Goal: Transaction & Acquisition: Purchase product/service

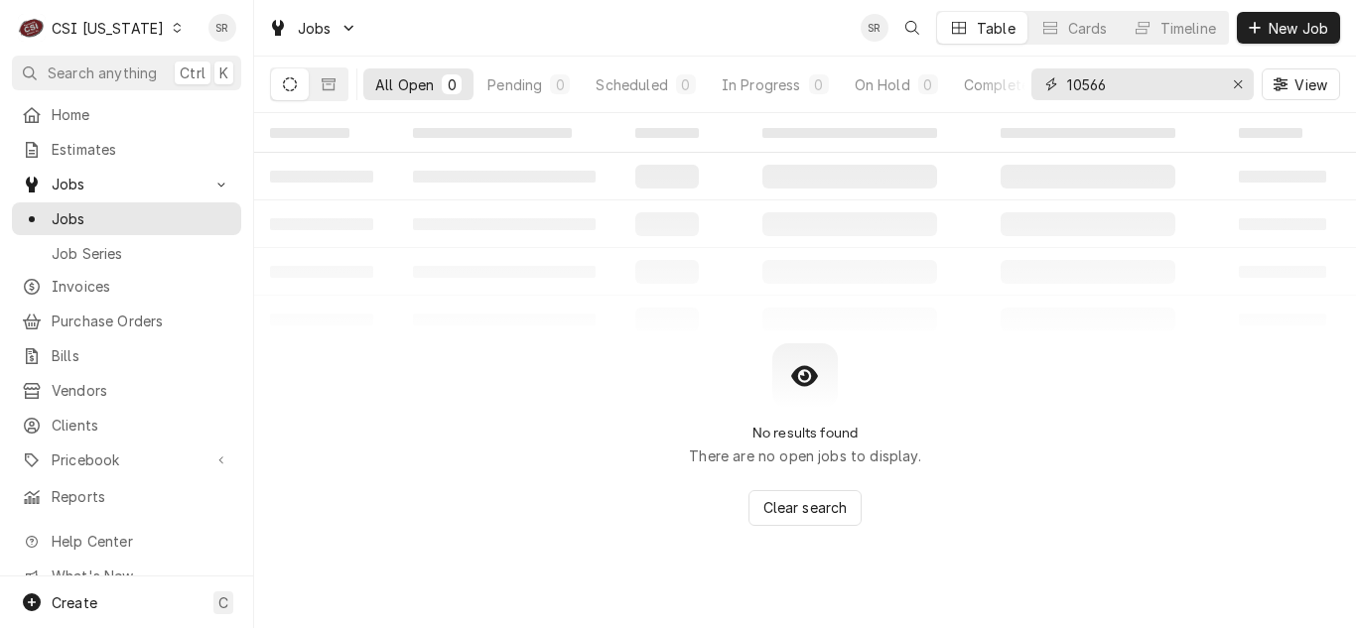
drag, startPoint x: 1128, startPoint y: 91, endPoint x: 727, endPoint y: 166, distance: 407.9
click at [1010, 86] on div "All Open 0 Pending 0 Scheduled 0 In Progress 0 On Hold 0 Completed 0 10566 View" at bounding box center [805, 85] width 1070 height 56
click at [130, 34] on div "CSI [US_STATE]" at bounding box center [108, 28] width 112 height 21
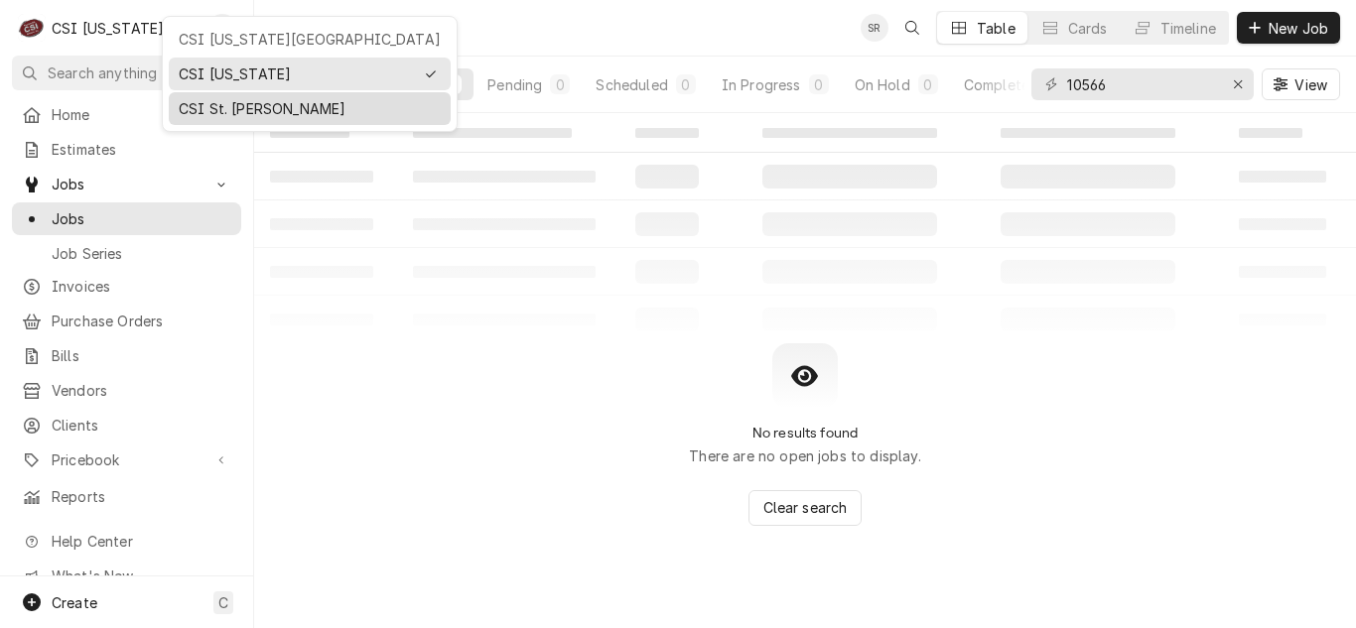
click at [228, 108] on div "CSI St. [PERSON_NAME]" at bounding box center [310, 108] width 262 height 21
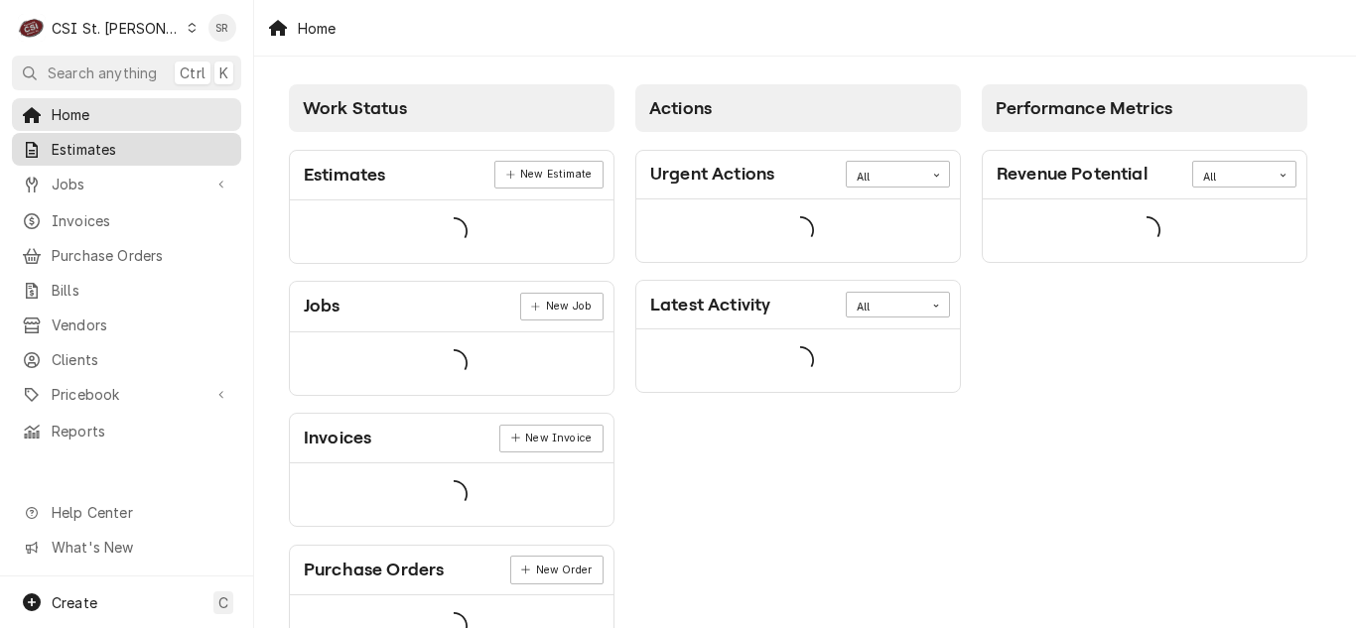
click at [85, 142] on span "Estimates" at bounding box center [142, 149] width 180 height 21
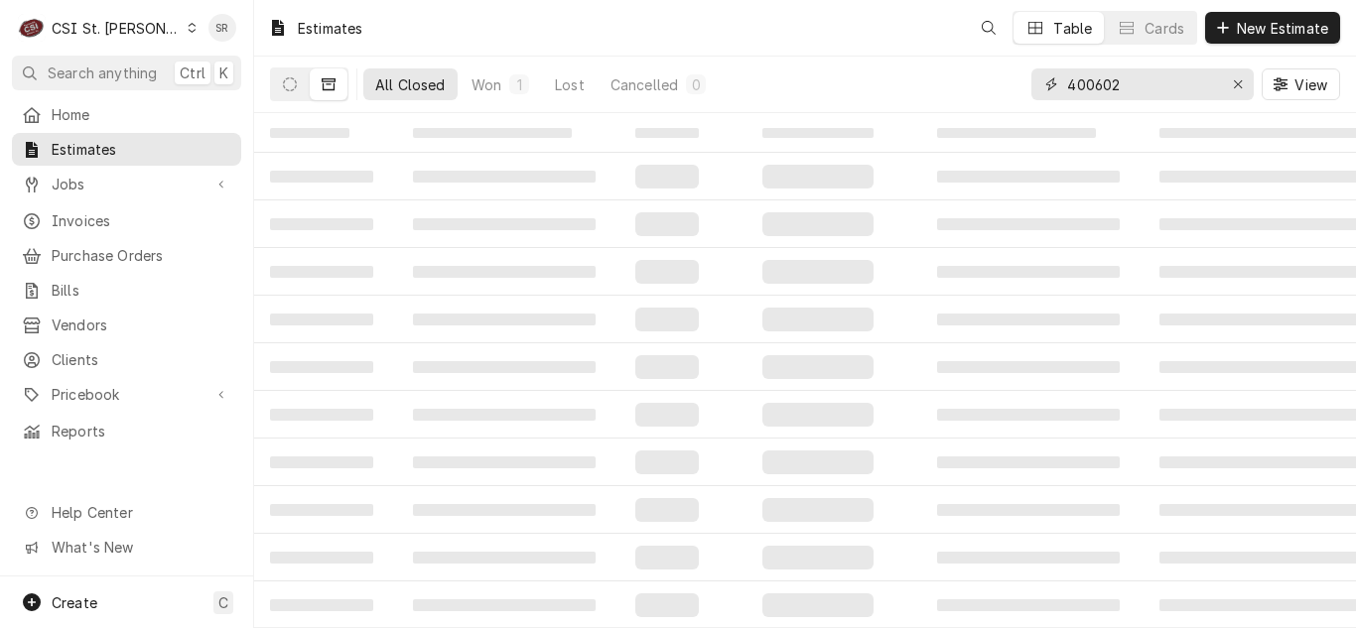
drag, startPoint x: 1118, startPoint y: 73, endPoint x: 1038, endPoint y: 69, distance: 79.5
click at [1038, 69] on div "400602" at bounding box center [1142, 84] width 222 height 32
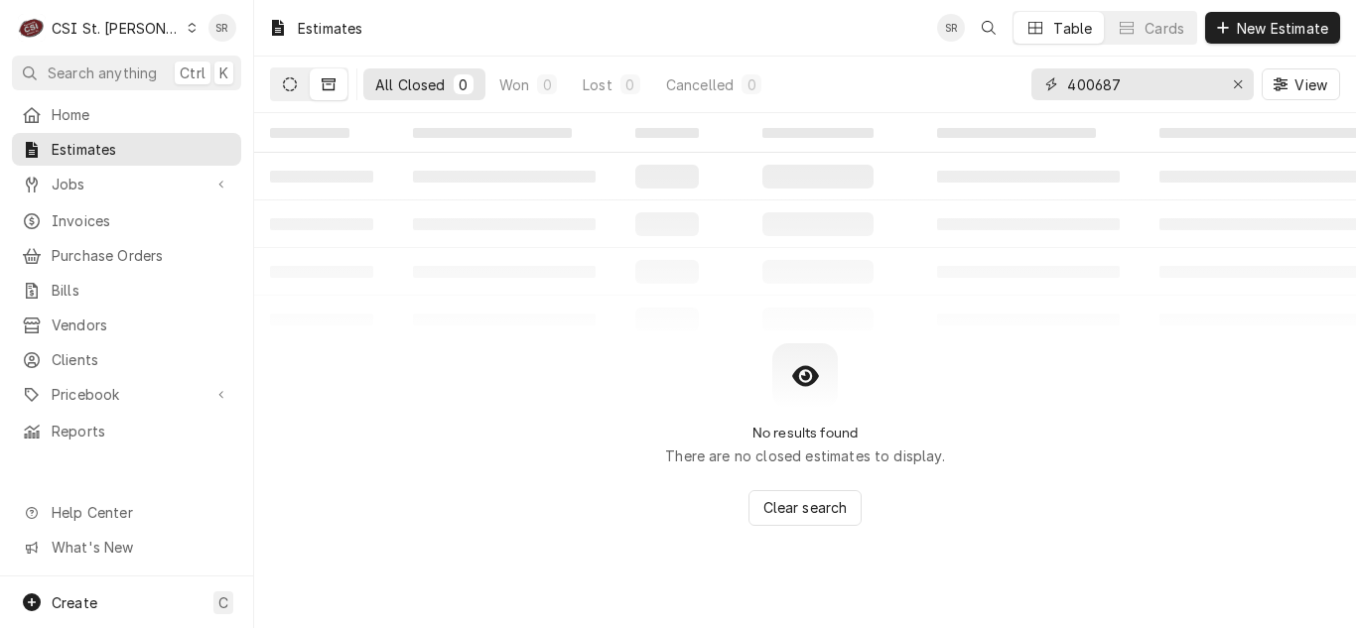
type input "400687"
click at [293, 84] on icon "Dynamic Content Wrapper" at bounding box center [290, 84] width 14 height 14
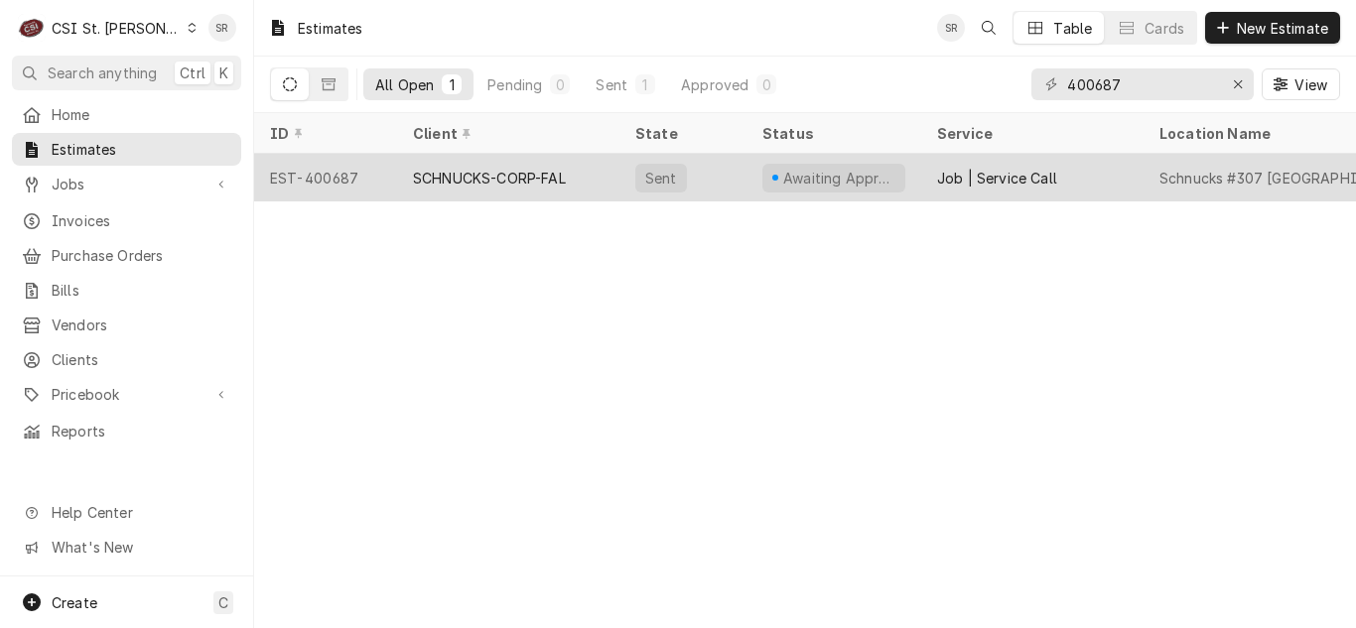
click at [525, 197] on div "SCHNUCKS-CORP-FAL" at bounding box center [508, 178] width 222 height 48
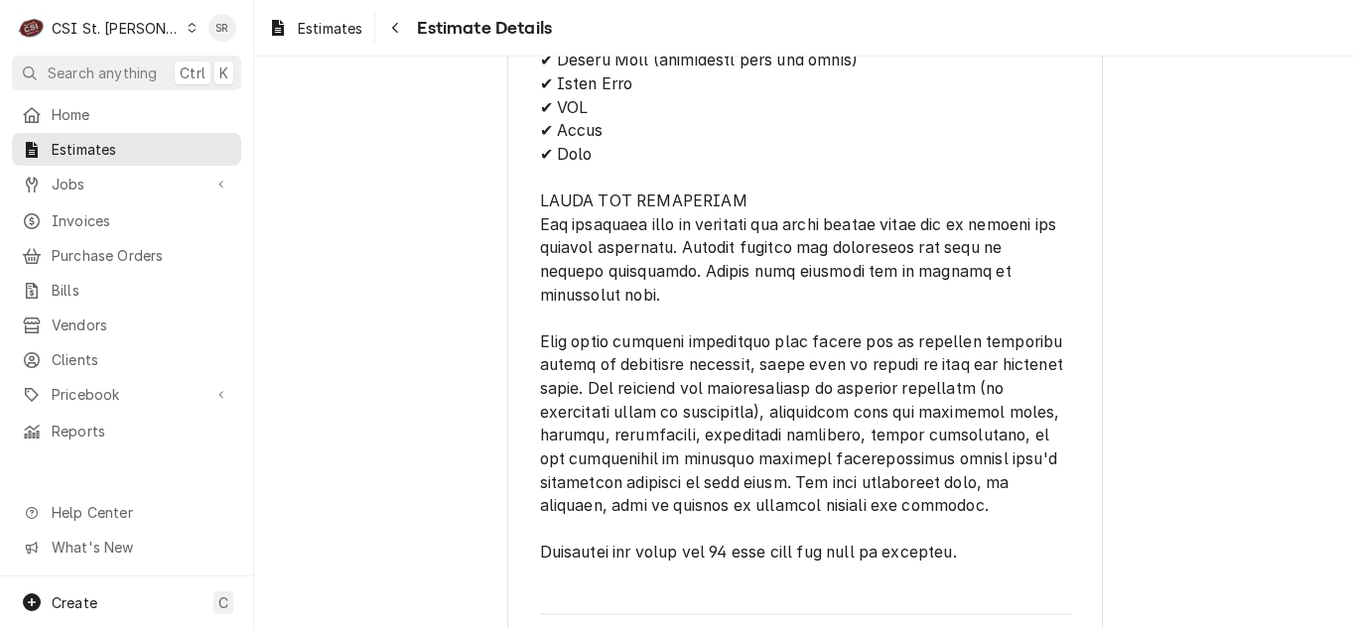
scroll to position [4267, 0]
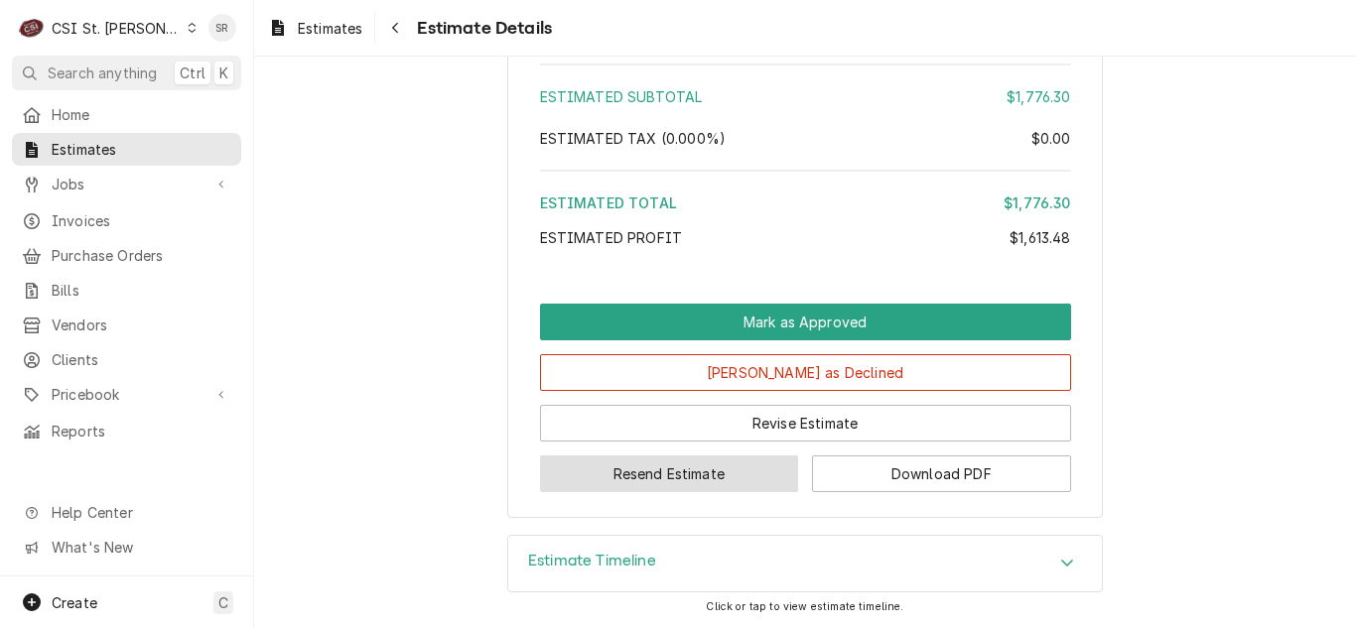
click at [671, 477] on button "Resend Estimate" at bounding box center [669, 474] width 259 height 37
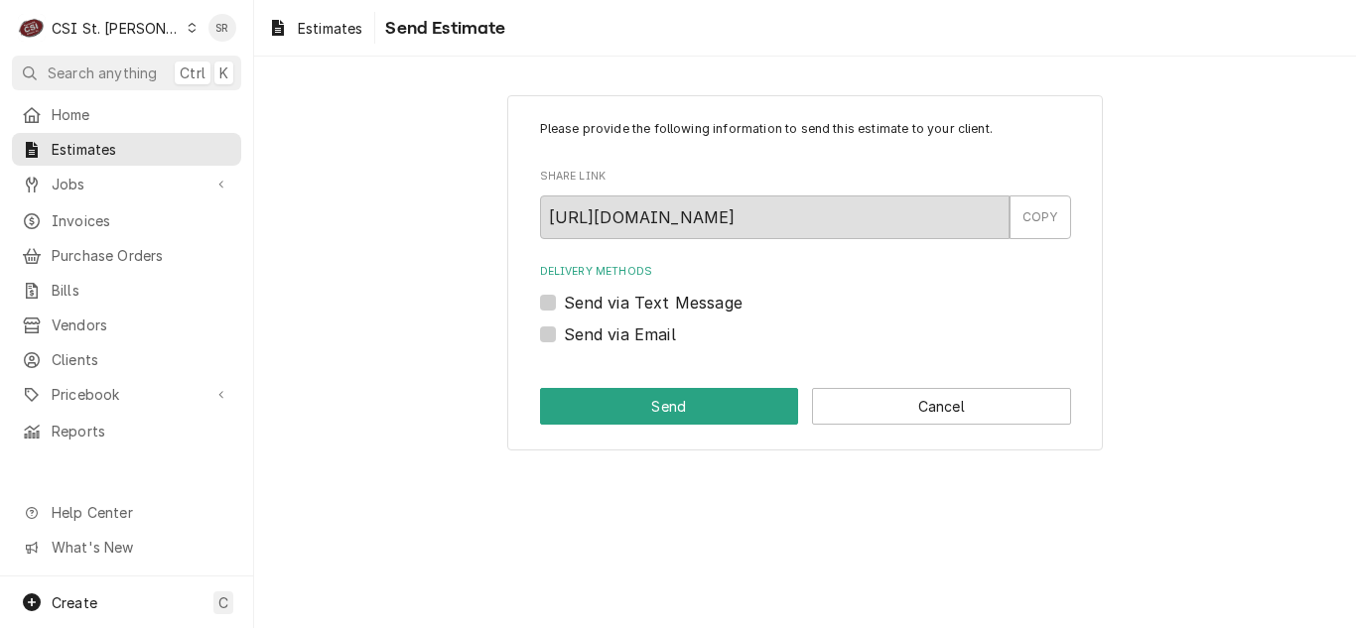
click at [612, 336] on label "Send via Email" at bounding box center [620, 335] width 112 height 24
click at [612, 336] on input "Send via Email" at bounding box center [829, 345] width 531 height 44
checkbox input "true"
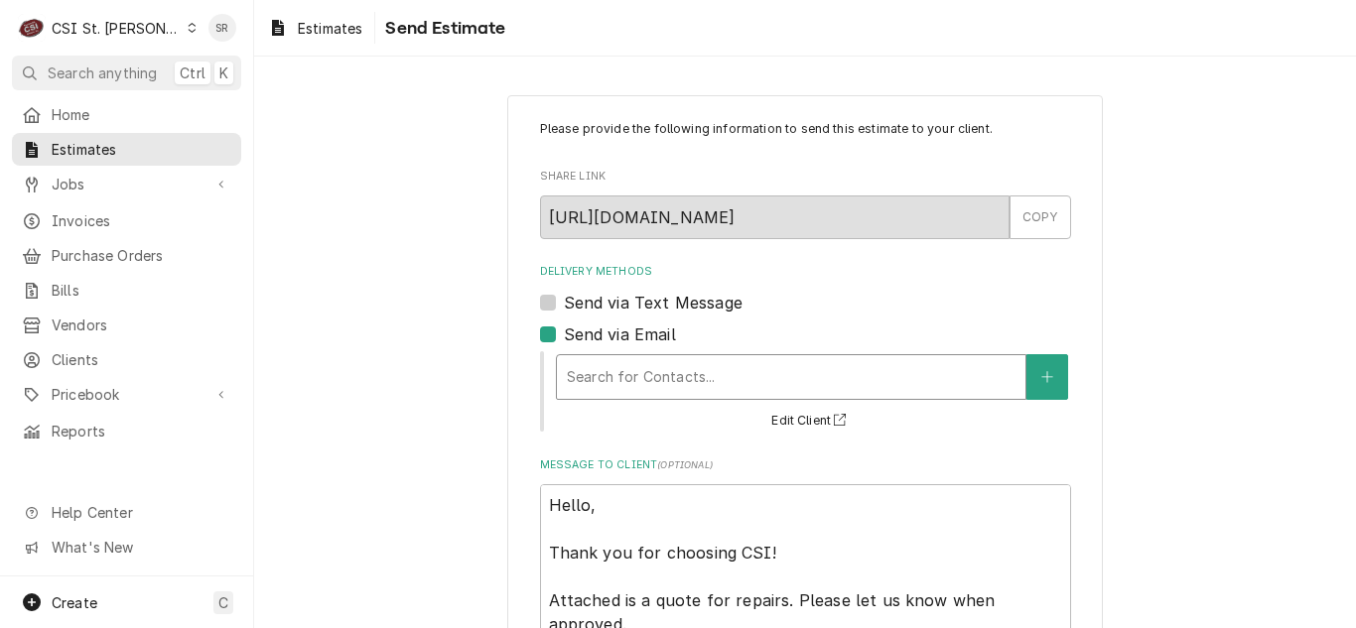
drag, startPoint x: 614, startPoint y: 338, endPoint x: 661, endPoint y: 379, distance: 61.9
click at [661, 379] on div "Delivery Methods" at bounding box center [791, 377] width 449 height 36
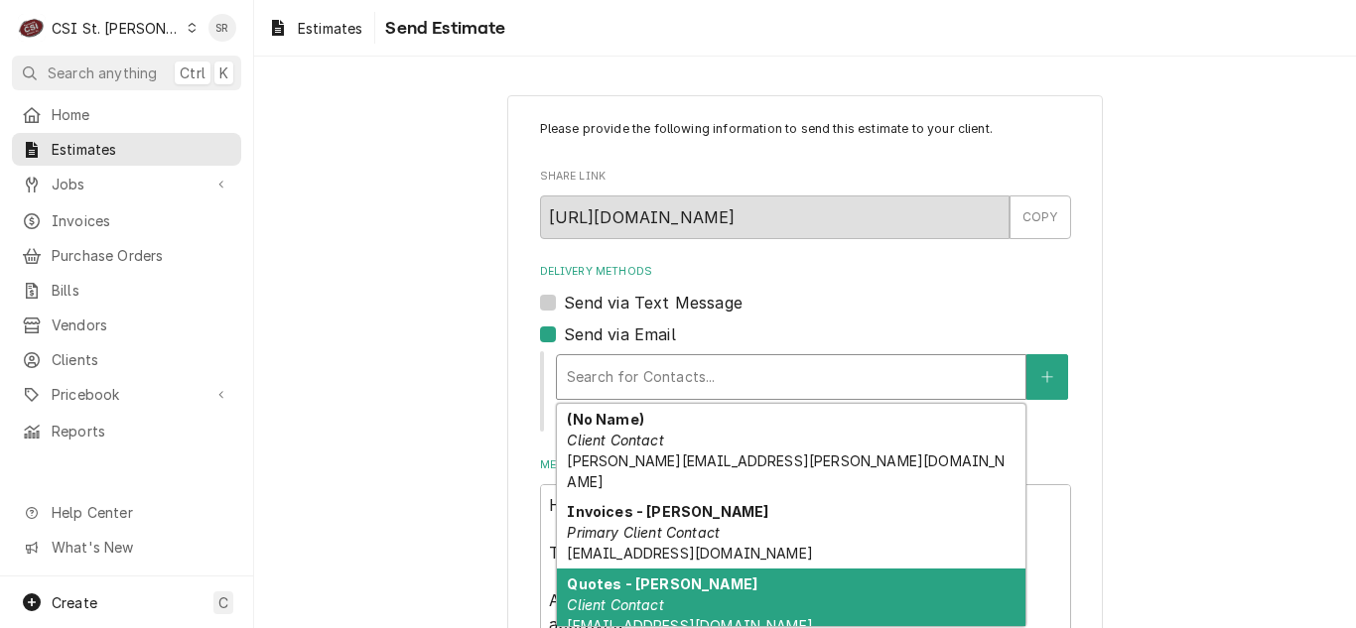
click at [671, 572] on div "Quotes - Nancy Client Contact nmeyers@schnucks.com" at bounding box center [791, 605] width 469 height 72
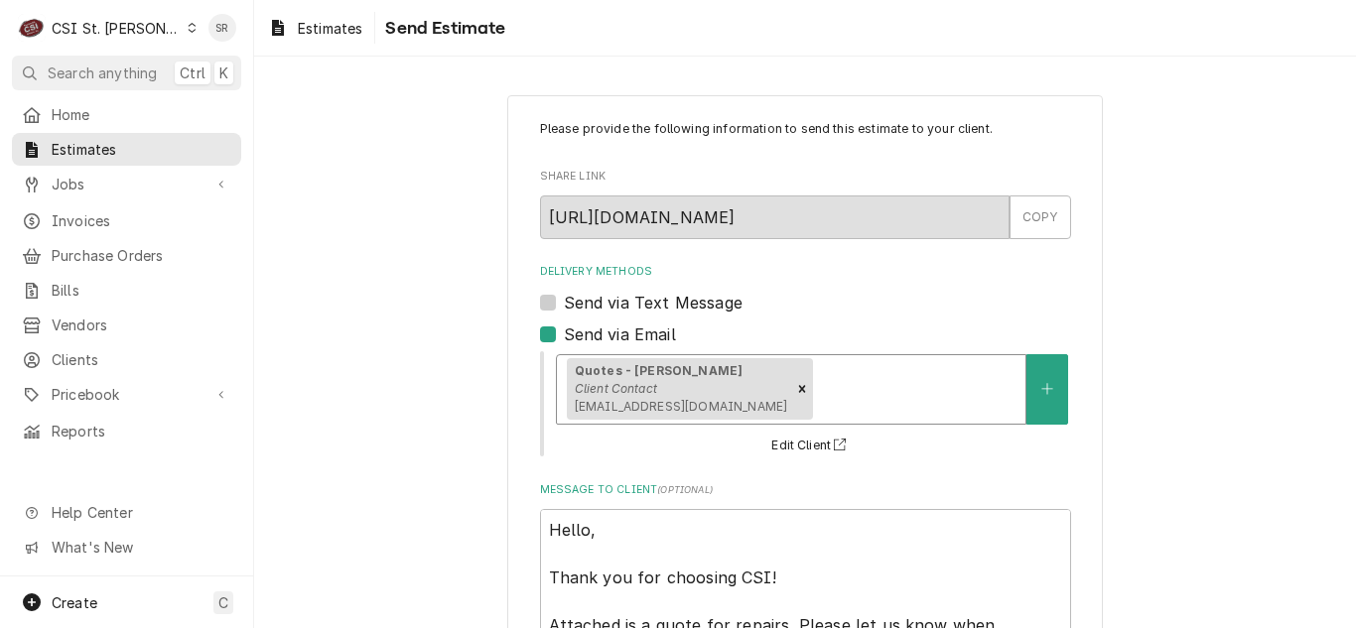
scroll to position [187, 0]
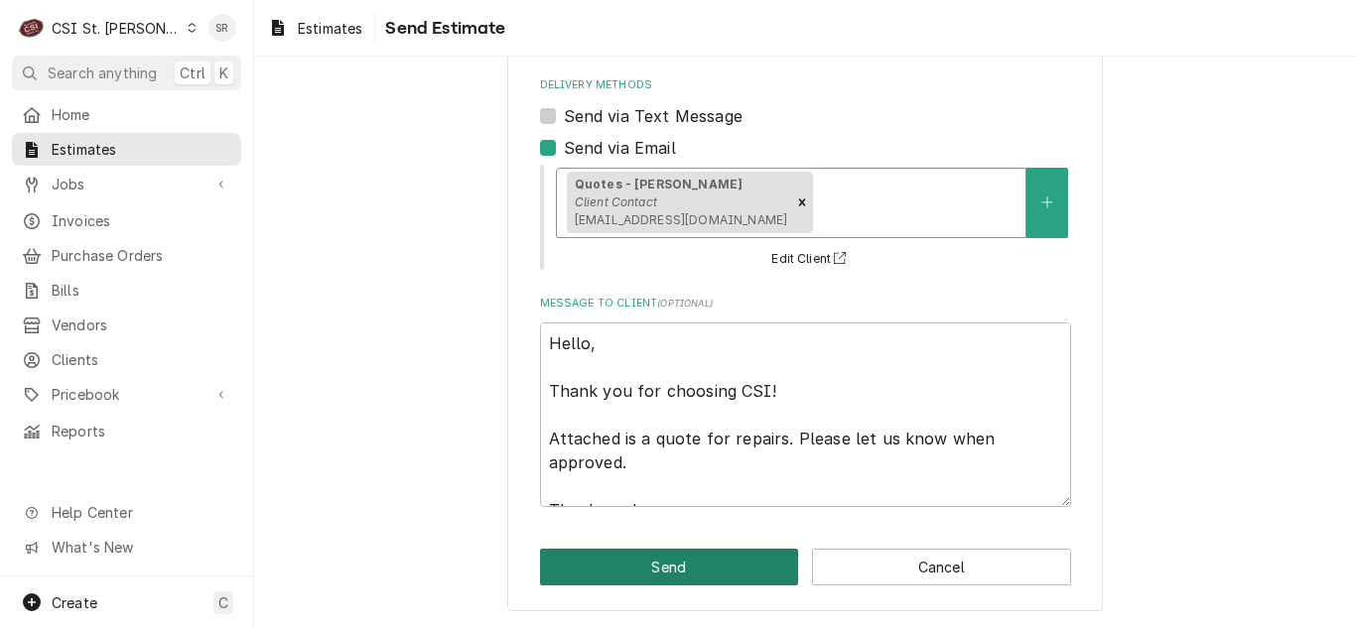
click at [718, 562] on button "Send" at bounding box center [669, 567] width 259 height 37
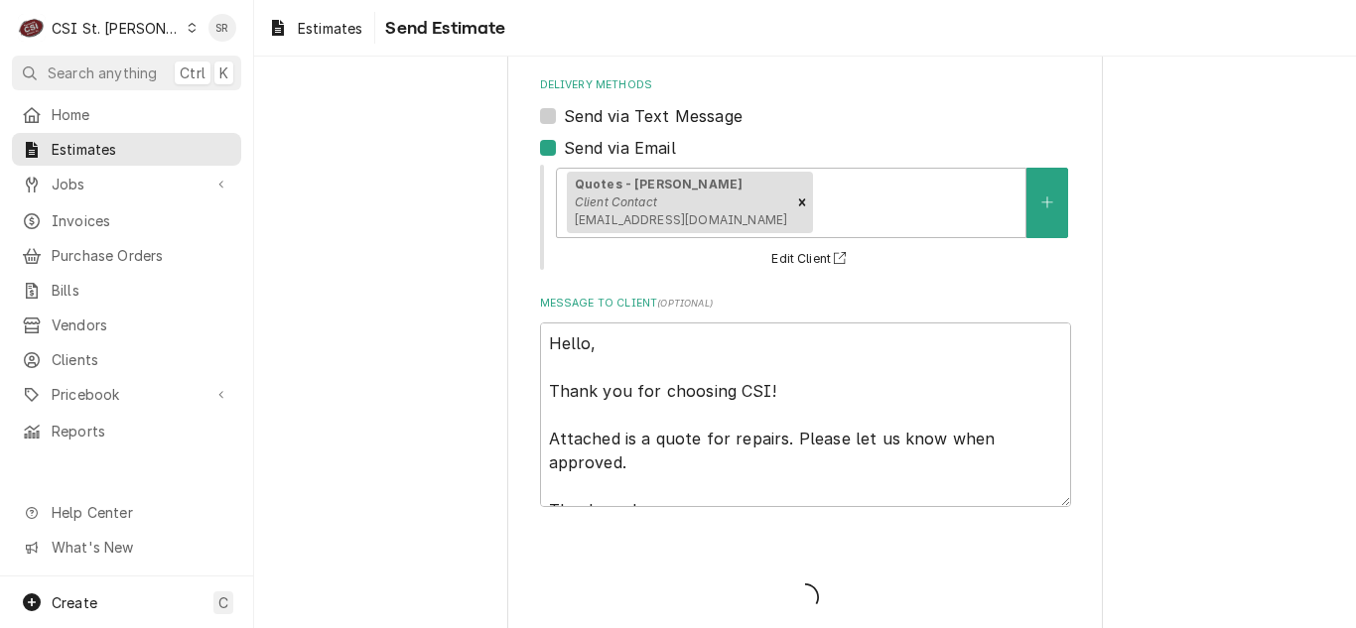
type textarea "x"
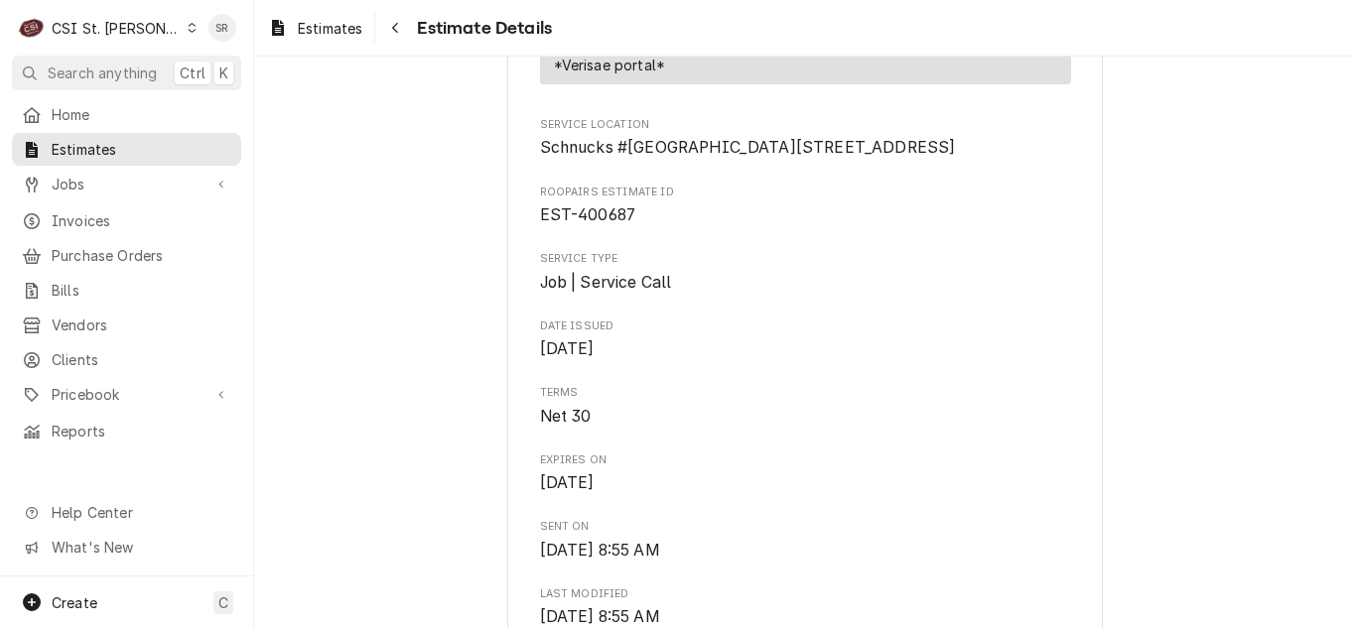
scroll to position [397, 0]
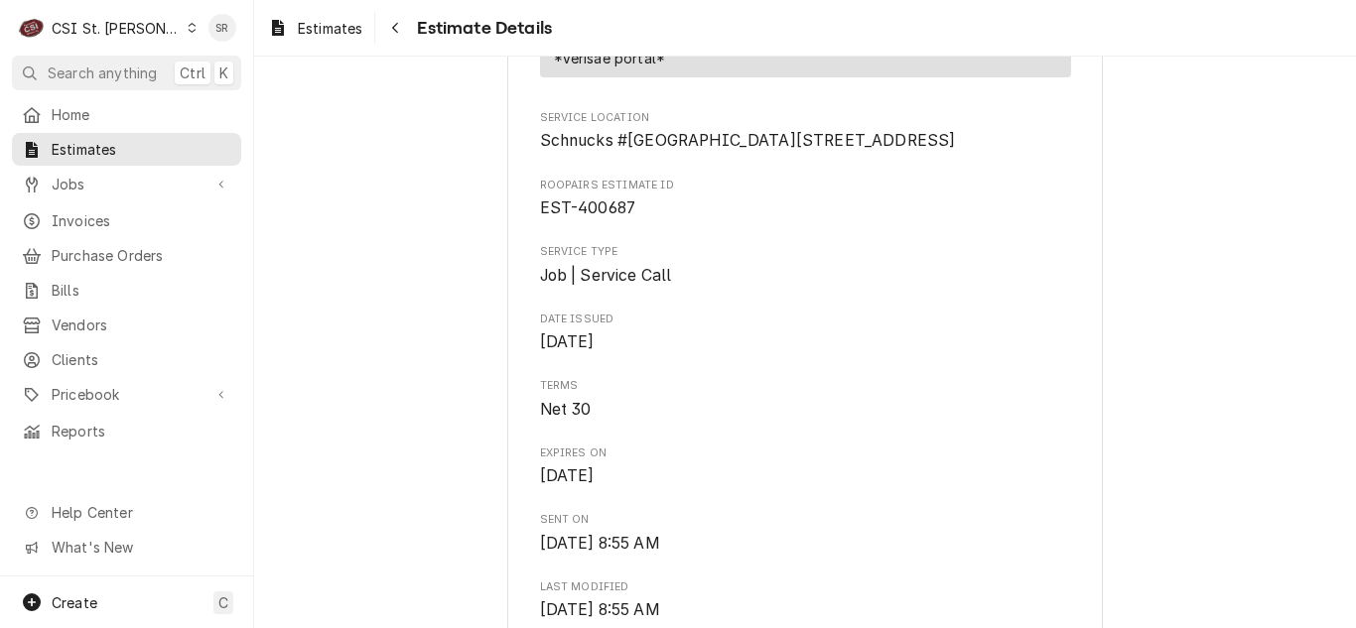
click at [138, 25] on div "CSI St. [PERSON_NAME]" at bounding box center [116, 28] width 129 height 21
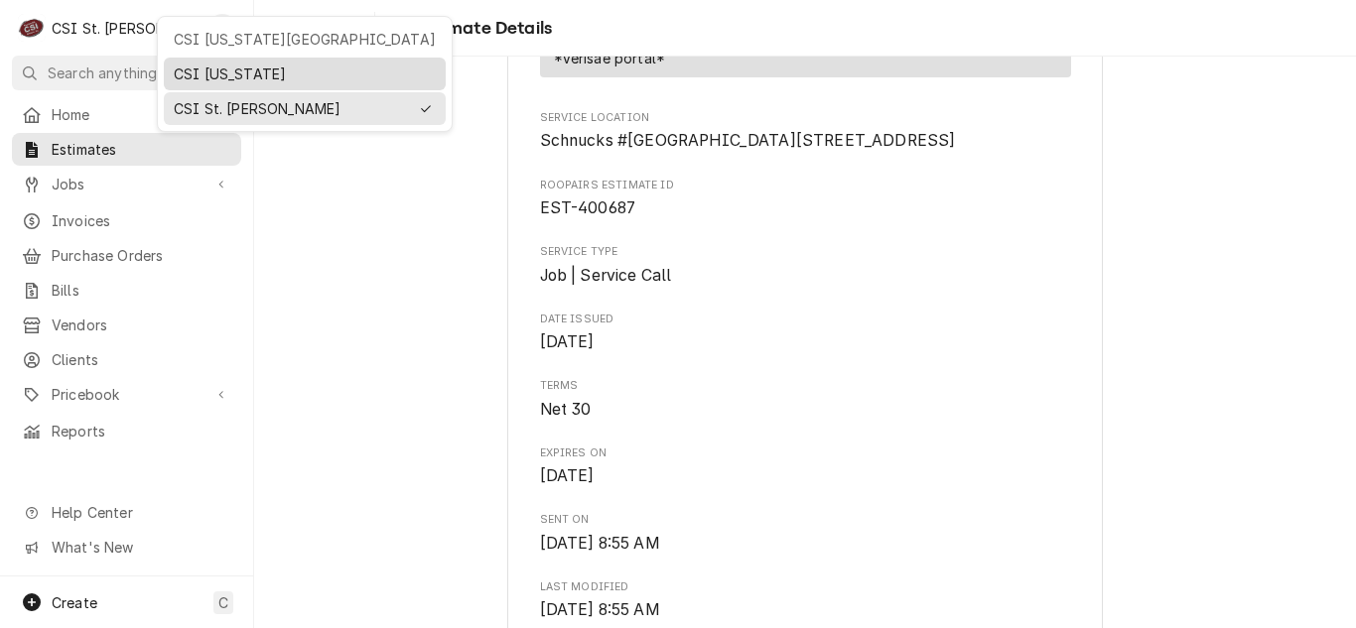
click at [226, 75] on div "CSI [US_STATE]" at bounding box center [305, 74] width 262 height 21
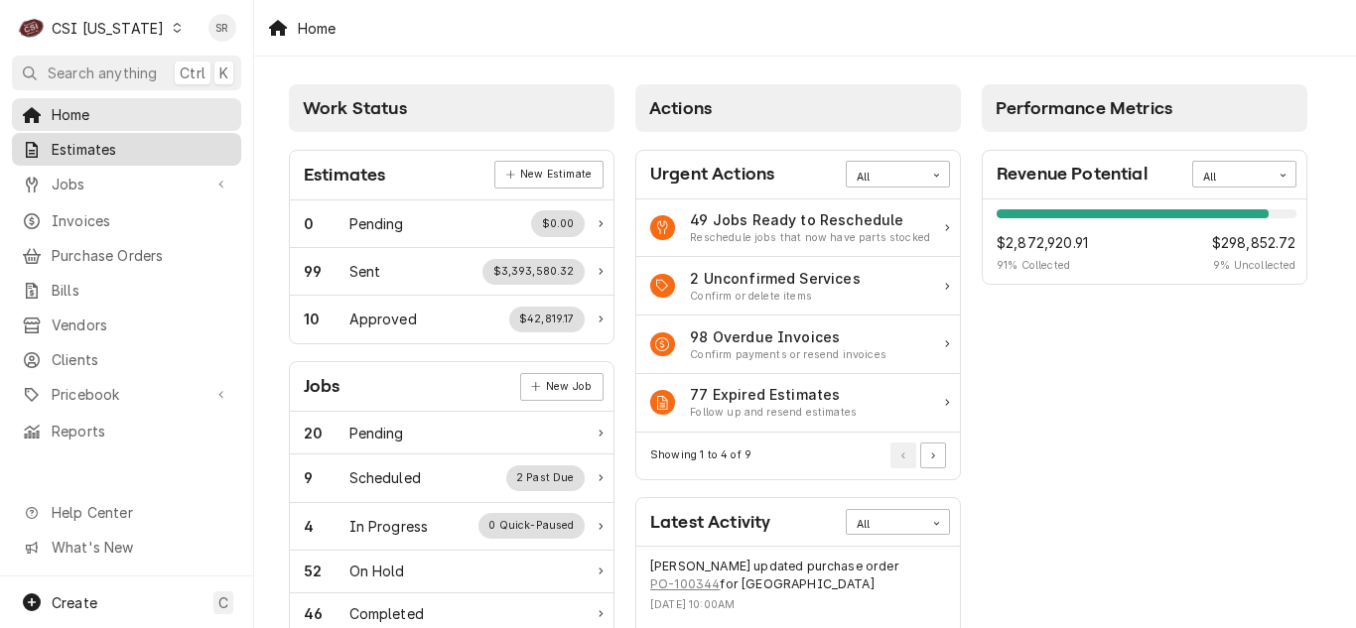
click at [120, 153] on span "Estimates" at bounding box center [142, 149] width 180 height 21
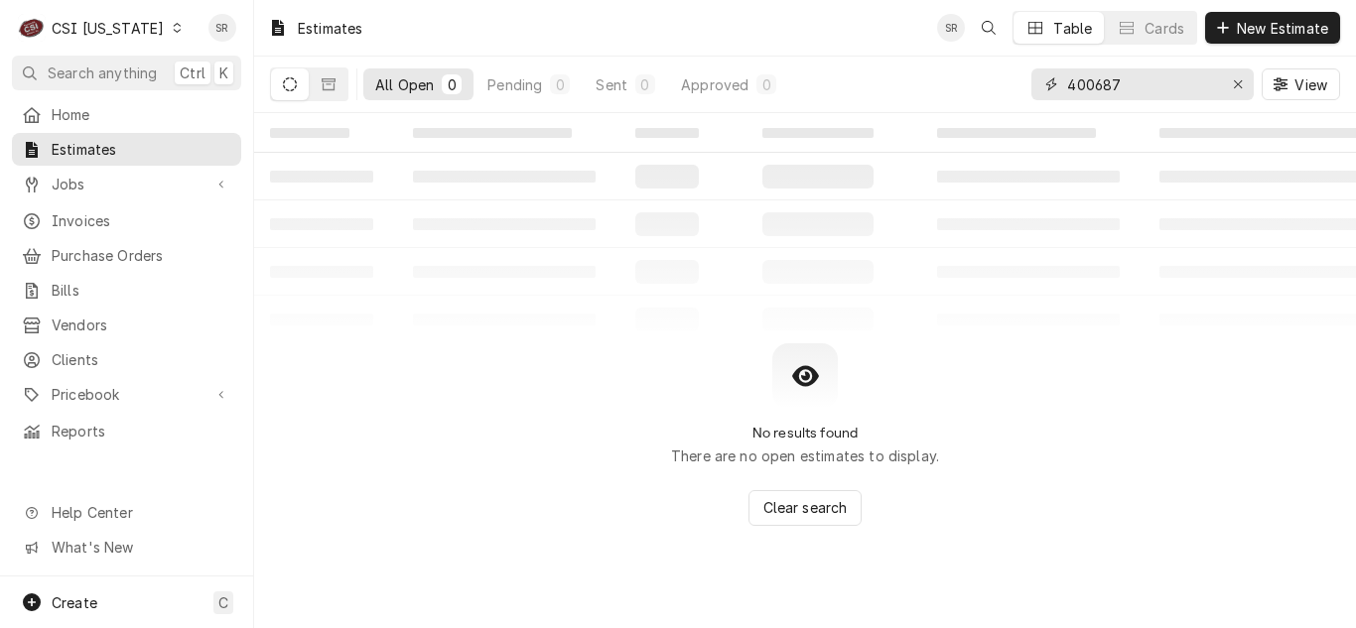
drag, startPoint x: 1134, startPoint y: 82, endPoint x: 1038, endPoint y: 81, distance: 95.3
click at [1038, 81] on div "400687" at bounding box center [1142, 84] width 222 height 32
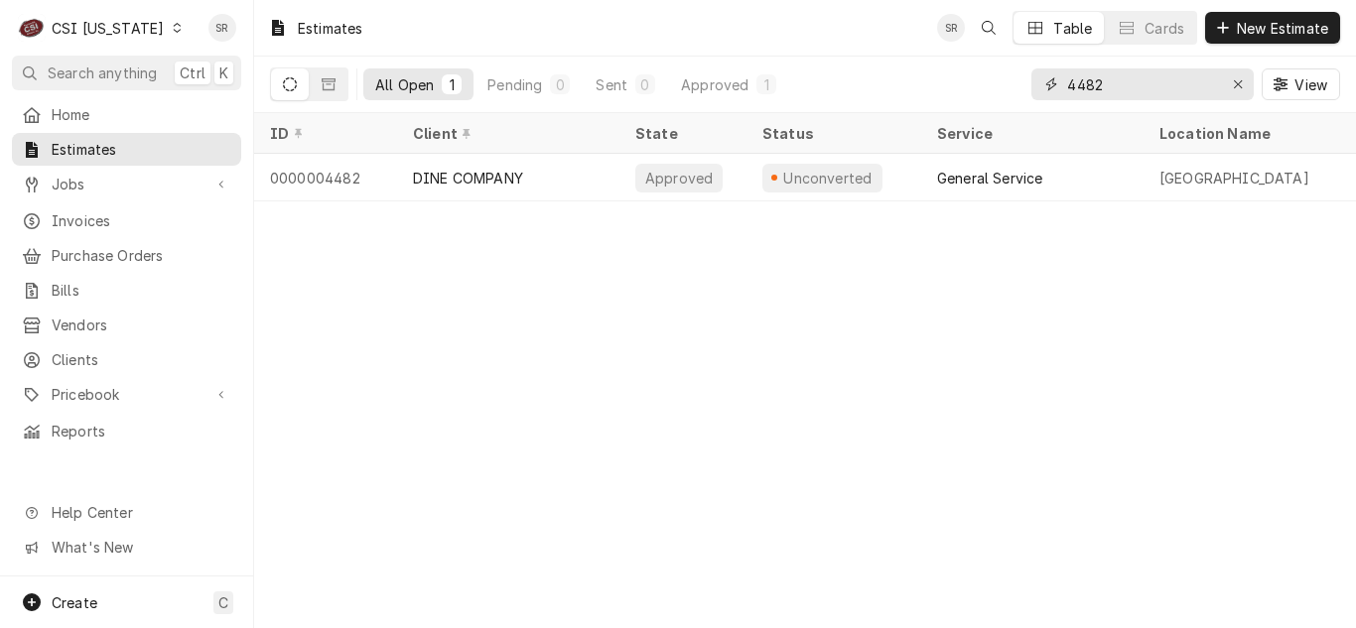
type input "4482"
click at [139, 27] on div "CSI [US_STATE]" at bounding box center [108, 28] width 112 height 21
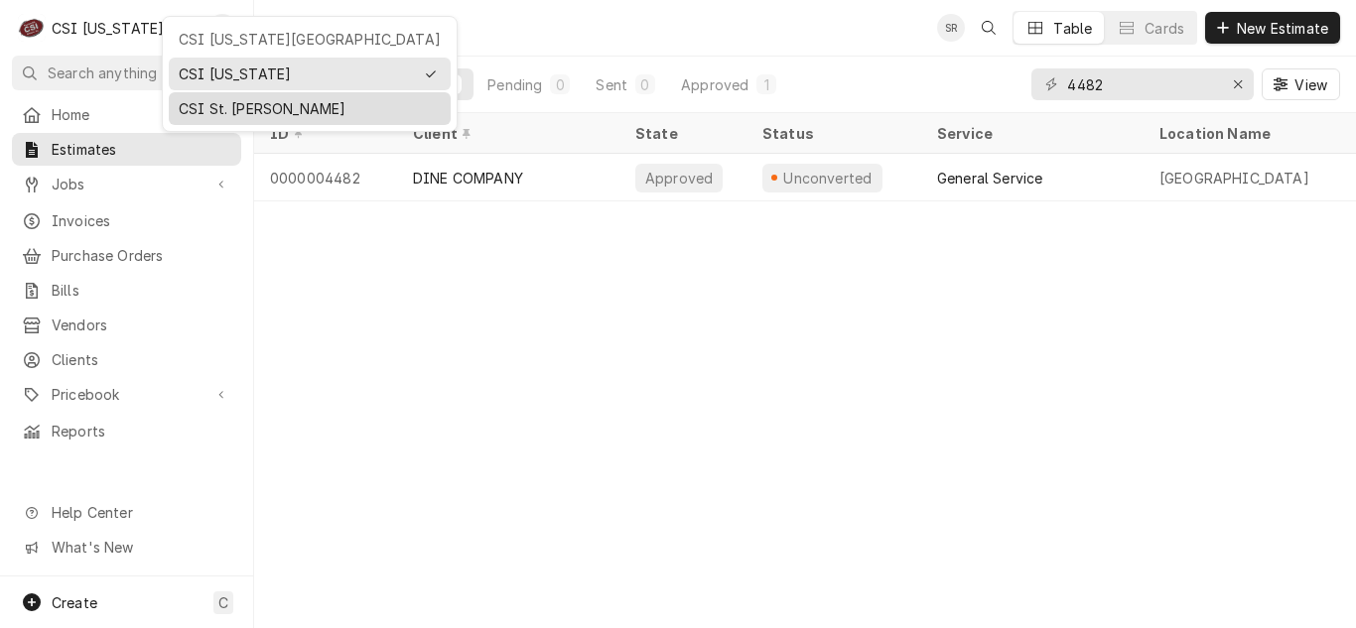
click at [217, 103] on div "CSI St. Louis" at bounding box center [310, 108] width 262 height 21
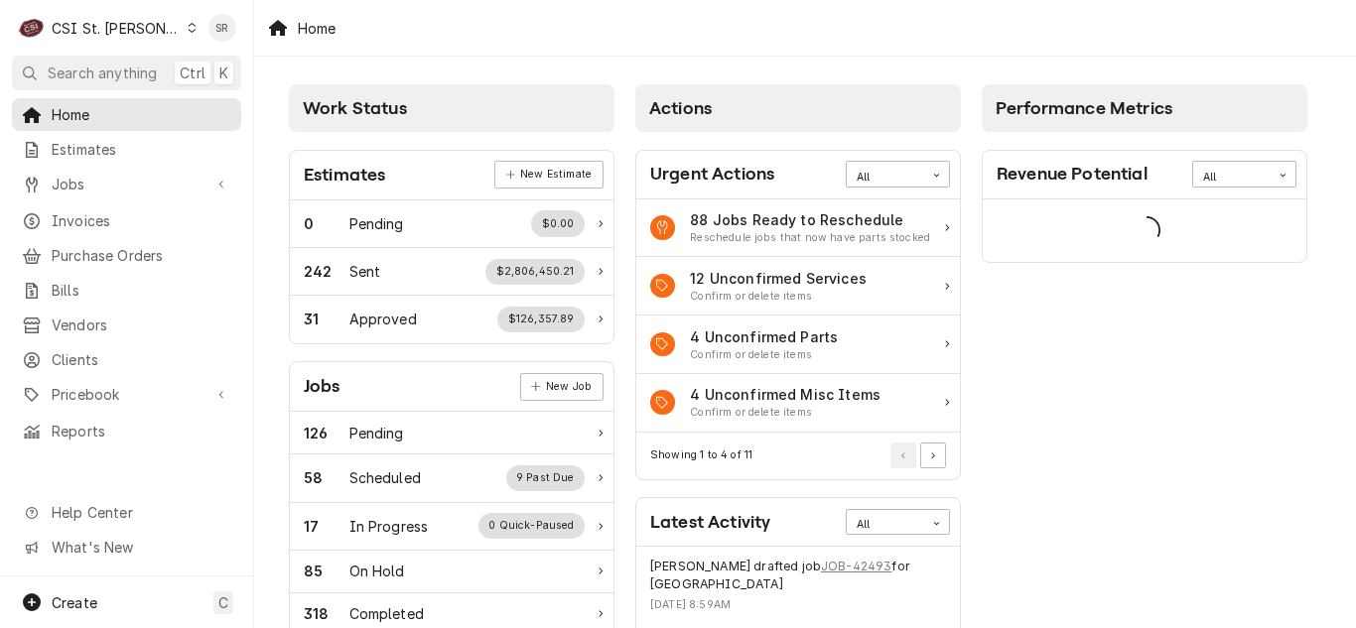
click at [107, 25] on div "CSI St. [PERSON_NAME]" at bounding box center [116, 28] width 129 height 21
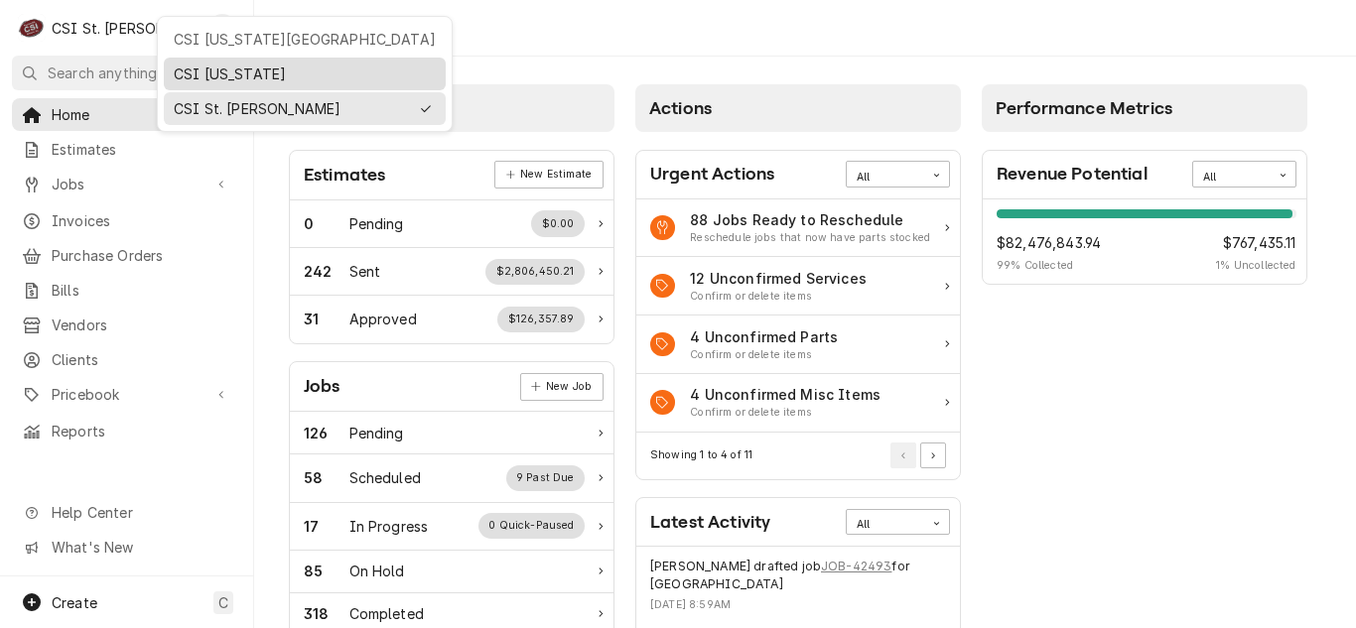
click at [224, 79] on div "CSI [US_STATE]" at bounding box center [305, 74] width 262 height 21
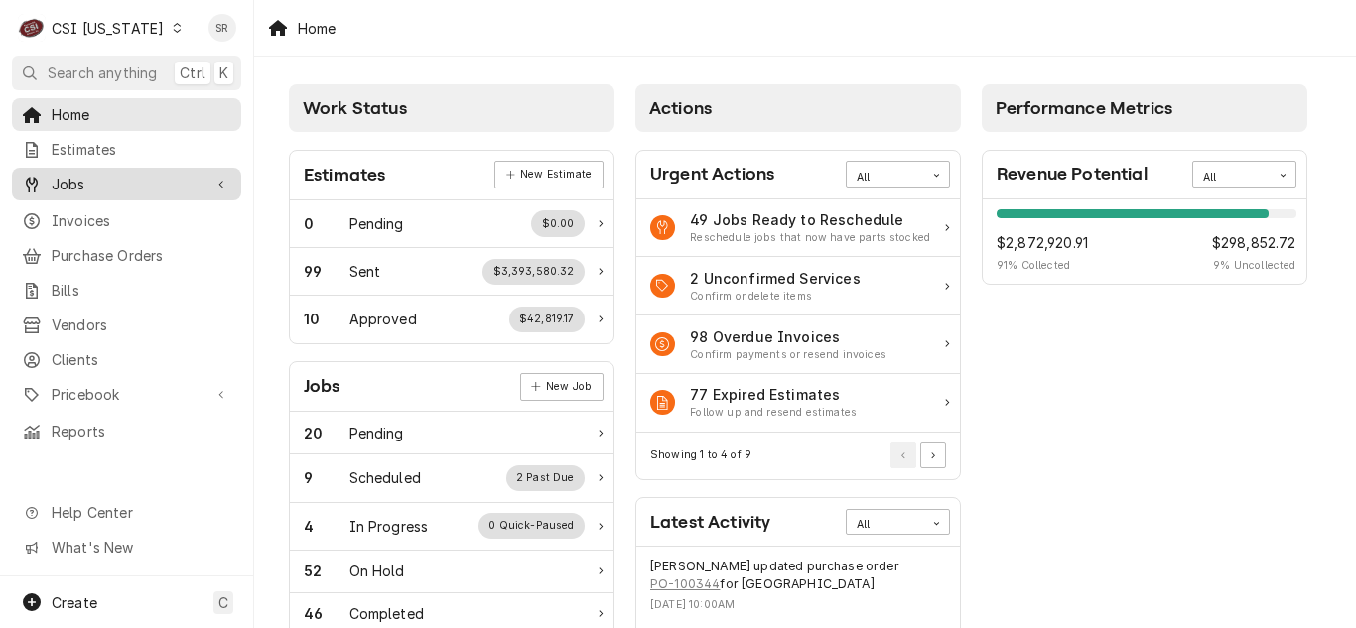
click at [78, 177] on span "Jobs" at bounding box center [127, 184] width 150 height 21
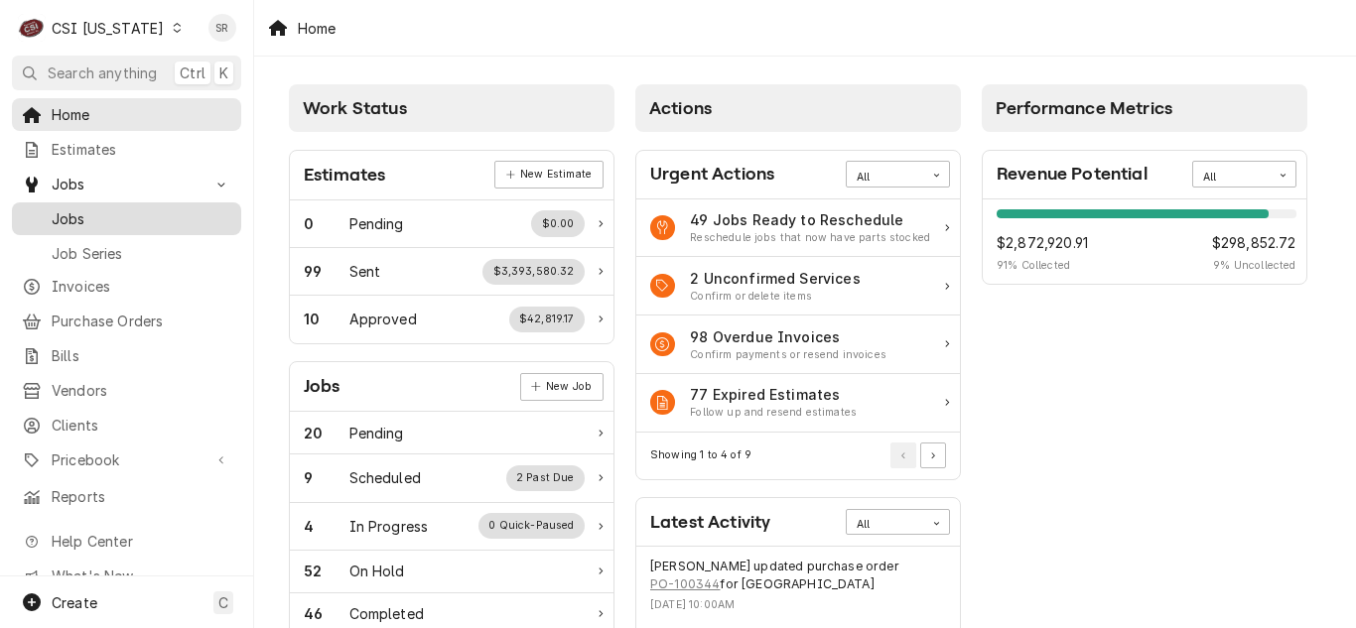
click at [85, 216] on span "Jobs" at bounding box center [142, 218] width 180 height 21
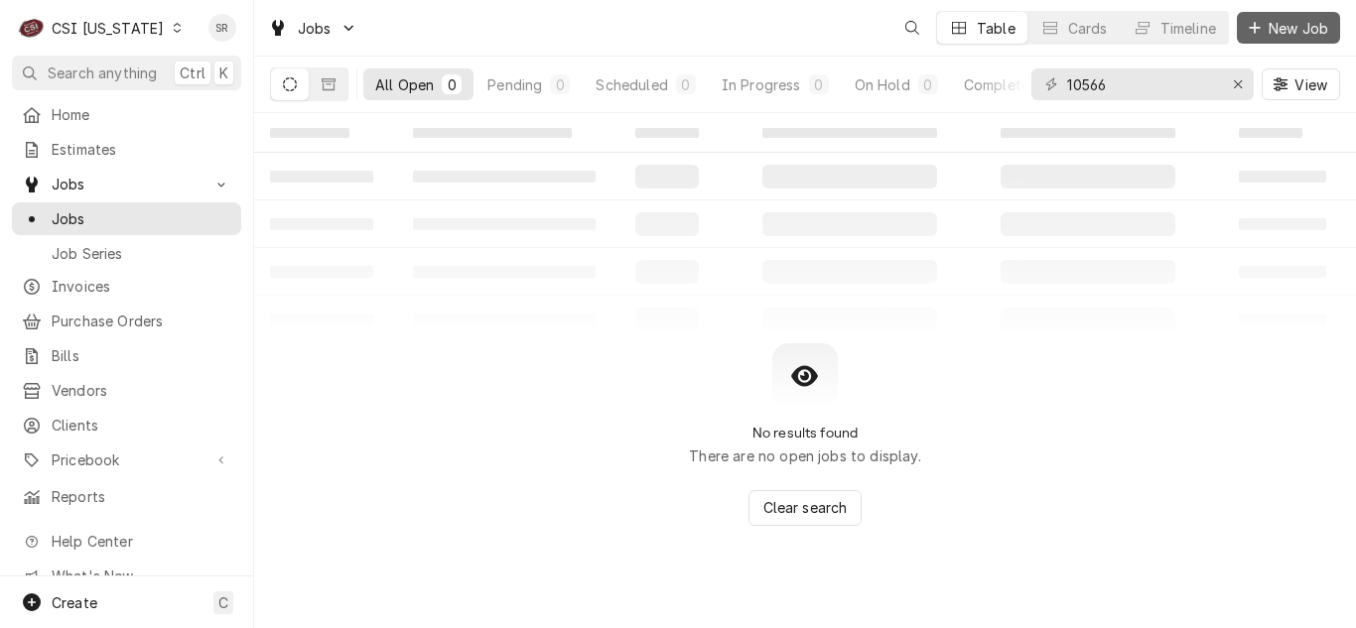
click at [1286, 33] on span "New Job" at bounding box center [1298, 28] width 67 height 21
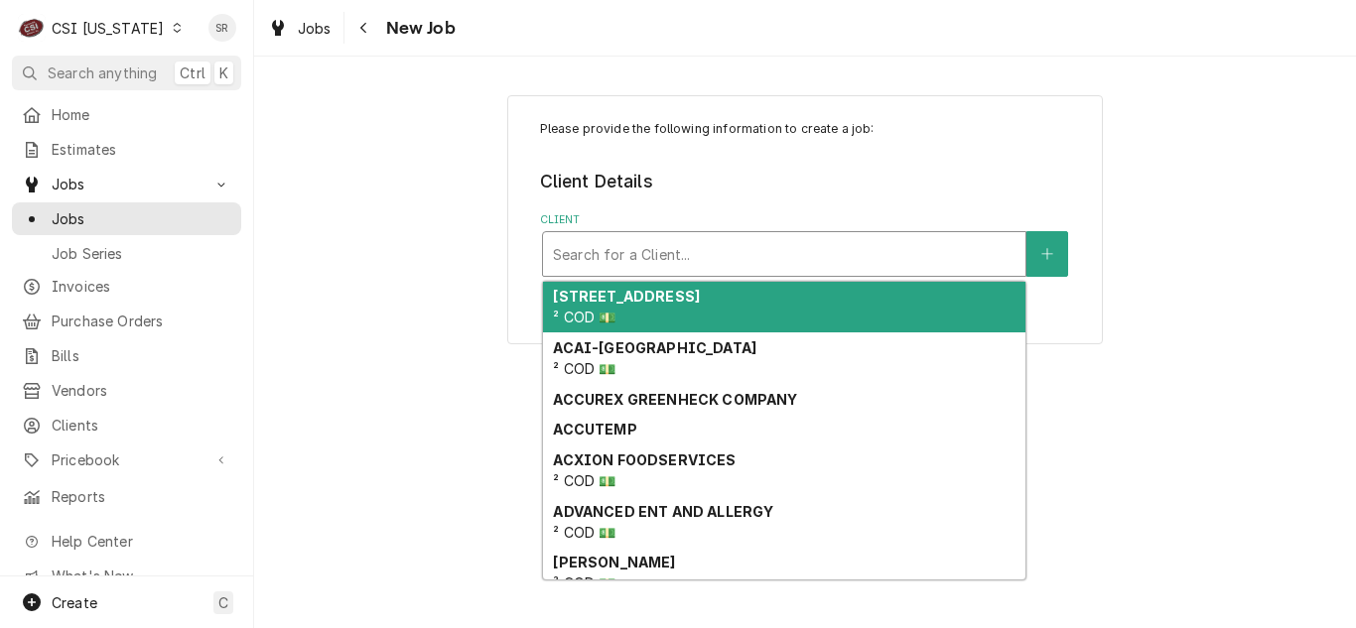
click at [696, 261] on div "Client" at bounding box center [784, 254] width 463 height 36
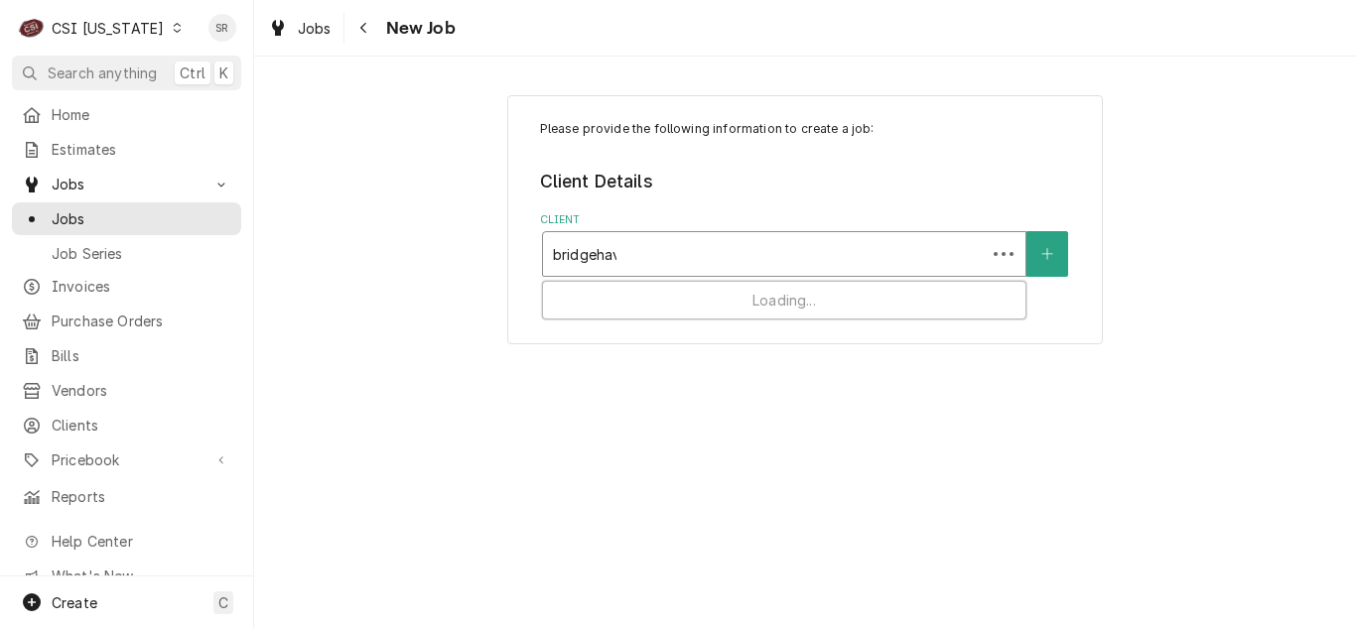
type input "bridgehave"
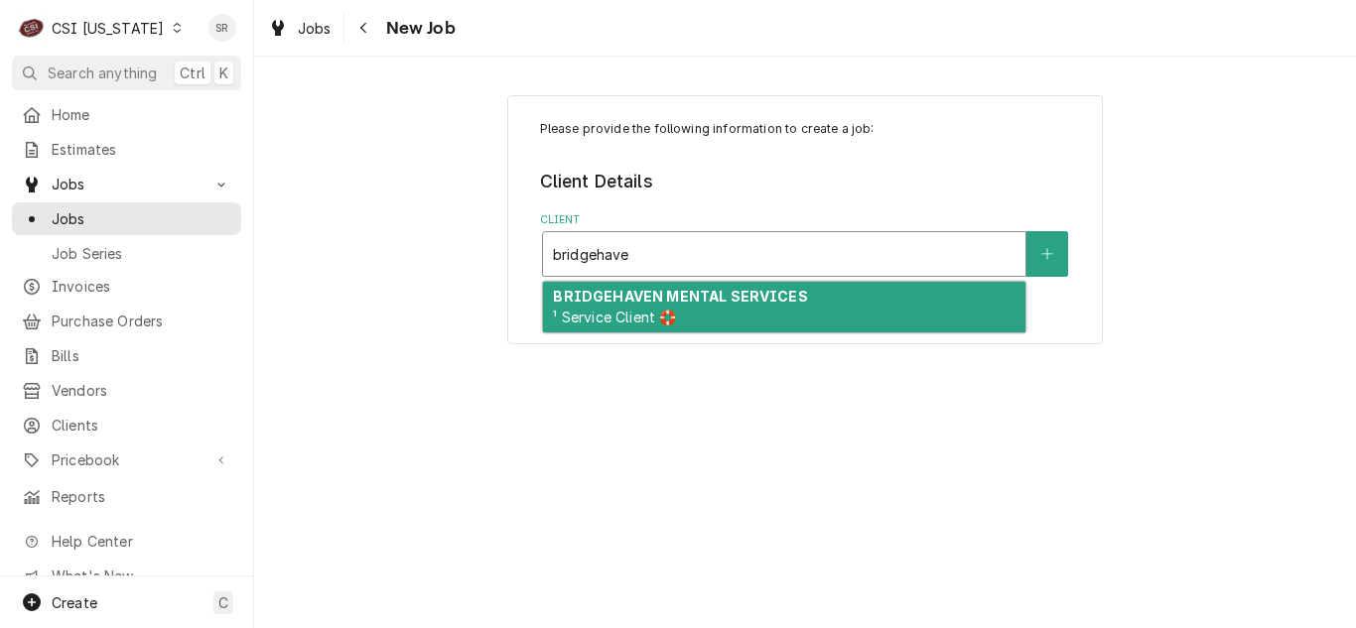
click at [692, 313] on div "BRIDGEHAVEN MENTAL SERVICES ¹ Service Client 🛟" at bounding box center [784, 308] width 482 height 52
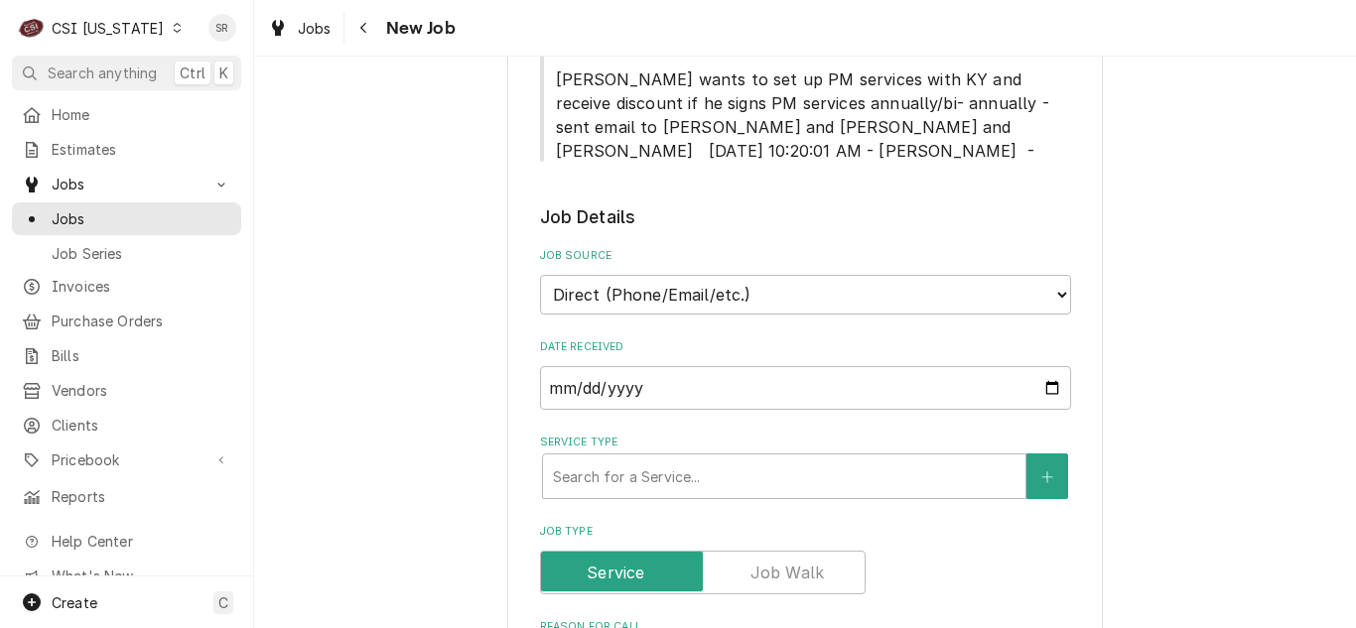
scroll to position [695, 0]
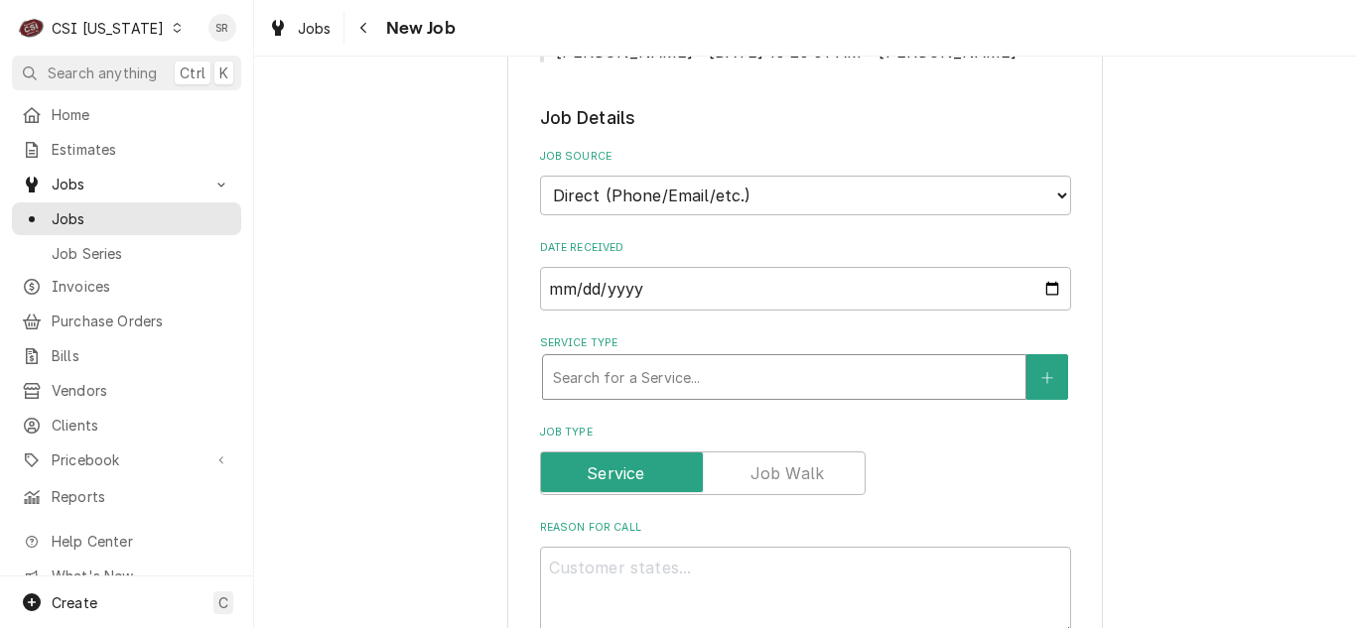
click at [671, 359] on div "Service Type" at bounding box center [784, 377] width 463 height 36
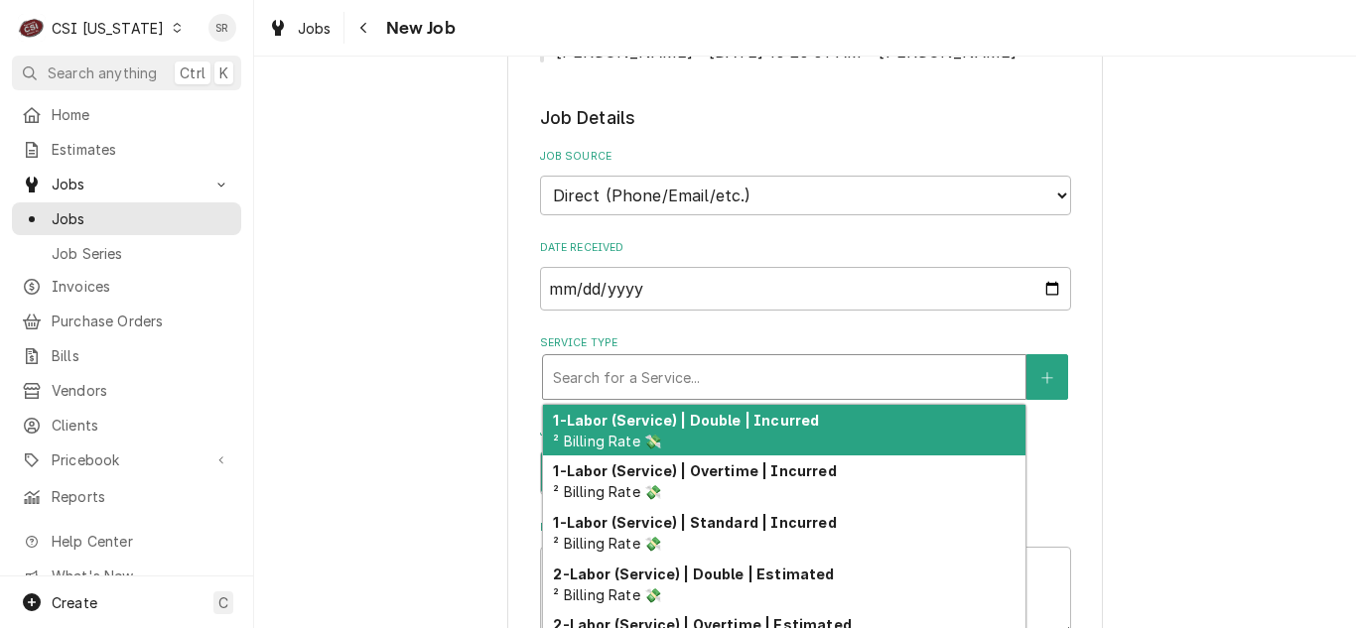
type textarea "x"
type input "co"
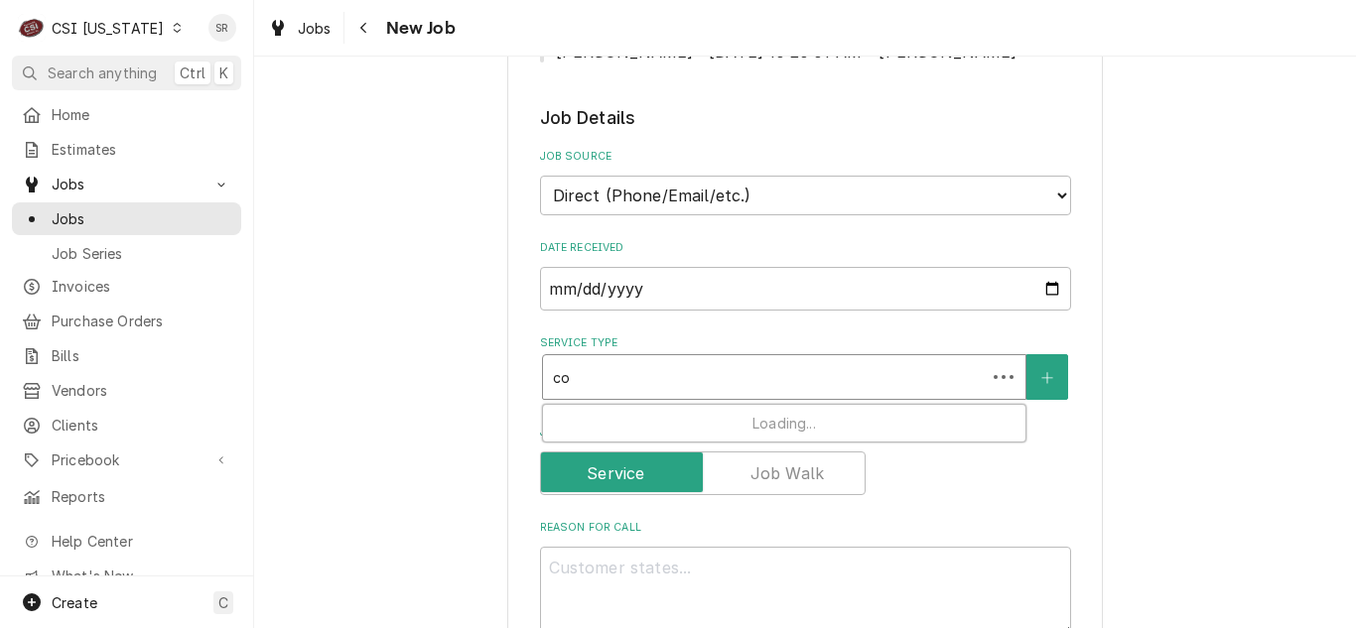
type textarea "x"
type input "coo"
type textarea "x"
type input "cook"
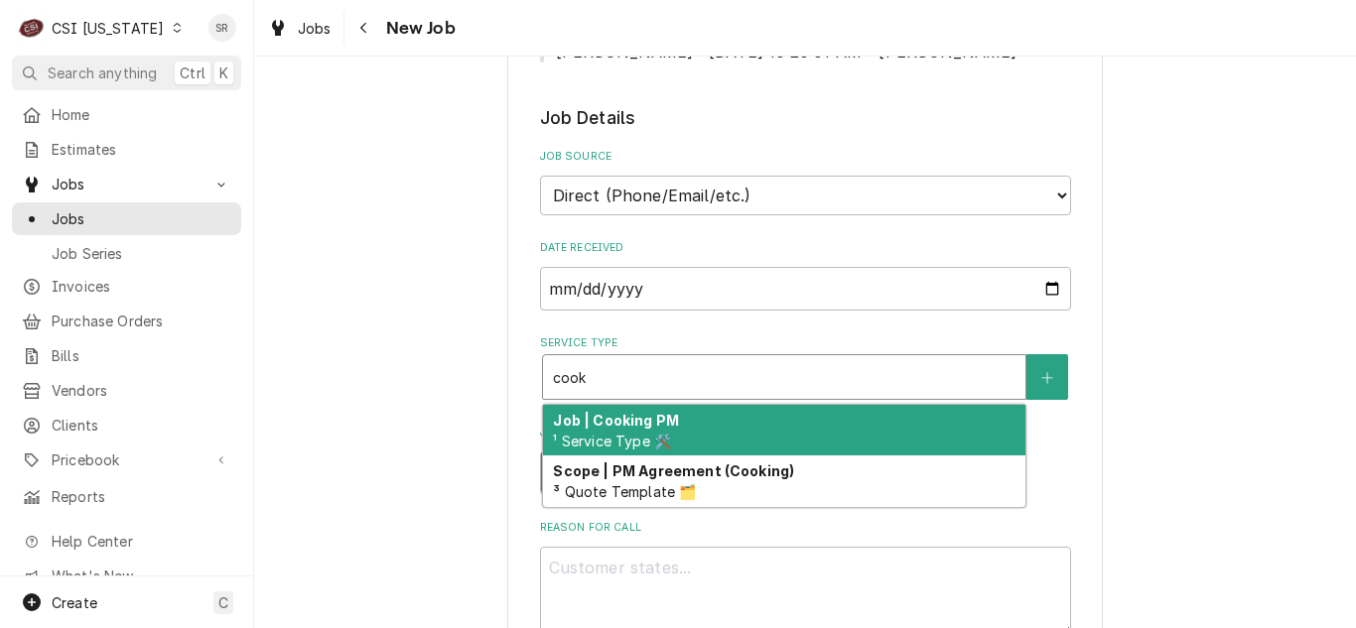
click at [671, 405] on div "Job | Cooking PM ¹ Service Type 🛠️" at bounding box center [784, 431] width 482 height 52
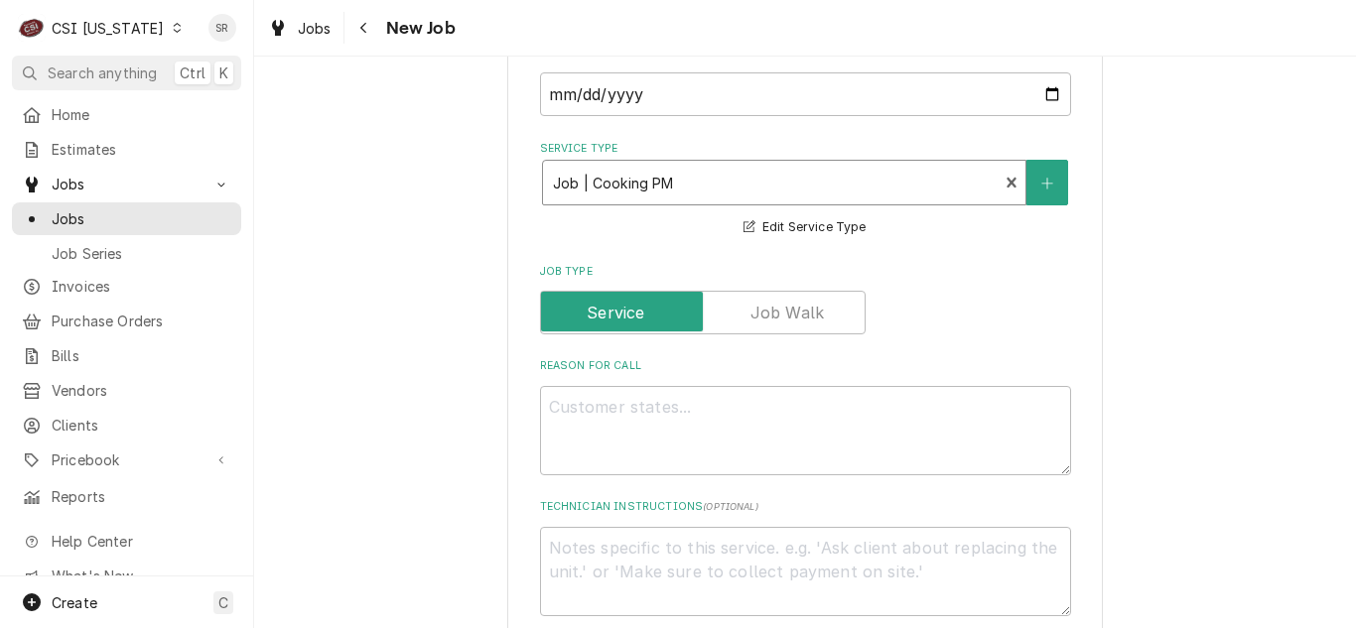
scroll to position [893, 0]
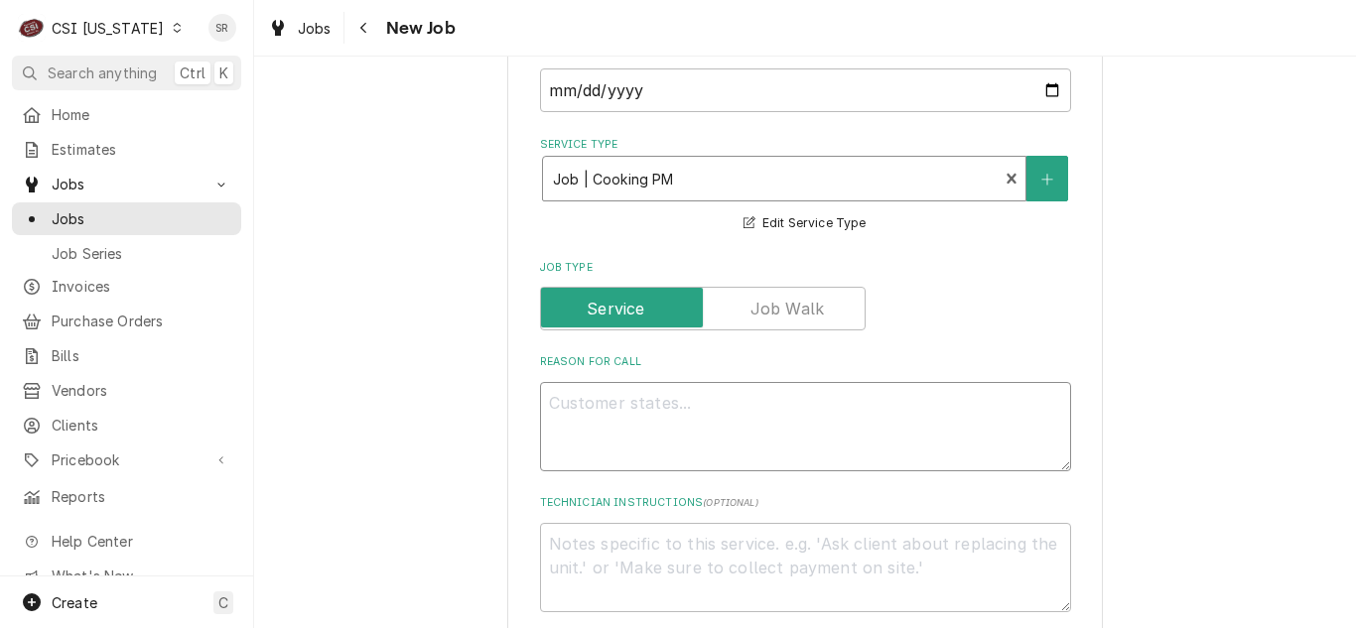
click at [629, 394] on textarea "Reason For Call" at bounding box center [805, 426] width 531 height 89
type textarea "x"
type textarea "P"
type textarea "x"
type textarea "Pe"
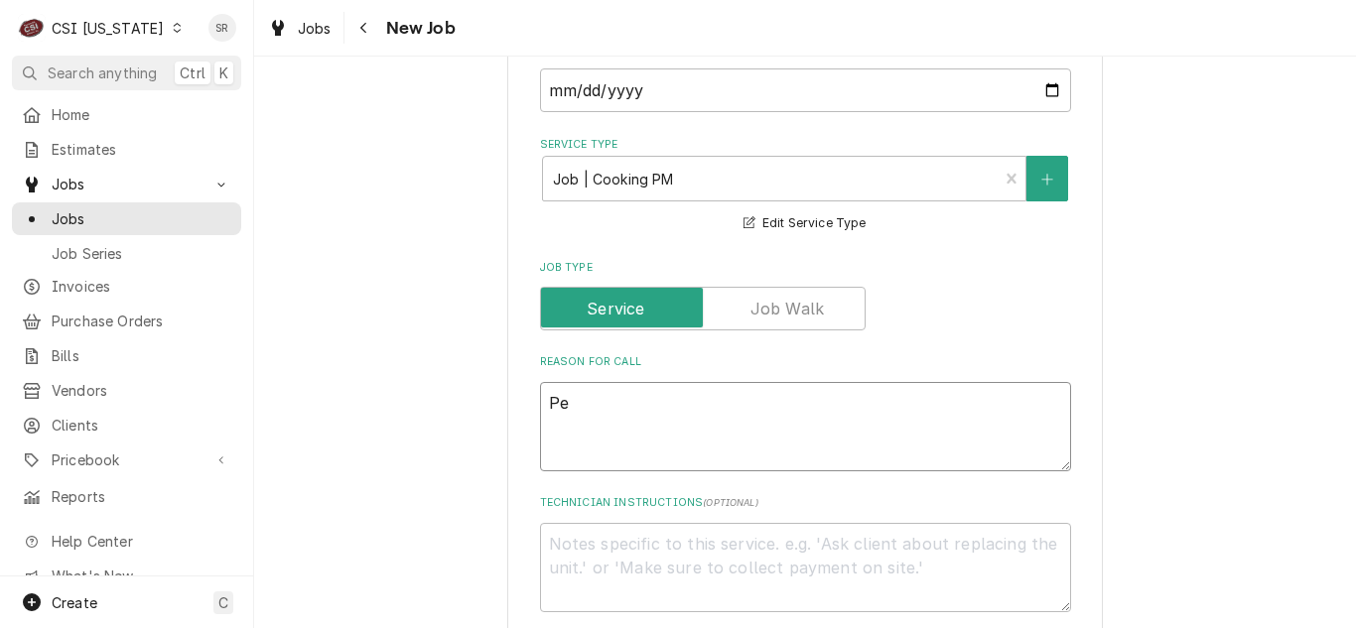
type textarea "x"
type textarea "Perf"
type textarea "x"
type textarea "Perfo"
type textarea "x"
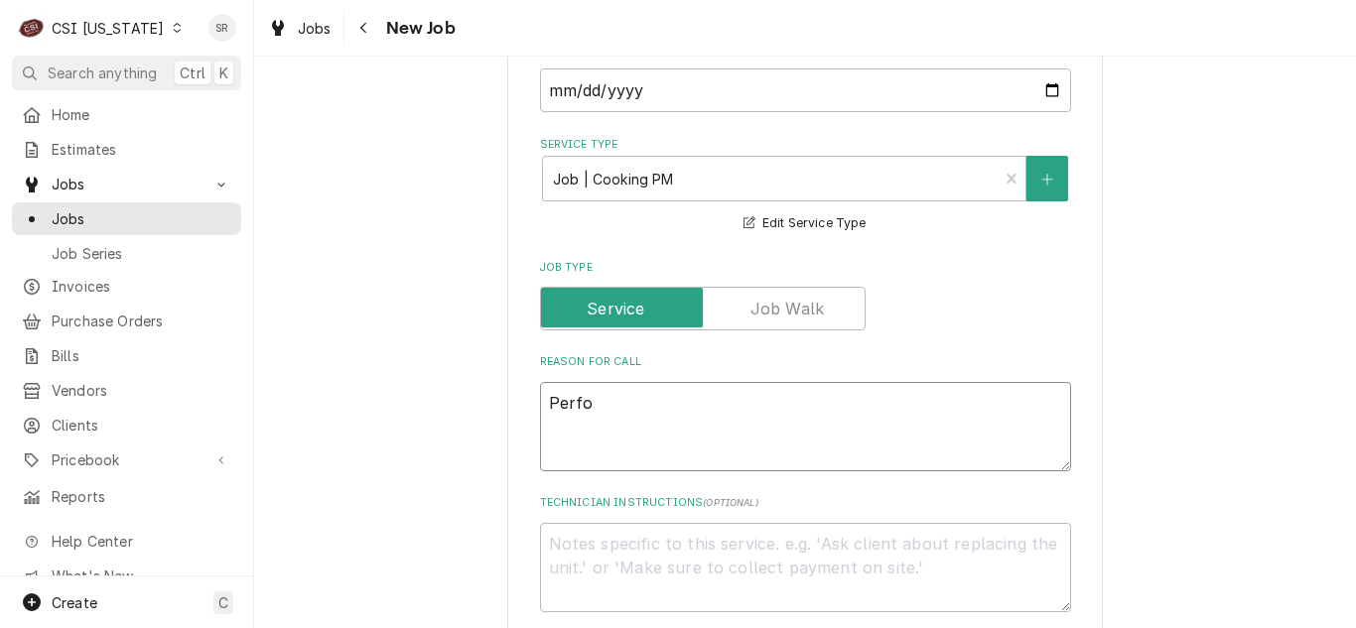
type textarea "Perfor"
type textarea "x"
type textarea "Perform"
type textarea "x"
type textarea "Perform"
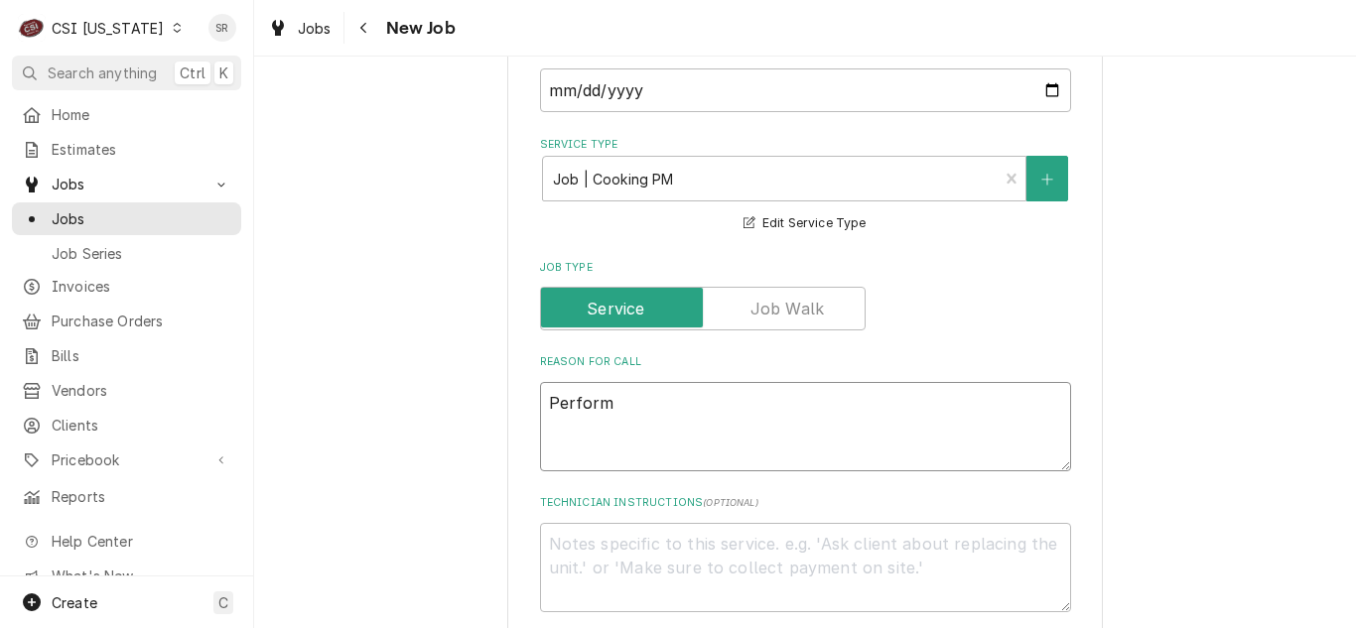
type textarea "x"
type textarea "Perform p"
type textarea "x"
type textarea "Perform pm"
type textarea "x"
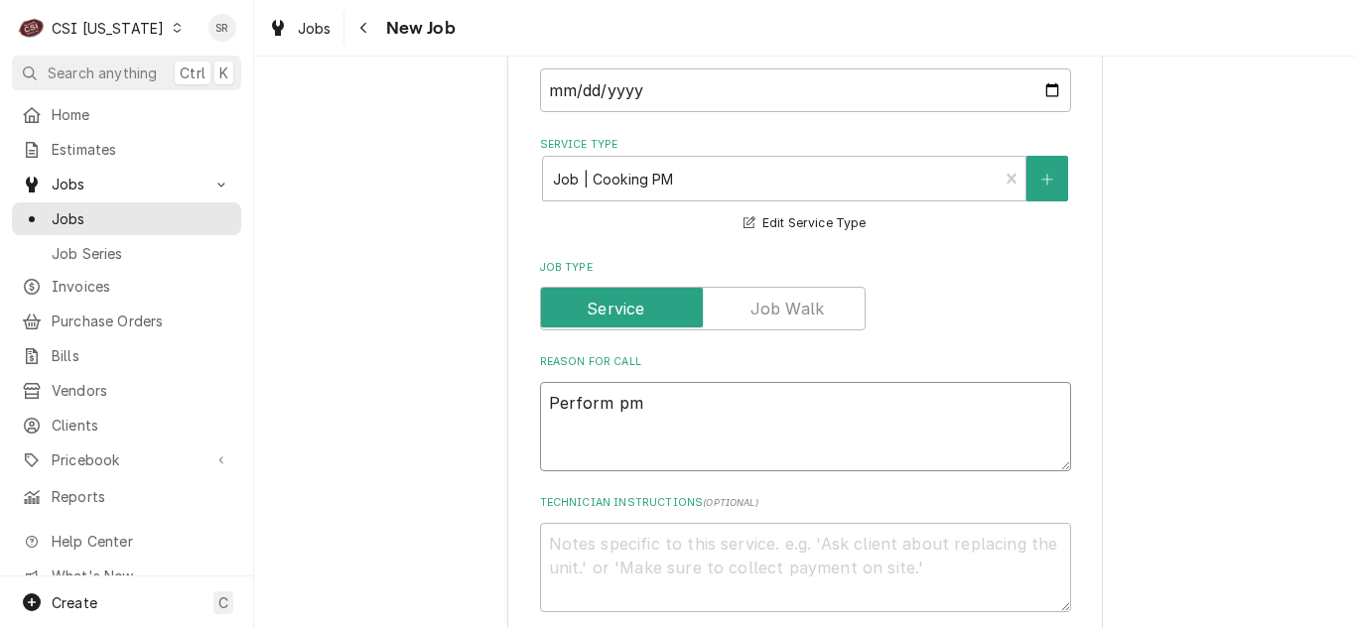
type textarea "Perform pm"
type textarea "x"
type textarea "Perform pm p"
type textarea "x"
type textarea "Perform pm pe"
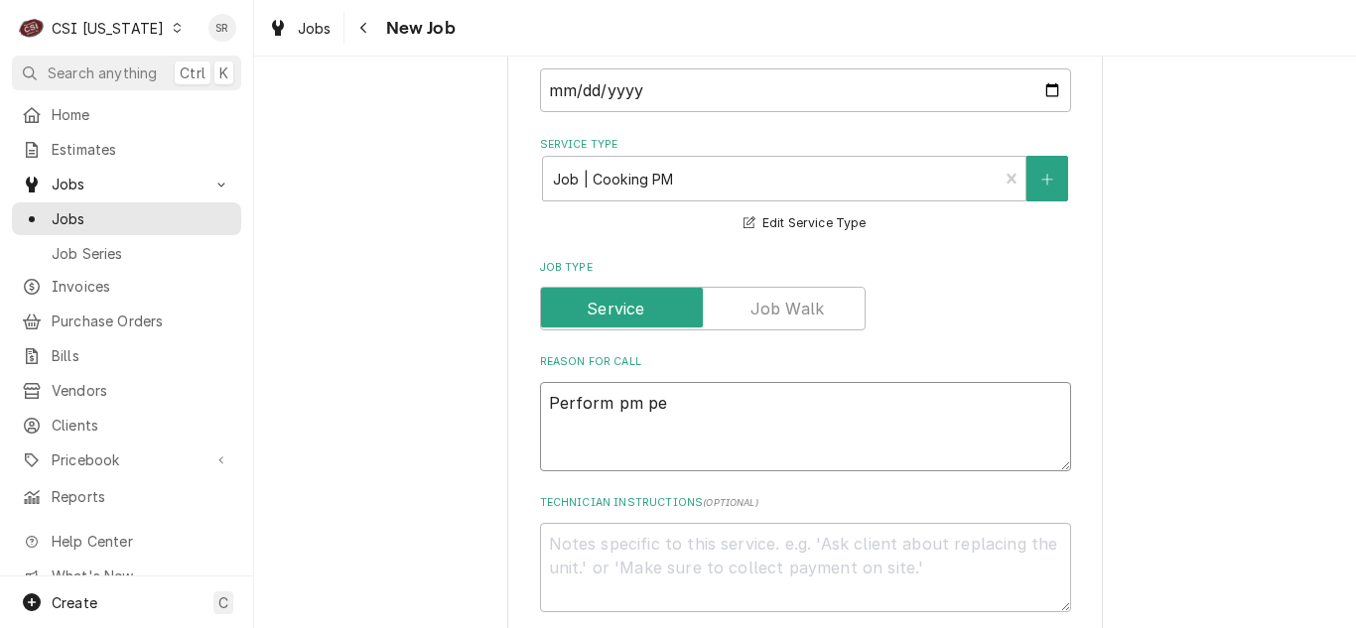
type textarea "x"
type textarea "Perform pm per"
type textarea "x"
type textarea "Perform pm per a"
type textarea "x"
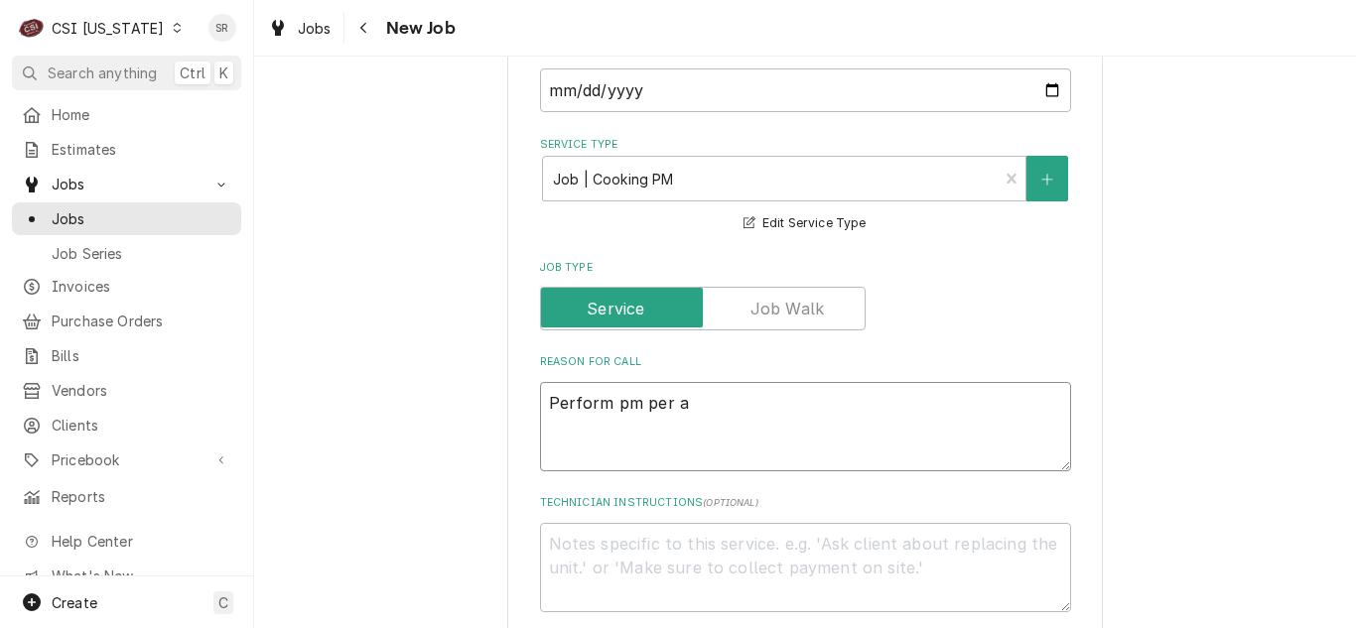
type textarea "Perform pm per ag"
type textarea "x"
type textarea "Perform pm per agr"
type textarea "x"
type textarea "Perform pm per agre"
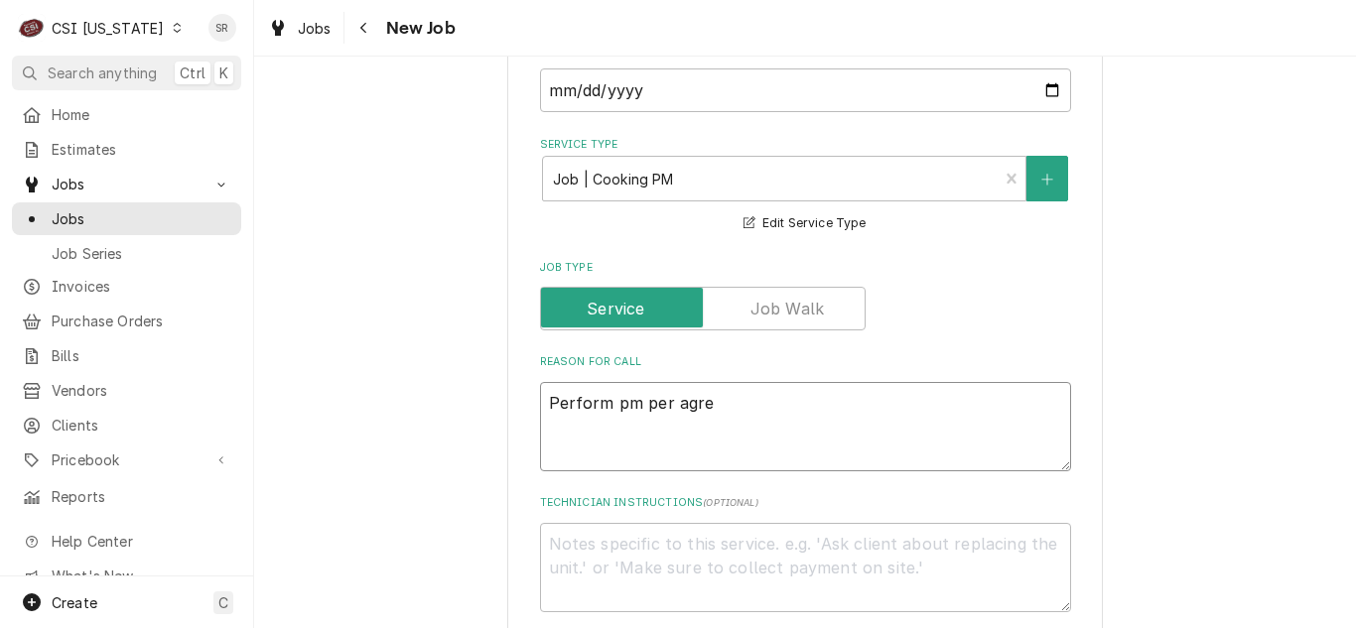
type textarea "x"
type textarea "Perform pm per agree"
type textarea "x"
type textarea "Perform pm per agreem"
type textarea "x"
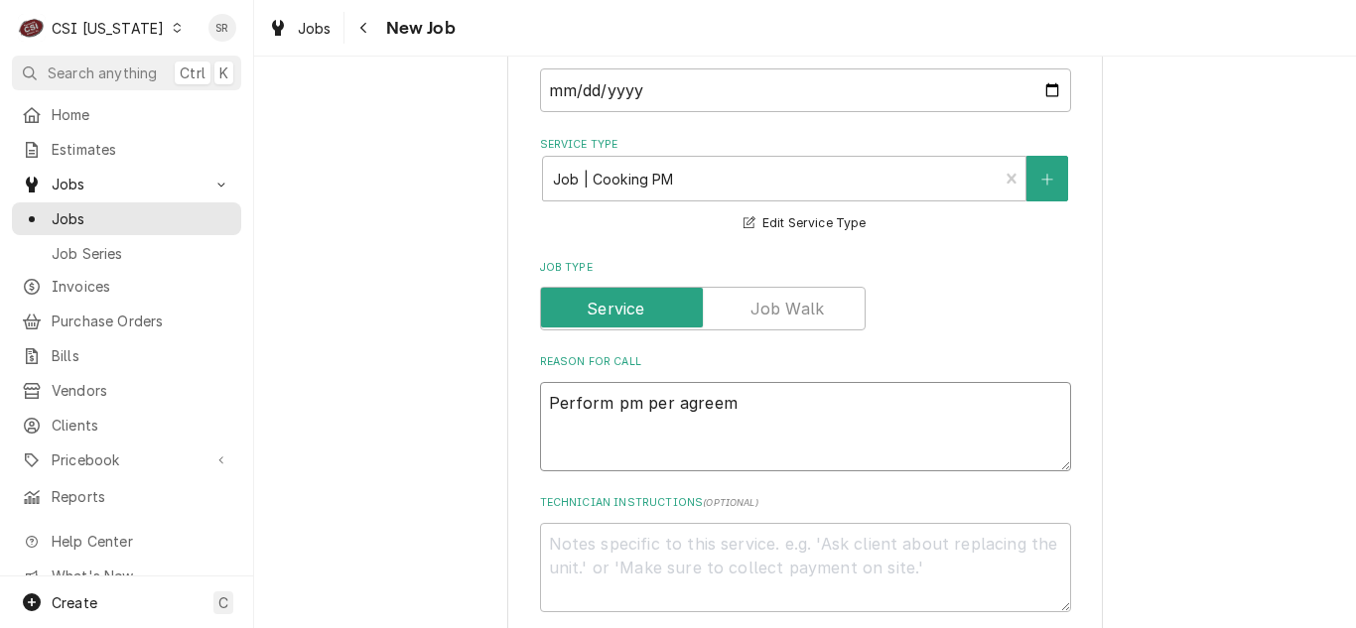
type textarea "Perform pm per agreeme"
type textarea "x"
type textarea "Perform pm per agreement"
type textarea "x"
type textarea "Perform pm per agreement"
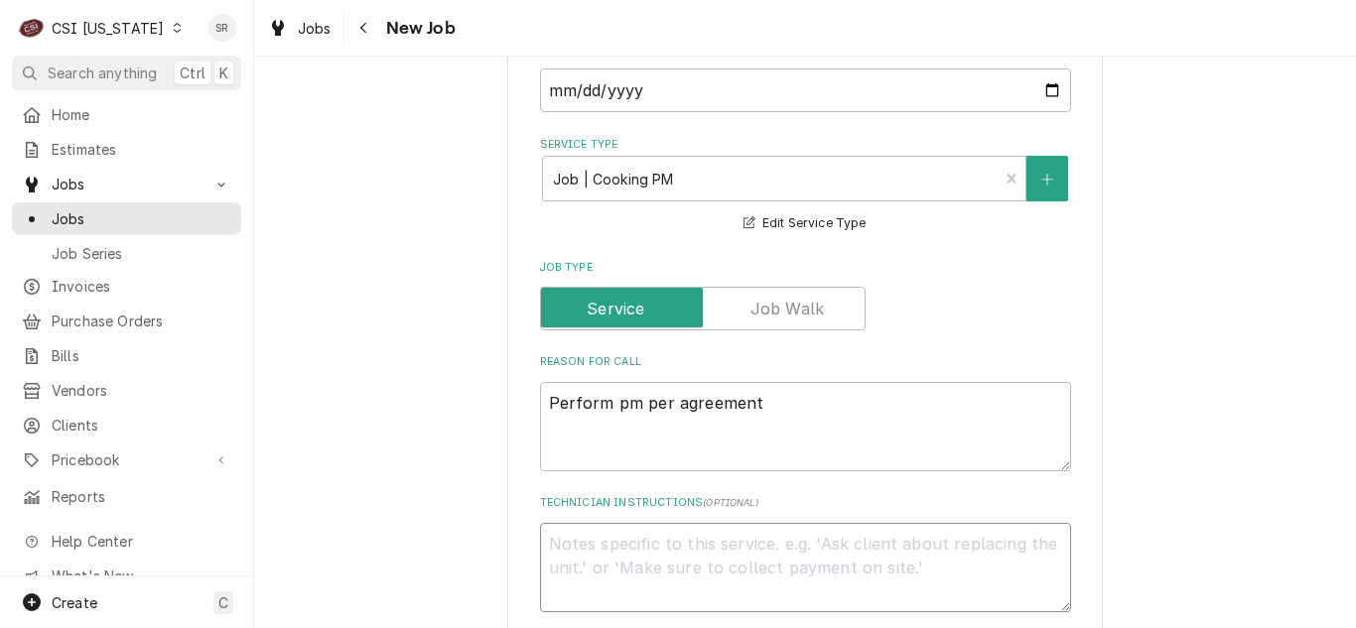
paste textarea "Schedule PM at least one week in advance only with; Tom Schofield 630-486-5268 …"
type textarea "x"
type textarea "Schedule PM at least one week in advance only with; Tom Schofield 630-486-5268 …"
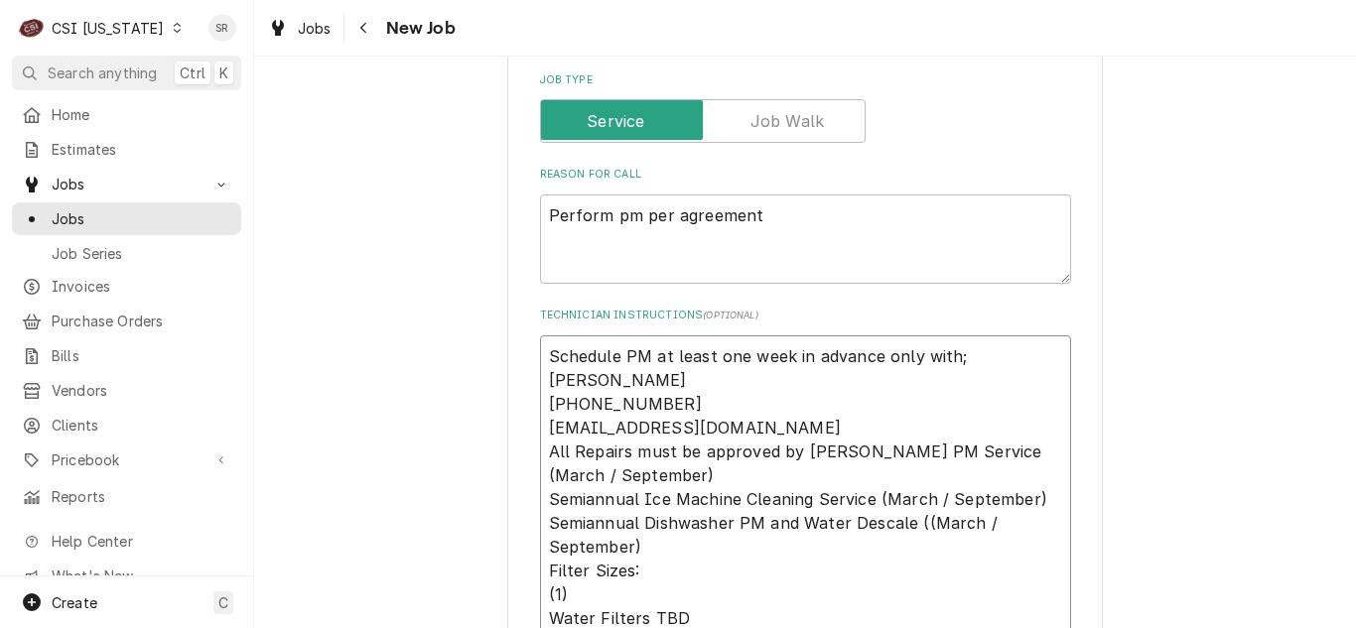
type textarea "x"
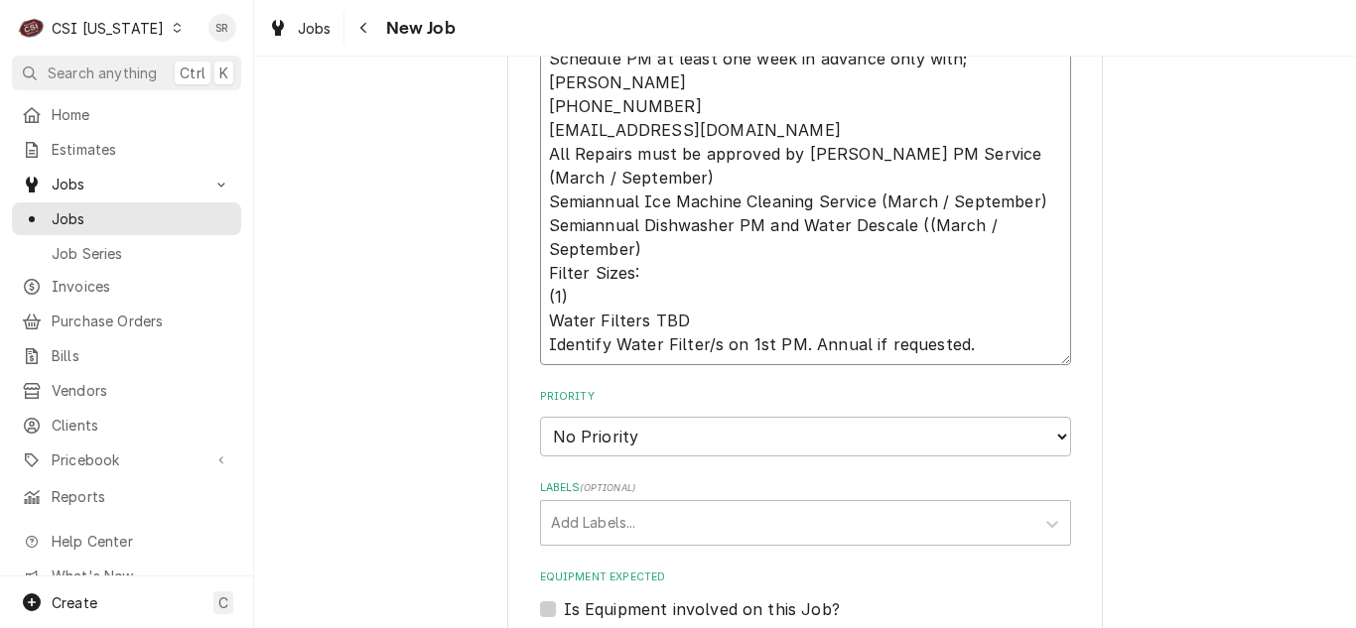
scroll to position [1478, 0]
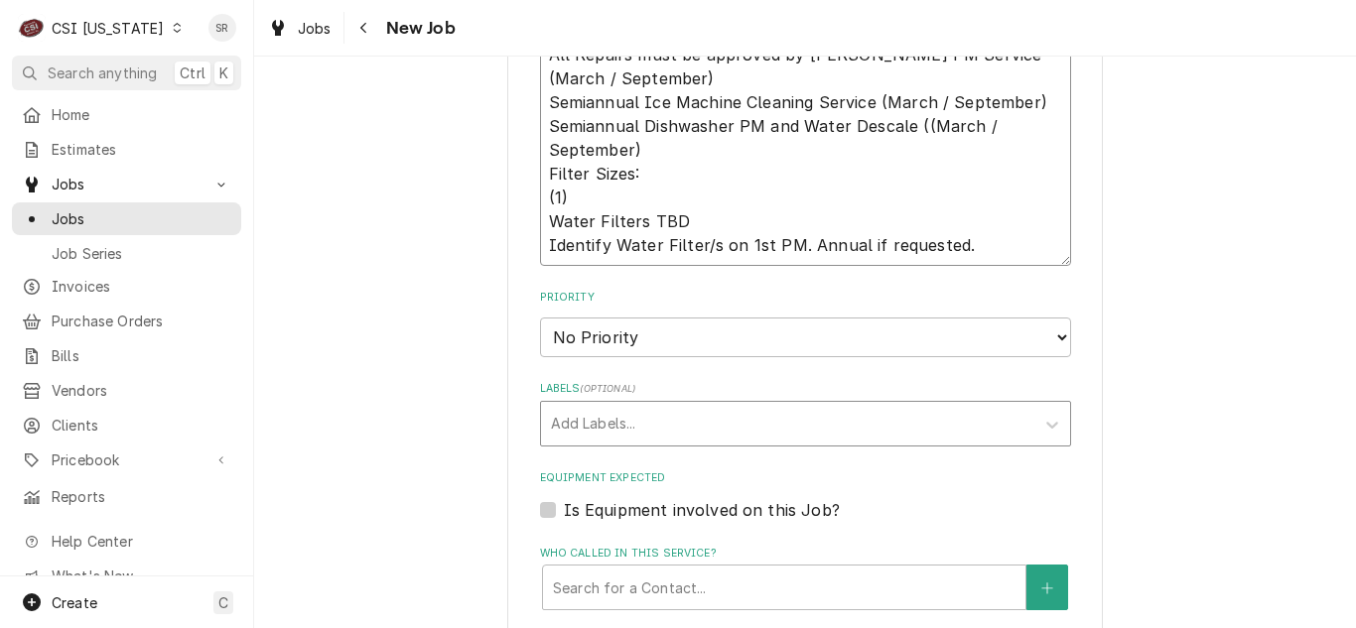
type textarea "Schedule PM at least one week in advance only with; Tom Schofield 630-486-5268 …"
click at [606, 406] on div "Labels" at bounding box center [787, 424] width 473 height 36
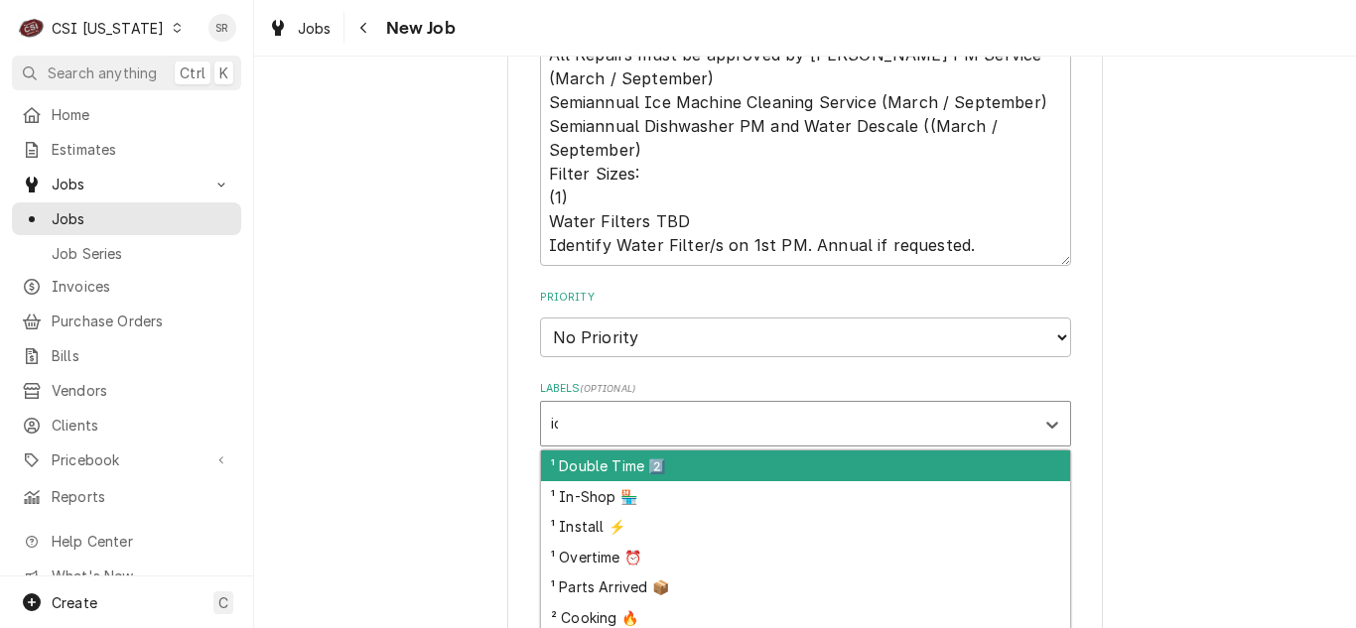
type input "ice"
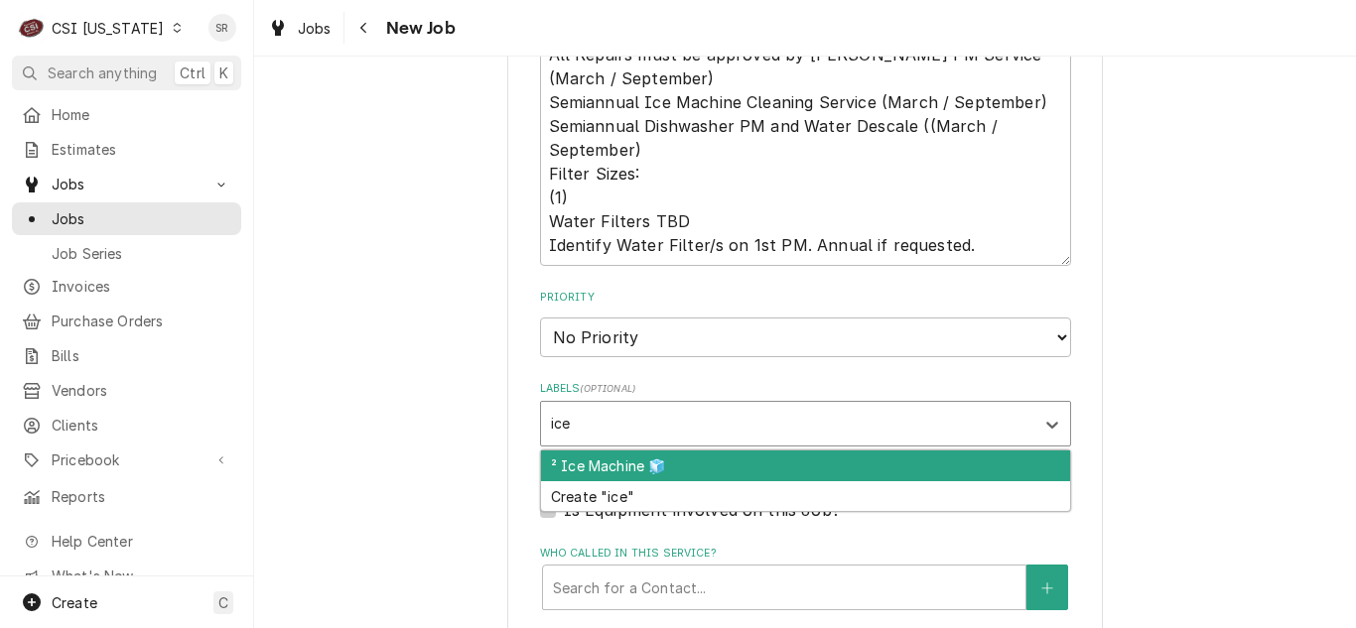
click at [624, 451] on div "² Ice Machine 🧊" at bounding box center [805, 466] width 529 height 31
type textarea "x"
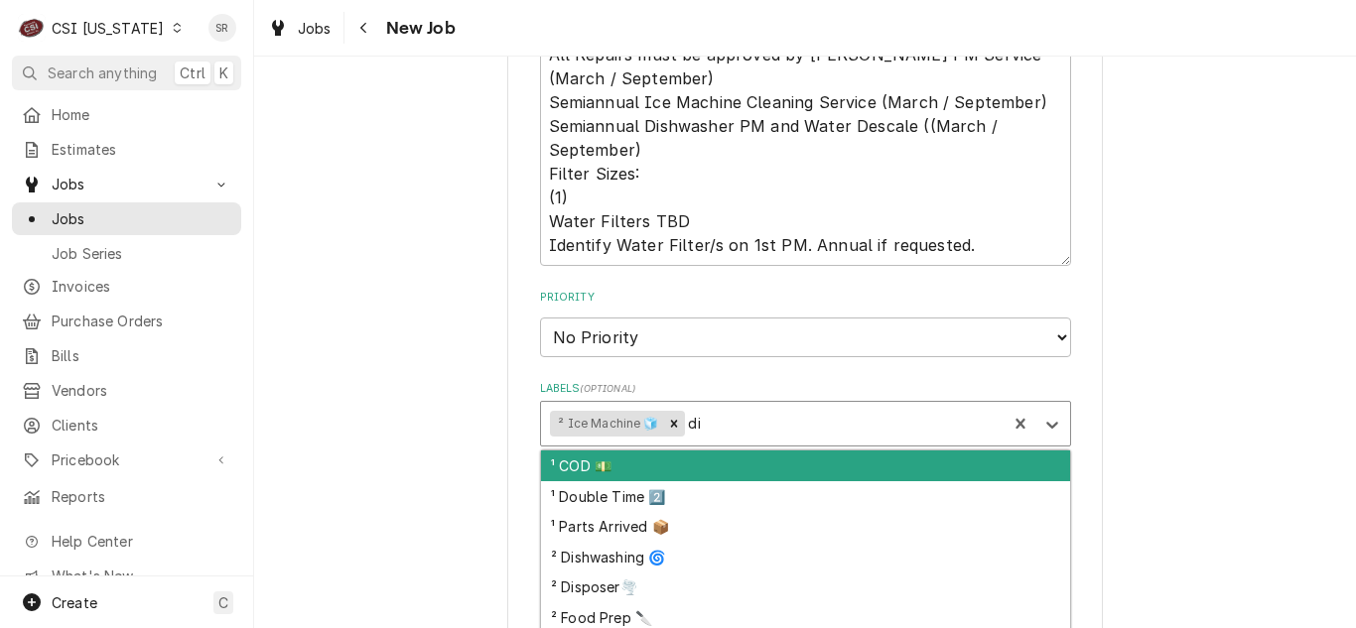
type input "dis"
type textarea "x"
type input "dish"
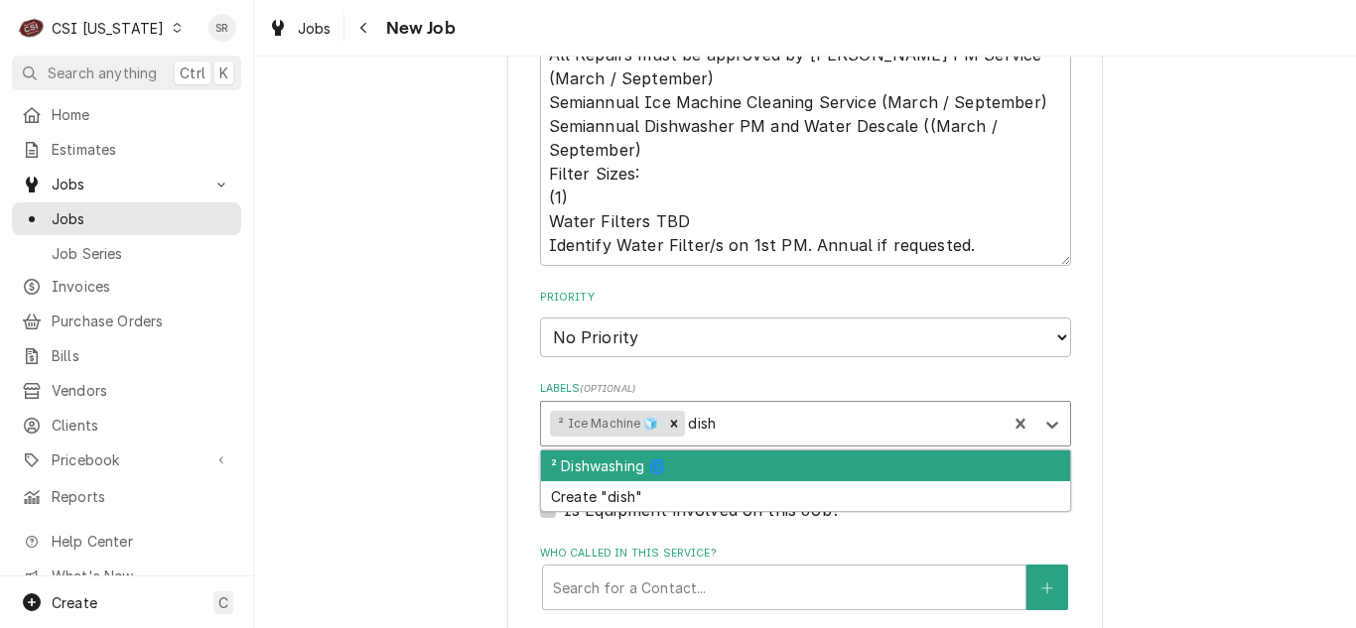
click at [624, 451] on div "² Dishwashing 🌀" at bounding box center [805, 466] width 529 height 31
type textarea "x"
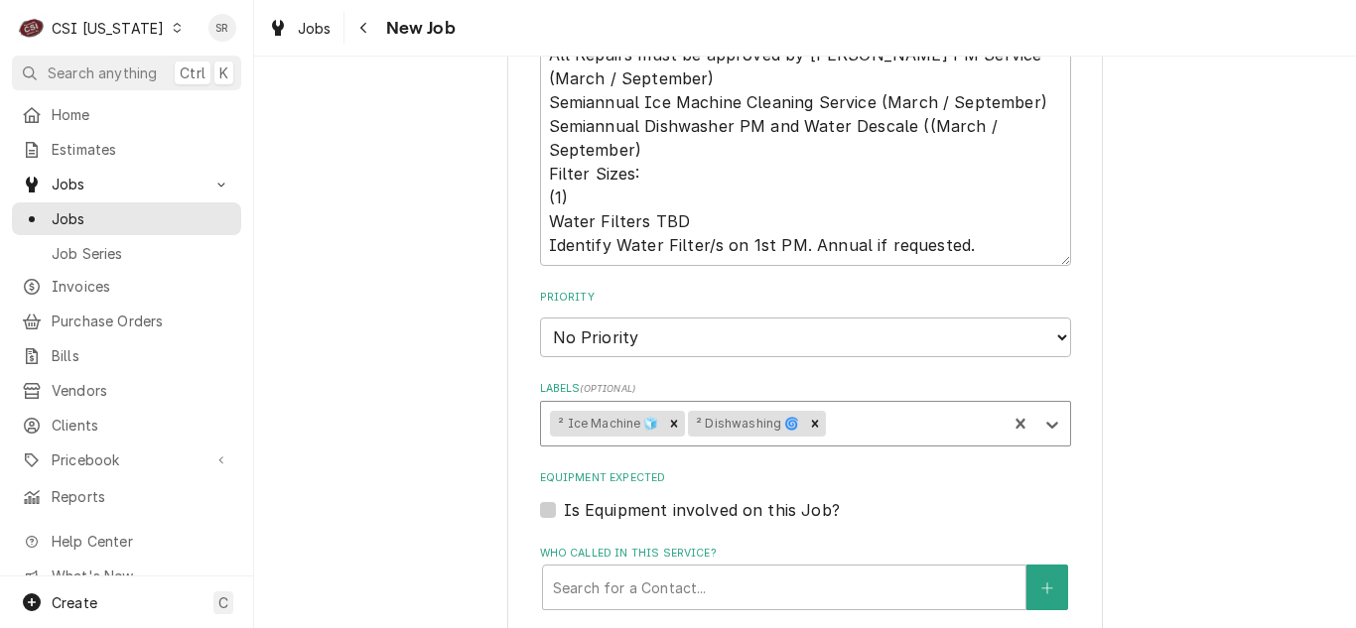
type textarea "x"
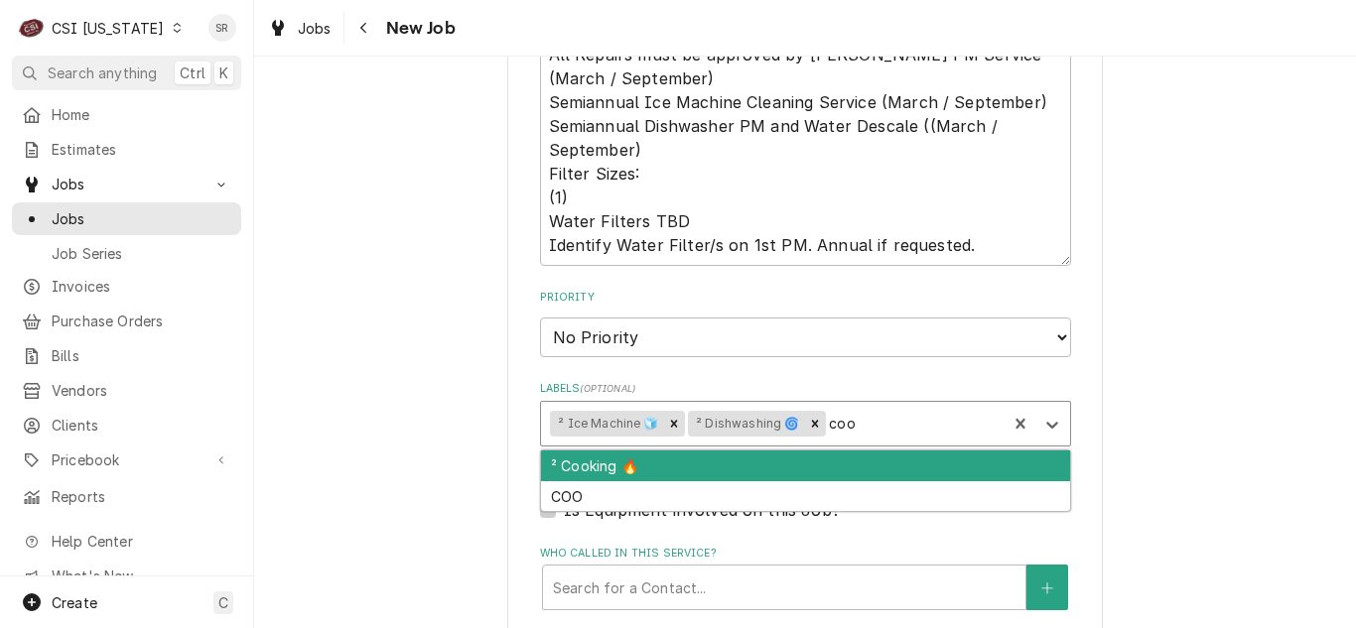
type input "cook"
click at [624, 451] on div "² Cooking 🔥" at bounding box center [805, 466] width 529 height 31
type textarea "x"
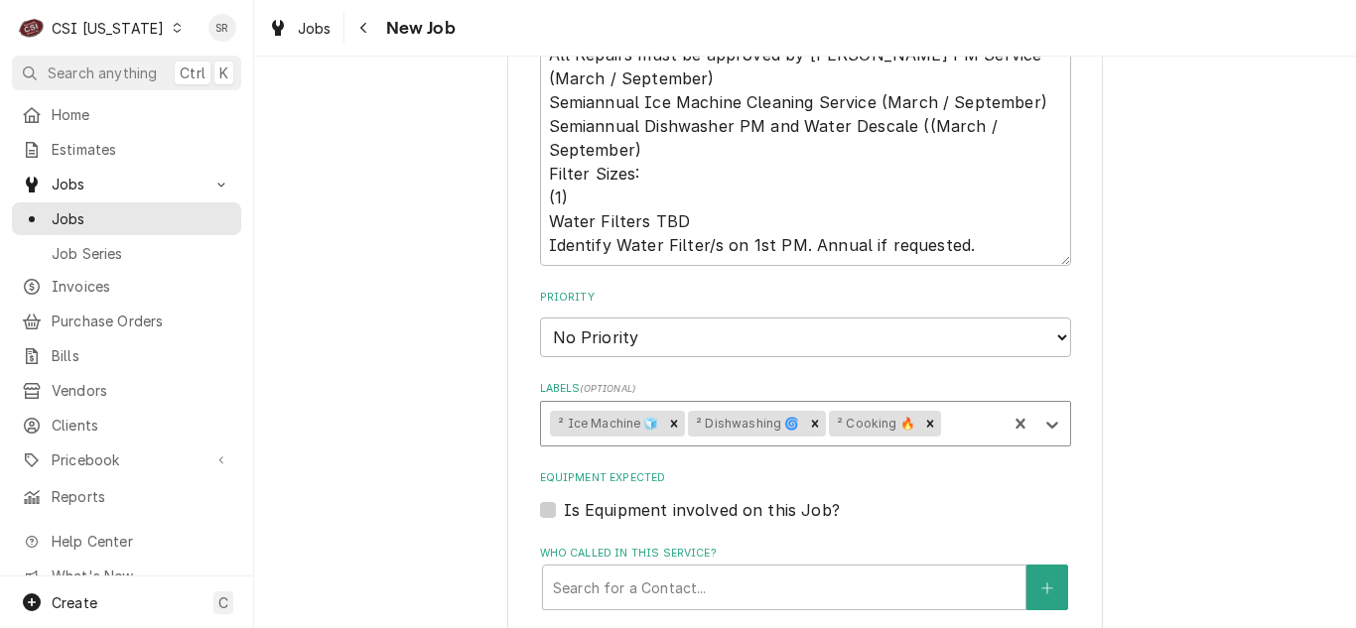
type textarea "x"
click at [957, 406] on div "Labels" at bounding box center [971, 424] width 53 height 36
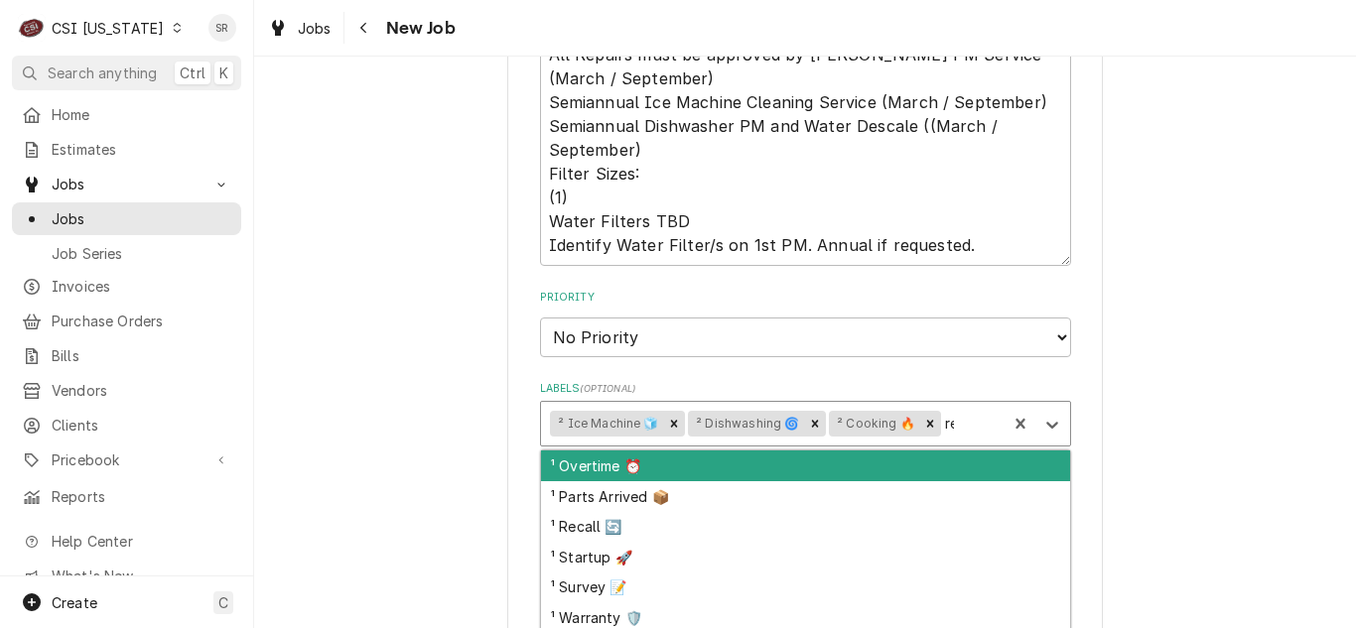
type input "ref"
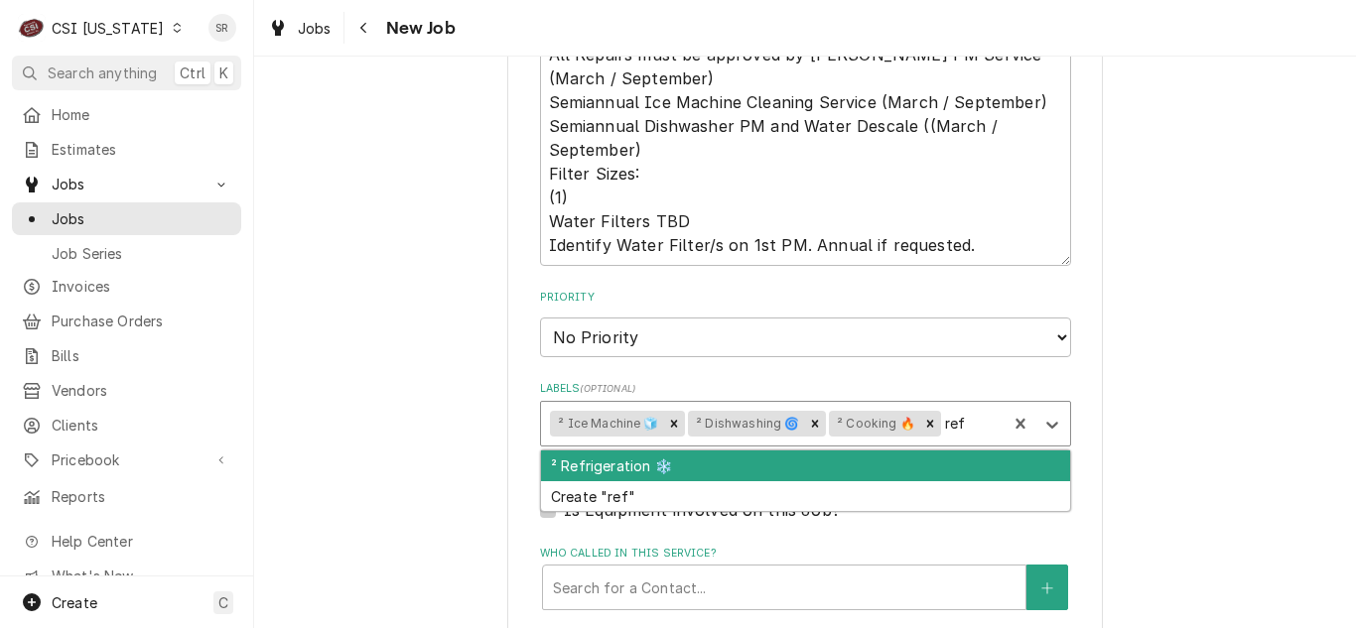
click at [594, 451] on div "² Refrigeration ❄️" at bounding box center [805, 466] width 529 height 31
type textarea "x"
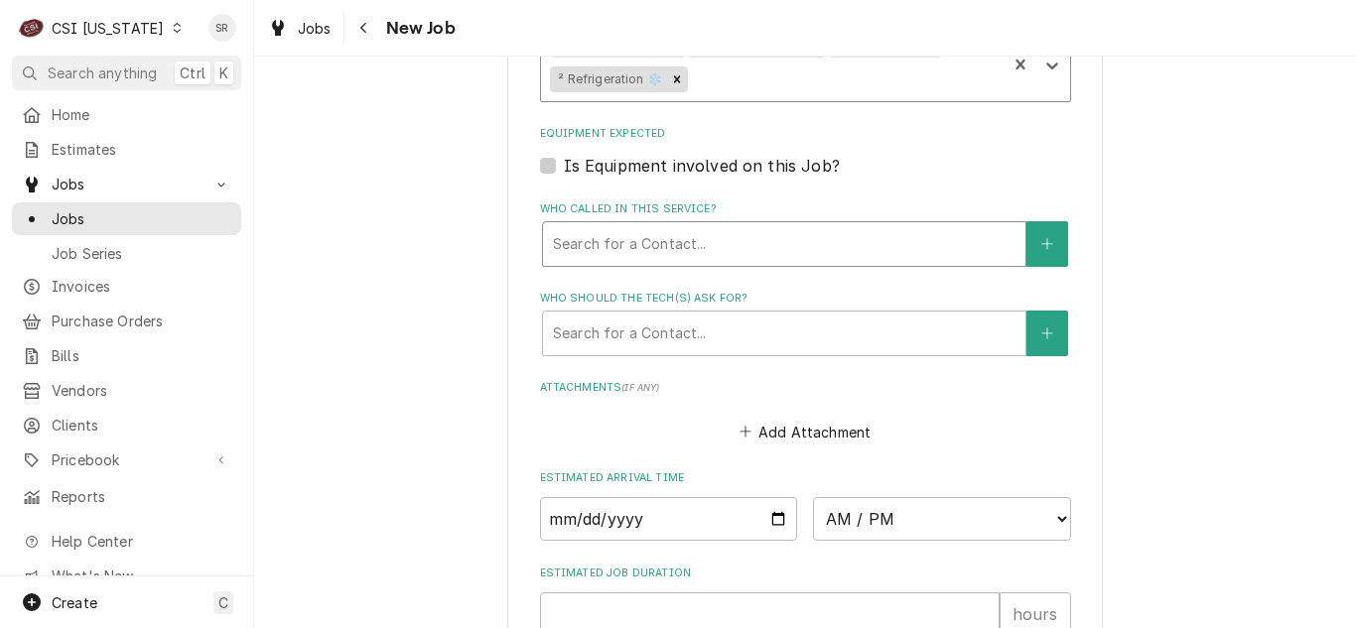
scroll to position [1974, 0]
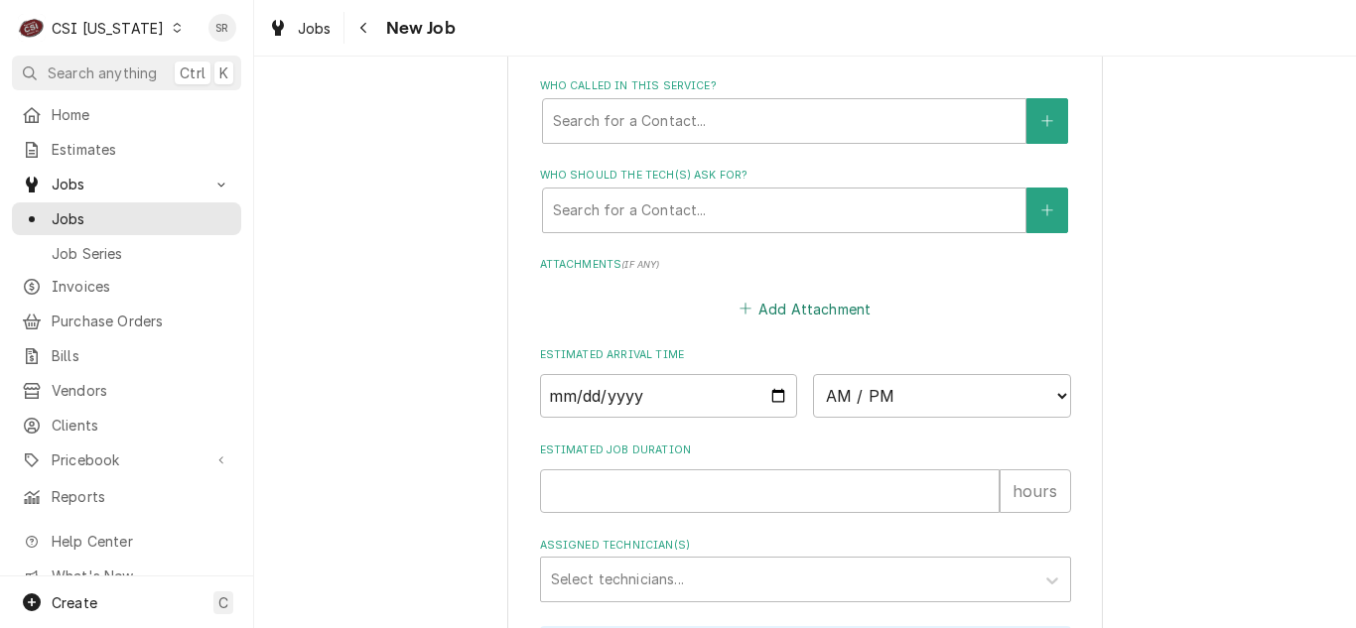
click at [783, 295] on button "Add Attachment" at bounding box center [805, 309] width 139 height 28
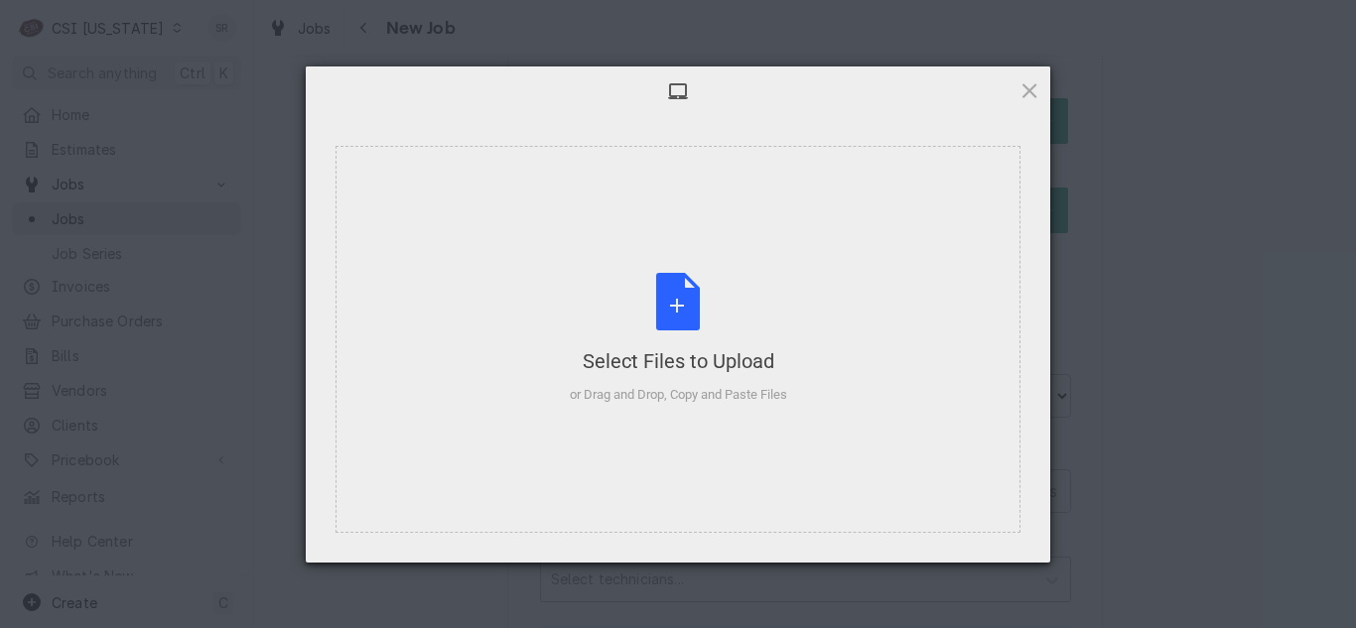
type textarea "x"
click at [635, 303] on div "Select Files to Upload or Drag and Drop, Copy and Paste Files" at bounding box center [678, 339] width 217 height 132
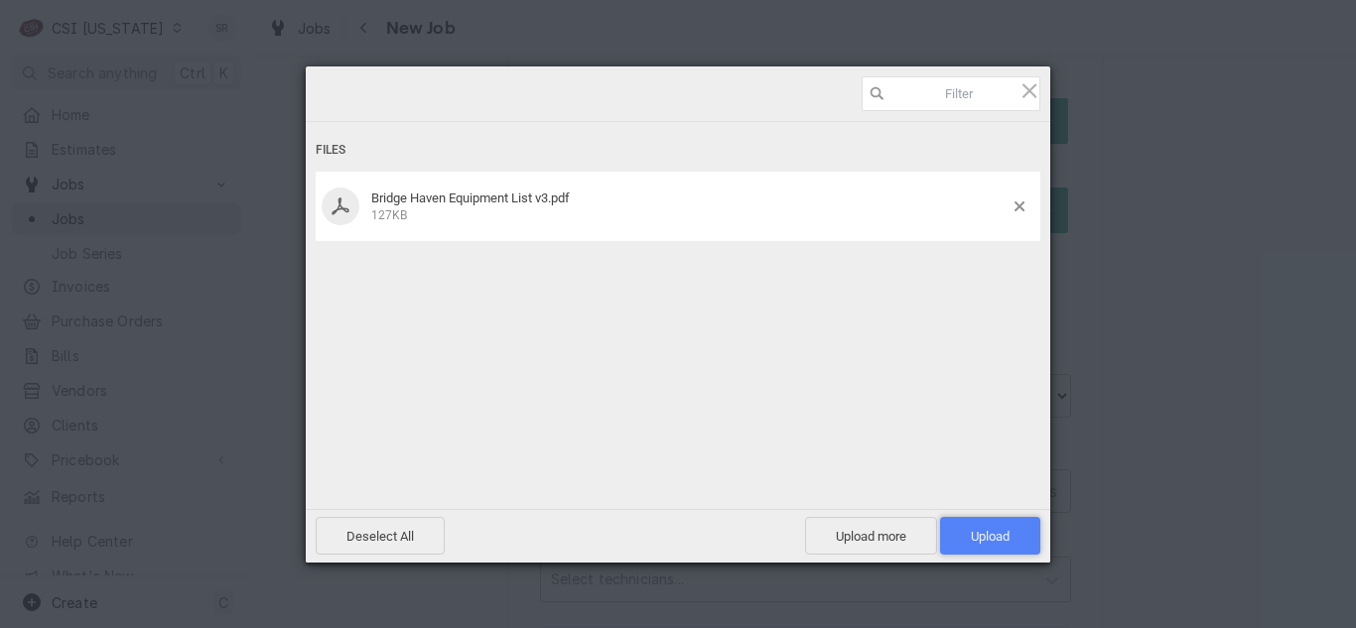
click at [988, 533] on span "Upload 1" at bounding box center [990, 536] width 39 height 15
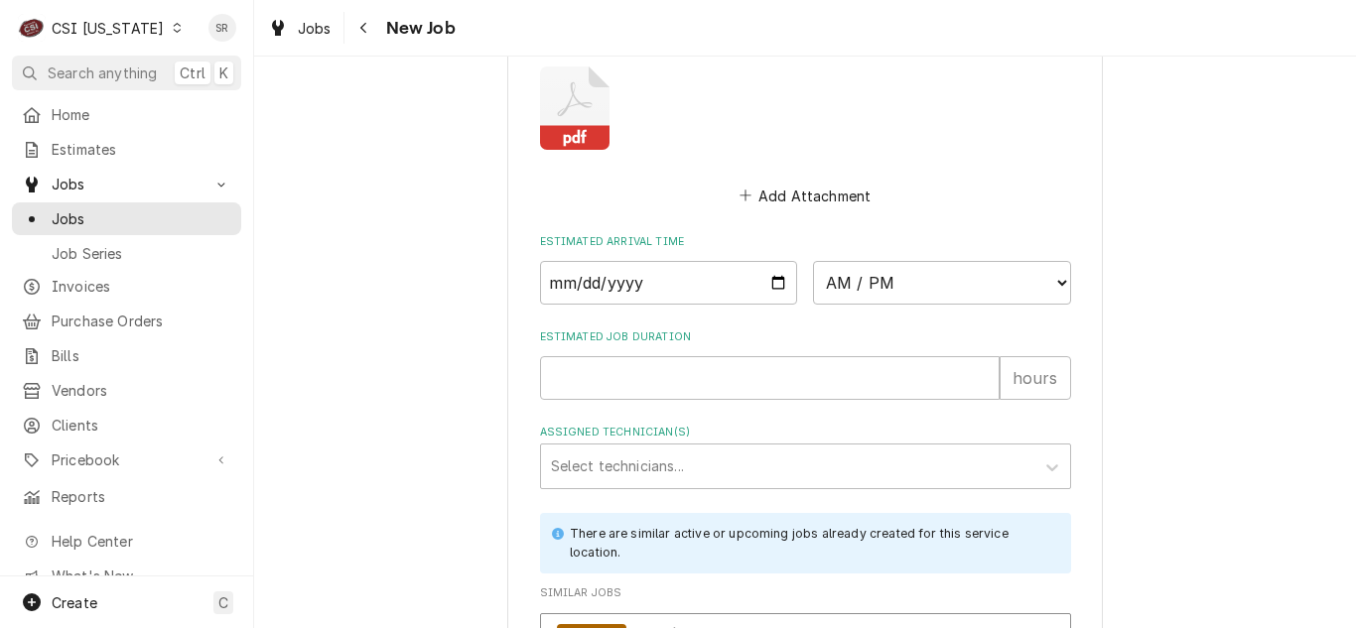
scroll to position [2389, 0]
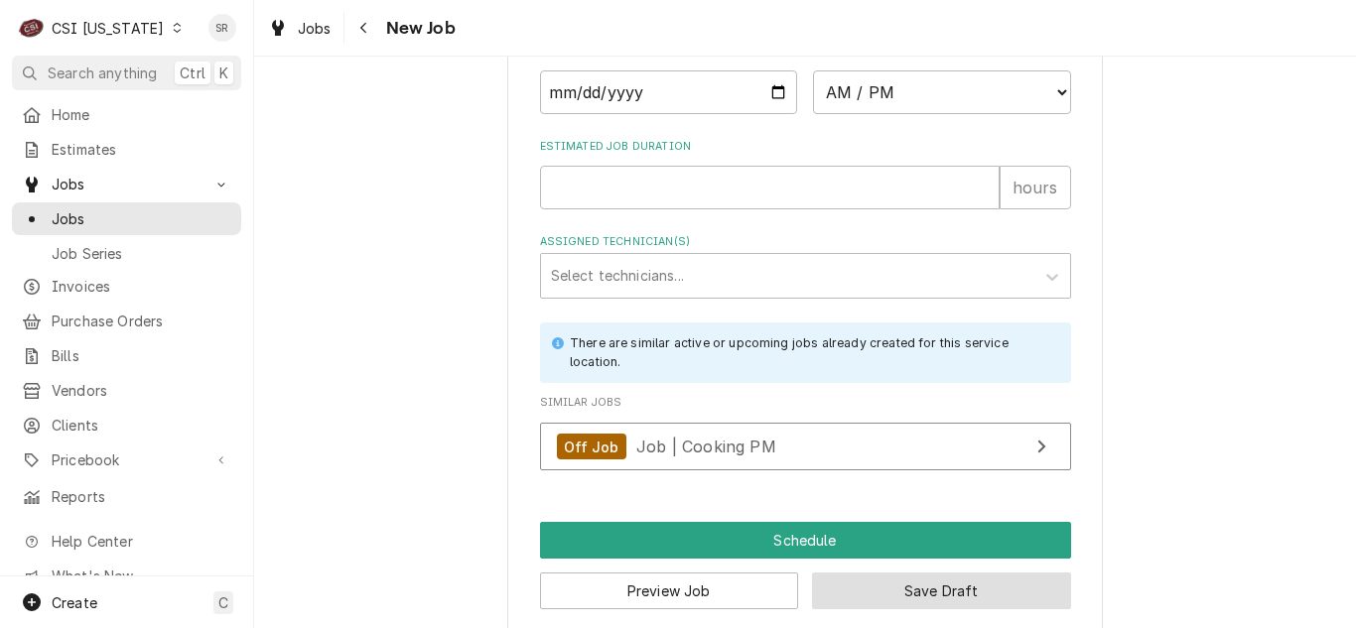
click at [894, 581] on button "Save Draft" at bounding box center [941, 591] width 259 height 37
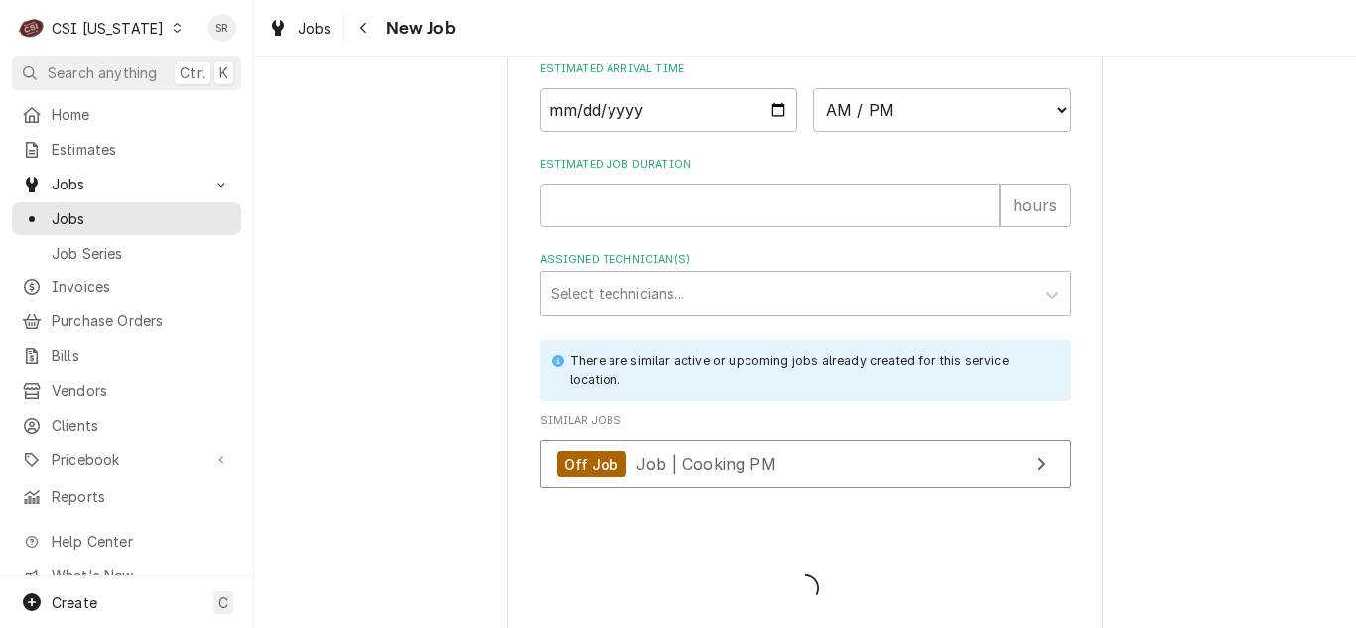
type textarea "x"
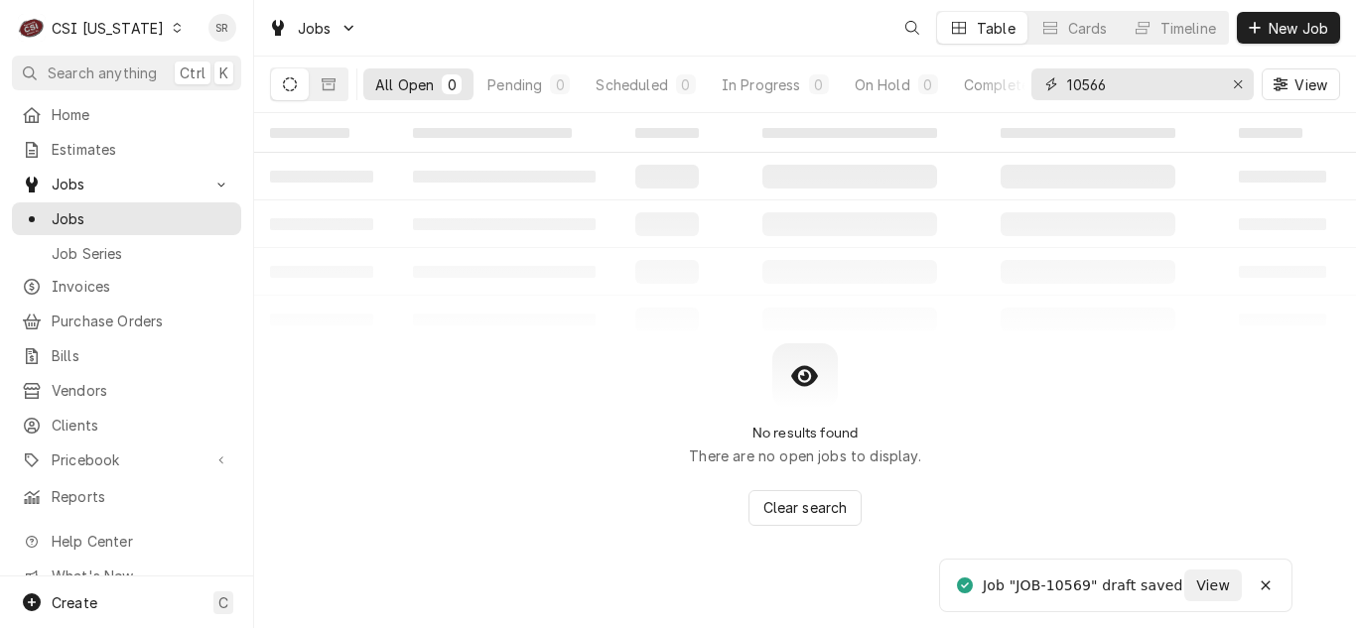
click at [1110, 88] on input "10566" at bounding box center [1141, 84] width 149 height 32
drag, startPoint x: 1042, startPoint y: 87, endPoint x: 1015, endPoint y: 83, distance: 27.1
click at [1015, 83] on div "All Open 0 Pending 0 Scheduled 0 In Progress 0 On Hold 0 Completed 0 10566 View" at bounding box center [805, 85] width 1070 height 56
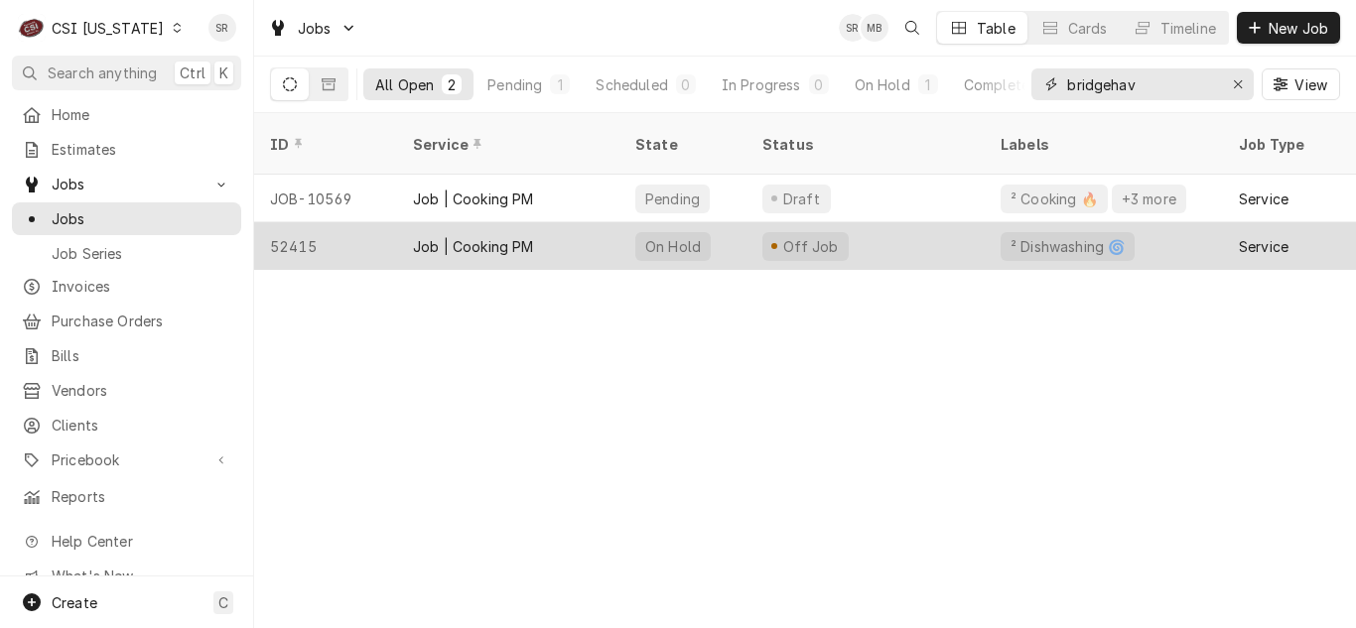
type input "bridgehav"
click at [536, 222] on div "Job | Cooking PM" at bounding box center [508, 246] width 222 height 48
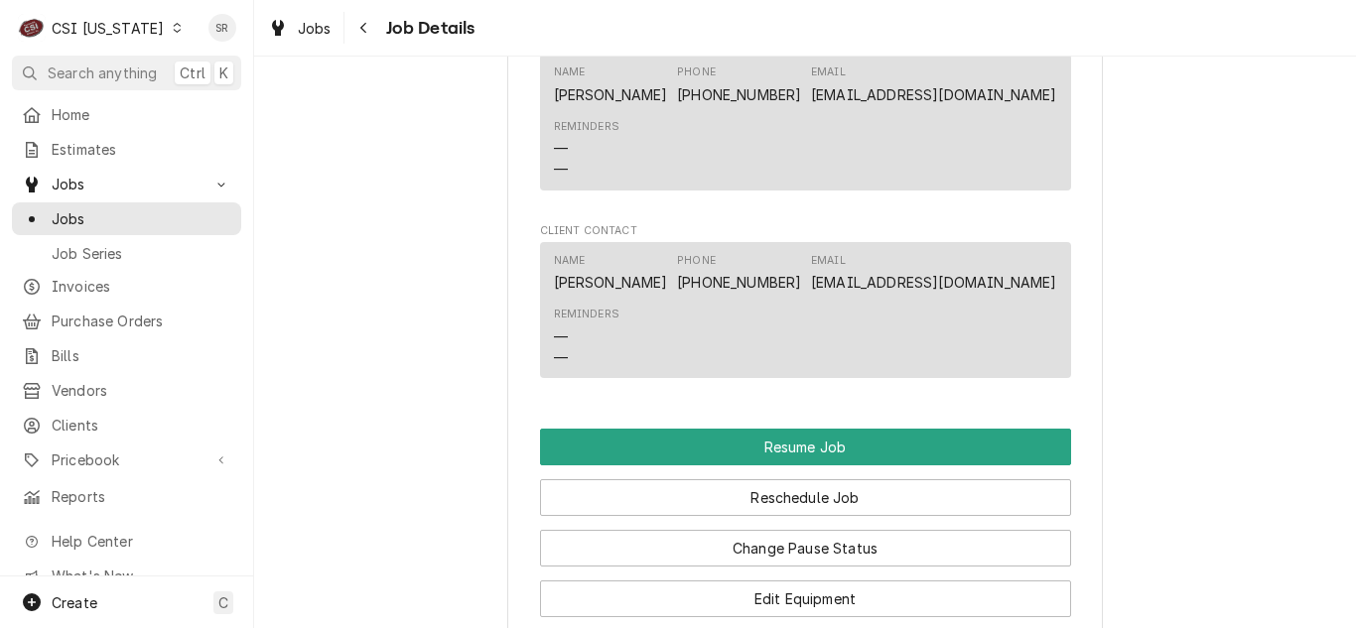
scroll to position [2727, 0]
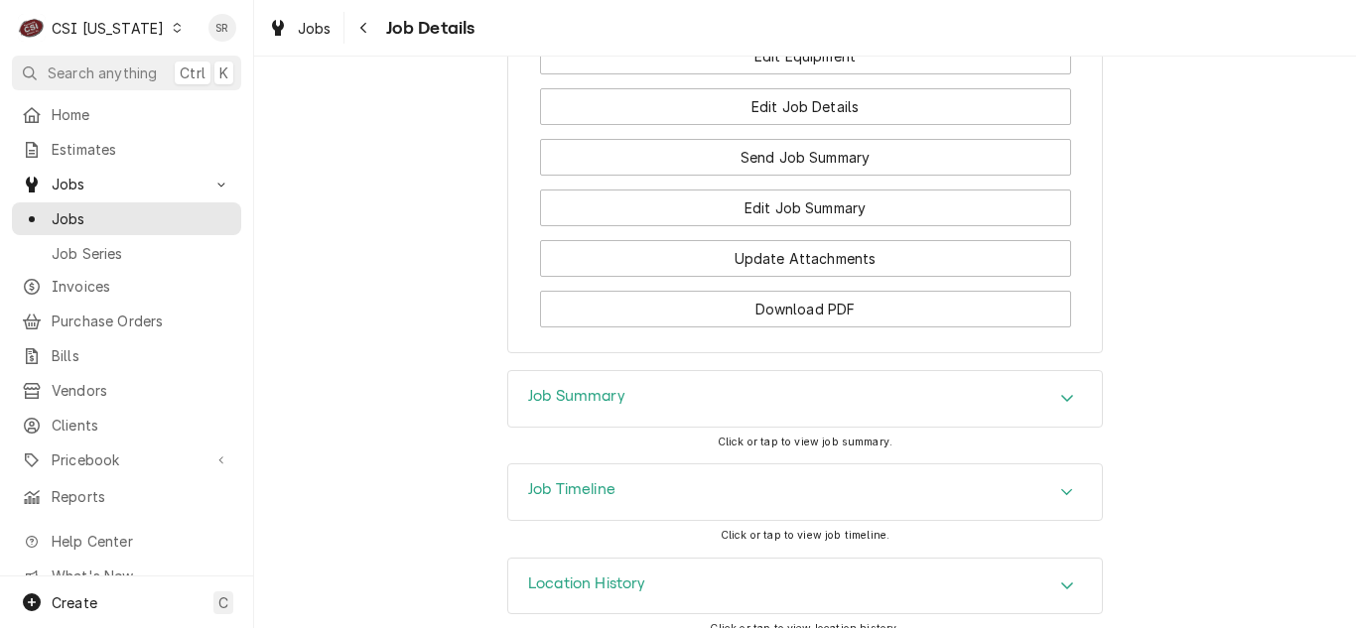
click at [647, 371] on div "Job Summary" at bounding box center [805, 399] width 594 height 56
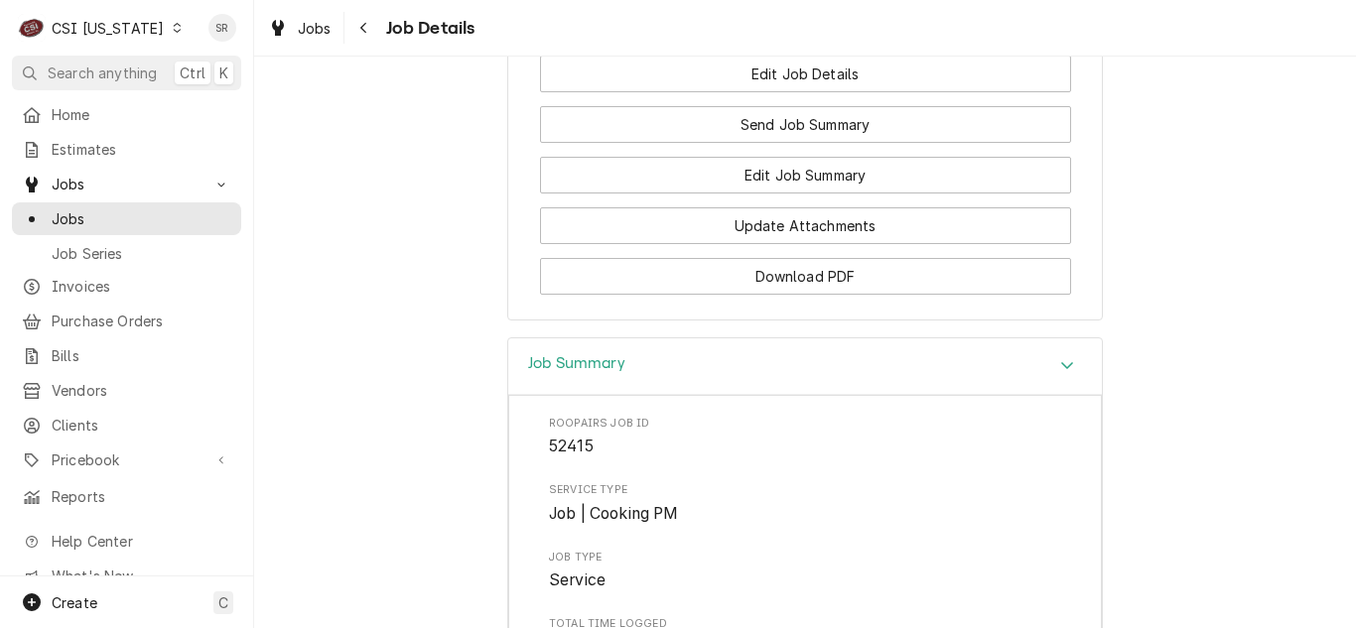
scroll to position [2418, 0]
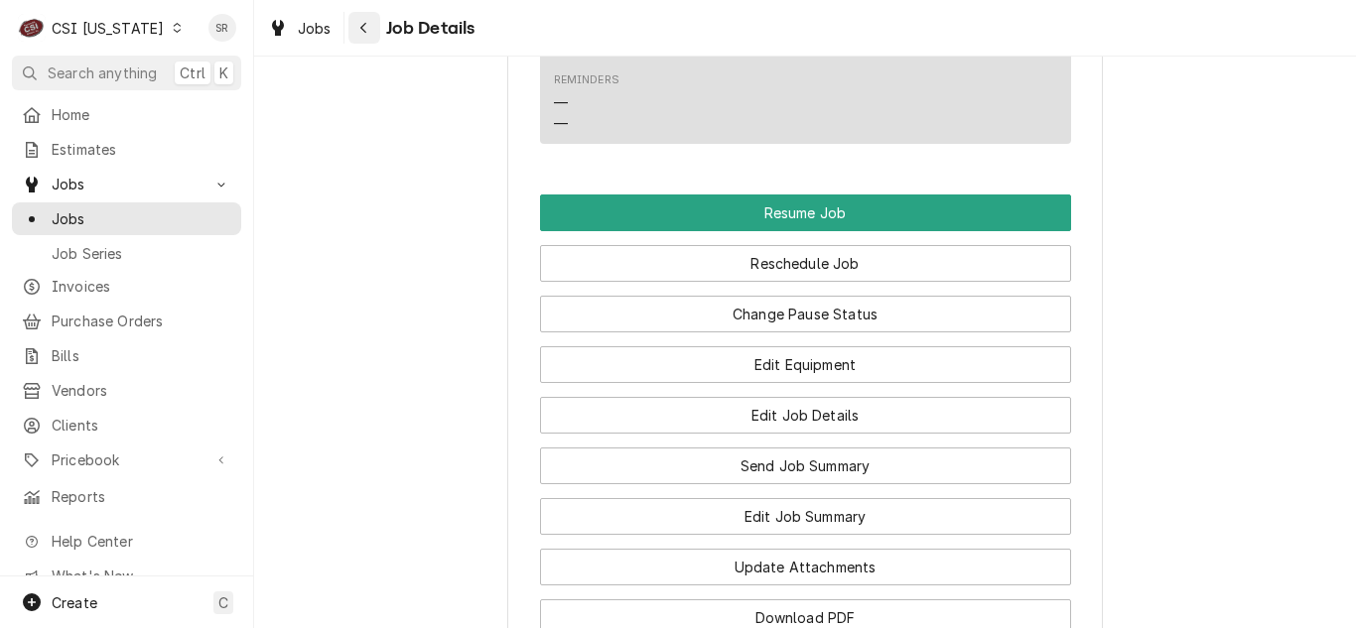
click at [367, 38] on button "Navigate back" at bounding box center [364, 28] width 32 height 32
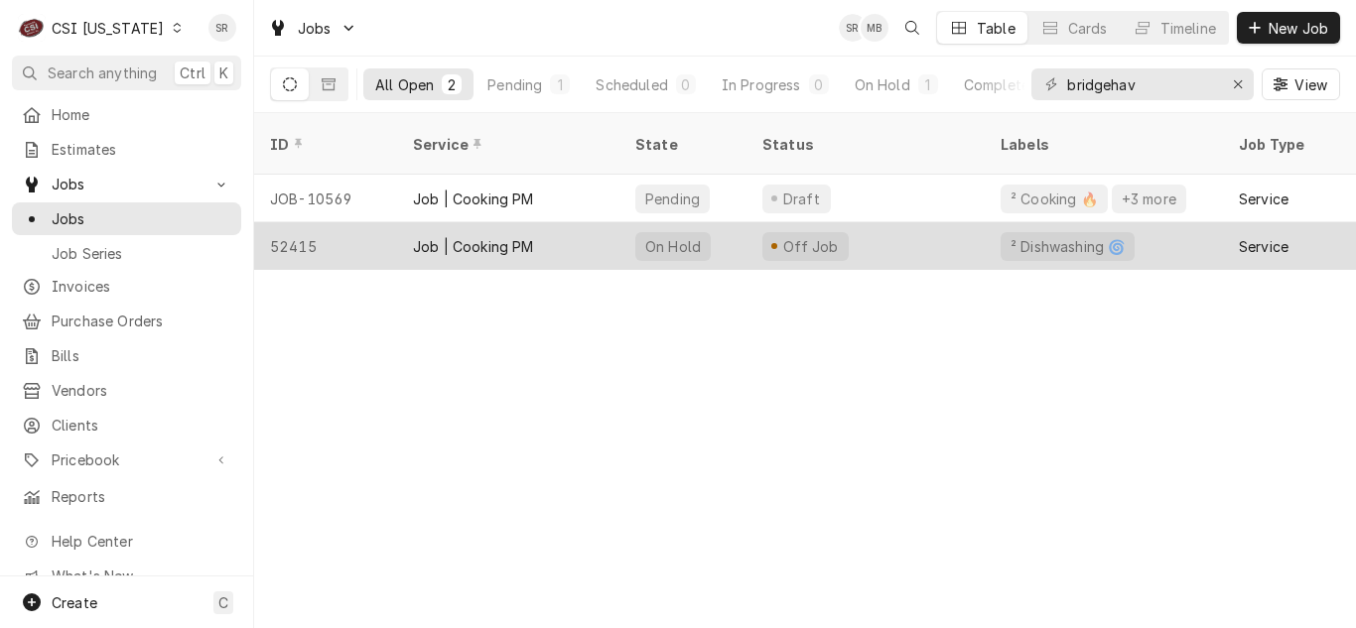
click at [498, 236] on div "Job | Cooking PM" at bounding box center [473, 246] width 121 height 21
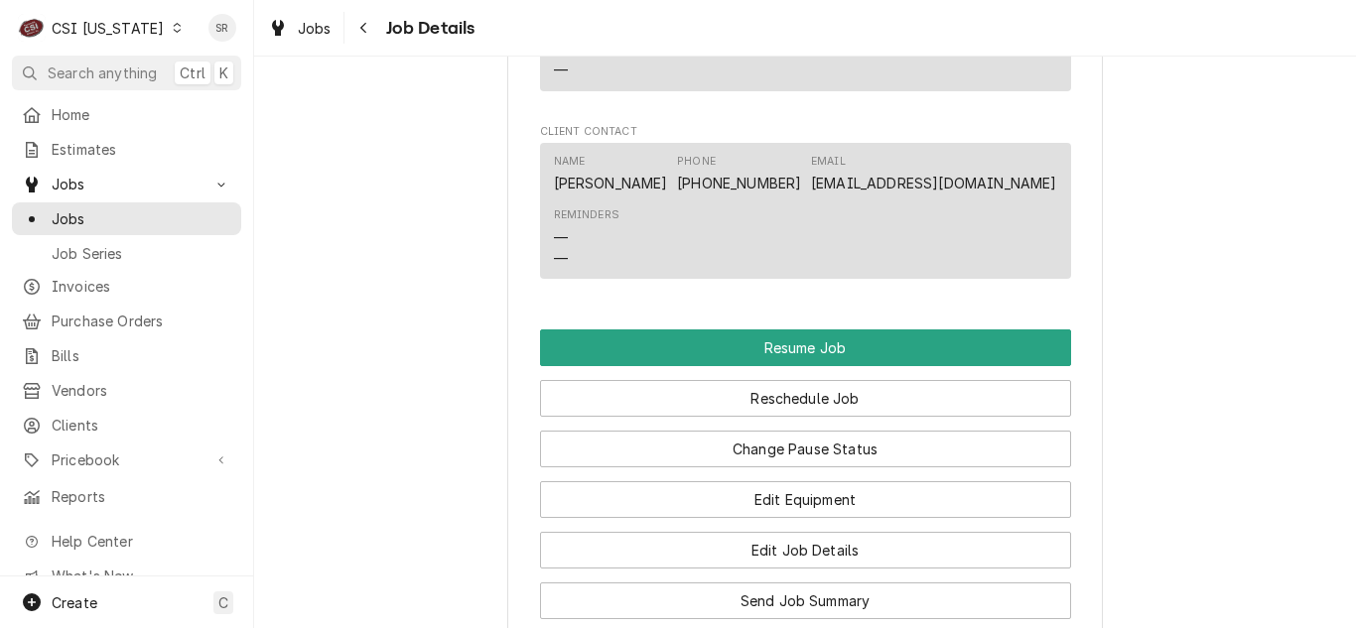
scroll to position [2727, 0]
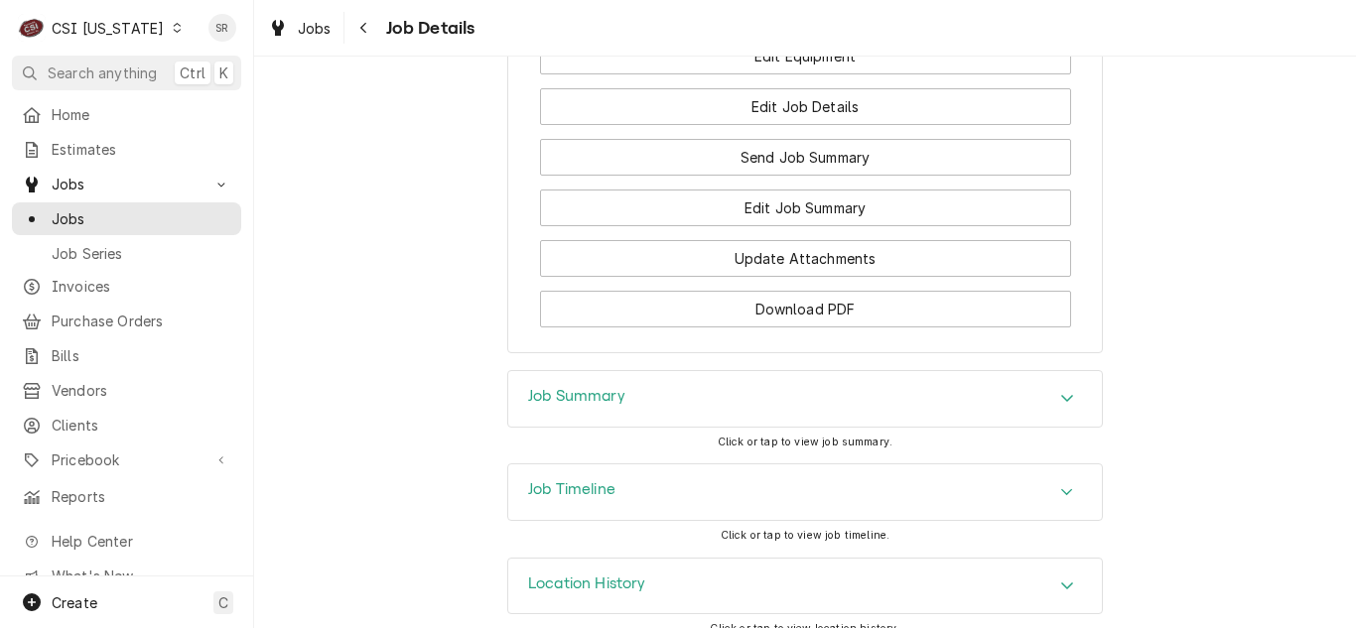
click at [585, 480] on h3 "Job Timeline" at bounding box center [571, 489] width 87 height 19
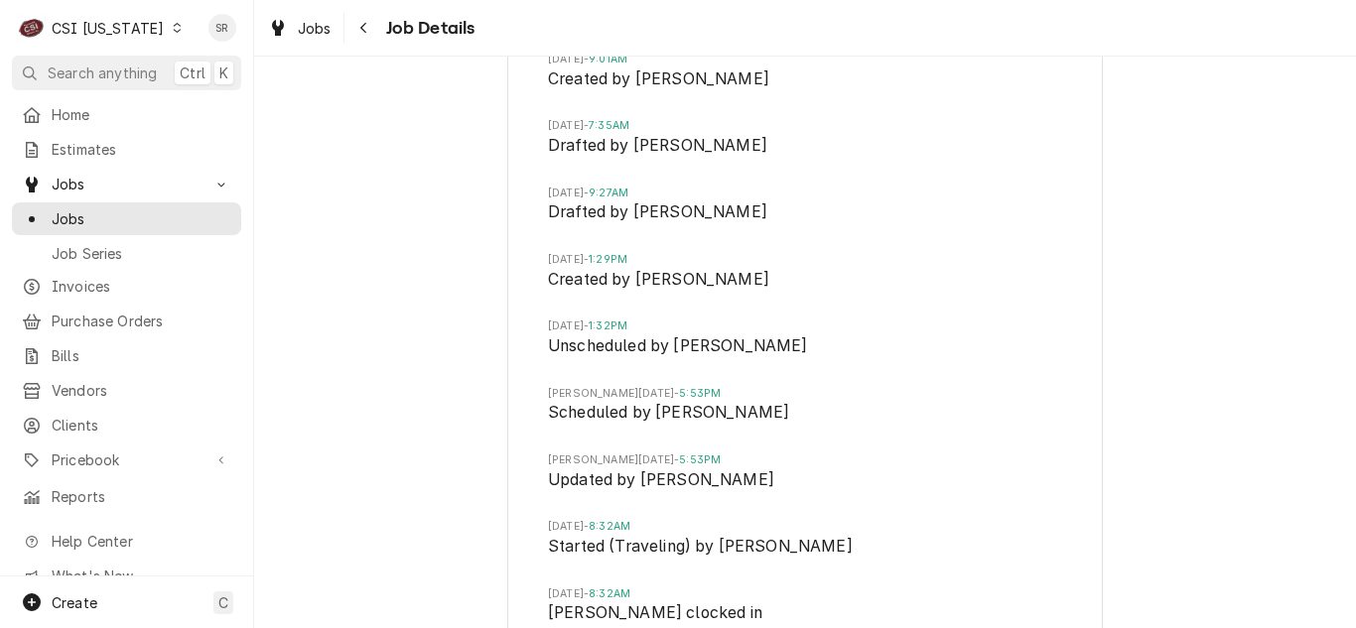
scroll to position [2939, 0]
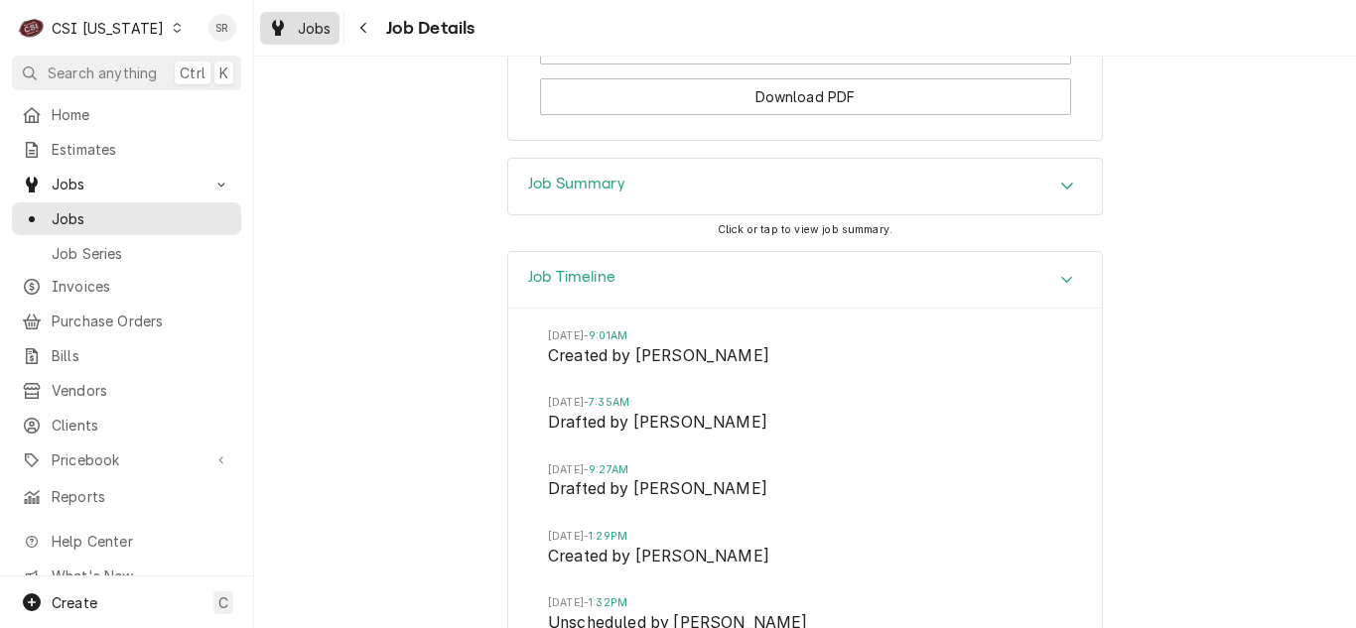
click at [320, 22] on span "Jobs" at bounding box center [315, 28] width 34 height 21
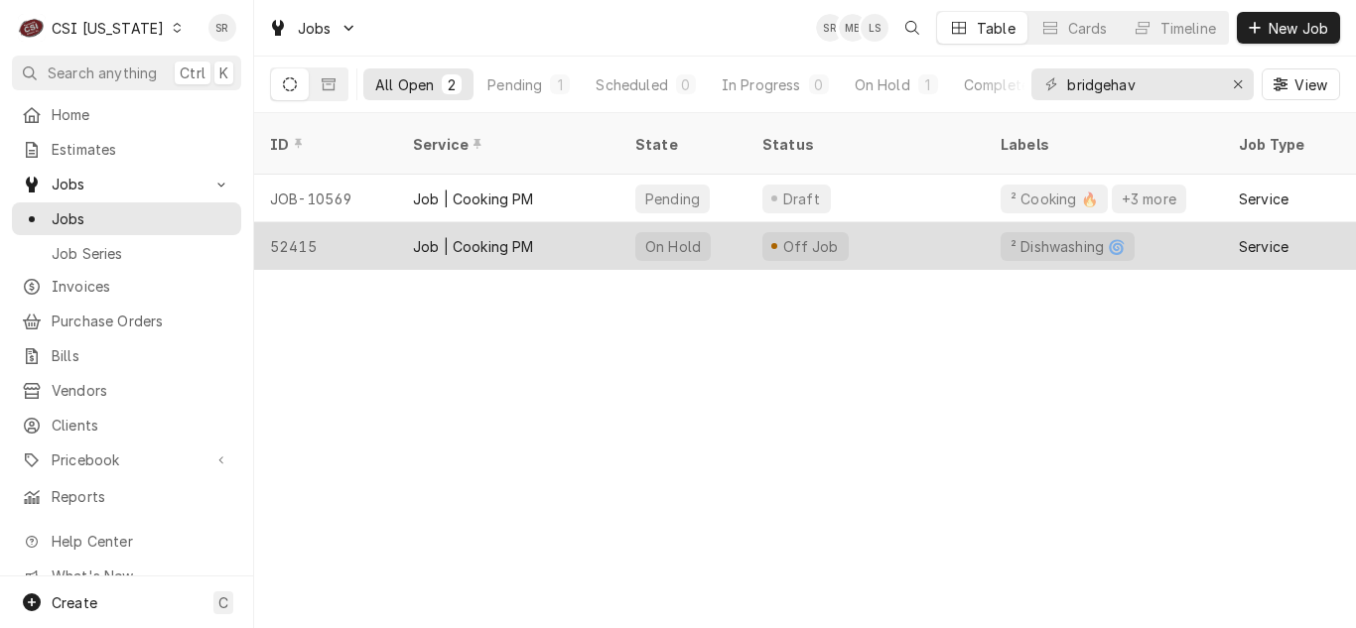
click at [593, 226] on div "Job | Cooking PM" at bounding box center [508, 246] width 222 height 48
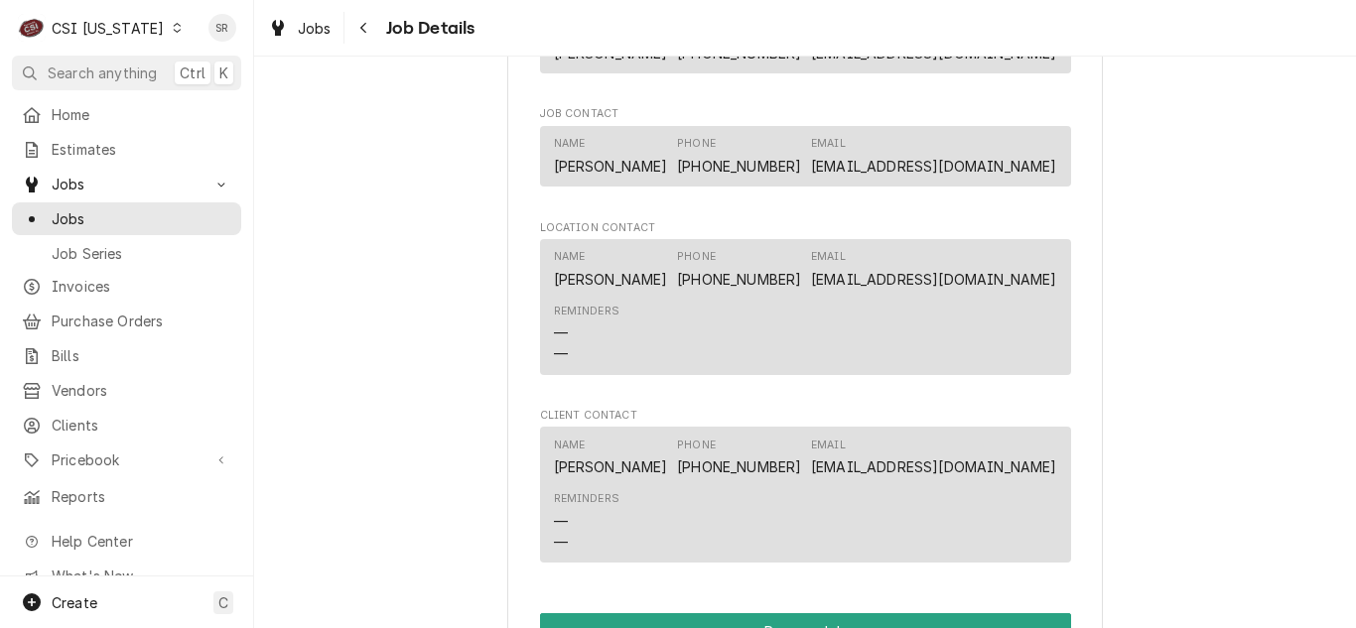
scroll to position [2382, 0]
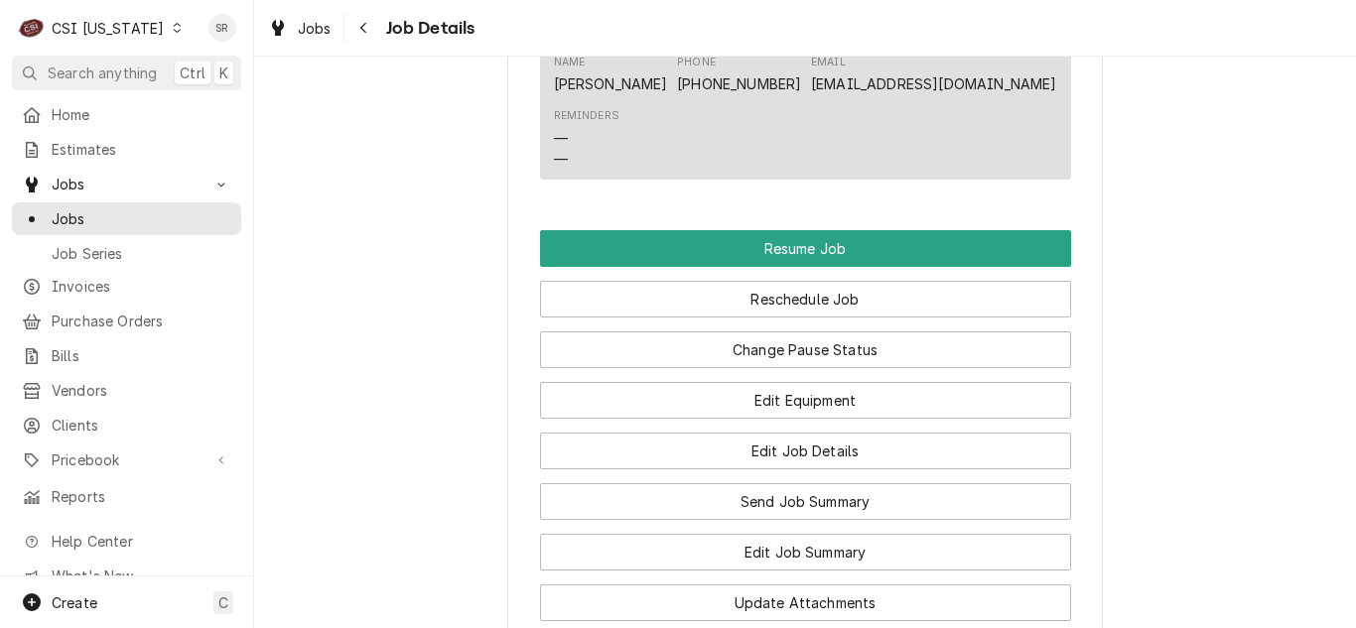
click at [125, 22] on div "CSI [US_STATE]" at bounding box center [108, 28] width 112 height 21
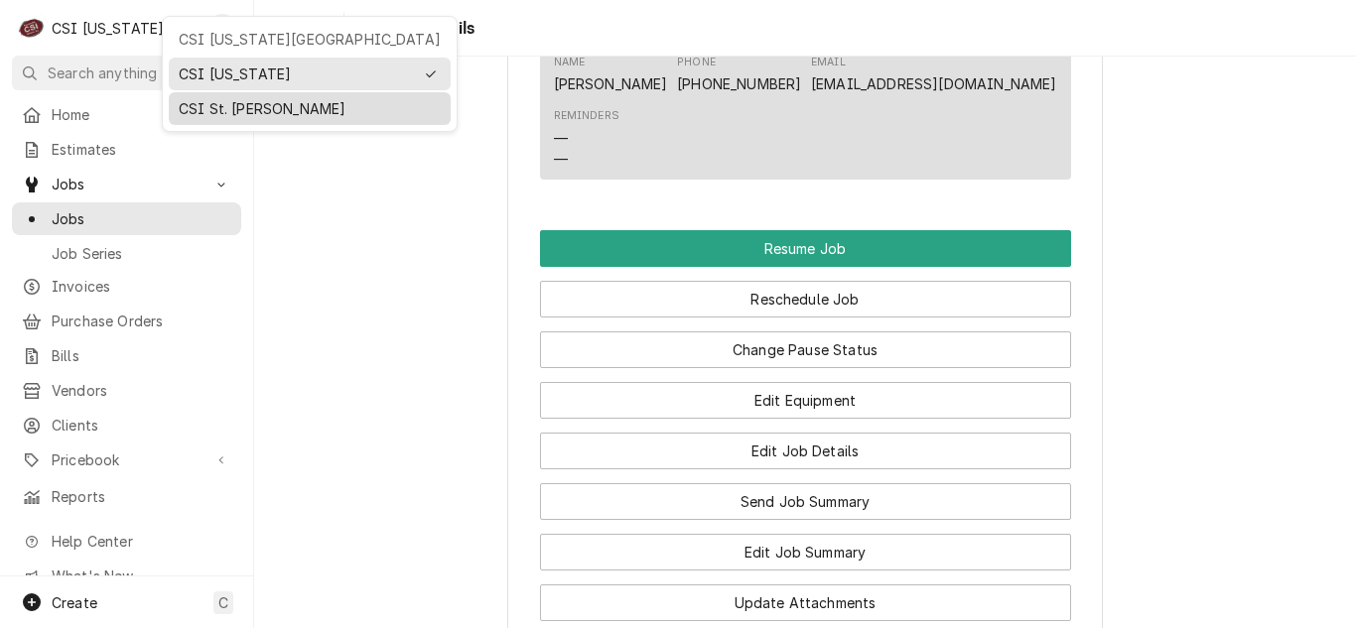
click at [225, 119] on div "CSI St. [PERSON_NAME]" at bounding box center [310, 108] width 282 height 33
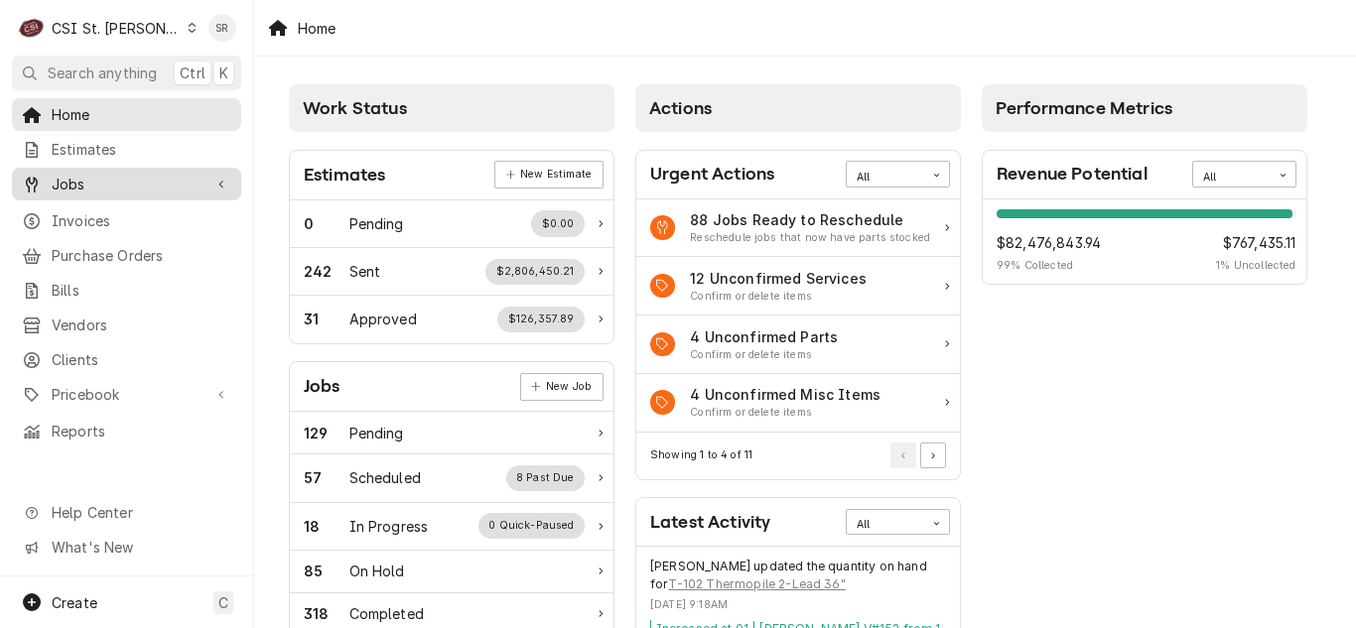
click at [122, 188] on span "Jobs" at bounding box center [127, 184] width 150 height 21
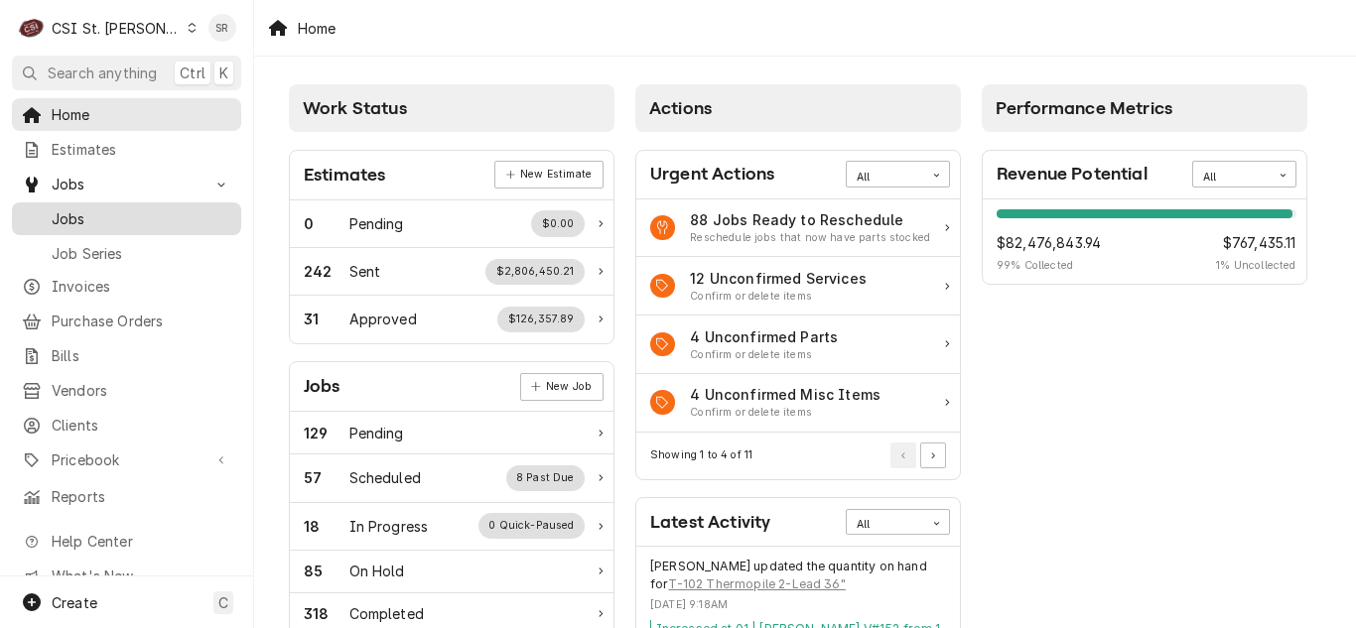
click at [113, 208] on span "Jobs" at bounding box center [142, 218] width 180 height 21
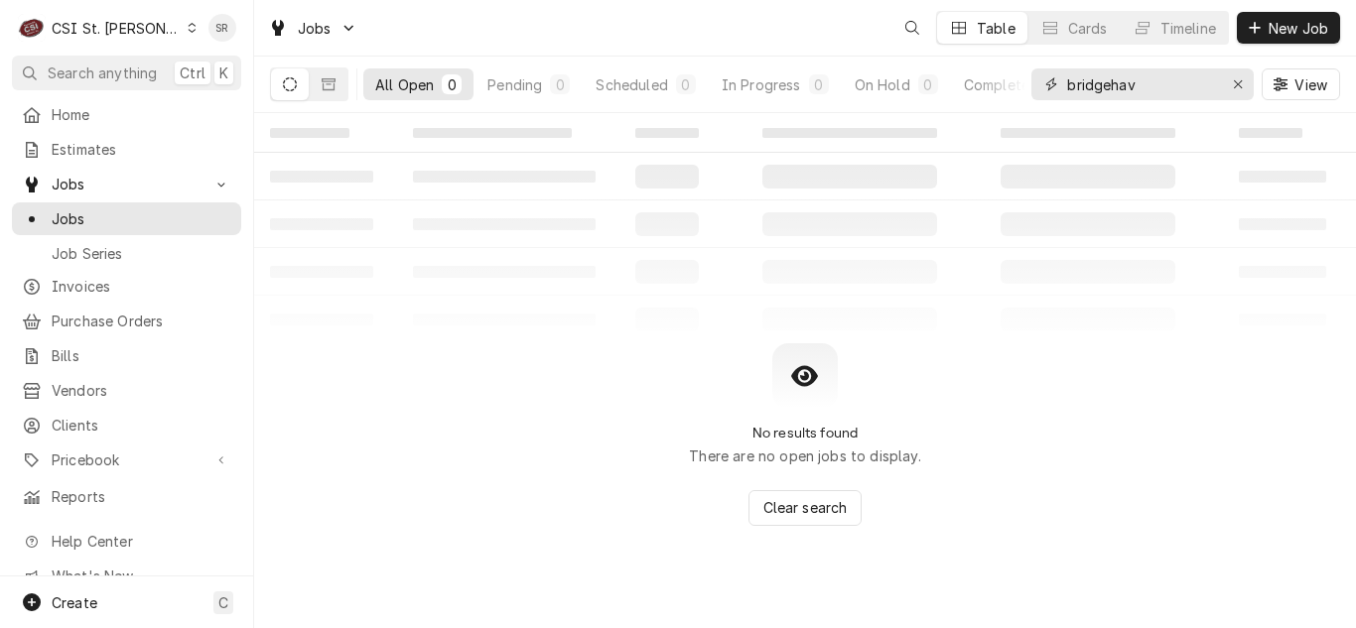
drag, startPoint x: 1077, startPoint y: 79, endPoint x: 1035, endPoint y: 73, distance: 42.1
click at [1035, 73] on div "bridgehav" at bounding box center [1142, 84] width 222 height 32
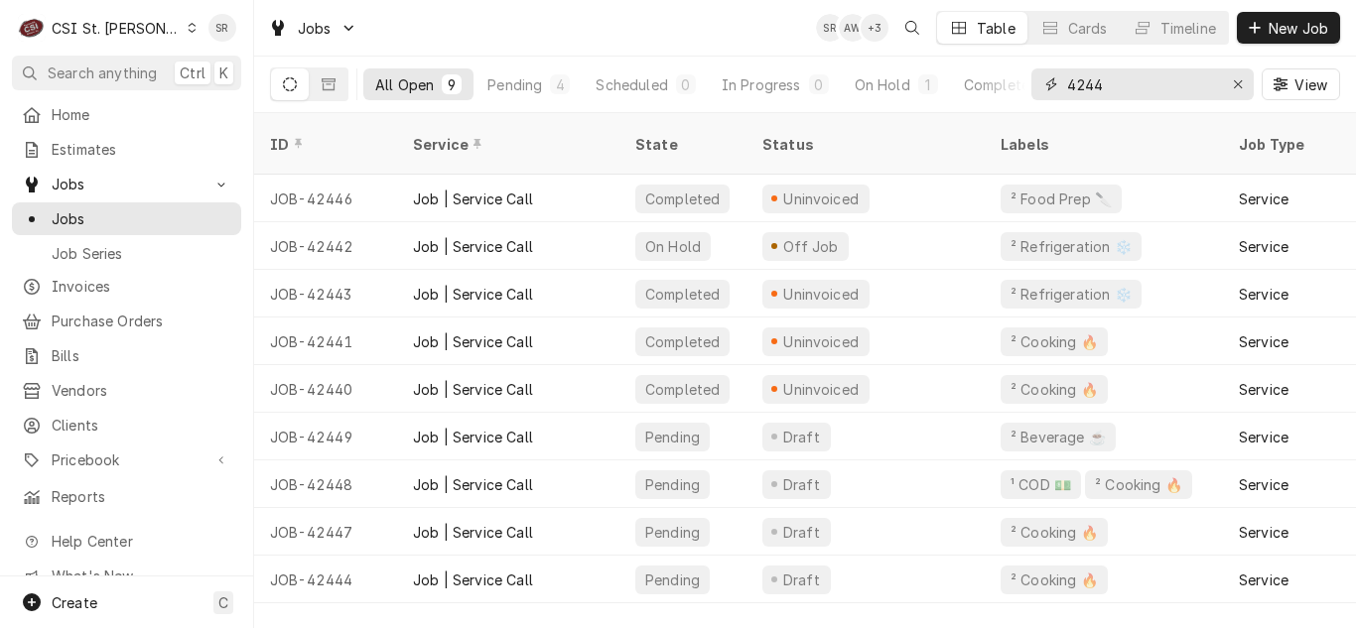
click at [1126, 75] on input "4244" at bounding box center [1141, 84] width 149 height 32
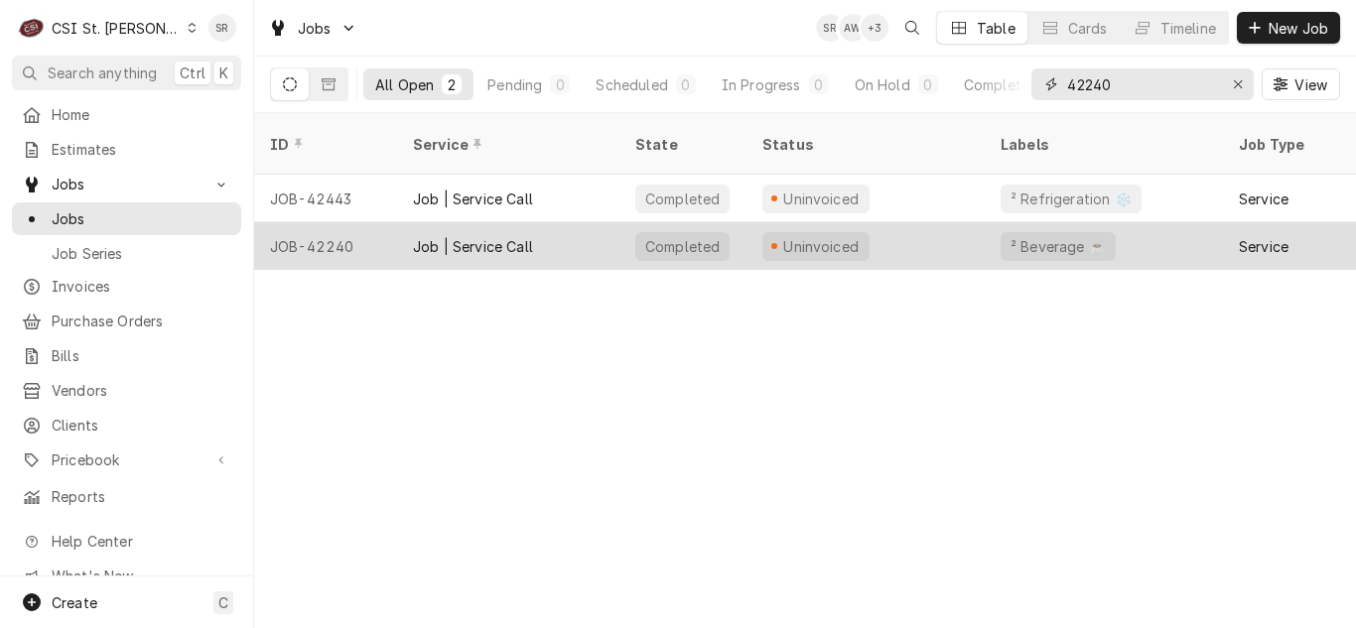
type input "42240"
click at [879, 222] on div "Uninvoiced" at bounding box center [865, 246] width 238 height 48
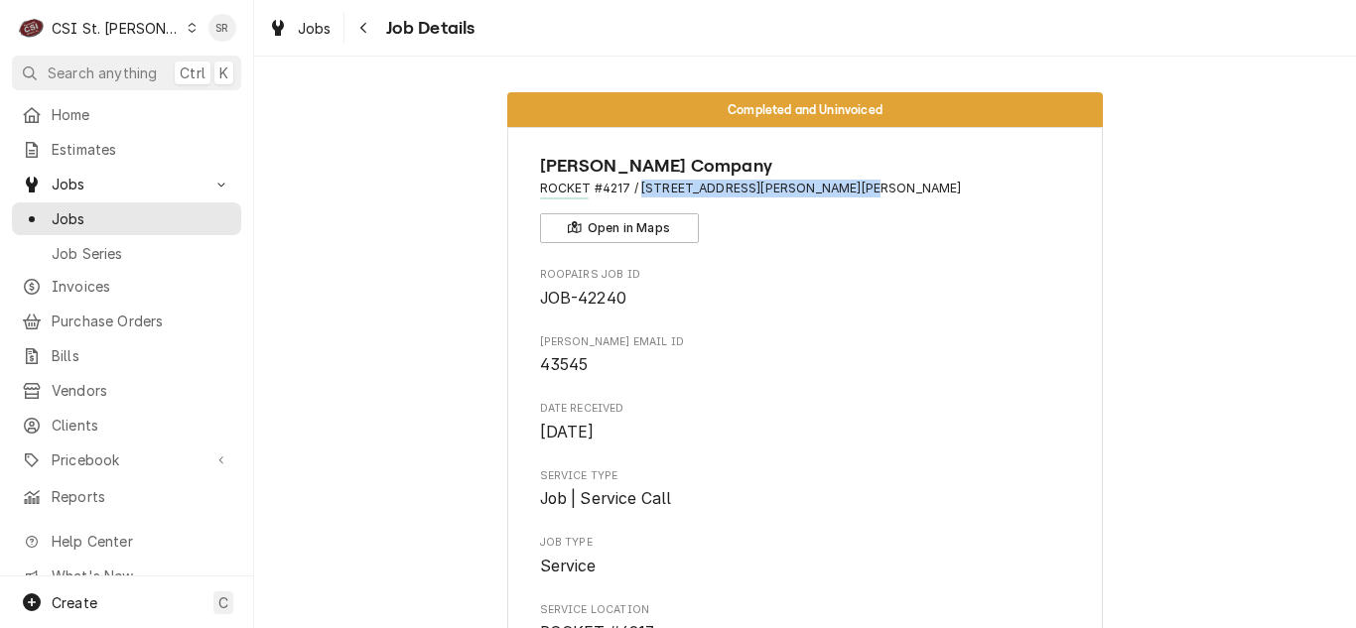
drag, startPoint x: 806, startPoint y: 187, endPoint x: 636, endPoint y: 184, distance: 169.8
click at [636, 184] on span "ROCKET #4217 / [STREET_ADDRESS][PERSON_NAME][PERSON_NAME]" at bounding box center [805, 189] width 531 height 18
copy span "[STREET_ADDRESS][PERSON_NAME][PERSON_NAME]"
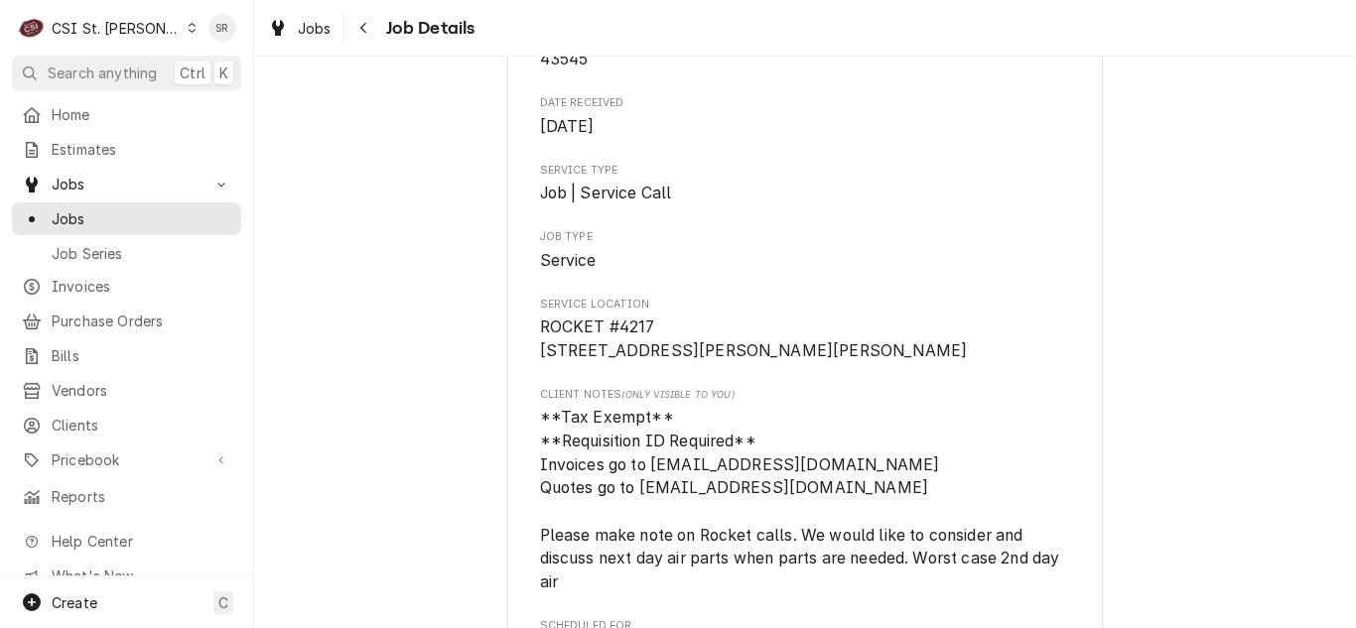
scroll to position [298, 0]
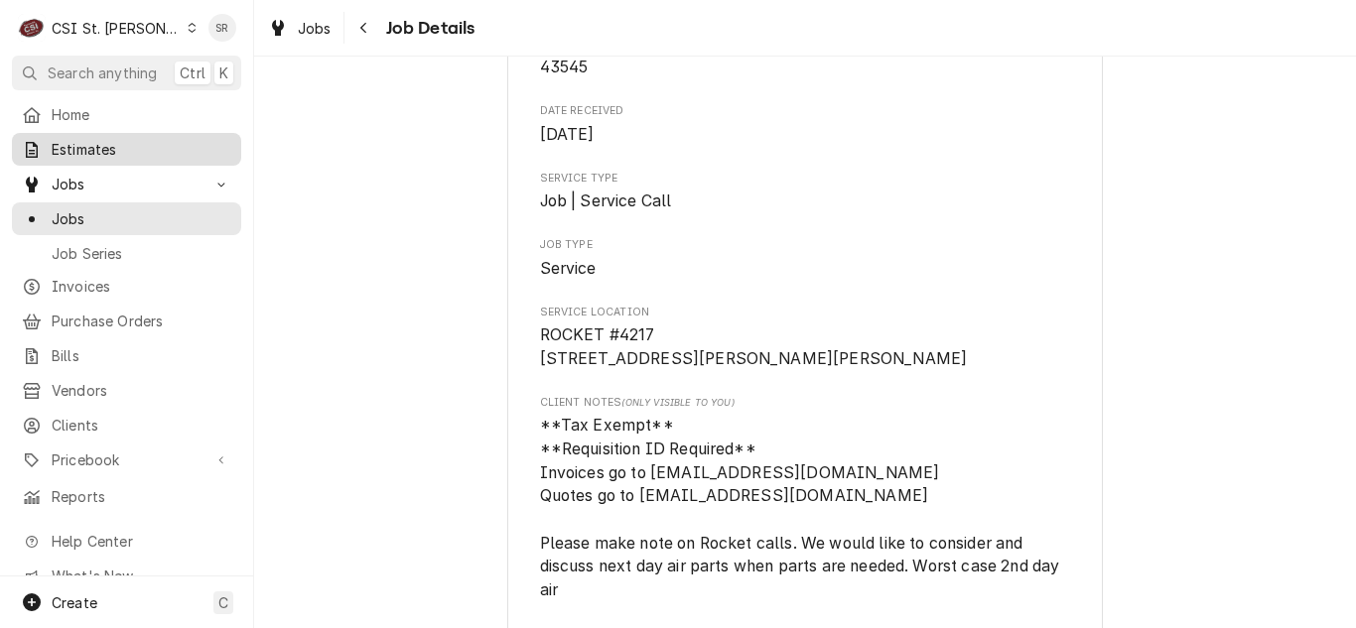
drag, startPoint x: 70, startPoint y: 148, endPoint x: 91, endPoint y: 146, distance: 20.9
click at [70, 148] on span "Estimates" at bounding box center [142, 149] width 180 height 21
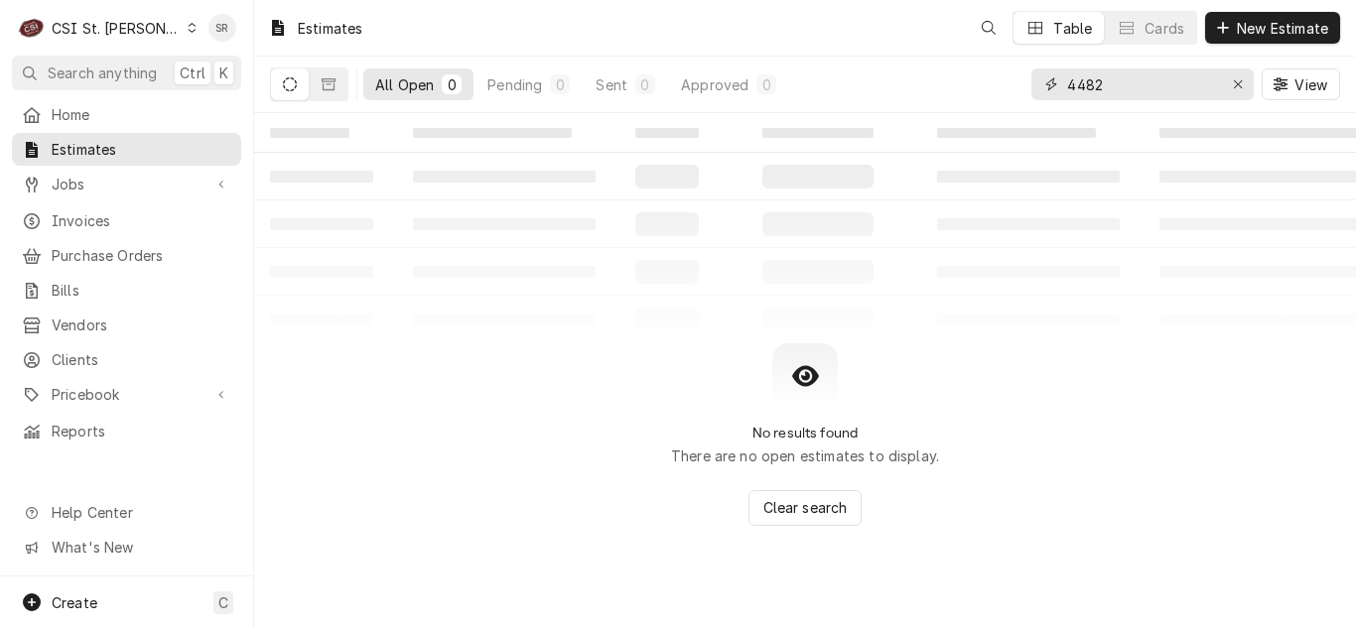
drag, startPoint x: 1010, startPoint y: 74, endPoint x: 997, endPoint y: 72, distance: 14.0
click at [997, 72] on div "All Open 0 Pending 0 Sent 0 Approved 0 4482 View" at bounding box center [805, 85] width 1070 height 56
paste input "[STREET_ADDRESS][PERSON_NAME][PERSON_NAME]"
drag, startPoint x: 1217, startPoint y: 85, endPoint x: 1088, endPoint y: 93, distance: 129.3
click at [1088, 93] on div "[STREET_ADDRESS][PERSON_NAME][PERSON_NAME]" at bounding box center [1142, 84] width 222 height 32
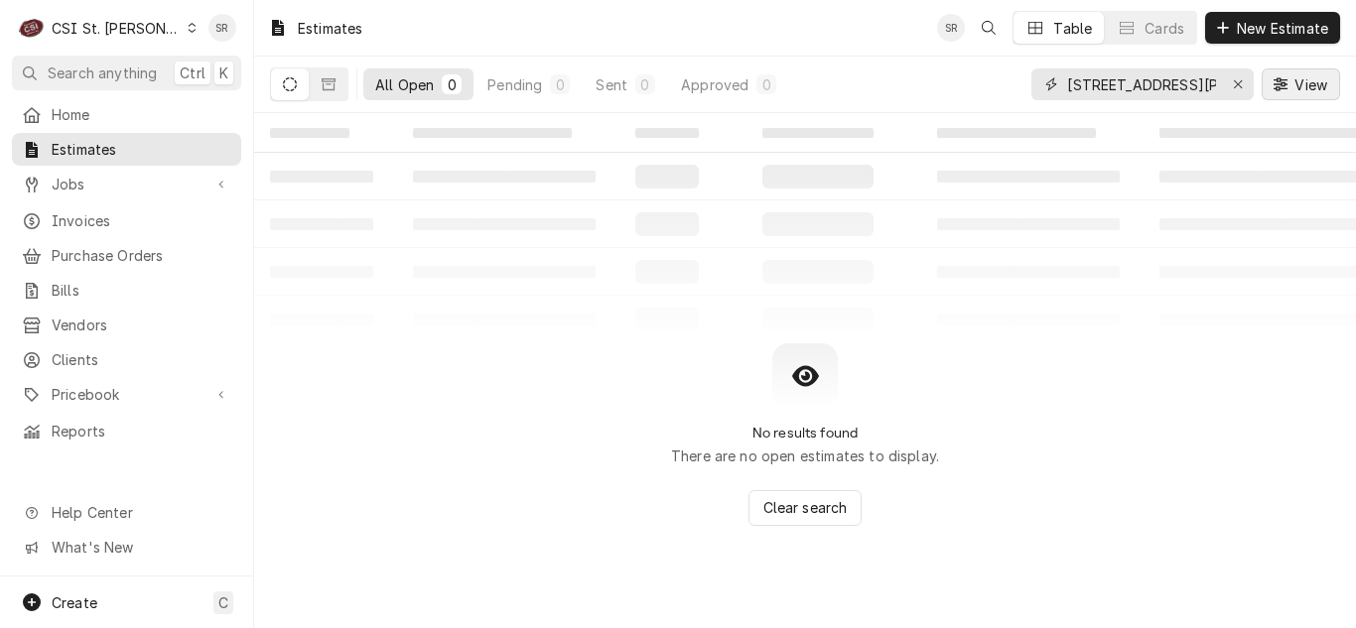
scroll to position [0, 83]
drag, startPoint x: 1152, startPoint y: 87, endPoint x: 1322, endPoint y: 97, distance: 170.0
click at [1322, 97] on div "914 Bryan Rd, O'Fallon, MO 63366 View" at bounding box center [1185, 85] width 309 height 56
type input "914 Bryan Rd"
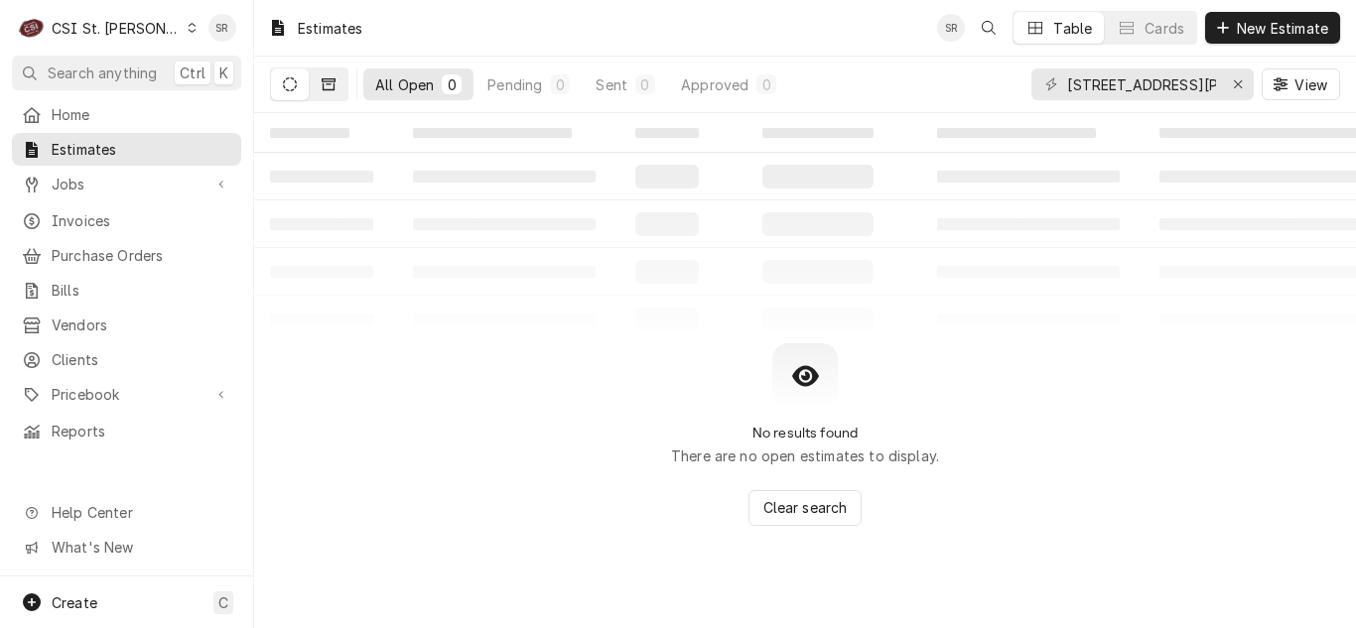
click at [337, 81] on button "Dynamic Content Wrapper" at bounding box center [329, 84] width 38 height 32
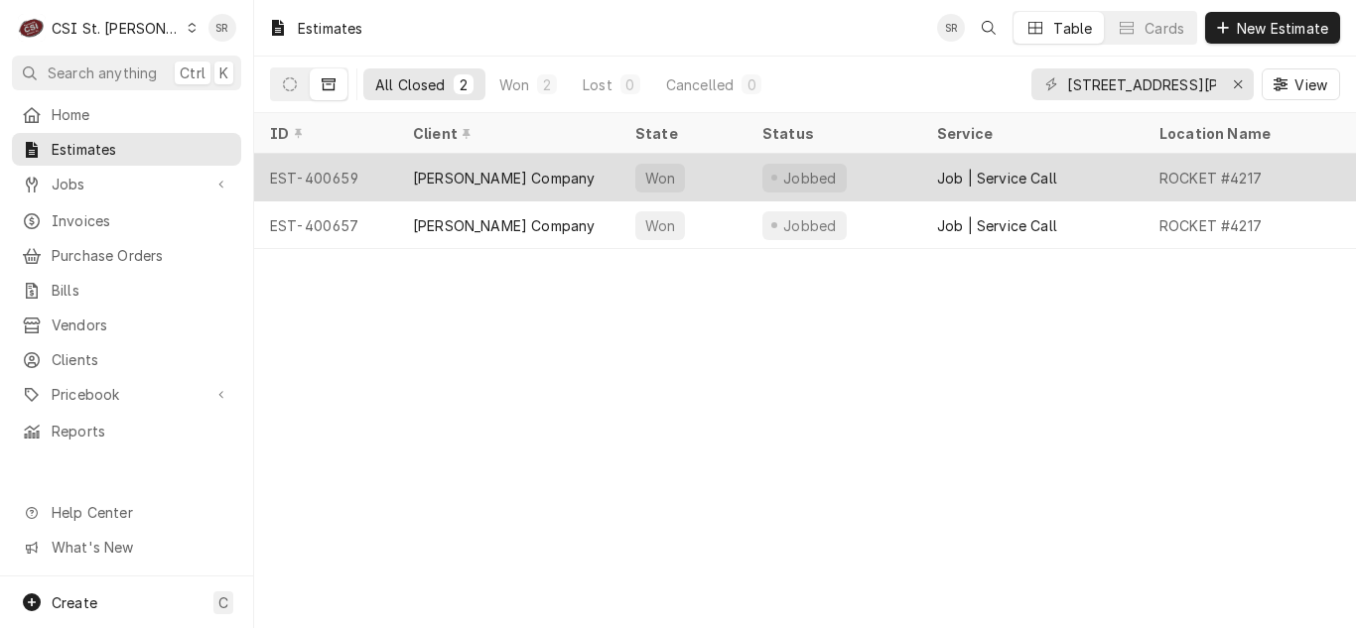
click at [574, 178] on div "Vivian Company" at bounding box center [508, 178] width 222 height 48
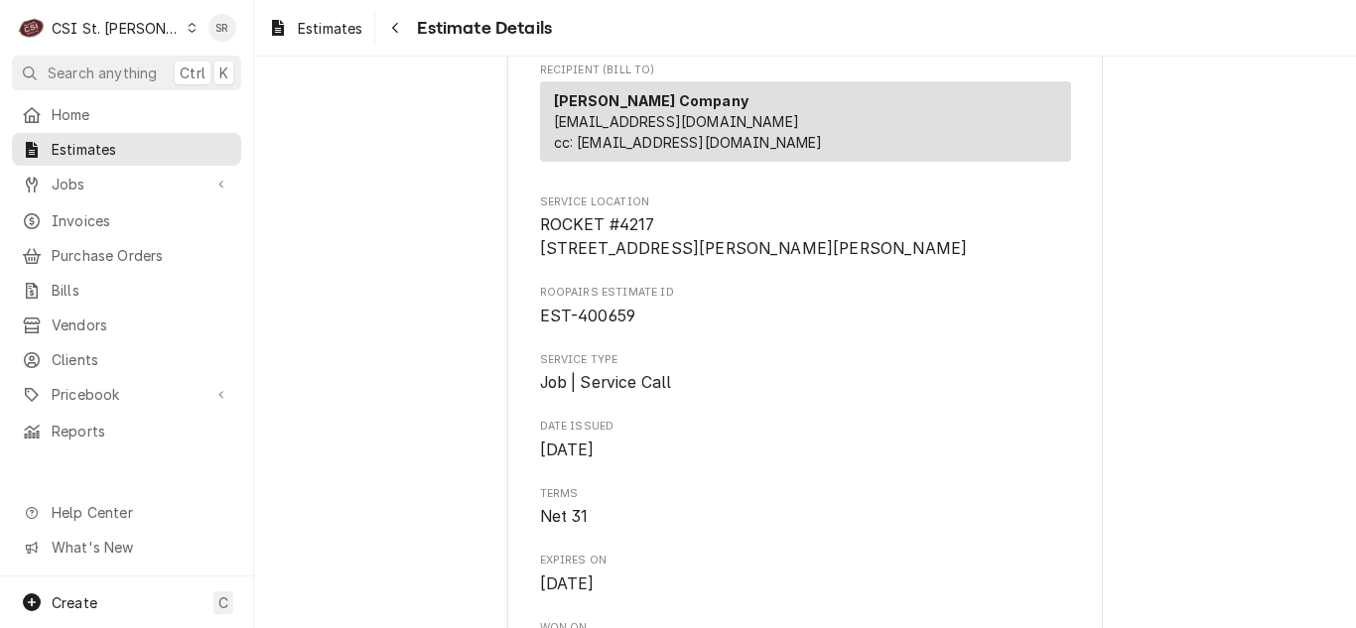
scroll to position [298, 0]
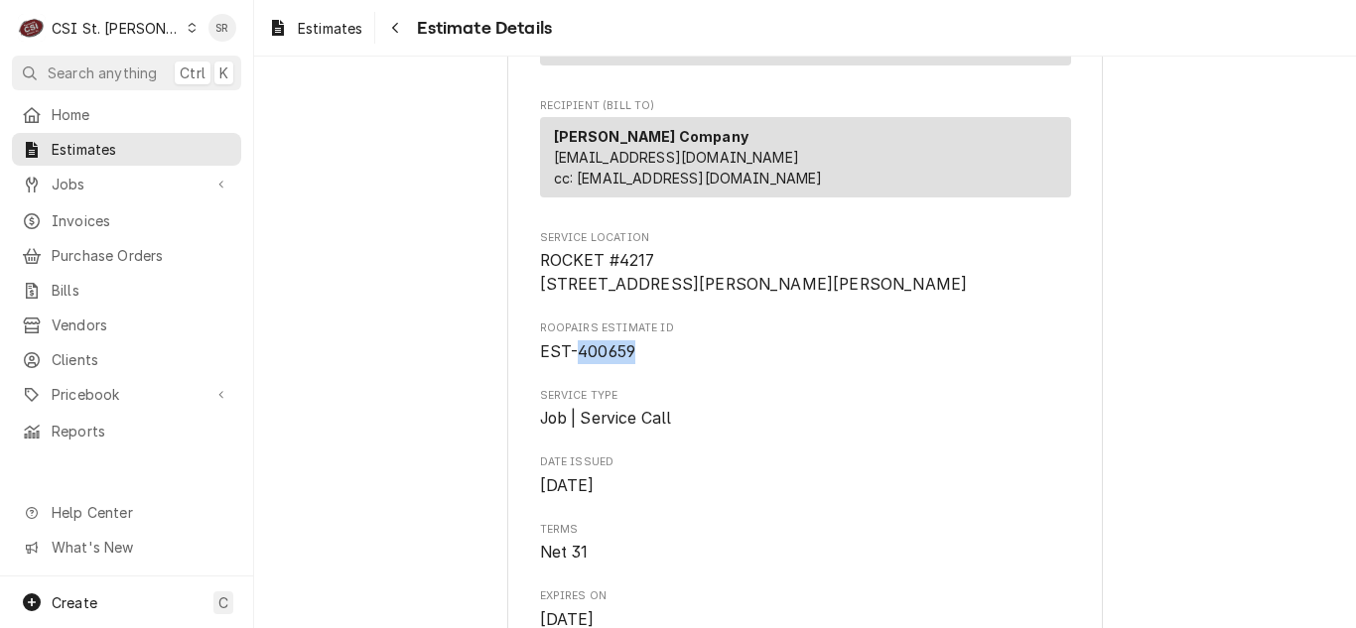
drag, startPoint x: 631, startPoint y: 394, endPoint x: 572, endPoint y: 392, distance: 59.6
click at [572, 364] on span "EST-400659" at bounding box center [805, 352] width 531 height 24
copy span "400659"
click at [82, 216] on span "Invoices" at bounding box center [142, 220] width 180 height 21
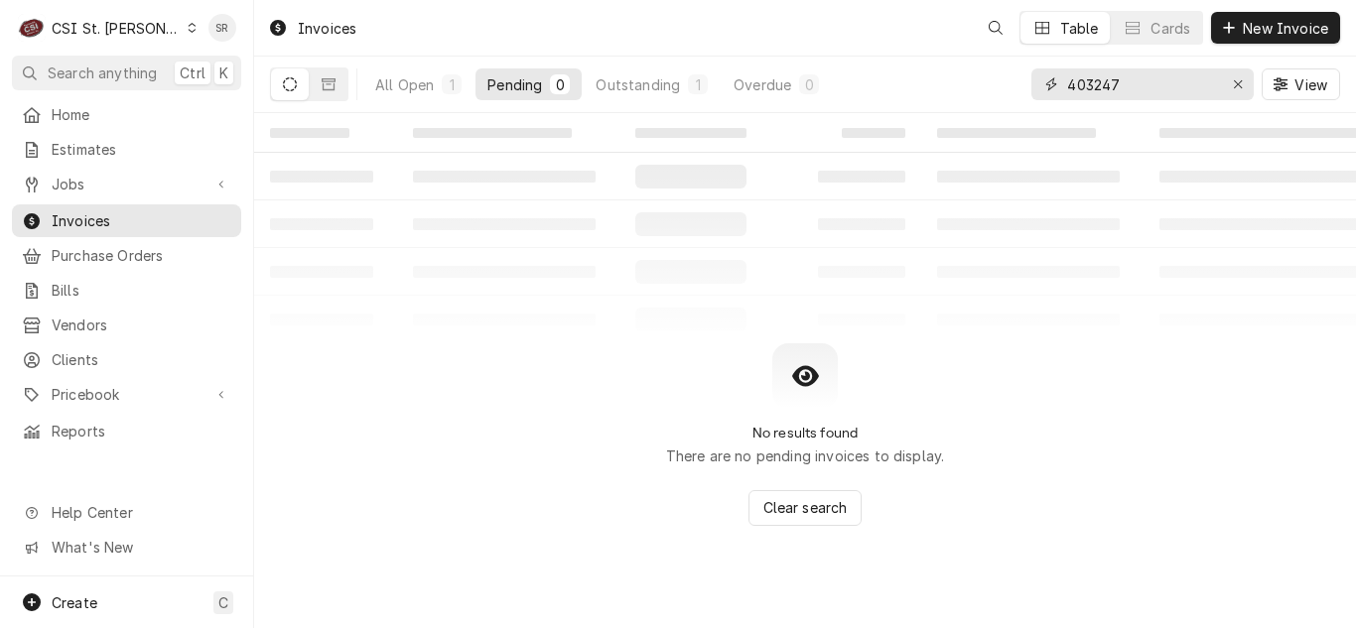
drag, startPoint x: 1134, startPoint y: 86, endPoint x: 1055, endPoint y: 74, distance: 79.3
click at [1055, 75] on div "403247" at bounding box center [1142, 84] width 222 height 32
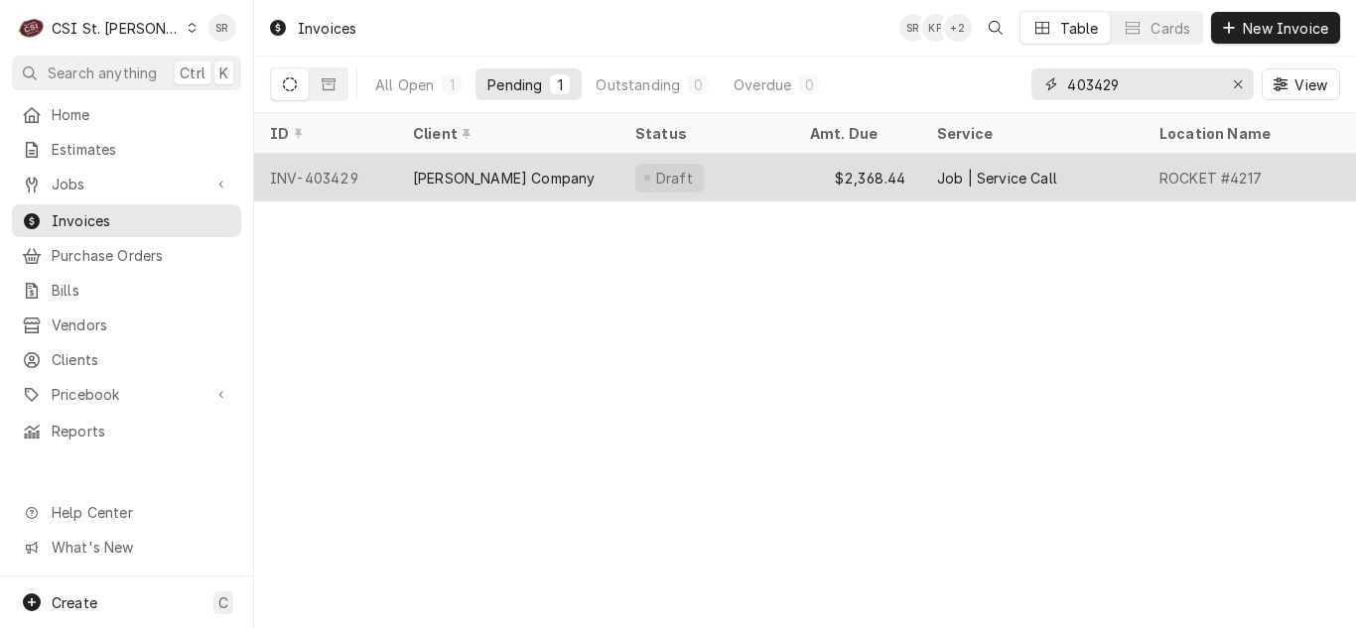
type input "403429"
click at [558, 174] on div "[PERSON_NAME] Company" at bounding box center [508, 178] width 222 height 48
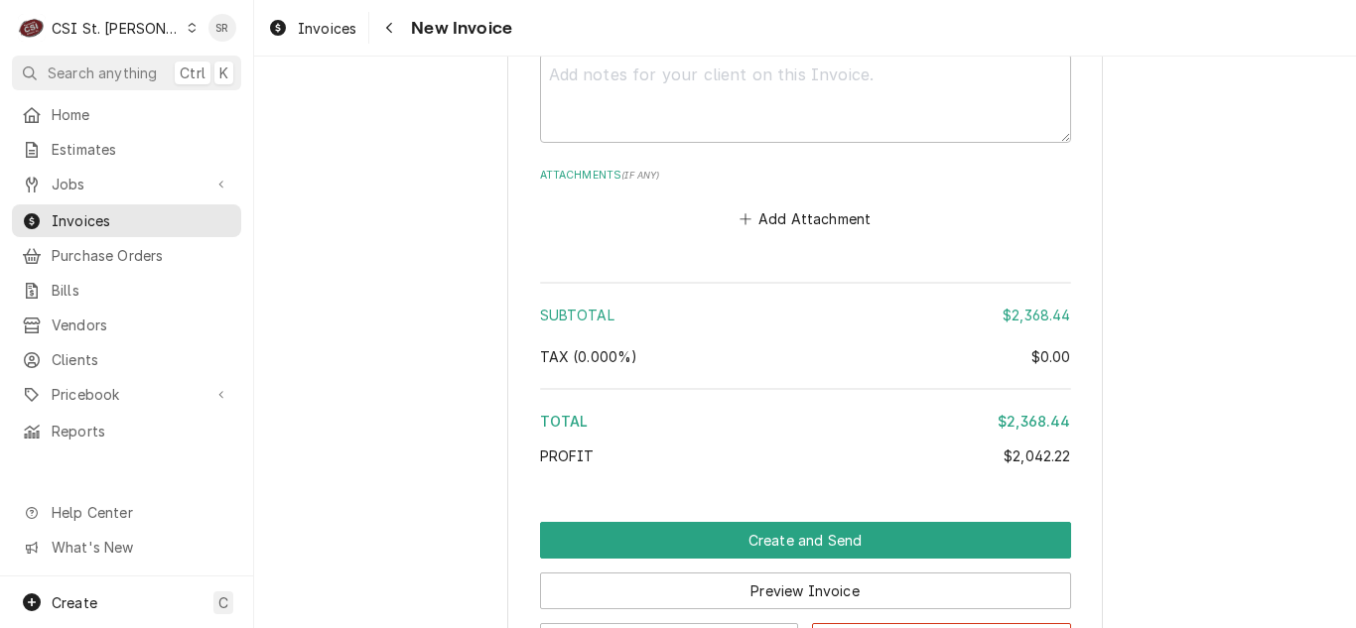
scroll to position [6849, 0]
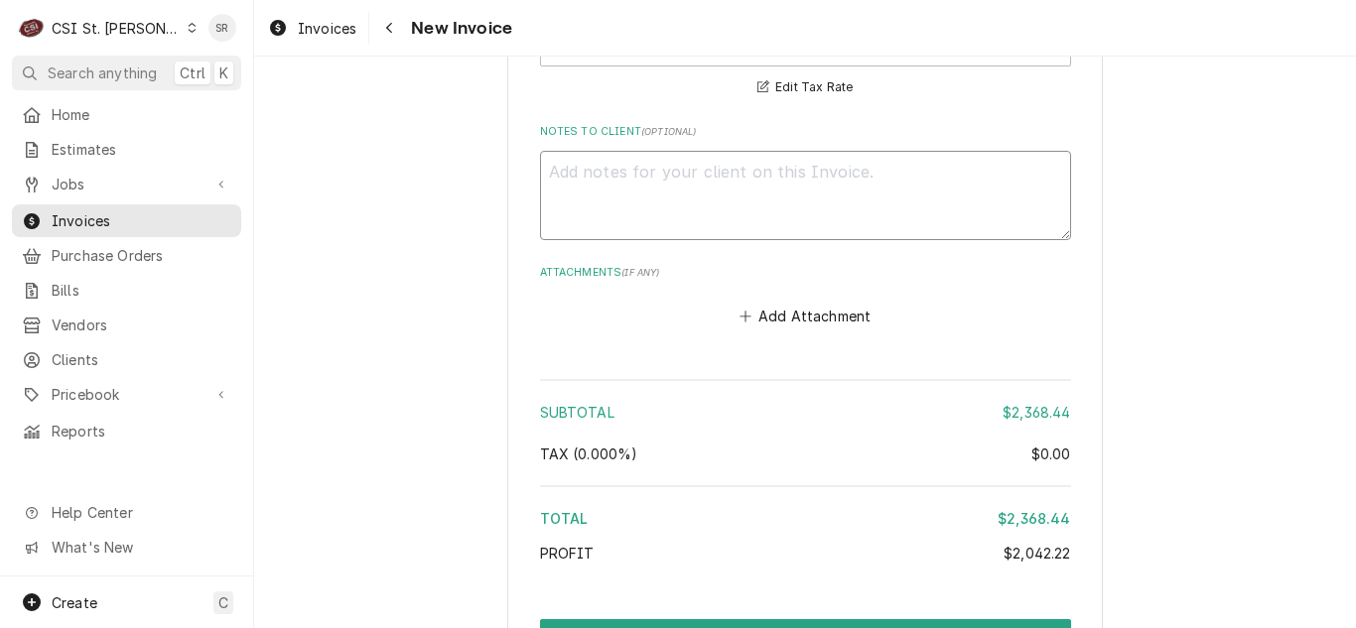
click at [632, 198] on textarea "Notes to Client ( optional )" at bounding box center [805, 195] width 531 height 89
type textarea "x"
type textarea "q"
type textarea "x"
type textarea "qu"
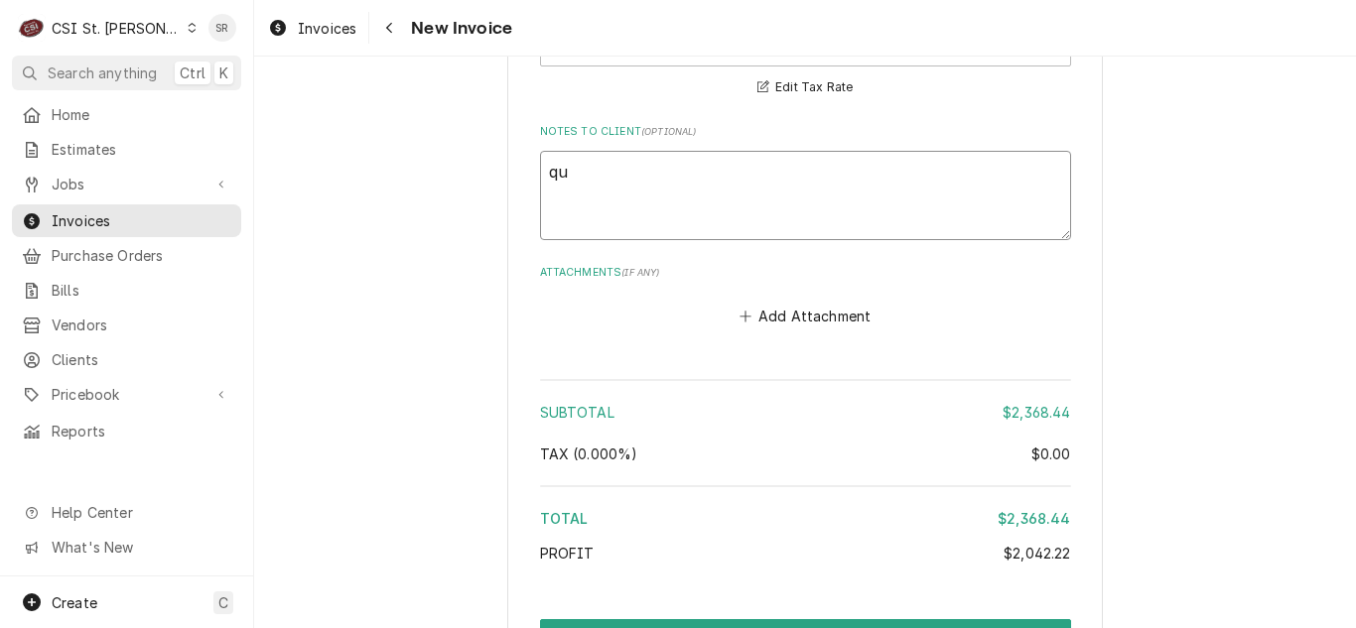
type textarea "x"
type textarea "quot"
type textarea "x"
type textarea "quote"
type textarea "x"
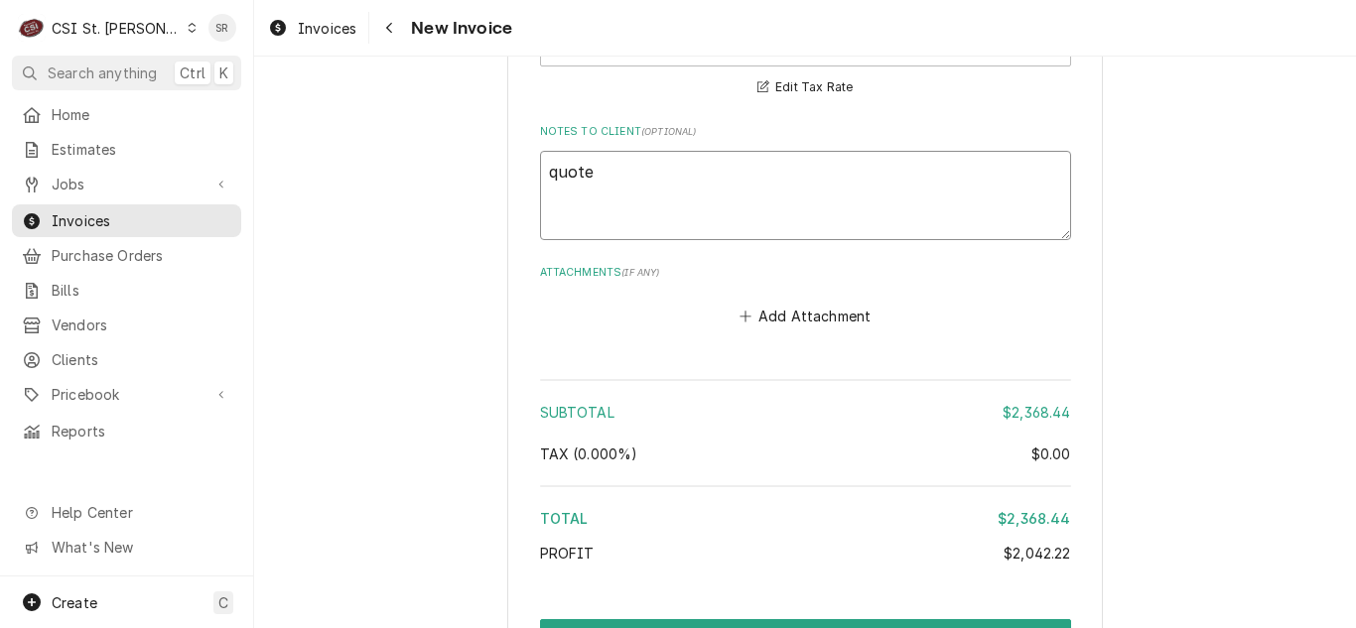
type textarea "quoted"
type textarea "x"
type textarea "quoted"
type textarea "x"
type textarea "quoted o"
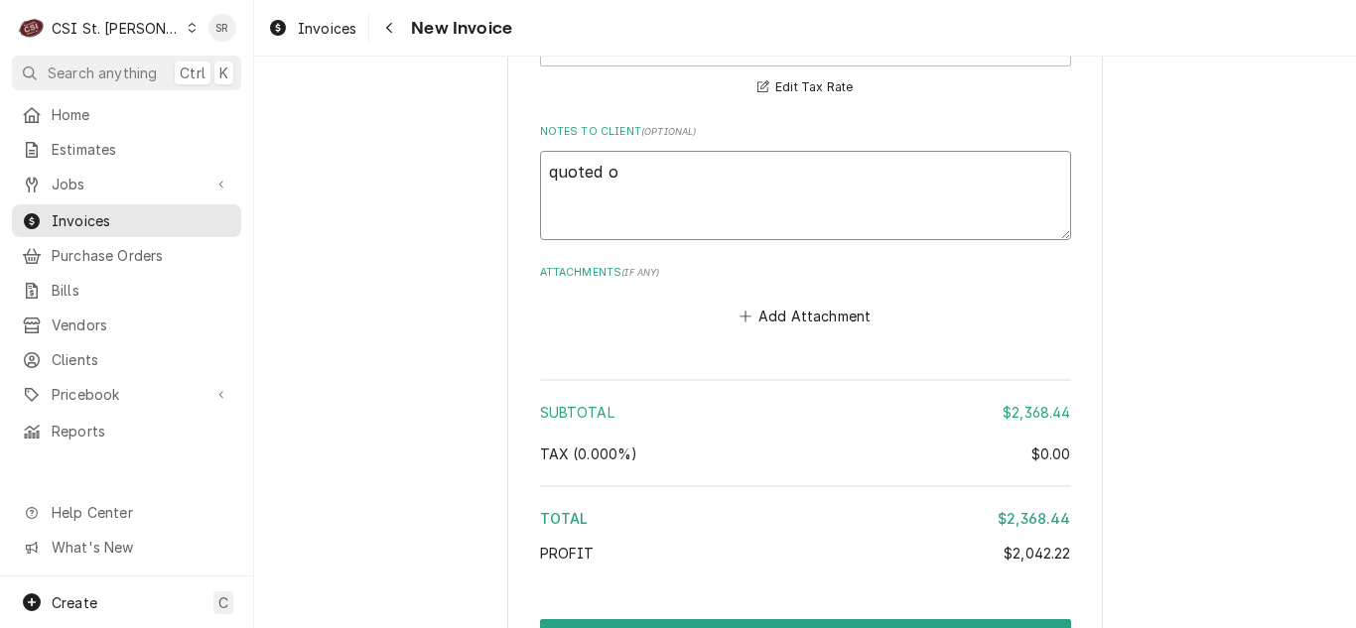
type textarea "x"
type textarea "quoted on"
type textarea "x"
type textarea "quoted on"
paste textarea "400659"
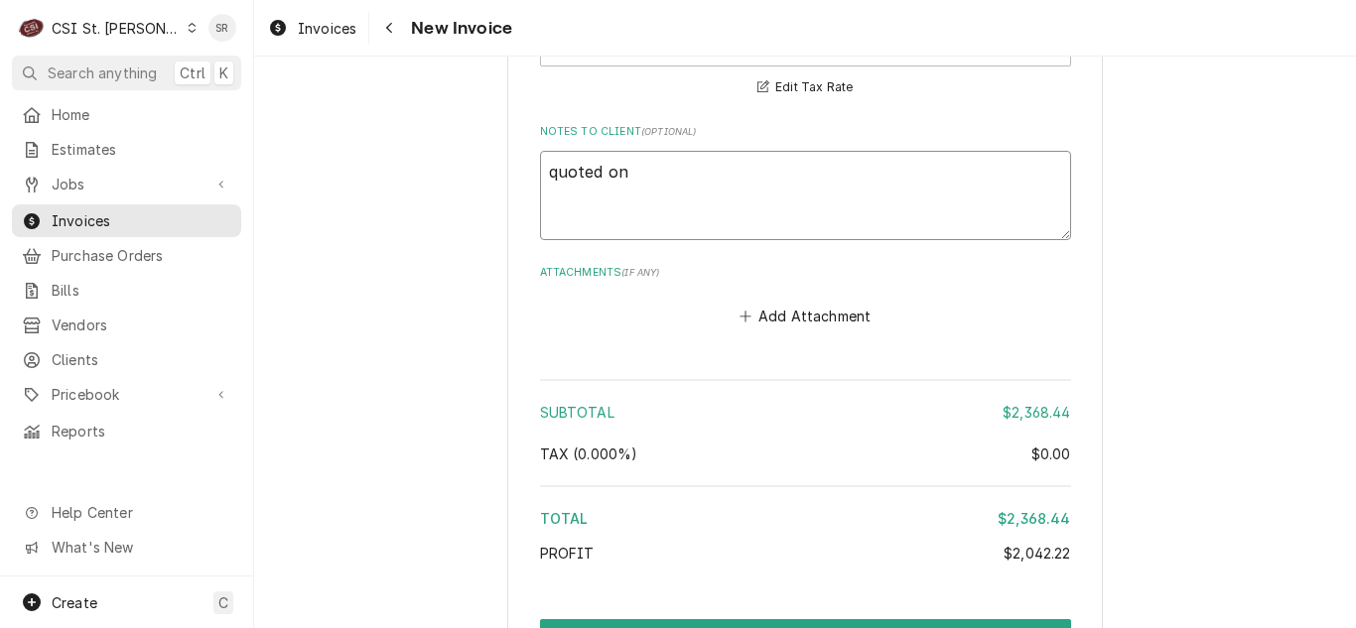
type textarea "x"
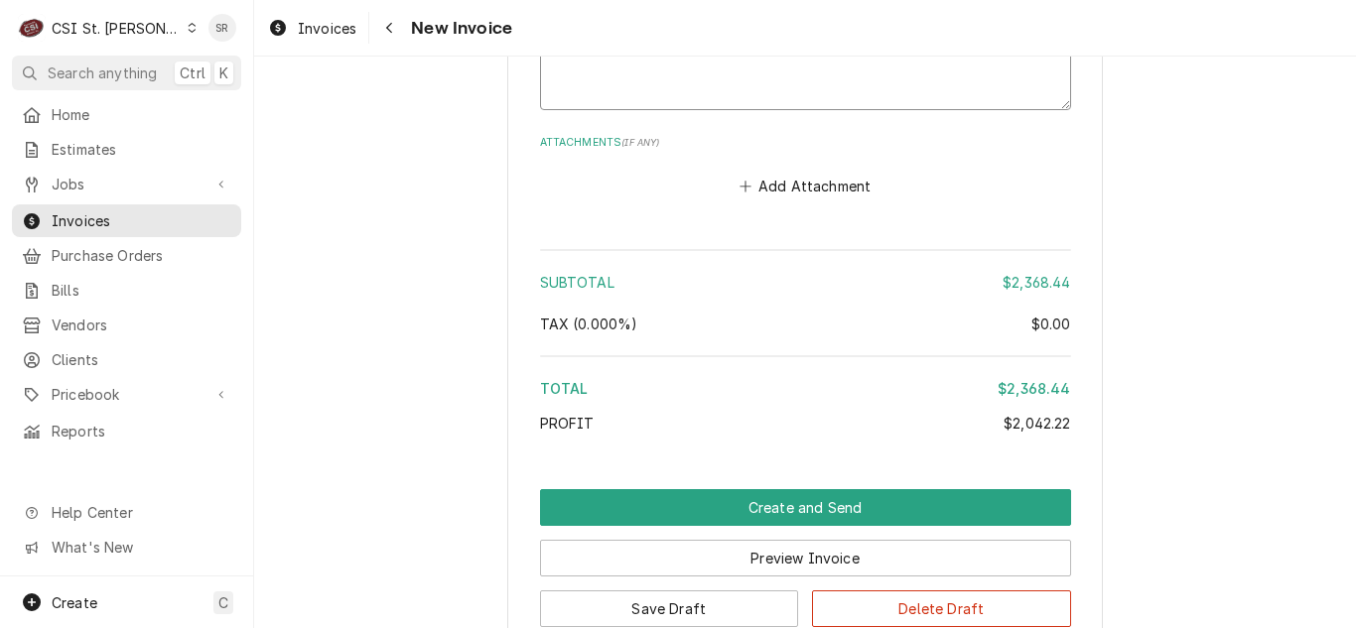
scroll to position [7114, 0]
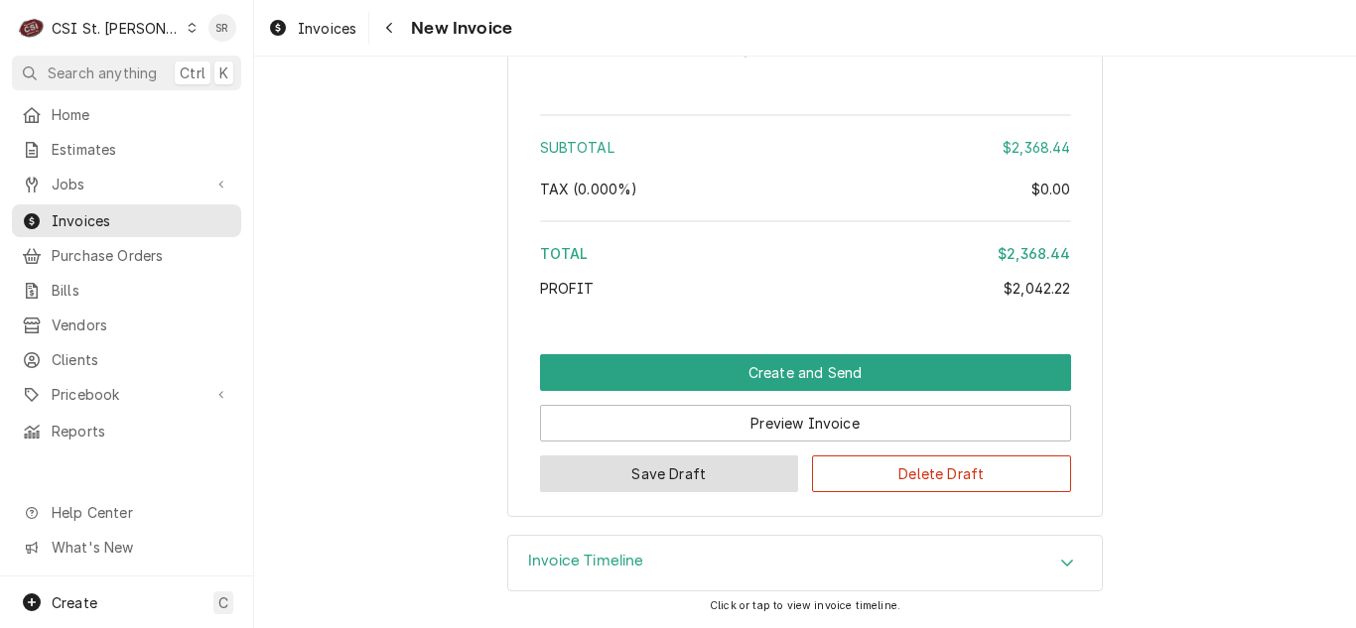
type textarea "quoted on 400659"
click at [710, 475] on button "Save Draft" at bounding box center [669, 474] width 259 height 37
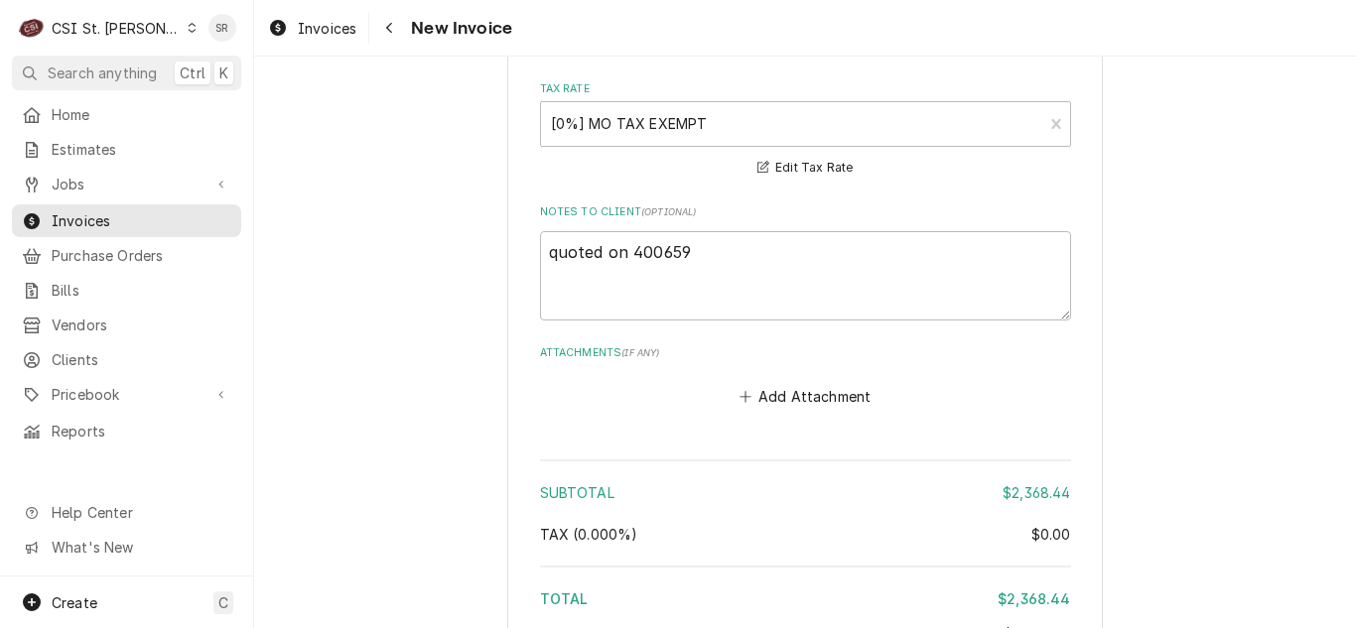
scroll to position [6457, 0]
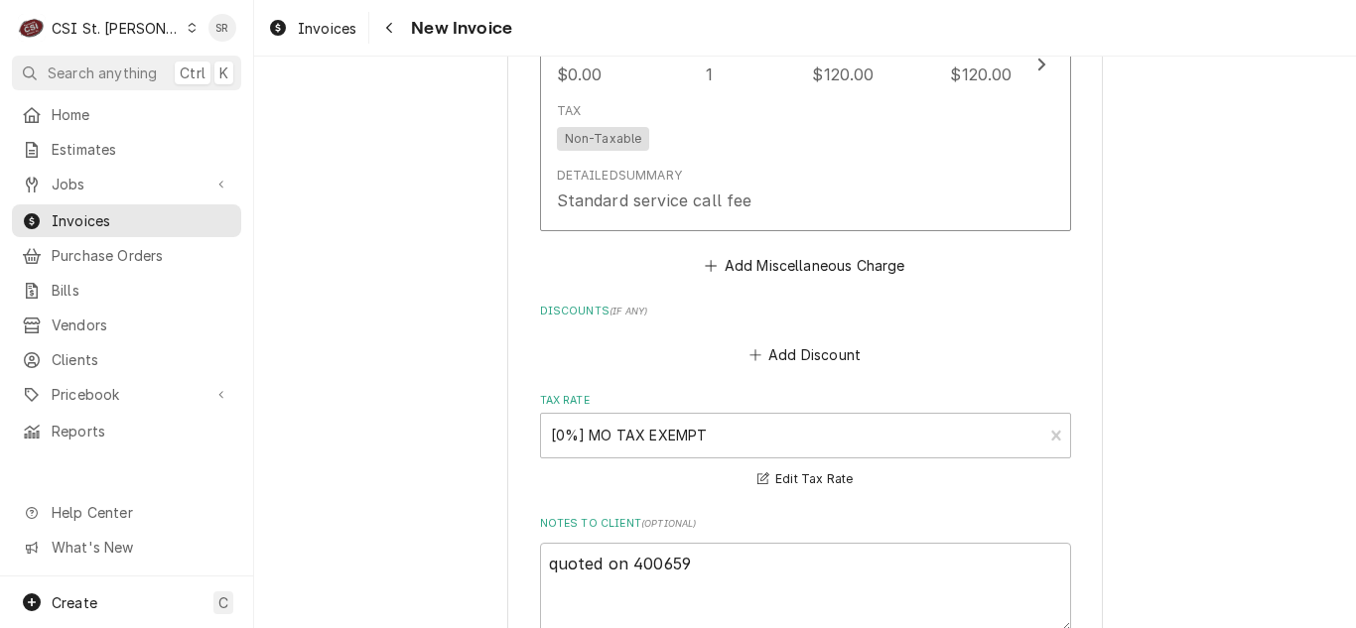
type textarea "x"
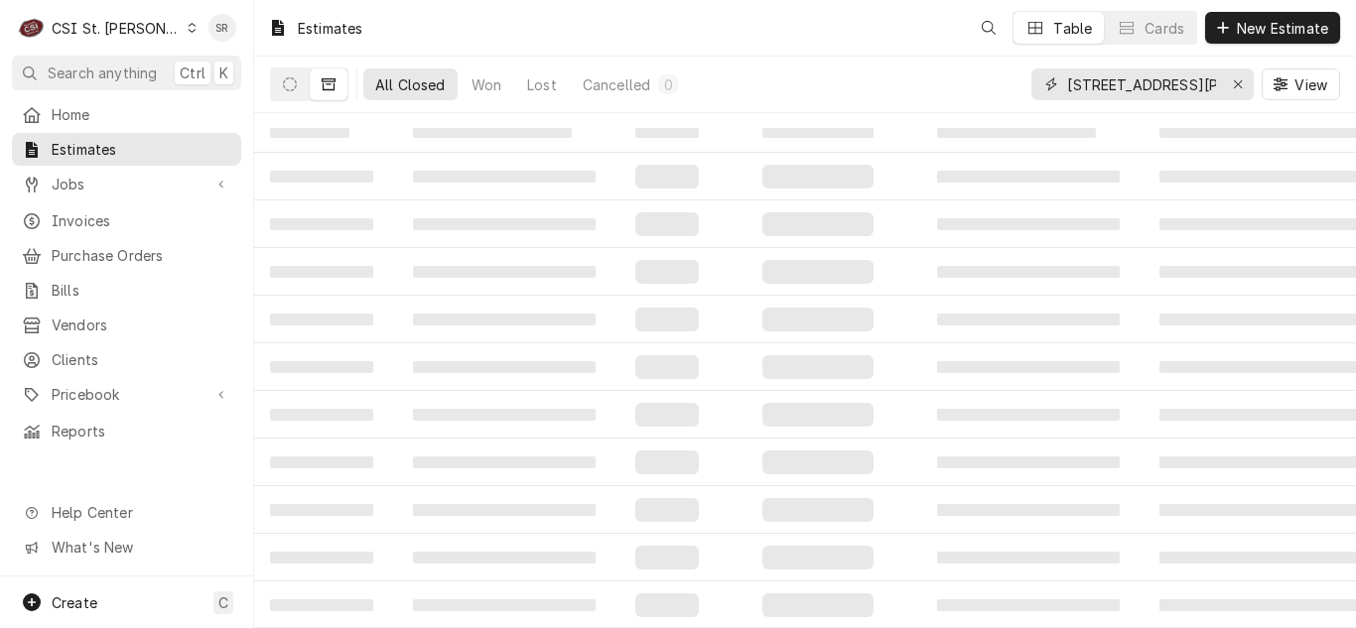
drag, startPoint x: 1184, startPoint y: 72, endPoint x: 1000, endPoint y: 81, distance: 184.8
click at [1000, 81] on div "All Closed Won Lost Cancelled 0 914 Bryan Rd View" at bounding box center [805, 85] width 1070 height 56
paste input "400659"
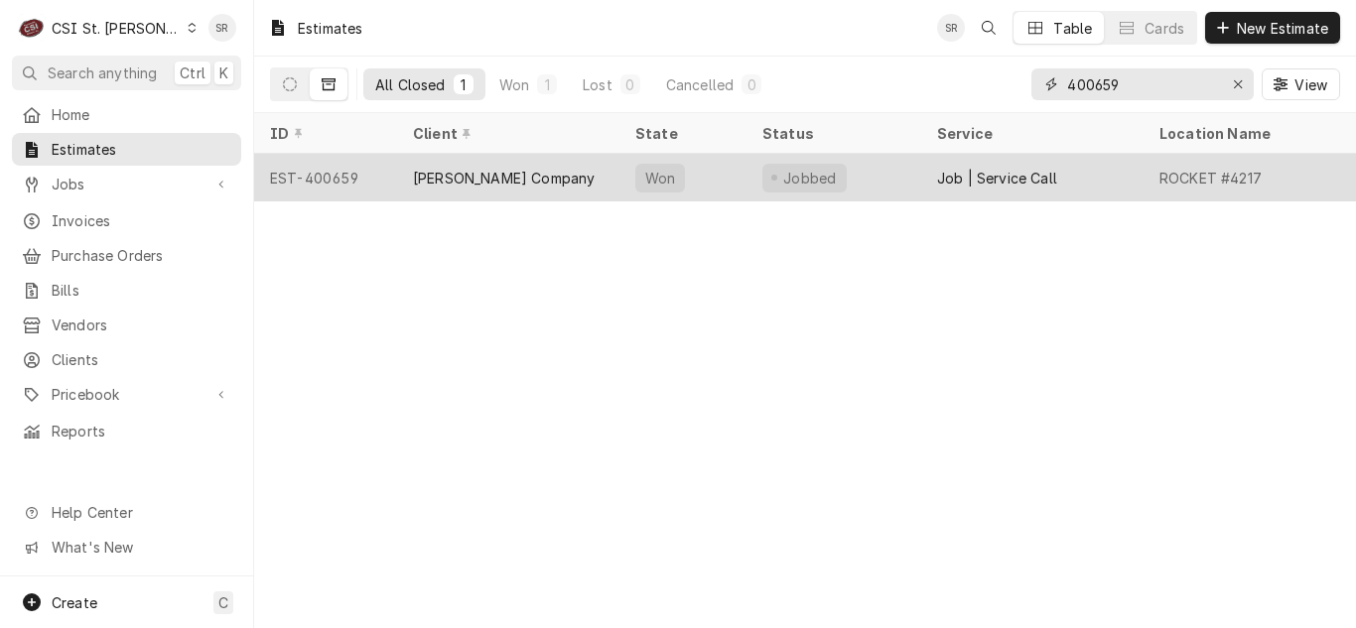
type input "400659"
click at [528, 177] on div "[PERSON_NAME] Company" at bounding box center [508, 178] width 222 height 48
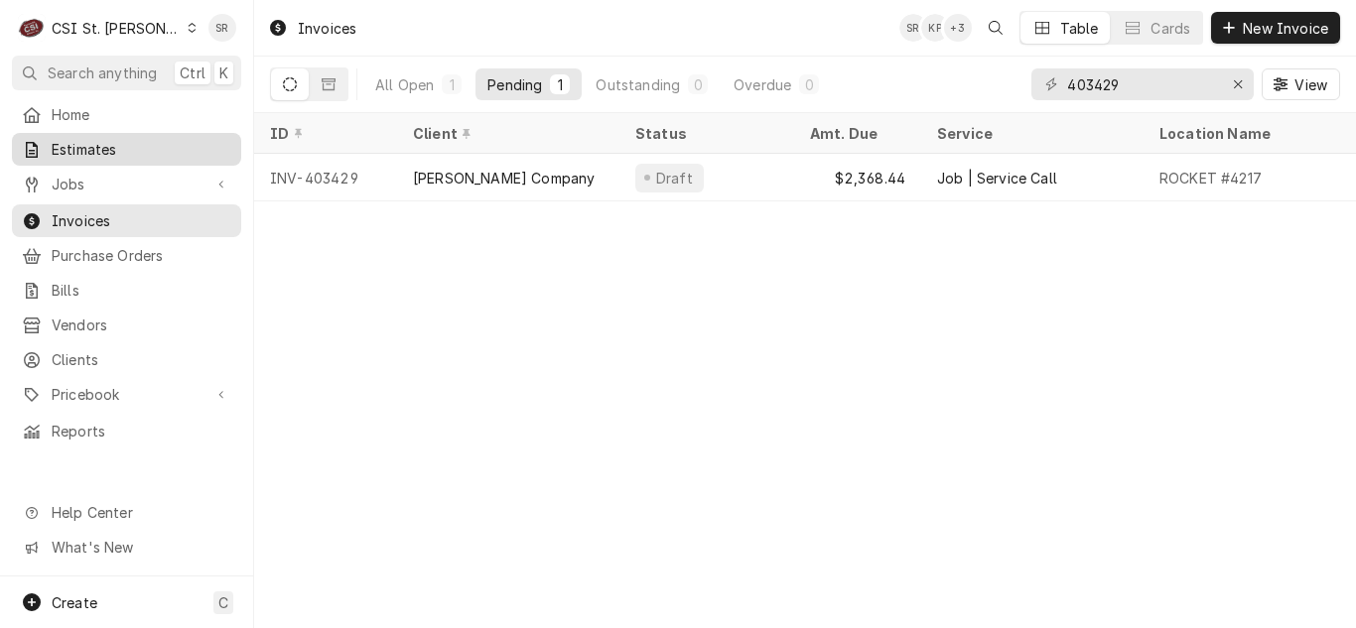
click at [112, 145] on span "Estimates" at bounding box center [142, 149] width 180 height 21
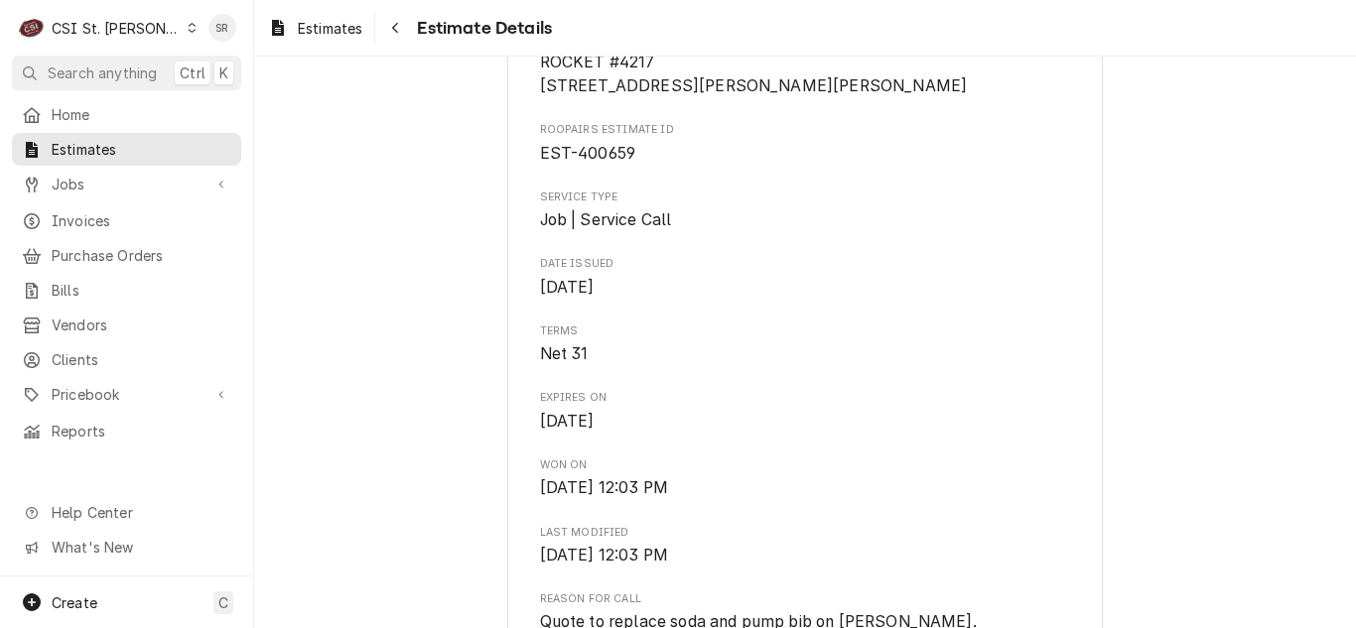
scroll to position [596, 0]
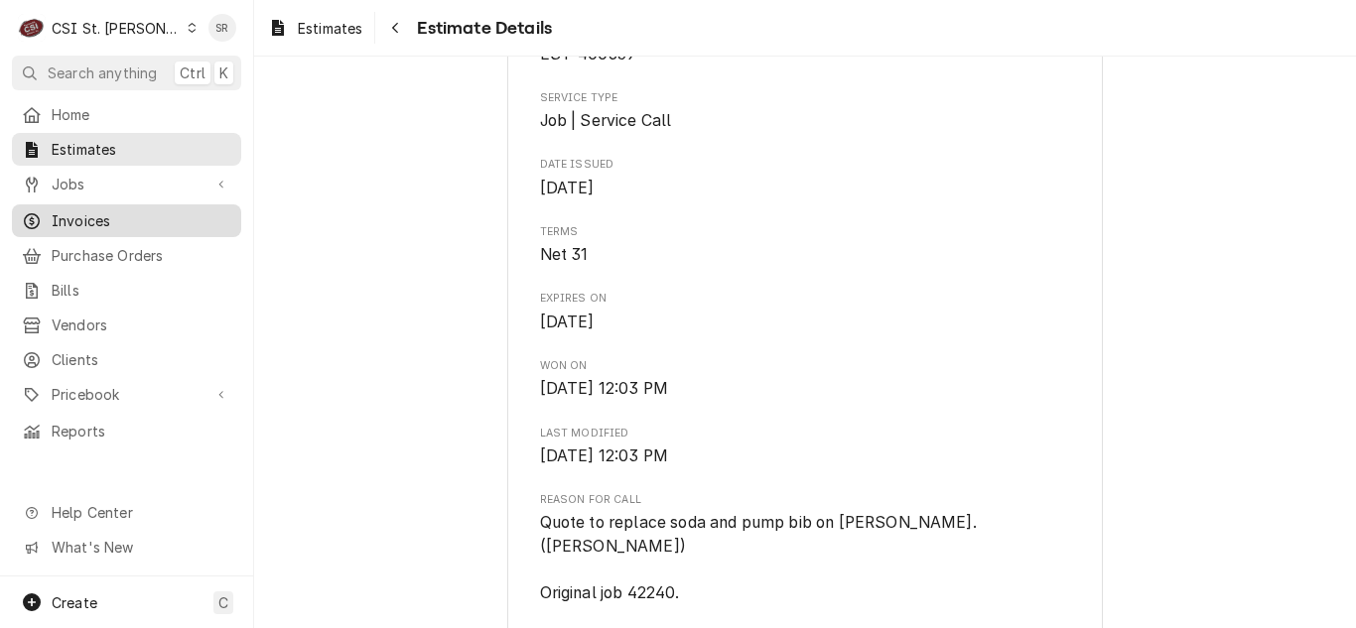
click at [92, 204] on link "Invoices" at bounding box center [126, 220] width 229 height 33
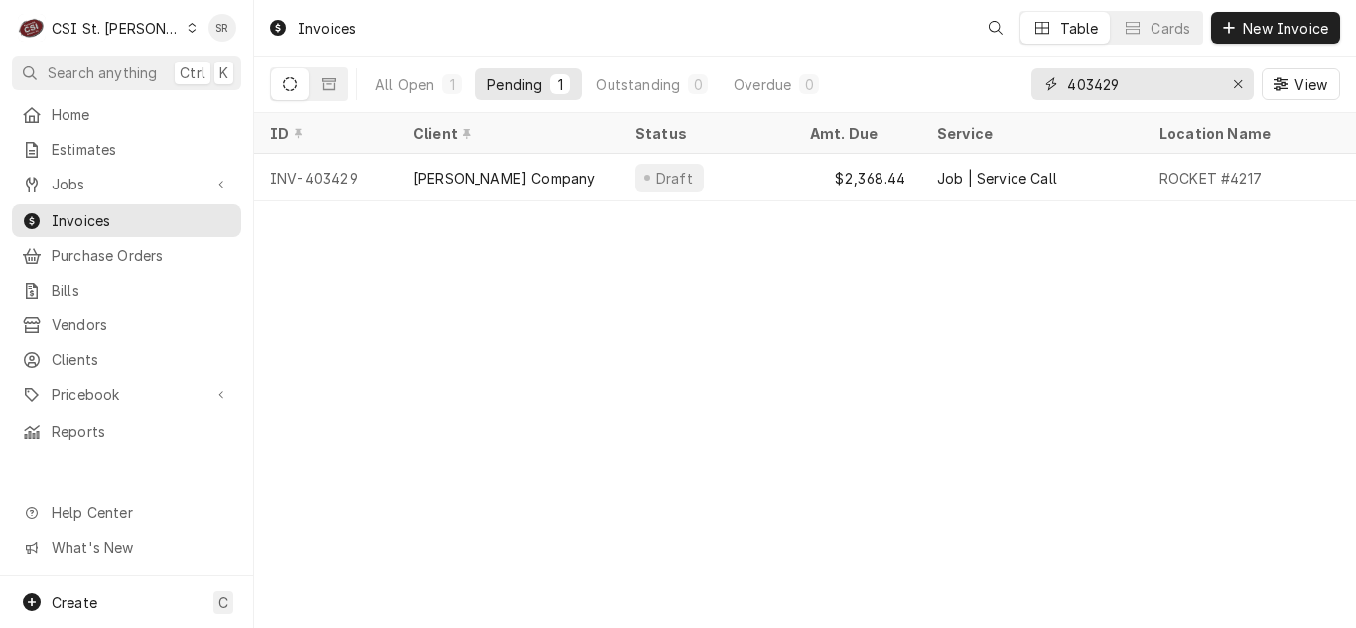
drag, startPoint x: 1050, startPoint y: 76, endPoint x: 1025, endPoint y: 71, distance: 25.3
click at [1025, 71] on div "All Open 1 Pending 1 Outstanding 0 Overdue 0 403429 View" at bounding box center [805, 85] width 1070 height 56
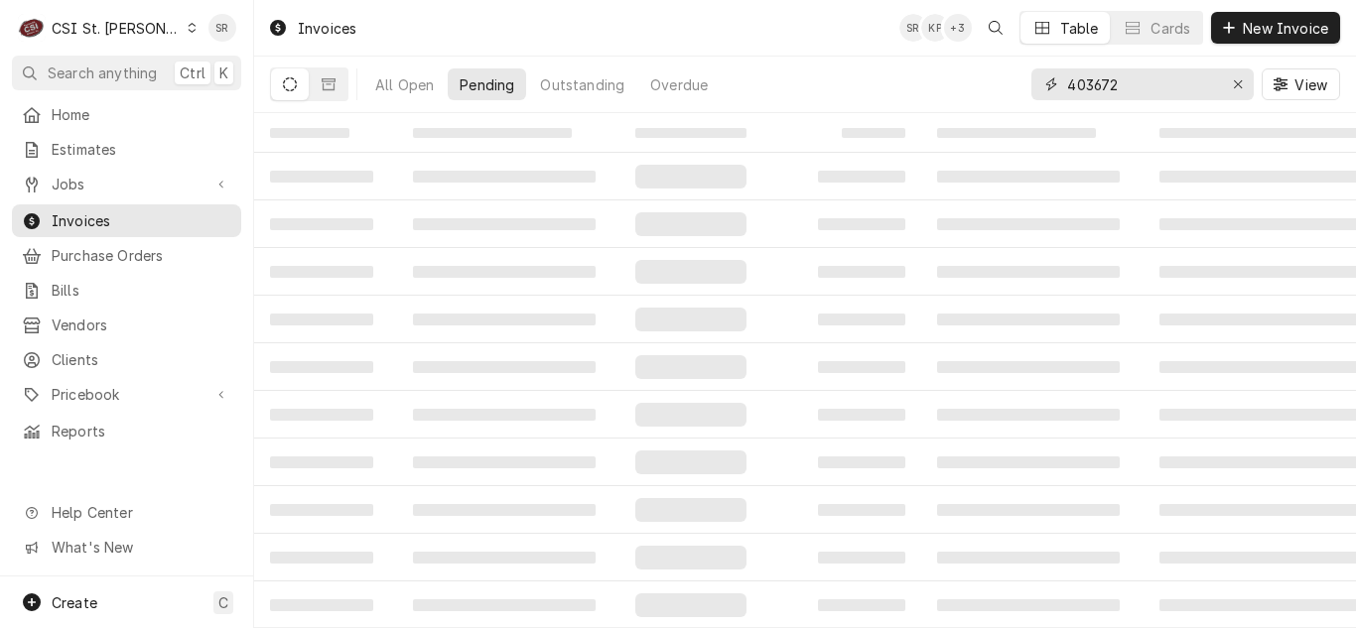
type input "403672"
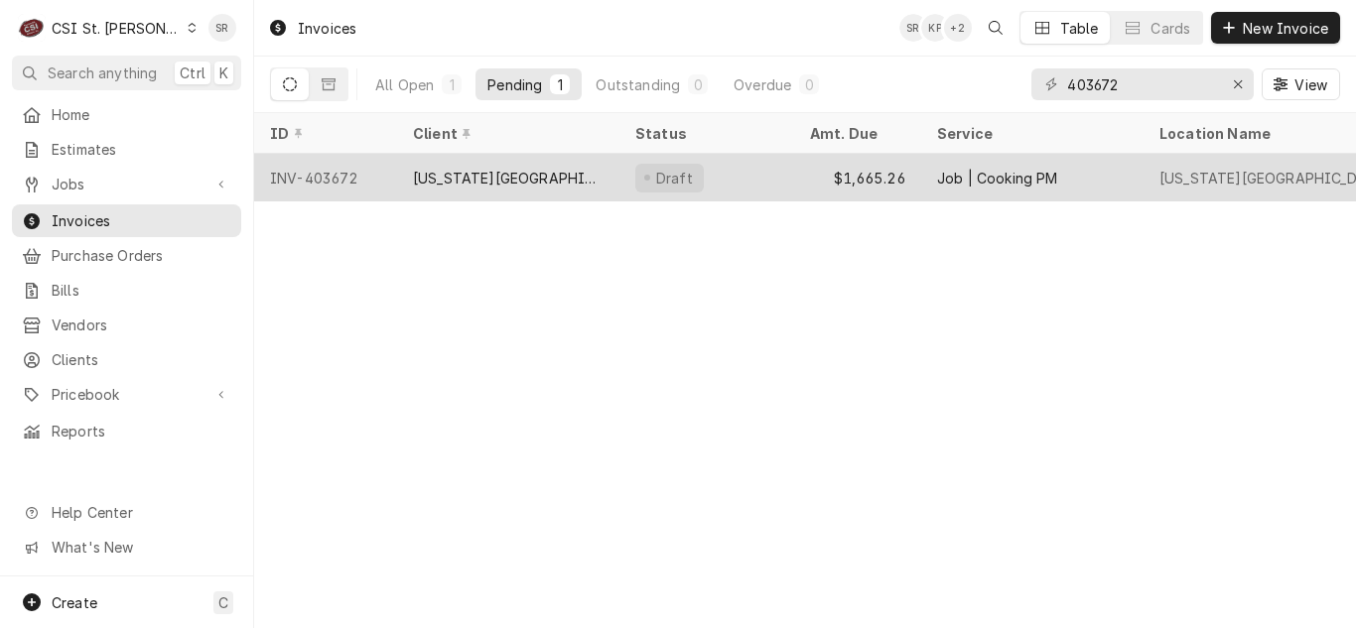
click at [580, 194] on div "[US_STATE][GEOGRAPHIC_DATA] [PERSON_NAME]" at bounding box center [508, 178] width 222 height 48
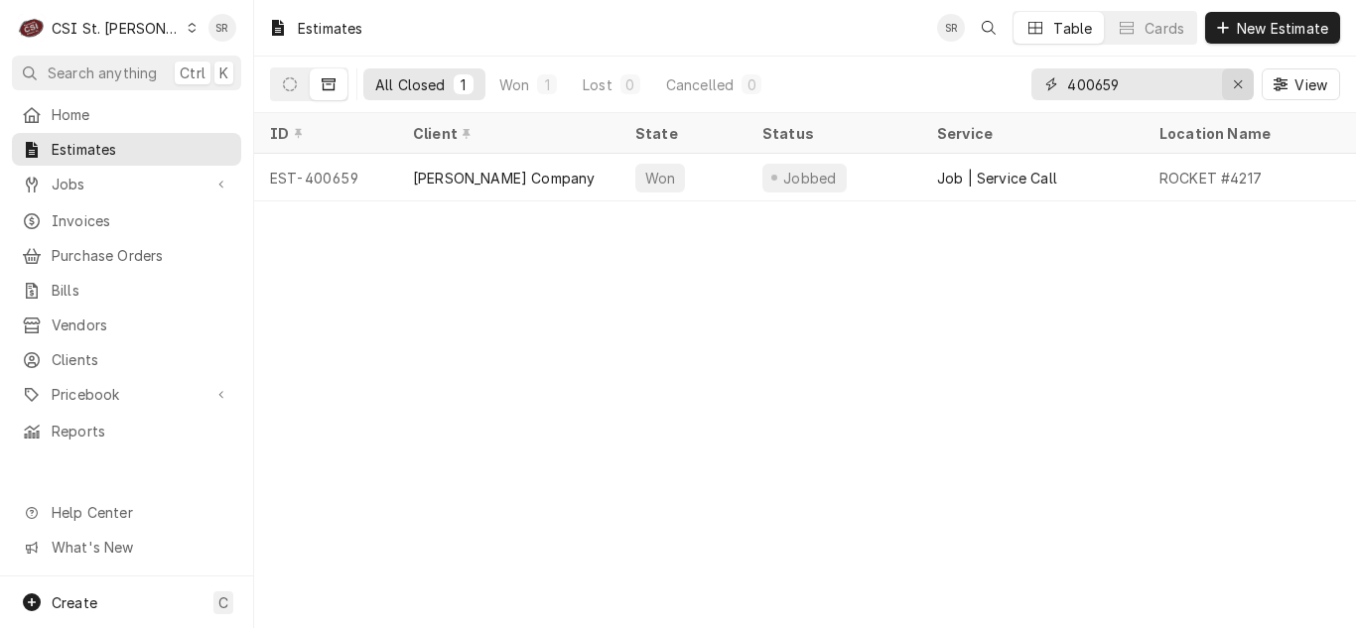
click at [1241, 83] on icon "Erase input" at bounding box center [1238, 84] width 11 height 14
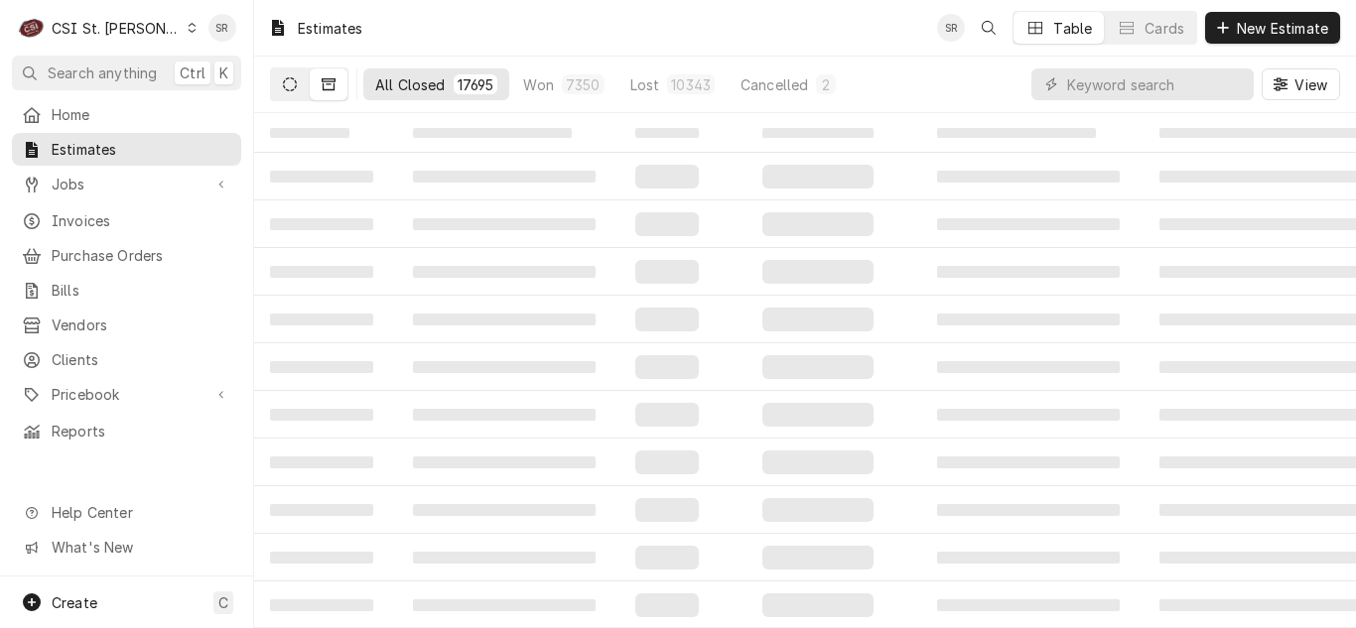
click at [291, 90] on icon "Dynamic Content Wrapper" at bounding box center [290, 84] width 14 height 14
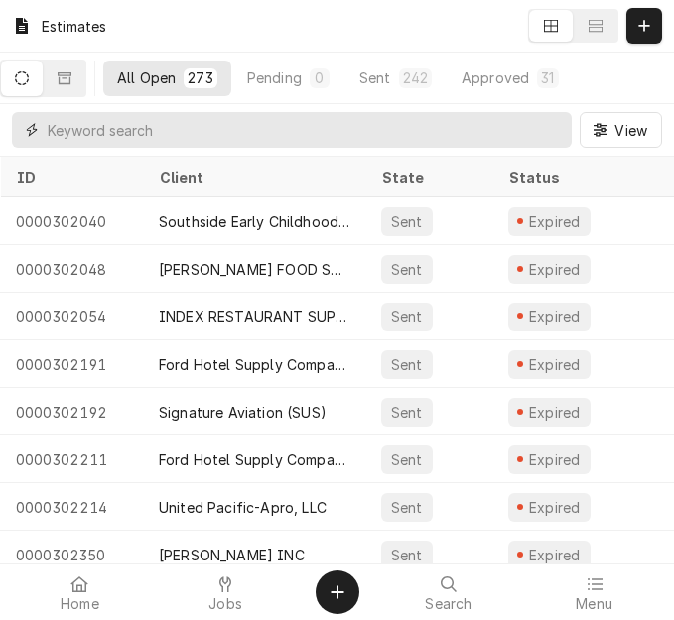
click at [204, 123] on input "Dynamic Content Wrapper" at bounding box center [305, 130] width 514 height 36
paste input "751 Sappington Bridge Rd"
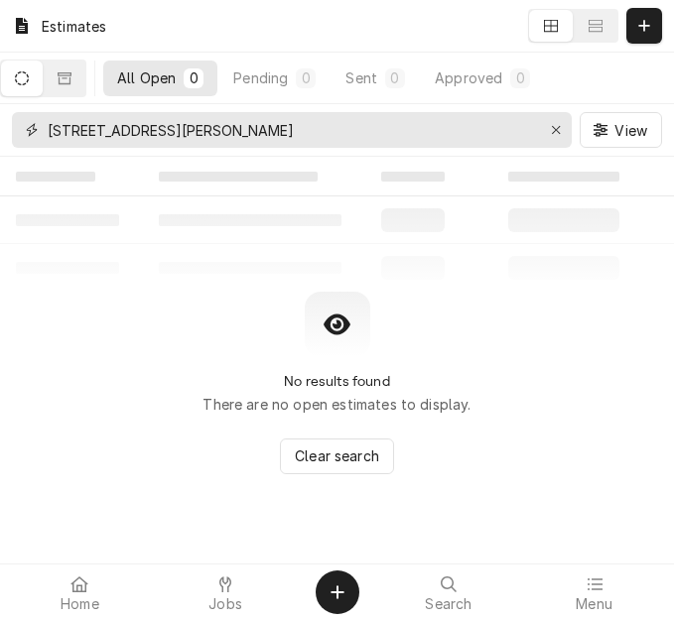
click at [51, 131] on input "751 Sappington Bridge Rd" at bounding box center [291, 130] width 486 height 36
type input "751 Sappington Bridge Rd"
click at [85, 87] on button "Dynamic Content Wrapper" at bounding box center [65, 79] width 42 height 36
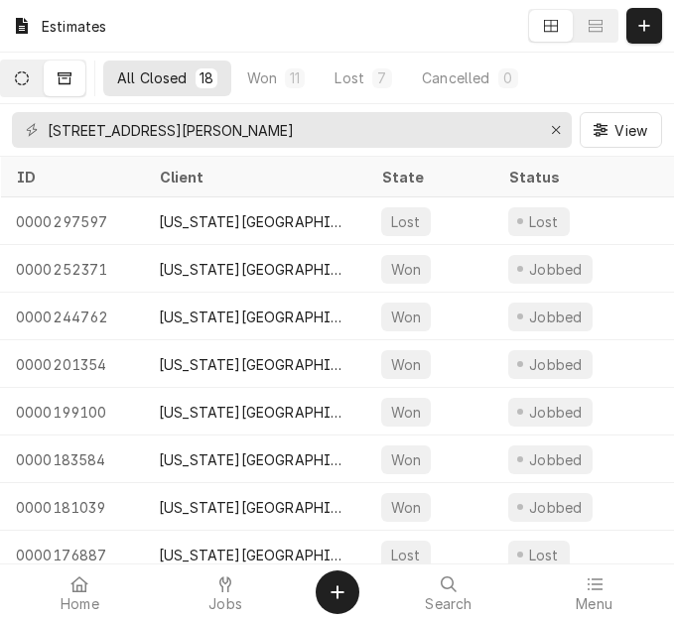
click at [29, 78] on icon "Dynamic Content Wrapper" at bounding box center [22, 78] width 14 height 14
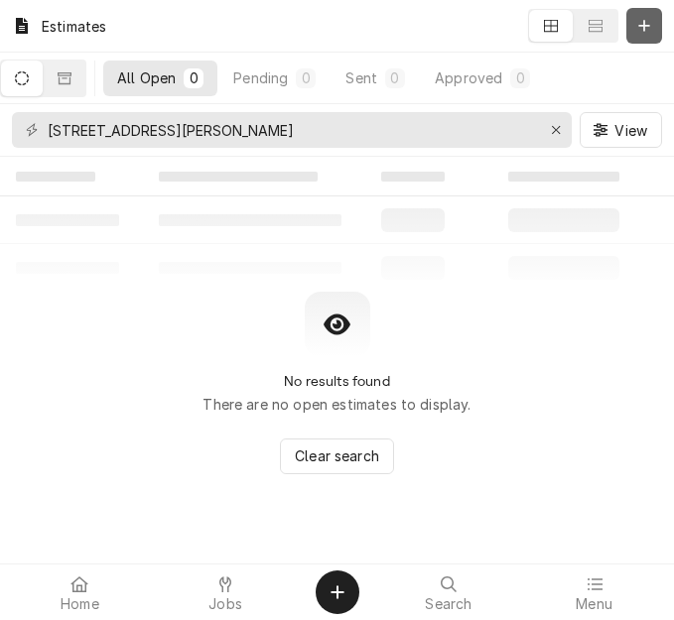
click at [644, 24] on icon "Dynamic Content Wrapper" at bounding box center [643, 25] width 11 height 11
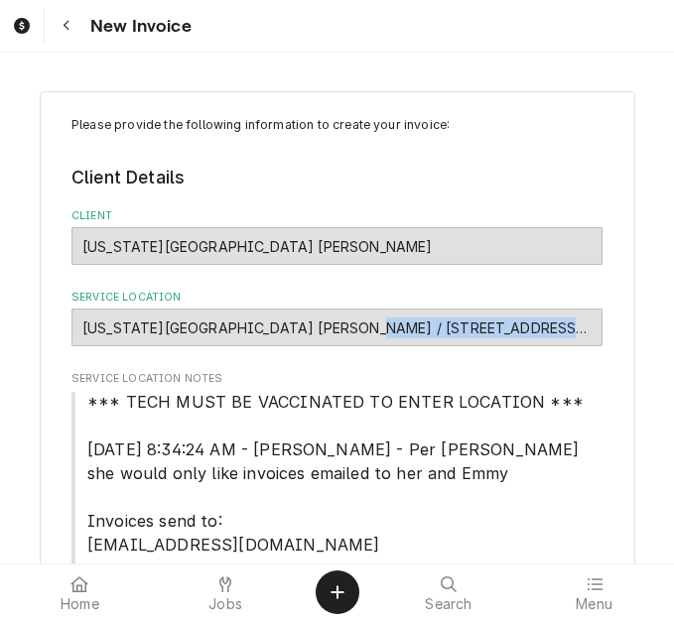
drag, startPoint x: 311, startPoint y: 329, endPoint x: 482, endPoint y: 334, distance: 171.8
click at [482, 334] on div "[US_STATE][GEOGRAPHIC_DATA] [PERSON_NAME] / [STREET_ADDRESS][PERSON_NAME][PERSO…" at bounding box center [336, 328] width 531 height 38
copy div "751 Sappington Bridge Rd"
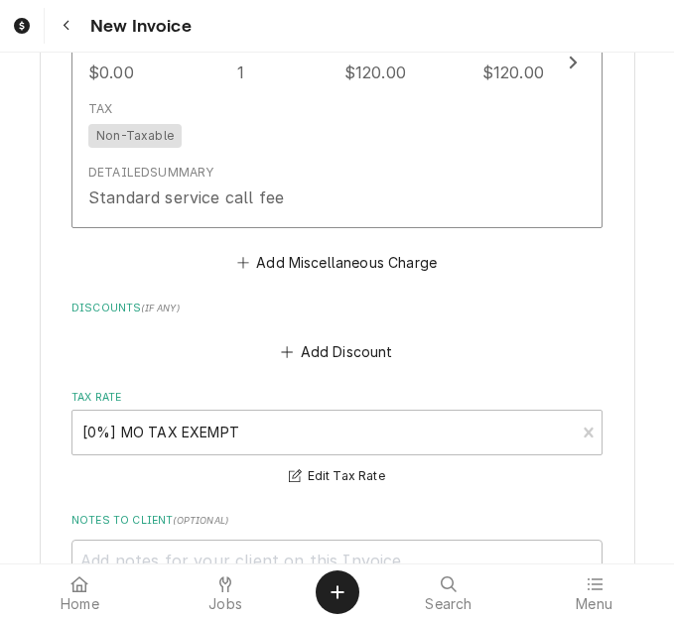
scroll to position [8735, 0]
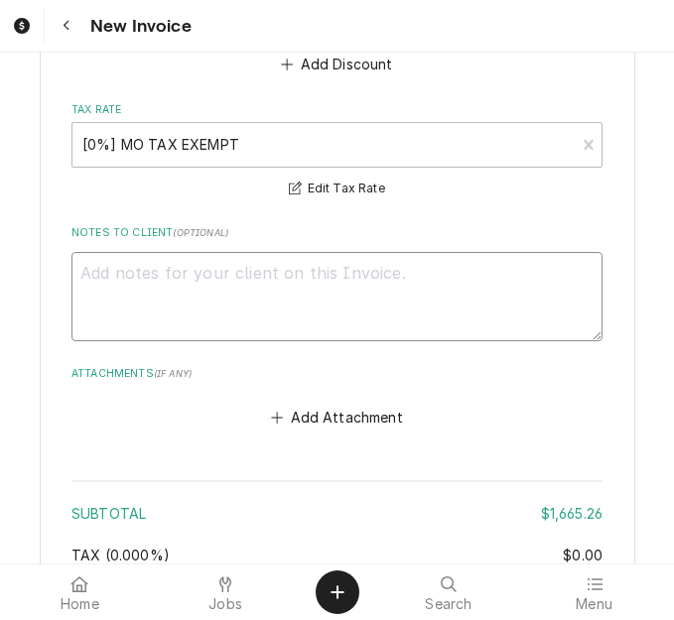
click at [332, 292] on textarea "Notes to Client ( optional )" at bounding box center [336, 296] width 531 height 89
type textarea "x"
type textarea "q"
type textarea "x"
type textarea "qu"
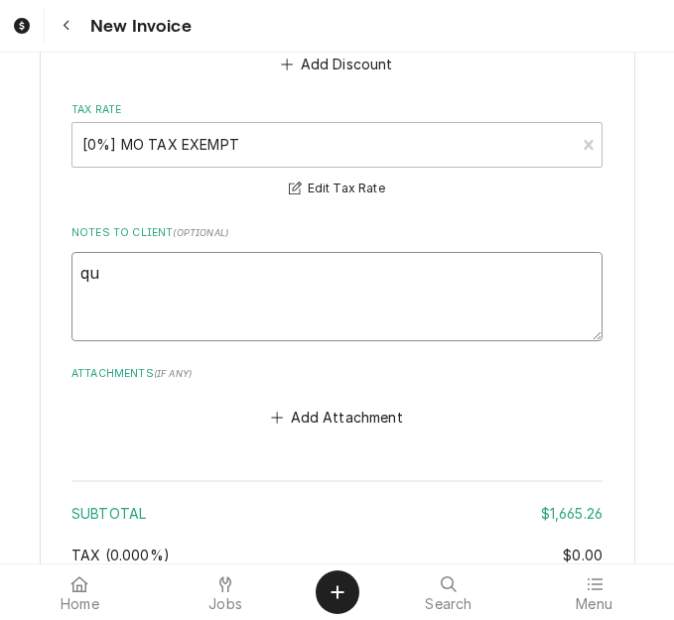
type textarea "x"
type textarea "quo"
type textarea "x"
type textarea "quot"
type textarea "x"
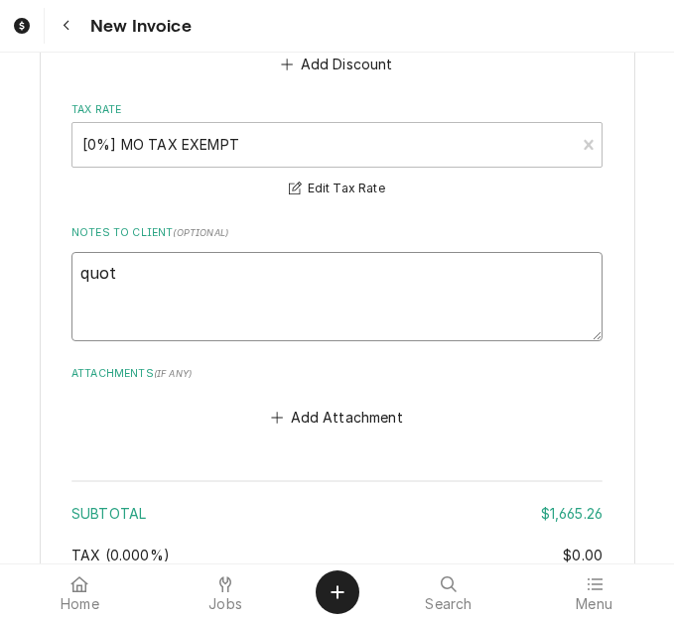
type textarea "quote"
type textarea "x"
type textarea "quoted"
type textarea "x"
type textarea "quoted"
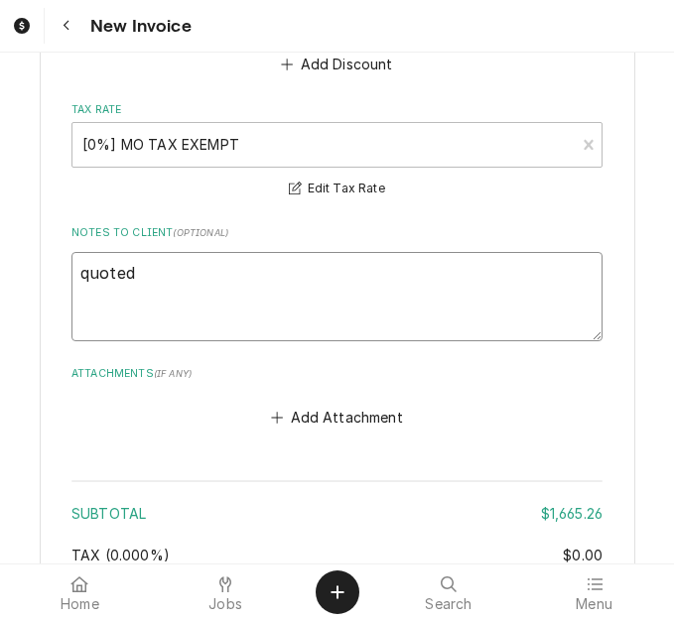
type textarea "x"
type textarea "quoted o"
type textarea "x"
type textarea "quoted on"
type textarea "x"
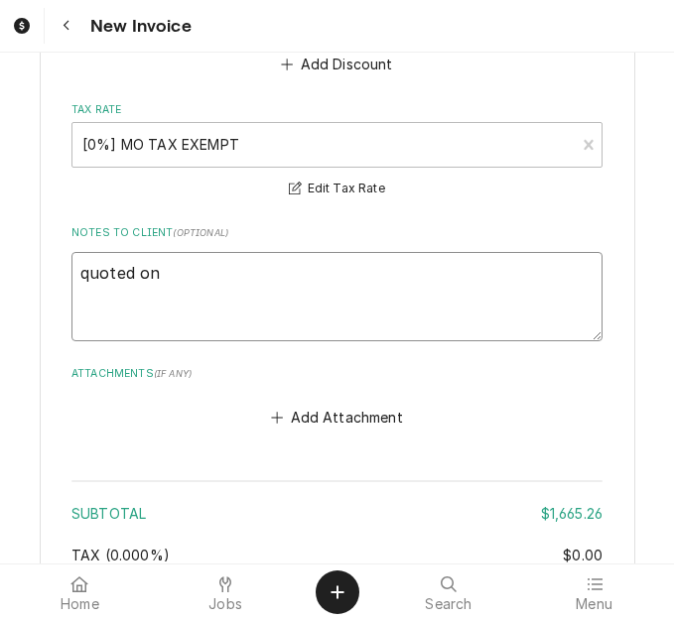
type textarea "quoted on"
click at [265, 252] on textarea "quoted on" at bounding box center [336, 296] width 531 height 89
type textarea "x"
type textarea "quoted on 4"
type textarea "x"
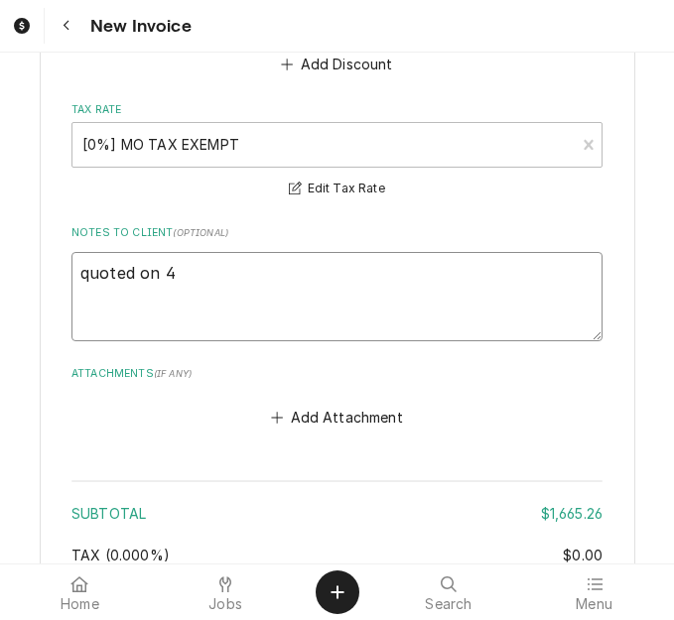
type textarea "quoted on 40"
type textarea "x"
type textarea "quoted on 400"
type textarea "x"
type textarea "quoted on 4006"
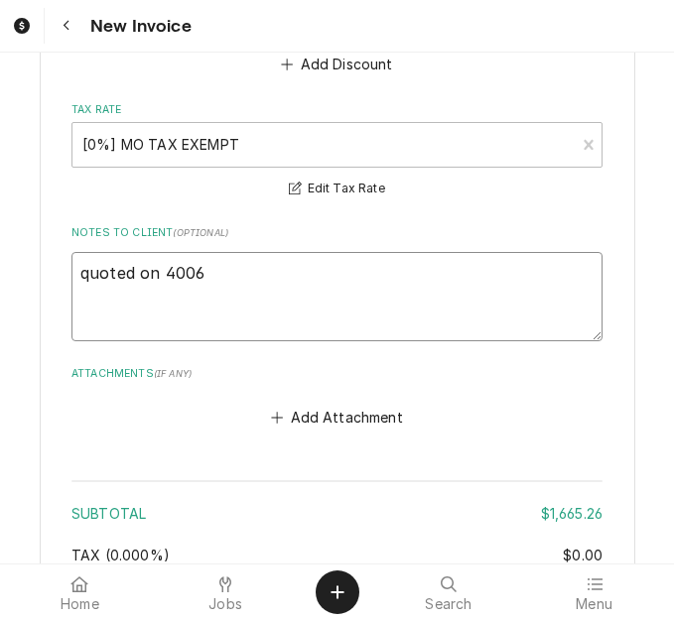
type textarea "x"
type textarea "quoted on 40069"
type textarea "x"
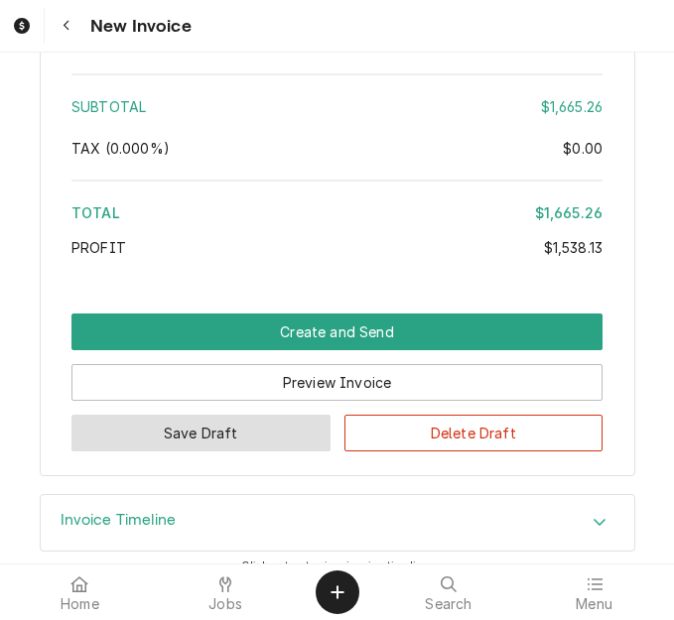
type textarea "quoted on 400693"
click at [243, 415] on button "Save Draft" at bounding box center [200, 433] width 259 height 37
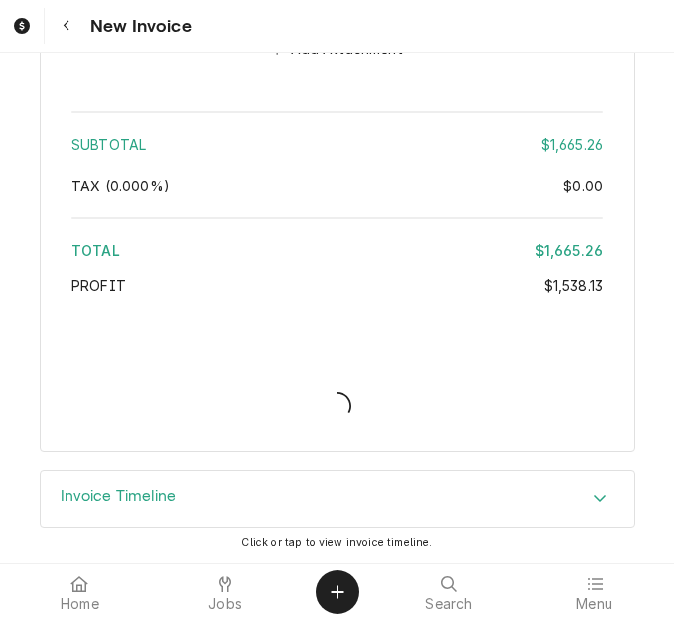
scroll to position [9081, 0]
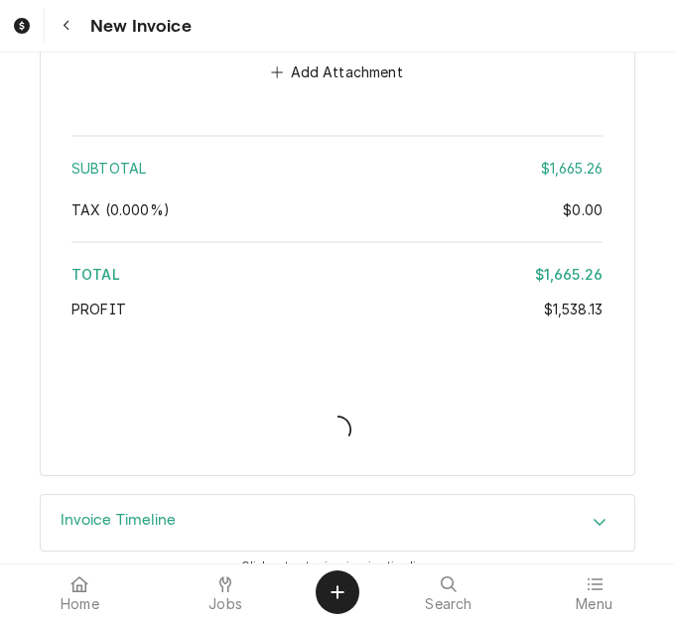
type textarea "x"
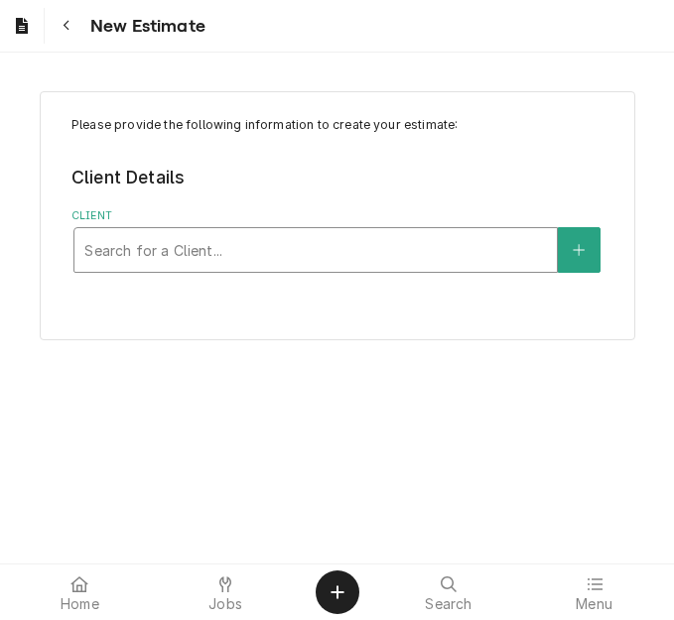
click at [256, 248] on div "Client" at bounding box center [315, 250] width 463 height 36
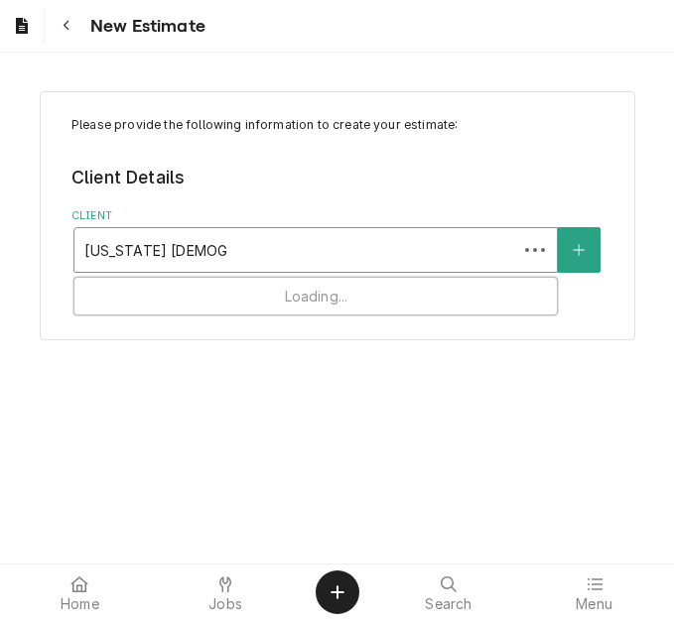
type input "[US_STATE] [DEMOGRAPHIC_DATA] sulliva"
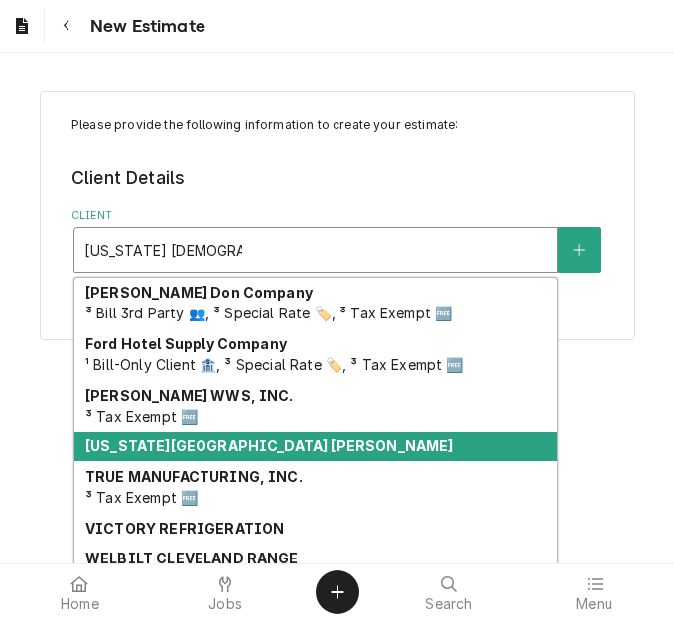
click at [239, 443] on strong "[US_STATE][GEOGRAPHIC_DATA] [PERSON_NAME]" at bounding box center [269, 446] width 368 height 17
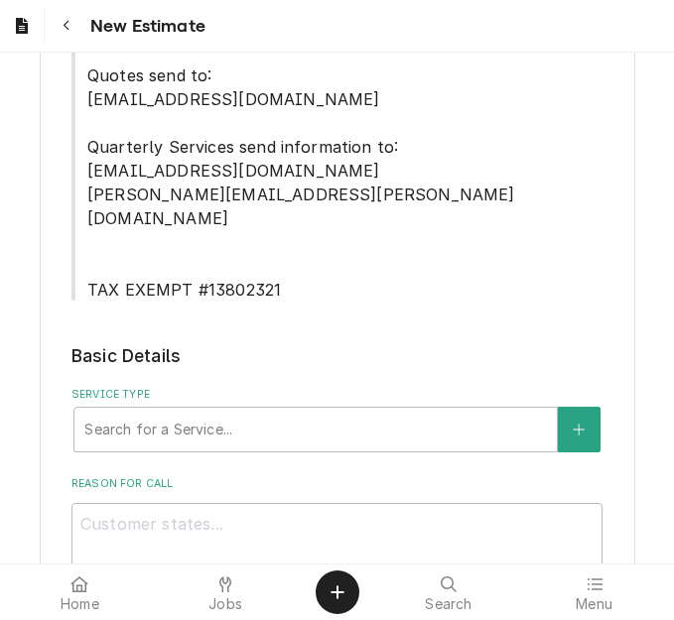
scroll to position [794, 0]
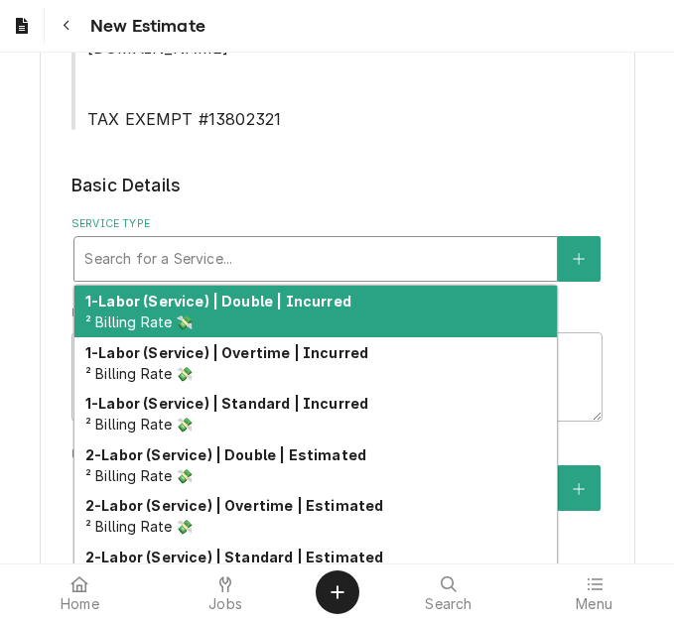
click at [191, 241] on div "Service Type" at bounding box center [315, 259] width 463 height 36
type textarea "x"
type input "s"
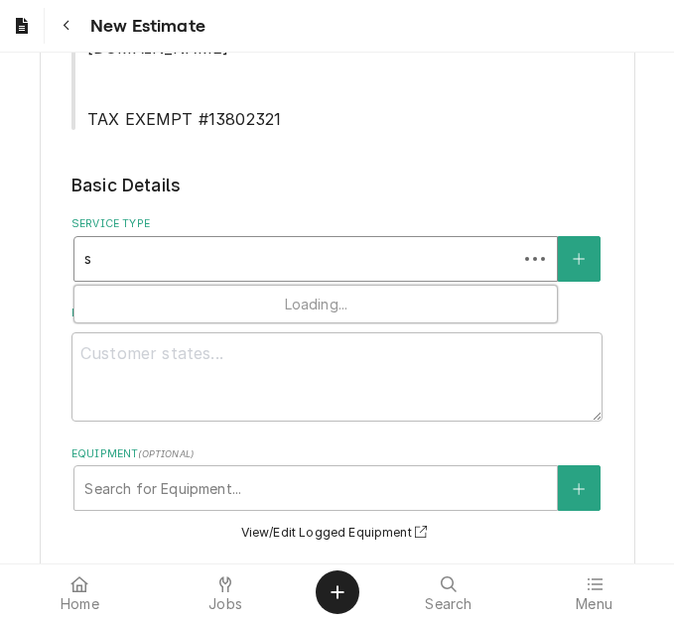
type textarea "x"
type input "se"
type textarea "x"
type input "ser"
type textarea "x"
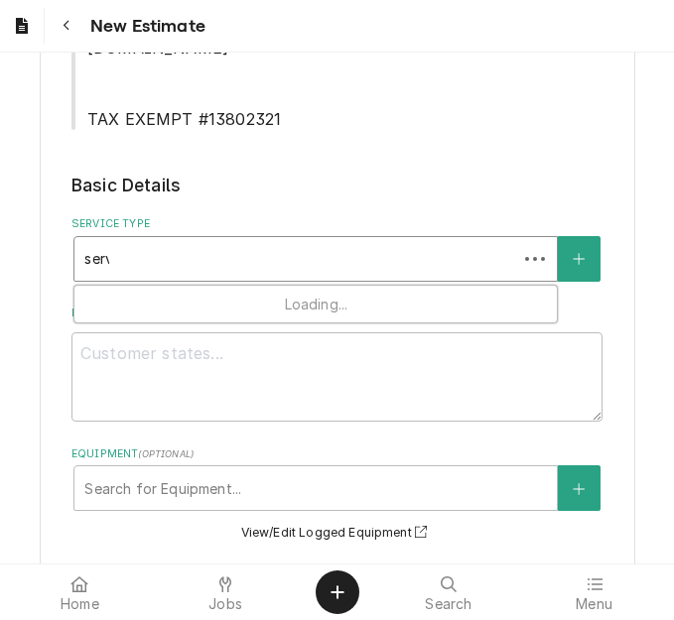
type input "servi"
type textarea "x"
type input "servic"
type textarea "x"
type input "service"
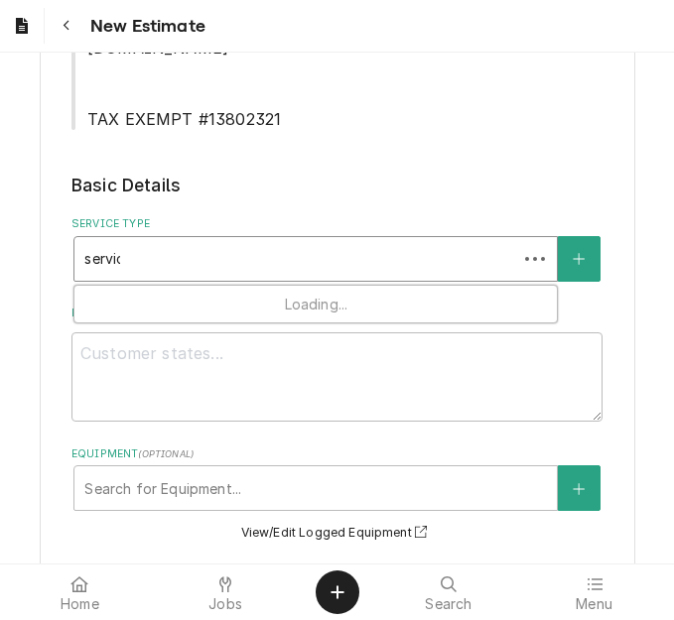
type textarea "x"
type input "service"
type textarea "x"
type input "service c"
type textarea "x"
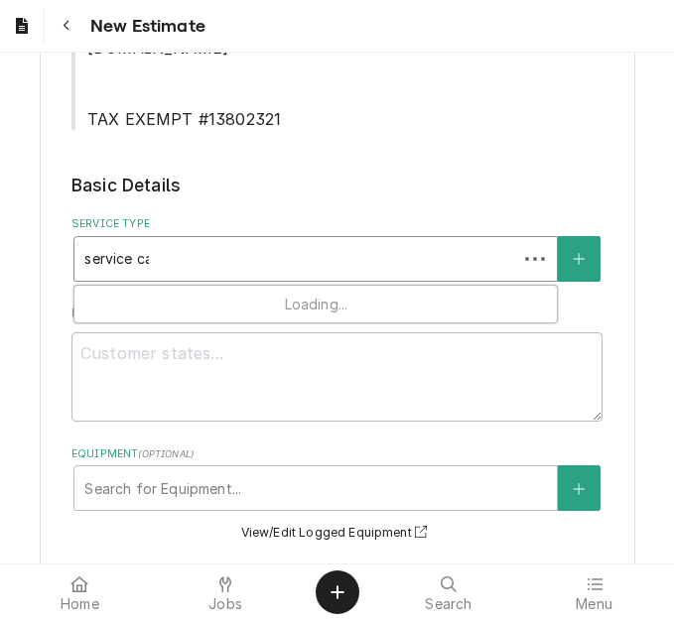
type input "service cal"
type textarea "x"
type input "service call"
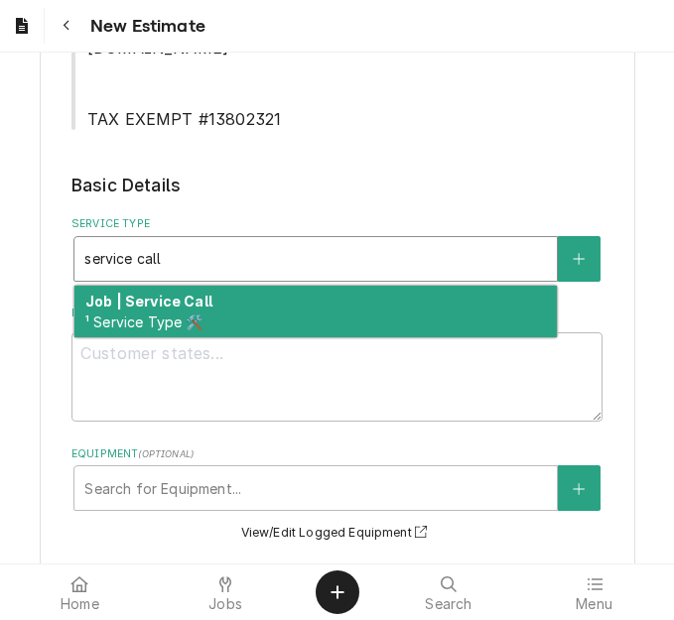
click at [187, 293] on strong "Job | Service Call" at bounding box center [148, 301] width 127 height 17
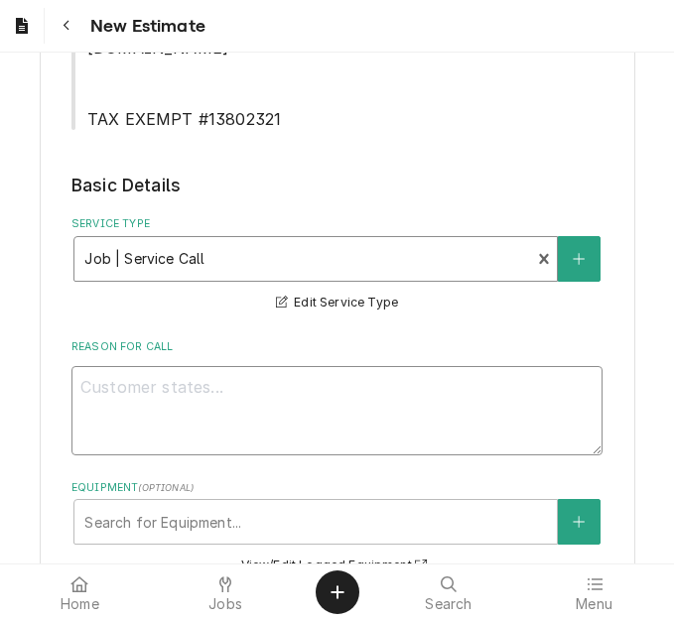
click at [306, 383] on textarea "Reason For Call" at bounding box center [336, 410] width 531 height 89
type textarea "x"
type textarea "Q"
type textarea "x"
type textarea "Qu"
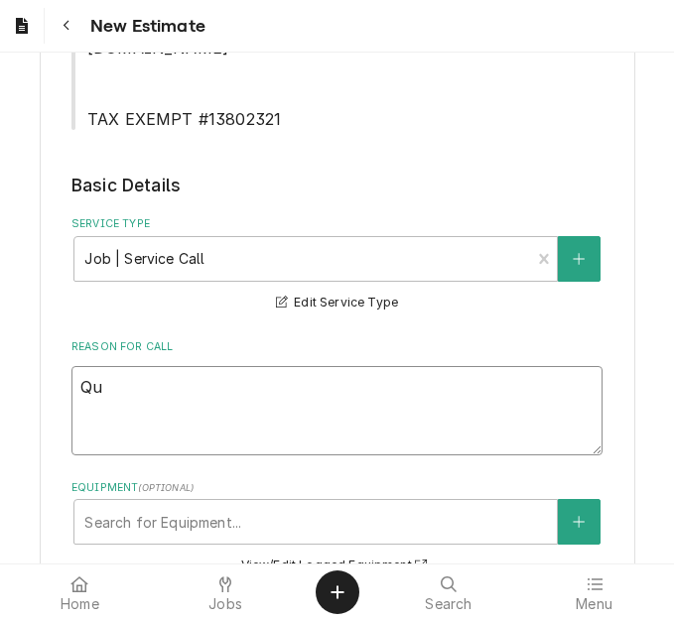
type textarea "x"
type textarea "Qut"
type textarea "x"
type textarea "Qute"
type textarea "x"
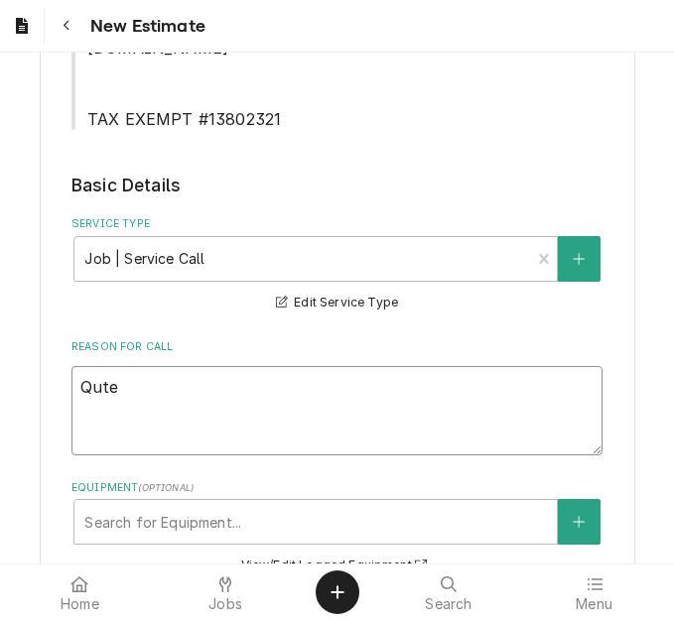
type textarea "Qut"
type textarea "x"
type textarea "Qu"
type textarea "x"
type textarea "Quo"
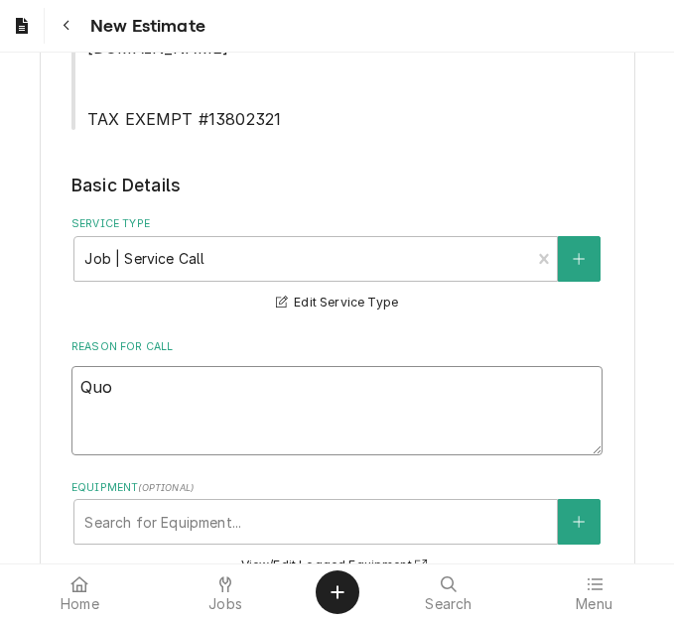
type textarea "x"
type textarea "Quot"
type textarea "x"
type textarea "Quote"
type textarea "x"
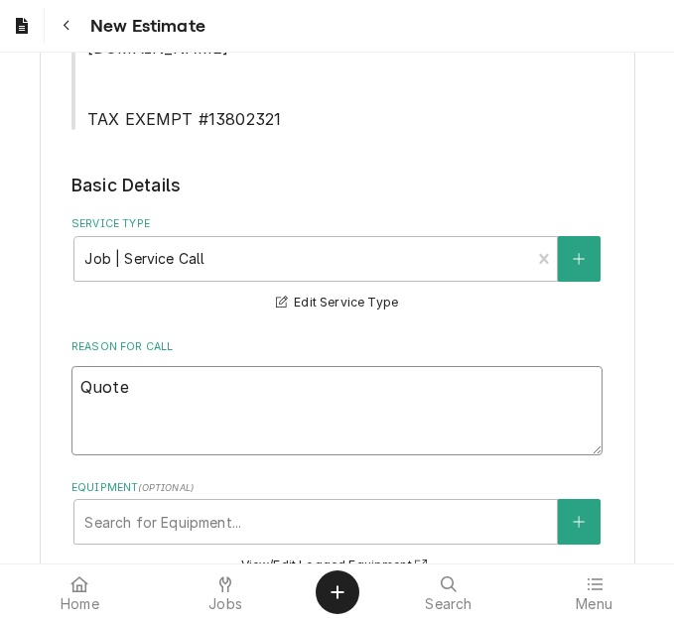
type textarea "Quote"
type textarea "x"
type textarea "Quote o"
type textarea "x"
type textarea "Quote on"
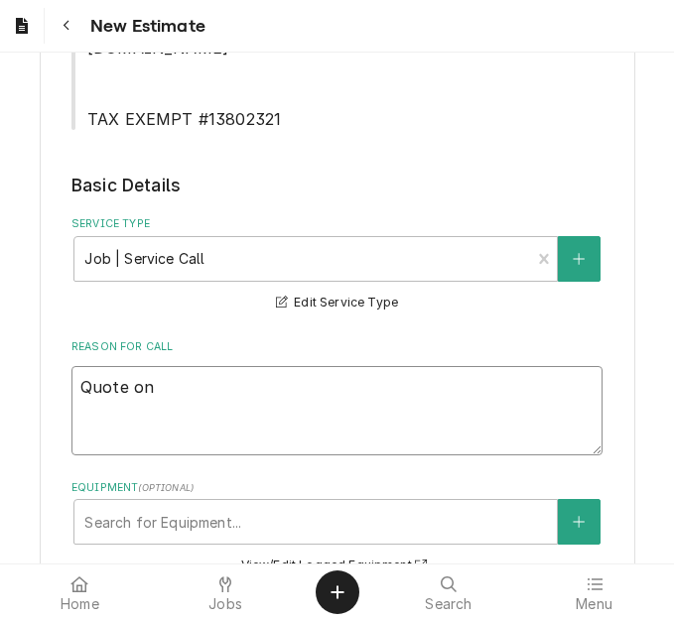
type textarea "x"
type textarea "Quote on"
type textarea "x"
type textarea "Quote on r"
type textarea "x"
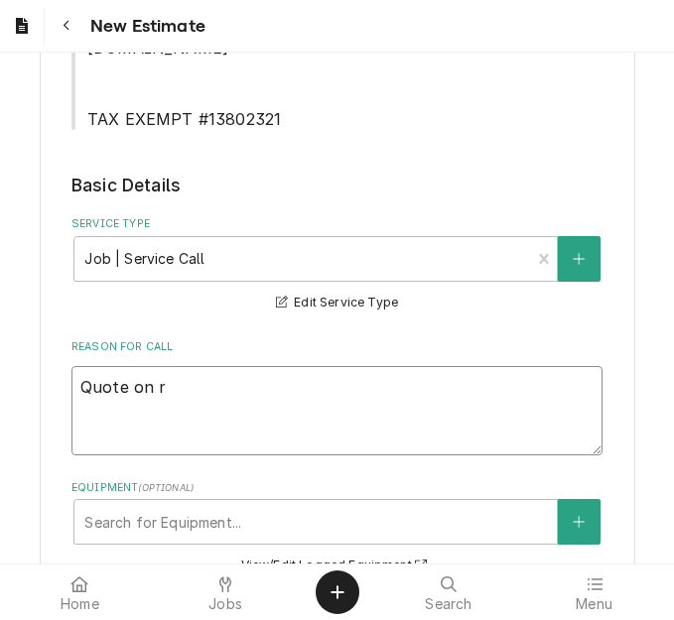
type textarea "Quote on re"
type textarea "x"
type textarea "Quote on rec"
type textarea "x"
type textarea "Quote on reco"
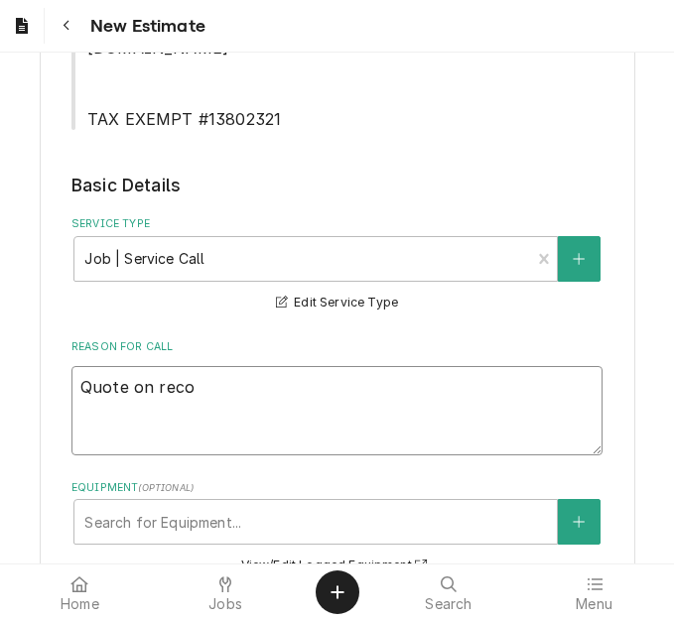
type textarea "x"
type textarea "Quote on recom"
type textarea "x"
type textarea "Quote on recomm"
type textarea "x"
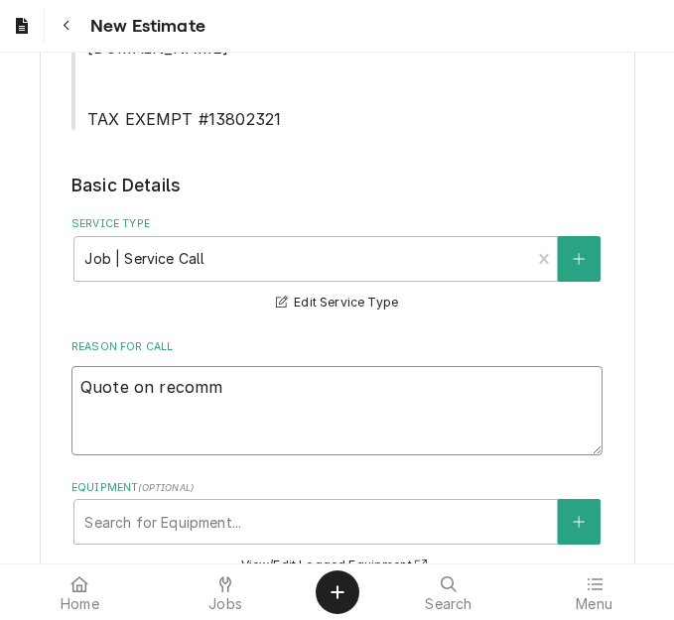
type textarea "Quote on recomme"
type textarea "x"
type textarea "Quote on recommend"
type textarea "x"
type textarea "Quote on recommende"
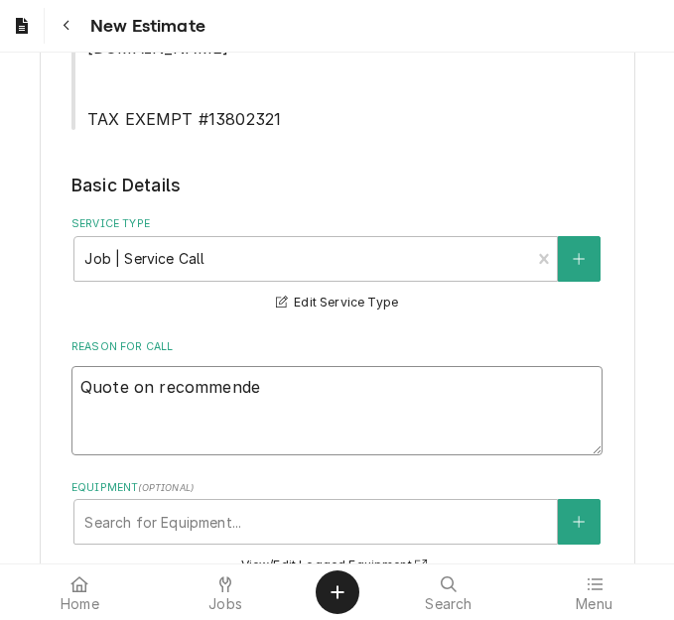
type textarea "x"
type textarea "Quote on recommended"
type textarea "x"
type textarea "Quote on recommended"
type textarea "x"
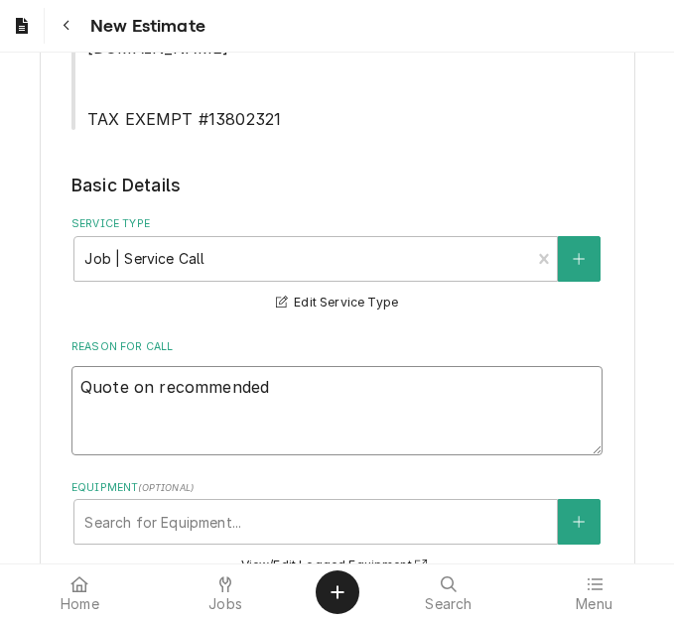
type textarea "Quote on recommended r"
type textarea "x"
type textarea "Quote on recommended re"
type textarea "x"
type textarea "Quote on recommended rep"
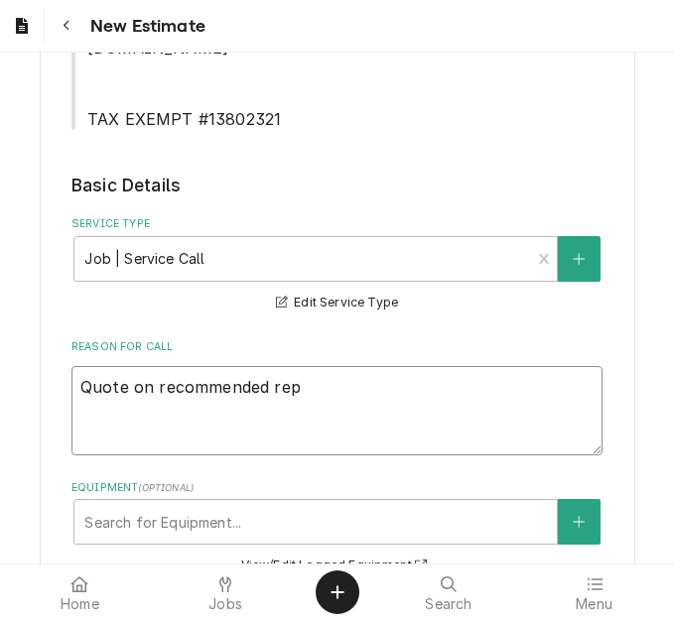
type textarea "x"
type textarea "Quote on recommended repa"
type textarea "x"
type textarea "Quote on recommended repai"
type textarea "x"
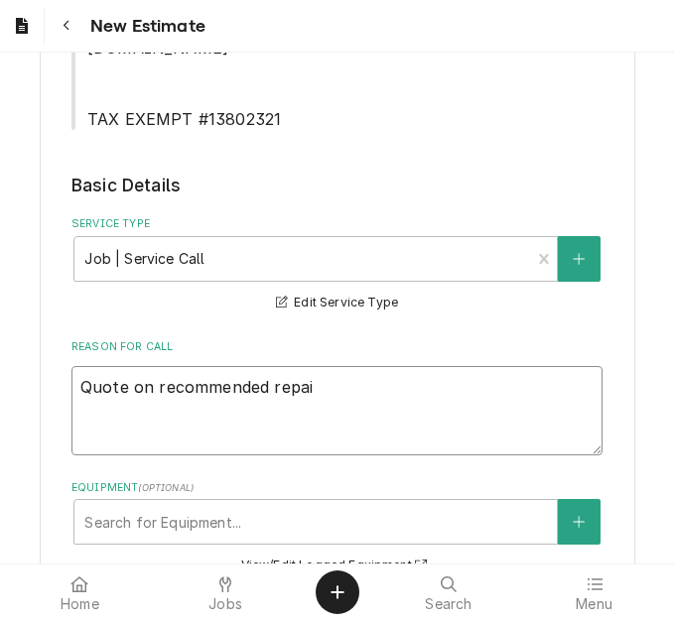
type textarea "Quote on recommended repair"
type textarea "x"
type textarea "Quote on recommended repairs"
type textarea "x"
type textarea "Quote on recommended repairs"
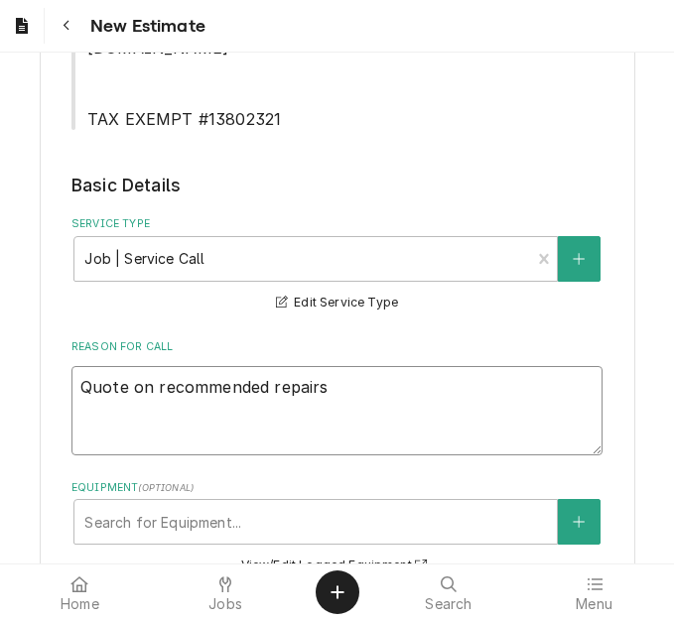
type textarea "x"
type textarea "Quote on recommended repairs f"
type textarea "x"
type textarea "Quote on recommended repairs fo"
type textarea "x"
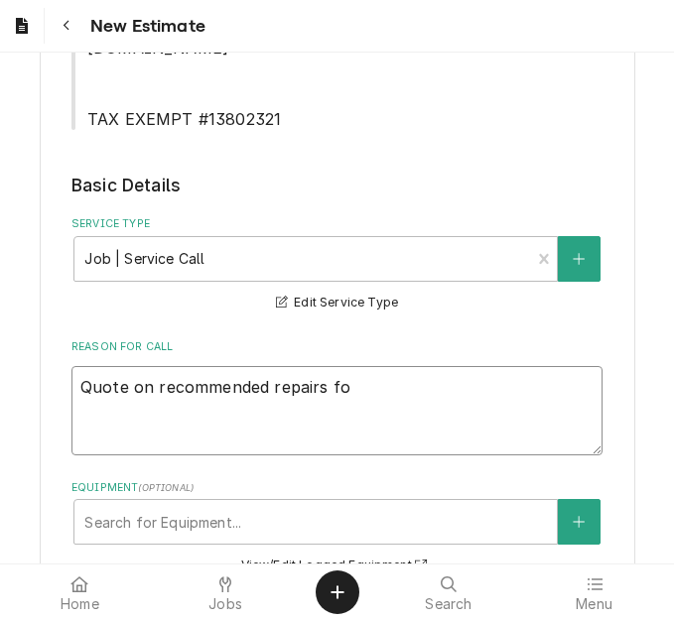
type textarea "Quote on recommended repairs fou"
type textarea "x"
type textarea "Quote on recommended repairs found"
type textarea "x"
type textarea "Quote on recommended repairs found d"
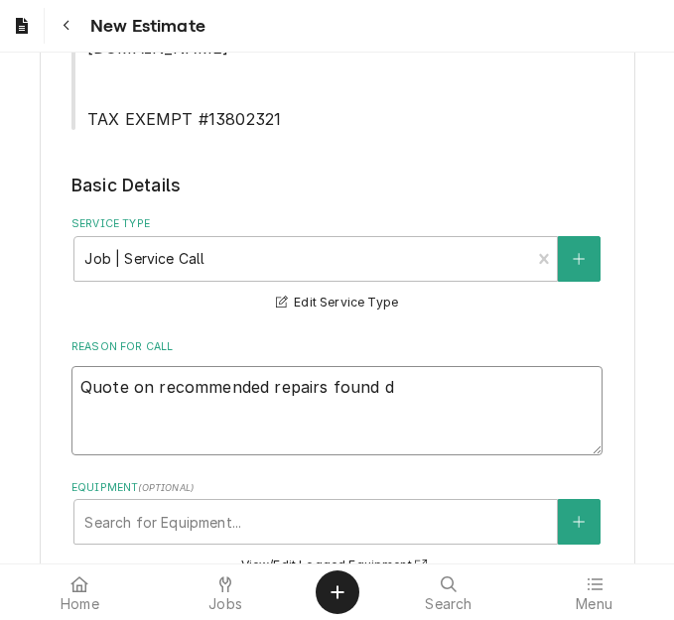
type textarea "x"
type textarea "Quote on recommended repairs found dr"
type textarea "x"
type textarea "Quote on recommended repairs found dri"
type textarea "x"
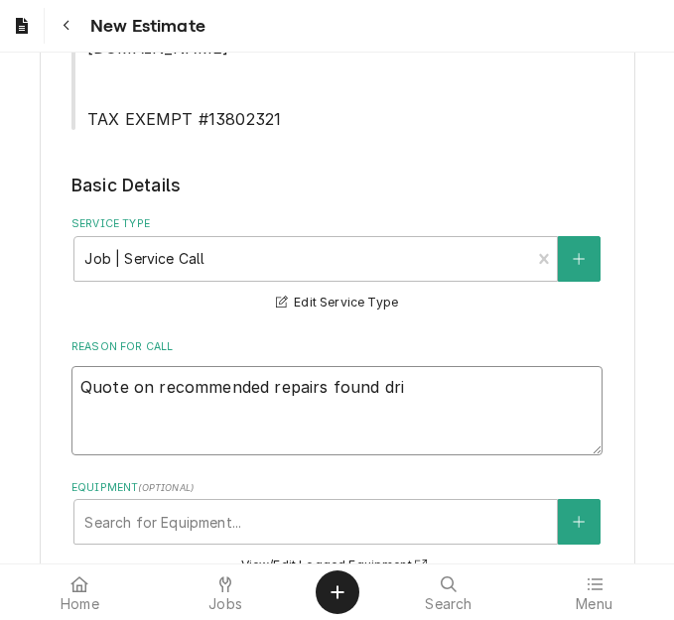
type textarea "Quote on recommended repairs found dr"
type textarea "x"
type textarea "Quote on recommended repairs found d"
type textarea "x"
type textarea "Quote on recommended repairs found du"
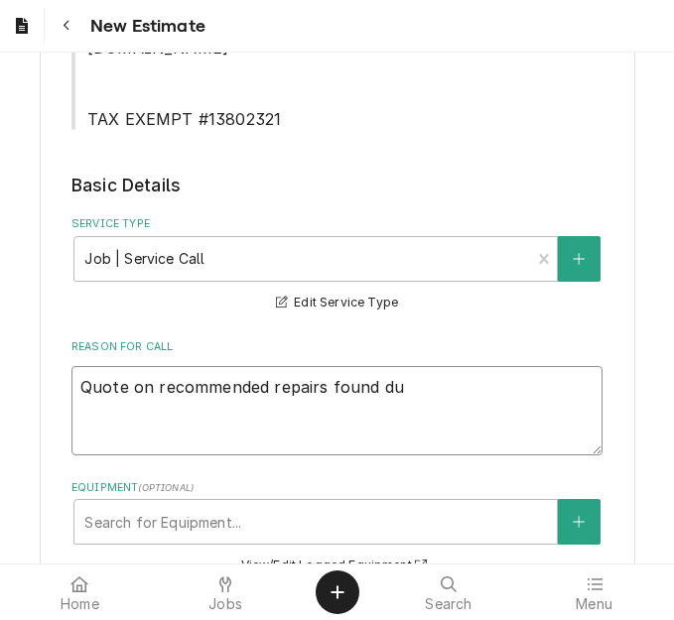
type textarea "x"
type textarea "Quote on recommended repairs found dur"
type textarea "x"
type textarea "Quote on recommended repairs found duri"
type textarea "x"
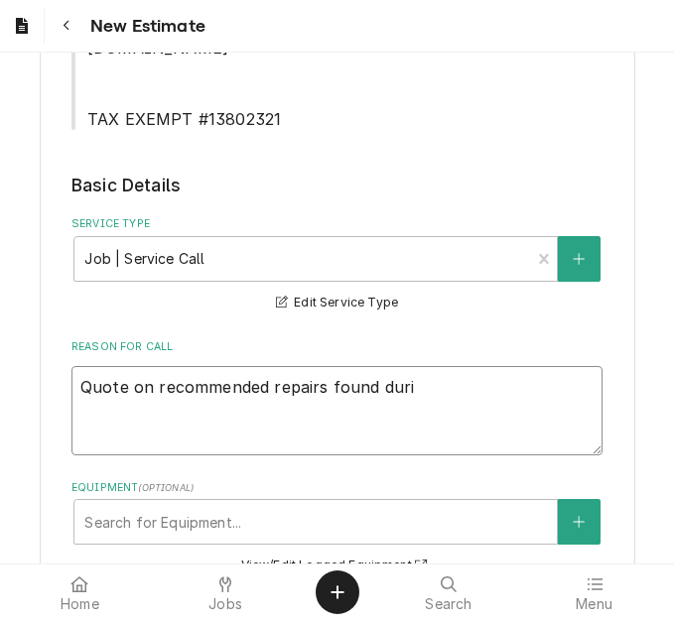
type textarea "Quote on recommended repairs found durin"
type textarea "x"
type textarea "Quote on recommended repairs found during"
type textarea "x"
type textarea "Quote on recommended repairs found during"
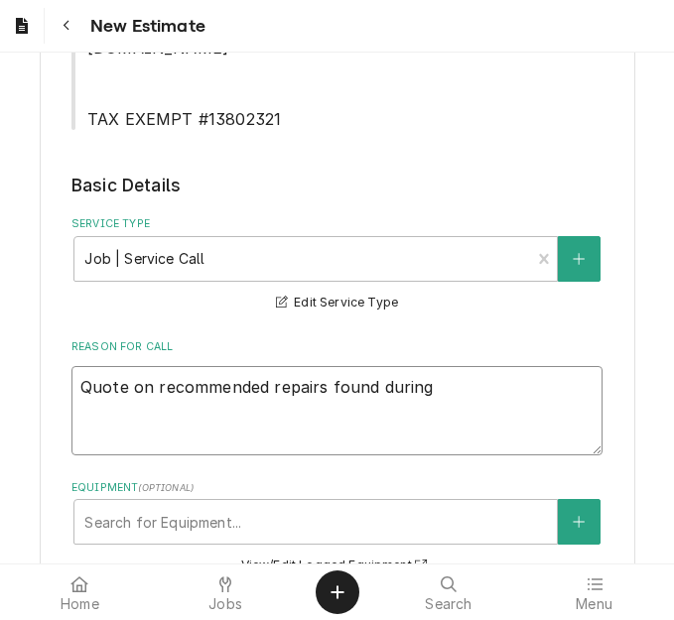
type textarea "x"
type textarea "Quote on recommended repairs found during m"
type textarea "x"
type textarea "Quote on recommended repairs found during mai"
type textarea "x"
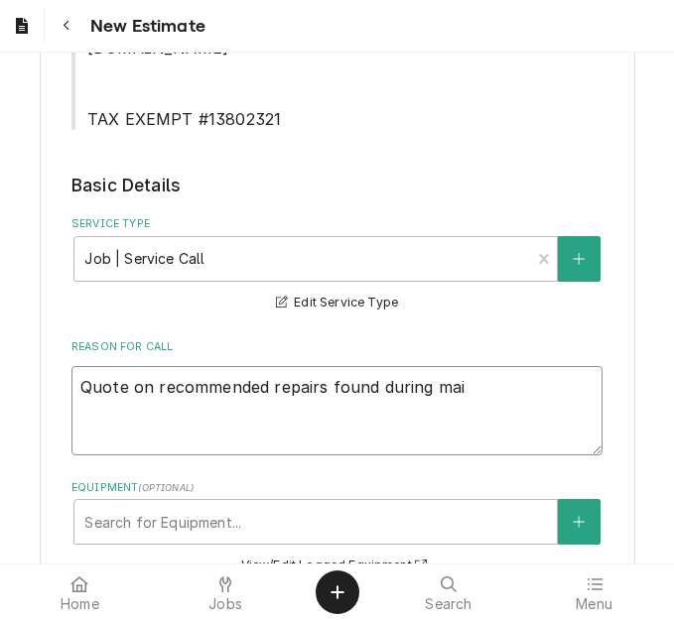
type textarea "Quote on recommended repairs found during main"
type textarea "x"
type textarea "Quote on recommended repairs found during maint"
type textarea "x"
type textarea "Quote on recommended repairs found during mainte"
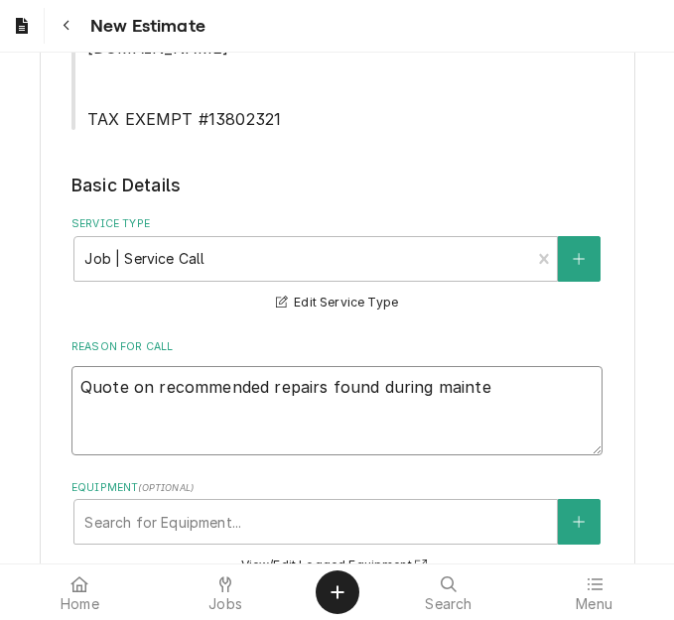
type textarea "x"
type textarea "Quote on recommended repairs found during maintena"
type textarea "x"
type textarea "Quote on recommended repairs found during maintenanc"
type textarea "x"
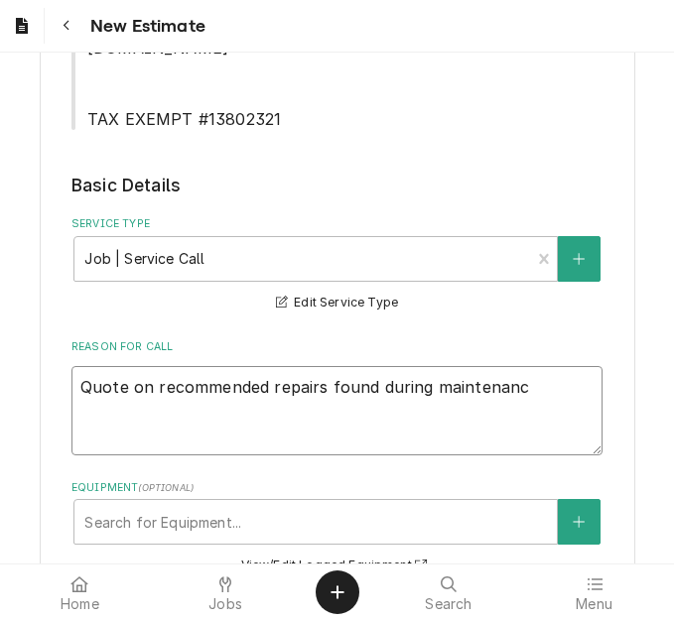
type textarea "Quote on recommended repairs found during maintenance"
type textarea "x"
type textarea "Quote on recommended repairs found during maintenance."
type textarea "x"
type textarea "Quote on recommended repairs found during maintenance."
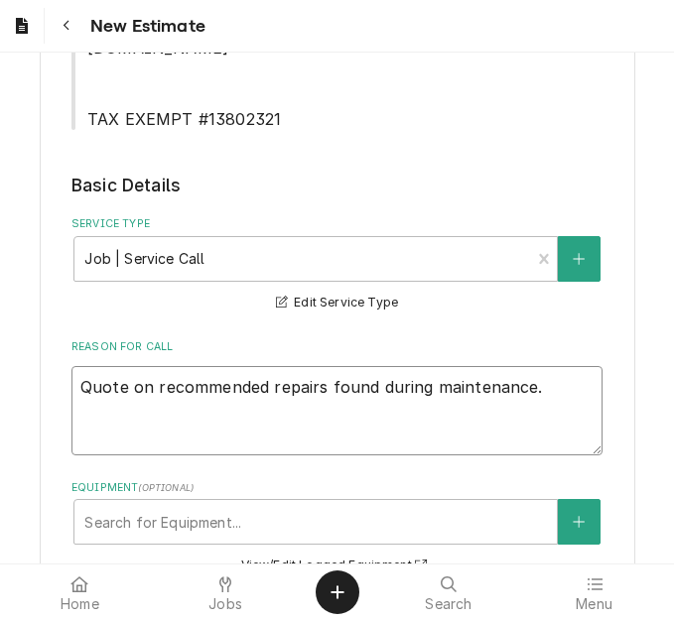
type textarea "x"
type textarea "Quote on recommended repairs found during maintenance. T"
type textarea "x"
type textarea "Quote on recommended repairs found during maintenance. To"
type textarea "x"
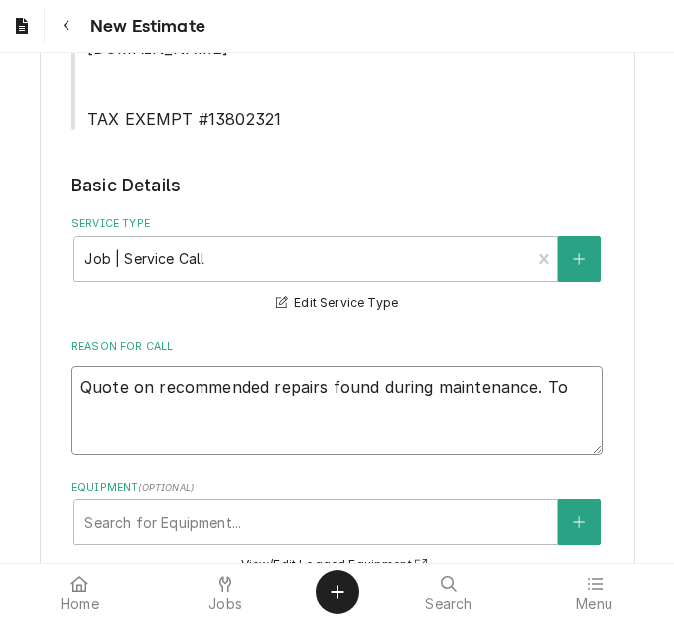
type textarea "Quote on recommended repairs found during maintenance. To r"
type textarea "x"
type textarea "Quote on recommended repairs found during maintenance. To rep"
type textarea "x"
type textarea "Quote on recommended repairs found during maintenance. To repla"
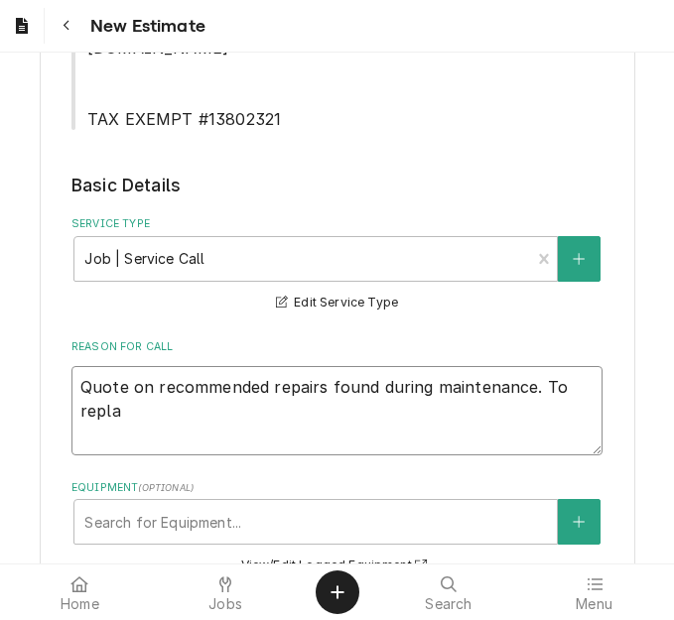
type textarea "x"
type textarea "Quote on recommended repairs found during maintenance. To replac"
type textarea "x"
type textarea "Quote on recommended repairs found during maintenance. To replace"
type textarea "x"
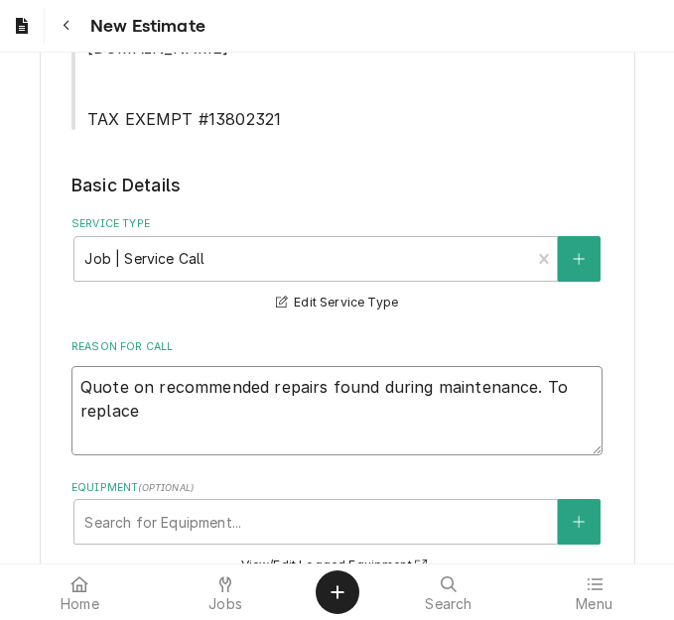
type textarea "Quote on recommended repairs found during maintenance. To replace"
type textarea "x"
type textarea "Quote on recommended repairs found during maintenance. To replace t"
type textarea "x"
type textarea "Quote on recommended repairs found during maintenance. To replace th"
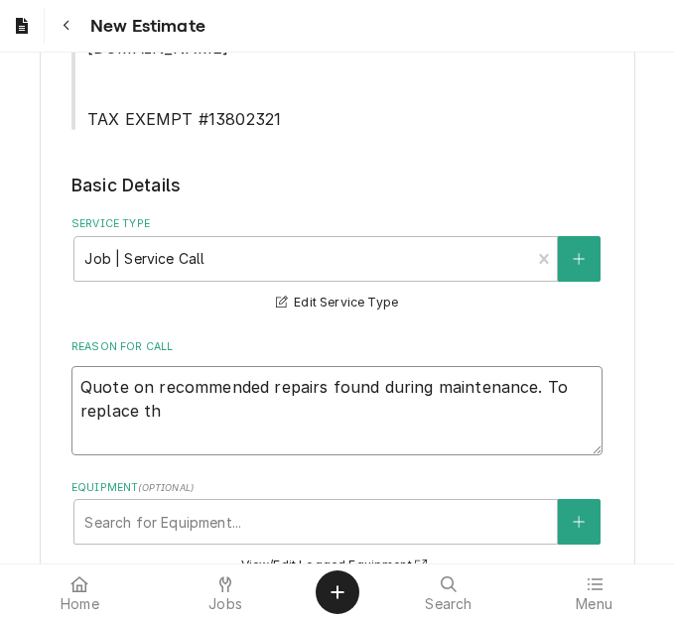
type textarea "x"
type textarea "Quote on recommended repairs found during maintenance. To replace the"
type textarea "x"
type textarea "Quote on recommended repairs found during maintenance. To replace the"
type textarea "x"
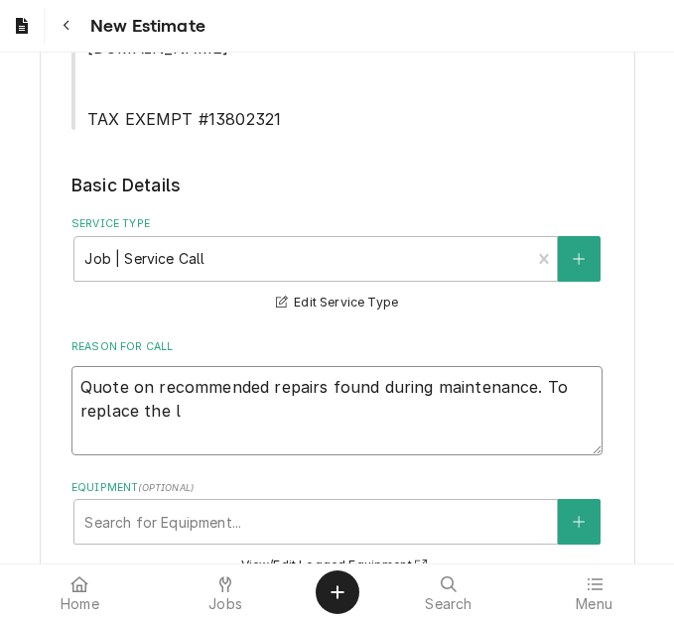
type textarea "Quote on recommended repairs found during maintenance. To replace the le"
type textarea "x"
type textarea "Quote on recommended repairs found during maintenance. To replace the lef"
type textarea "x"
type textarea "Quote on recommended repairs found during maintenance. To replace the left"
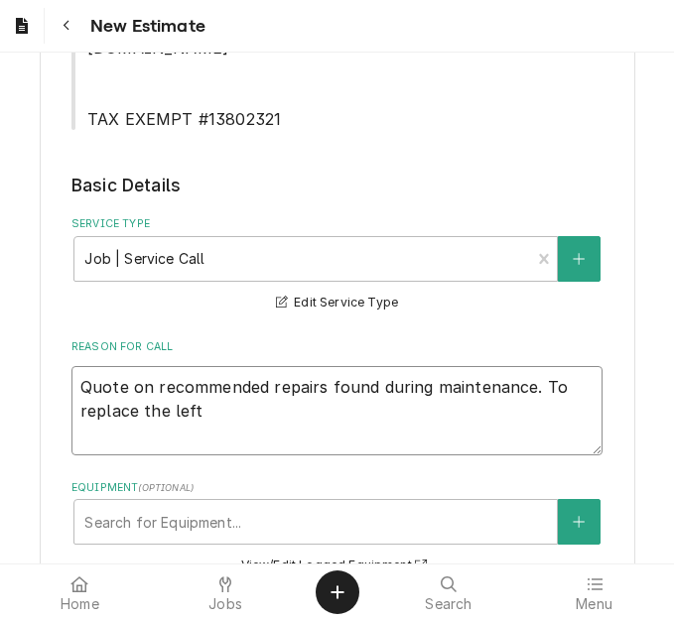
type textarea "x"
type textarea "Quote on recommended repairs found during maintenance. To replace the left"
type textarea "x"
type textarea "Quote on recommended repairs found during maintenance. To replace the left h"
type textarea "x"
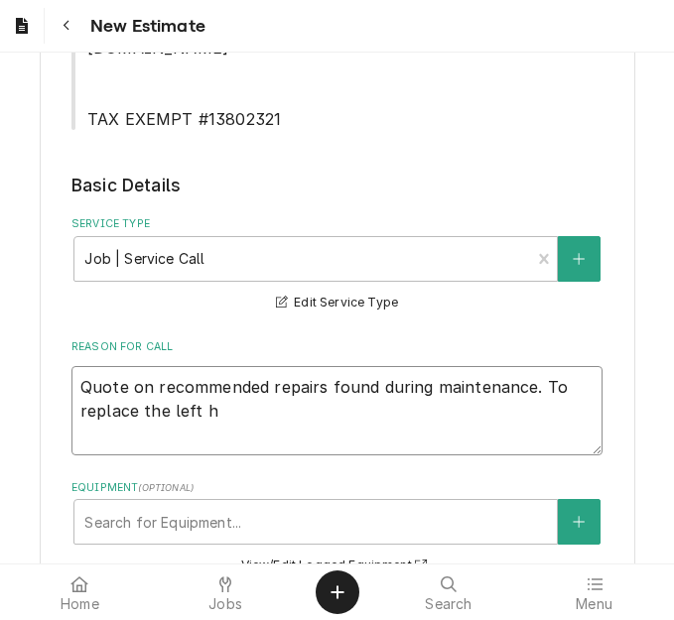
type textarea "Quote on recommended repairs found during maintenance. To replace the left hi"
type textarea "x"
type textarea "Quote on recommended repairs found during maintenance. To replace the left hin"
type textarea "x"
type textarea "Quote on recommended repairs found during maintenance. To replace the left hing"
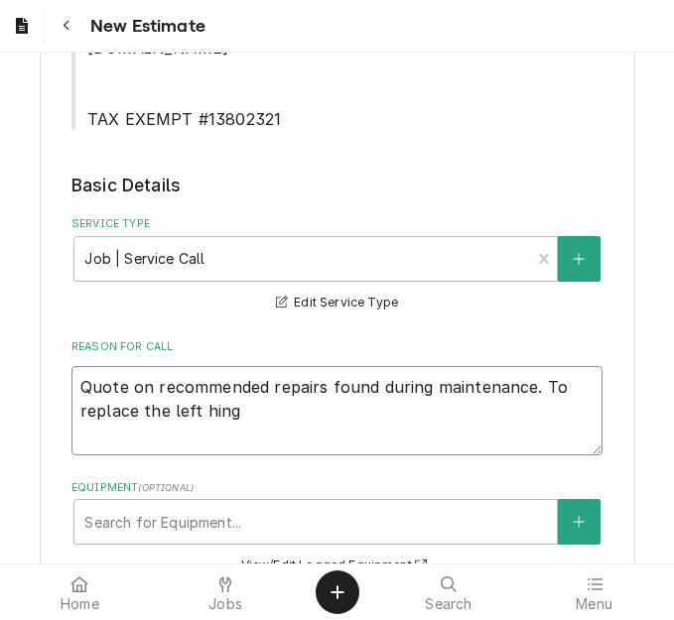
type textarea "x"
type textarea "Quote on recommended repairs found during maintenance. To replace the left hinge"
type textarea "x"
type textarea "Quote on recommended repairs found during maintenance. To replace the left hinge"
type textarea "x"
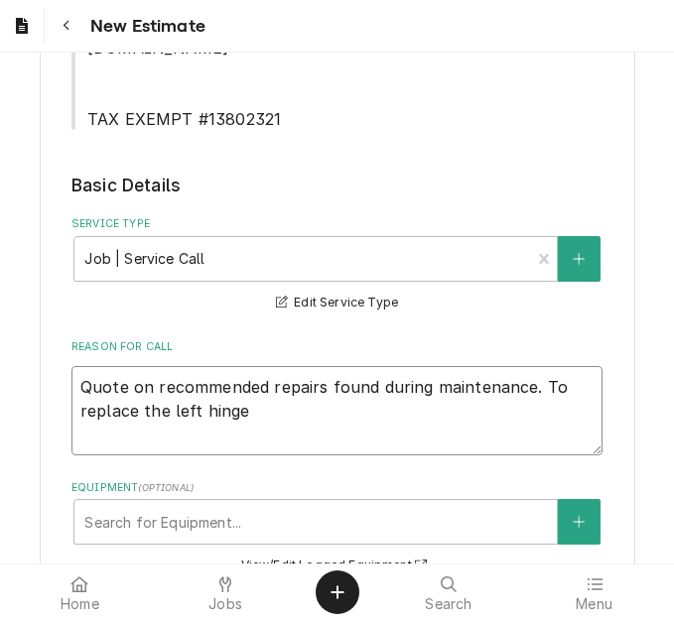
type textarea "Quote on recommended repairs found during maintenance. To replace the left hing…"
type textarea "x"
type textarea "Quote on recommended repairs found during maintenance. To replace the left hing…"
type textarea "x"
type textarea "Quote on recommended repairs found during maintenance. To replace the left hing…"
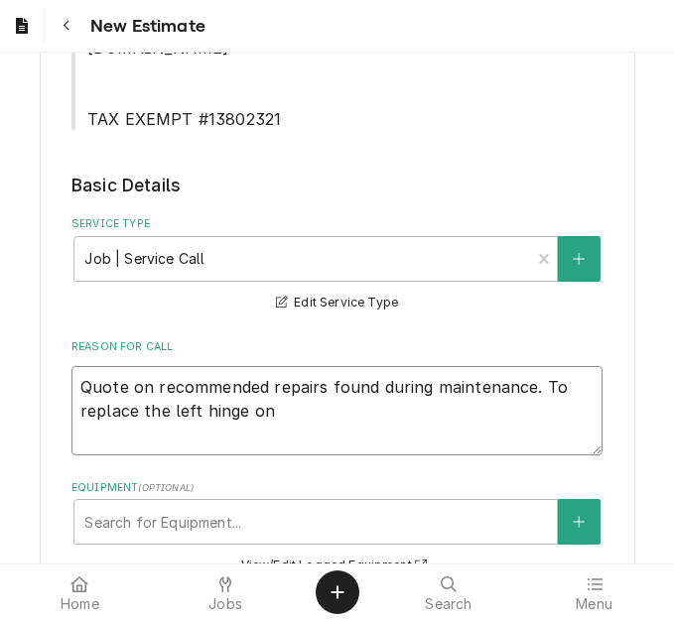
type textarea "x"
type textarea "Quote on recommended repairs found during maintenance. To replace the left hing…"
type textarea "x"
type textarea "Quote on recommended repairs found during maintenance. To replace the left hing…"
type textarea "x"
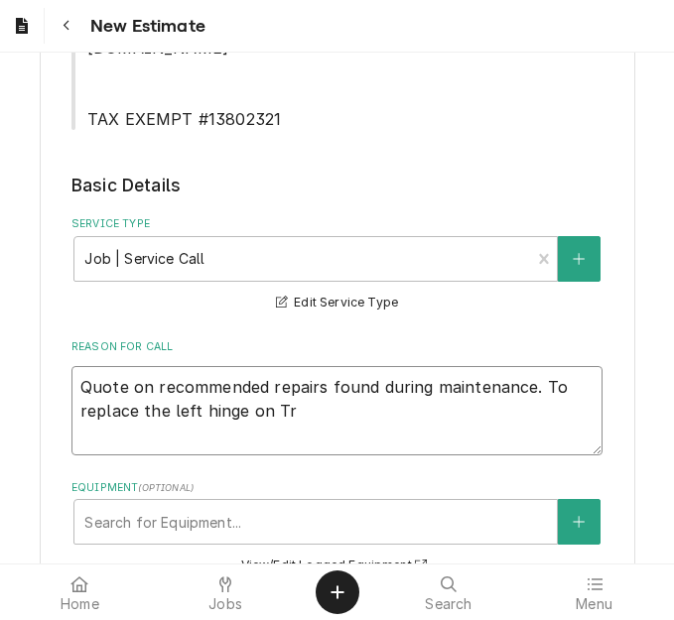
type textarea "Quote on recommended repairs found during maintenance. To replace the left hing…"
type textarea "x"
type textarea "Quote on recommended repairs found during maintenance. To replace the left hing…"
type textarea "x"
type textarea "Quote on recommended repairs found during maintenance. To replace the left hing…"
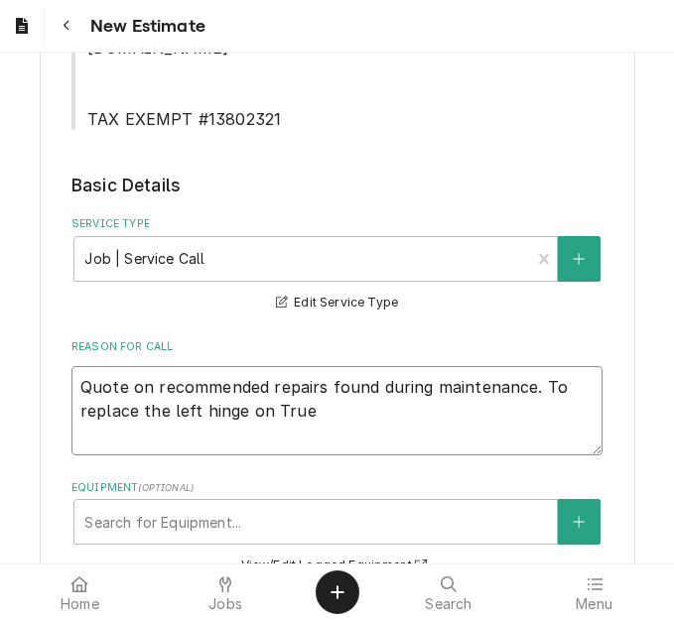
type textarea "x"
type textarea "Quote on recommended repairs found during maintenance. To replace the left hing…"
type textarea "x"
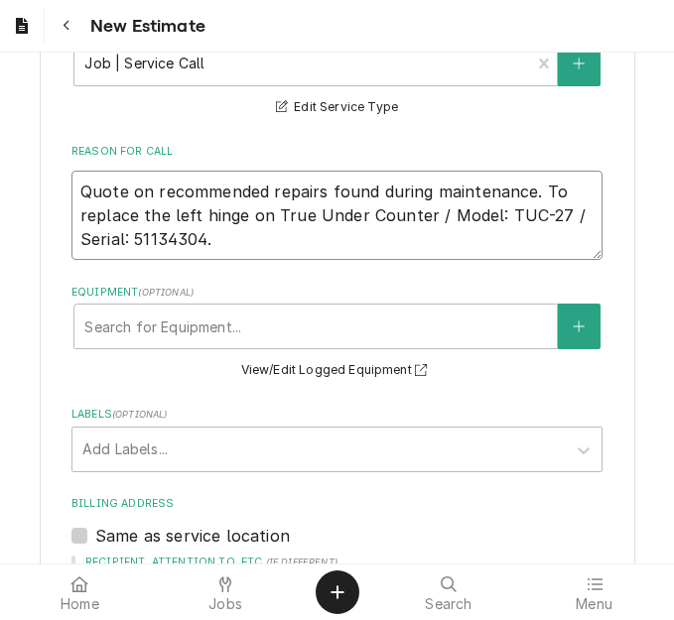
scroll to position [893, 0]
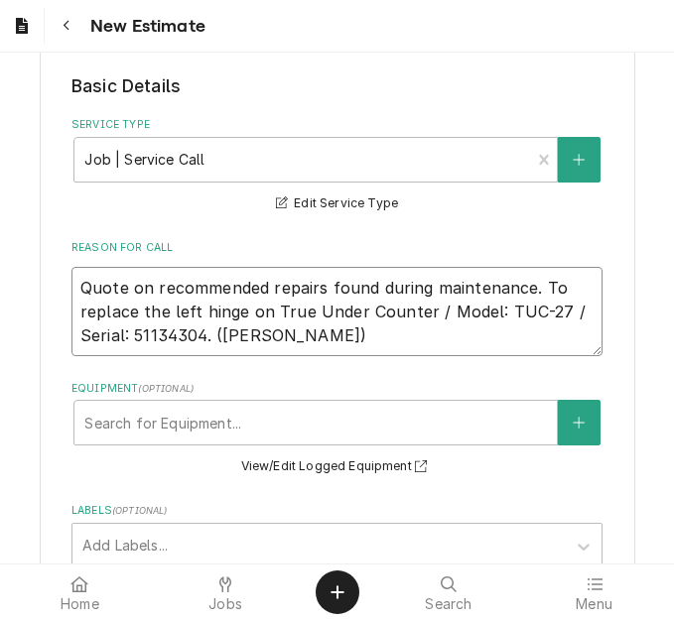
drag, startPoint x: 202, startPoint y: 309, endPoint x: 36, endPoint y: 260, distance: 172.8
click at [40, 260] on div "Please provide the following information to create your estimate: Client Detail…" at bounding box center [338, 325] width 596 height 2254
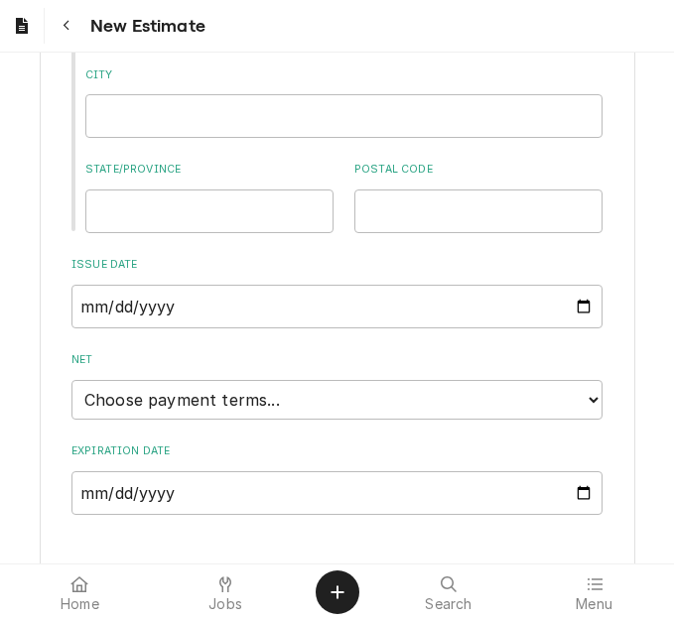
scroll to position [1775, 0]
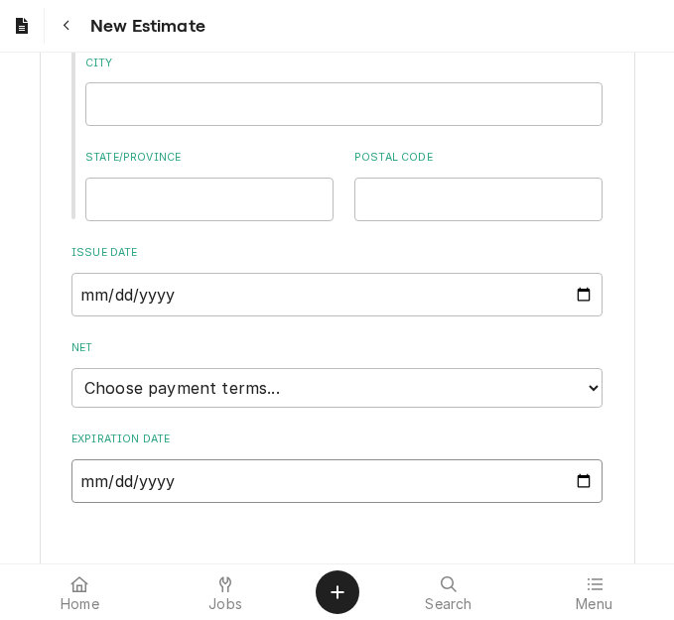
click at [577, 460] on input "Expiration Date" at bounding box center [336, 482] width 531 height 44
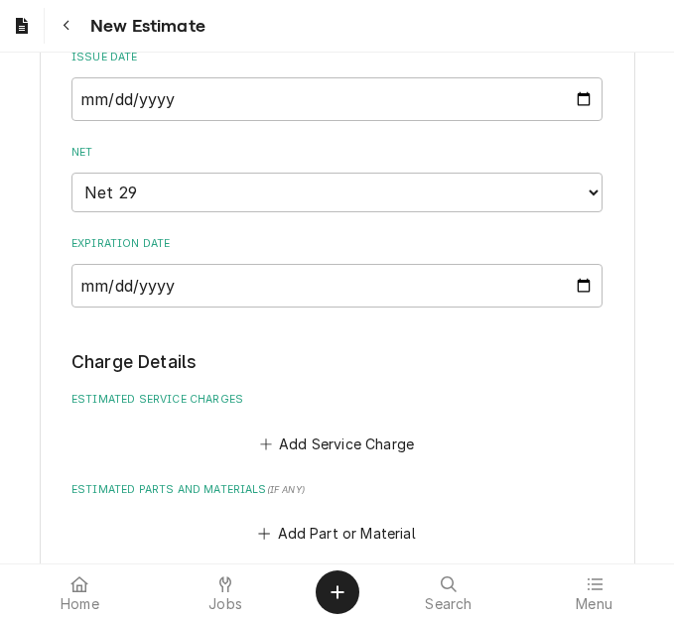
scroll to position [1981, 0]
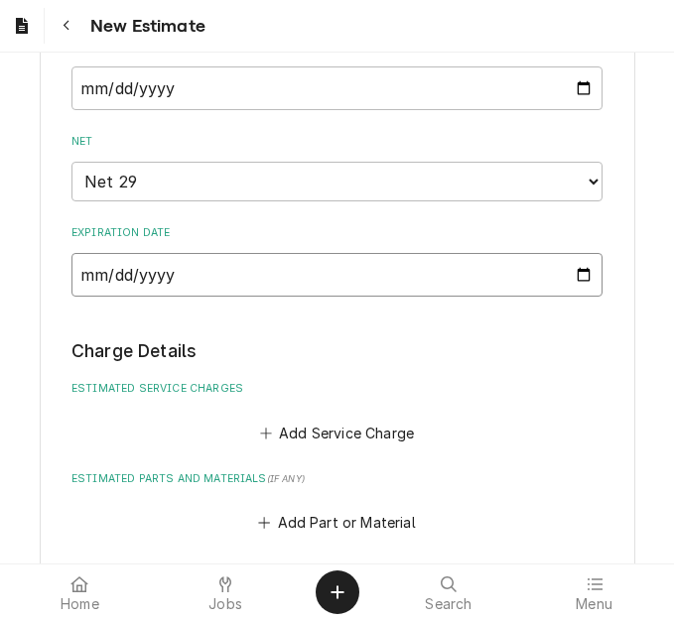
click at [573, 253] on input "2025-10-03" at bounding box center [336, 275] width 531 height 44
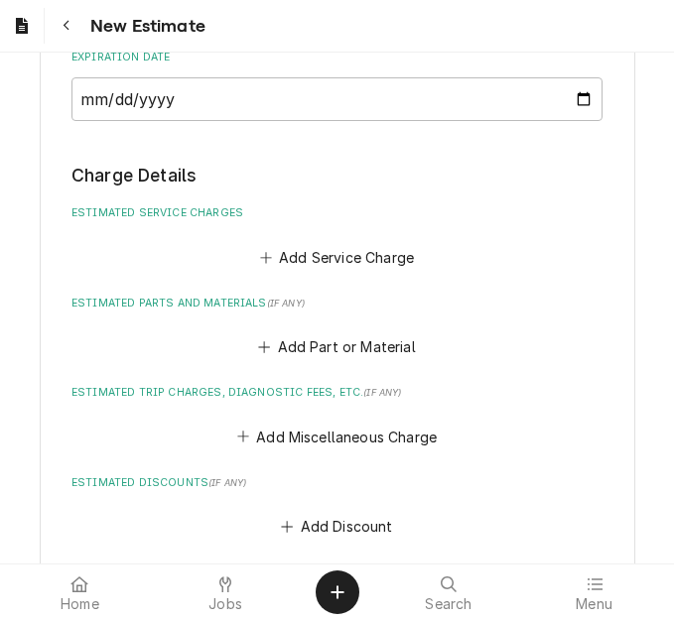
scroll to position [2172, 0]
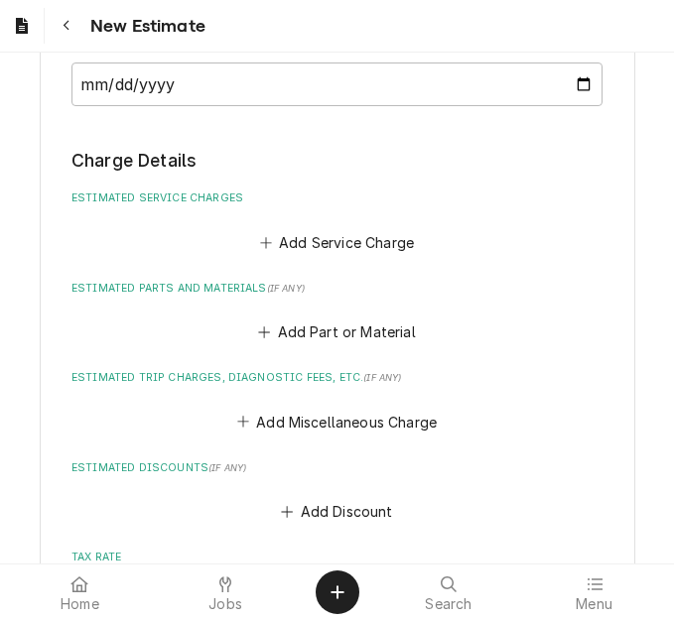
click at [341, 218] on div "Add Service Charge" at bounding box center [336, 237] width 531 height 39
click at [342, 228] on button "Add Service Charge" at bounding box center [336, 242] width 161 height 28
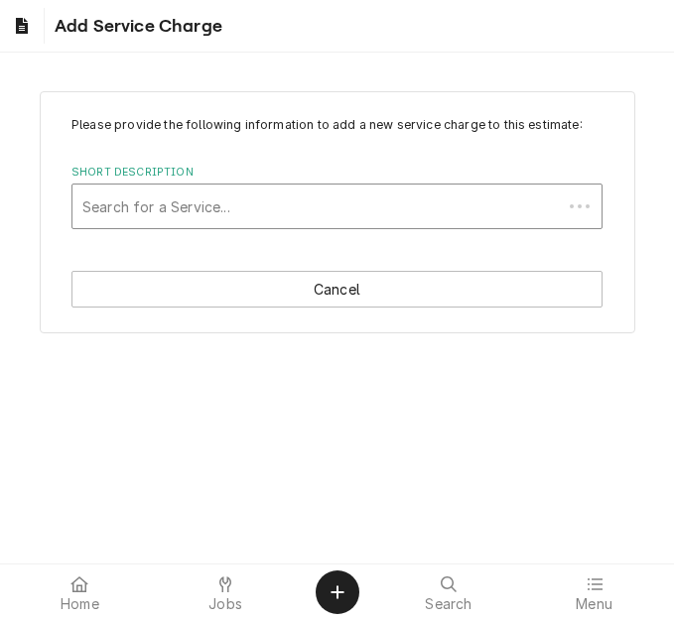
click at [215, 229] on div "Search for a Service..." at bounding box center [336, 207] width 531 height 46
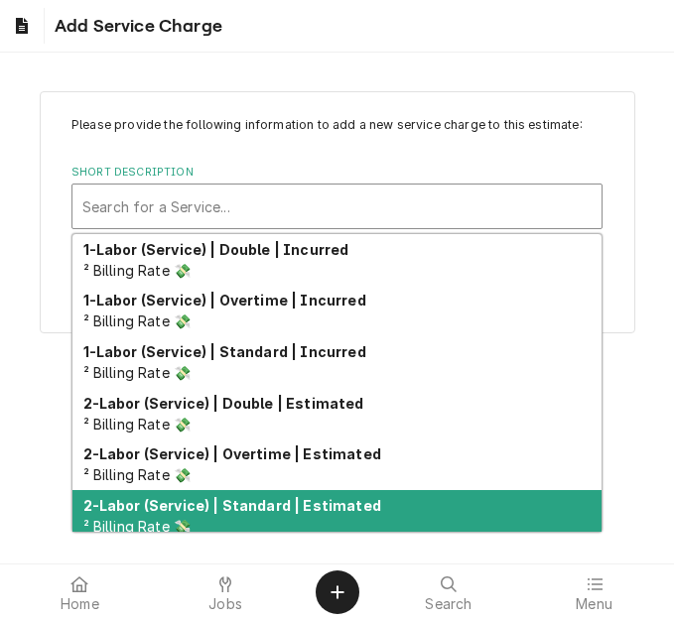
click at [258, 524] on div "2-Labor (Service) | Standard | Estimated ² Billing Rate 💸" at bounding box center [336, 516] width 529 height 52
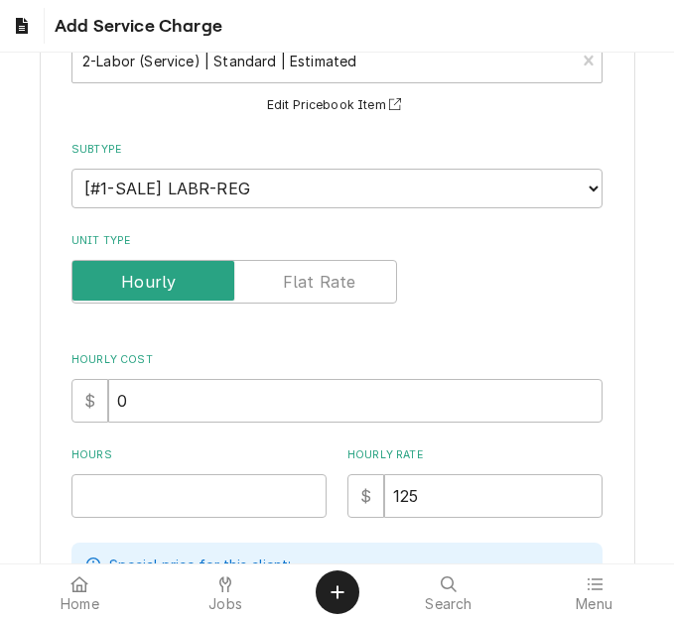
scroll to position [397, 0]
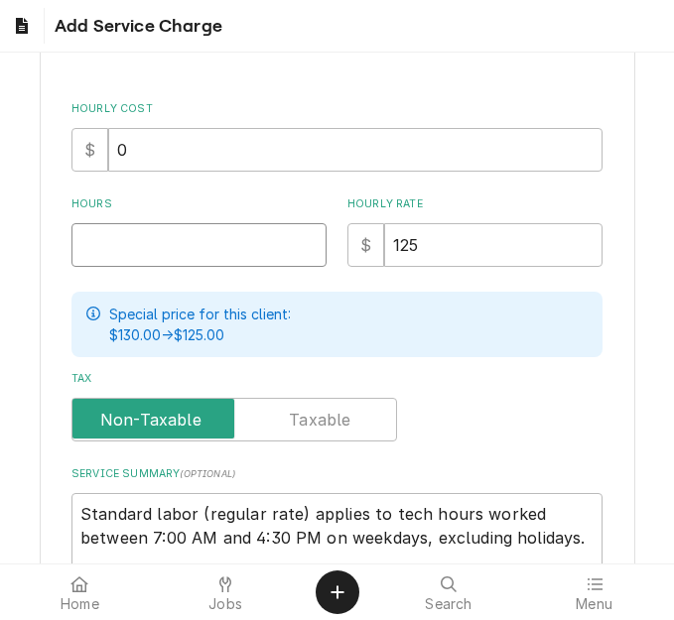
click at [136, 251] on input "Hours" at bounding box center [198, 245] width 255 height 44
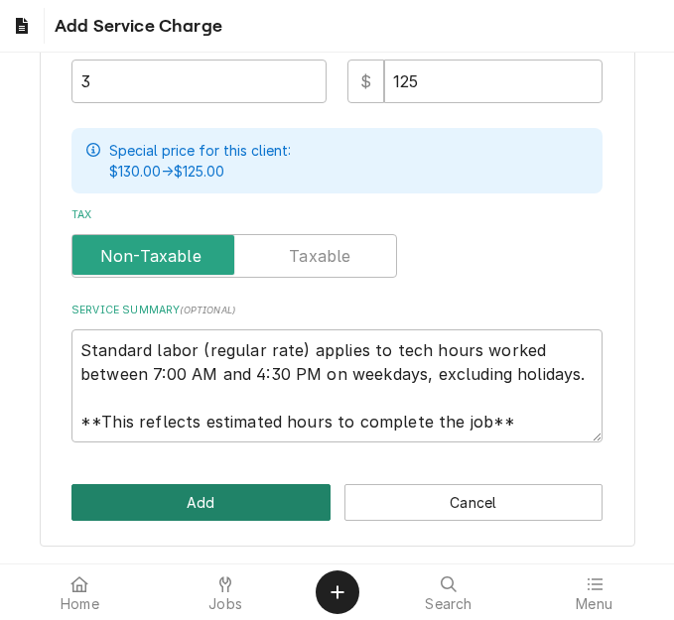
click at [199, 502] on button "Add" at bounding box center [200, 502] width 259 height 37
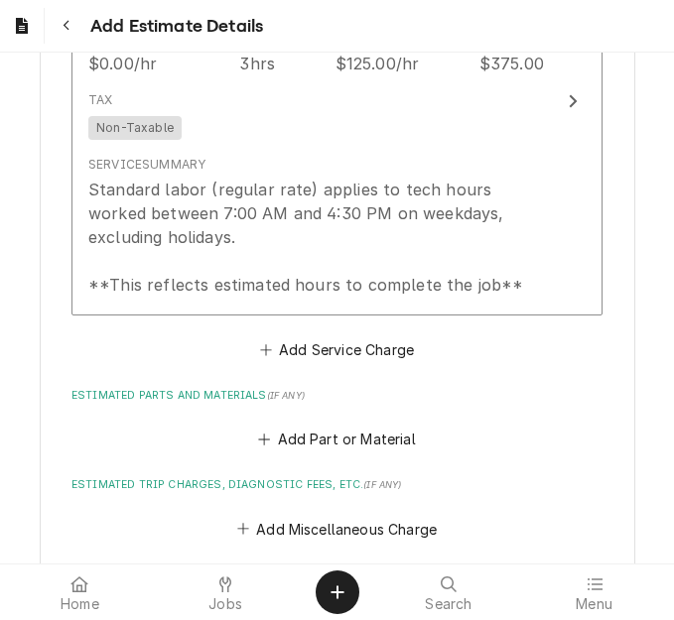
scroll to position [2545, 0]
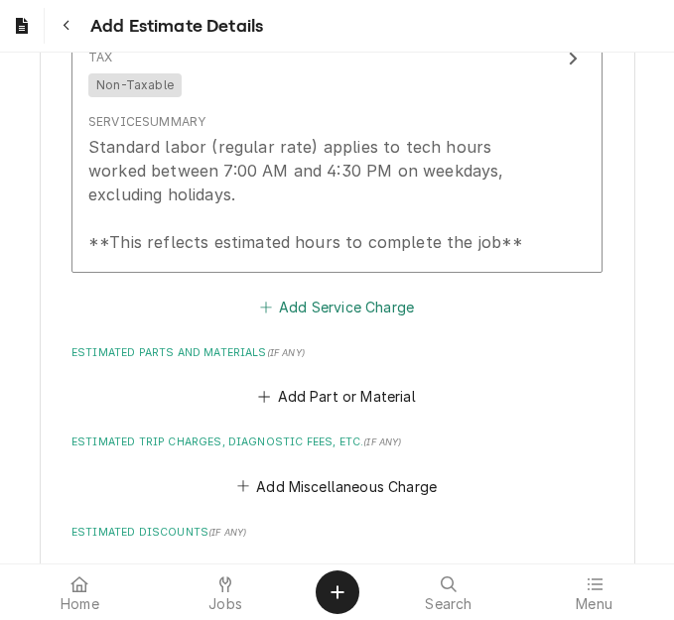
click at [287, 293] on button "Add Service Charge" at bounding box center [336, 307] width 161 height 28
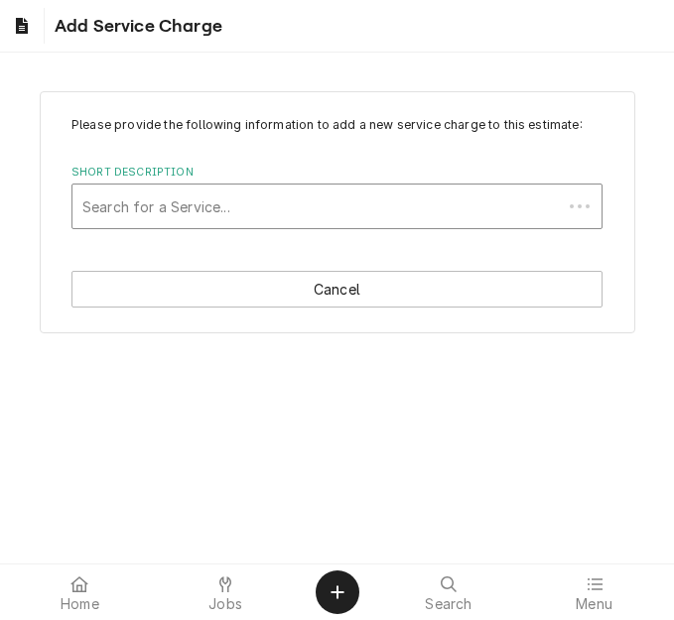
click at [191, 210] on div "Short Description" at bounding box center [317, 207] width 470 height 36
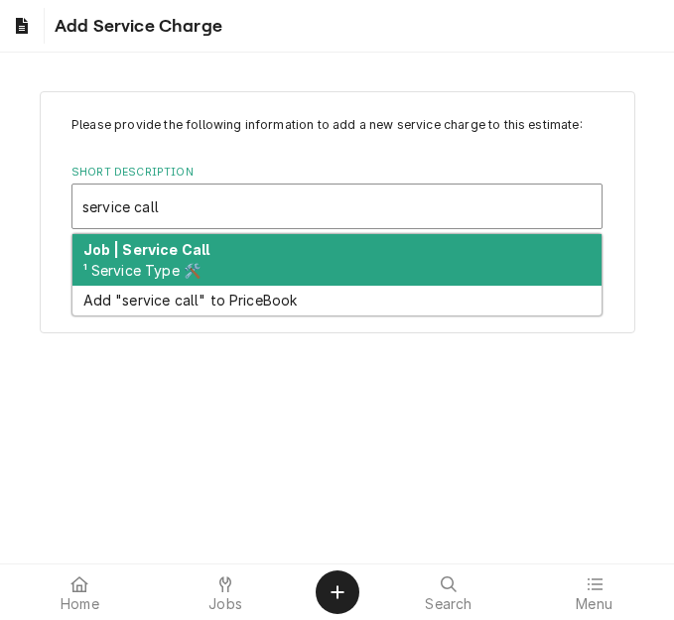
click at [196, 255] on strong "Job | Service Call" at bounding box center [146, 249] width 127 height 17
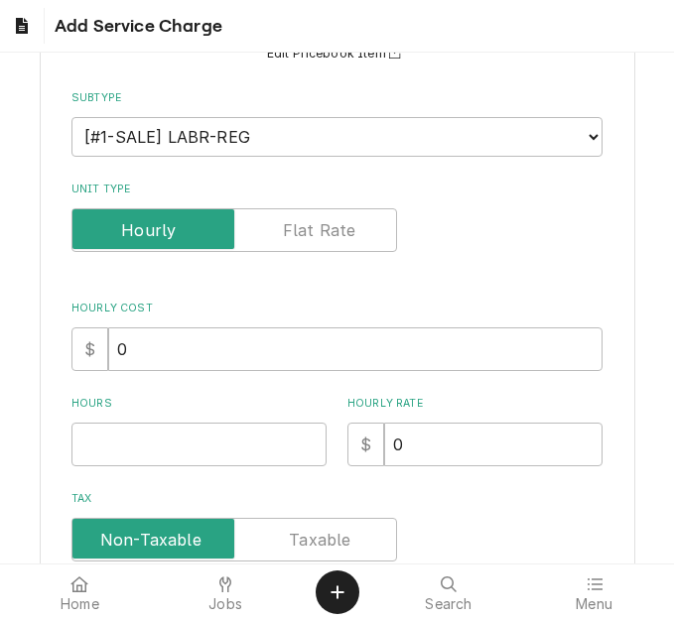
scroll to position [199, 0]
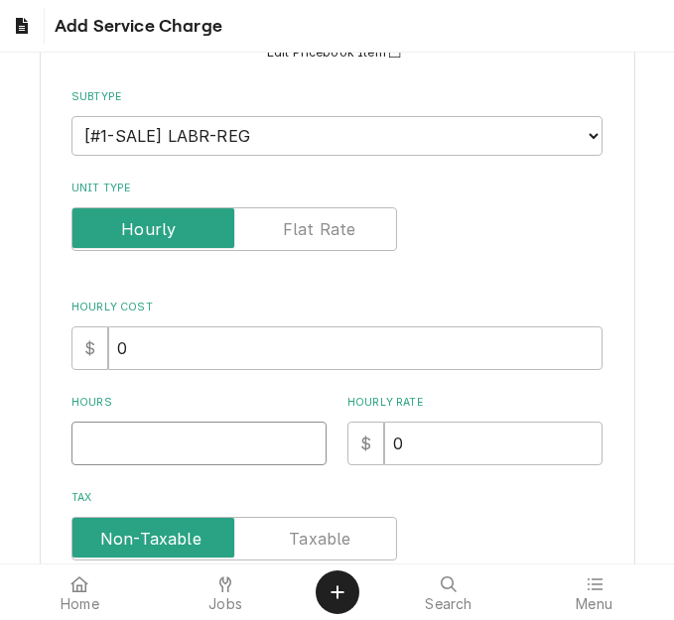
click at [117, 429] on input "Hours" at bounding box center [198, 444] width 255 height 44
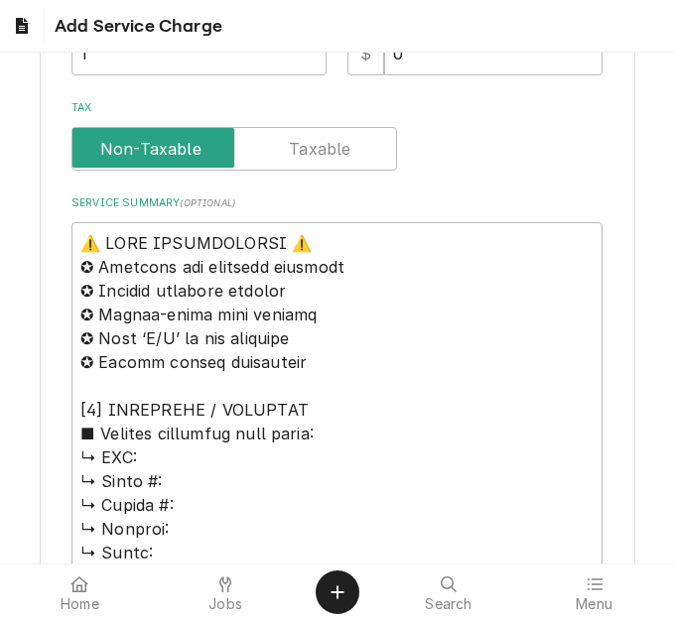
scroll to position [596, 0]
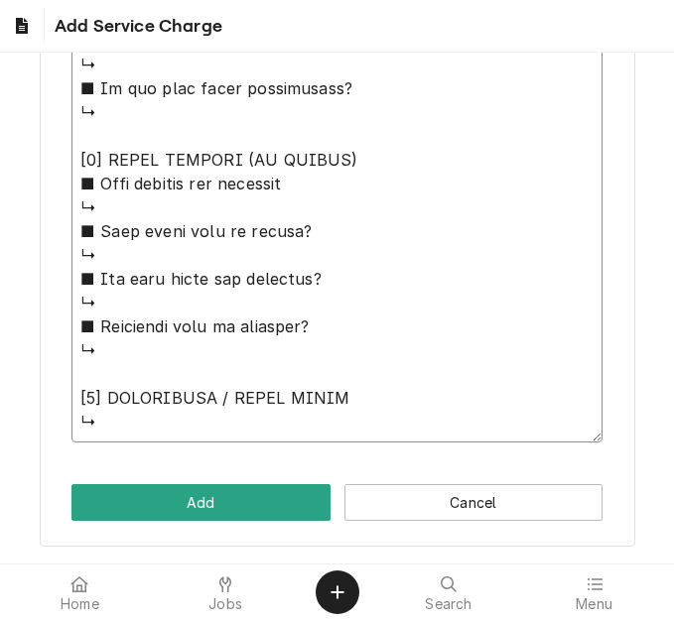
drag, startPoint x: 79, startPoint y: 236, endPoint x: 286, endPoint y: 558, distance: 382.2
paste textarea "Quote on recommended repairs found during maintenance. To replace the left hing…"
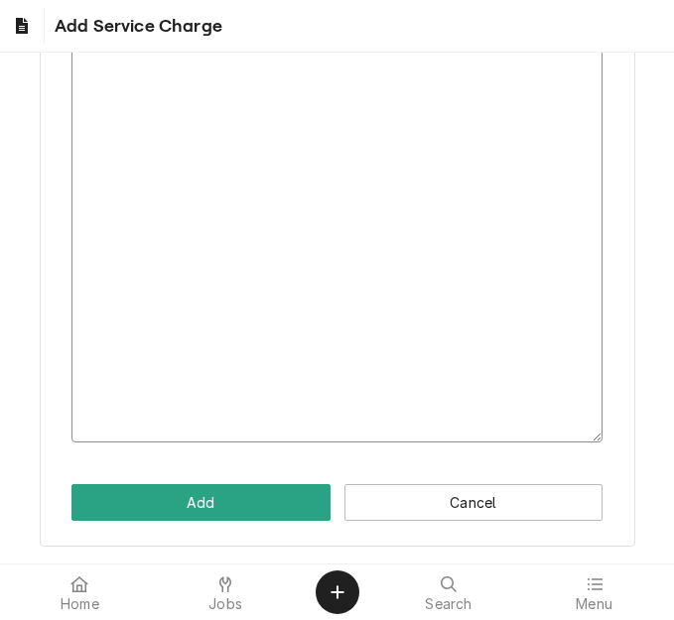
scroll to position [410, 0]
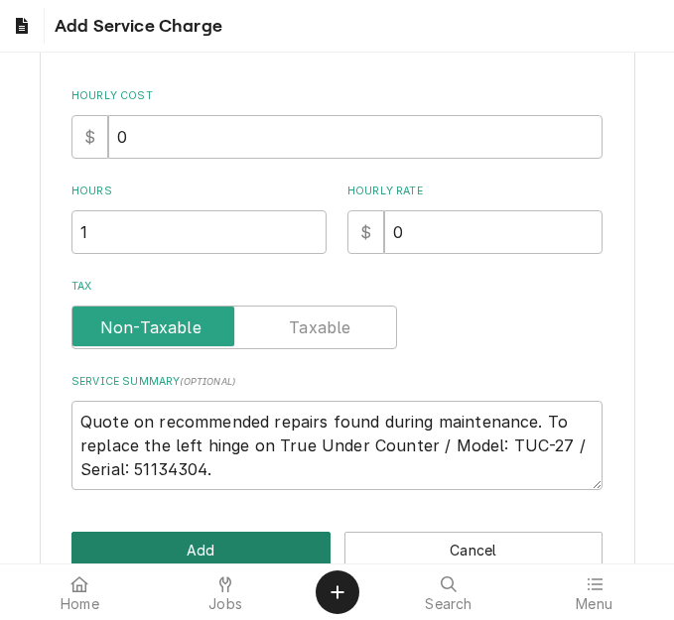
click at [207, 544] on button "Add" at bounding box center [200, 550] width 259 height 37
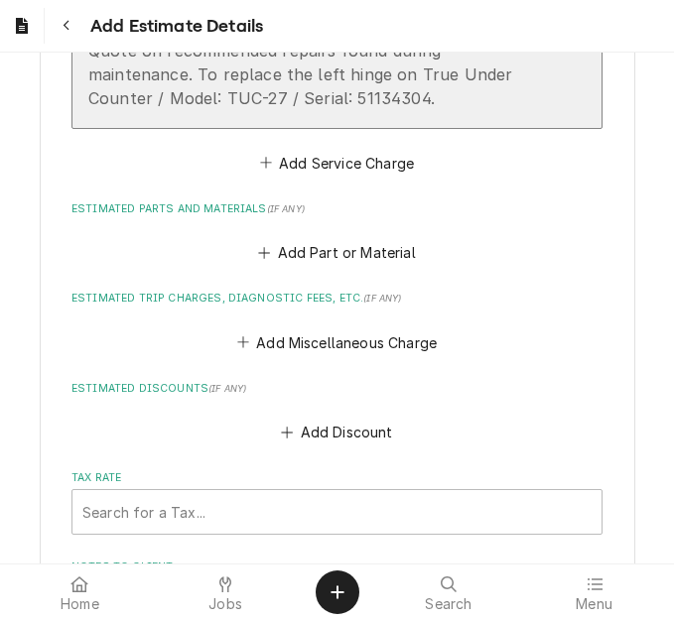
scroll to position [3080, 0]
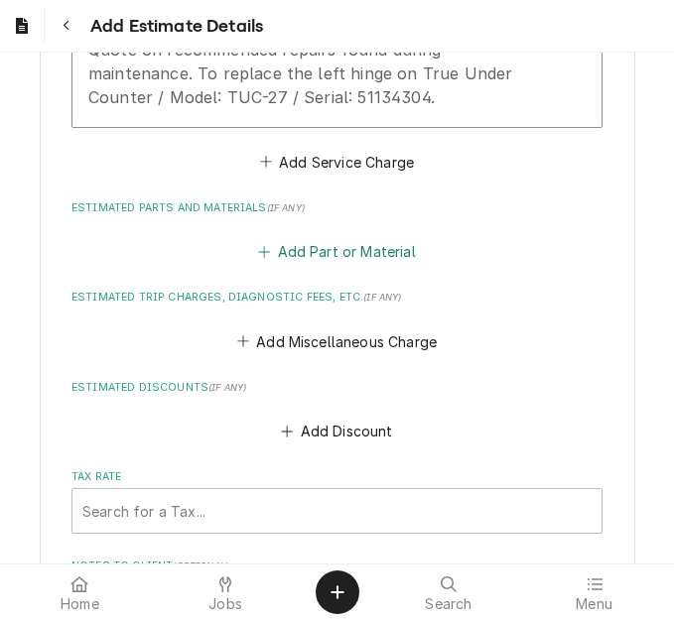
click at [281, 238] on button "Add Part or Material" at bounding box center [337, 252] width 164 height 28
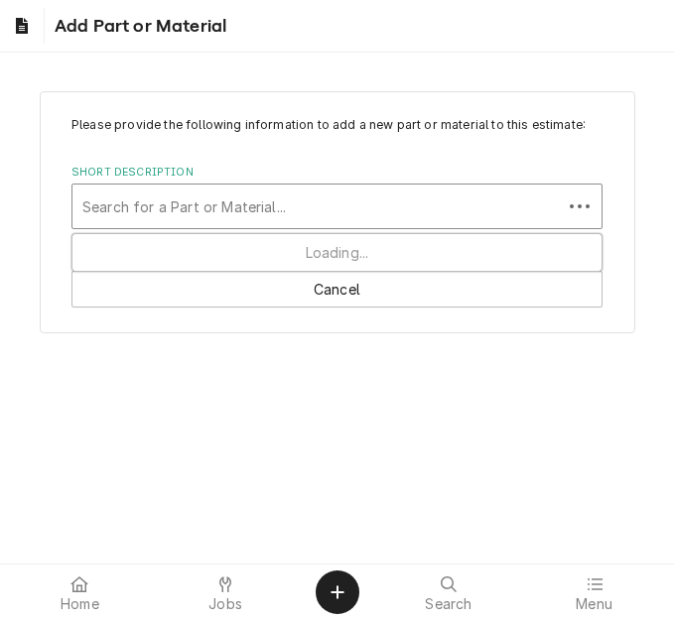
click at [158, 207] on div "Short Description" at bounding box center [317, 207] width 470 height 36
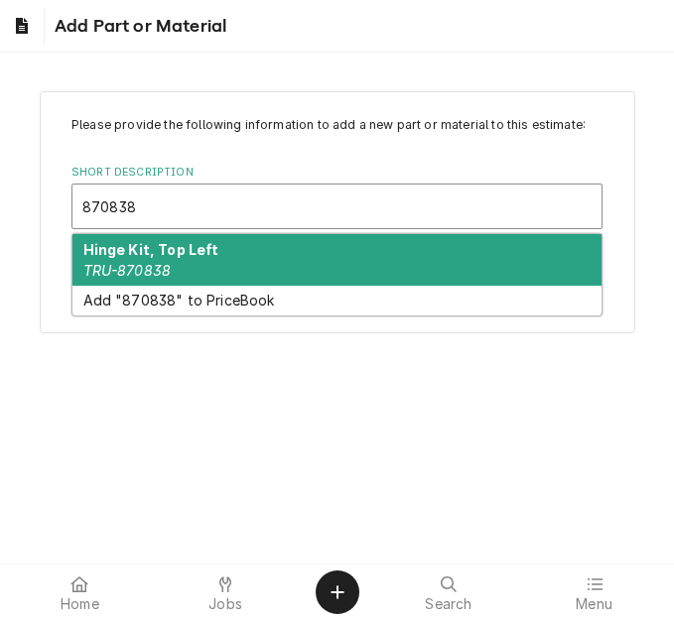
click at [145, 255] on strong "Hinge Kit, Top Left" at bounding box center [151, 249] width 136 height 17
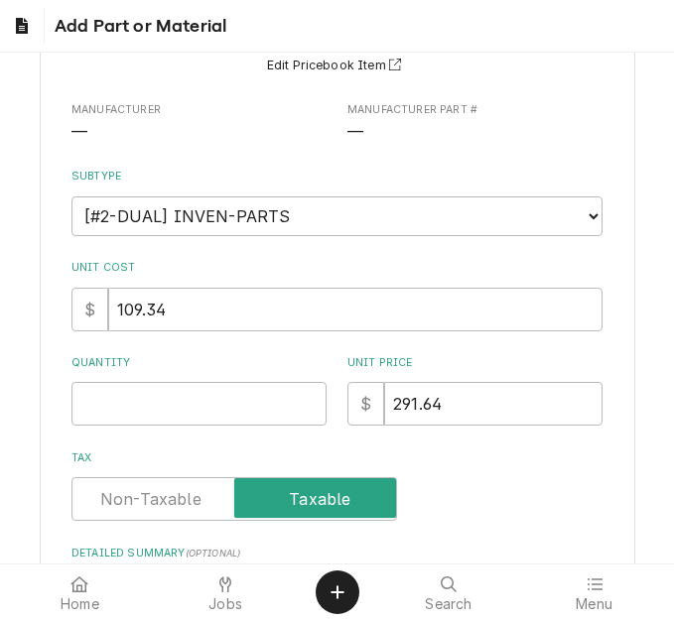
scroll to position [199, 0]
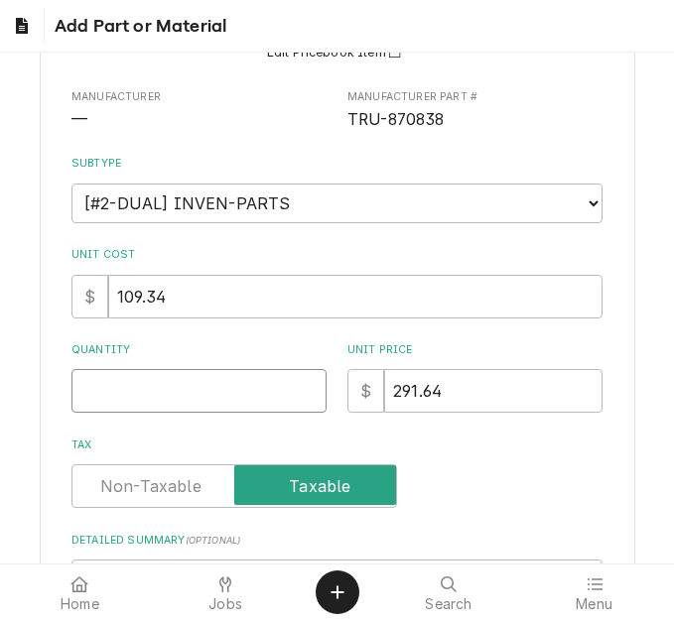
click at [126, 394] on input "Quantity" at bounding box center [198, 391] width 255 height 44
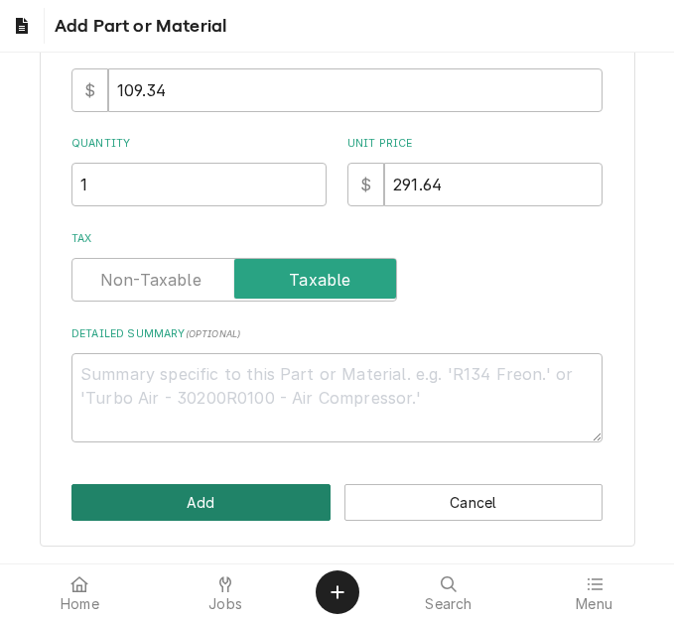
click at [212, 501] on button "Add" at bounding box center [200, 502] width 259 height 37
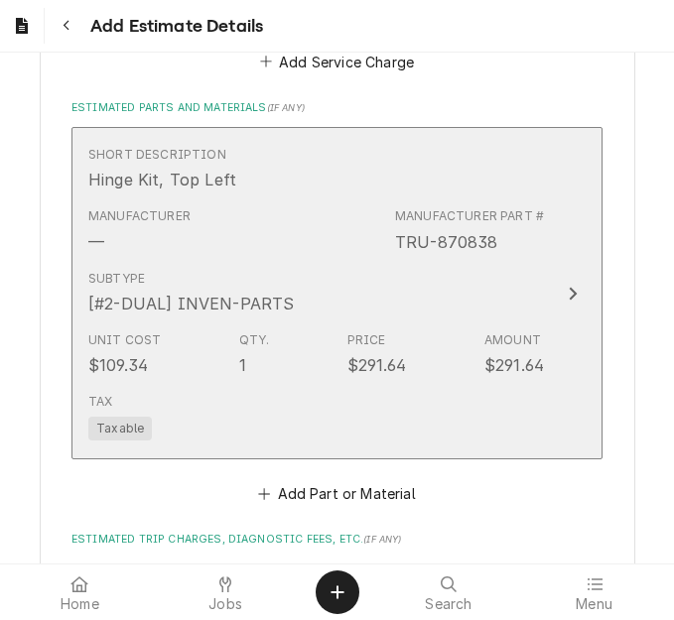
scroll to position [3478, 0]
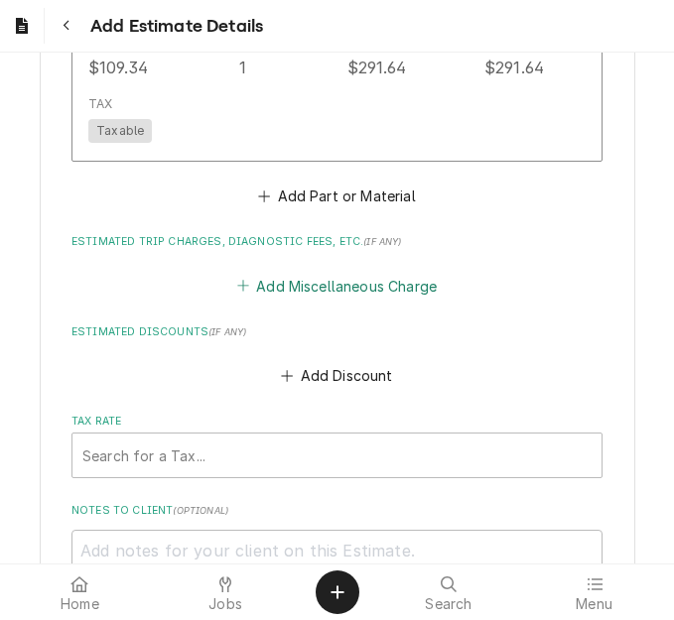
click at [287, 272] on button "Add Miscellaneous Charge" at bounding box center [336, 286] width 206 height 28
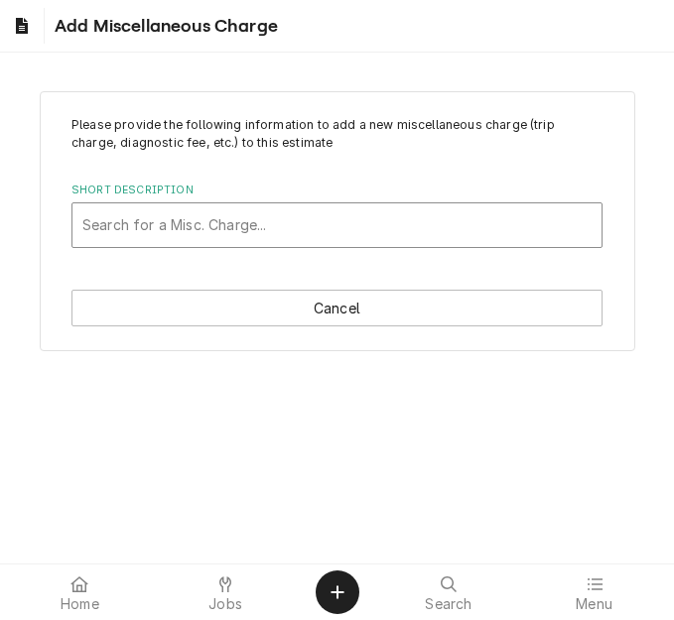
click at [167, 235] on div "Short Description" at bounding box center [336, 225] width 509 height 36
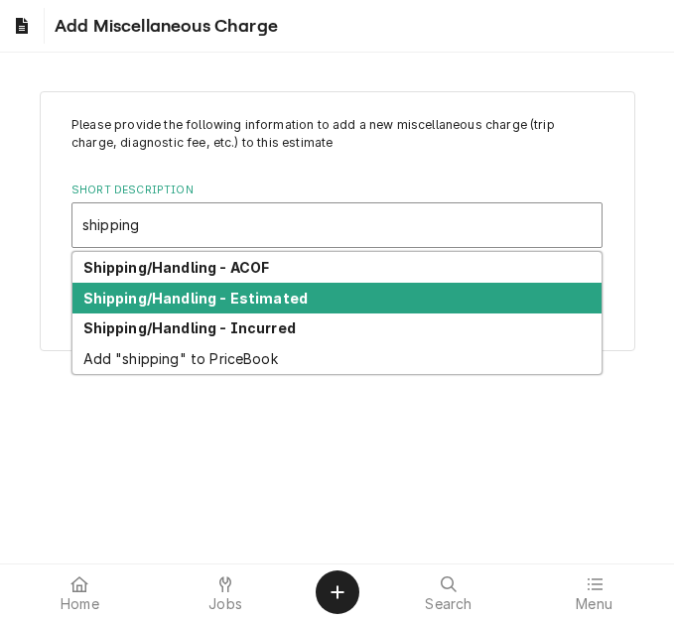
click at [202, 302] on strong "Shipping/Handling - Estimated" at bounding box center [195, 298] width 225 height 17
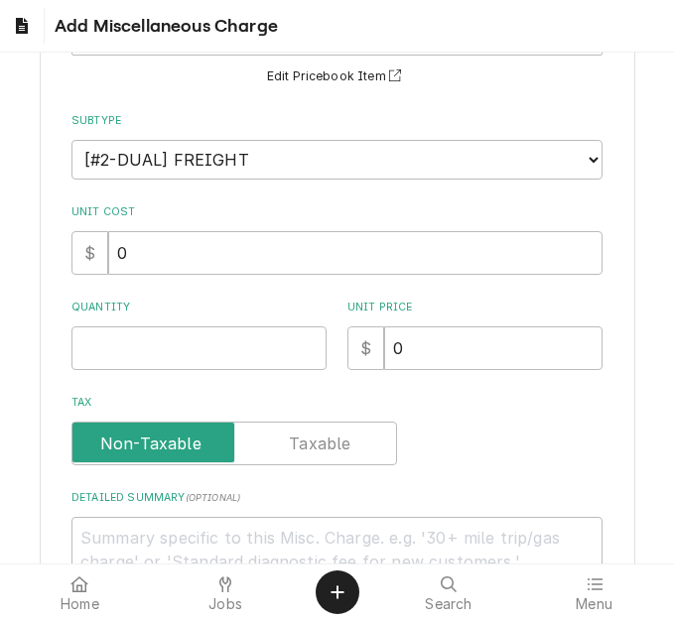
scroll to position [199, 0]
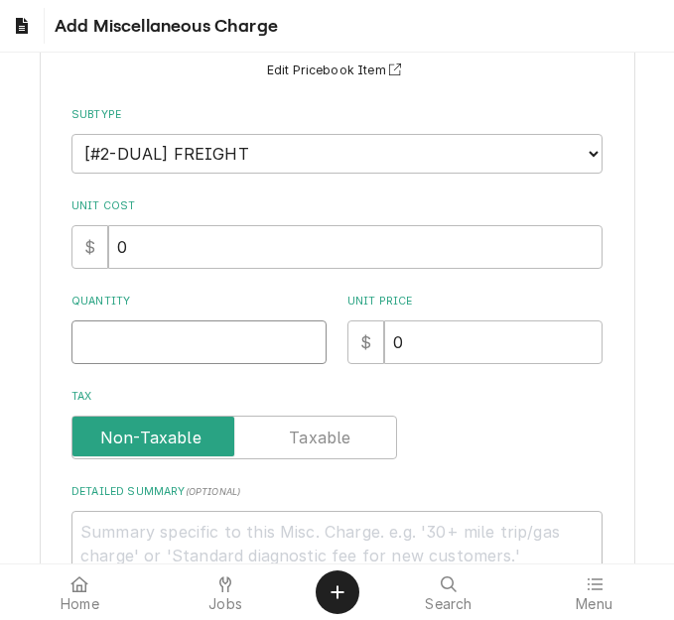
click at [130, 338] on input "Quantity" at bounding box center [198, 343] width 255 height 44
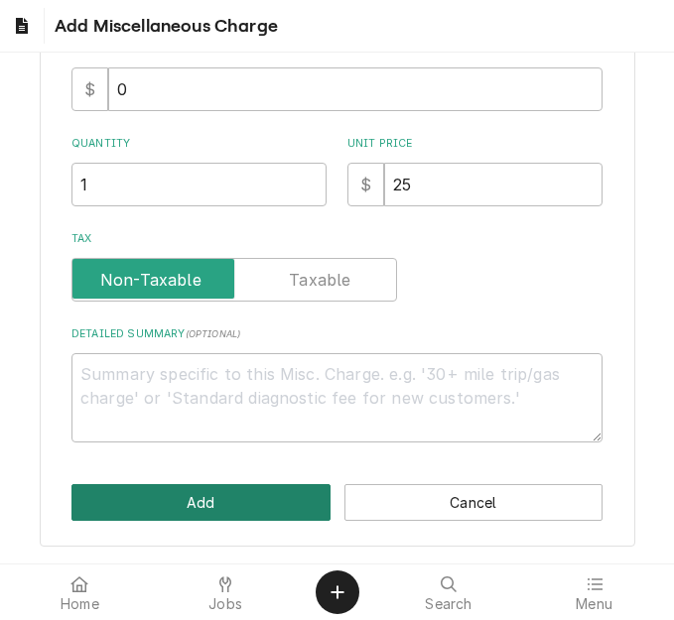
click at [178, 490] on button "Add" at bounding box center [200, 502] width 259 height 37
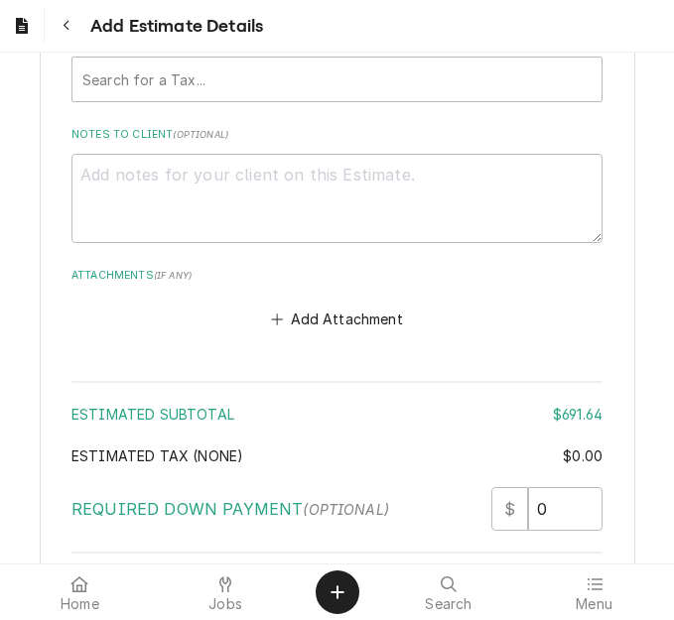
scroll to position [3937, 0]
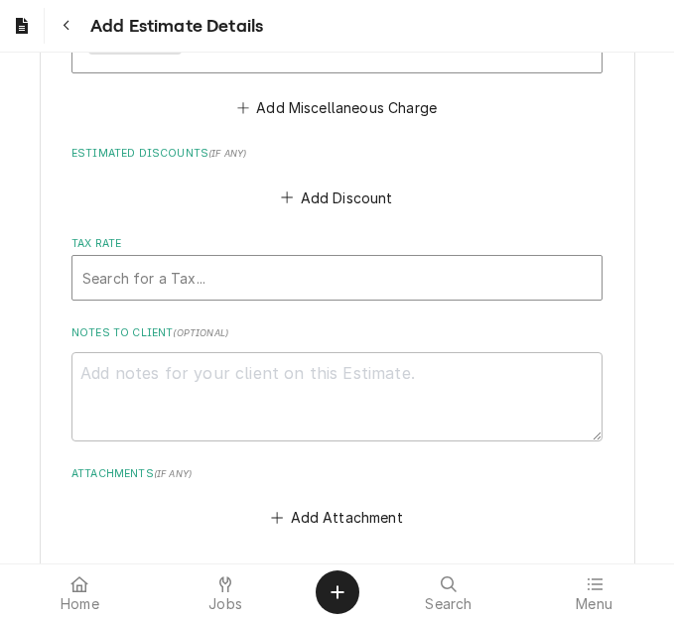
click at [196, 260] on div "Tax Rate" at bounding box center [336, 278] width 509 height 36
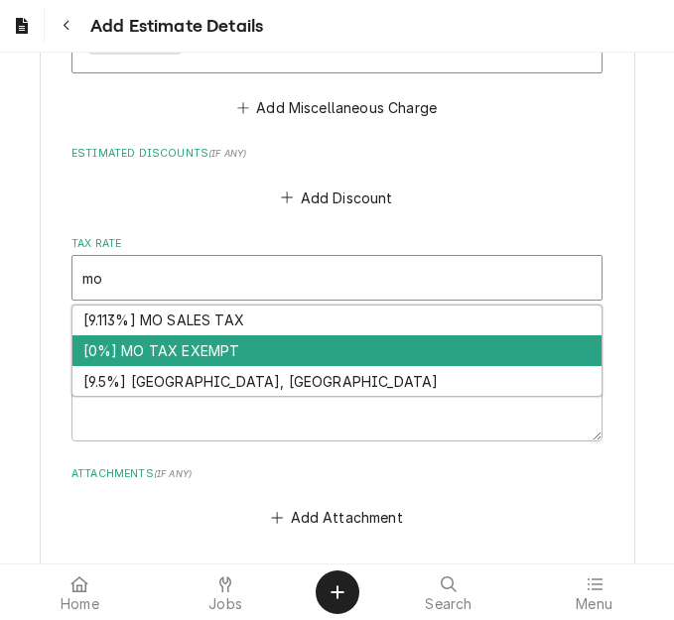
click at [191, 339] on div "[0%] MO TAX EXEMPT" at bounding box center [336, 351] width 529 height 31
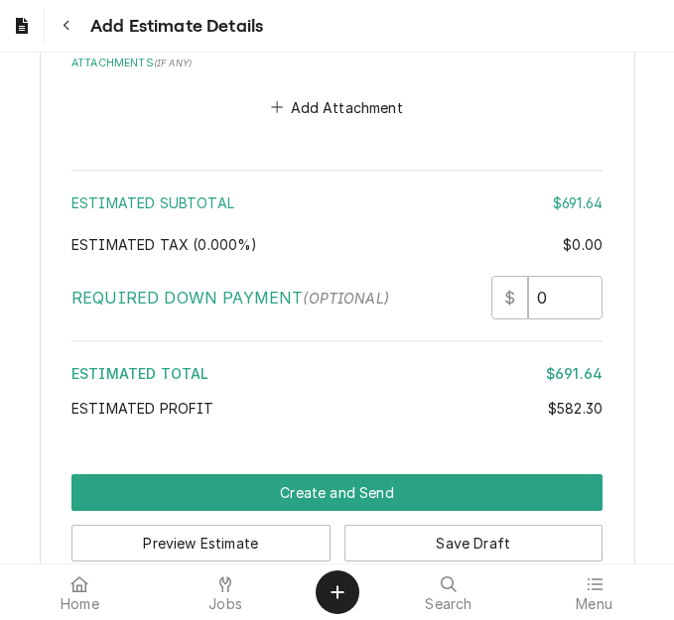
scroll to position [4397, 0]
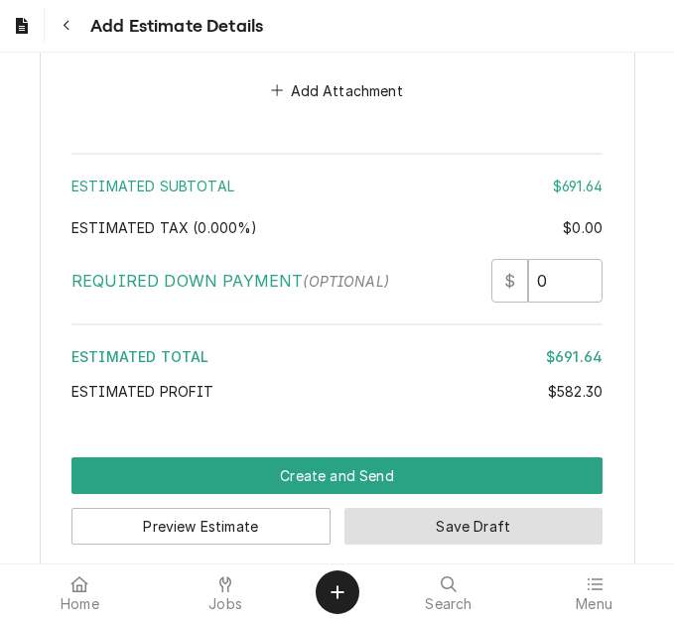
click at [416, 508] on button "Save Draft" at bounding box center [473, 526] width 259 height 37
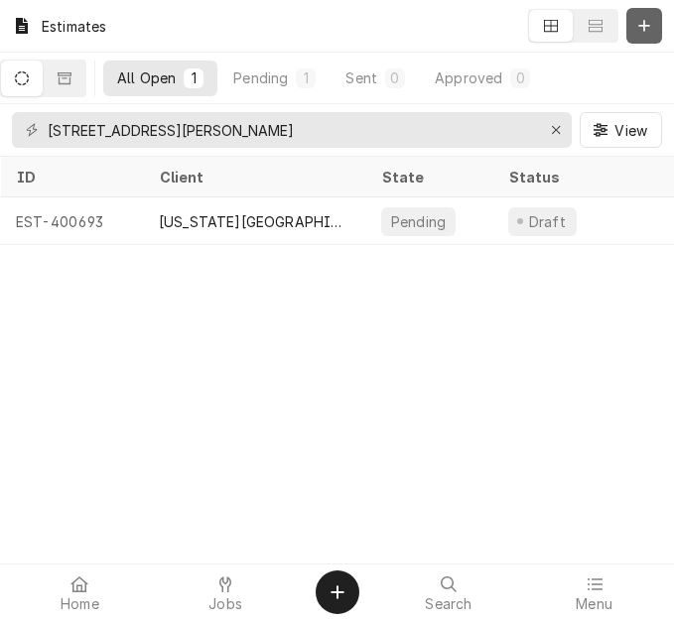
click at [635, 34] on div "Dynamic Content Wrapper" at bounding box center [644, 26] width 20 height 20
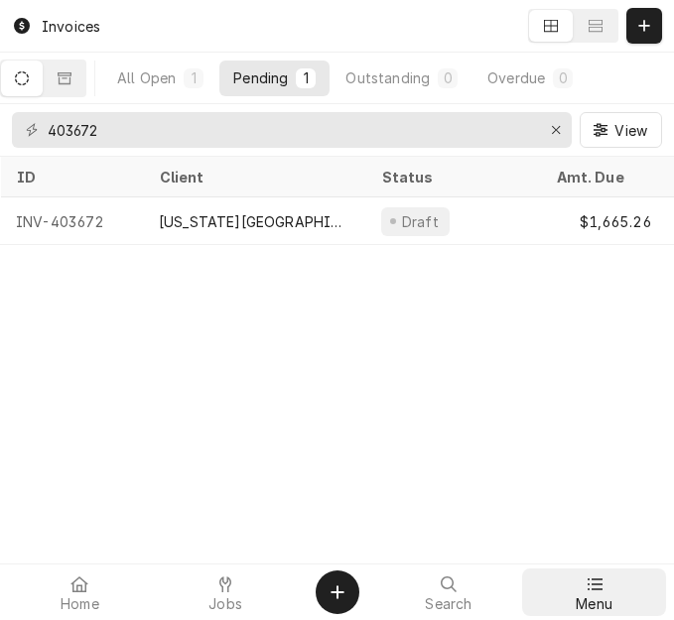
click at [592, 606] on span "Menu" at bounding box center [594, 605] width 37 height 16
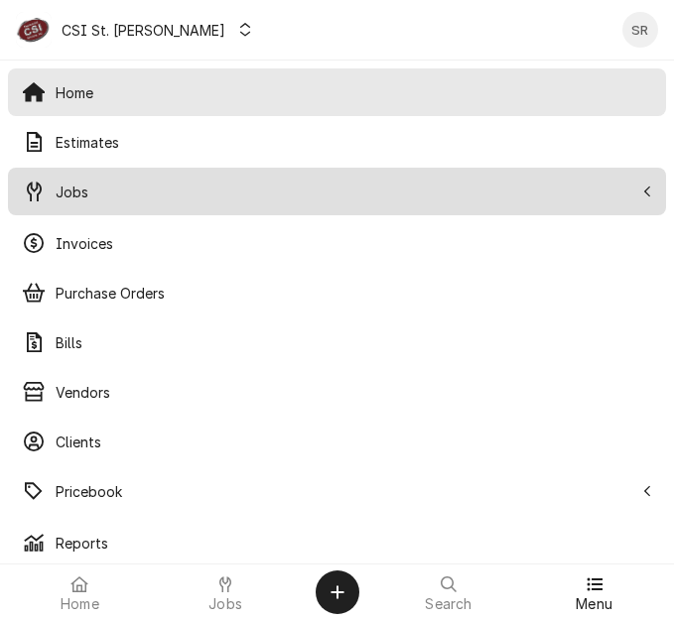
click at [92, 197] on span "Jobs" at bounding box center [345, 192] width 578 height 21
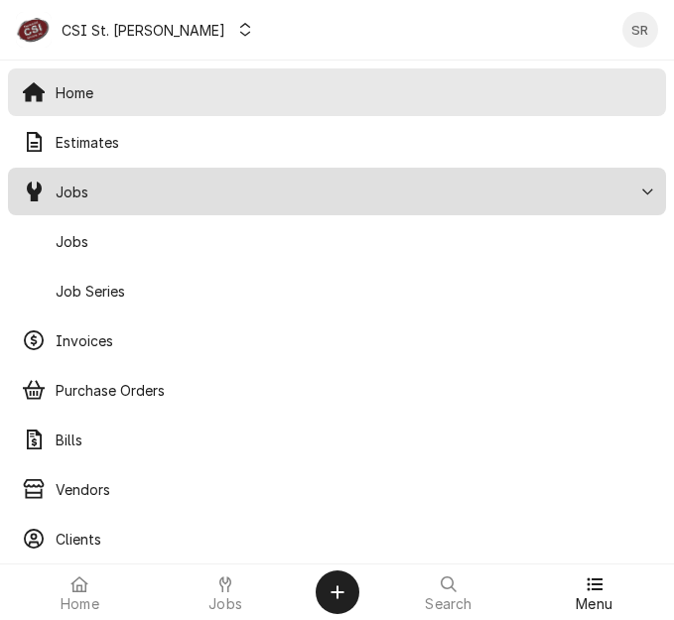
click at [93, 233] on span "Jobs" at bounding box center [354, 241] width 597 height 21
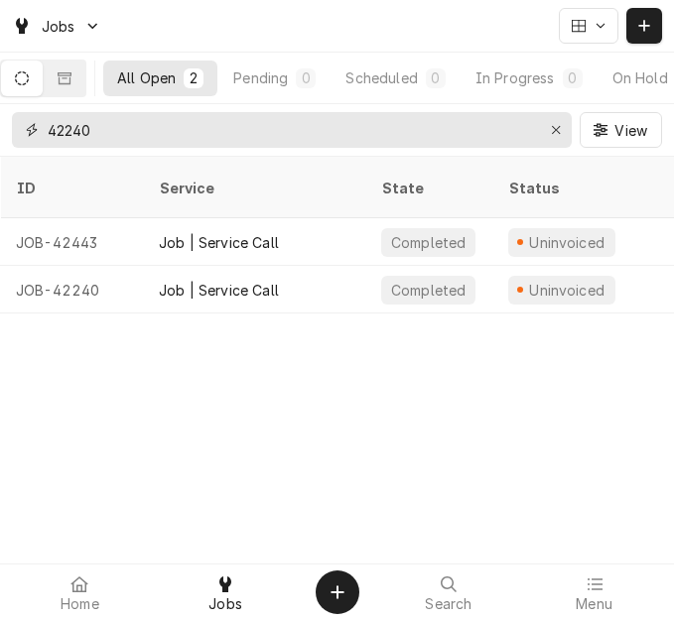
drag, startPoint x: 106, startPoint y: 132, endPoint x: 40, endPoint y: 125, distance: 66.9
click at [40, 125] on div "42240" at bounding box center [292, 130] width 560 height 36
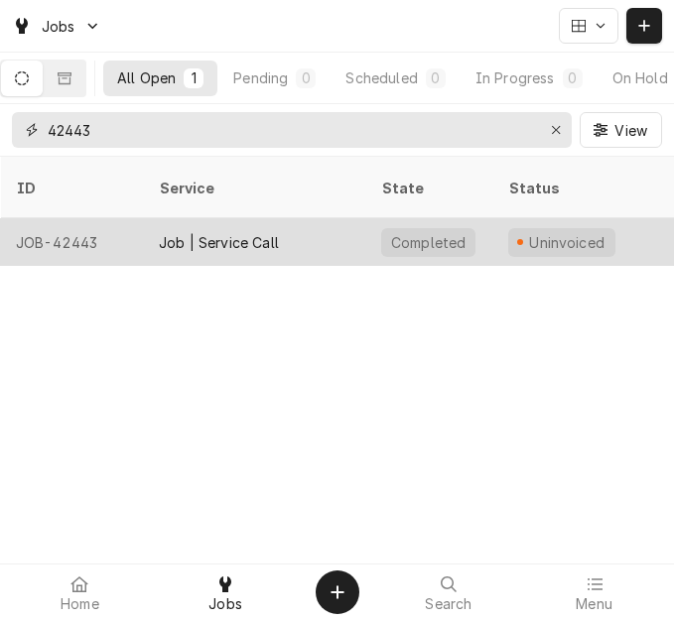
type input "42443"
click at [188, 232] on div "Job | Service Call" at bounding box center [219, 242] width 120 height 21
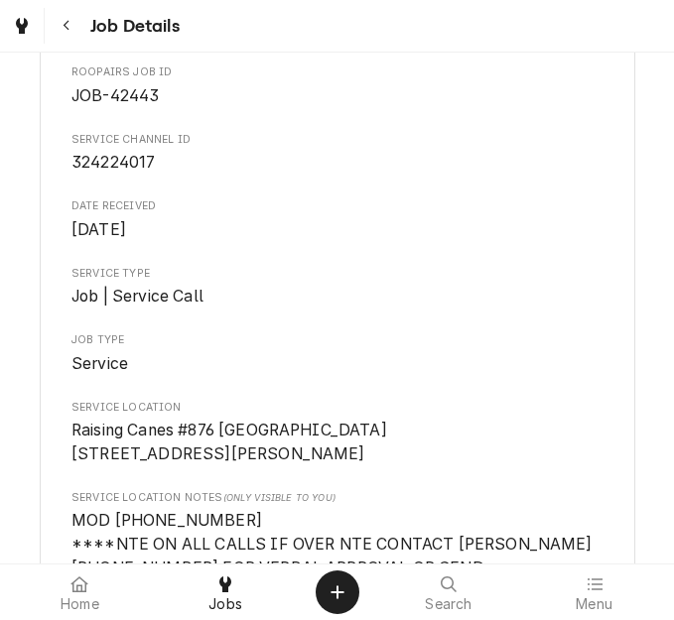
scroll to position [397, 0]
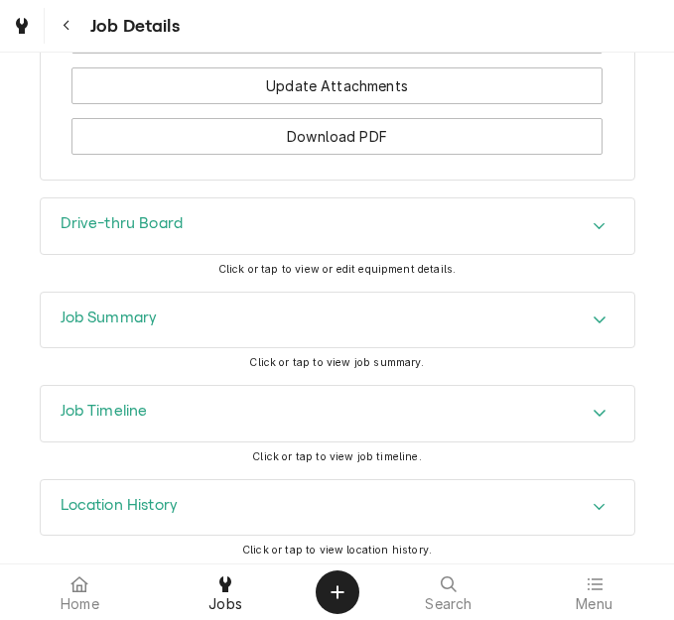
click at [157, 348] on div "Job Summary" at bounding box center [338, 321] width 594 height 56
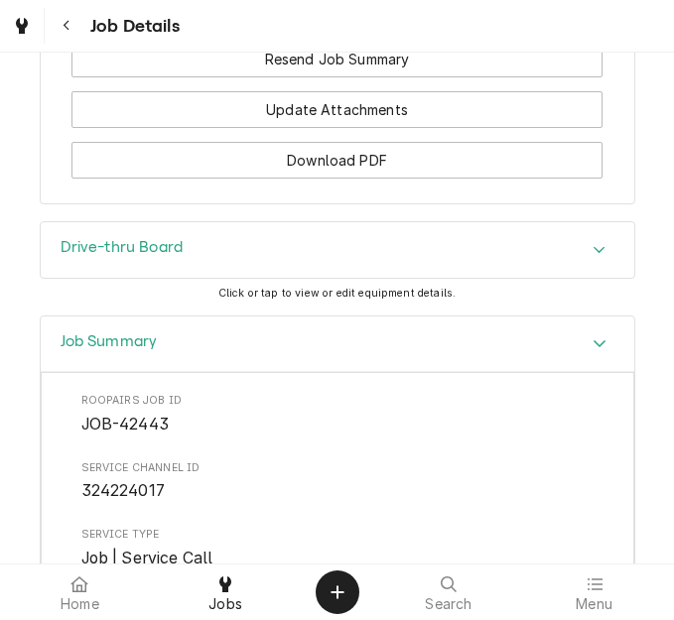
scroll to position [2969, 0]
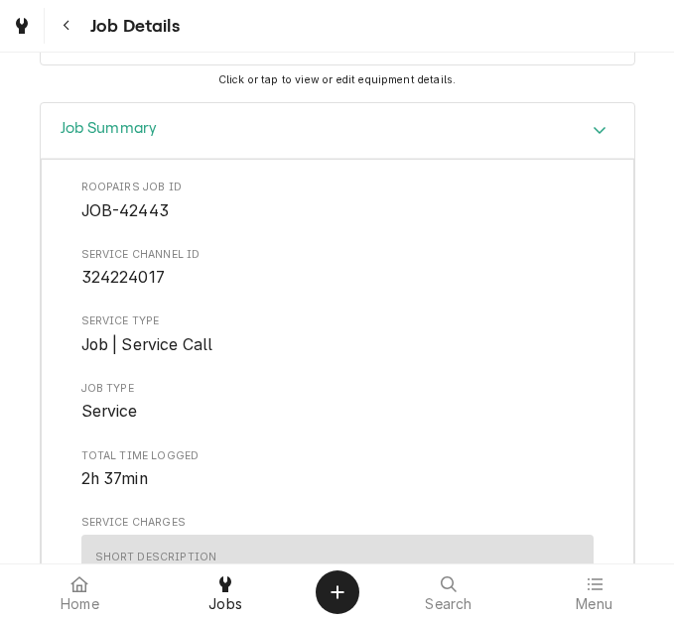
click at [124, 287] on span "324224017" at bounding box center [122, 277] width 83 height 19
copy span "324224017"
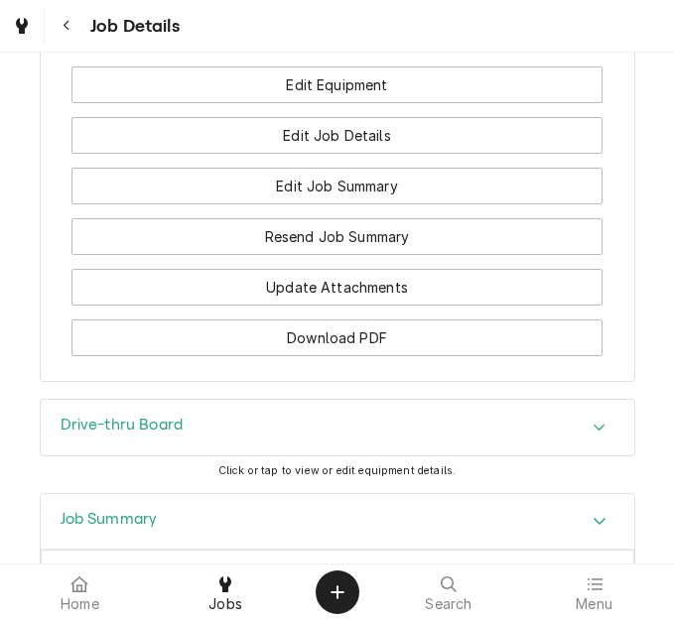
scroll to position [2473, 0]
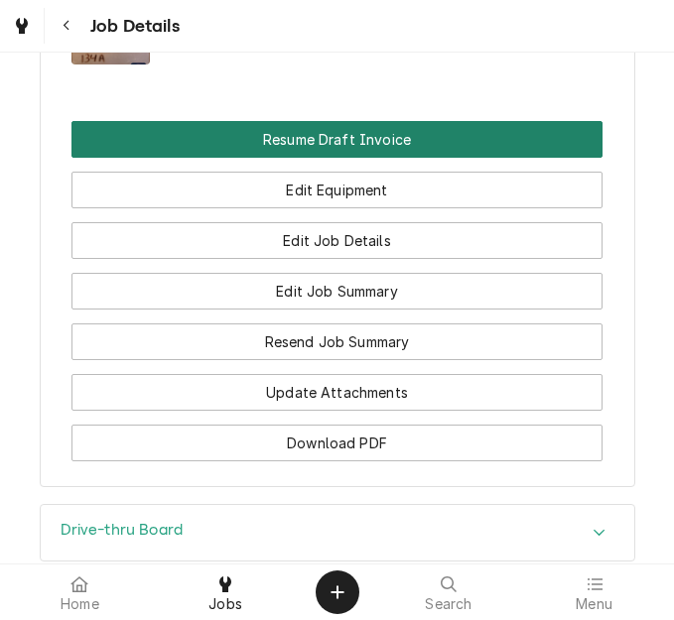
click at [331, 158] on button "Resume Draft Invoice" at bounding box center [336, 139] width 531 height 37
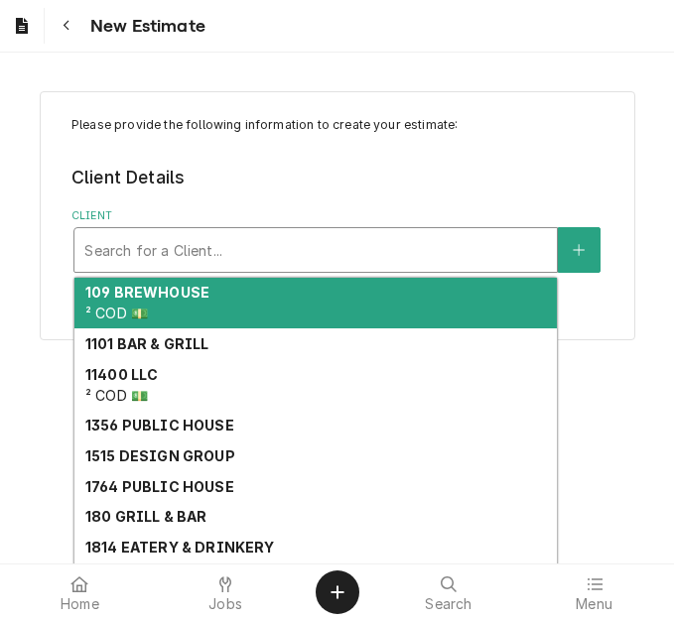
click at [180, 259] on div "Client" at bounding box center [315, 250] width 463 height 36
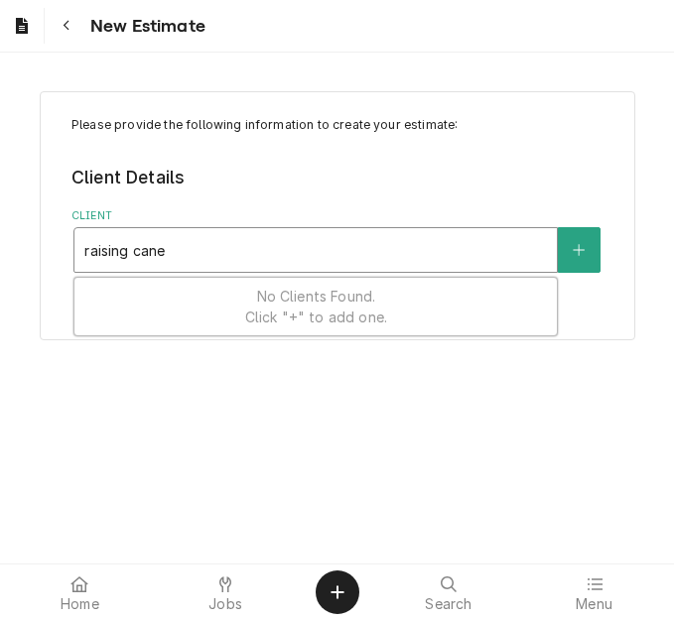
type input "raising canes"
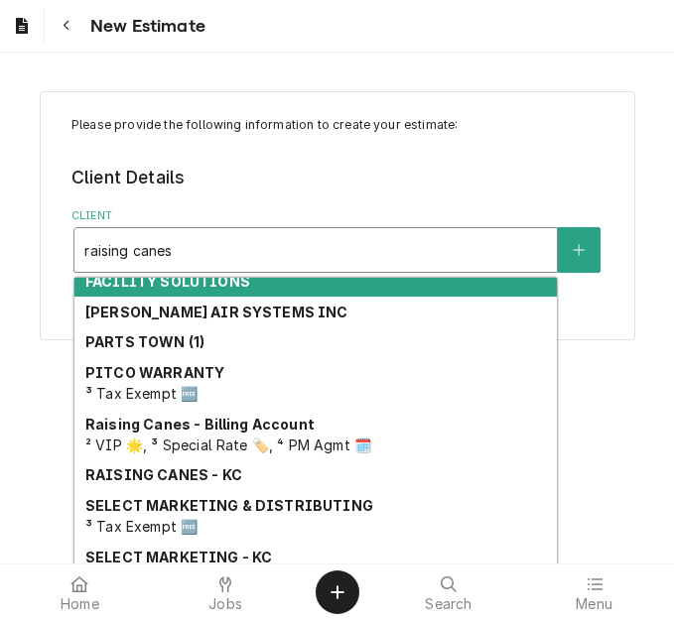
scroll to position [288, 0]
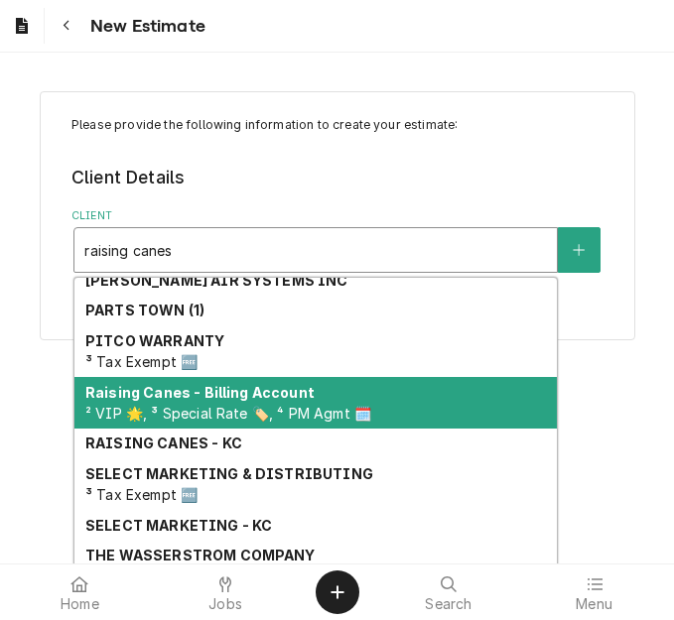
click at [209, 393] on strong "Raising Canes - Billing Account" at bounding box center [199, 392] width 229 height 17
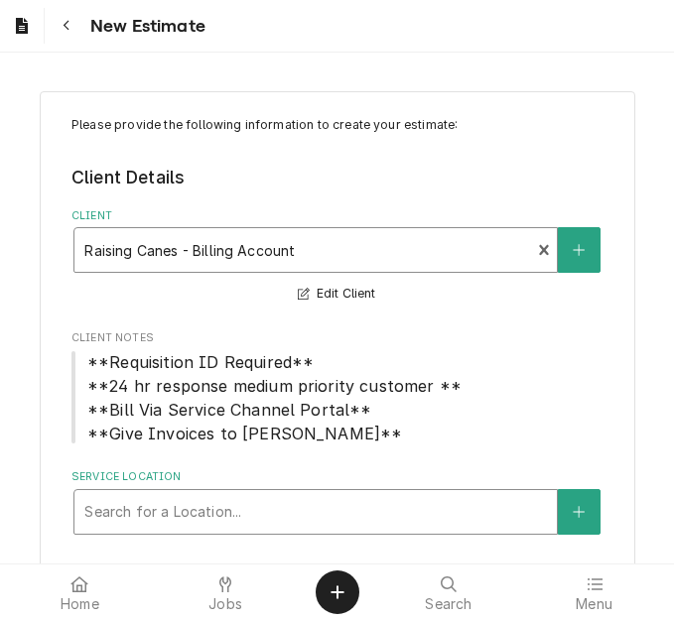
click at [209, 531] on div "Search for a Location..." at bounding box center [315, 512] width 482 height 44
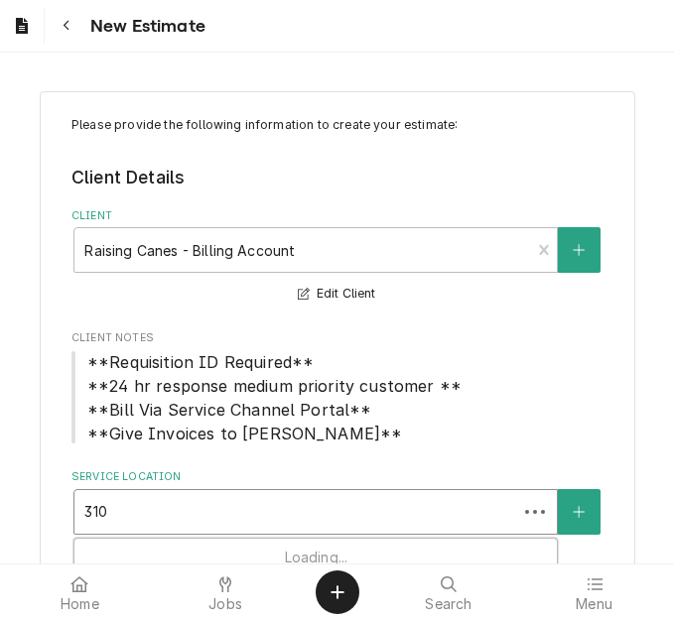
type input "3100"
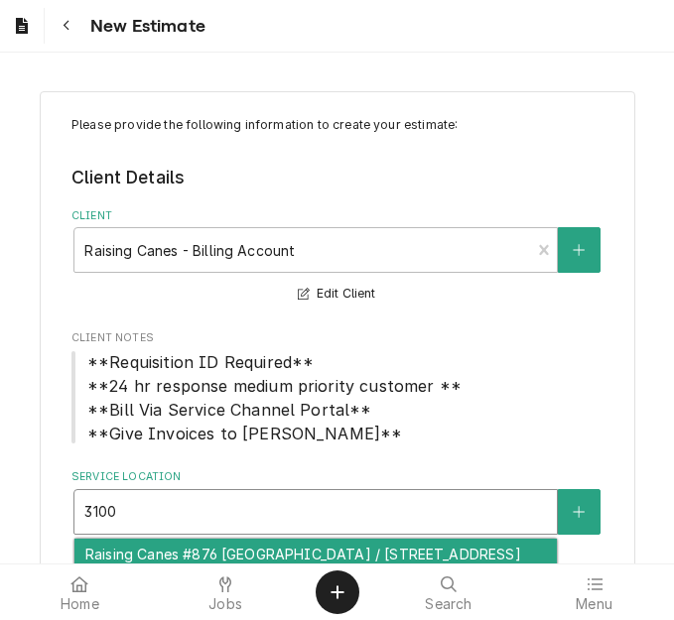
click at [218, 563] on div "Raising Canes #876 Springfield / 3100 W White Oaks Dr, Springfield, IL 62704" at bounding box center [315, 554] width 482 height 31
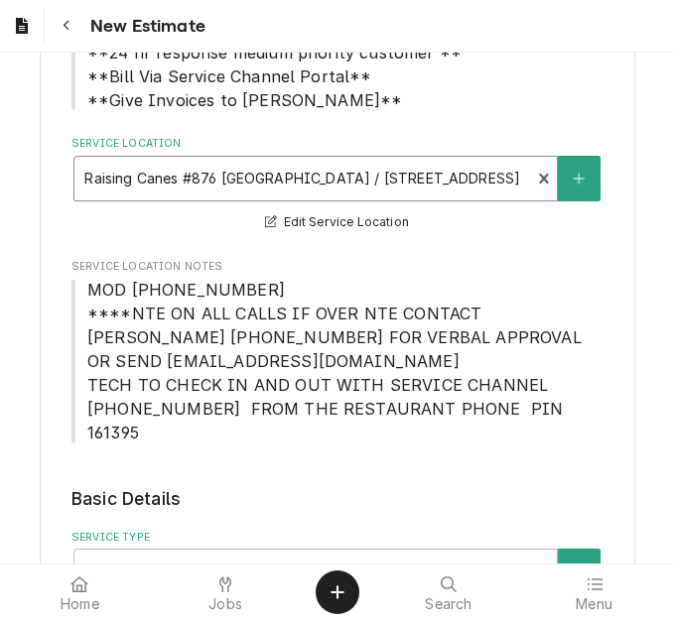
scroll to position [397, 0]
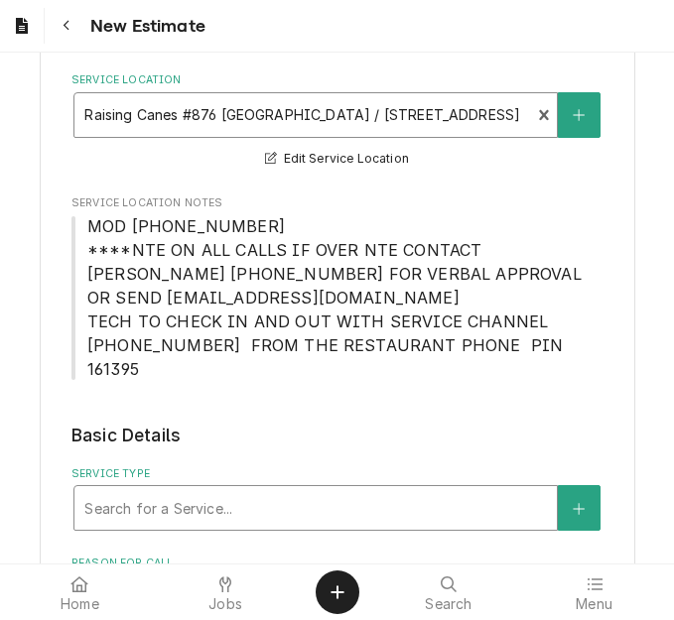
click at [181, 490] on div "Service Type" at bounding box center [315, 508] width 463 height 36
type textarea "x"
type input "s"
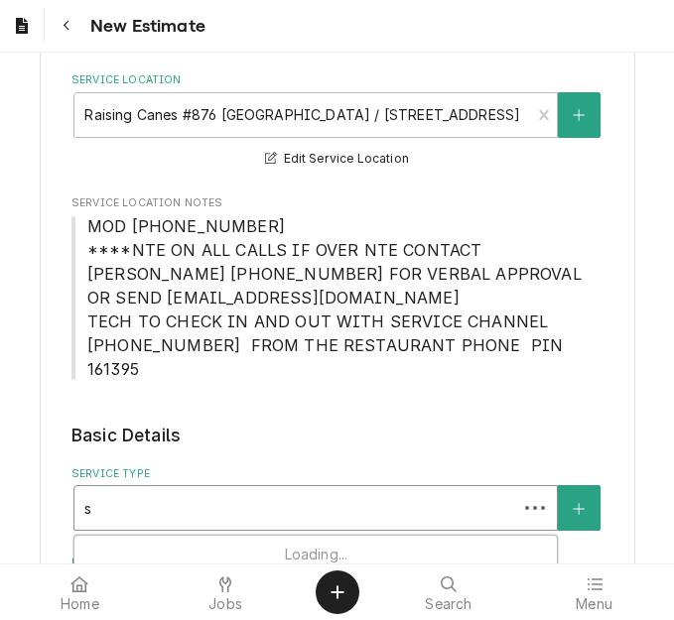
type textarea "x"
type input "se"
type textarea "x"
type input "ser"
type textarea "x"
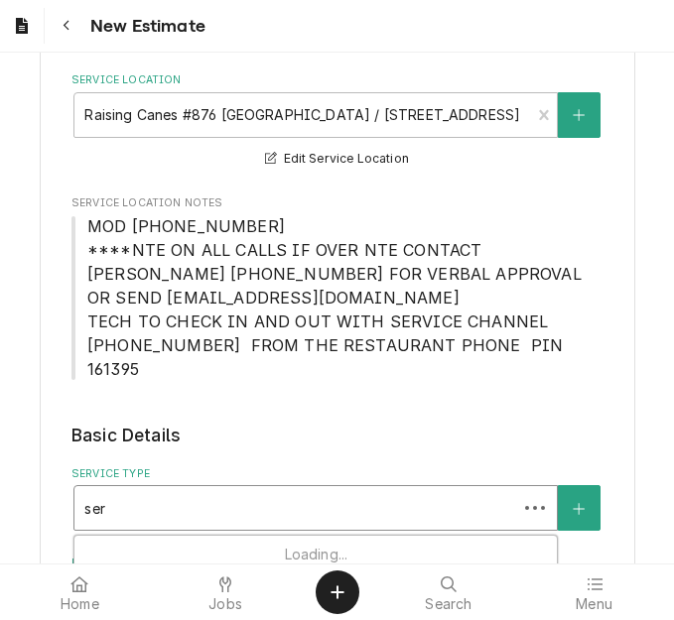
type input "serv"
type textarea "x"
type input "servi"
type textarea "x"
type input "servic"
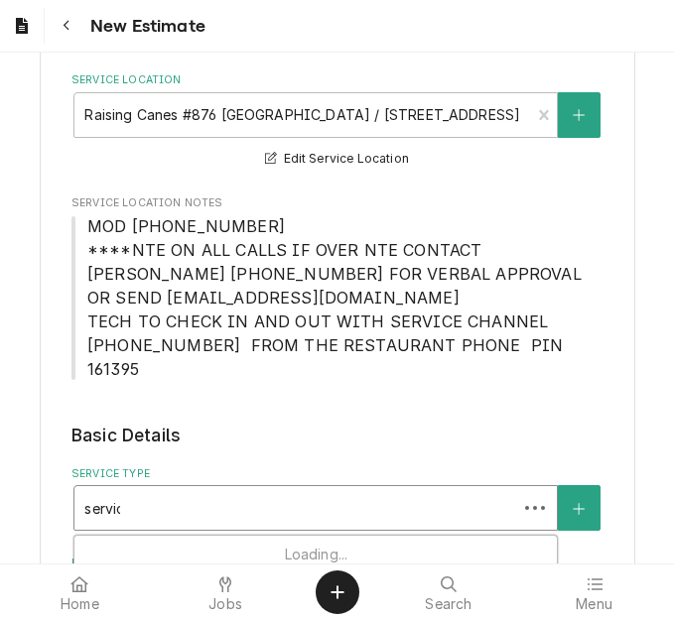
type textarea "x"
type input "service"
type textarea "x"
type input "service"
type textarea "x"
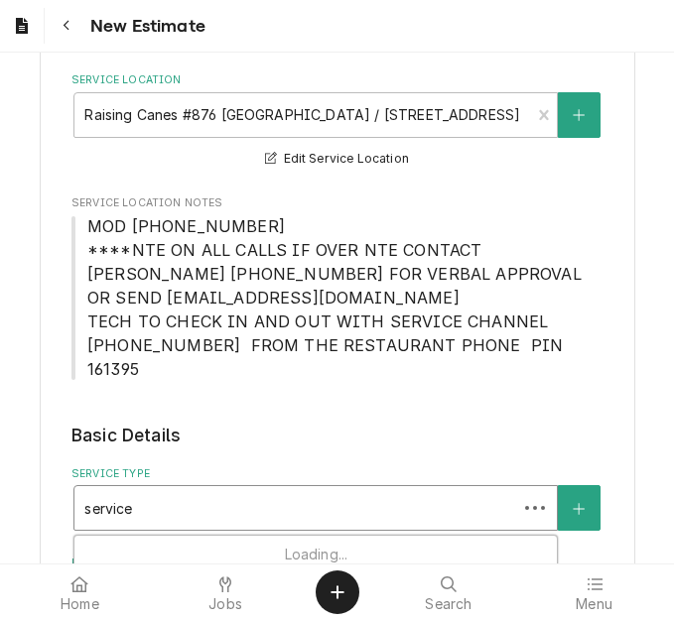
type input "service c"
type textarea "x"
type input "service ca"
type textarea "x"
type input "service cal"
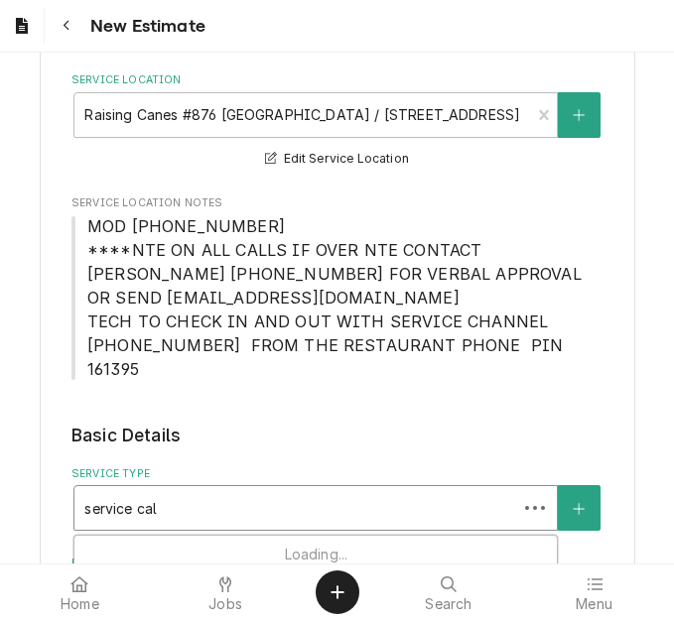
type textarea "x"
type input "service call"
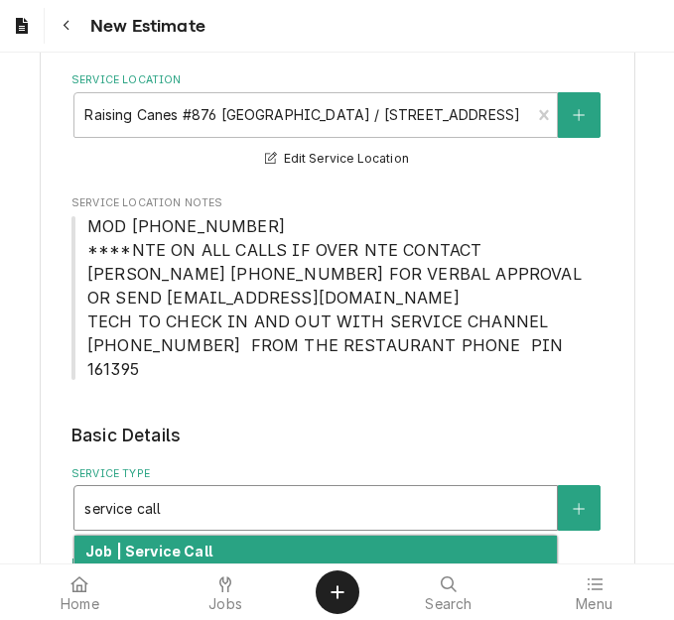
click at [189, 537] on div "Job | Service Call ¹ Service Type 🛠️" at bounding box center [315, 562] width 482 height 52
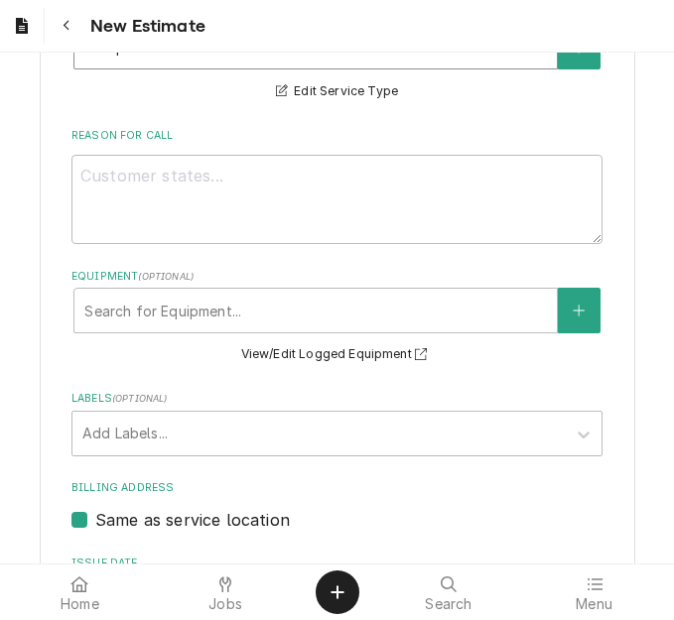
scroll to position [893, 0]
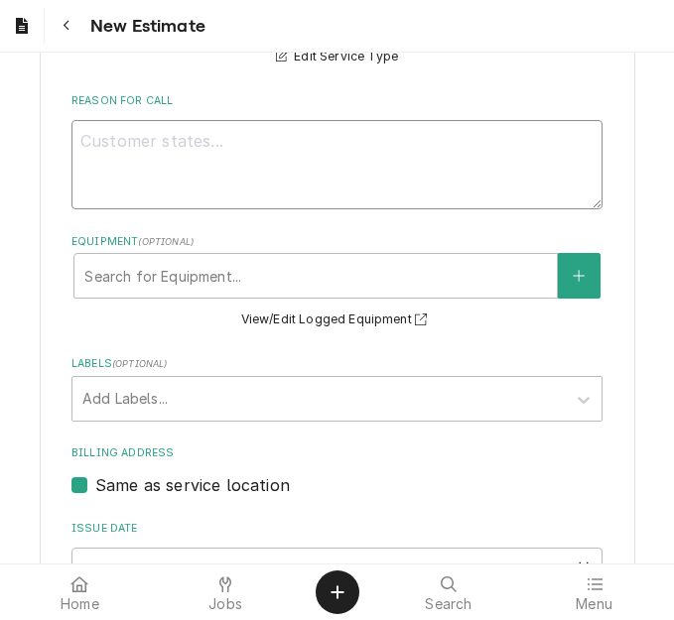
click at [178, 135] on textarea "Reason For Call" at bounding box center [336, 164] width 531 height 89
type textarea "x"
type textarea "Q"
type textarea "x"
type textarea "Qu"
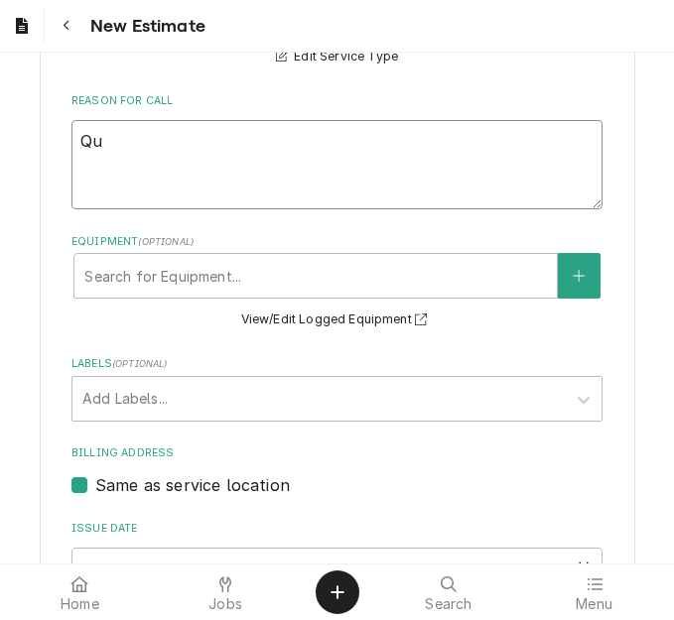
type textarea "x"
type textarea "Quo"
type textarea "x"
type textarea "Quot"
type textarea "x"
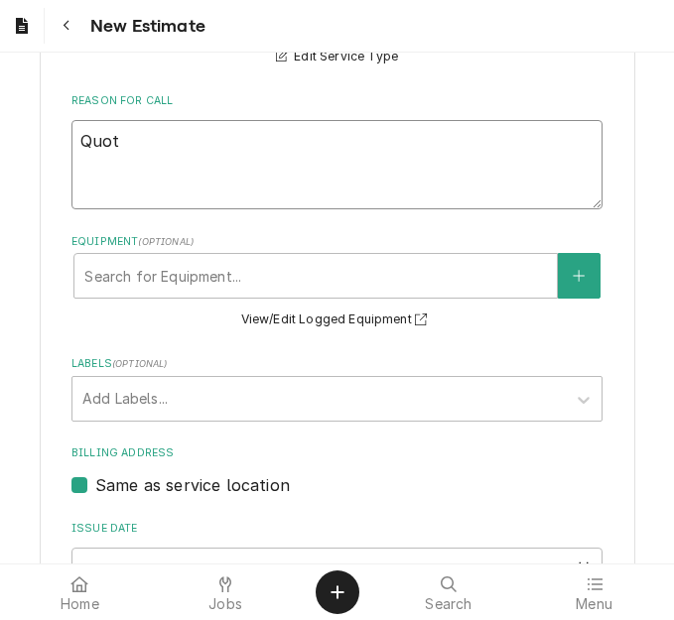
type textarea "Quote"
type textarea "x"
type textarea "Quote"
type textarea "x"
type textarea "Quote t"
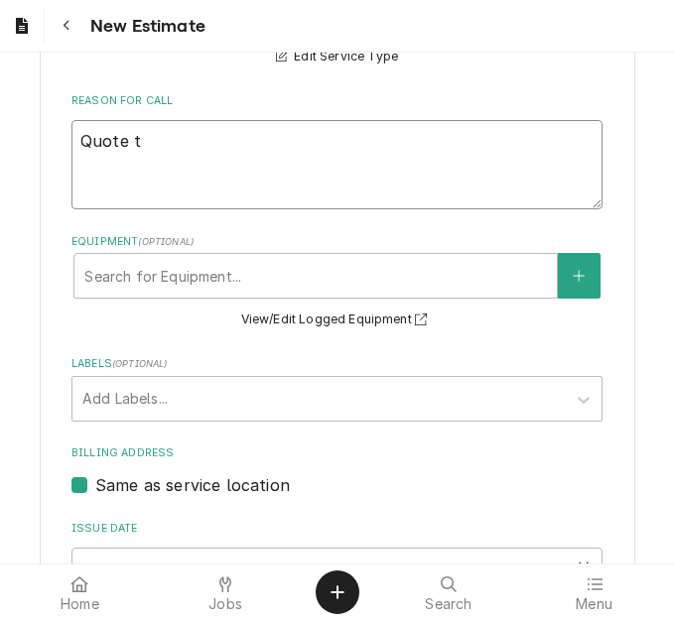
type textarea "x"
type textarea "Quote to"
type textarea "x"
type textarea "Quote to"
type textarea "x"
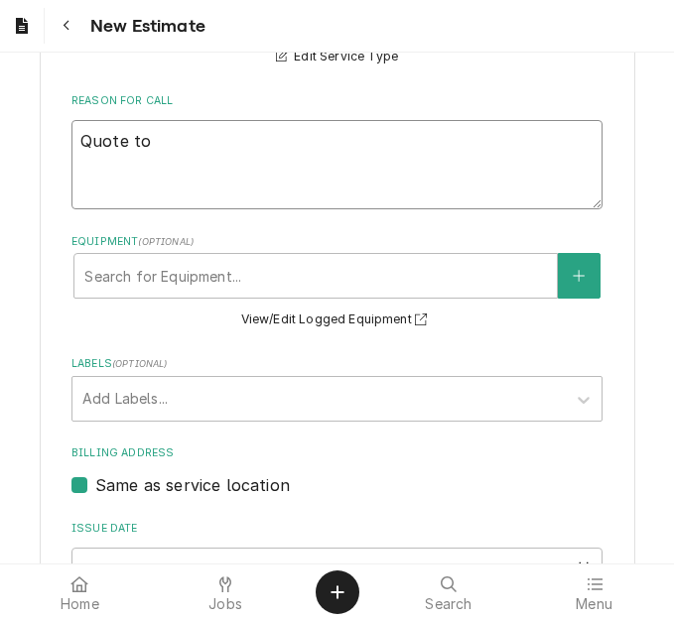
type textarea "Quote to r"
type textarea "x"
type textarea "Quote to re"
type textarea "x"
type textarea "Quote to repl"
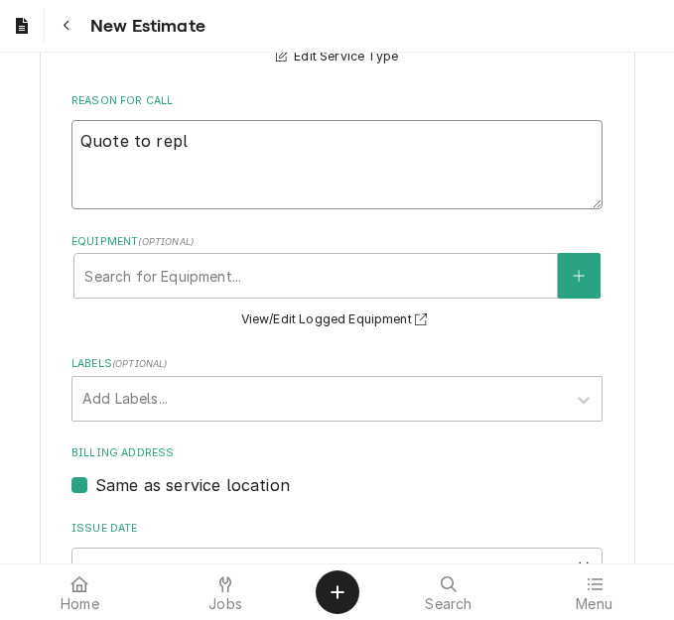
type textarea "x"
type textarea "Quote to repla"
type textarea "x"
type textarea "Quote to replac"
type textarea "x"
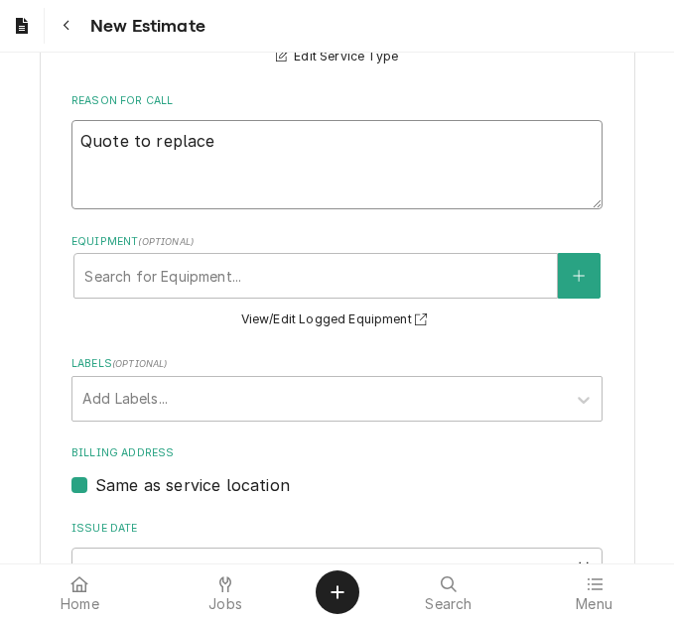
type textarea "Quote to replace"
type textarea "x"
type textarea "Quote to replace c"
type textarea "x"
type textarea "Quote to replace co"
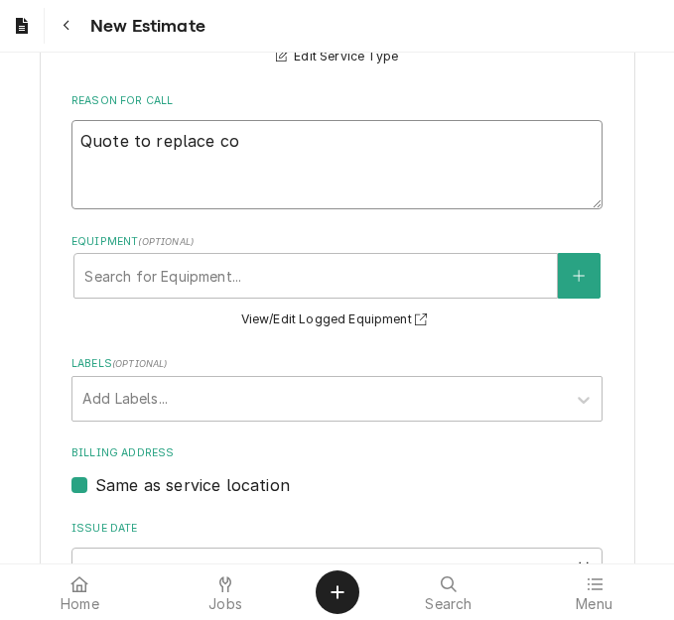
type textarea "x"
type textarea "Quote to replace com"
type textarea "x"
type textarea "Quote to replace comp"
type textarea "x"
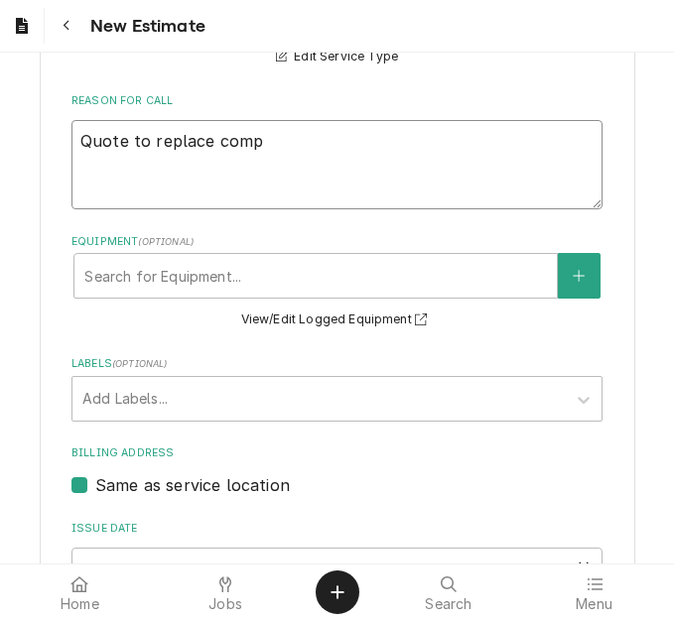
type textarea "Quote to replace compr"
type textarea "x"
type textarea "Quote to replace compre"
type textarea "x"
type textarea "Quote to replace compres"
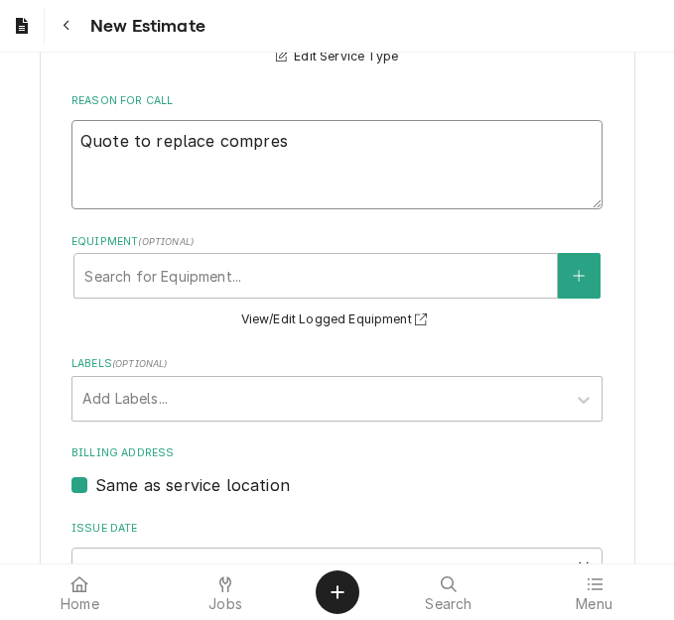
type textarea "x"
type textarea "Quote to replace compress"
type textarea "x"
type textarea "Quote to replace compresso"
type textarea "x"
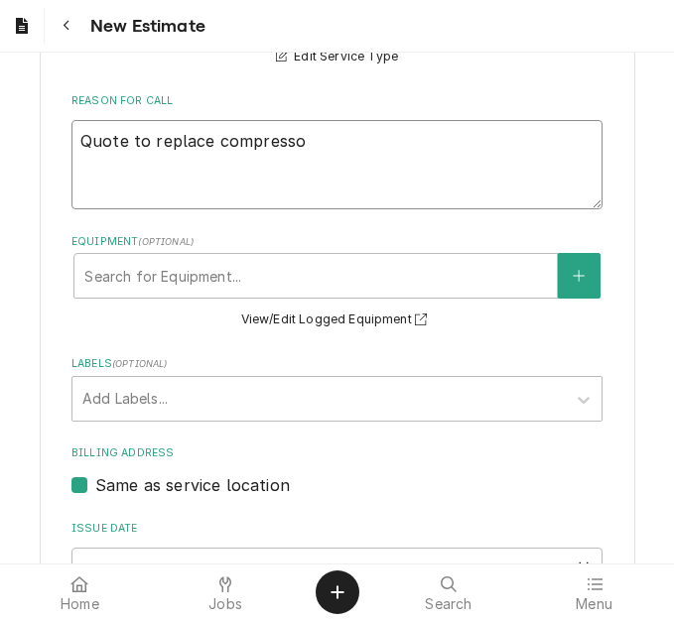
type textarea "Quote to replace compressor"
type textarea "x"
type textarea "Quote to replace compressor"
type textarea "x"
type textarea "Quote to replace compressor a"
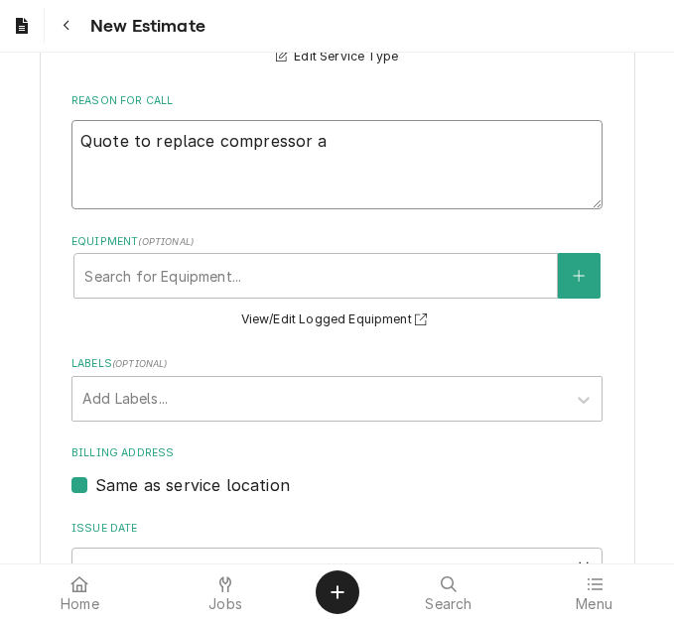
type textarea "x"
type textarea "Quote to replace compressor an"
type textarea "x"
type textarea "Quote to replace compressor and"
type textarea "x"
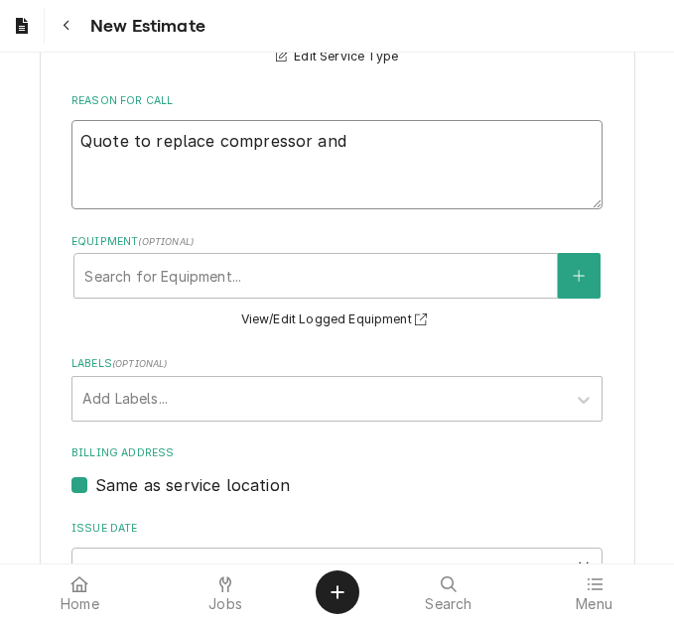
type textarea "Quote to replace compressor and"
type textarea "x"
type textarea "Quote to replace compressor and d"
type textarea "x"
type textarea "Quote to replace compressor and de"
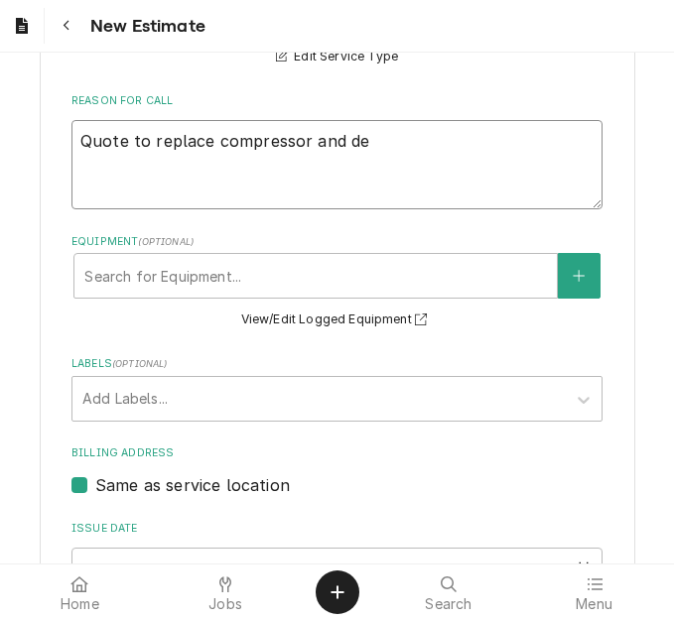
type textarea "x"
type textarea "Quote to replace compressor and dei"
type textarea "x"
type textarea "Quote to replace compressor and de"
type textarea "x"
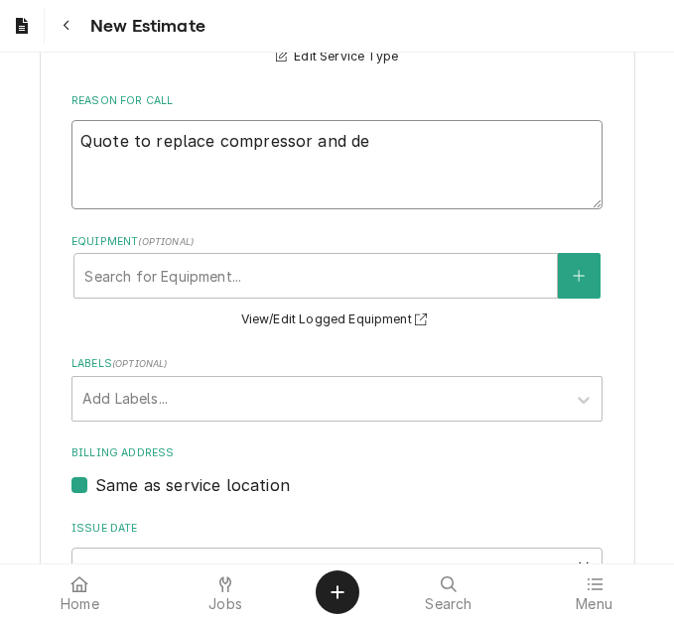
type textarea "Quote to replace compressor and d"
type textarea "x"
type textarea "Quote to replace compressor and dri"
type textarea "x"
type textarea "Quote to replace compressor and drie"
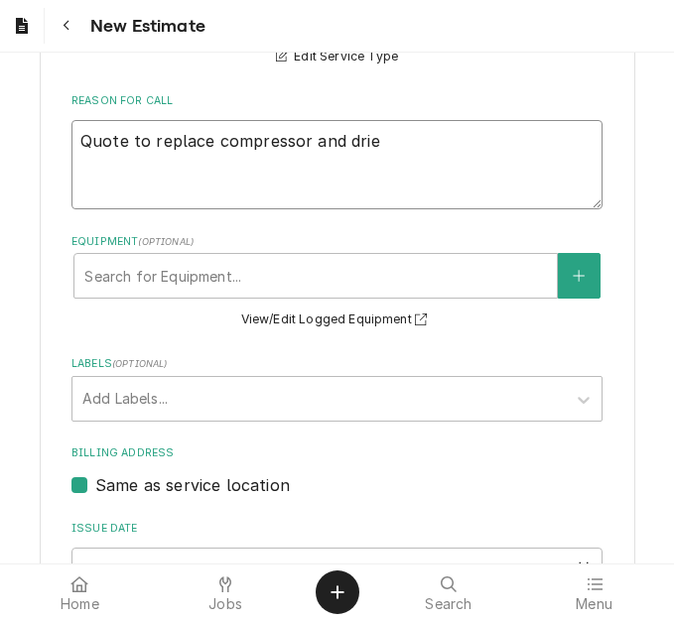
type textarea "x"
type textarea "Quote to replace compressor and drier"
type textarea "x"
type textarea "Quote to replace compressor and drier"
type textarea "x"
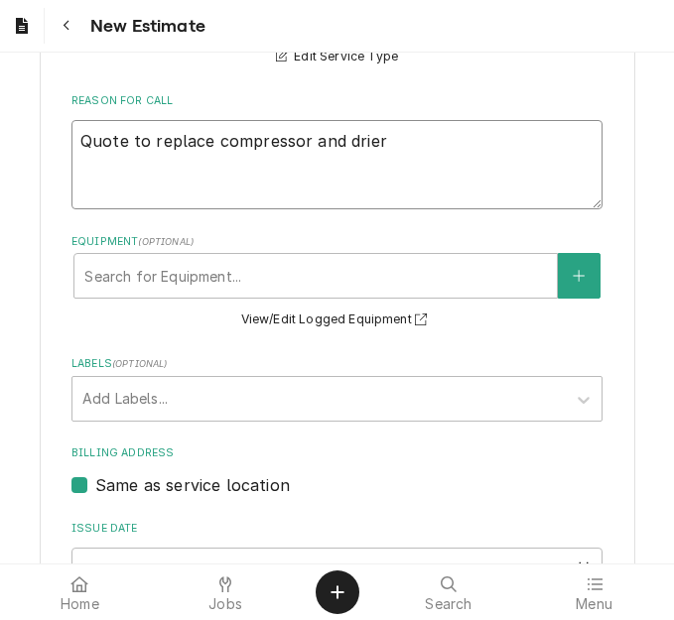
type textarea "Quote to replace compressor and drier o"
type textarea "x"
type textarea "Quote to replace compressor and drier on"
type textarea "x"
type textarea "Quote to replace compressor and drier on"
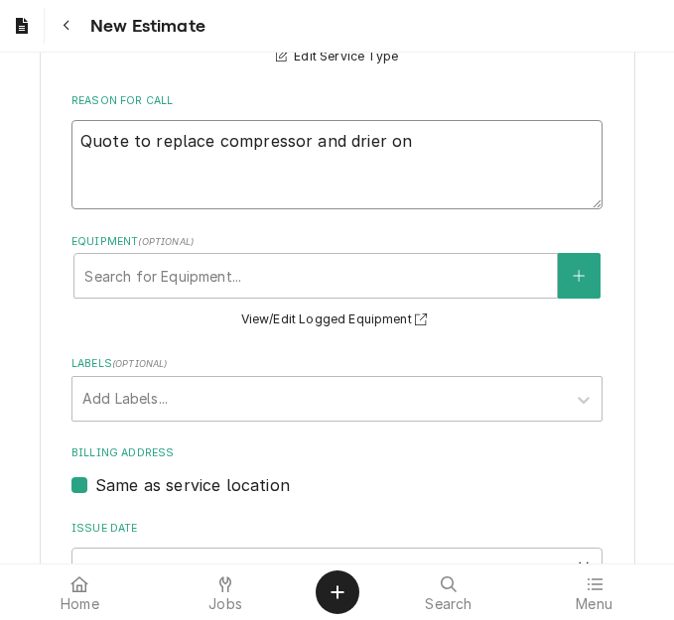
type textarea "x"
type textarea "Quote to replace compressor and drier on W"
type textarea "x"
type textarea "Quote to replace compressor and drier on Wa"
type textarea "x"
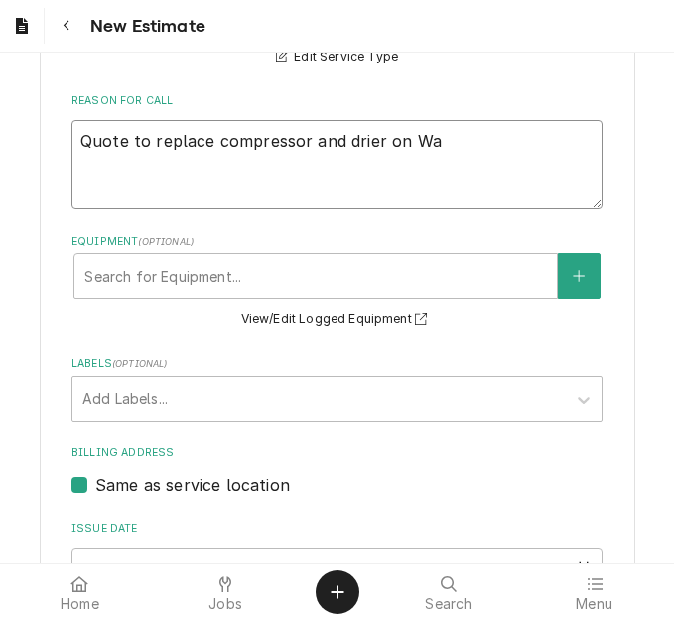
type textarea "Quote to replace compressor and drier on Was"
type textarea "x"
type textarea "Quote to replace compressor and drier on Wass"
type textarea "x"
type textarea "Quote to replace compressor and drier on Wasse"
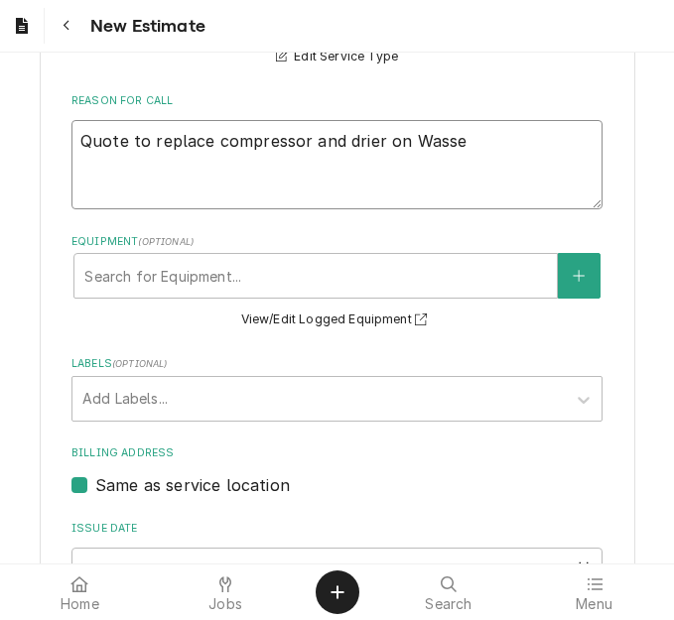
type textarea "x"
type textarea "Quote to replace compressor and drier on Wasser"
type textarea "x"
type textarea "Quote to replace compressor and drier on Wassers"
type textarea "x"
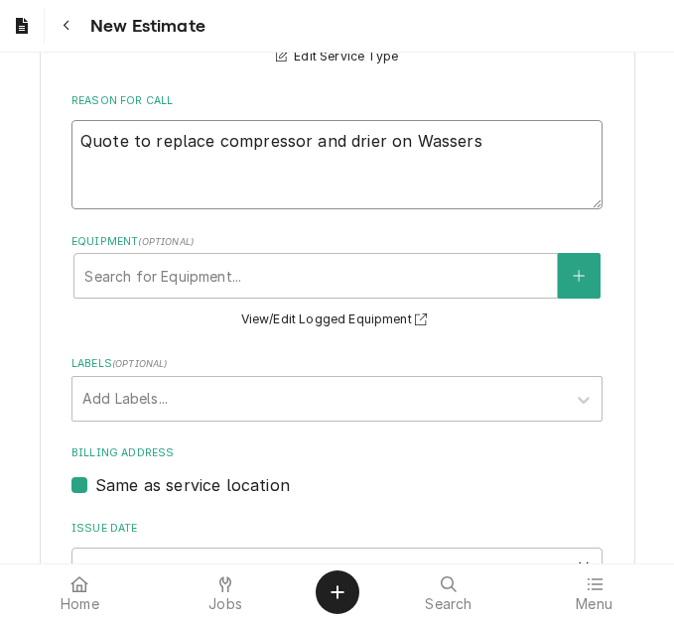
type textarea "Quote to replace compressor and drier on Wasserst"
type textarea "x"
type textarea "Quote to replace compressor and drier on Wasserstr"
type textarea "x"
type textarea "Quote to replace compressor and drier on Wasserstro"
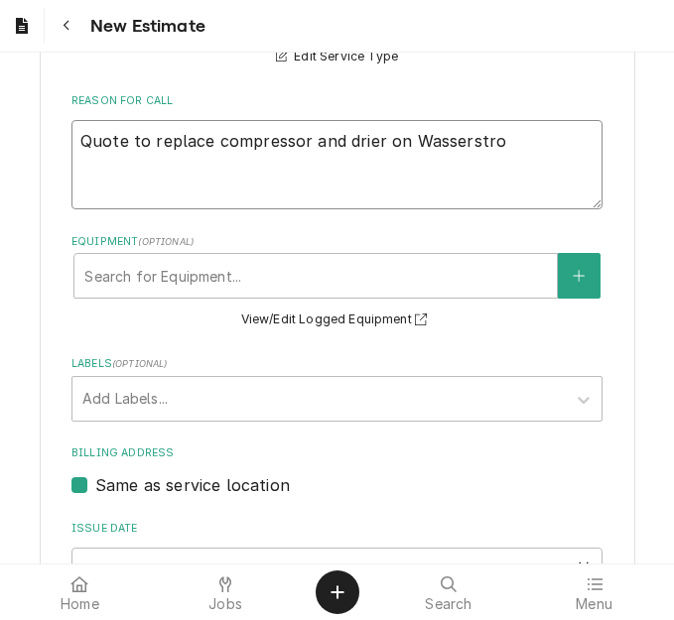
type textarea "x"
type textarea "Quote to replace compressor and drier on Wasserstrom"
type textarea "x"
type textarea "Quote to replace compressor and drier on Wasserstrom"
type textarea "x"
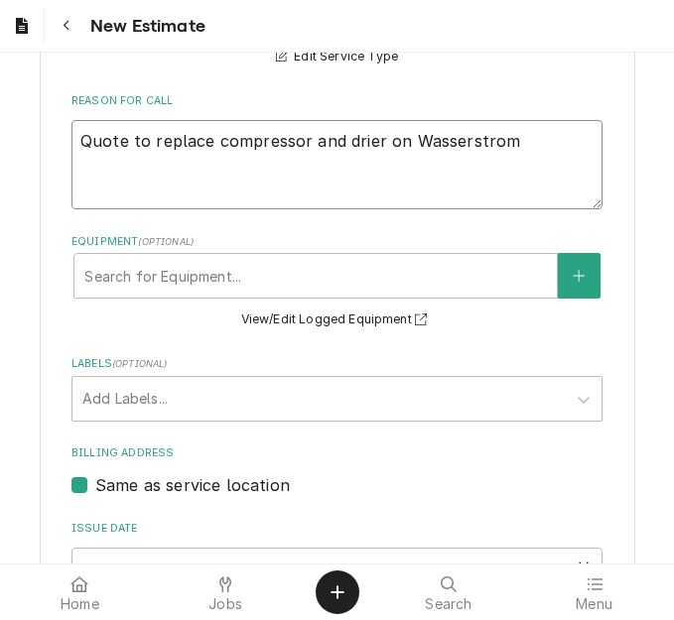
type textarea "Quote to replace compressor and drier on Wasserstrom D"
type textarea "x"
type textarea "Quote to replace compressor and drier on Wasserstrom Dr"
type textarea "x"
type textarea "Quote to replace compressor and drier on Wasserstrom Dri"
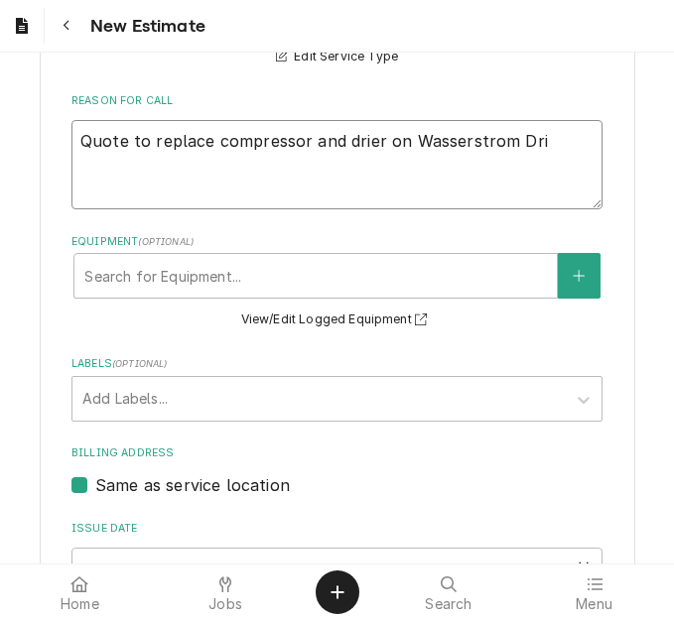
type textarea "x"
type textarea "Quote to replace compressor and drier on Wasserstrom Driv"
type textarea "x"
type textarea "Quote to replace compressor and drier on Wasserstrom Drive"
type textarea "x"
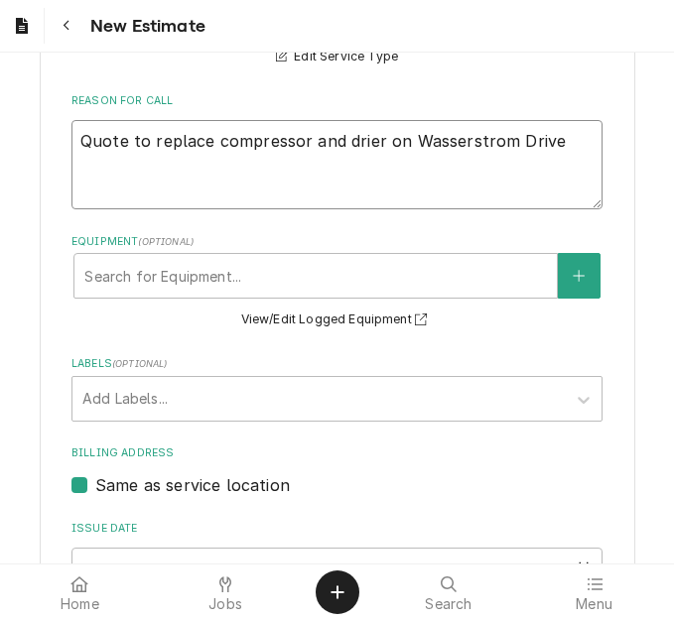
type textarea "Quote to replace compressor and drier on Wasserstrom Drive"
type textarea "x"
type textarea "Quote to replace compressor and drier on Wasserstrom Drive T"
type textarea "x"
type textarea "Quote to replace compressor and drier on Wasserstrom Drive Tr"
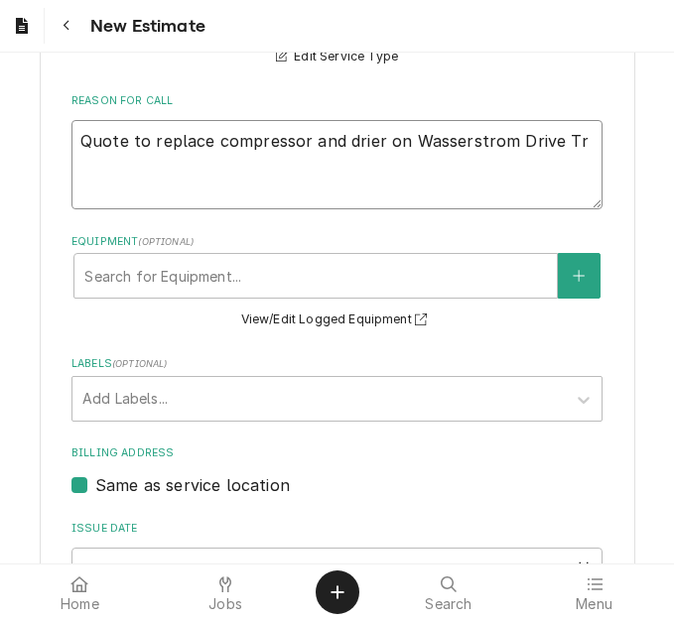
type textarea "x"
type textarea "Quote to replace compressor and drier on Wasserstrom Drive T"
type textarea "x"
type textarea "Quote to replace compressor and drier on Wasserstrom Drive Th"
type textarea "x"
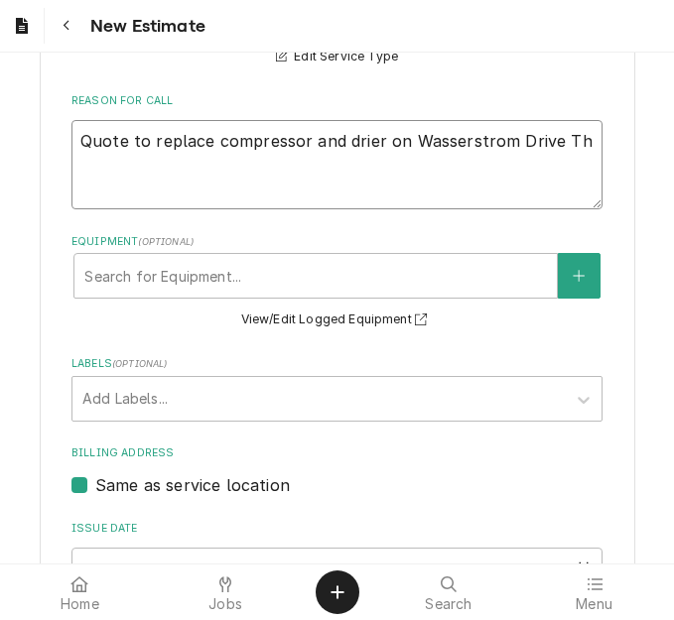
type textarea "Quote to replace compressor and drier on Wasserstrom Drive Thr"
type textarea "x"
type textarea "Quote to replace compressor and drier on Wasserstrom Drive Thru"
type textarea "x"
type textarea "Quote to replace compressor and drier on Wasserstrom Drive Thru"
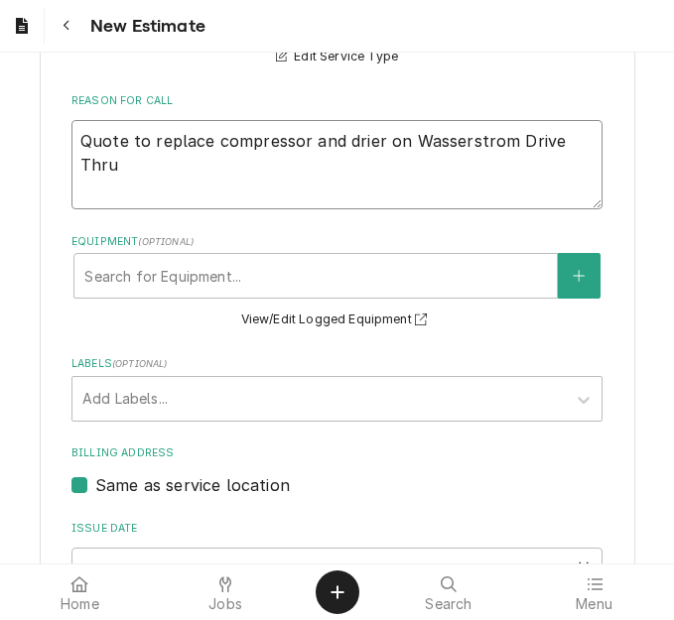
type textarea "x"
type textarea "Quote to replace compressor and drier on Wasserstrom Drive Thru B"
type textarea "x"
type textarea "Quote to replace compressor and drier on Wasserstrom Drive Thru Bo"
type textarea "x"
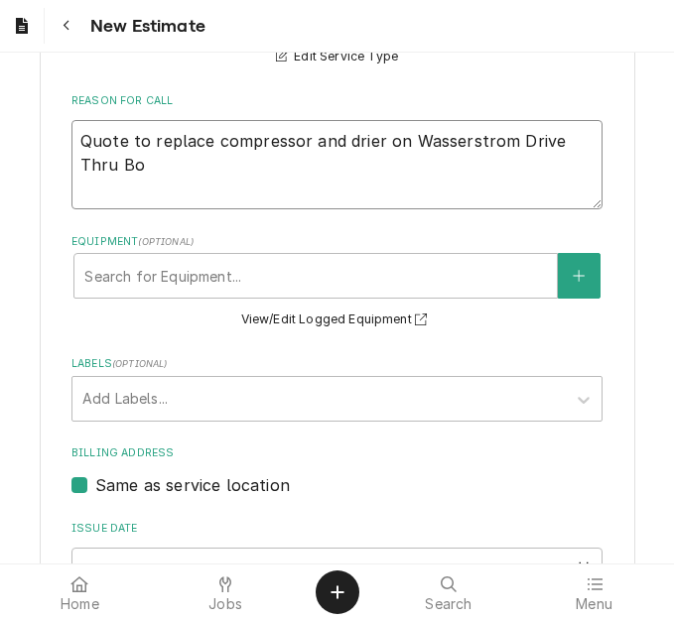
type textarea "Quote to replace compressor and drier on Wasserstrom Drive Thru Boa"
type textarea "x"
type textarea "Quote to replace compressor and drier on Wasserstrom Drive Thru Boar"
type textarea "x"
type textarea "Quote to replace compressor and drier on Wasserstrom Drive Thru Board"
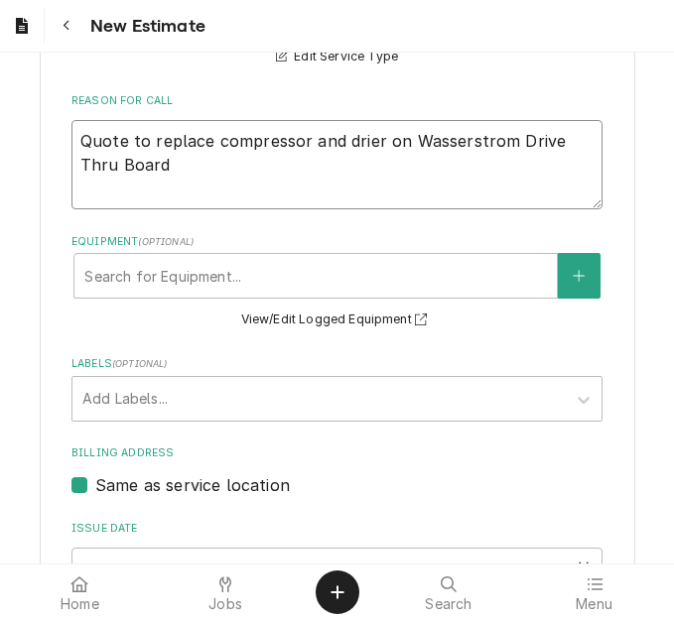
type textarea "x"
type textarea "Quote to replace compressor and drier on Wasserstrom Drive Thru Board"
type textarea "x"
type textarea "Quote to replace compressor and drier on Wasserstrom Drive Thru Board /"
type textarea "x"
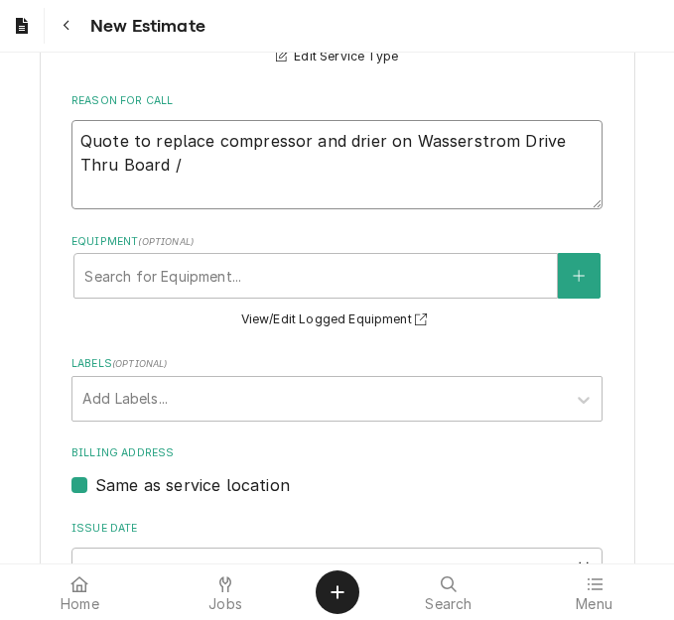
type textarea "Quote to replace compressor and drier on Wasserstrom Drive Thru Board /"
type textarea "x"
type textarea "Quote to replace compressor and drier on Wasserstrom Drive Thru Board / M"
type textarea "x"
type textarea "Quote to replace compressor and drier on Wasserstrom Drive Thru Board / Mo"
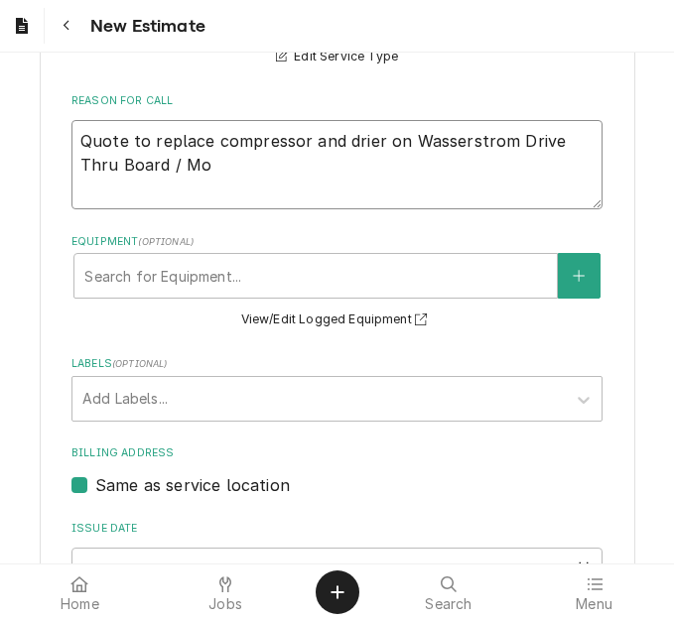
type textarea "x"
type textarea "Quote to replace compressor and drier on Wasserstrom Drive Thru Board / Mod"
type textarea "x"
type textarea "Quote to replace compressor and drier on Wasserstrom Drive Thru Board / Mode"
type textarea "x"
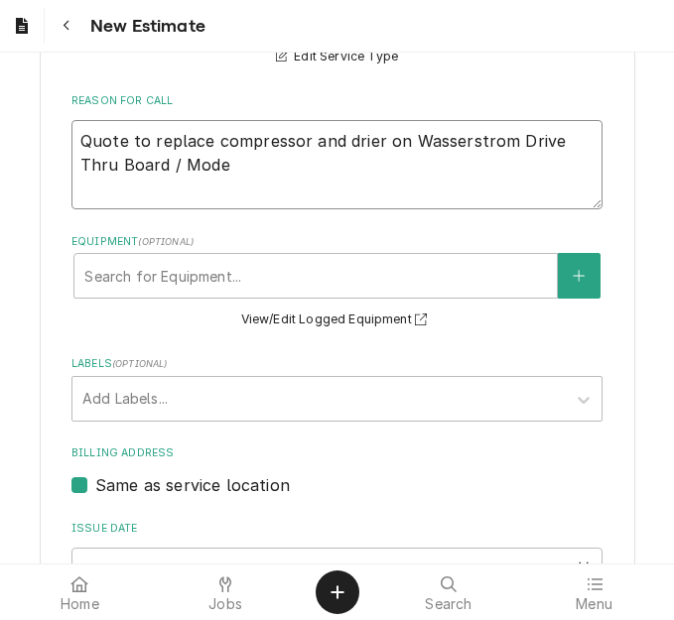
type textarea "Quote to replace compressor and drier on Wasserstrom Drive Thru Board / Model"
type textarea "x"
type textarea "Quote to replace compressor and drier on Wasserstrom Drive Thru Board / Model:"
type textarea "x"
type textarea "Quote to replace compressor and drier on Wasserstrom Drive Thru Board / Model:"
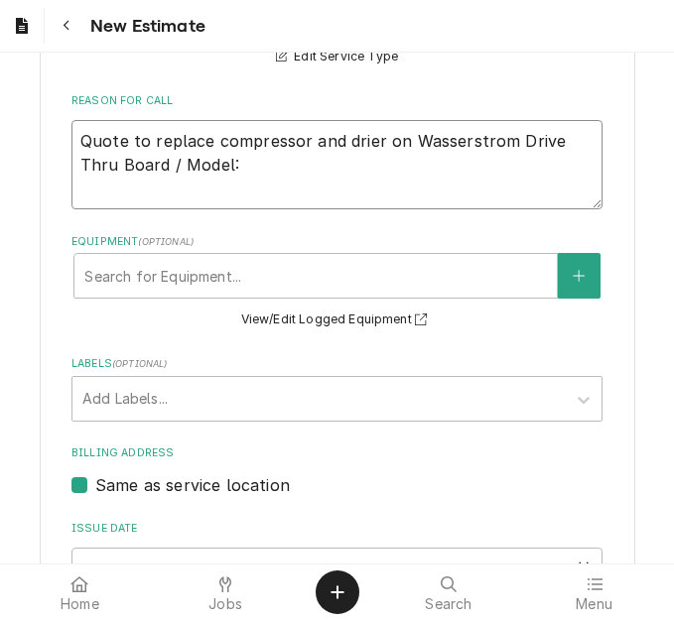
type textarea "x"
type textarea "Quote to replace compressor and drier on Wasserstrom Drive Thru Board / Model: C"
type textarea "x"
type textarea "Quote to replace compressor and drier on Wasserstrom Drive Thru Board / Model: …"
type textarea "x"
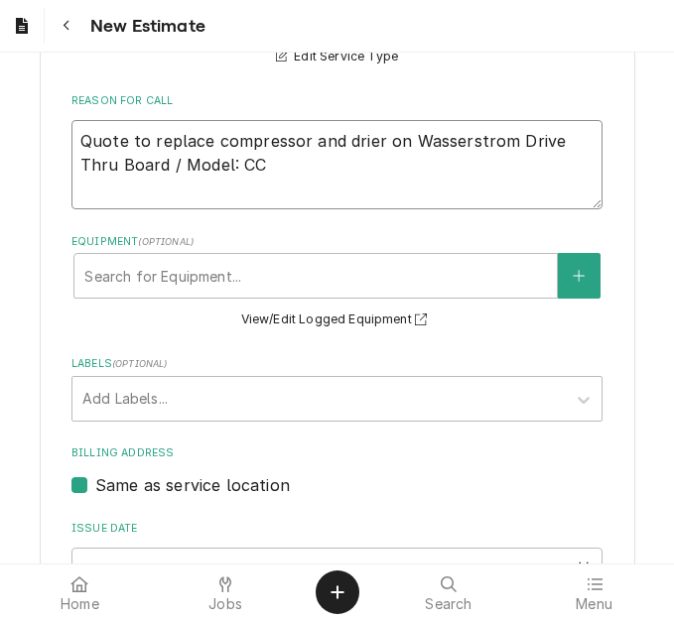
type textarea "Quote to replace compressor and drier on Wasserstrom Drive Thru Board / Model: …"
type textarea "x"
click at [530, 142] on textarea "Quote to replace compressor and drier on Wasserstrom Drive Thru Board / Model: …" at bounding box center [336, 164] width 531 height 89
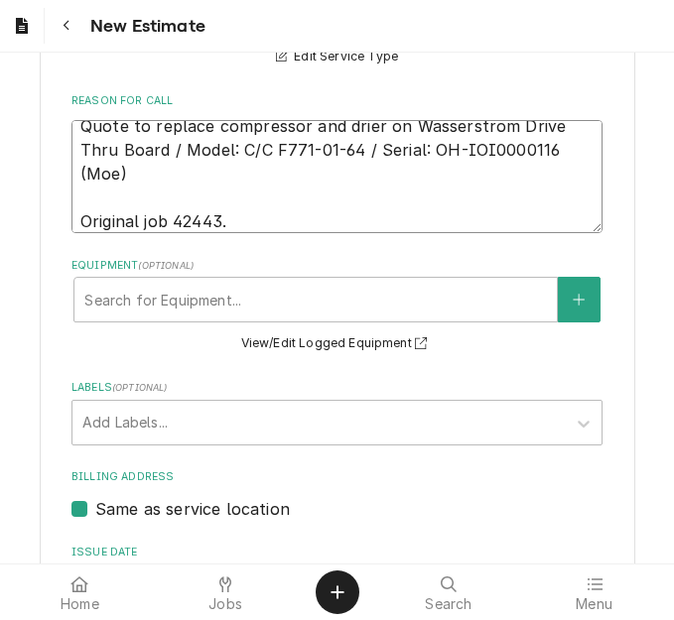
scroll to position [0, 0]
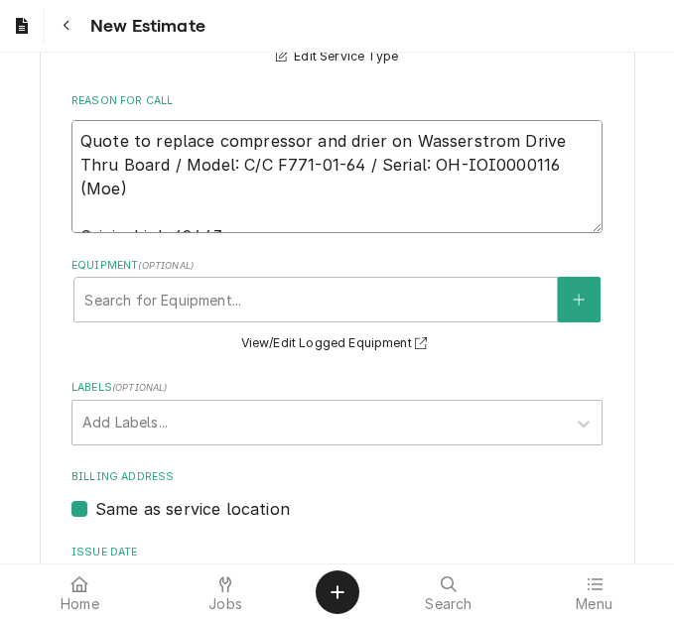
drag, startPoint x: 547, startPoint y: 125, endPoint x: 51, endPoint y: 115, distance: 496.4
click at [51, 115] on div "Please provide the following information to create your estimate: Client Detail…" at bounding box center [338, 34] width 596 height 1672
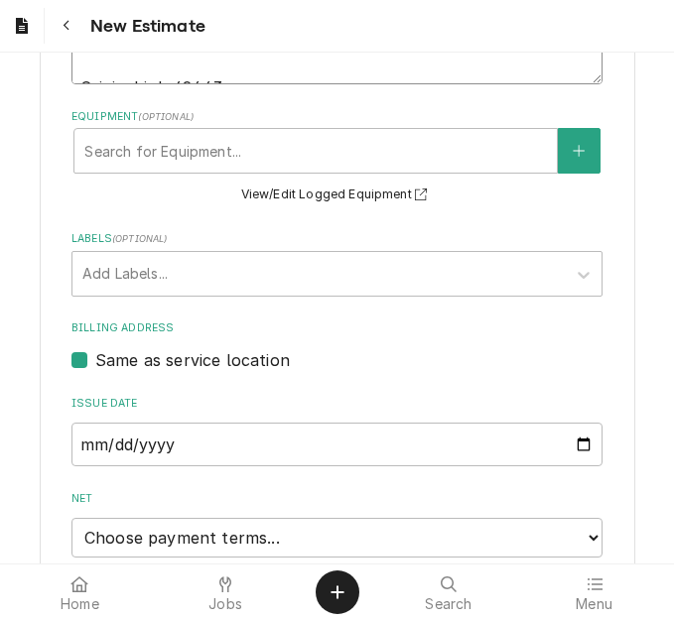
scroll to position [1192, 0]
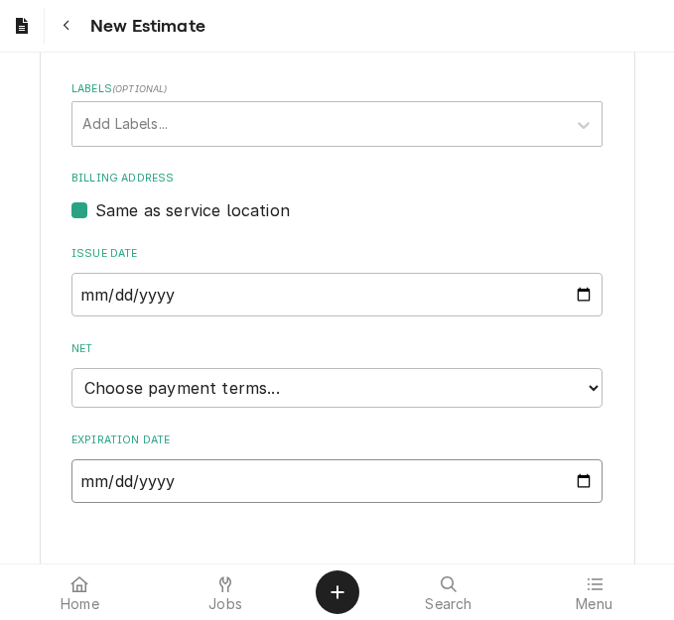
click at [577, 460] on input "Expiration Date" at bounding box center [336, 482] width 531 height 44
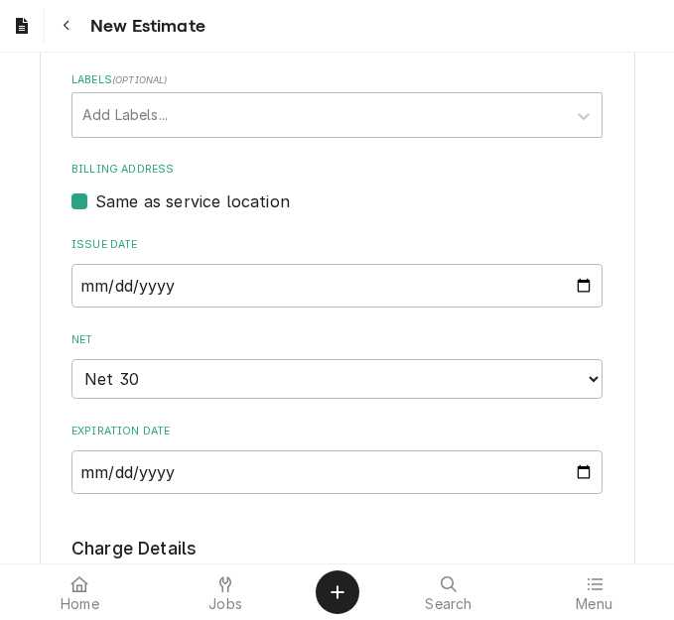
scroll to position [1399, 0]
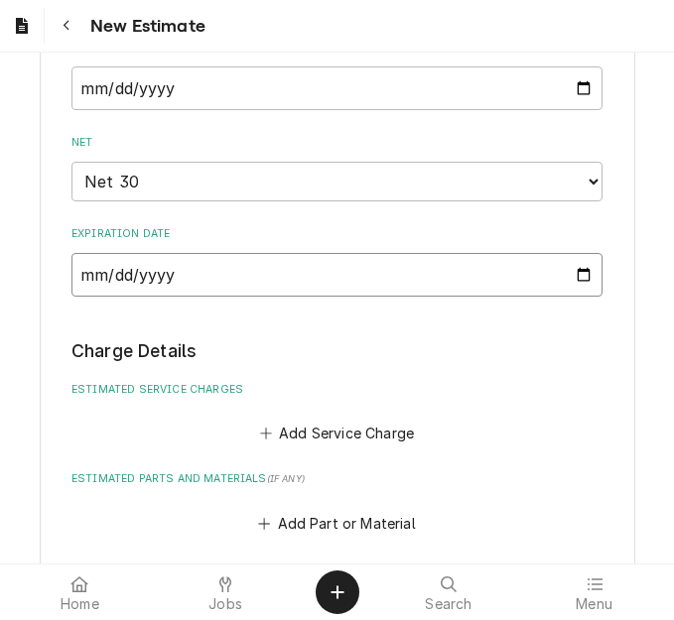
click at [573, 253] on input "2025-10-04" at bounding box center [336, 275] width 531 height 44
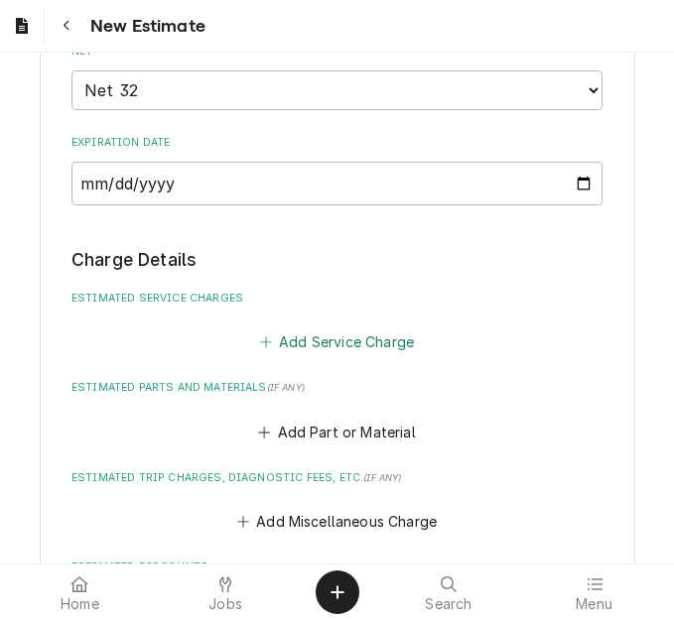
click at [335, 329] on button "Add Service Charge" at bounding box center [336, 343] width 161 height 28
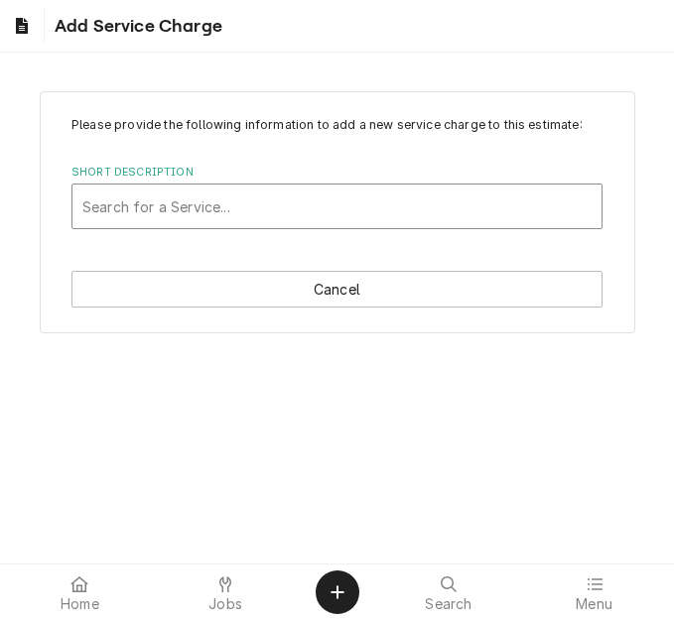
click at [171, 204] on div "Short Description" at bounding box center [336, 207] width 509 height 36
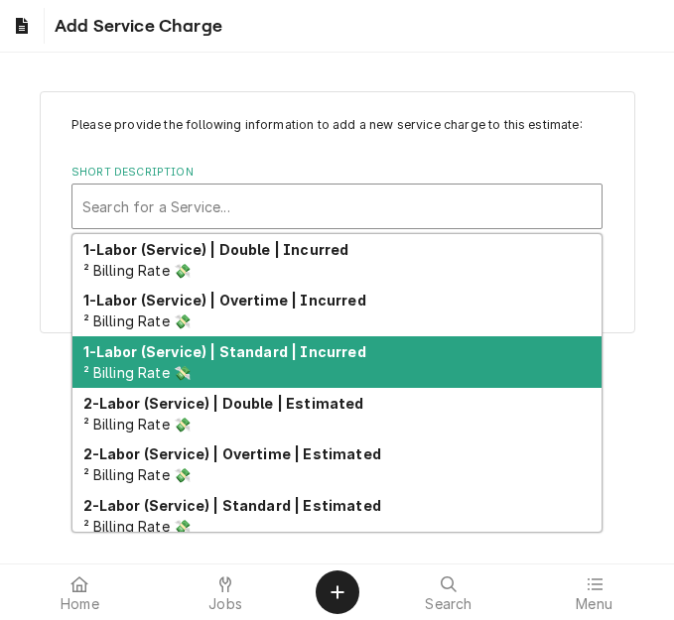
click at [235, 350] on strong "1-Labor (Service) | Standard | Incurred" at bounding box center [224, 351] width 283 height 17
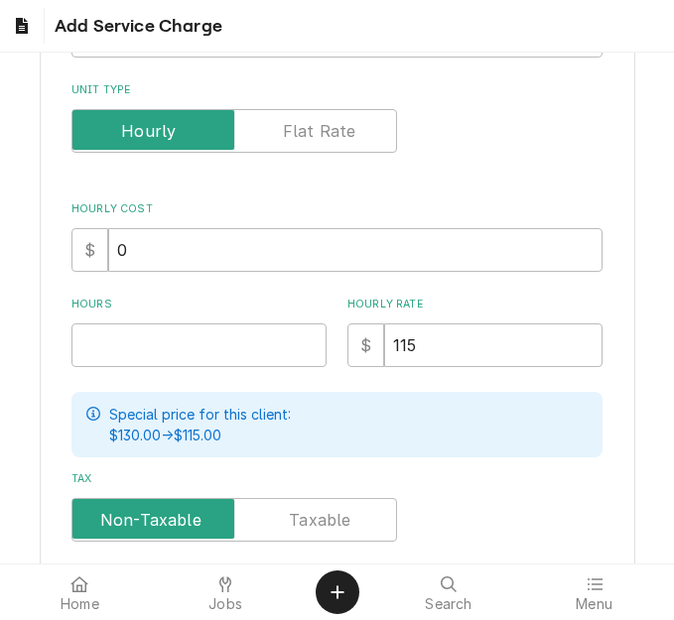
scroll to position [298, 0]
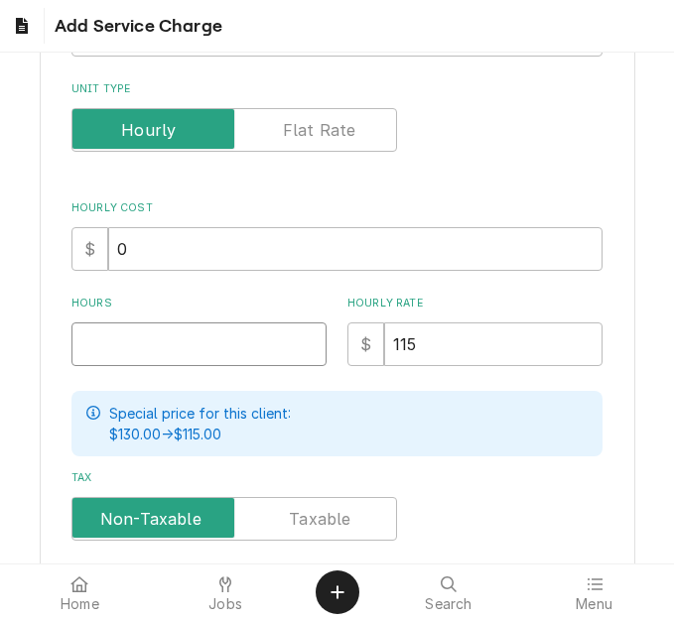
click at [136, 341] on input "Hours" at bounding box center [198, 345] width 255 height 44
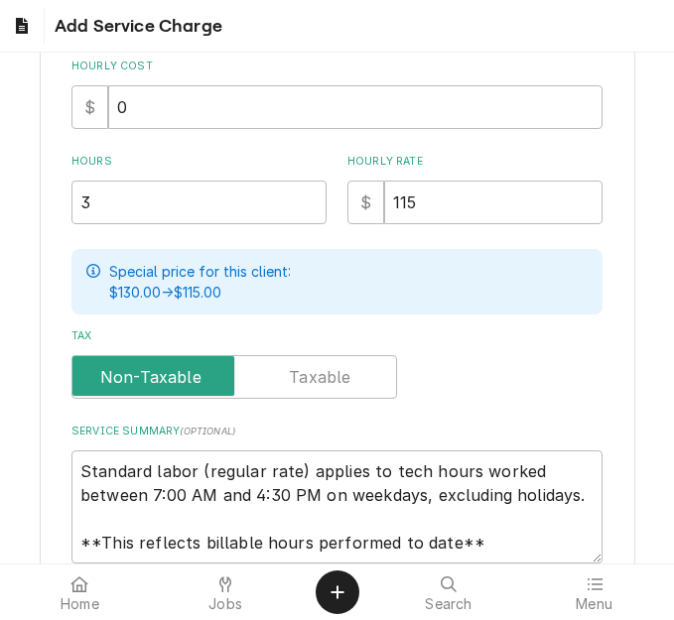
scroll to position [567, 0]
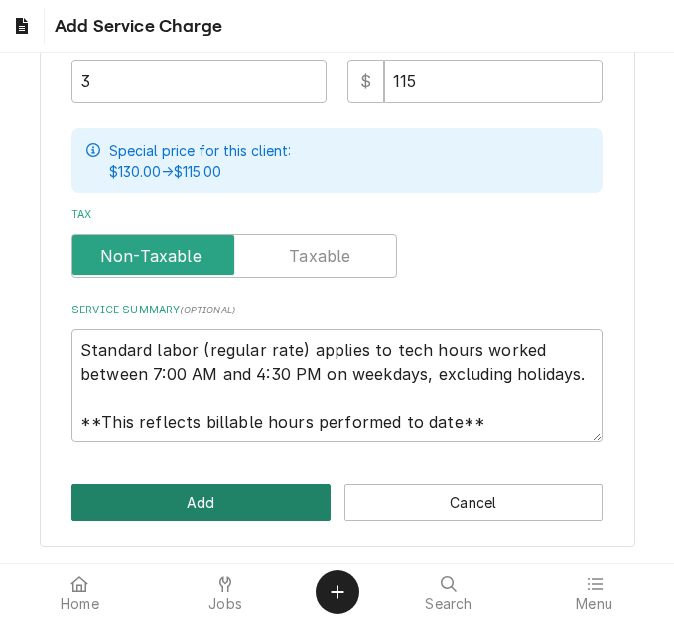
click at [164, 511] on button "Add" at bounding box center [200, 502] width 259 height 37
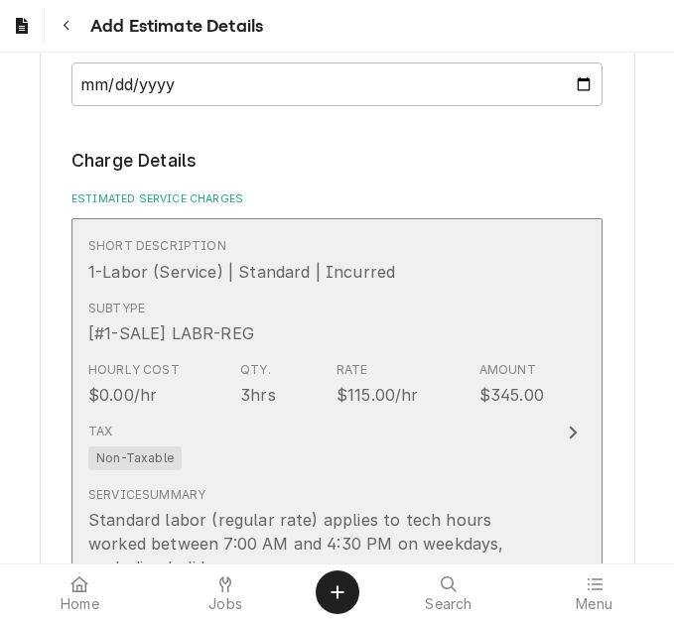
scroll to position [1962, 0]
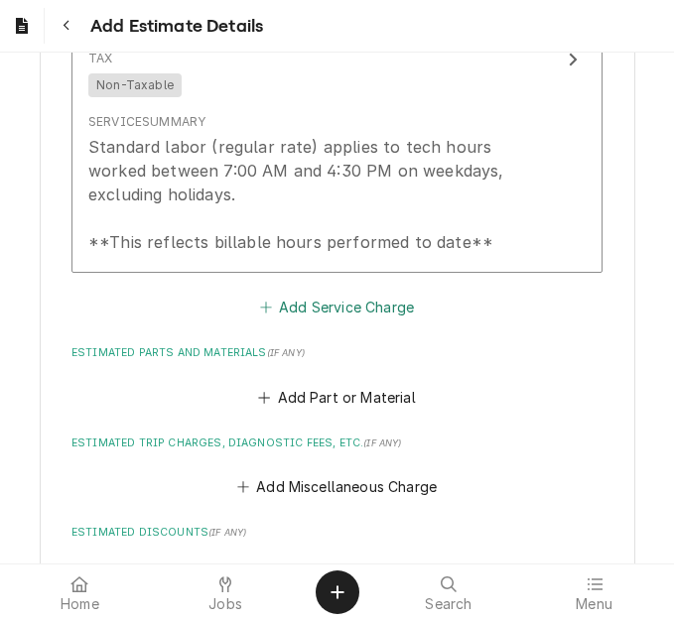
click at [295, 294] on button "Add Service Charge" at bounding box center [336, 308] width 161 height 28
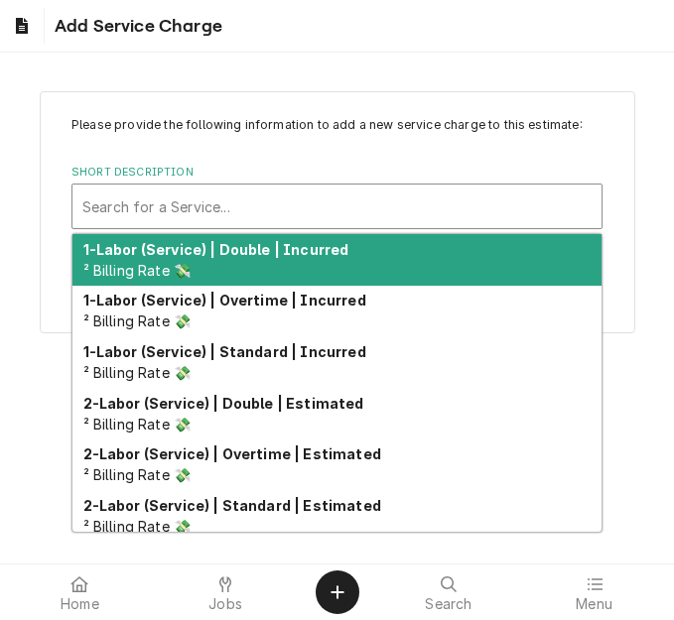
click at [216, 214] on div "Short Description" at bounding box center [336, 207] width 509 height 36
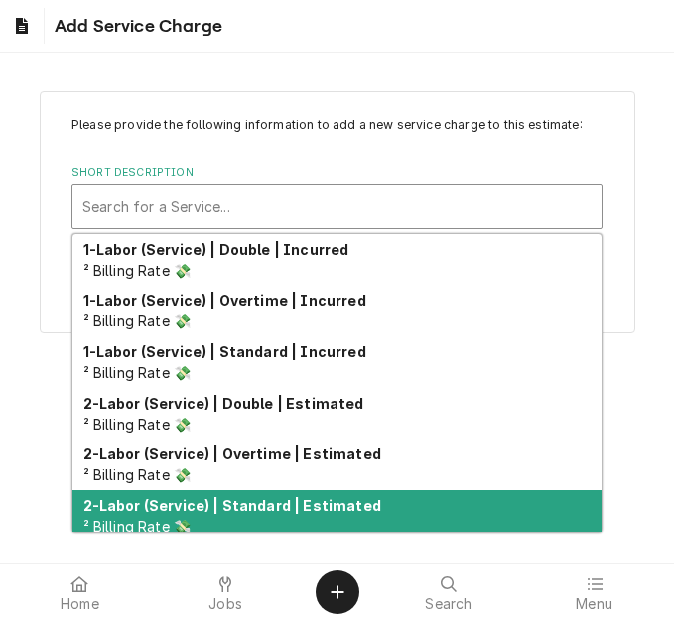
click at [252, 509] on strong "2-Labor (Service) | Standard | Estimated" at bounding box center [232, 505] width 298 height 17
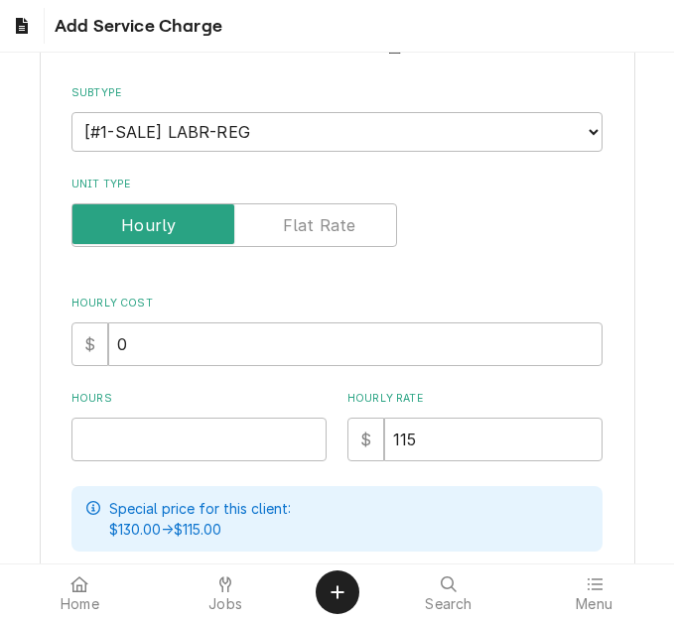
scroll to position [298, 0]
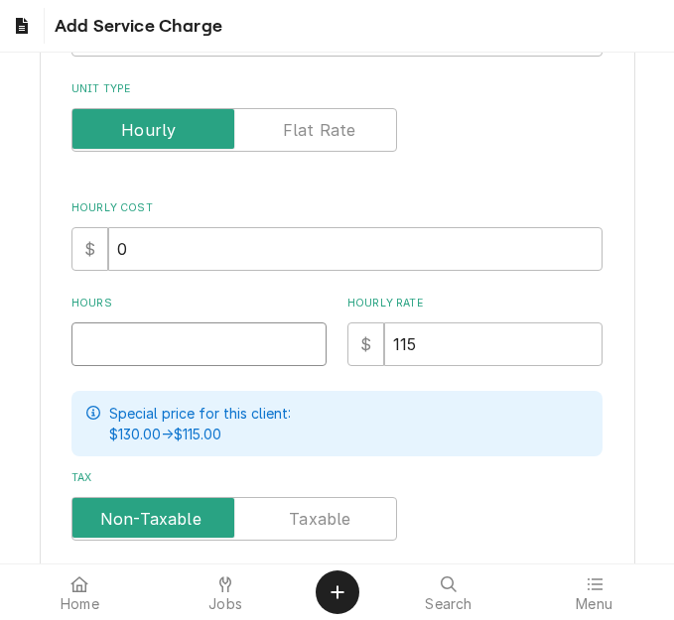
click at [117, 344] on input "Hours" at bounding box center [198, 345] width 255 height 44
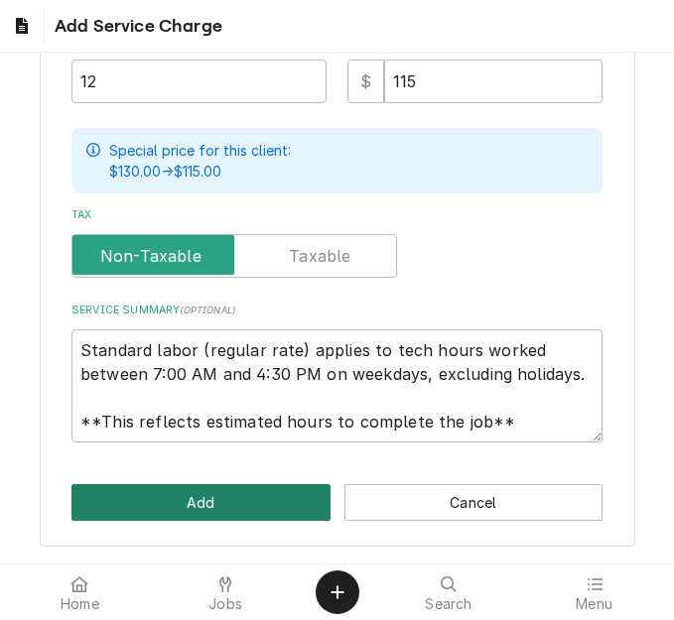
click at [167, 493] on button "Add" at bounding box center [200, 502] width 259 height 37
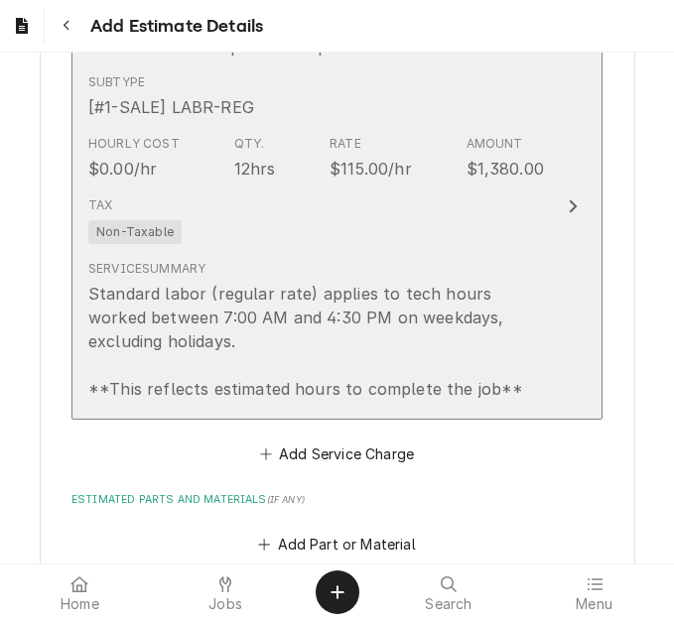
scroll to position [2397, 0]
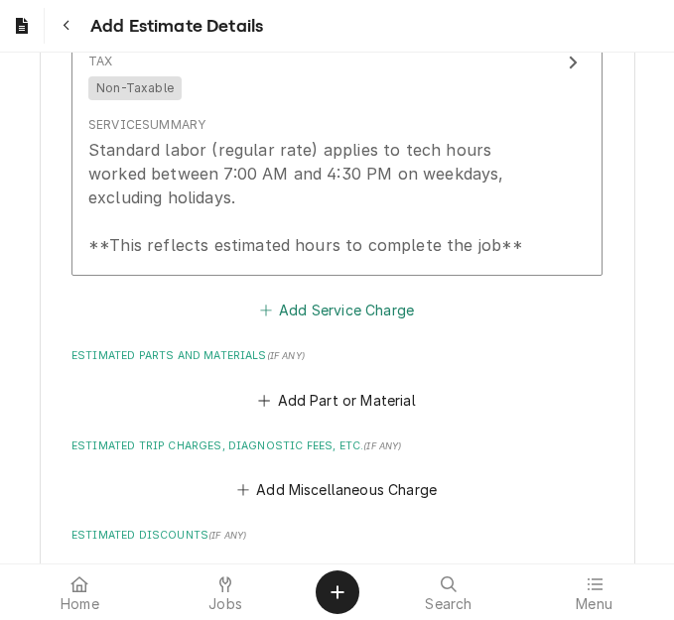
click at [285, 297] on button "Add Service Charge" at bounding box center [336, 311] width 161 height 28
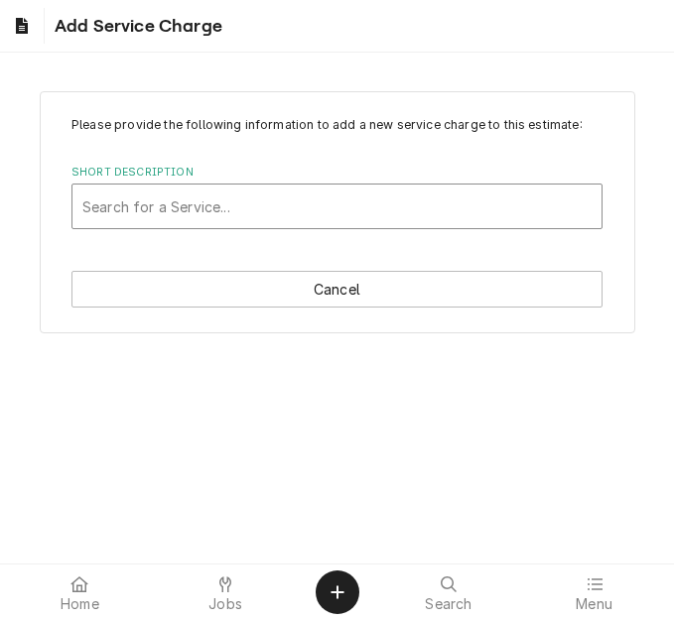
click at [214, 202] on div "Short Description" at bounding box center [336, 207] width 509 height 36
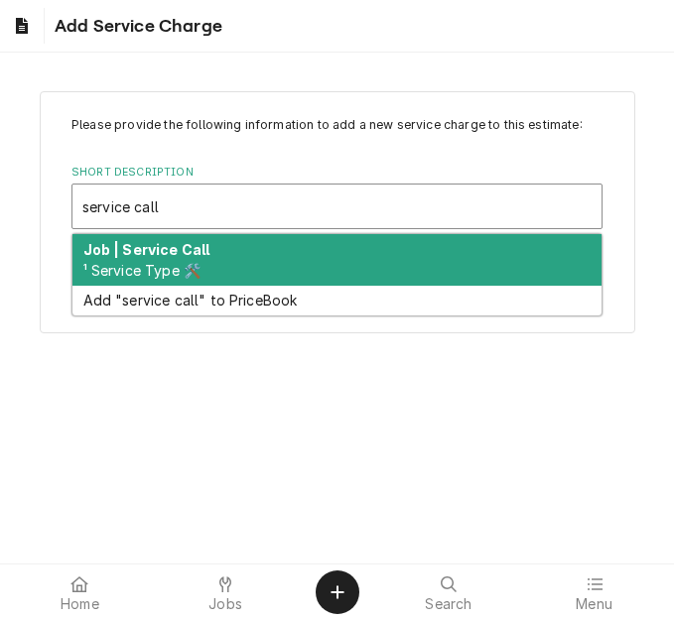
click at [200, 248] on strong "Job | Service Call" at bounding box center [146, 249] width 127 height 17
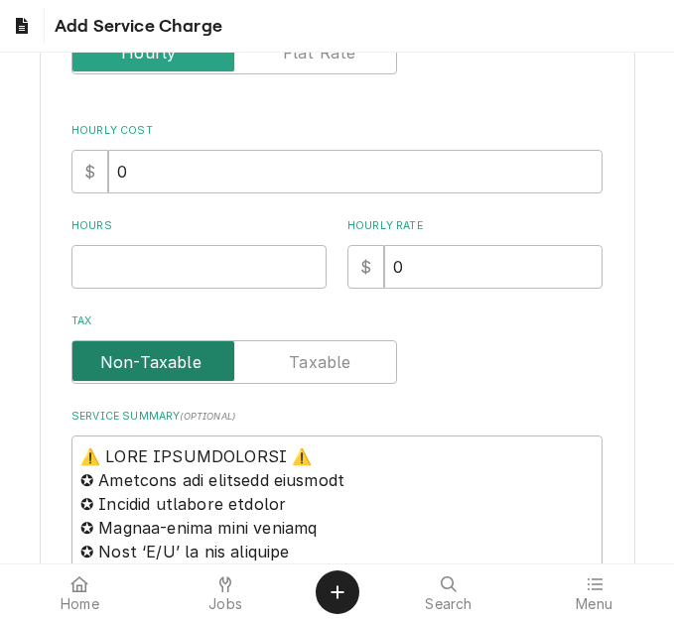
scroll to position [397, 0]
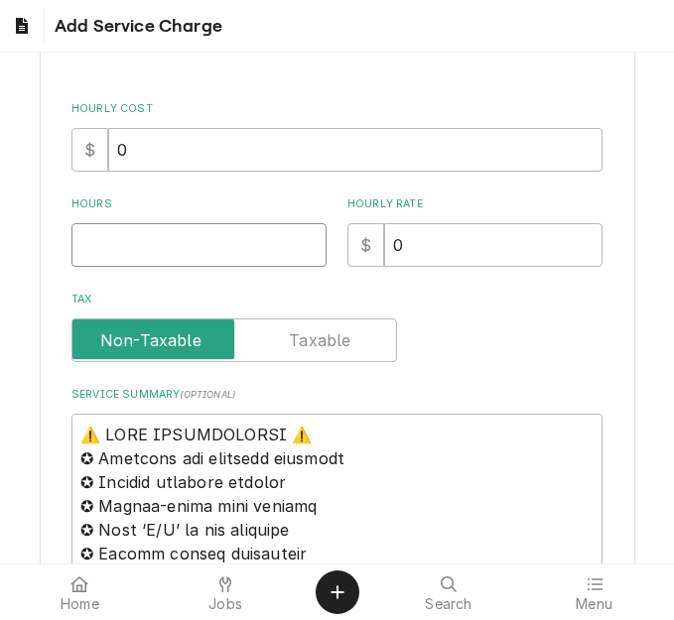
click at [139, 247] on input "Hours" at bounding box center [198, 245] width 255 height 44
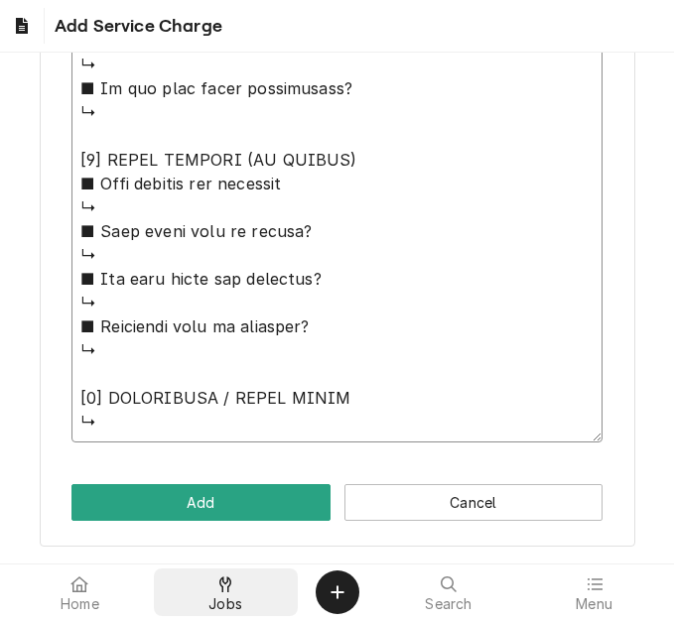
drag, startPoint x: 75, startPoint y: 235, endPoint x: 217, endPoint y: 585, distance: 377.1
click at [217, 585] on body "Add Service Charge Please provide the following information to add a new servic…" at bounding box center [337, 310] width 674 height 620
paste textarea "Quote to replace compressor and drier on Wasserstrom Drive Thru Board / Model: …"
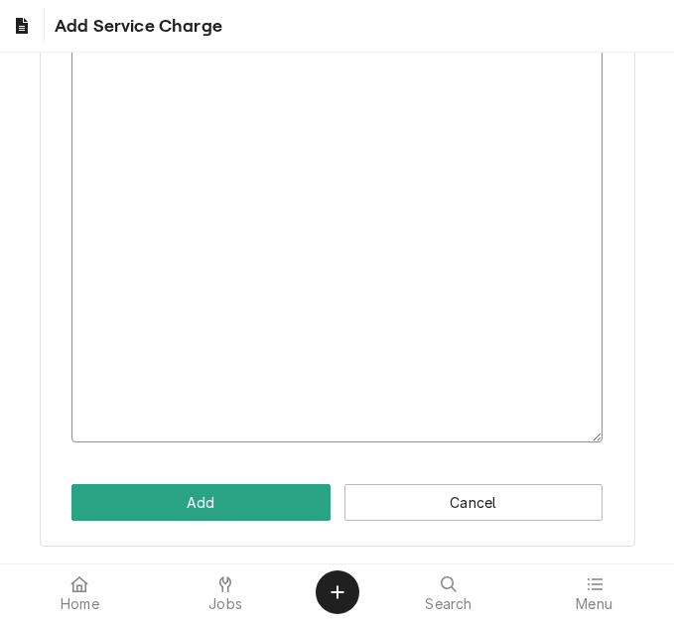
scroll to position [410, 0]
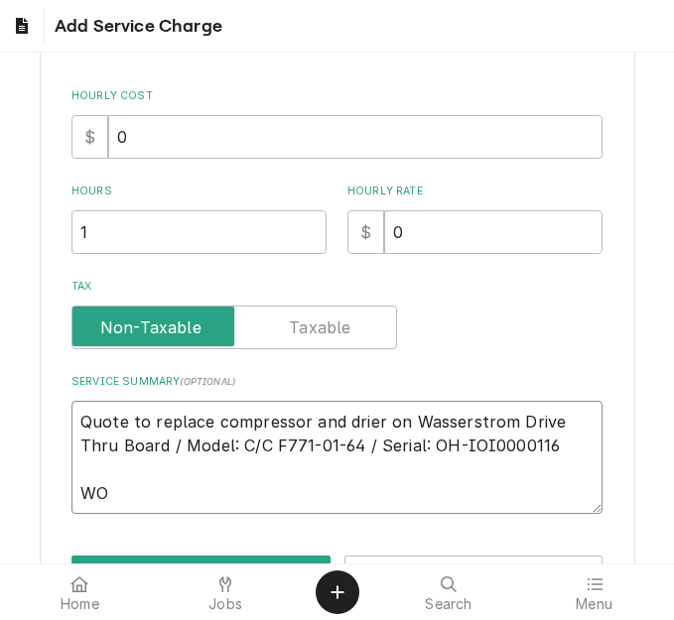
click at [172, 497] on textarea "Quote to replace compressor and drier on Wasserstrom Drive Thru Board / Model: …" at bounding box center [336, 457] width 531 height 113
paste textarea "324224017"
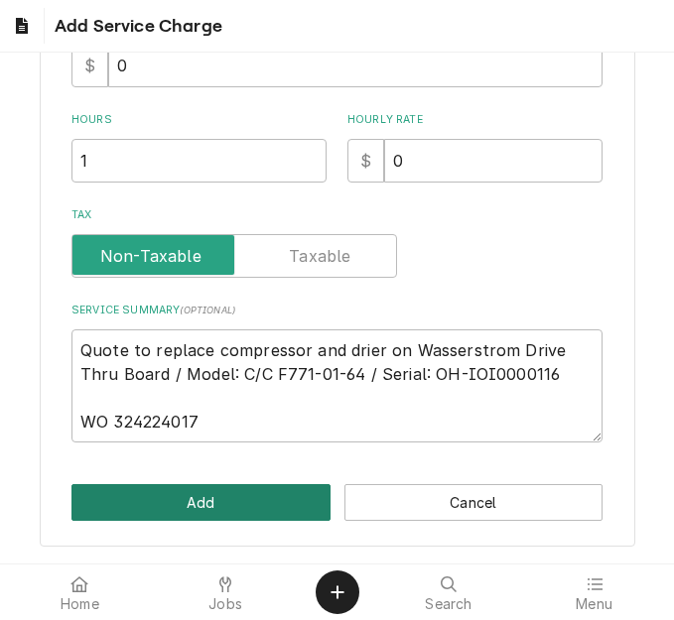
click at [170, 504] on button "Add" at bounding box center [200, 502] width 259 height 37
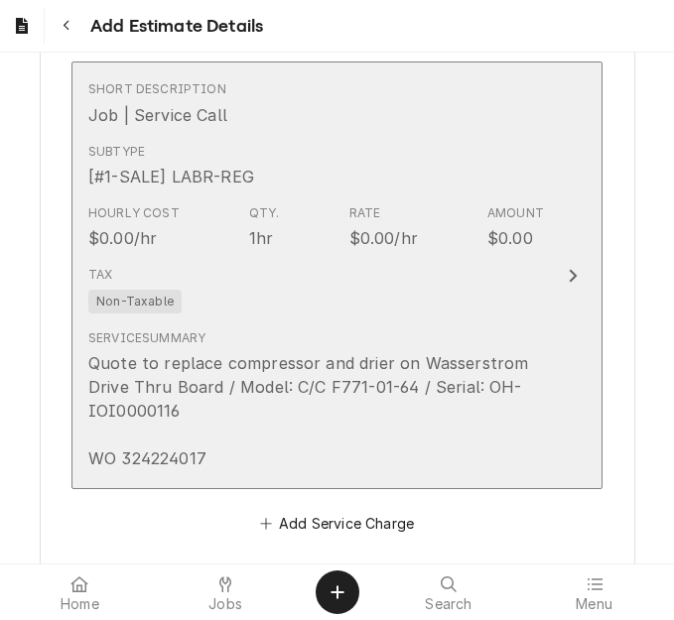
scroll to position [2893, 0]
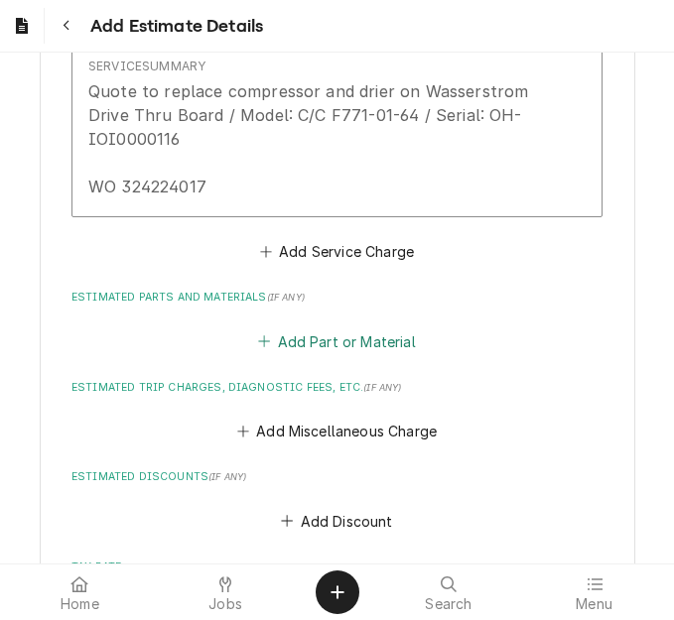
click at [300, 328] on button "Add Part or Material" at bounding box center [337, 342] width 164 height 28
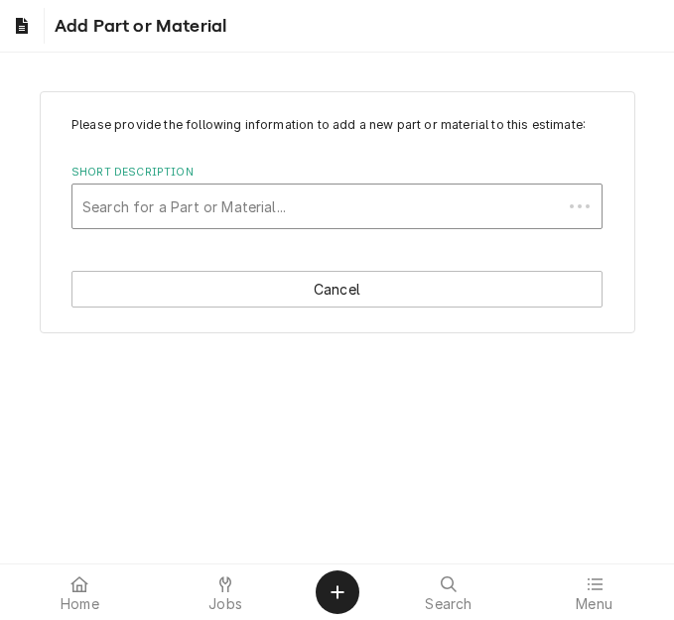
click at [193, 213] on div "Short Description" at bounding box center [317, 207] width 470 height 36
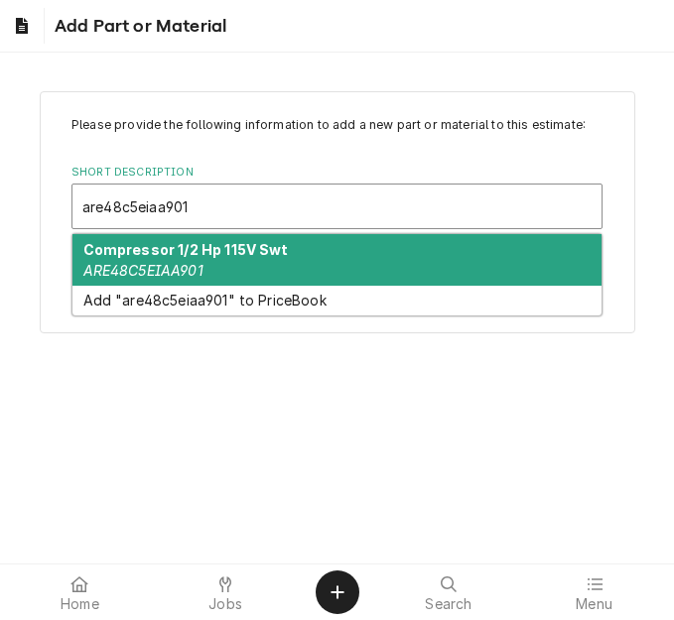
click at [203, 258] on div "Compressor 1/2 Hp 115V Swt ARE48C5EIAA901" at bounding box center [336, 260] width 529 height 52
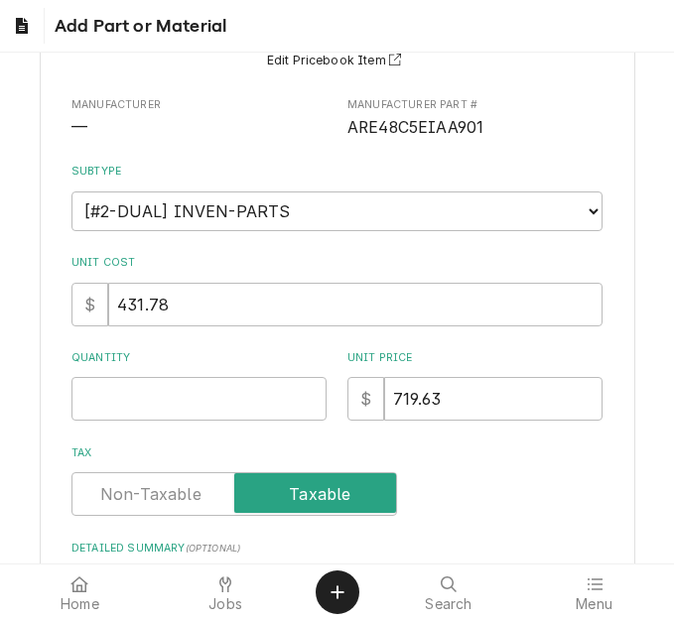
scroll to position [199, 0]
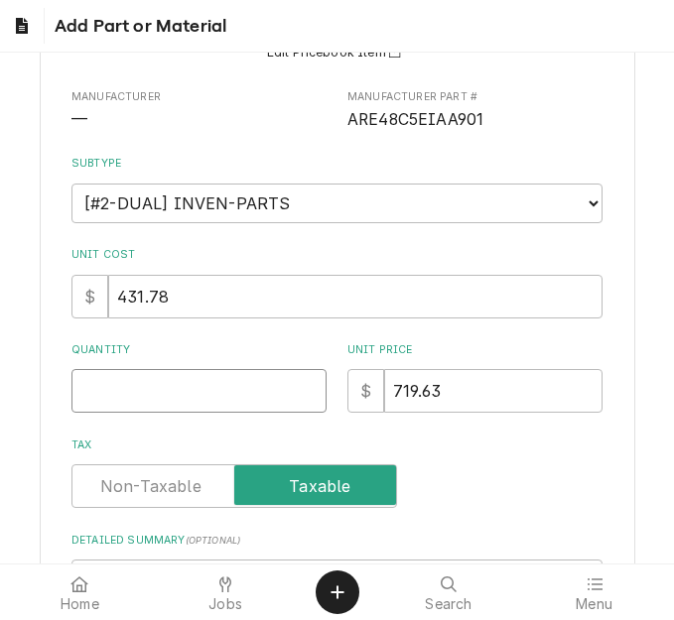
click at [145, 374] on input "Quantity" at bounding box center [198, 391] width 255 height 44
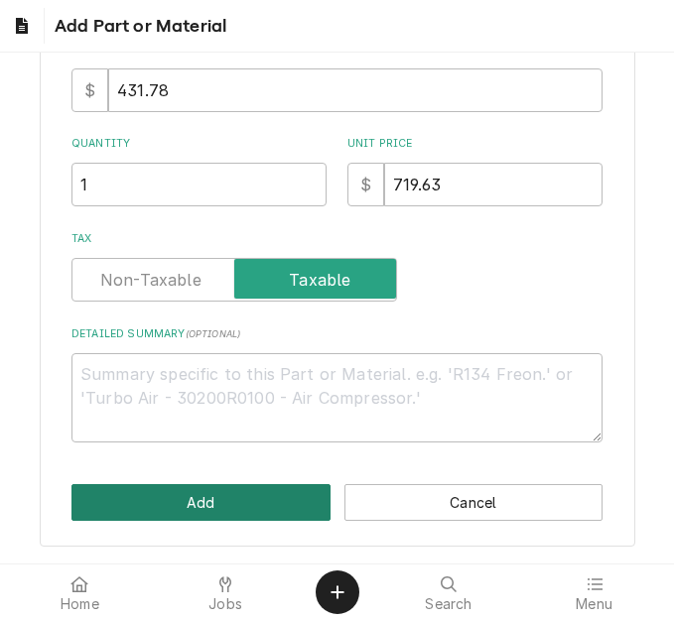
click at [172, 502] on button "Add" at bounding box center [200, 502] width 259 height 37
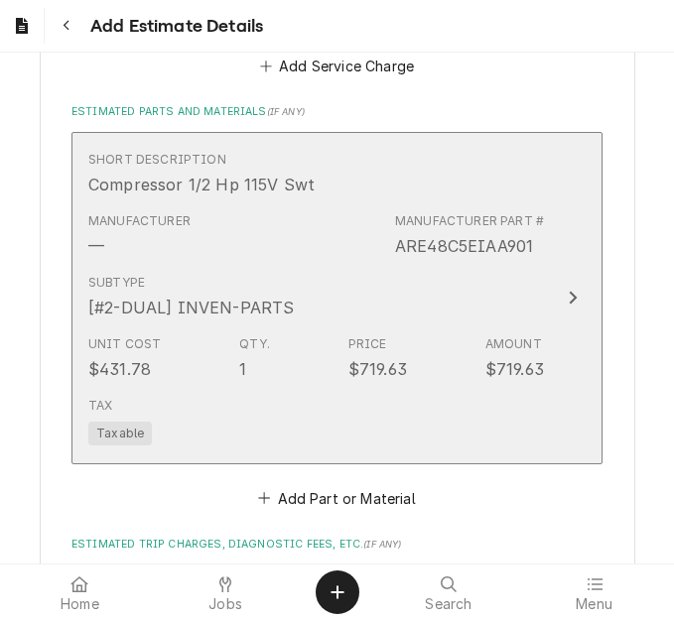
scroll to position [3178, 0]
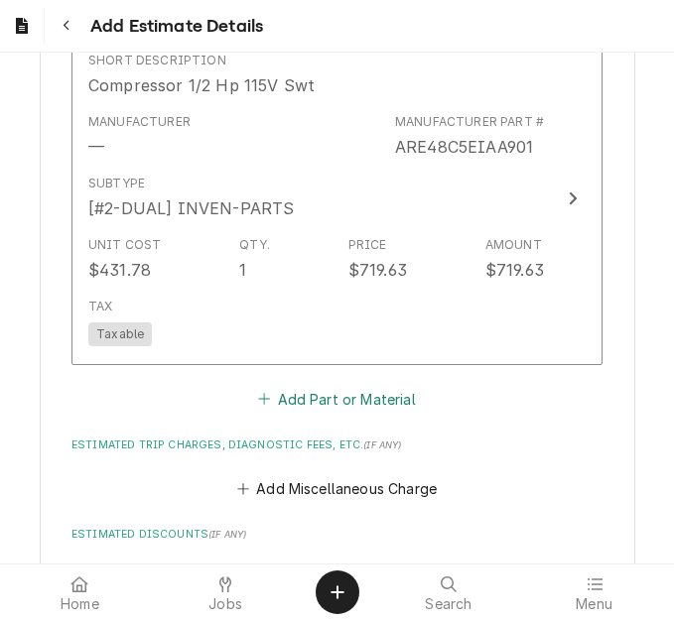
click at [295, 385] on button "Add Part or Material" at bounding box center [337, 399] width 164 height 28
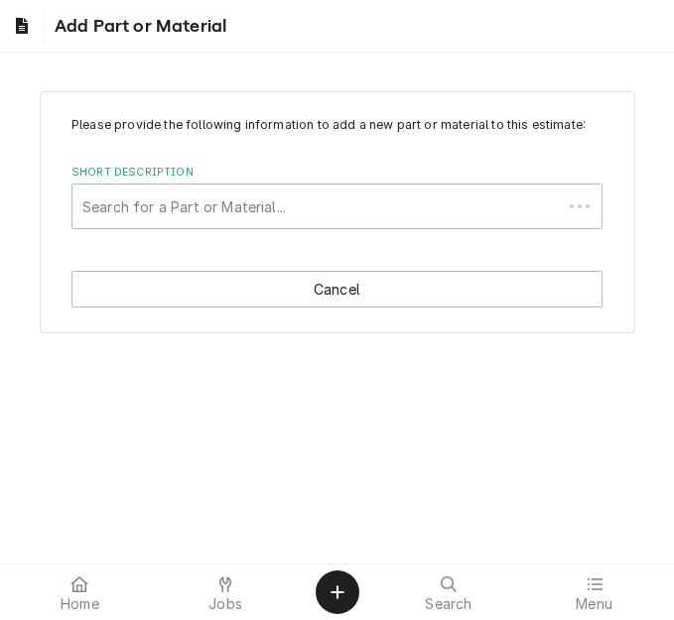
click at [170, 204] on div "Short Description" at bounding box center [317, 207] width 470 height 36
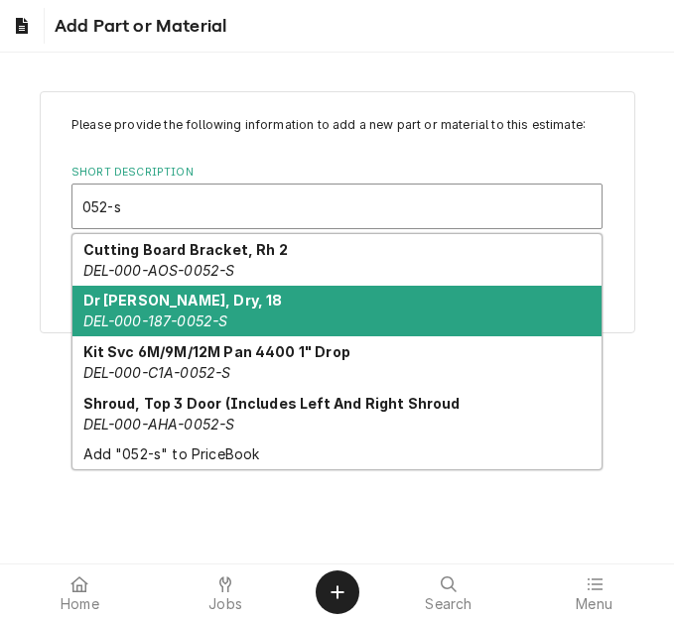
click at [252, 315] on div "Dr Assy, Dry, 18 DEL-000-187-0052-S" at bounding box center [336, 312] width 529 height 52
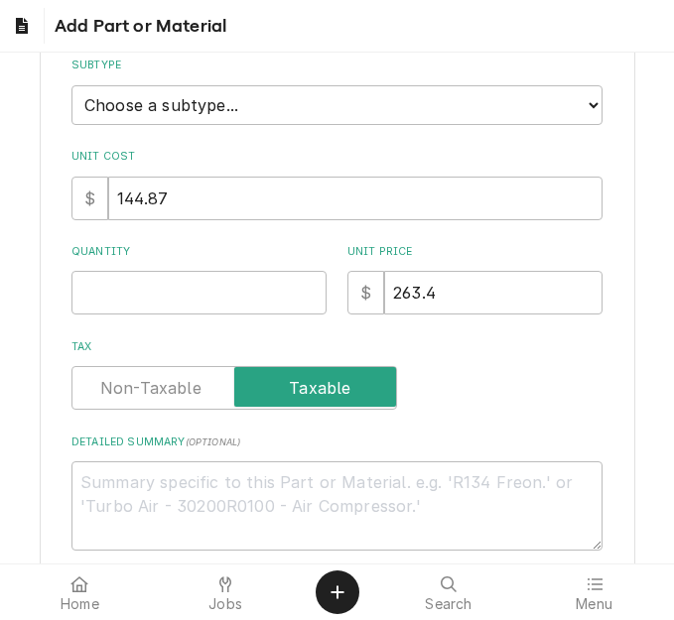
scroll to position [298, 0]
click at [136, 312] on input "Quantity" at bounding box center [198, 292] width 255 height 44
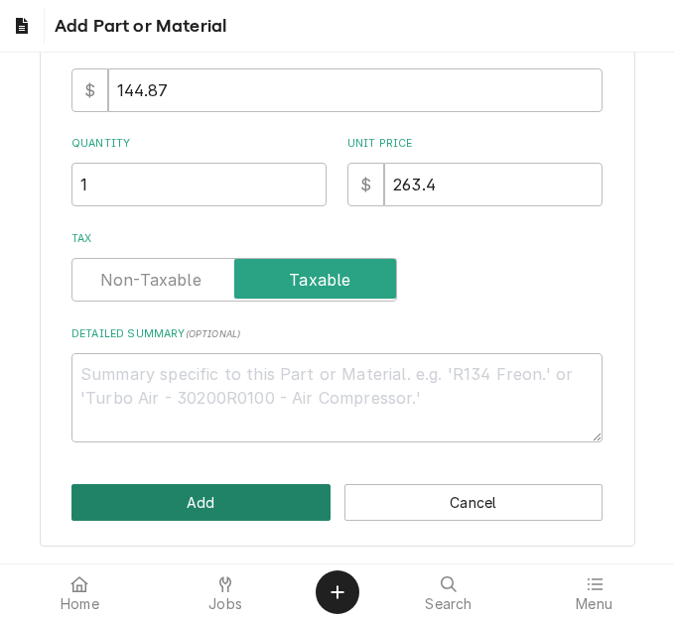
click at [192, 506] on button "Add" at bounding box center [200, 502] width 259 height 37
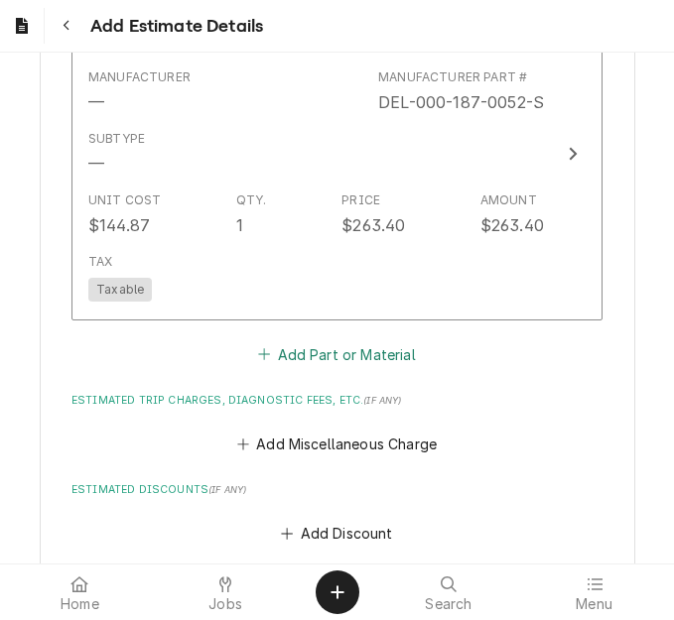
scroll to position [3624, 0]
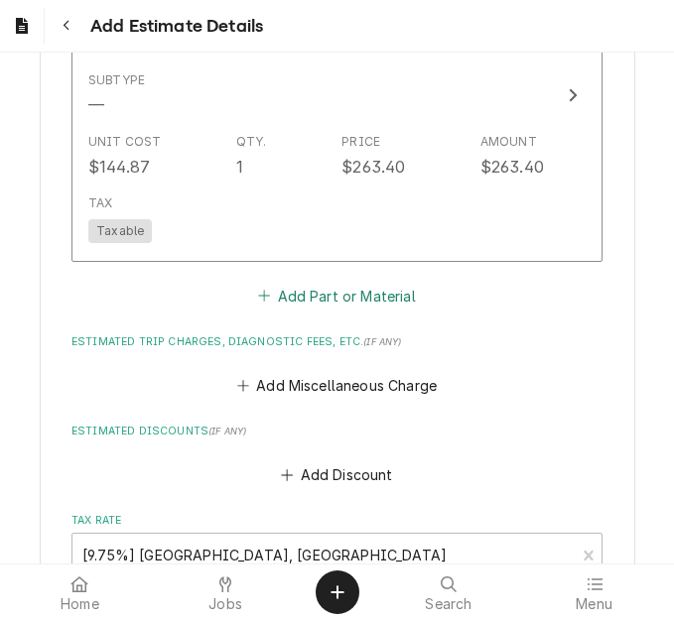
click at [302, 282] on button "Add Part or Material" at bounding box center [337, 296] width 164 height 28
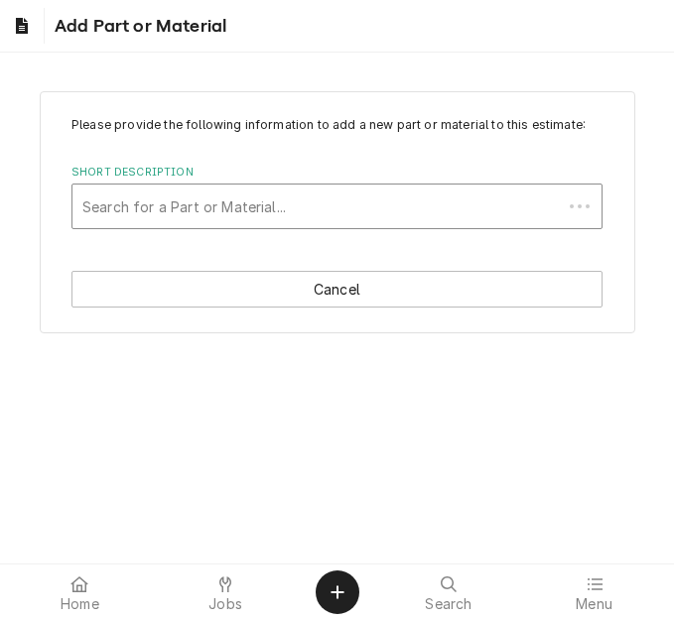
click at [231, 193] on div "Short Description" at bounding box center [317, 207] width 470 height 36
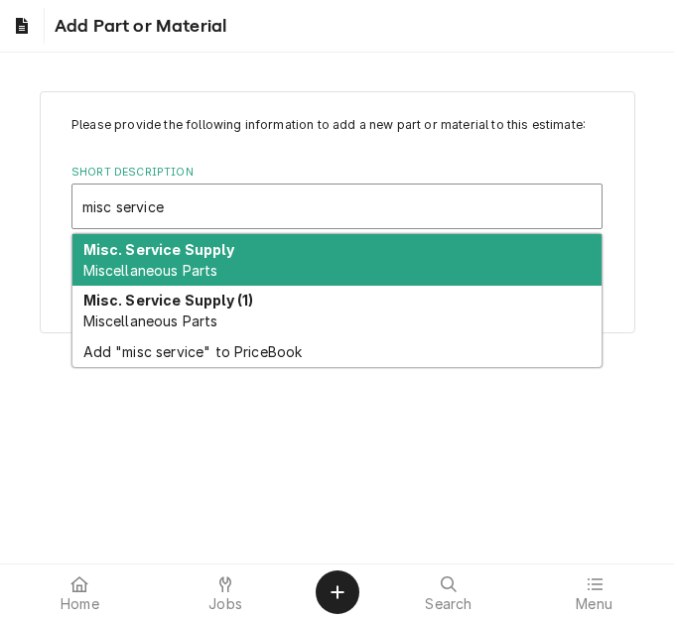
click at [172, 257] on strong "Misc. Service Supply" at bounding box center [158, 249] width 151 height 17
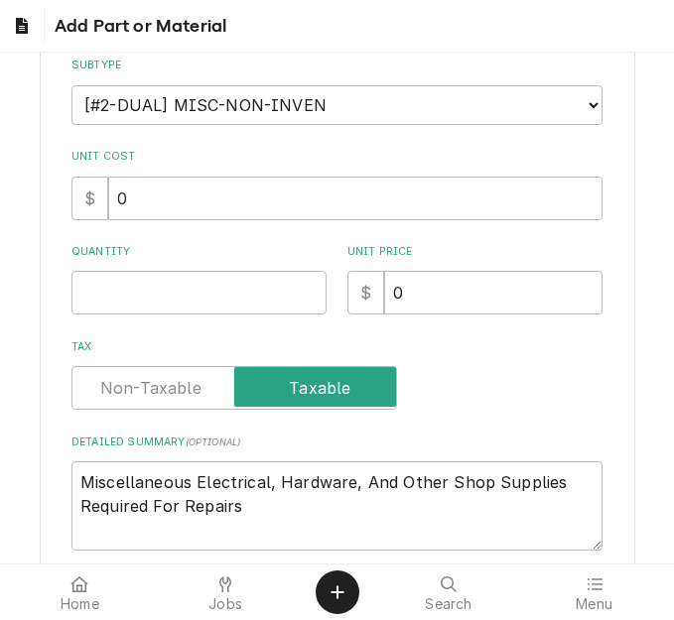
scroll to position [298, 0]
click at [129, 306] on input "Quantity" at bounding box center [198, 292] width 255 height 44
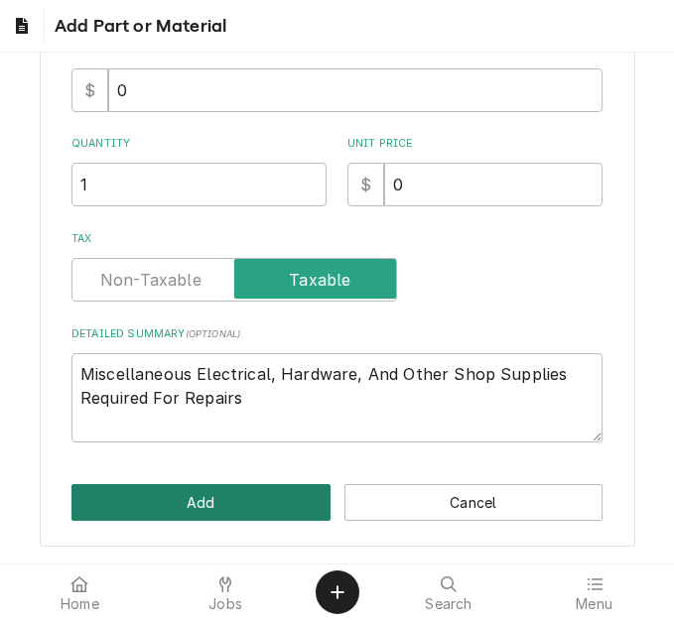
click at [170, 499] on button "Add" at bounding box center [200, 502] width 259 height 37
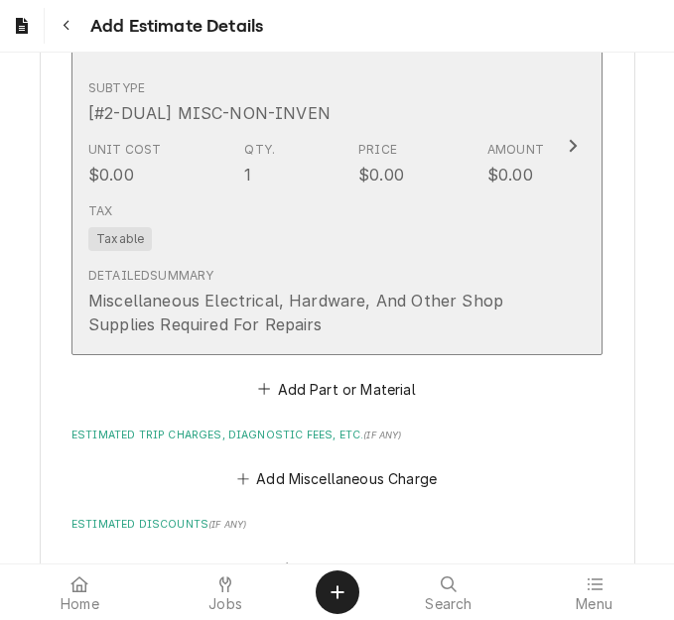
scroll to position [4032, 0]
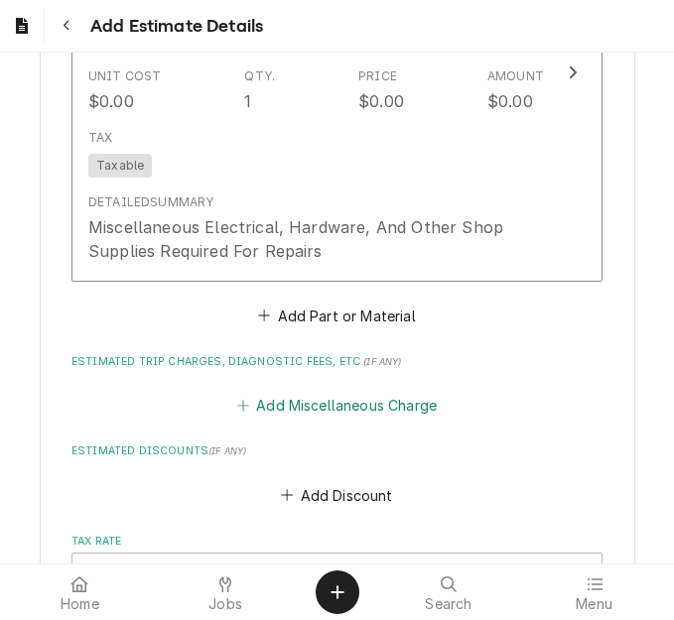
click at [333, 392] on button "Add Miscellaneous Charge" at bounding box center [336, 406] width 206 height 28
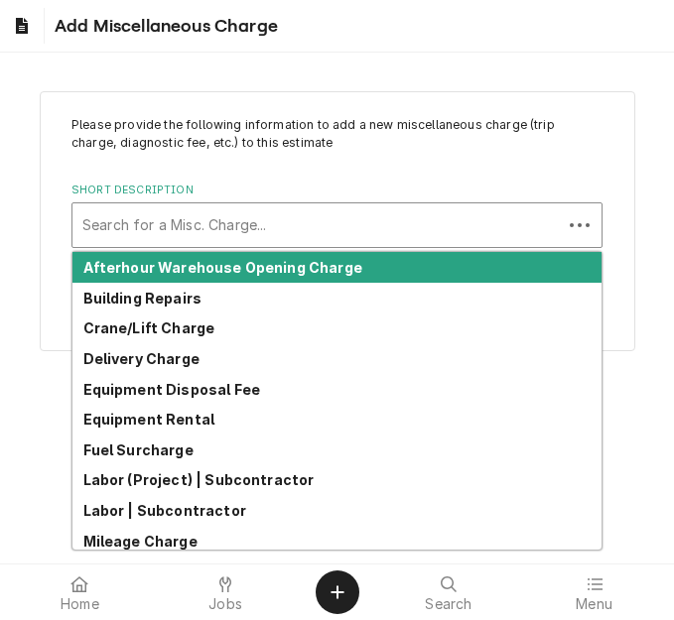
click at [183, 223] on div "Short Description" at bounding box center [317, 225] width 470 height 36
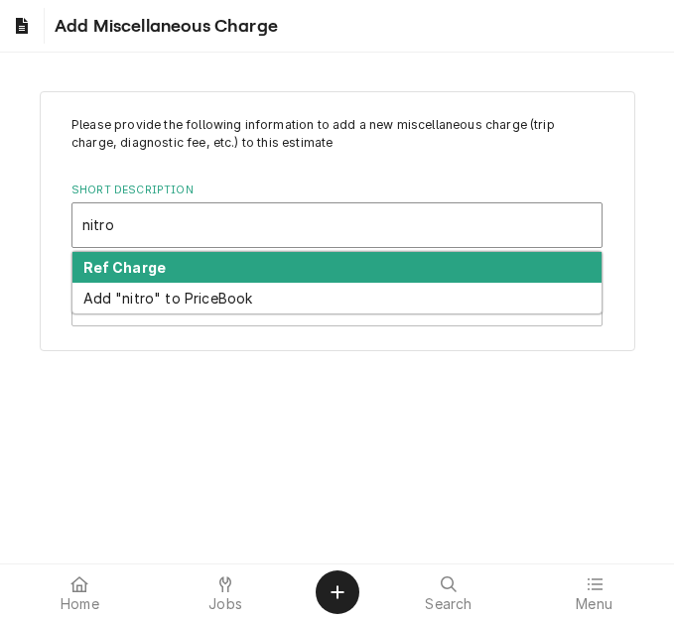
click at [150, 272] on strong "Ref Charge" at bounding box center [124, 267] width 83 height 17
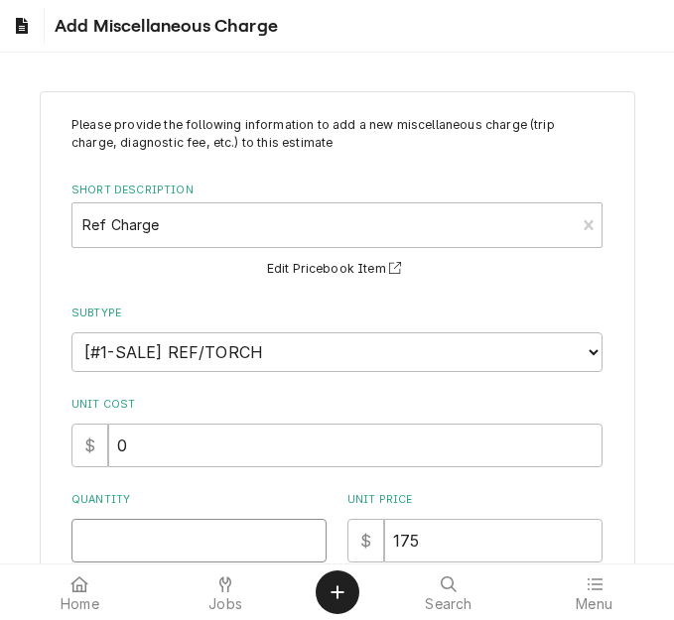
click at [123, 537] on input "Quantity" at bounding box center [198, 541] width 255 height 44
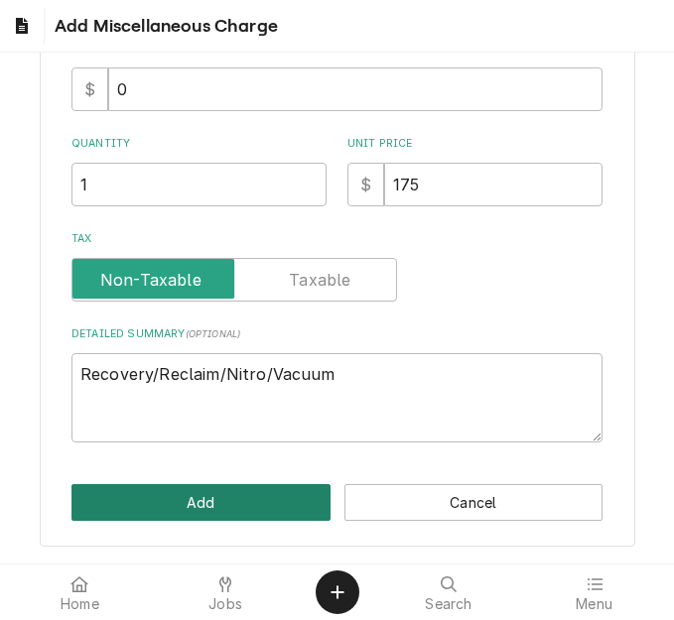
click at [174, 491] on button "Add" at bounding box center [200, 502] width 259 height 37
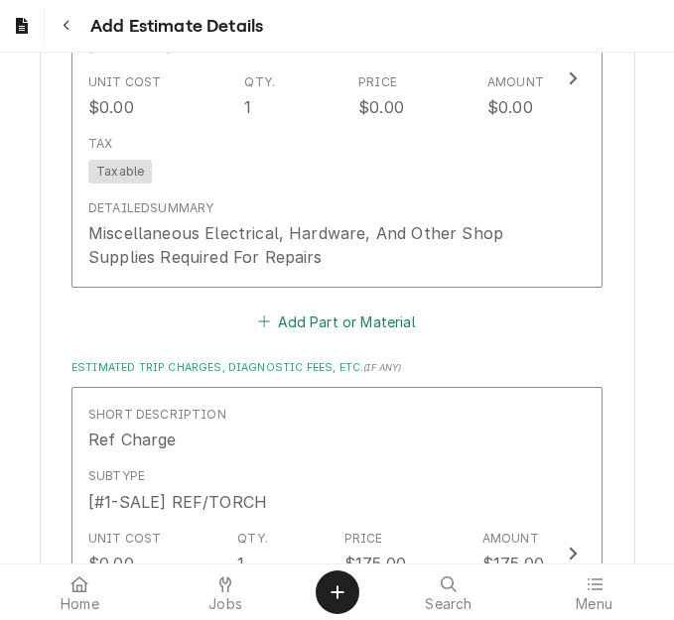
scroll to position [4005, 0]
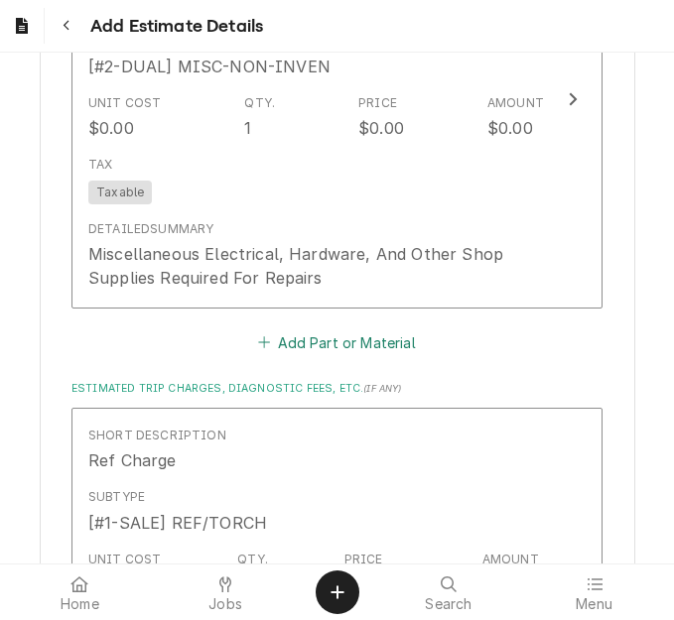
click at [290, 329] on button "Add Part or Material" at bounding box center [337, 343] width 164 height 28
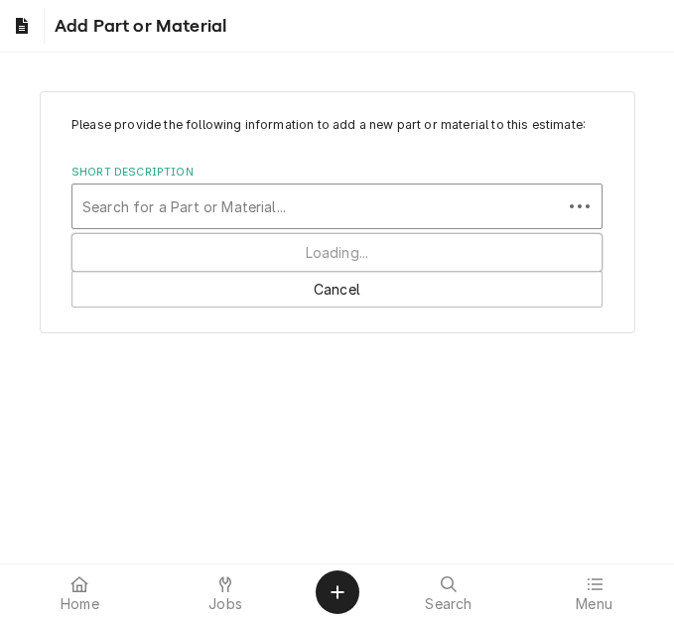
click at [190, 210] on div "Short Description" at bounding box center [317, 207] width 470 height 36
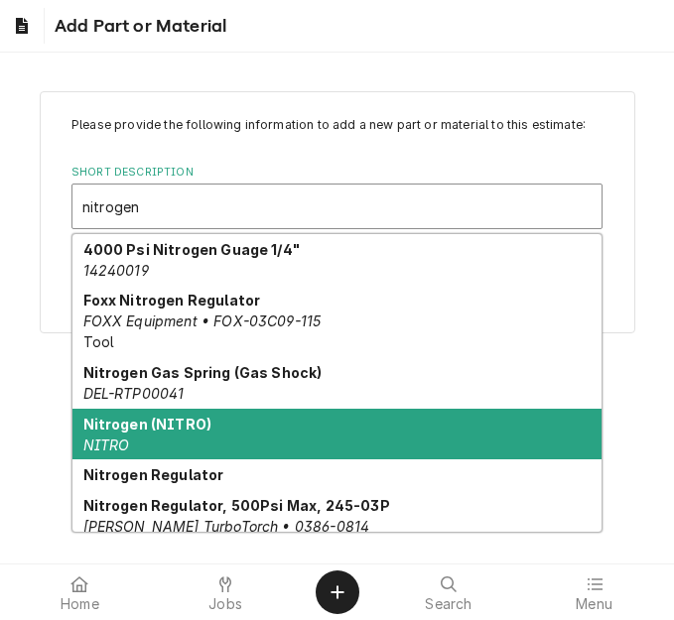
click at [166, 435] on div "Nitrogen (NITRO) NITRO" at bounding box center [336, 435] width 529 height 52
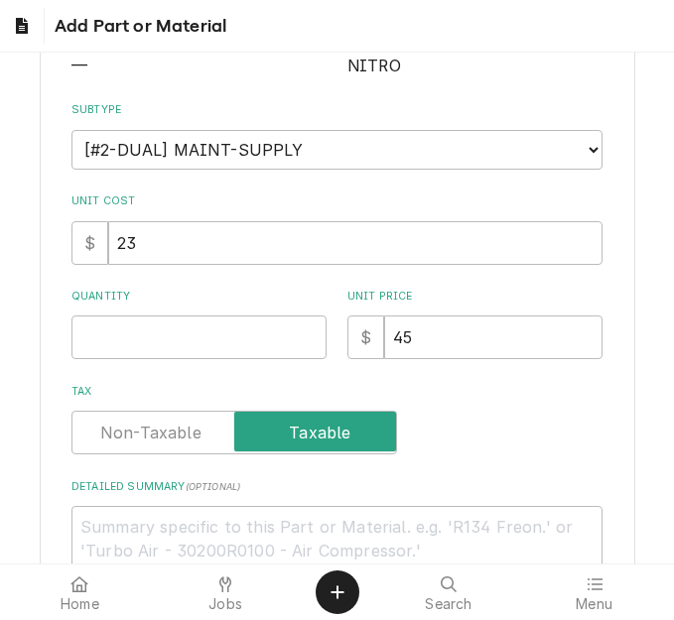
scroll to position [298, 0]
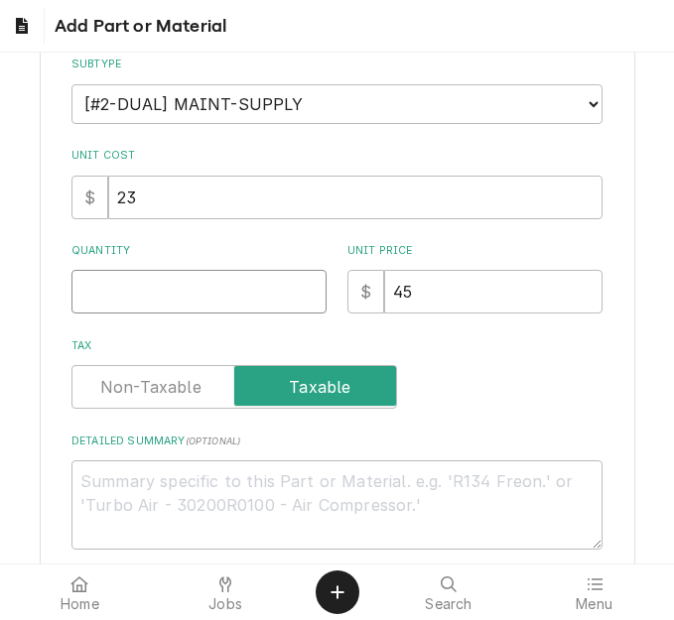
click at [113, 298] on input "Quantity" at bounding box center [198, 292] width 255 height 44
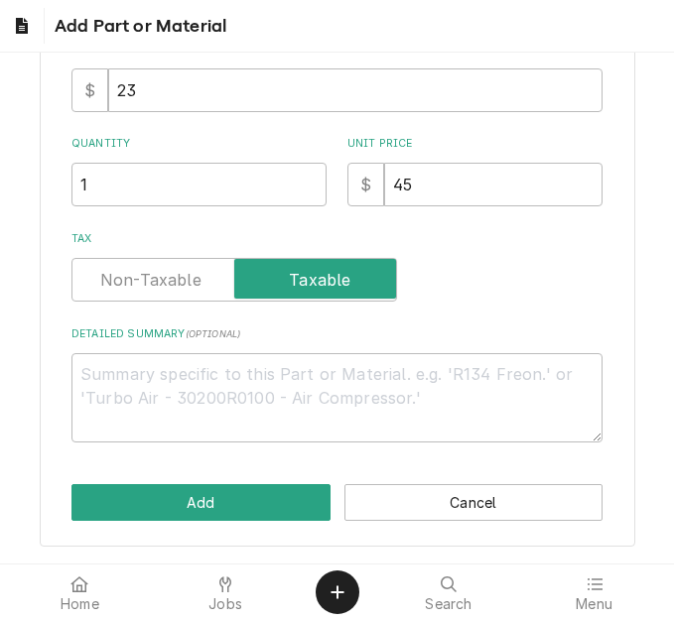
click at [190, 480] on div "Please provide the following information to add a new part or material to this …" at bounding box center [338, 116] width 596 height 861
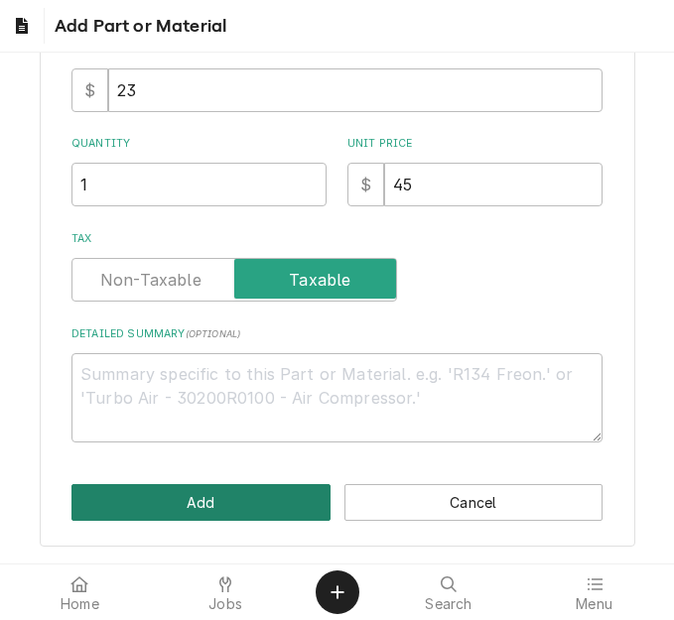
click at [187, 503] on button "Add" at bounding box center [200, 502] width 259 height 37
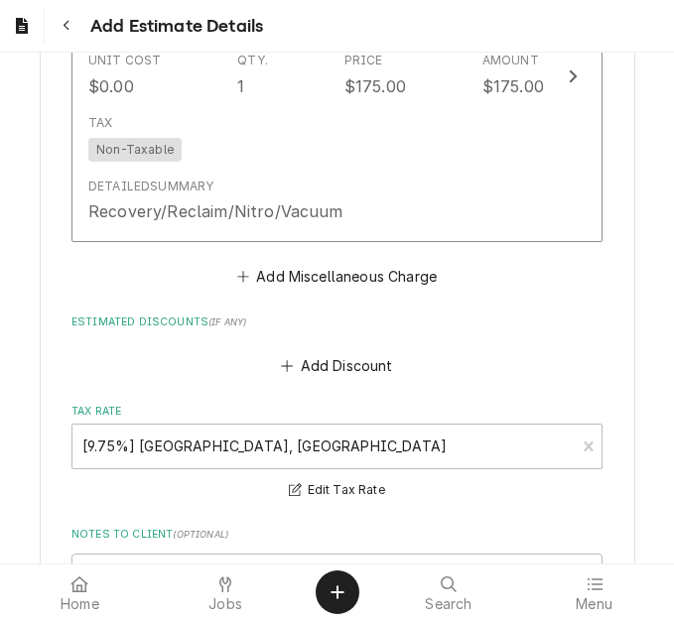
scroll to position [4872, 0]
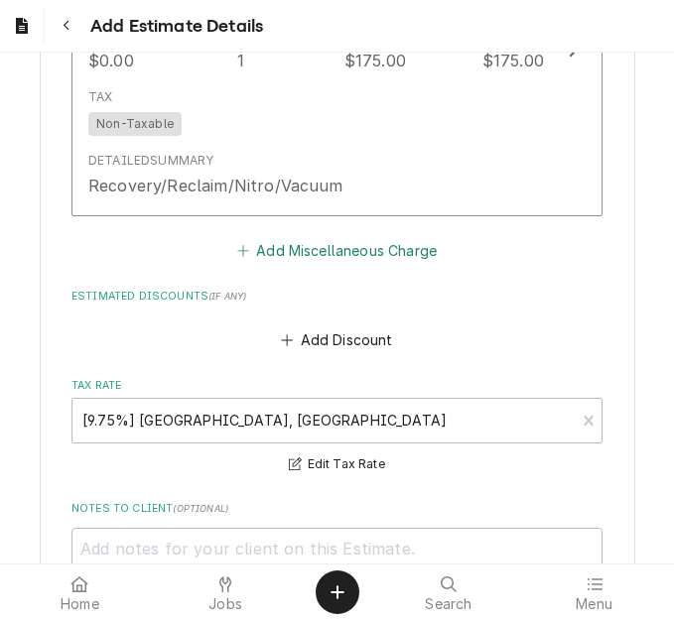
click at [268, 237] on button "Add Miscellaneous Charge" at bounding box center [336, 251] width 206 height 28
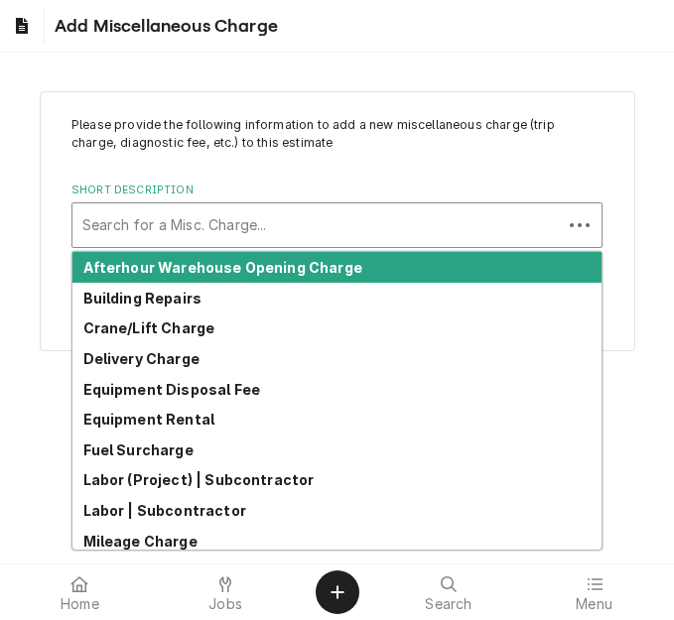
click at [173, 232] on div "Short Description" at bounding box center [317, 225] width 470 height 36
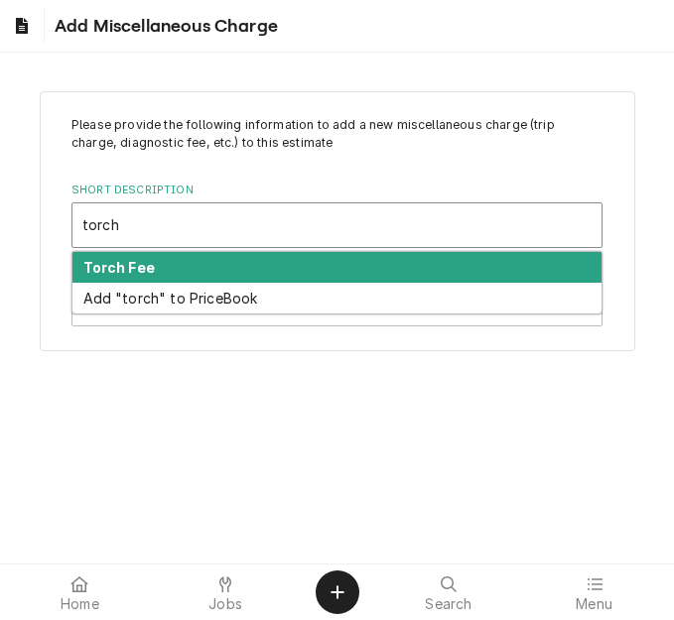
click at [186, 258] on div "Torch Fee" at bounding box center [336, 267] width 529 height 31
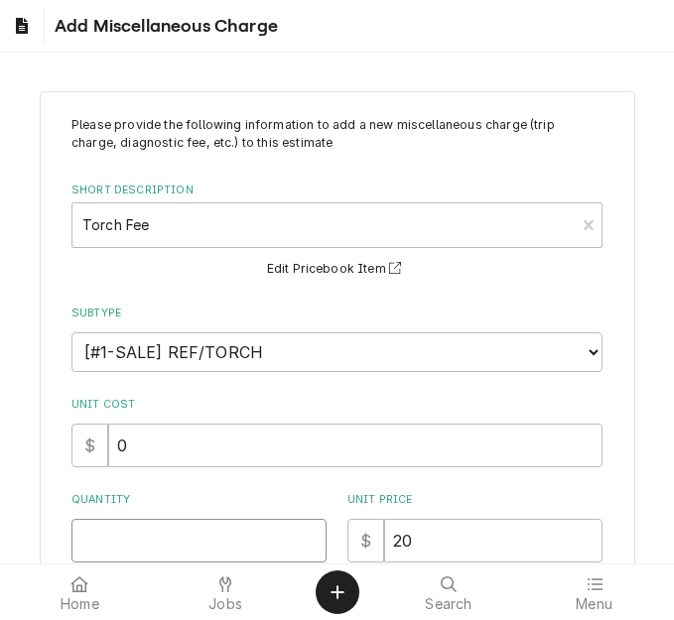
click at [121, 550] on input "Quantity" at bounding box center [198, 541] width 255 height 44
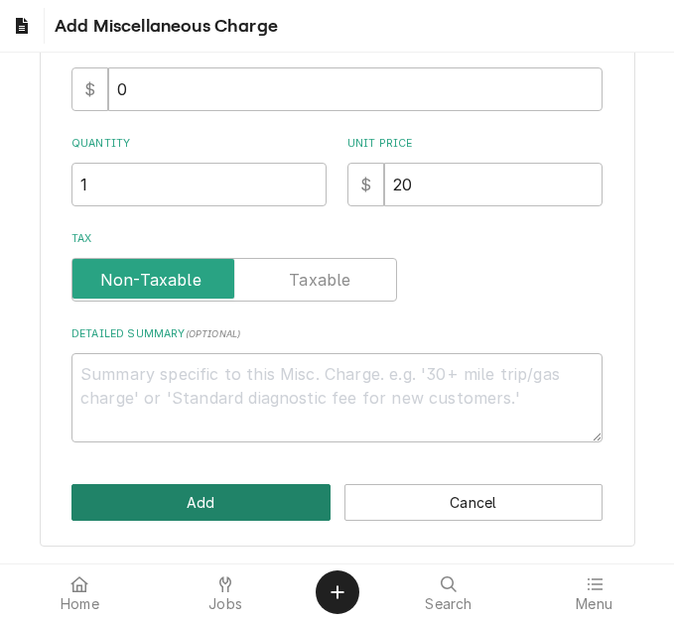
click at [182, 521] on button "Add" at bounding box center [200, 502] width 259 height 37
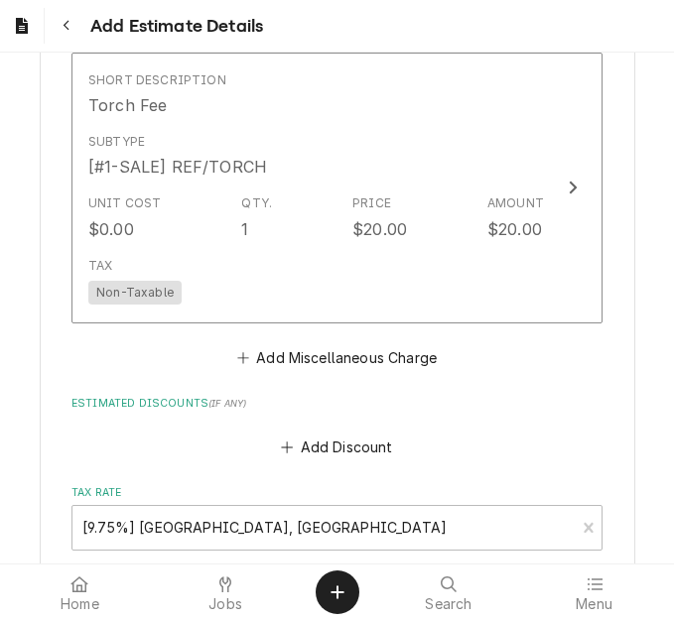
scroll to position [5031, 0]
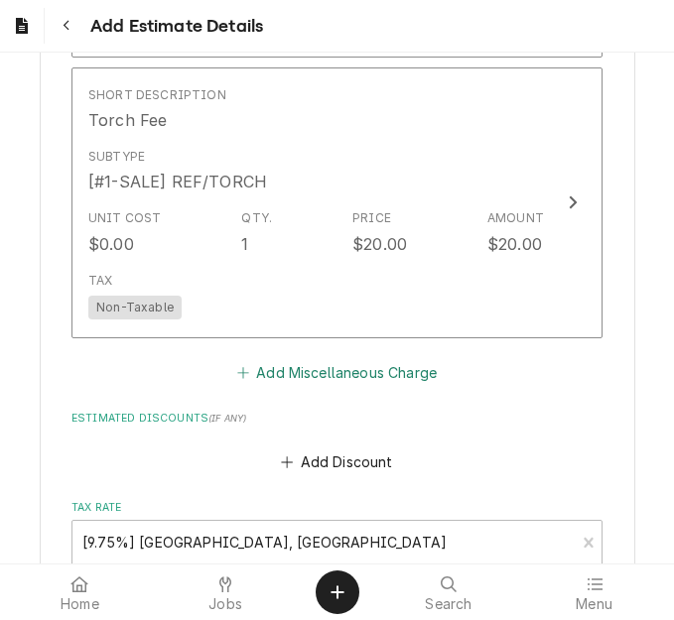
click at [301, 358] on button "Add Miscellaneous Charge" at bounding box center [336, 372] width 206 height 28
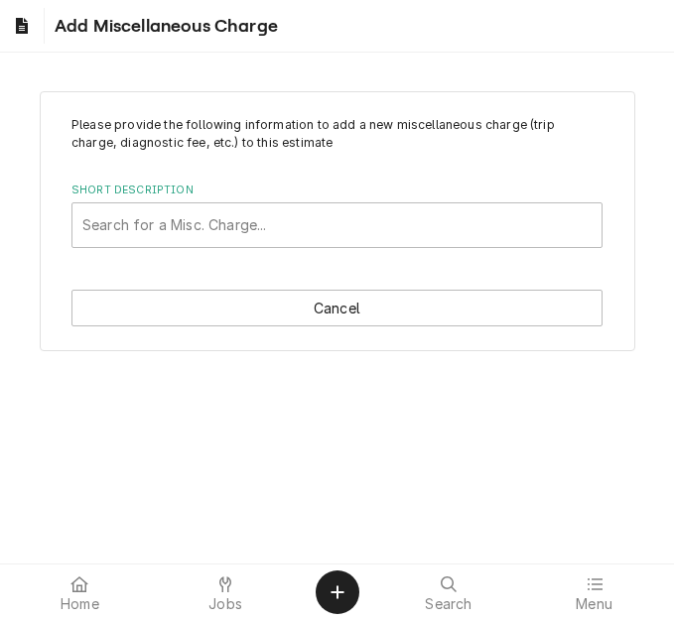
click at [159, 221] on div "Short Description" at bounding box center [336, 225] width 509 height 36
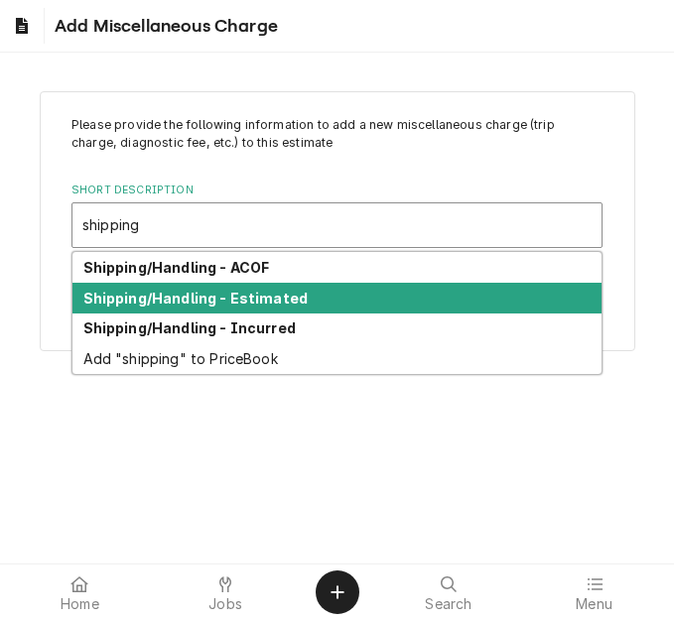
click at [172, 290] on strong "Shipping/Handling - Estimated" at bounding box center [195, 298] width 225 height 17
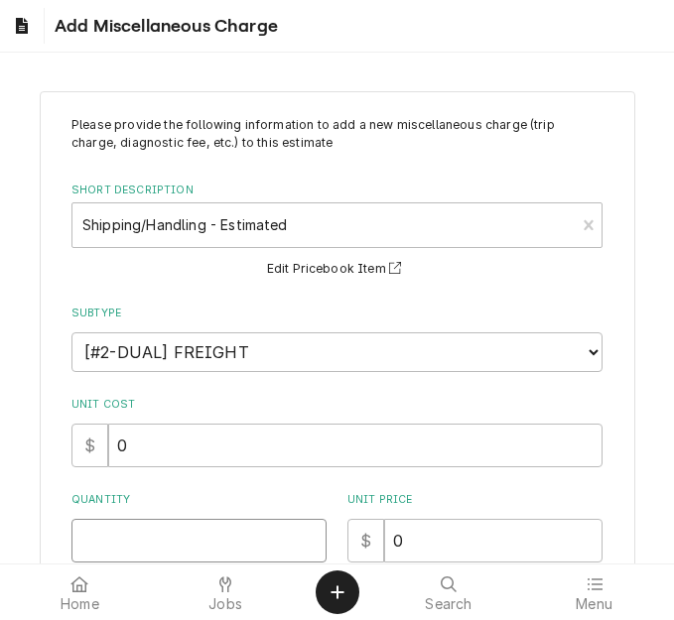
click at [116, 552] on input "Quantity" at bounding box center [198, 541] width 255 height 44
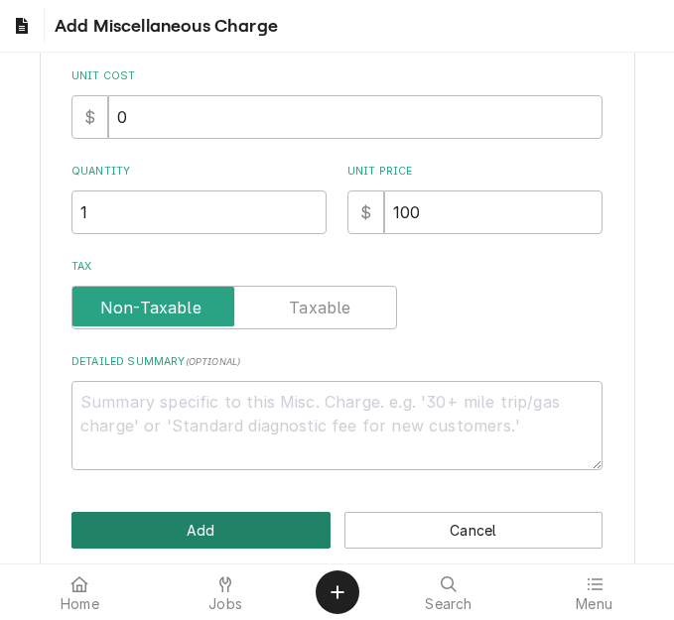
click at [160, 526] on button "Add" at bounding box center [200, 530] width 259 height 37
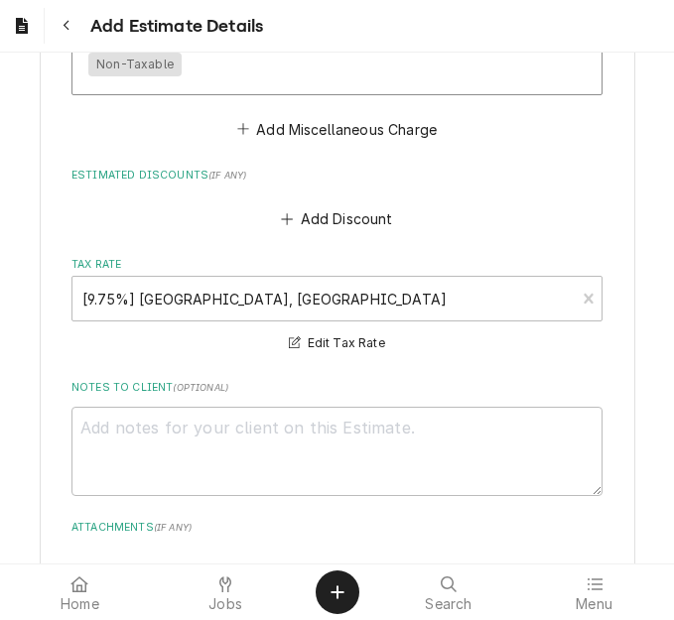
scroll to position [5449, 0]
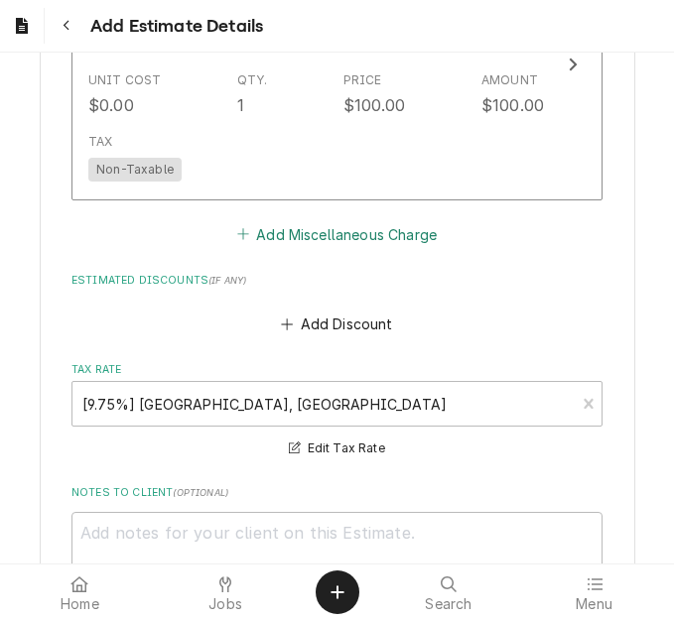
click at [296, 220] on button "Add Miscellaneous Charge" at bounding box center [336, 234] width 206 height 28
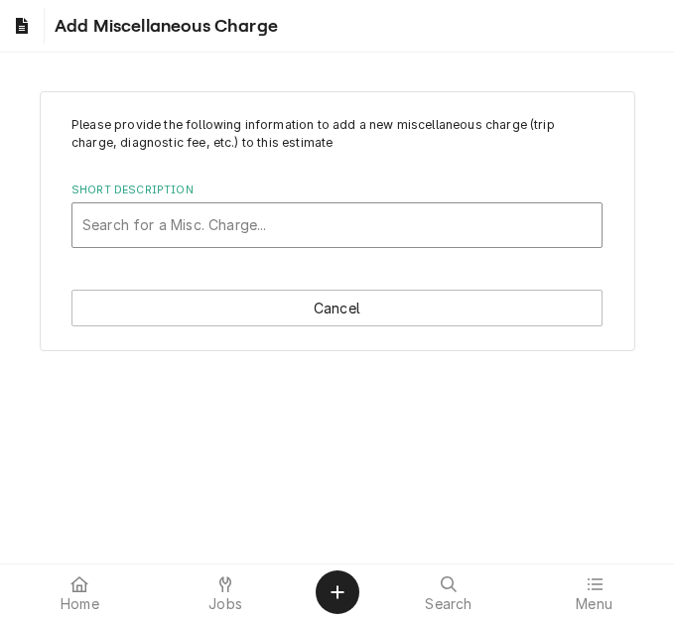
click at [194, 231] on div "Short Description" at bounding box center [336, 225] width 509 height 36
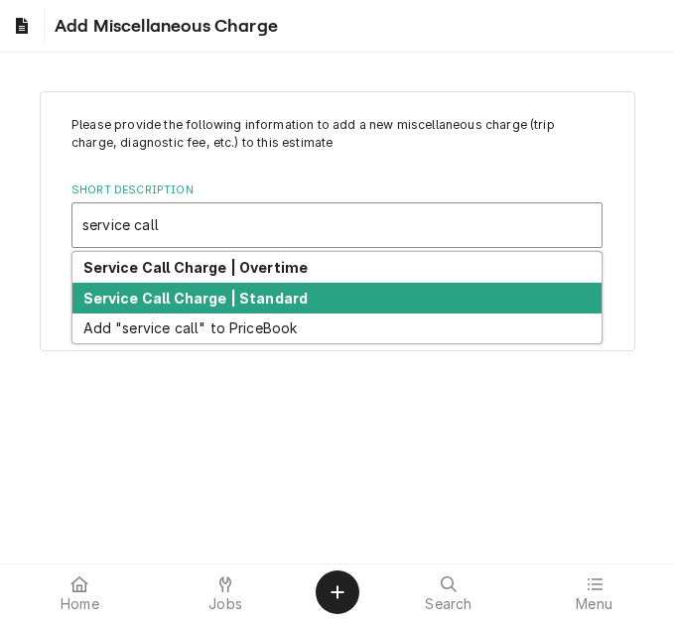
click at [198, 294] on strong "Service Call Charge | Standard" at bounding box center [195, 298] width 225 height 17
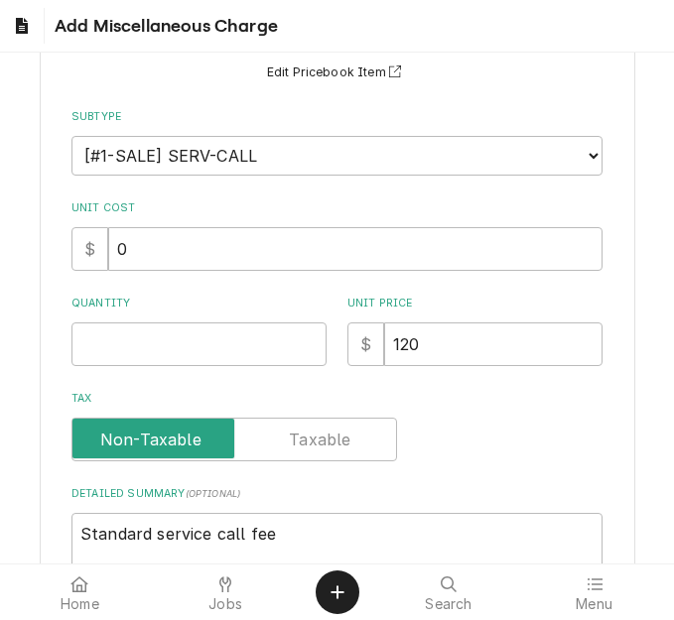
scroll to position [199, 0]
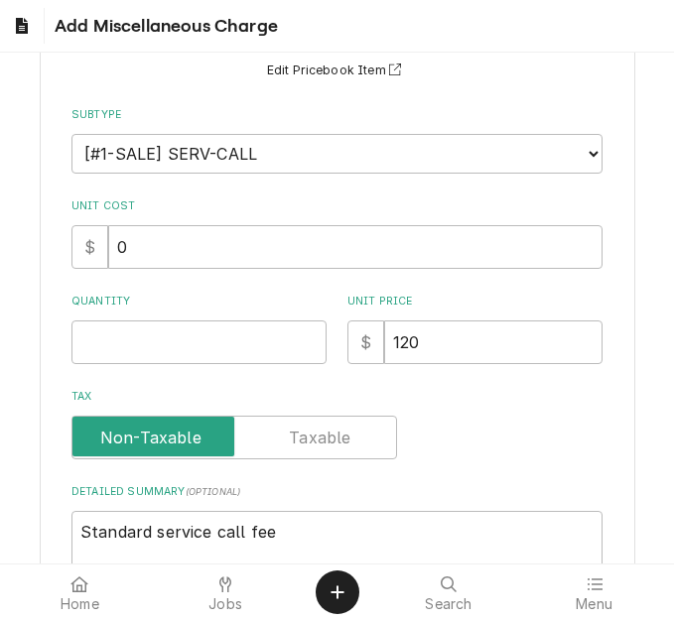
click at [122, 367] on div "Please provide the following information to add a new miscellaneous charge (tri…" at bounding box center [336, 259] width 531 height 683
click at [125, 361] on input "Quantity" at bounding box center [198, 343] width 255 height 44
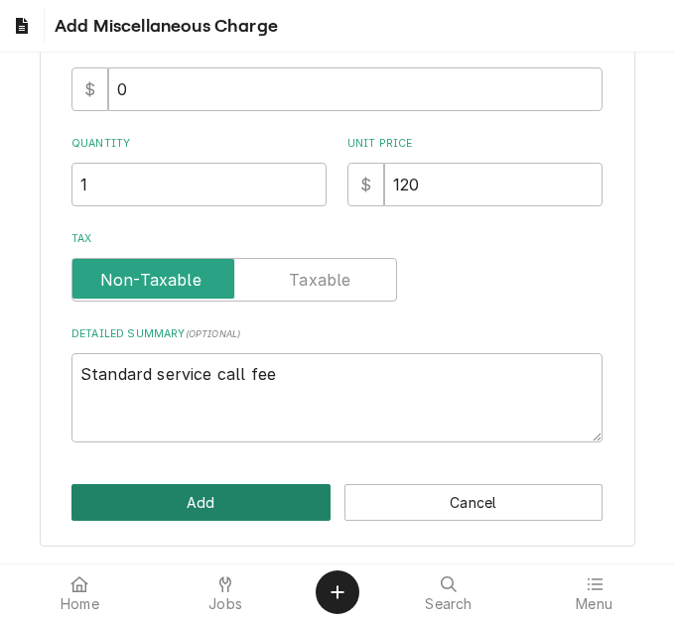
click at [172, 489] on button "Add" at bounding box center [200, 502] width 259 height 37
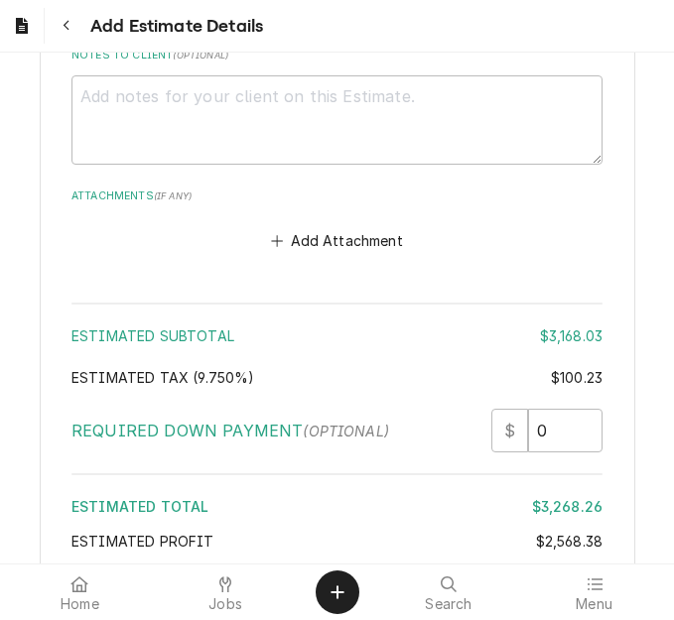
scroll to position [6379, 0]
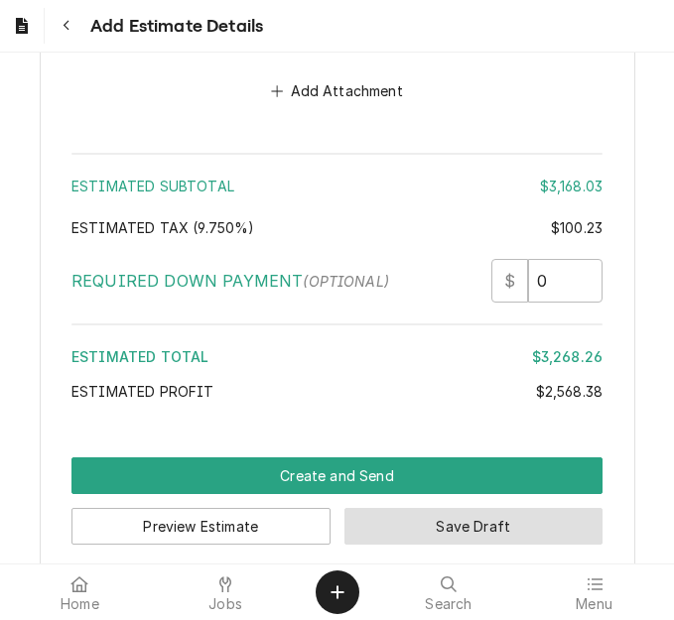
click at [433, 508] on button "Save Draft" at bounding box center [473, 526] width 259 height 37
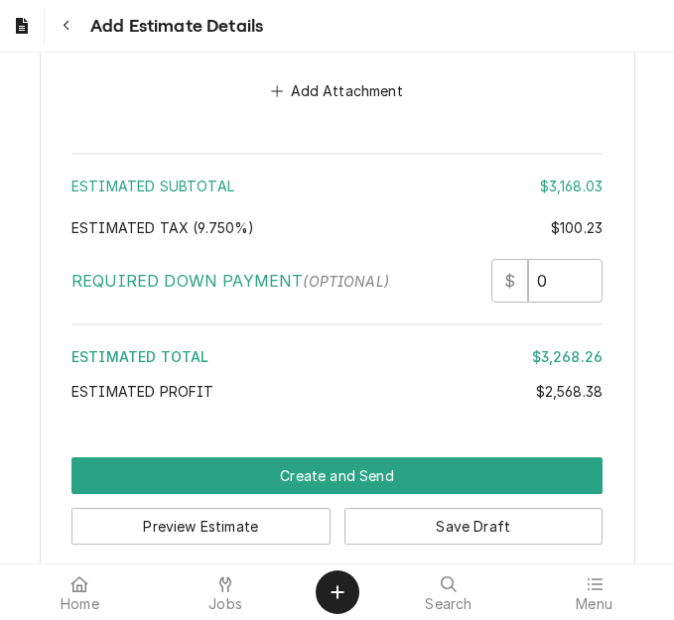
scroll to position [6368, 0]
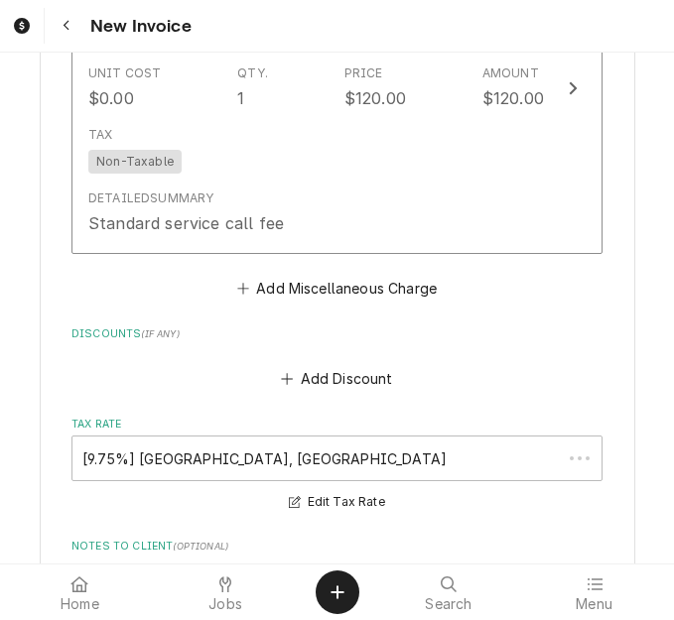
scroll to position [4368, 0]
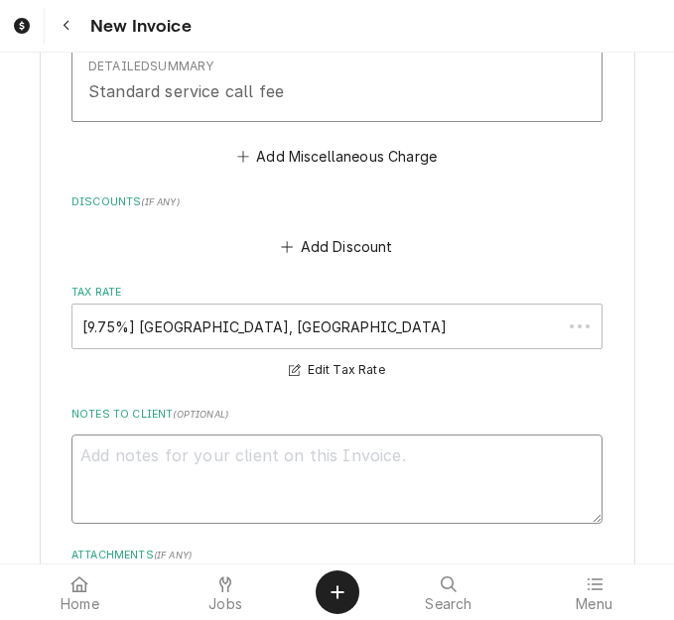
click at [348, 435] on textarea "Notes to Client ( optional )" at bounding box center [336, 479] width 531 height 89
type textarea "x"
type textarea "qu"
type textarea "x"
type textarea "quo"
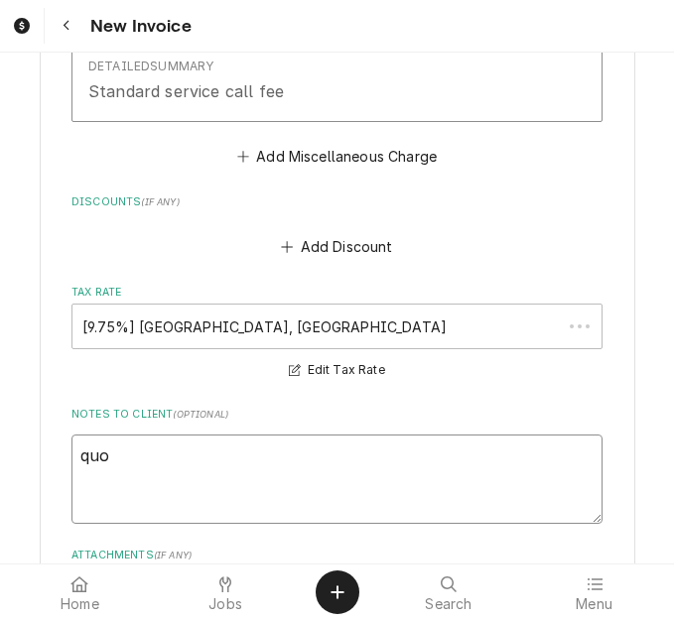
type textarea "x"
type textarea "quot"
type textarea "x"
type textarea "quote"
type textarea "x"
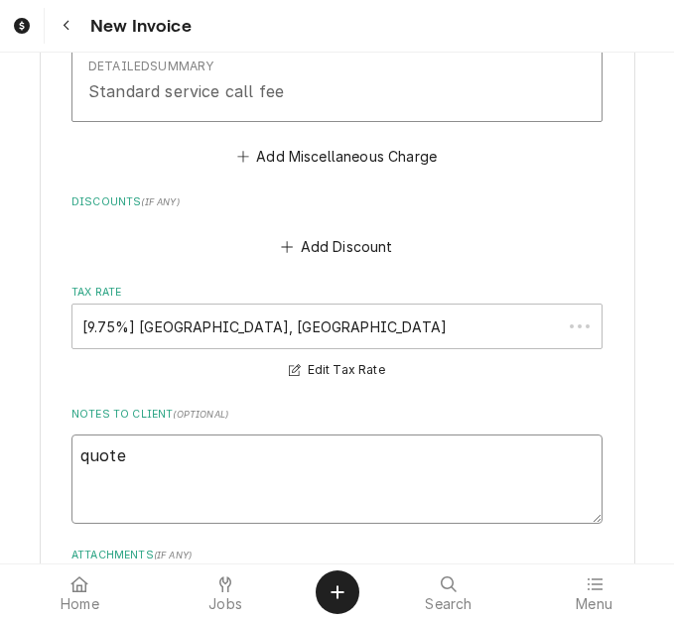
type textarea "quote d"
type textarea "x"
type textarea "quote do"
type textarea "x"
type textarea "quote don"
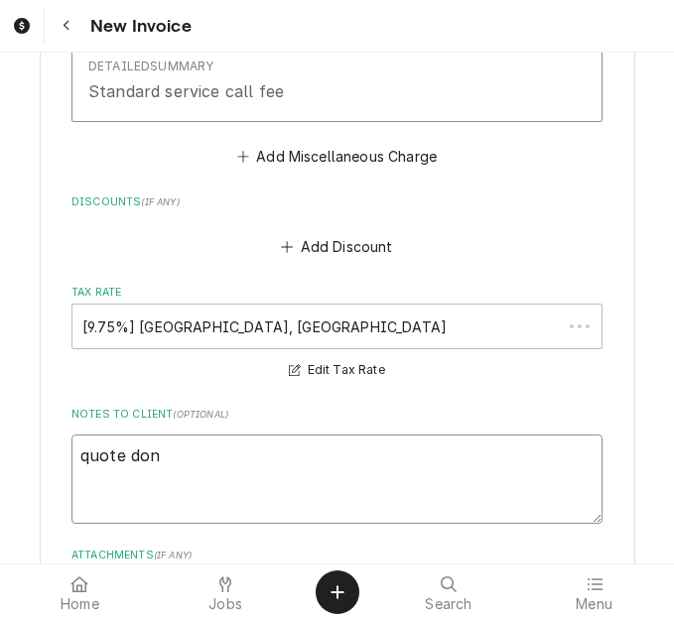
type textarea "x"
type textarea "quote don"
type textarea "x"
type textarea "quote don"
type textarea "x"
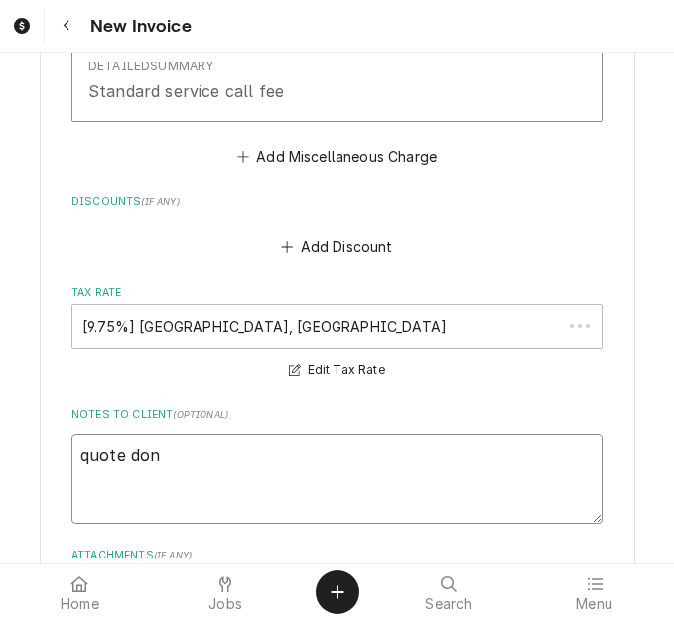
type textarea "quote do"
type textarea "x"
type textarea "quote d"
type textarea "x"
type textarea "quote"
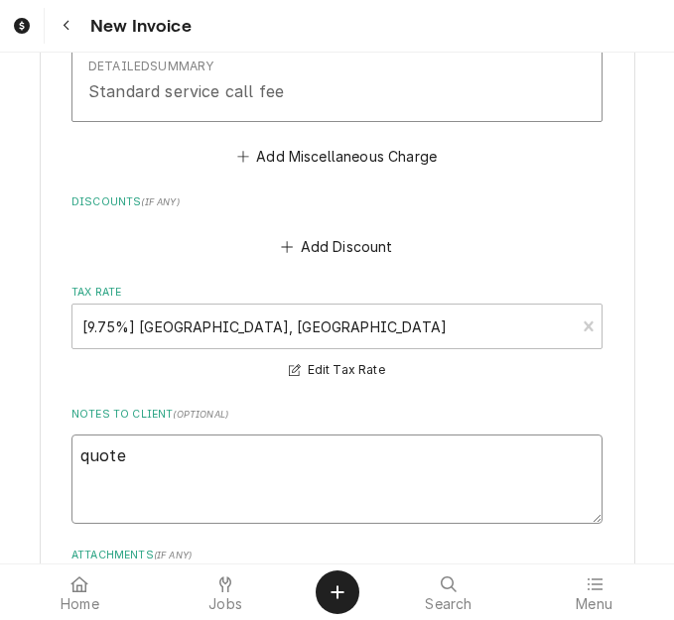
type textarea "x"
type textarea "quote"
type textarea "x"
type textarea "quoted"
type textarea "x"
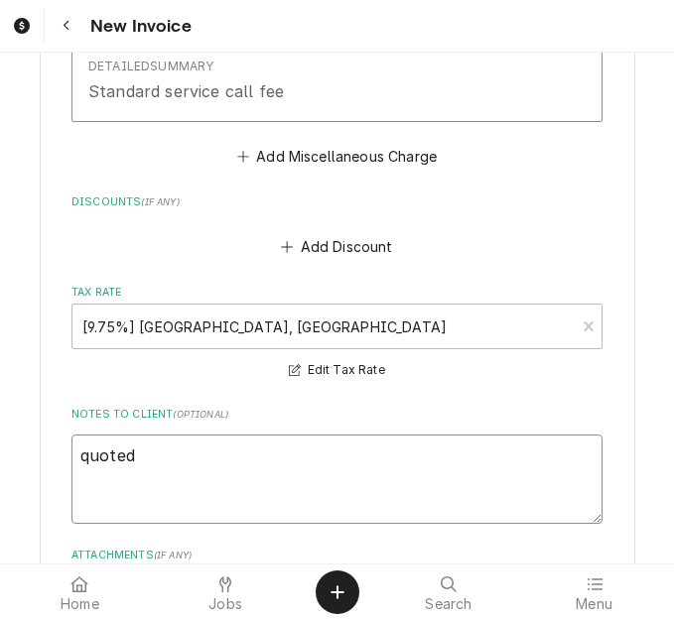
type textarea "quoted"
type textarea "x"
type textarea "quoted o"
type textarea "x"
type textarea "quoted on"
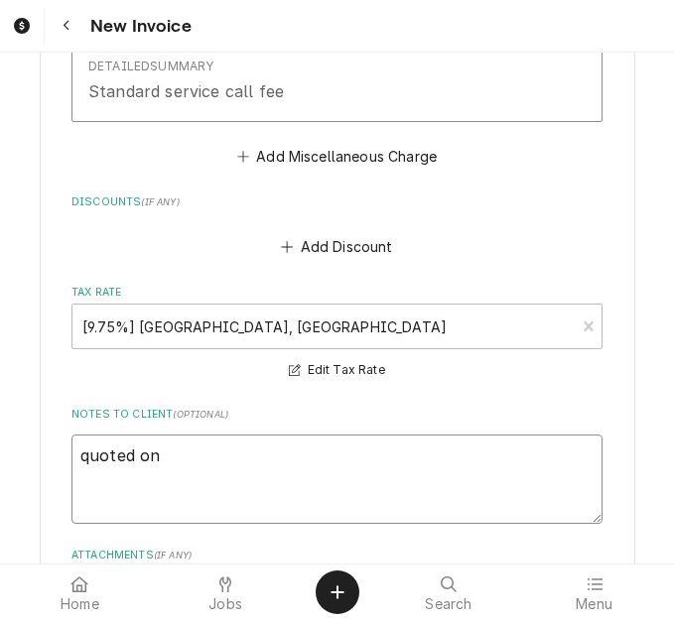
type textarea "x"
type textarea "quoted on"
click at [343, 458] on textarea "quoted on" at bounding box center [336, 479] width 531 height 89
type textarea "x"
type textarea "quoted on 4"
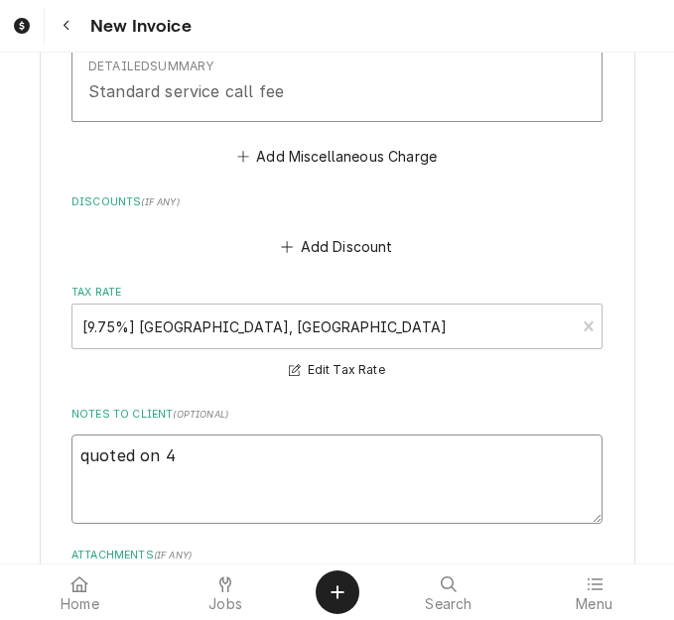
type textarea "x"
type textarea "quoted on 40"
type textarea "x"
type textarea "quoted on 400"
type textarea "x"
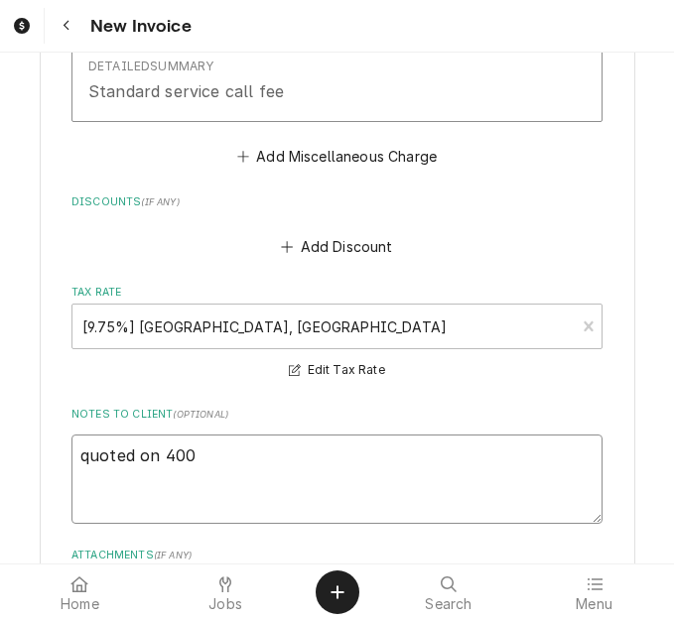
type textarea "quoted on 4006"
type textarea "x"
type textarea "quoted on 40069"
type textarea "x"
type textarea "quoted on 400694"
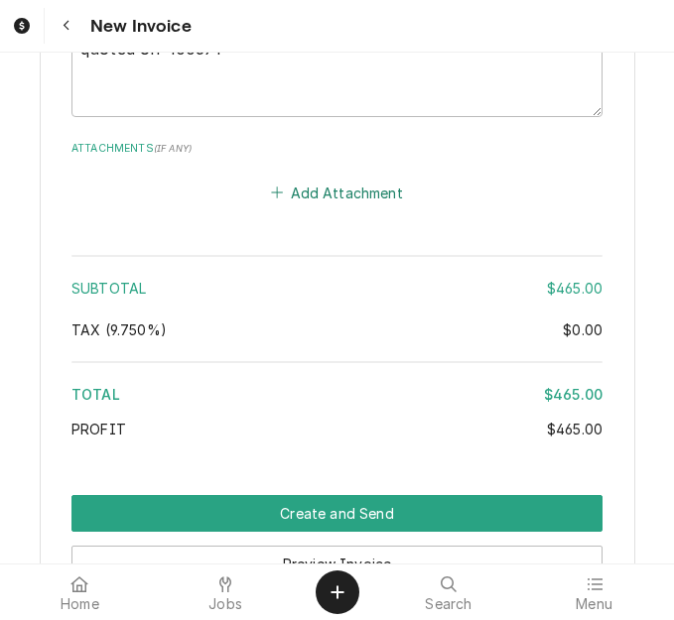
scroll to position [4957, 0]
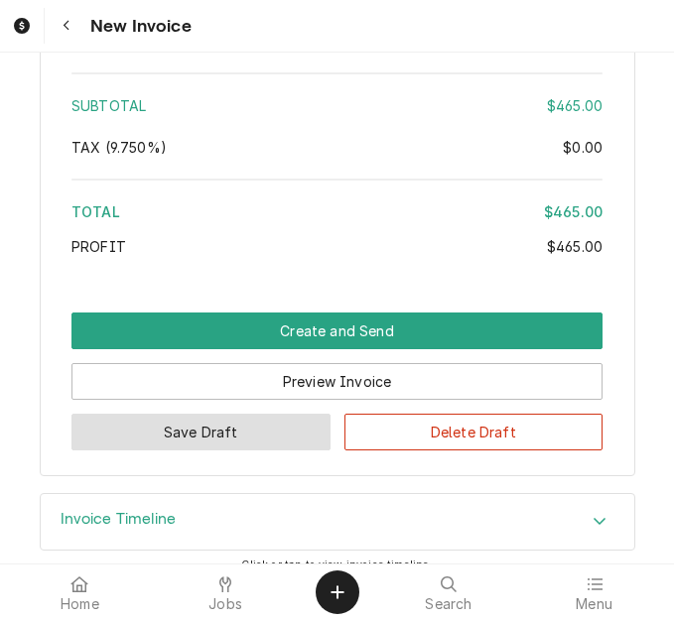
click at [225, 414] on button "Save Draft" at bounding box center [200, 432] width 259 height 37
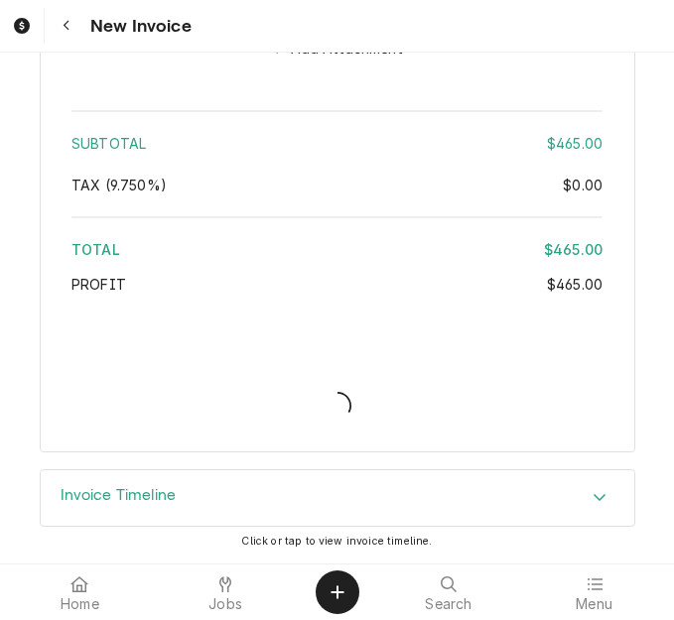
scroll to position [4896, 0]
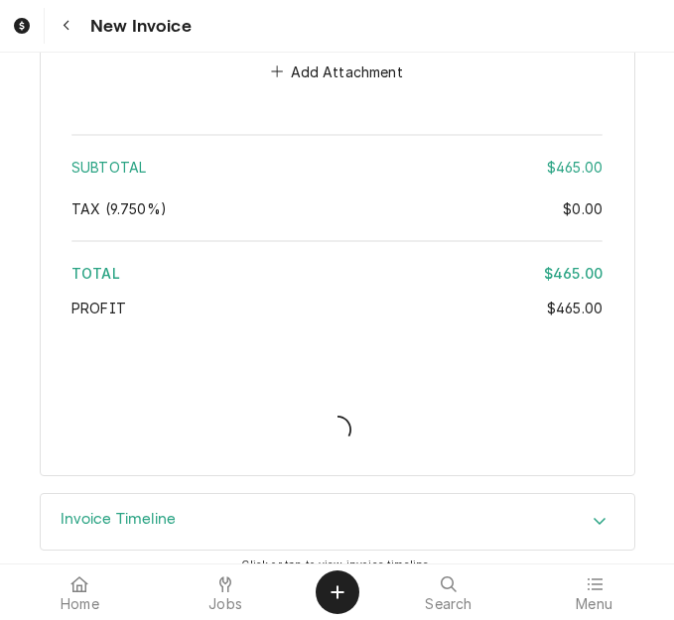
type textarea "x"
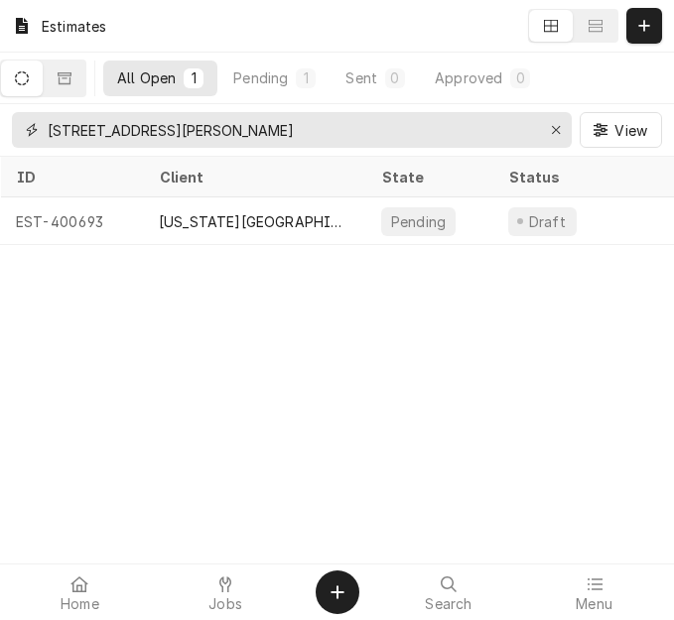
drag, startPoint x: -51, startPoint y: 115, endPoint x: -66, endPoint y: 114, distance: 14.9
click at [0, 114] on html "Estimates All Open 1 Pending 1 Sent 0 Approved 0 751 Sappington Bridge Rd View …" at bounding box center [337, 310] width 674 height 620
paste input "1 Convention Center Plz"
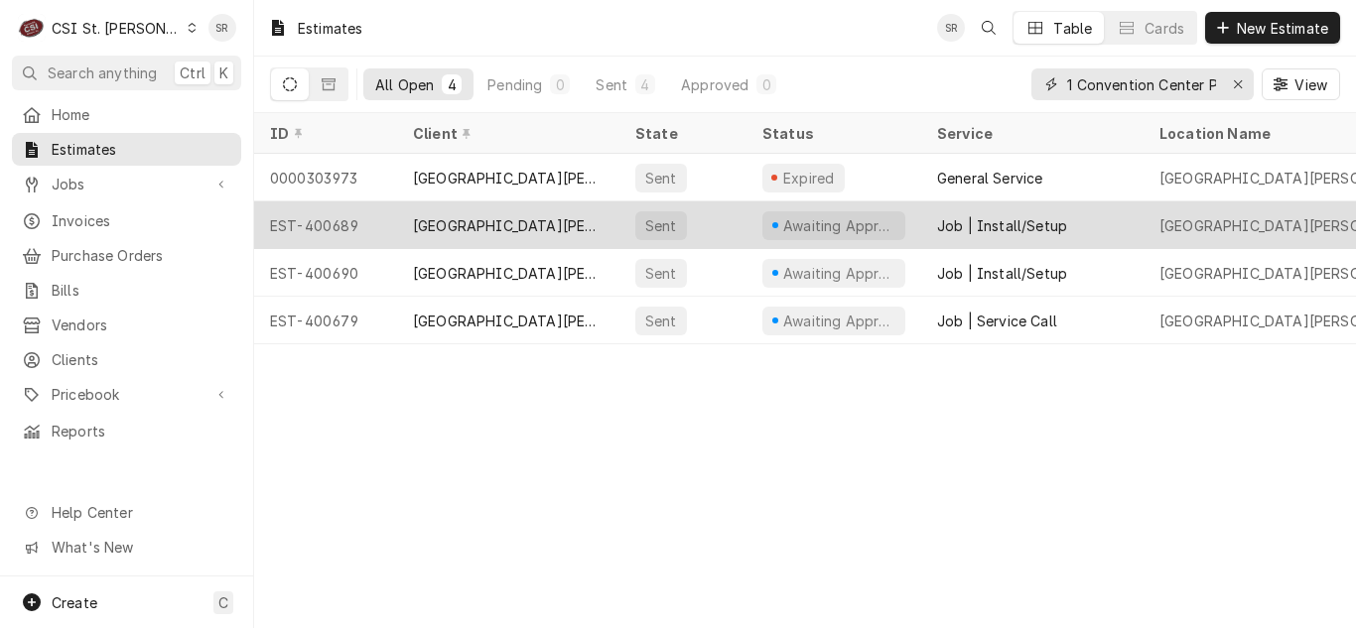
type input "1 Convention Center Plz"
click at [545, 220] on div "[GEOGRAPHIC_DATA][PERSON_NAME]" at bounding box center [508, 225] width 191 height 21
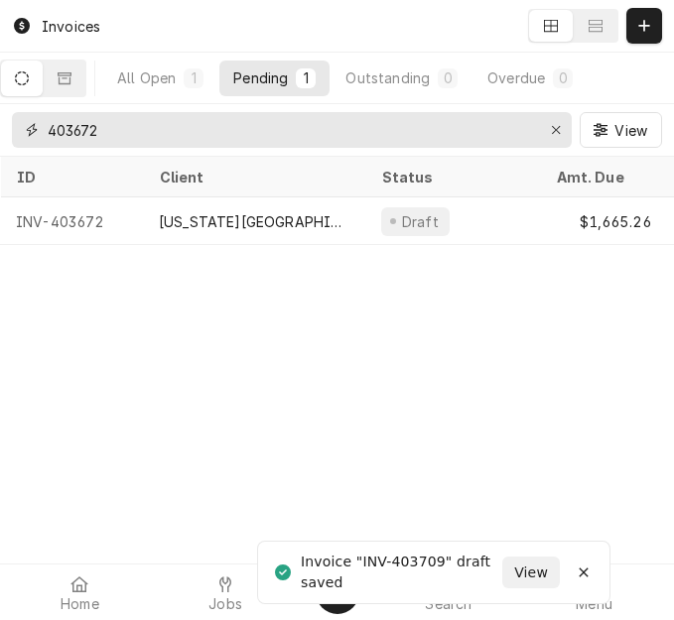
drag, startPoint x: 293, startPoint y: 126, endPoint x: 82, endPoint y: 116, distance: 210.7
click at [82, 116] on input "403672" at bounding box center [291, 130] width 486 height 36
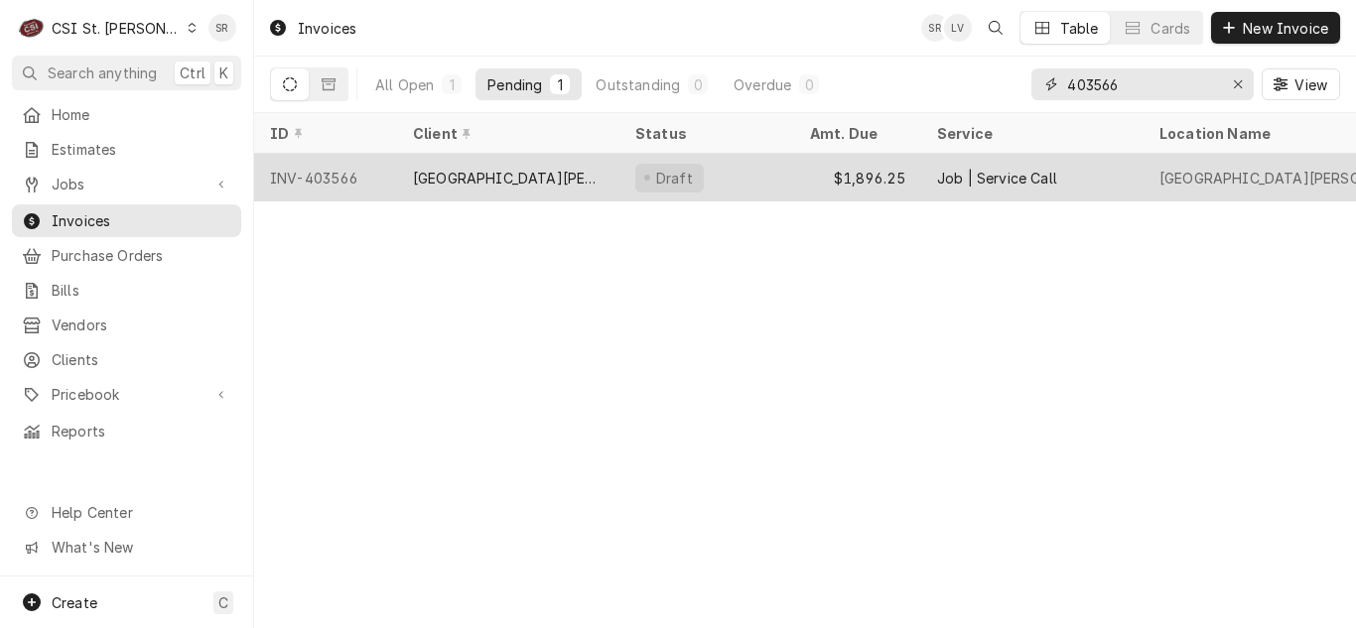
type input "403566"
click at [468, 184] on div "[GEOGRAPHIC_DATA][PERSON_NAME]" at bounding box center [508, 178] width 191 height 21
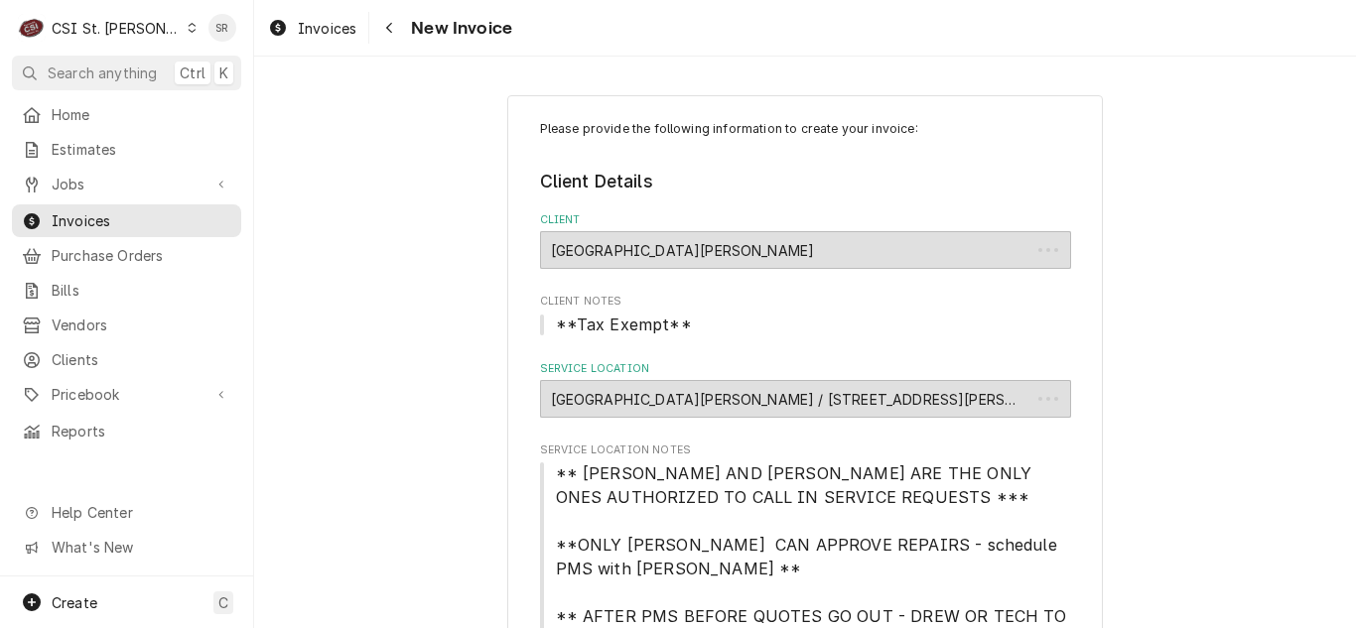
type textarea "x"
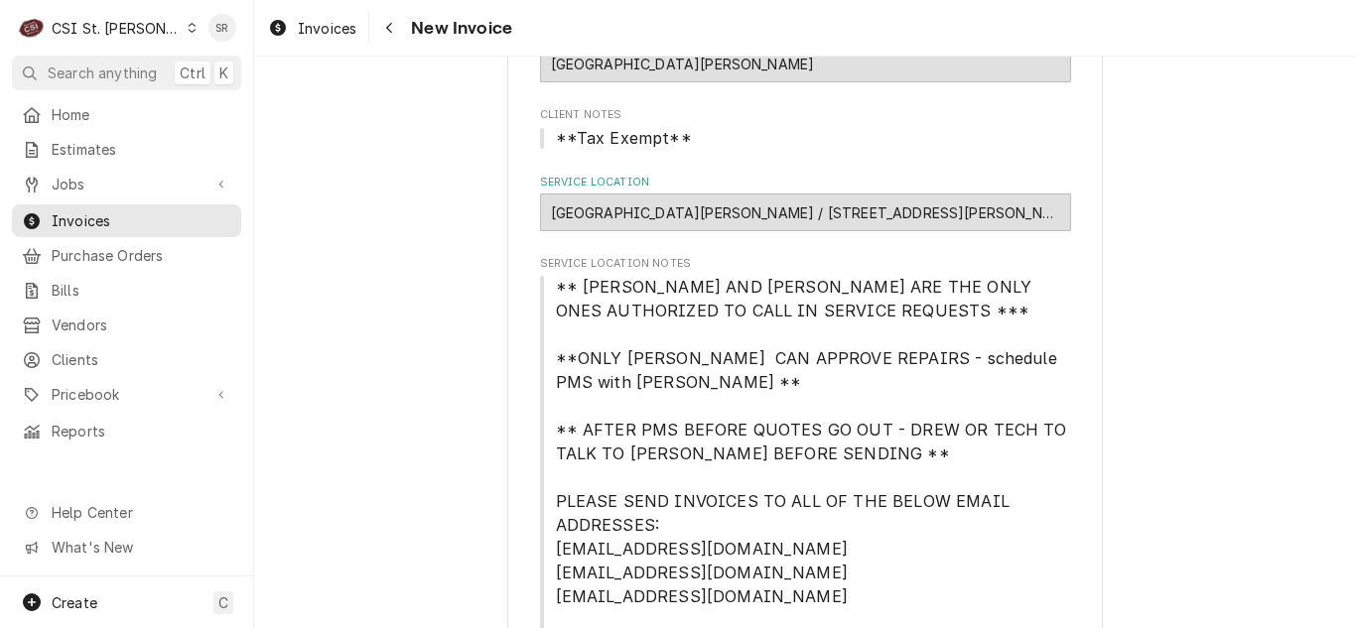
scroll to position [199, 0]
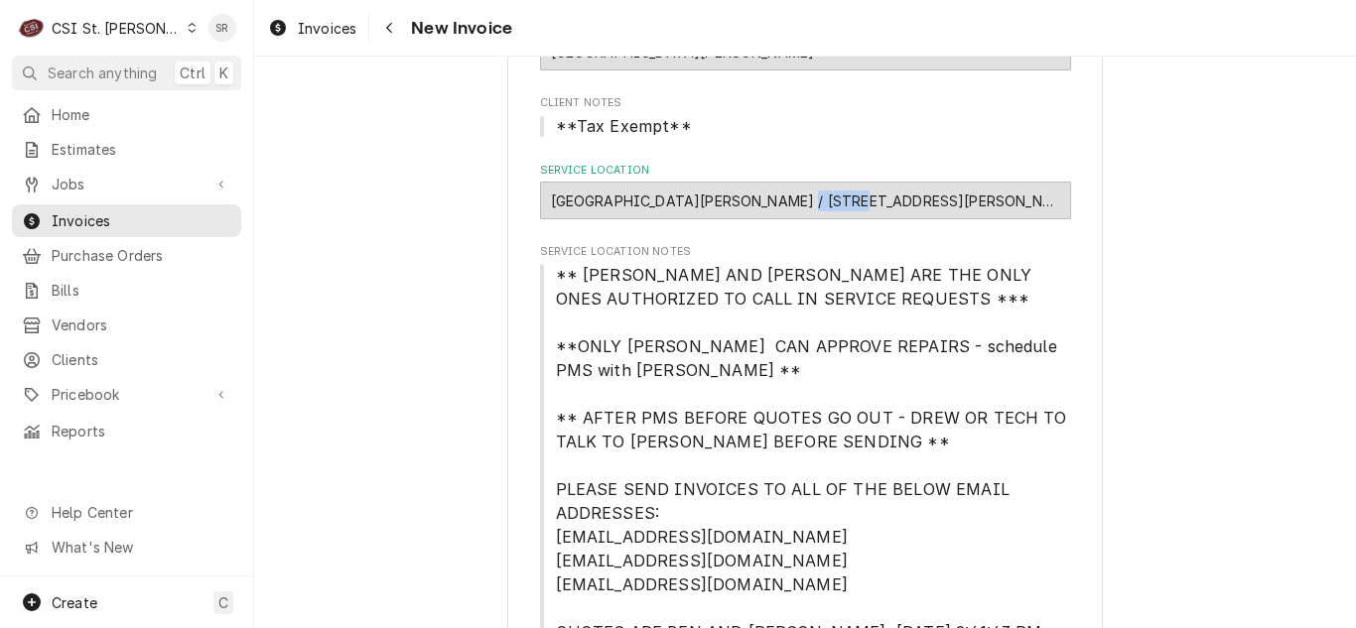
drag, startPoint x: 756, startPoint y: 203, endPoint x: 808, endPoint y: 205, distance: 51.7
click at [808, 205] on div "[GEOGRAPHIC_DATA][PERSON_NAME] / [STREET_ADDRESS][PERSON_NAME]" at bounding box center [805, 201] width 531 height 38
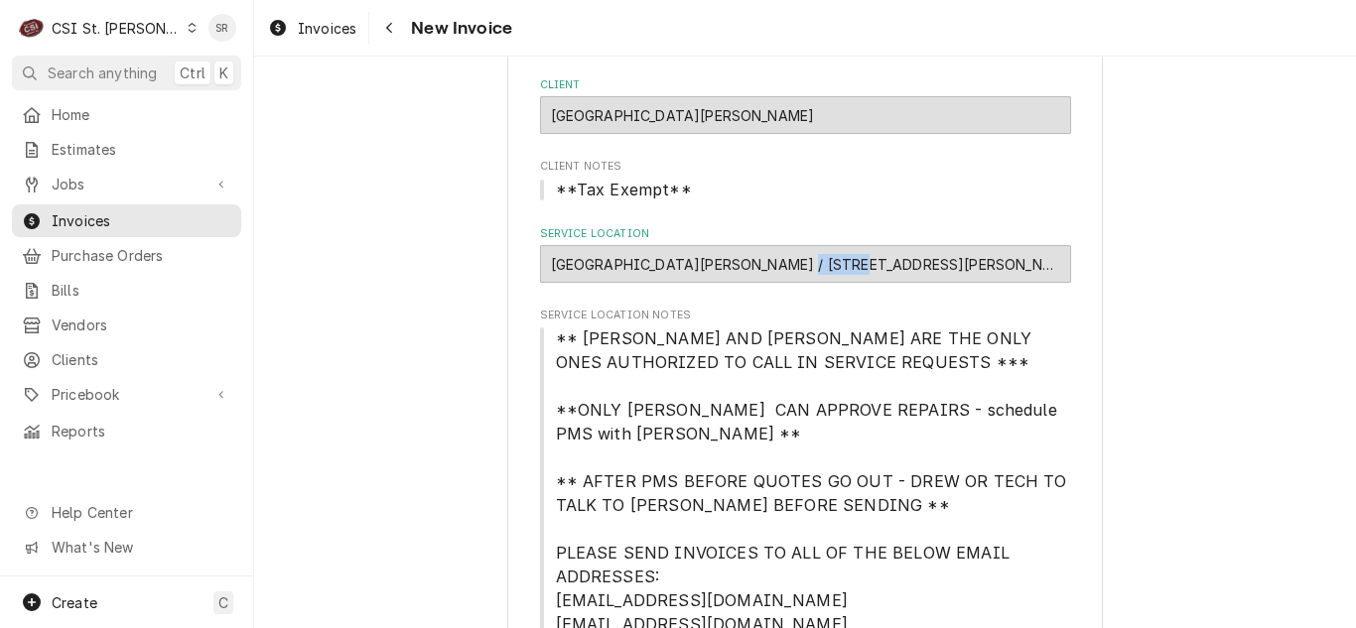
scroll to position [0, 0]
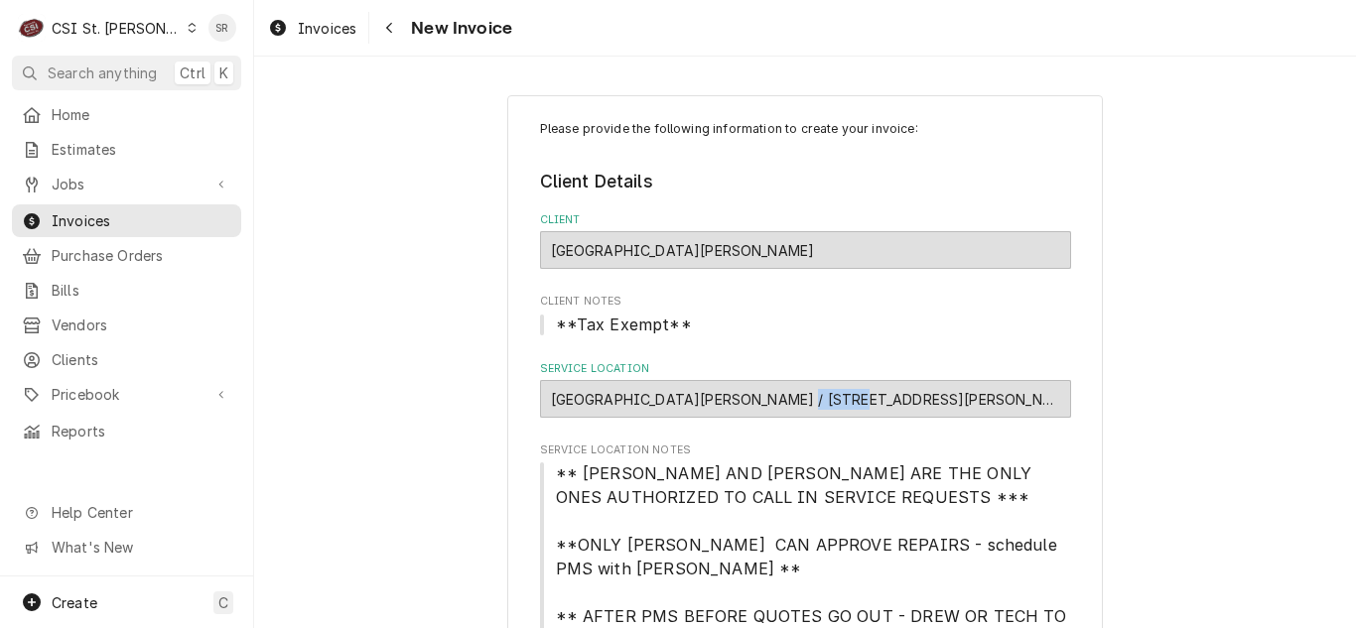
click at [755, 398] on div "[GEOGRAPHIC_DATA][PERSON_NAME] / [STREET_ADDRESS][PERSON_NAME]" at bounding box center [805, 399] width 531 height 38
drag, startPoint x: 757, startPoint y: 398, endPoint x: 914, endPoint y: 404, distance: 156.9
click at [914, 404] on div "St Charles Convention Center / 1 Convention Center Plz, St Charles, MO 63303" at bounding box center [805, 399] width 531 height 38
copy div "1 Convention Center Plz"
click at [91, 213] on span "Invoices" at bounding box center [142, 220] width 180 height 21
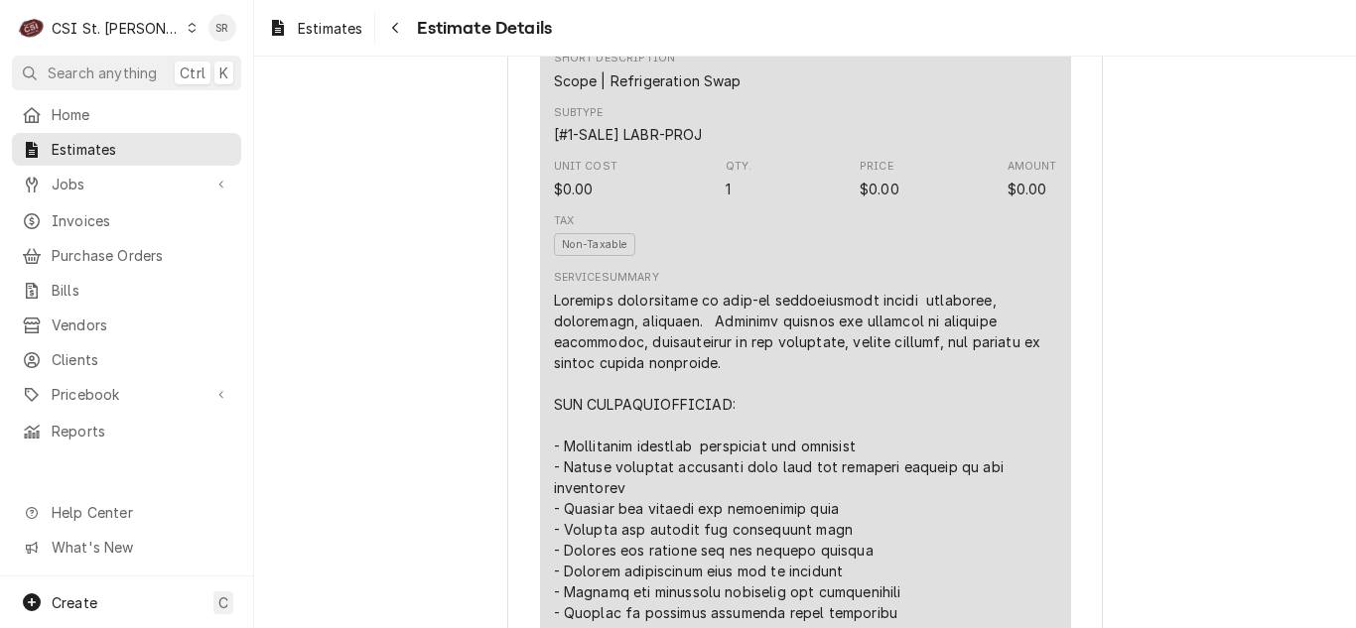
scroll to position [1290, 0]
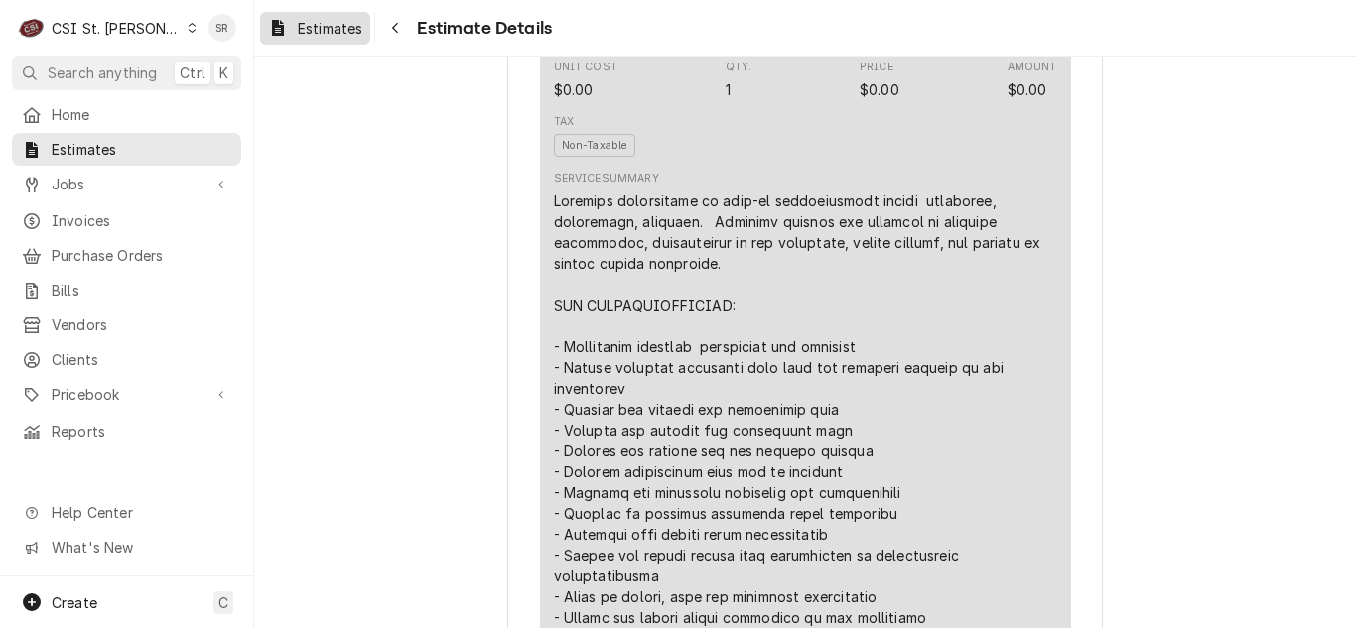
click at [330, 21] on span "Estimates" at bounding box center [330, 28] width 65 height 21
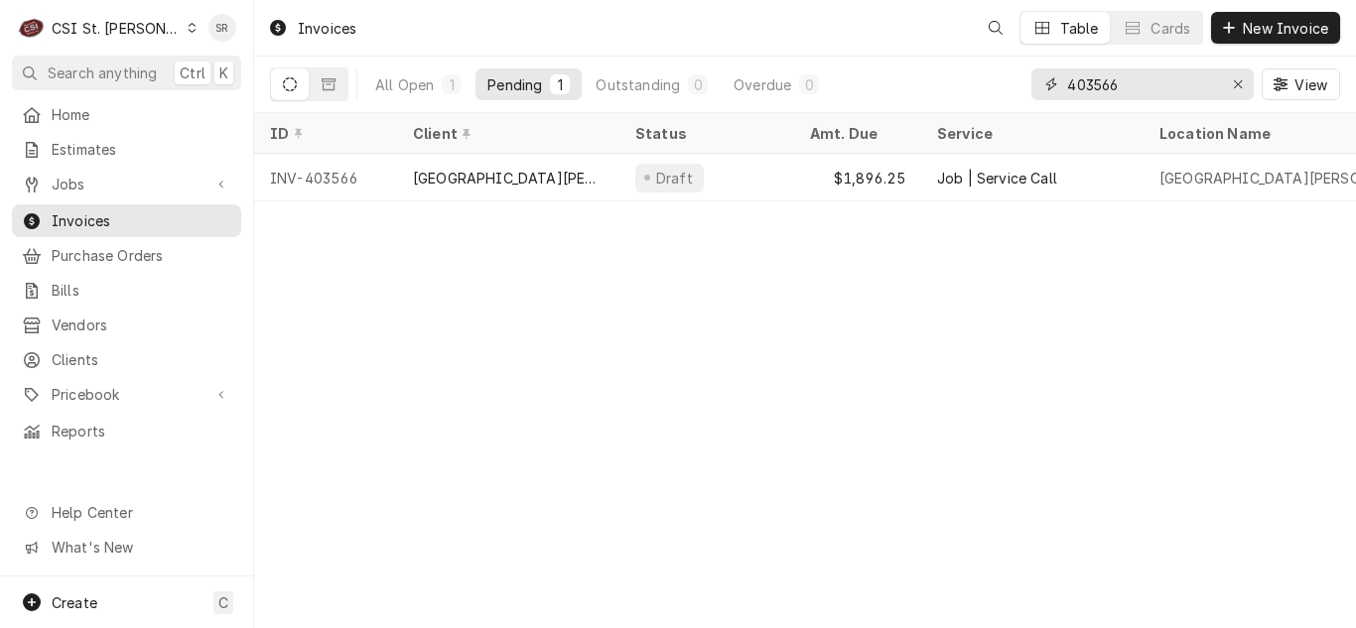
click at [1047, 80] on div "403566" at bounding box center [1142, 84] width 222 height 32
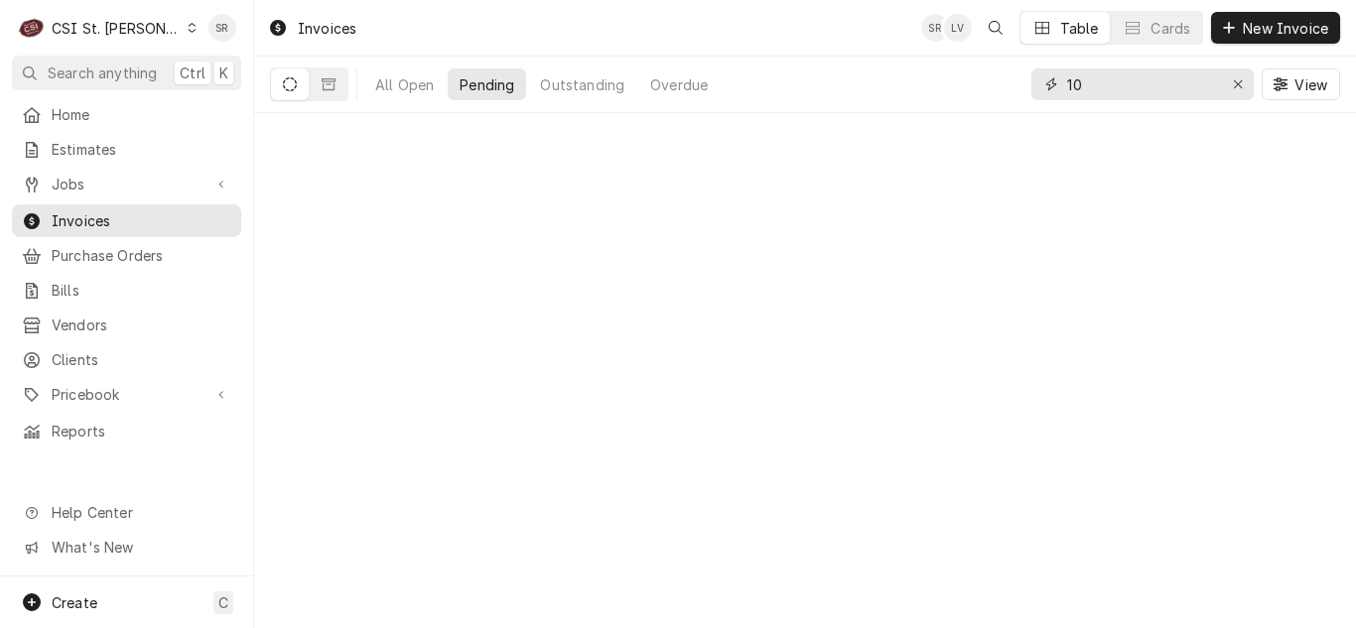
type input "1"
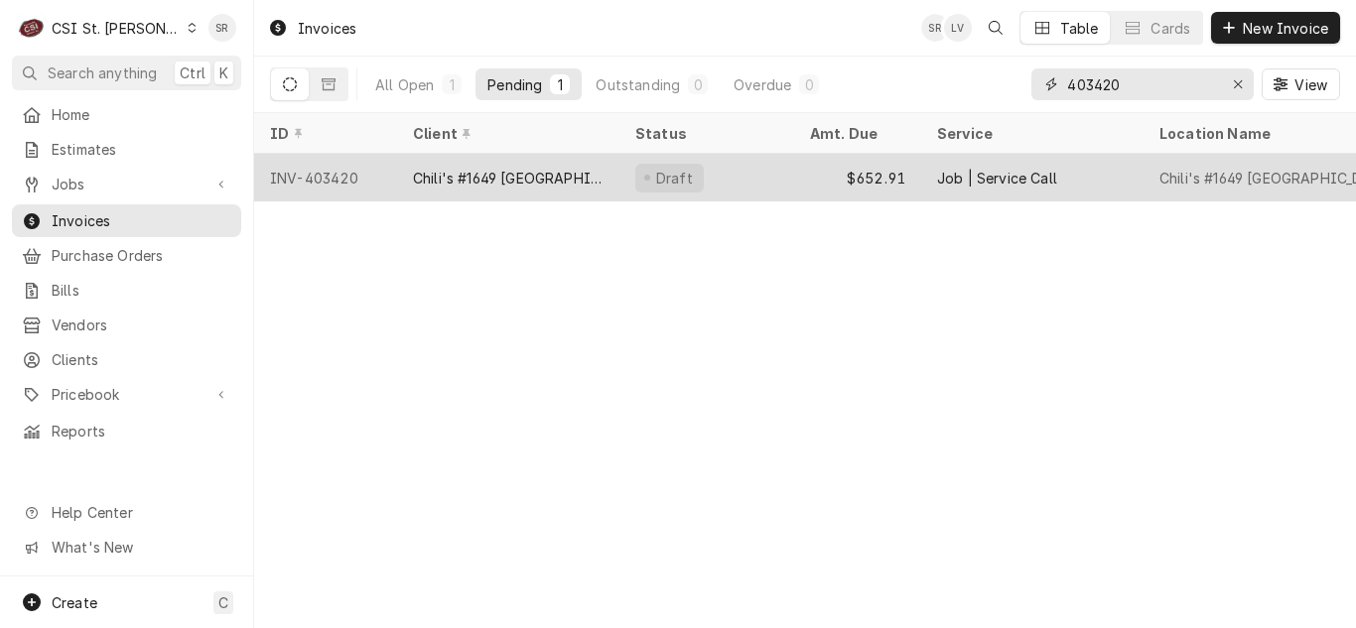
type input "403420"
click at [483, 181] on div "Chili's #1649 [GEOGRAPHIC_DATA]" at bounding box center [508, 178] width 191 height 21
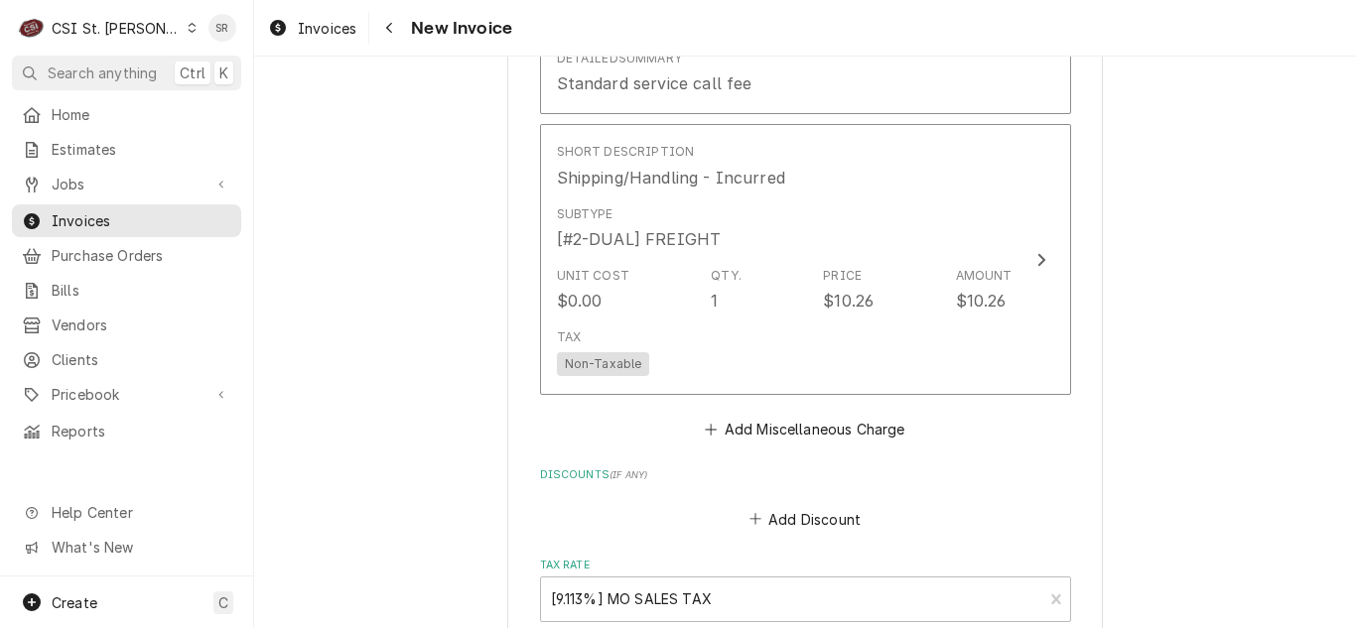
scroll to position [3077, 0]
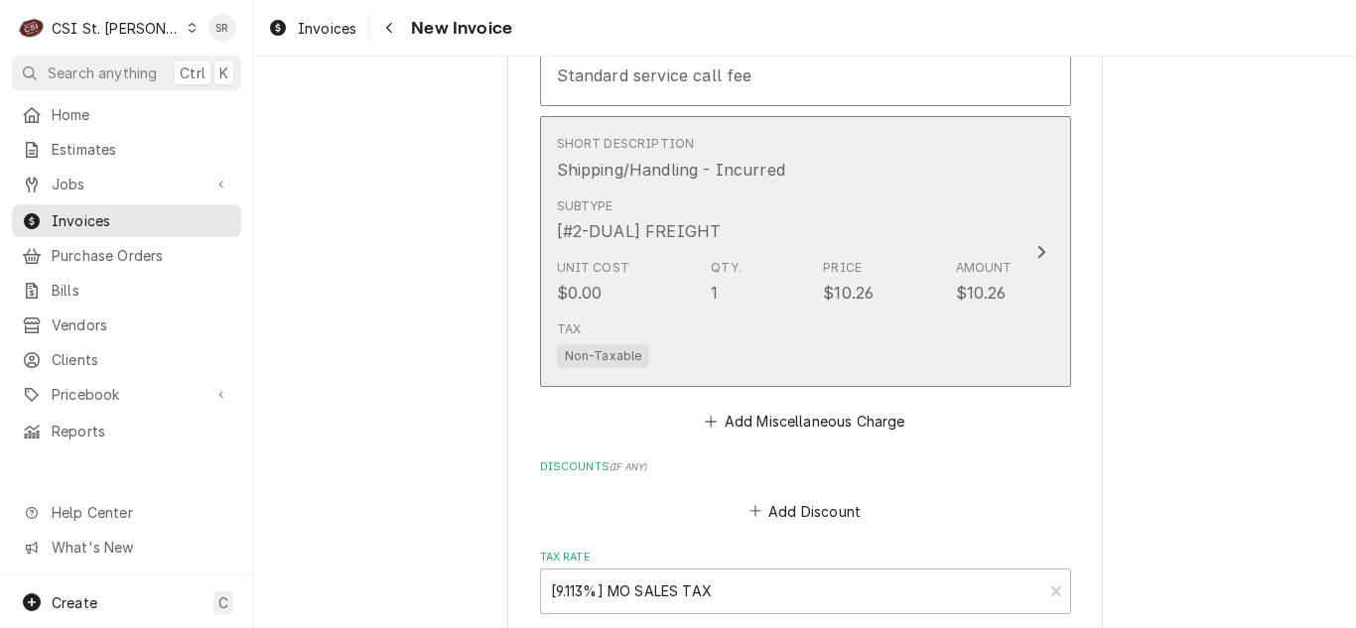
click at [851, 266] on div "Price" at bounding box center [842, 268] width 39 height 18
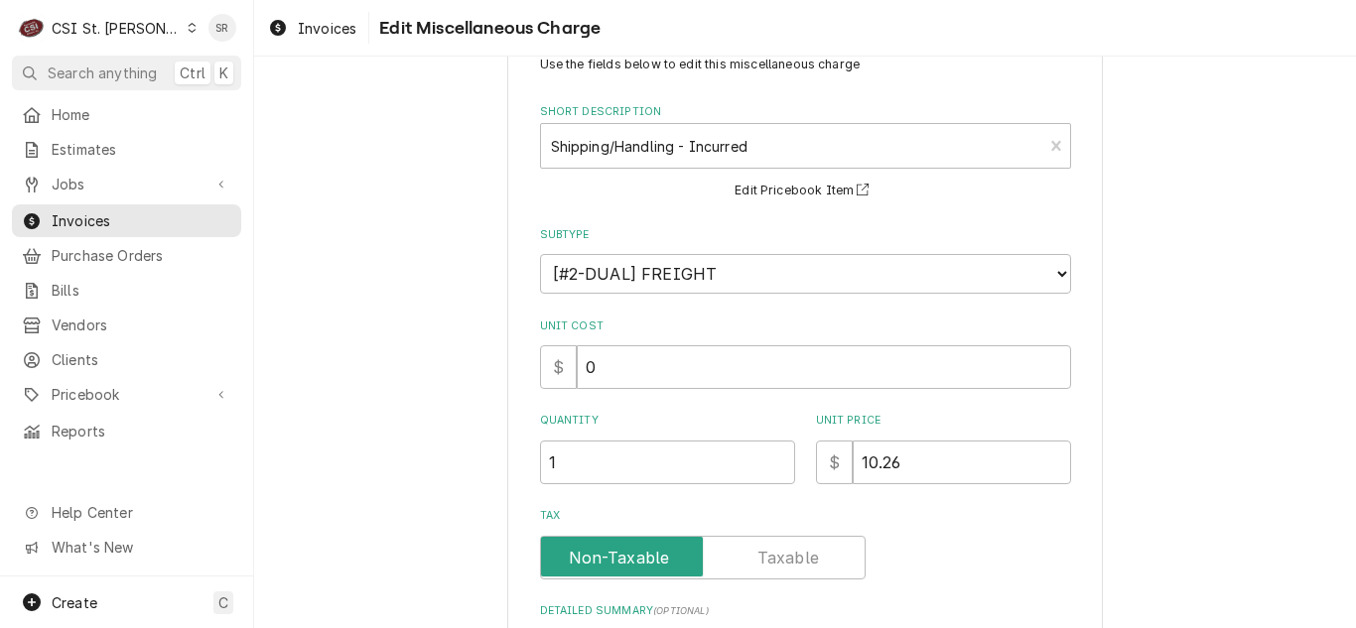
scroll to position [99, 0]
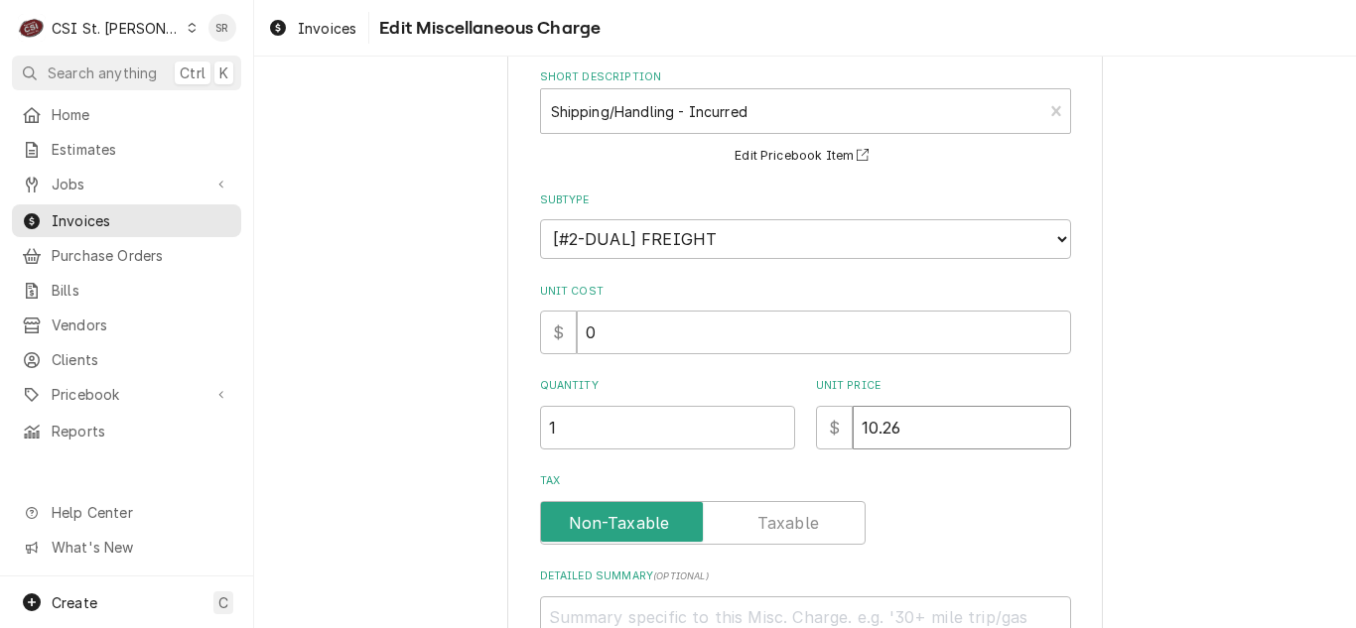
click at [860, 424] on input "10.26" at bounding box center [962, 428] width 218 height 44
type textarea "x"
type input "1.26"
type textarea "x"
type input "15.26"
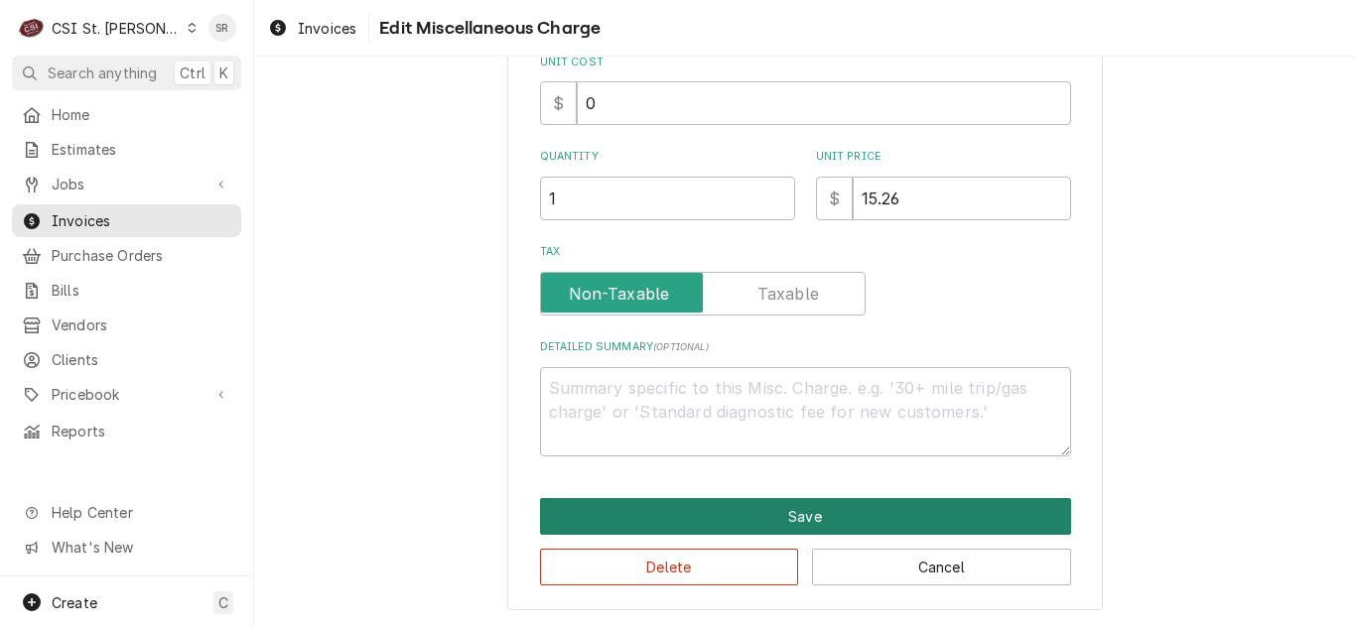
click at [712, 514] on button "Save" at bounding box center [805, 516] width 531 height 37
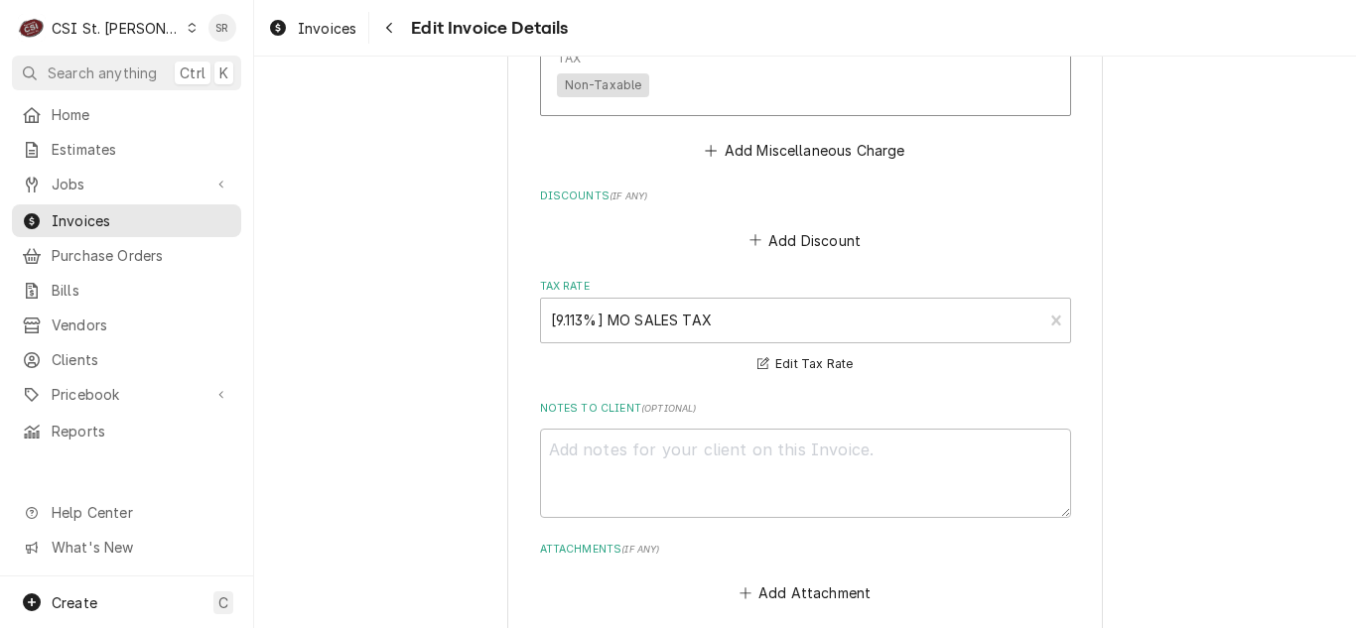
scroll to position [3890, 0]
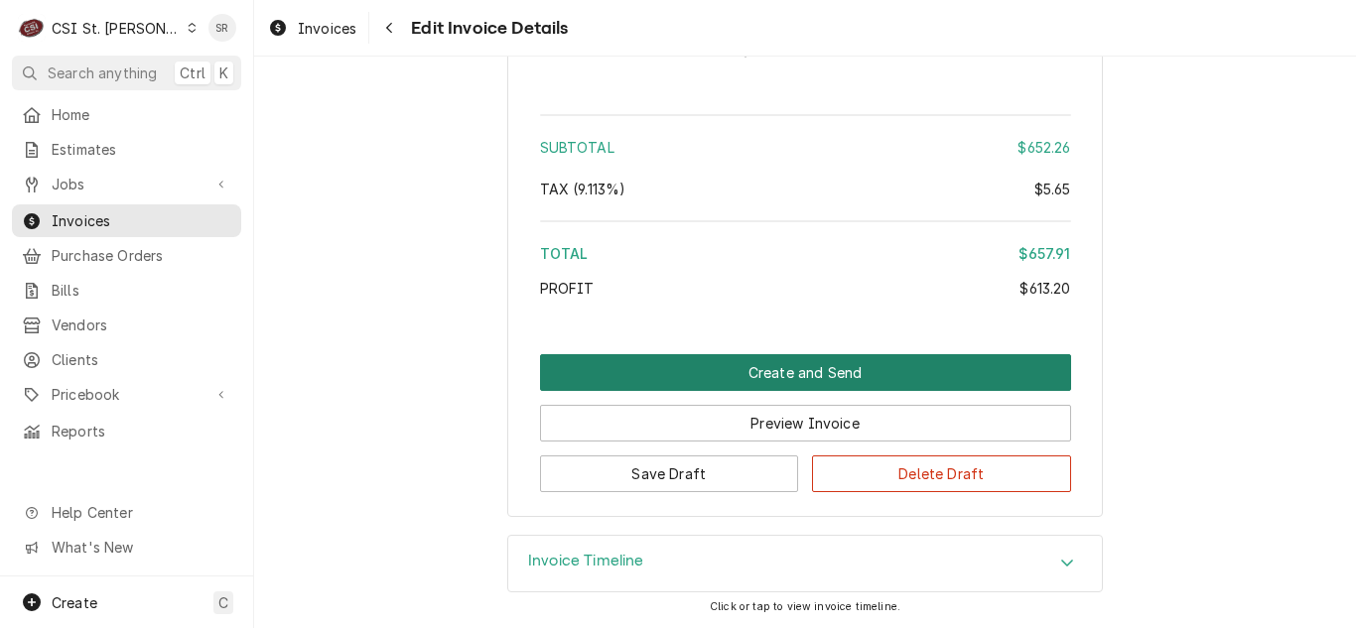
click at [845, 363] on button "Create and Send" at bounding box center [805, 372] width 531 height 37
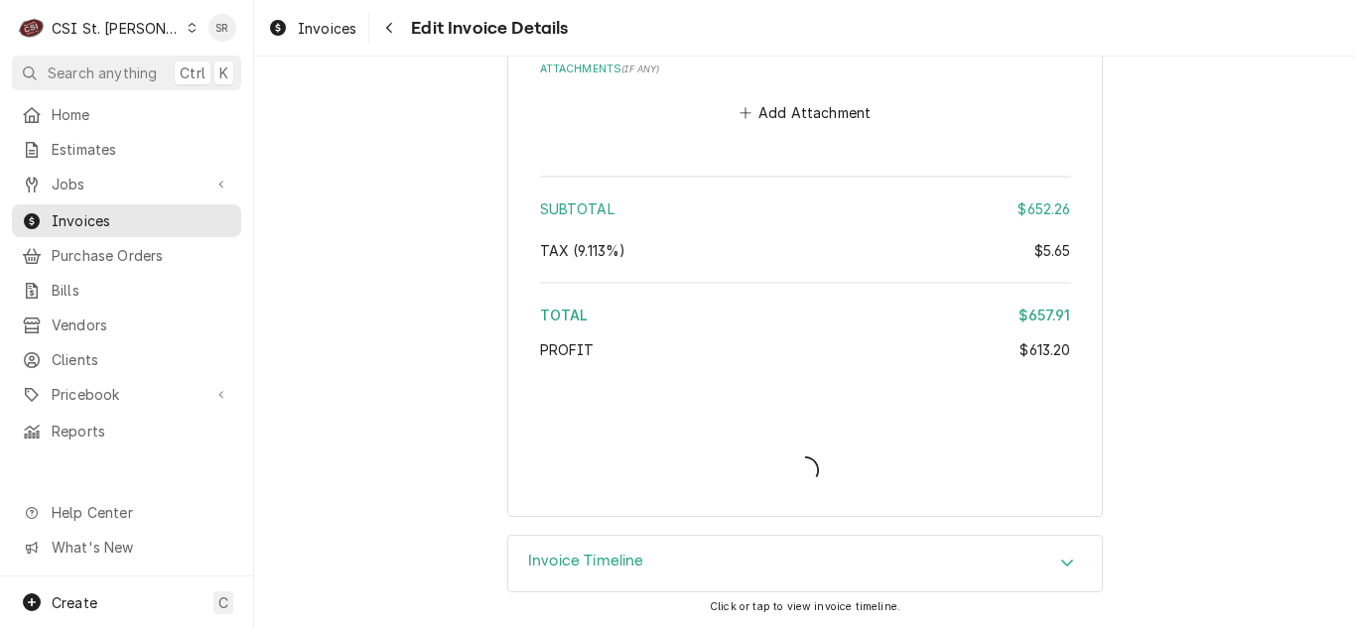
type textarea "x"
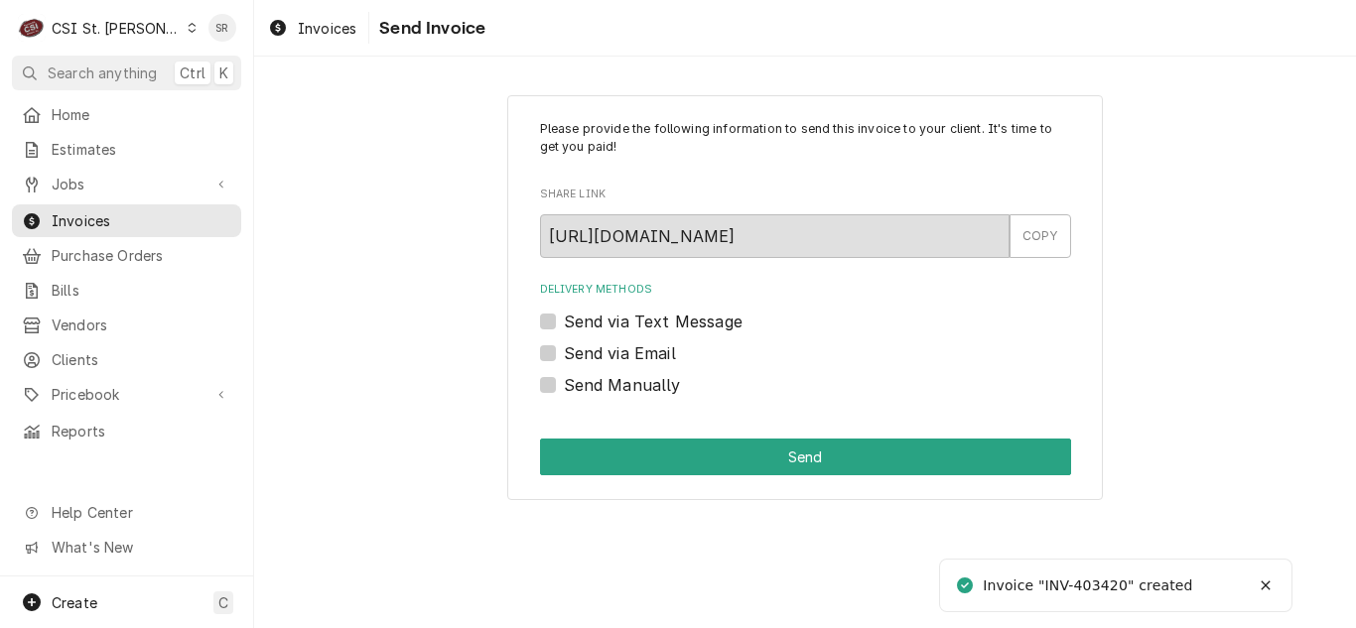
click at [627, 365] on div "Delivery Methods Send via Text Message Send via Email Send Manually" at bounding box center [805, 339] width 531 height 114
click at [631, 358] on label "Send via Email" at bounding box center [620, 353] width 112 height 24
click at [631, 358] on input "Send via Email" at bounding box center [829, 363] width 531 height 44
checkbox input "true"
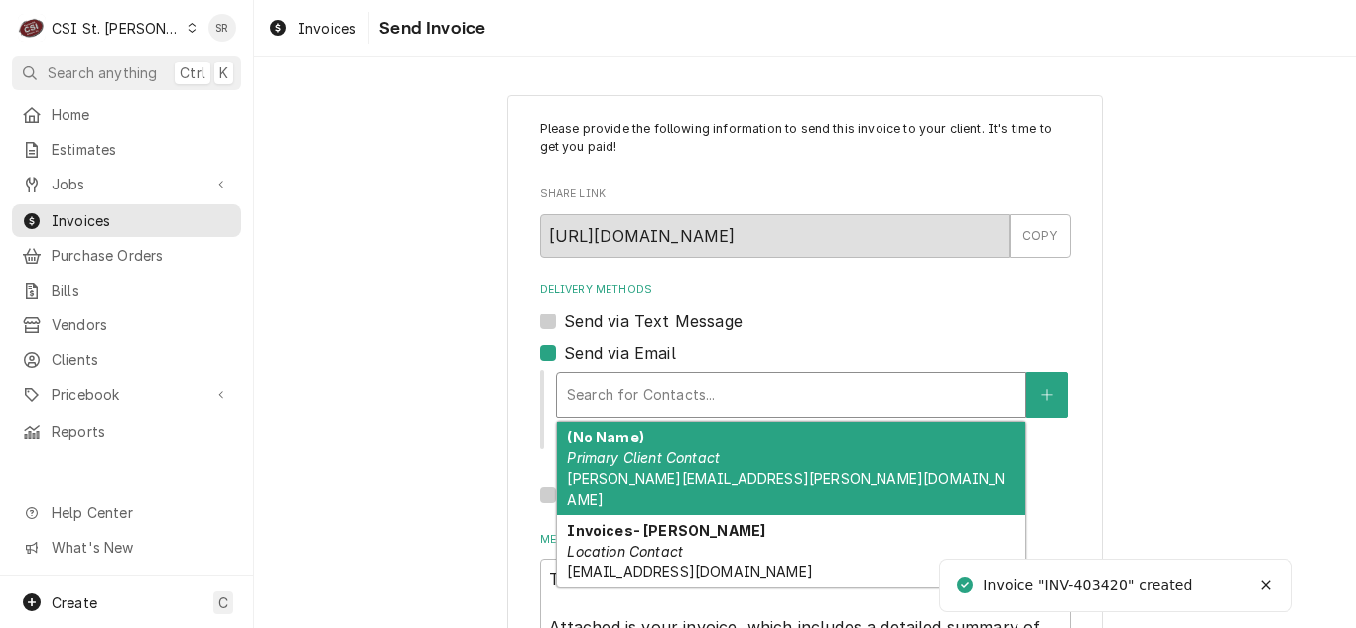
click at [661, 394] on div "Delivery Methods" at bounding box center [791, 395] width 449 height 36
click at [676, 463] on em "Primary Client Contact" at bounding box center [643, 458] width 153 height 17
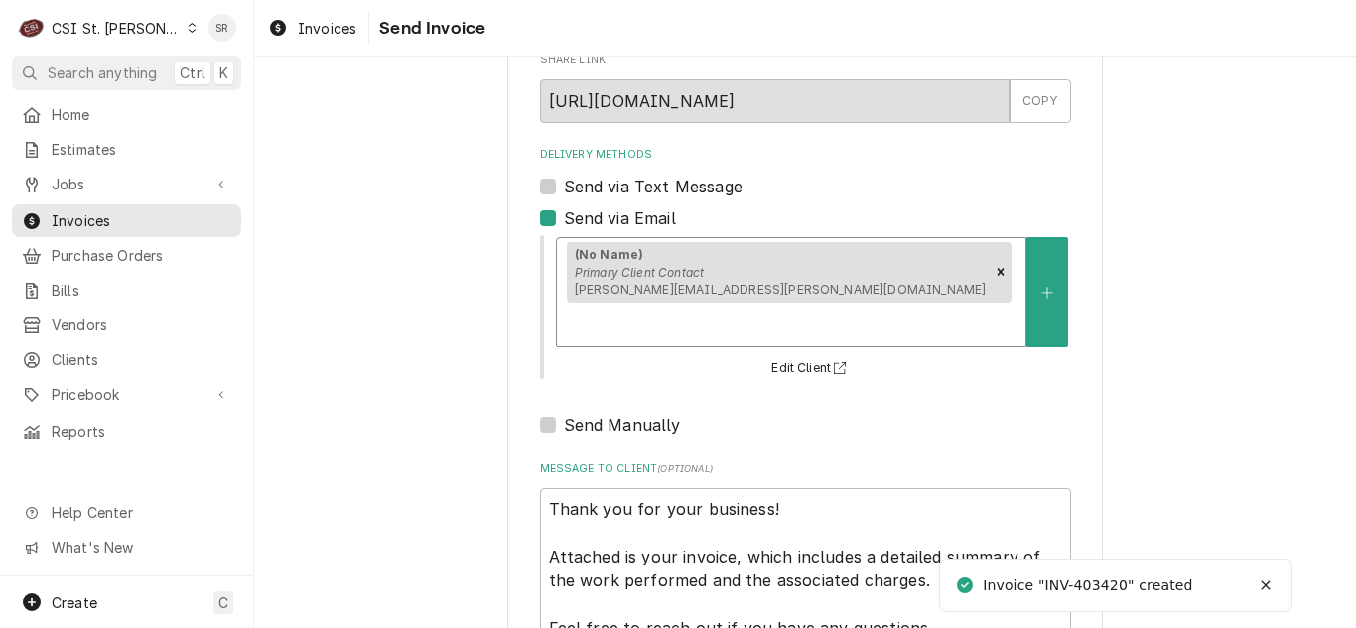
scroll to position [237, 0]
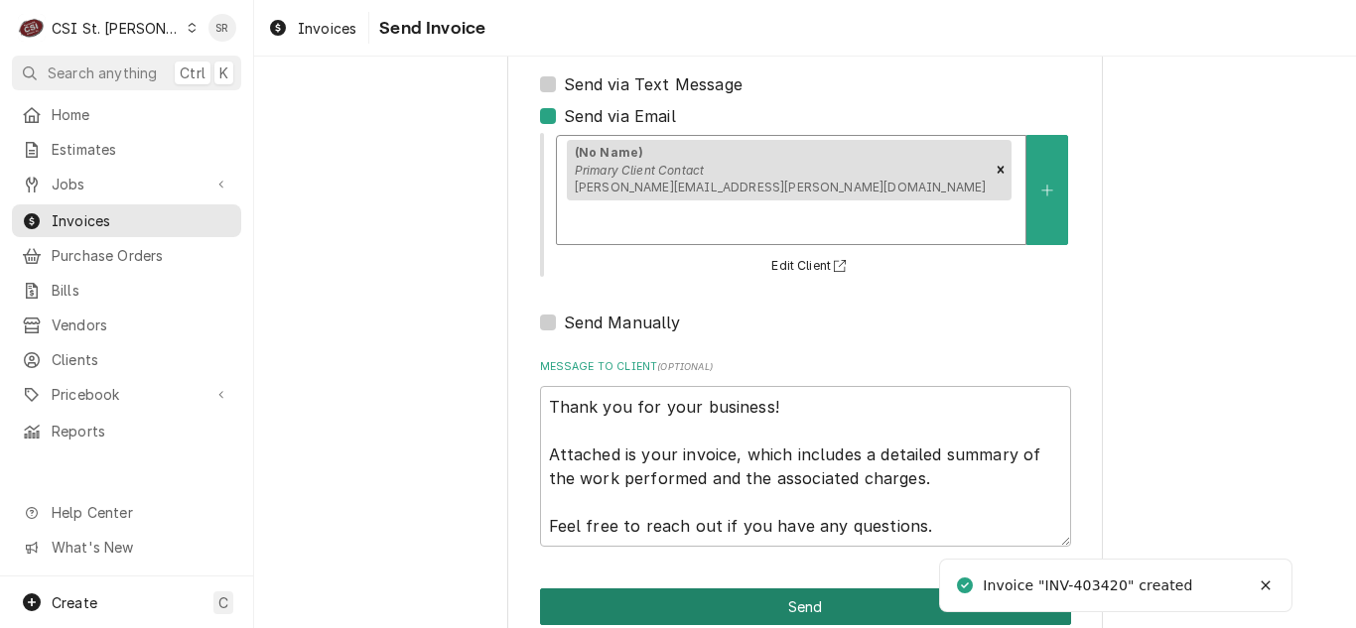
click at [819, 589] on button "Send" at bounding box center [805, 607] width 531 height 37
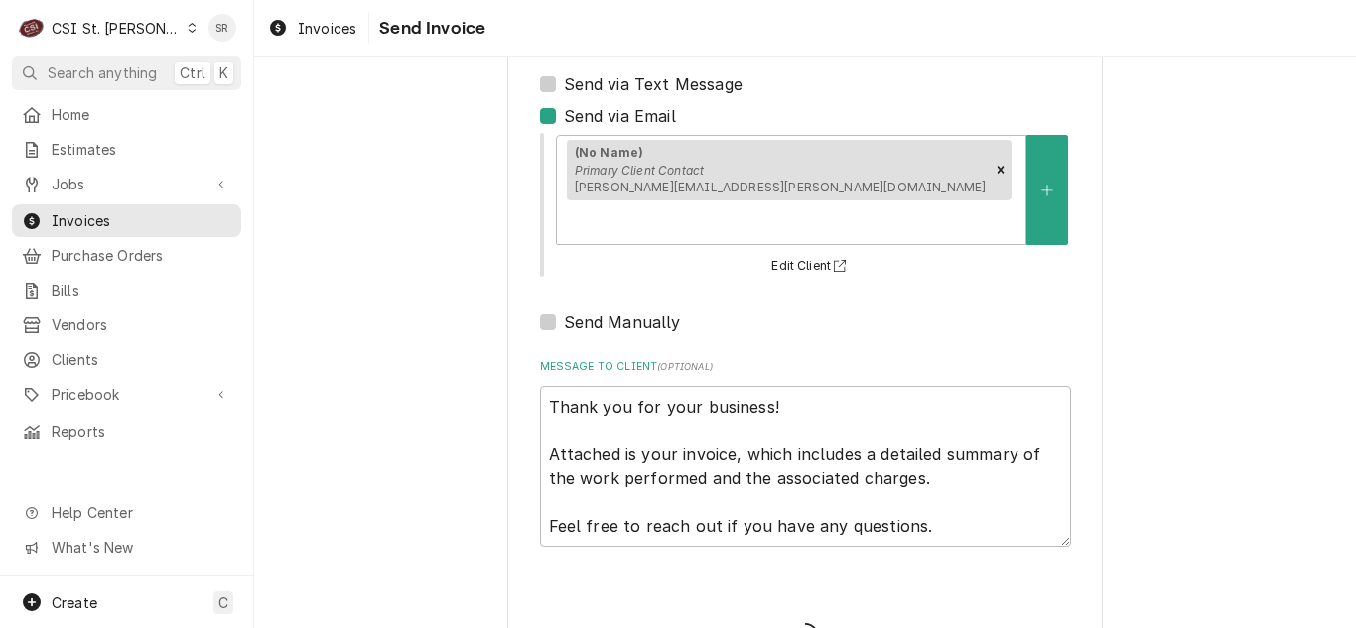
type textarea "x"
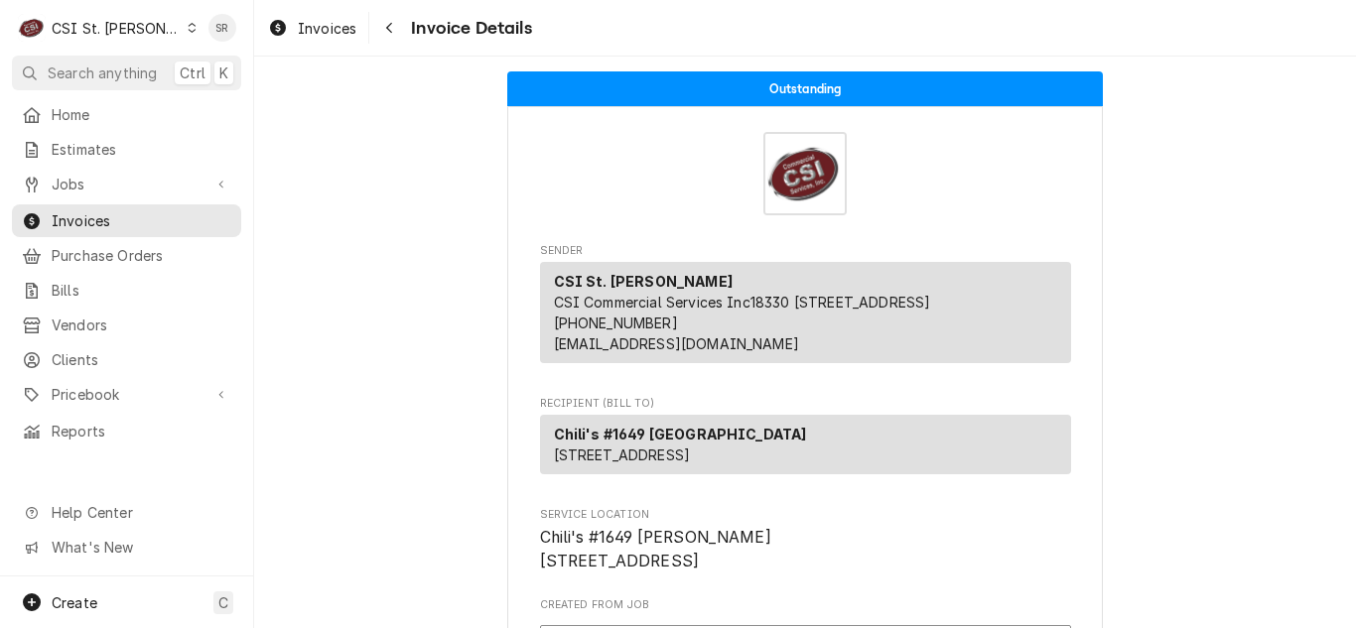
drag, startPoint x: 300, startPoint y: 21, endPoint x: 313, endPoint y: 0, distance: 24.5
click at [300, 21] on span "Invoices" at bounding box center [327, 28] width 59 height 21
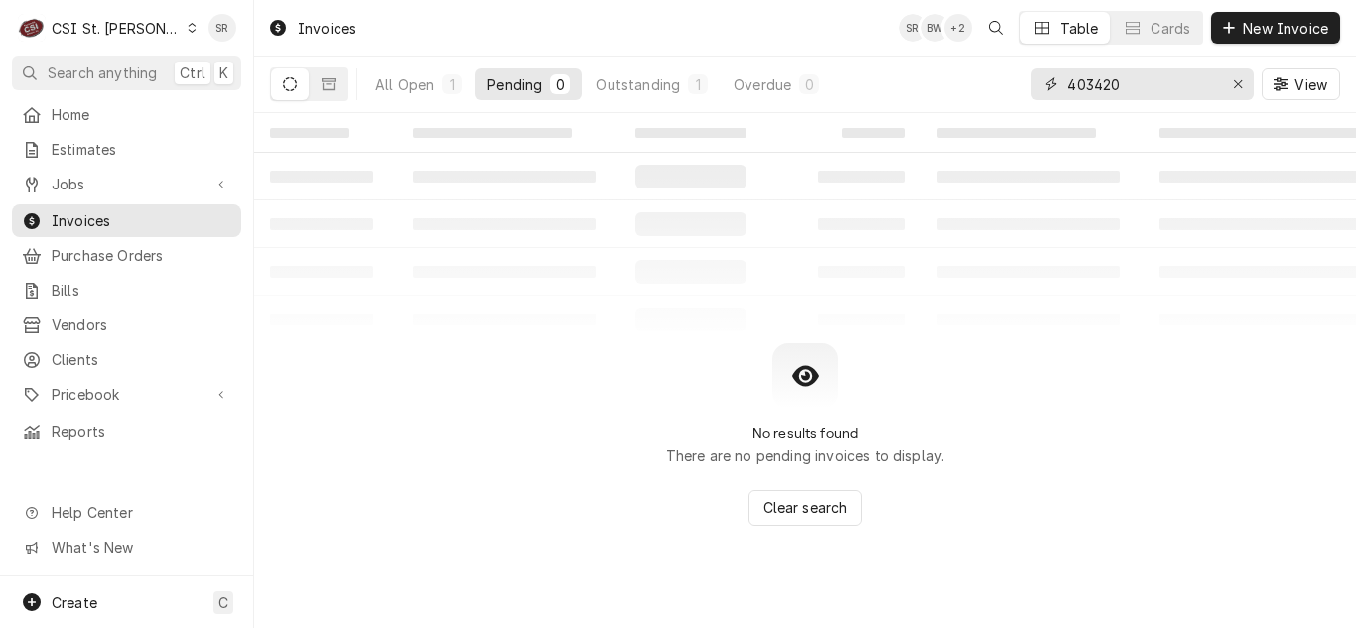
click at [1237, 84] on icon "Erase input" at bounding box center [1238, 84] width 8 height 8
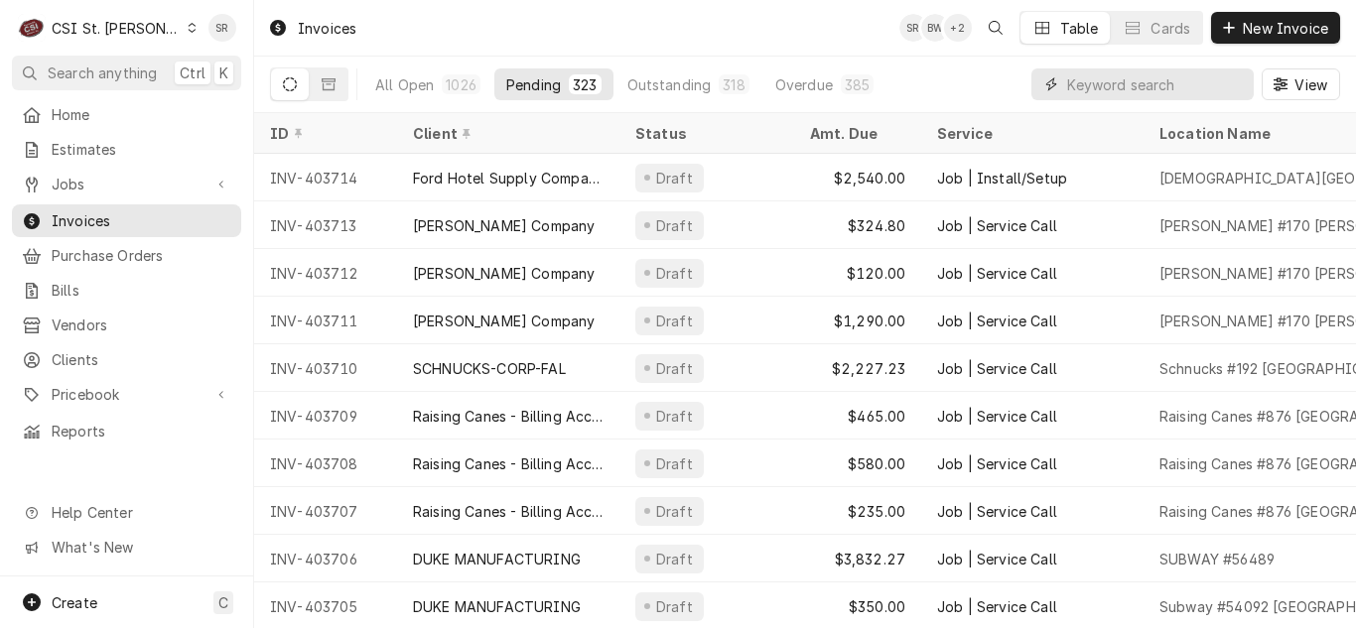
click at [1096, 77] on input "Dynamic Content Wrapper" at bounding box center [1155, 84] width 177 height 32
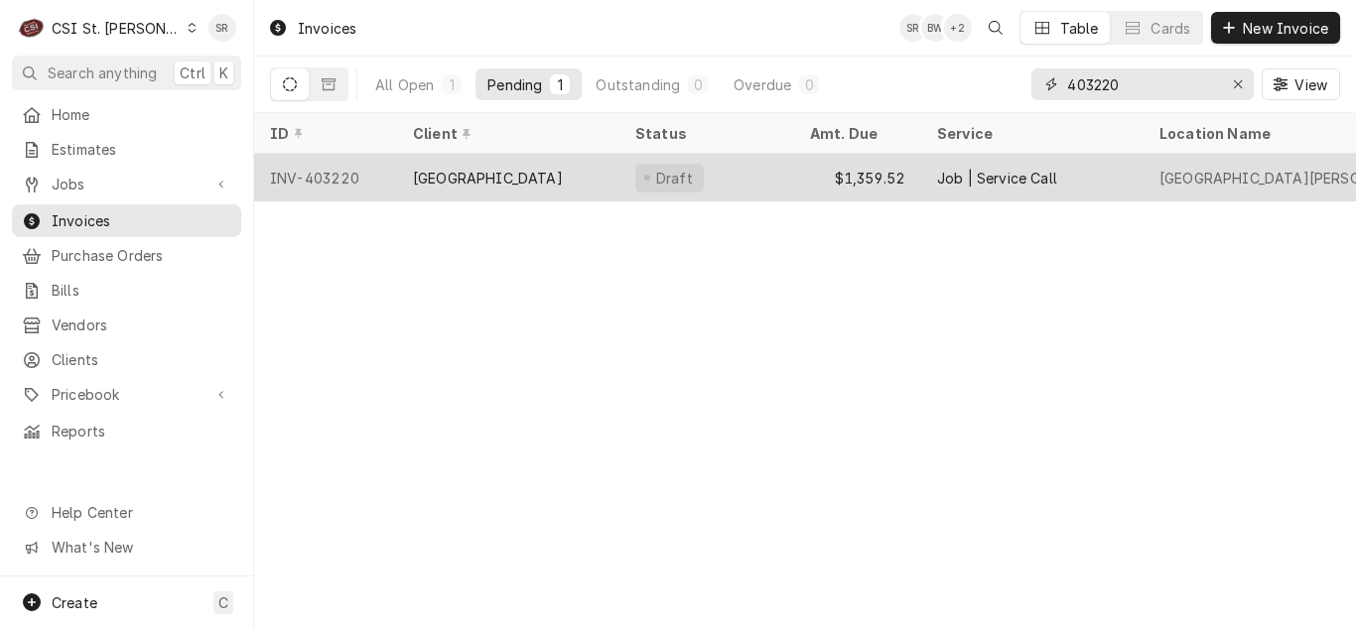
type input "403220"
click at [462, 186] on div "[GEOGRAPHIC_DATA]" at bounding box center [508, 178] width 222 height 48
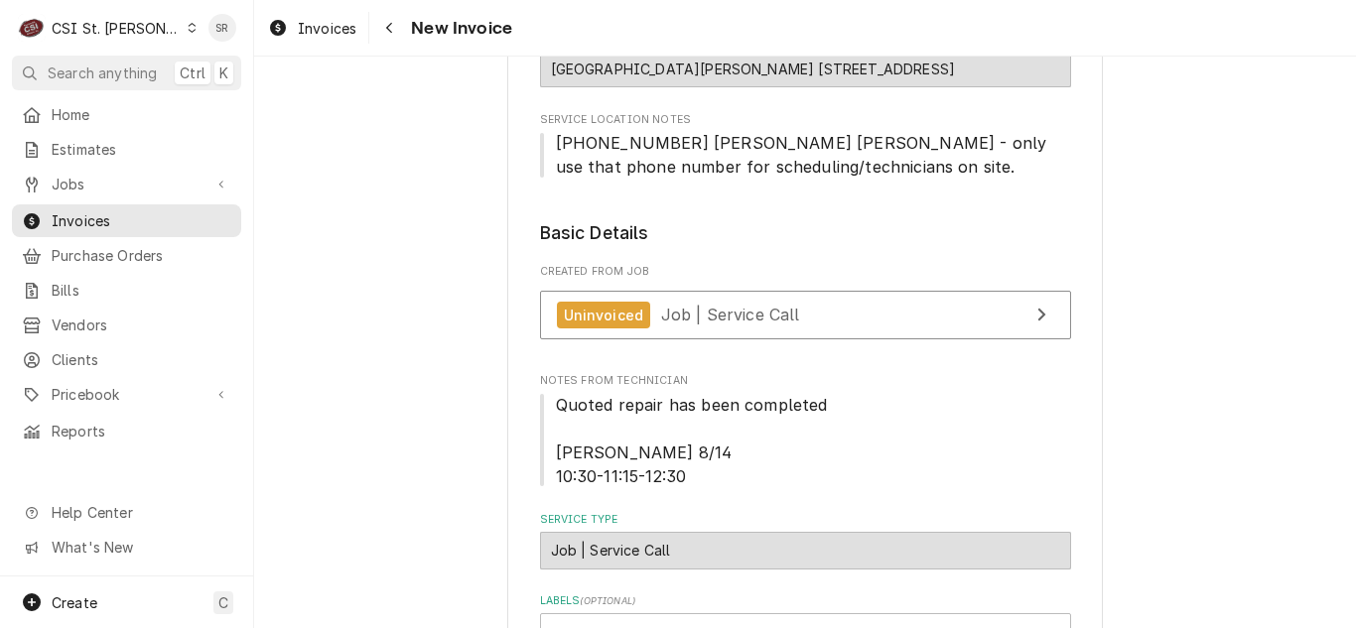
scroll to position [298, 0]
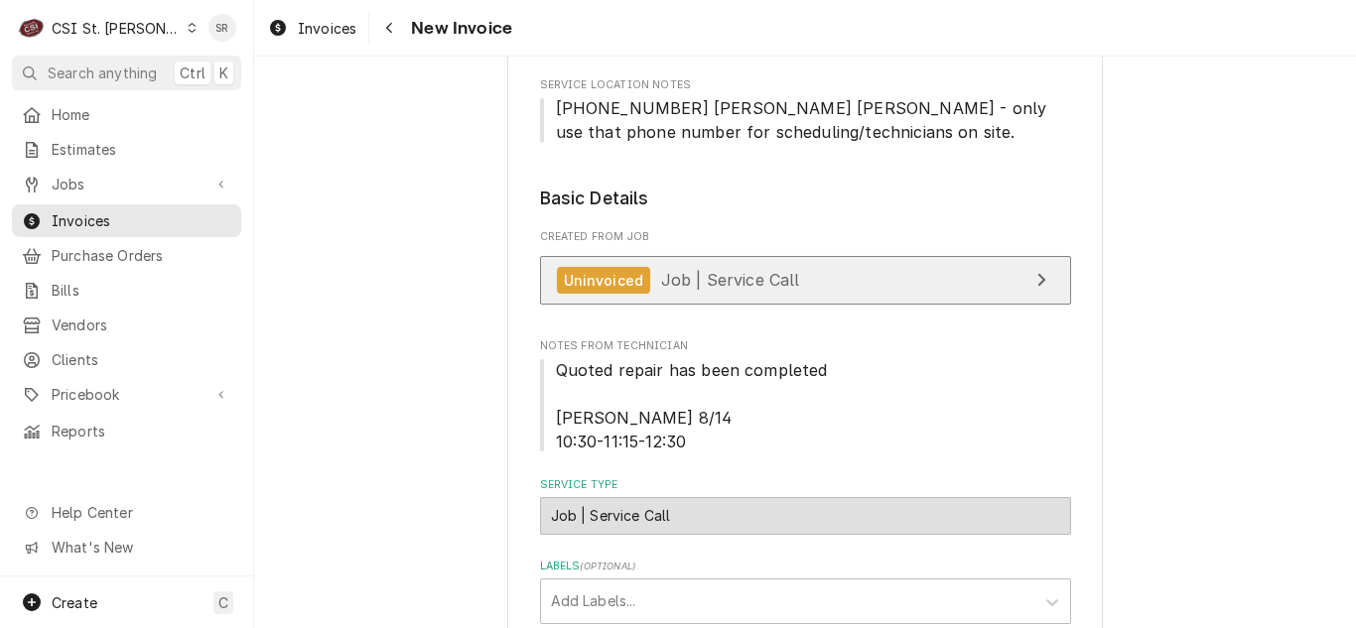
click at [738, 302] on link "Uninvoiced Job | Service Call" at bounding box center [805, 280] width 531 height 49
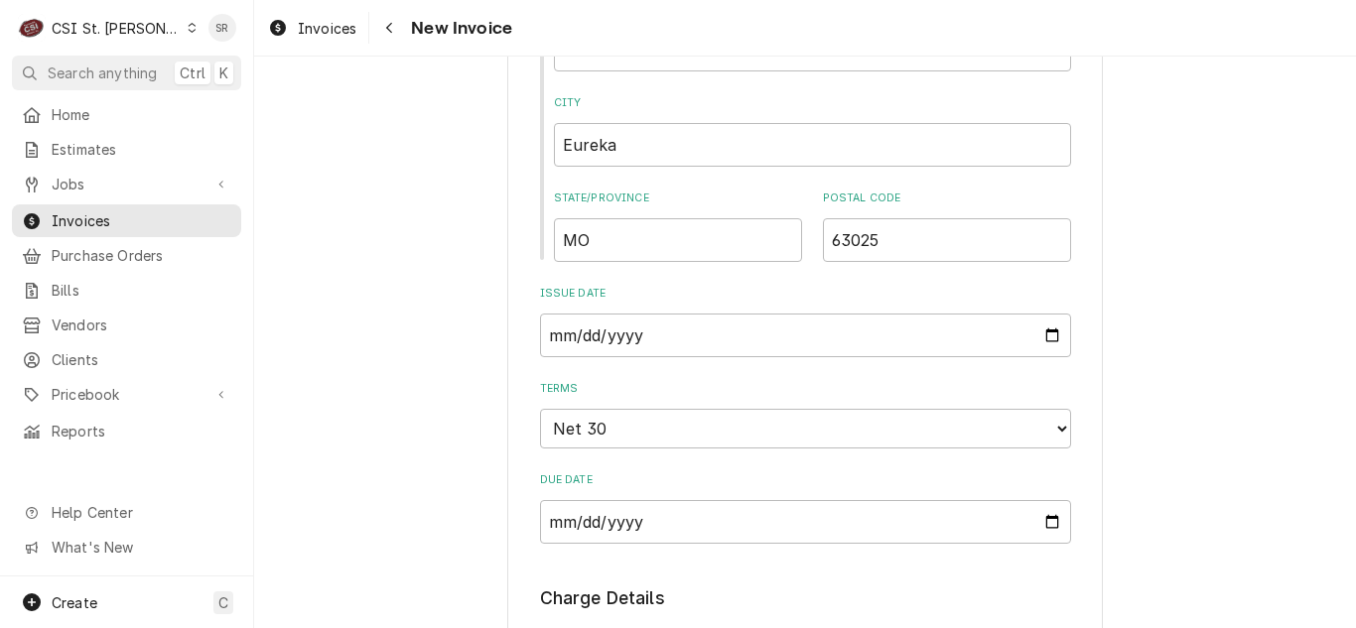
scroll to position [1390, 0]
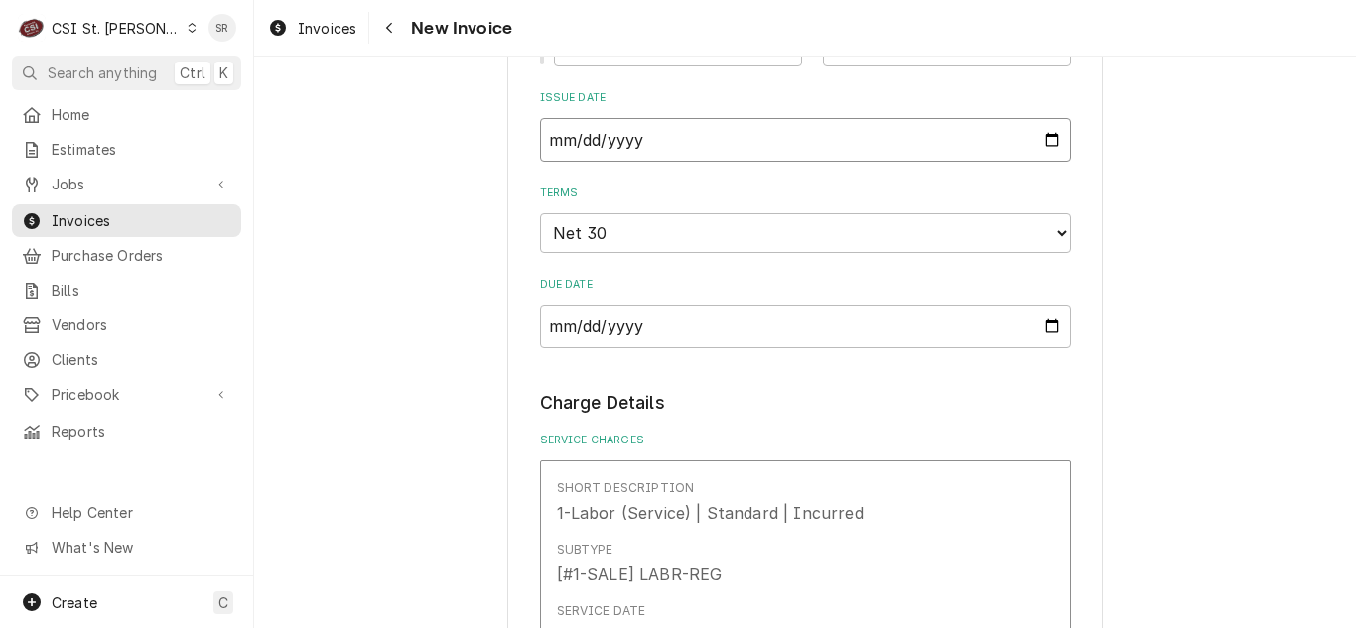
click at [1036, 137] on input "2025-08-15" at bounding box center [805, 140] width 531 height 44
type textarea "x"
type input "2025-08-31"
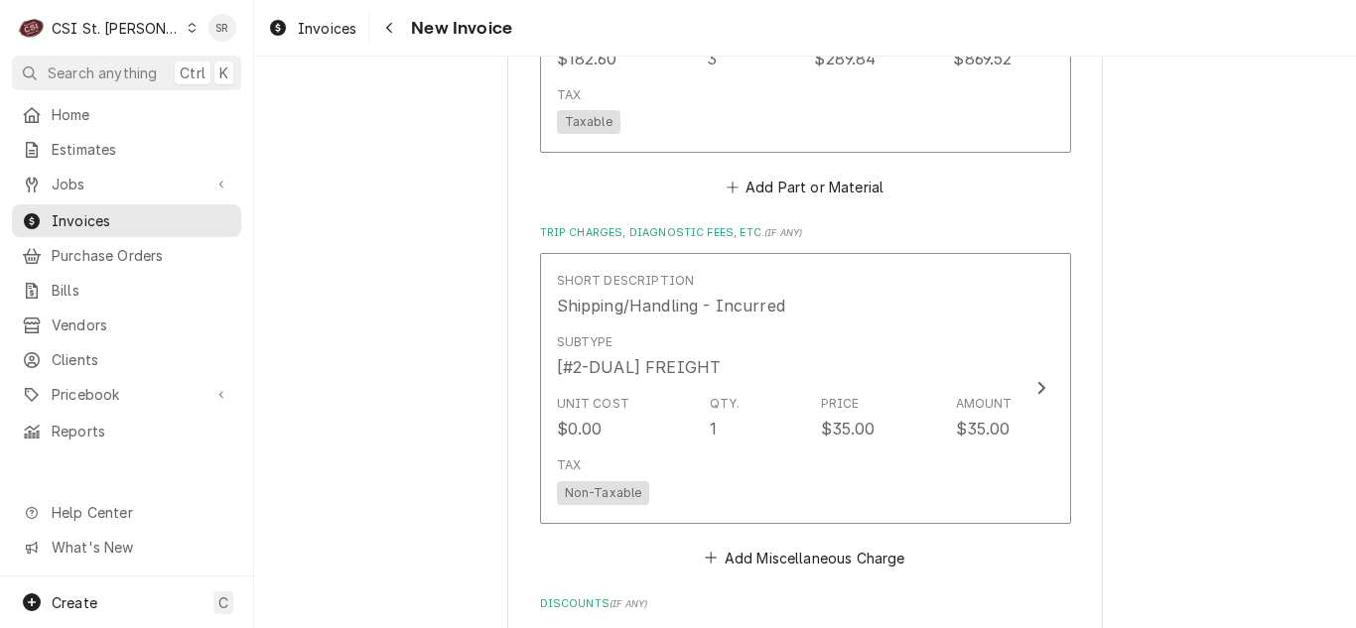
scroll to position [2779, 0]
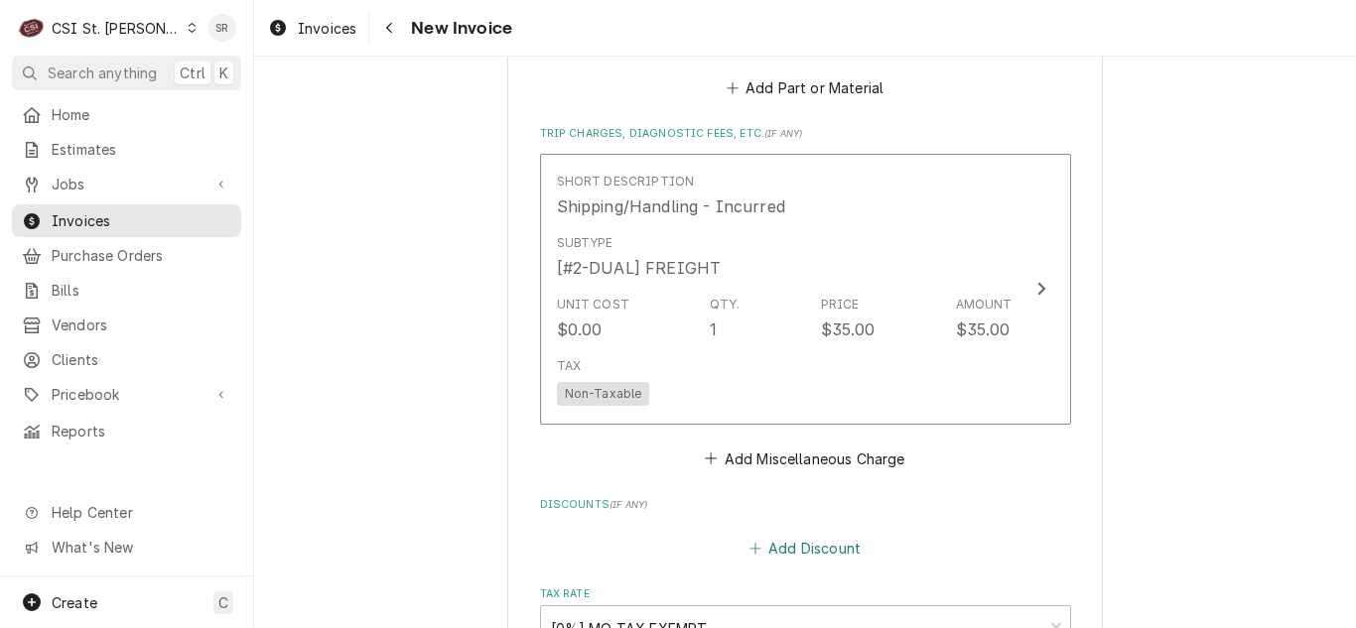
click at [787, 543] on button "Add Discount" at bounding box center [804, 548] width 118 height 28
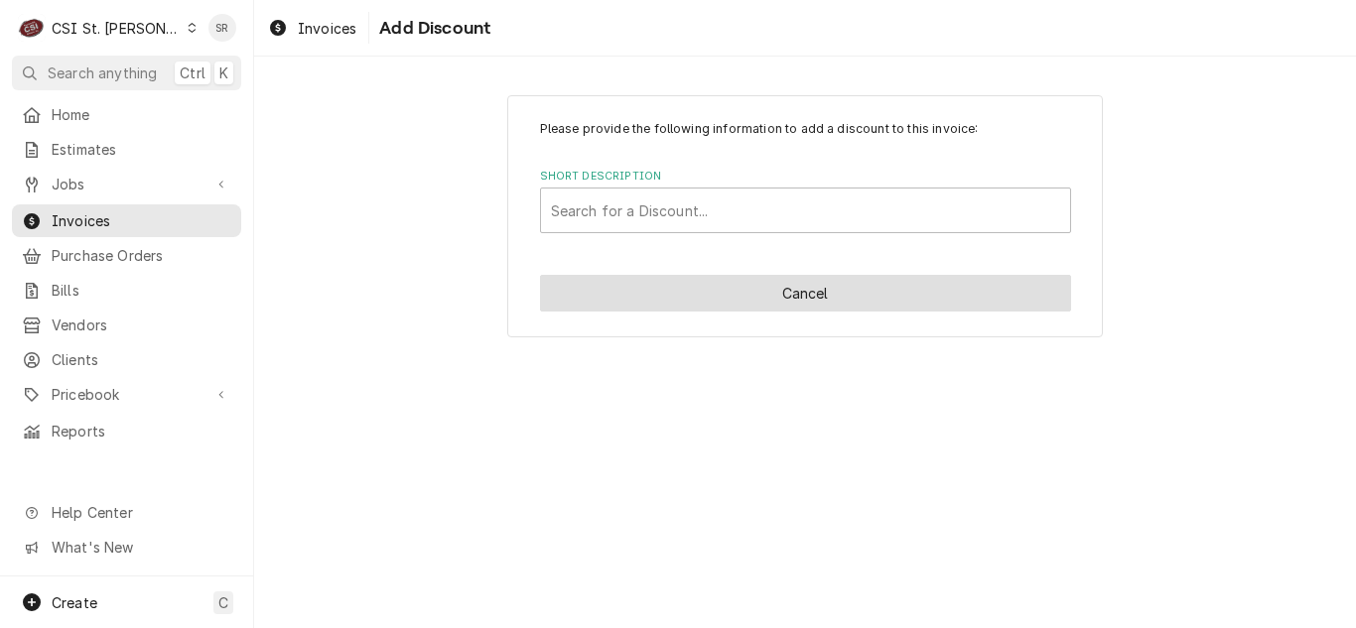
click at [806, 299] on button "Cancel" at bounding box center [805, 293] width 531 height 37
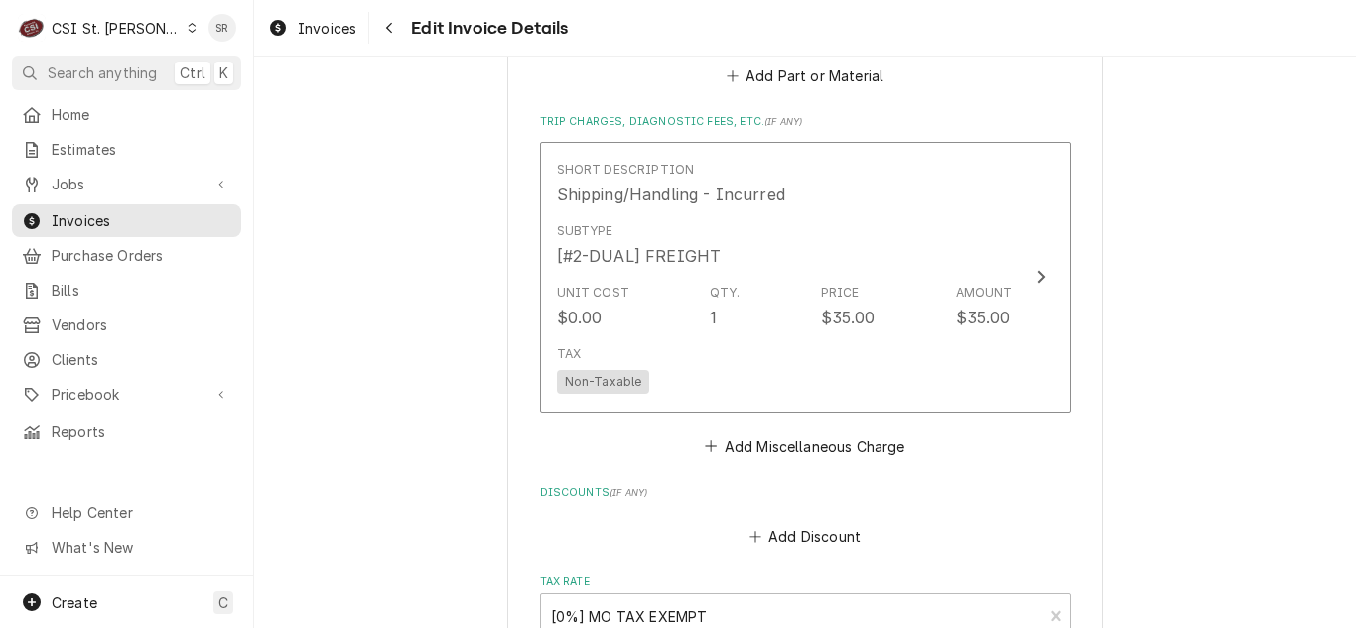
scroll to position [3078, 0]
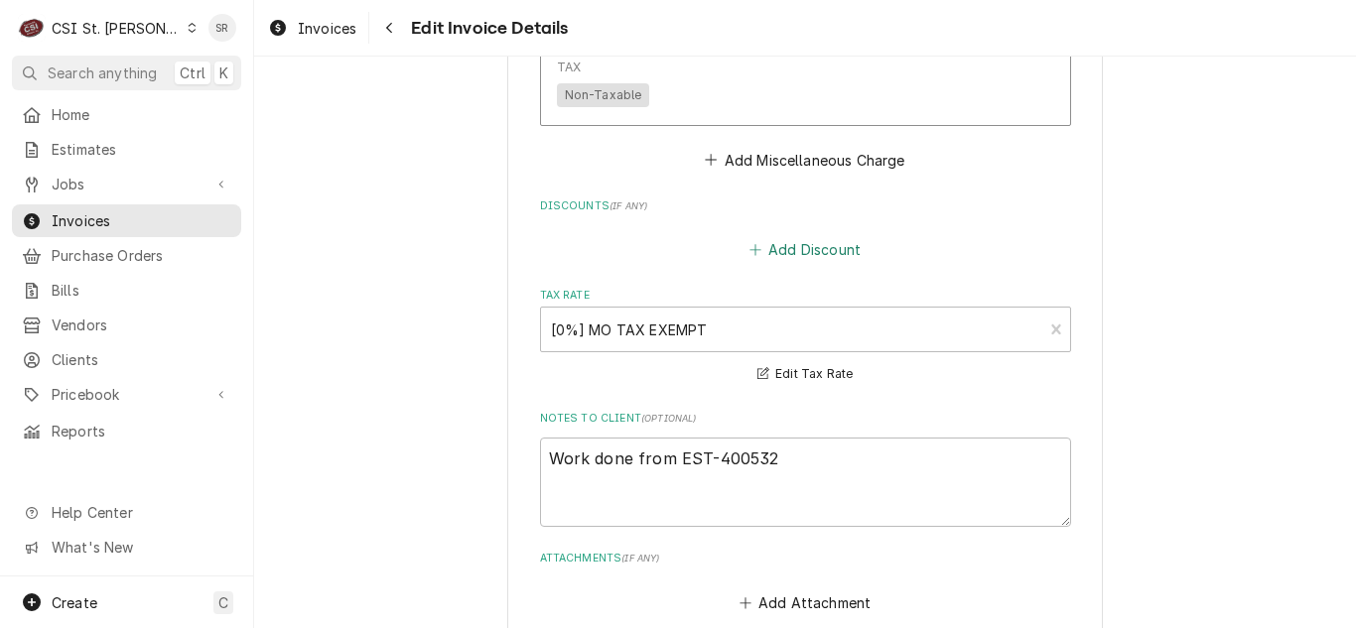
click at [783, 243] on button "Add Discount" at bounding box center [804, 249] width 118 height 28
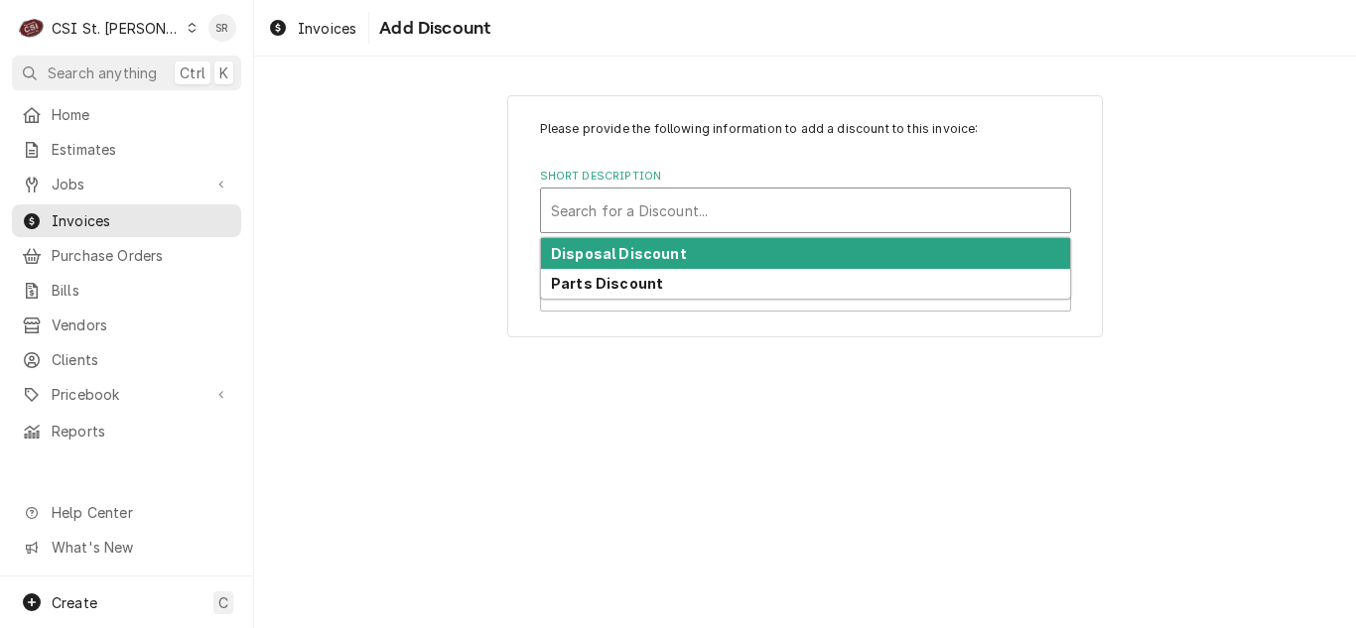
click at [662, 217] on div "Short Description" at bounding box center [805, 211] width 509 height 36
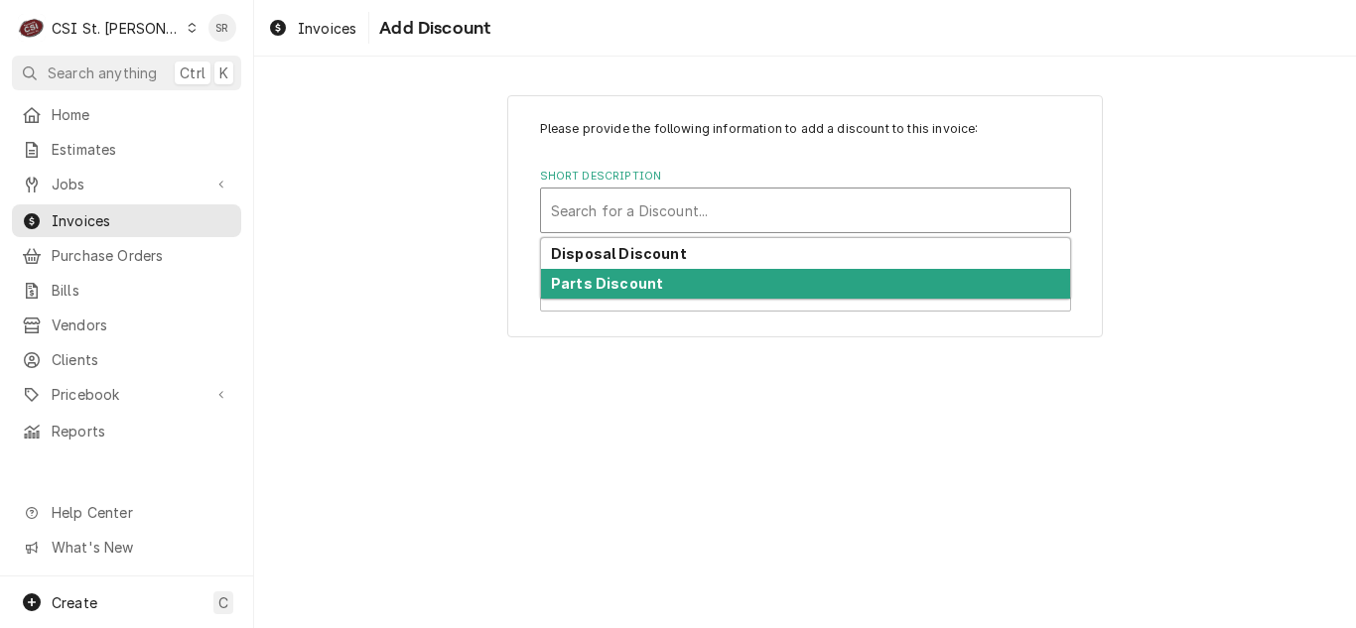
click at [636, 291] on strong "Parts Discount" at bounding box center [607, 283] width 112 height 17
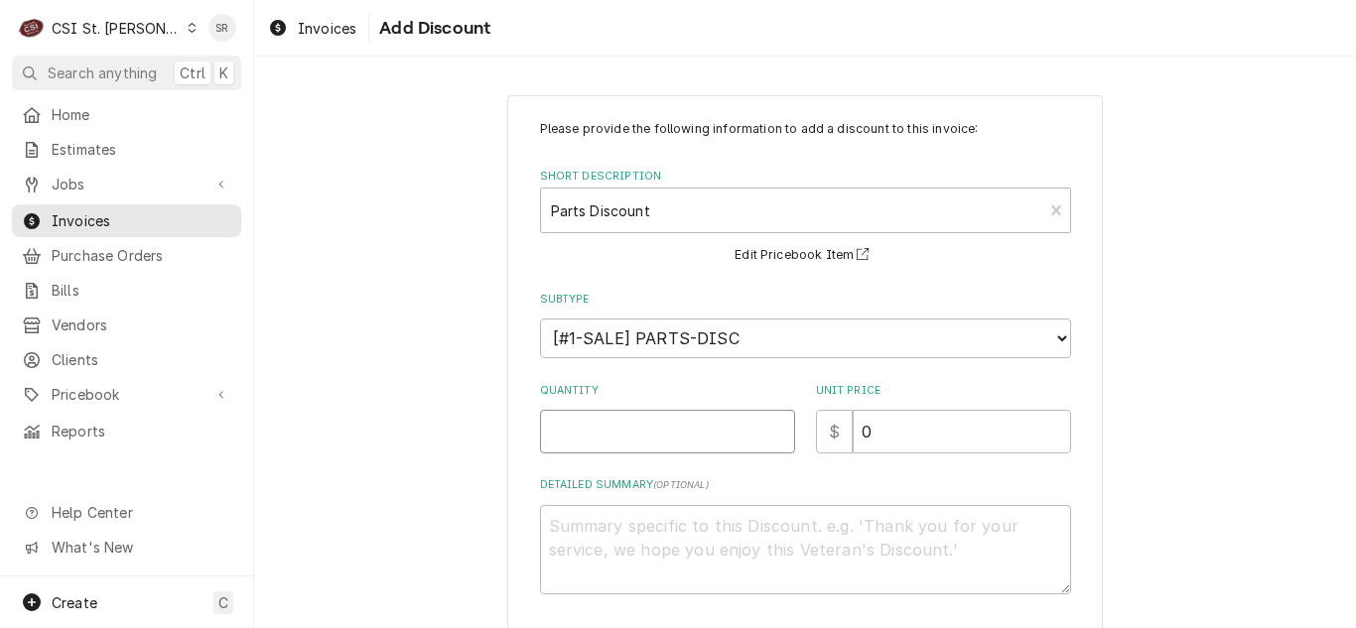
click at [614, 430] on input "Quantity" at bounding box center [667, 432] width 255 height 44
type textarea "x"
type input "1"
type textarea "x"
type input "8"
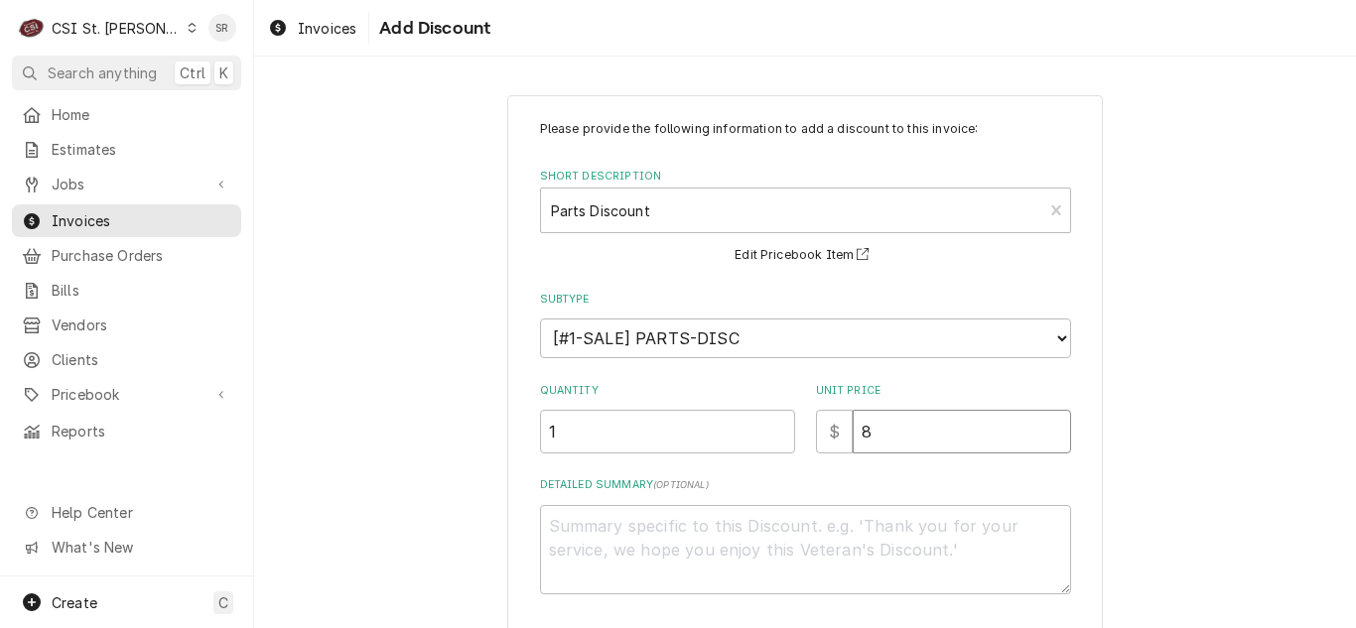
type textarea "x"
type input "86"
type textarea "x"
type input "86.9"
type textarea "x"
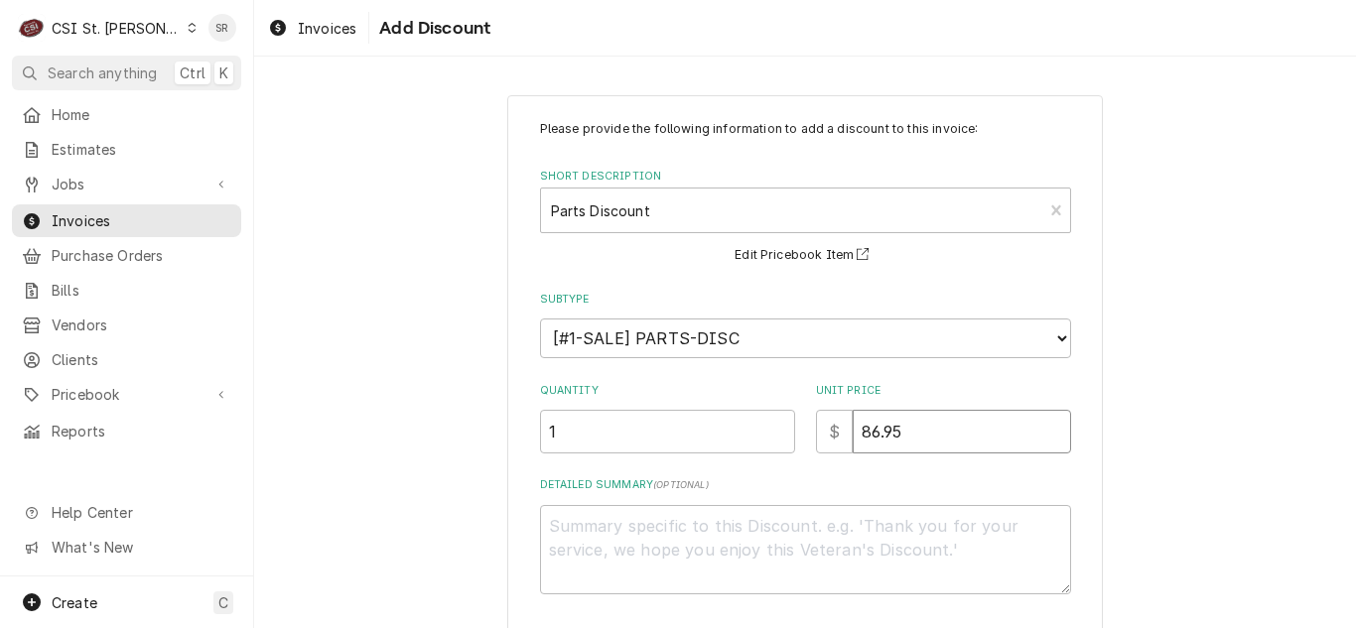
type input "86.95"
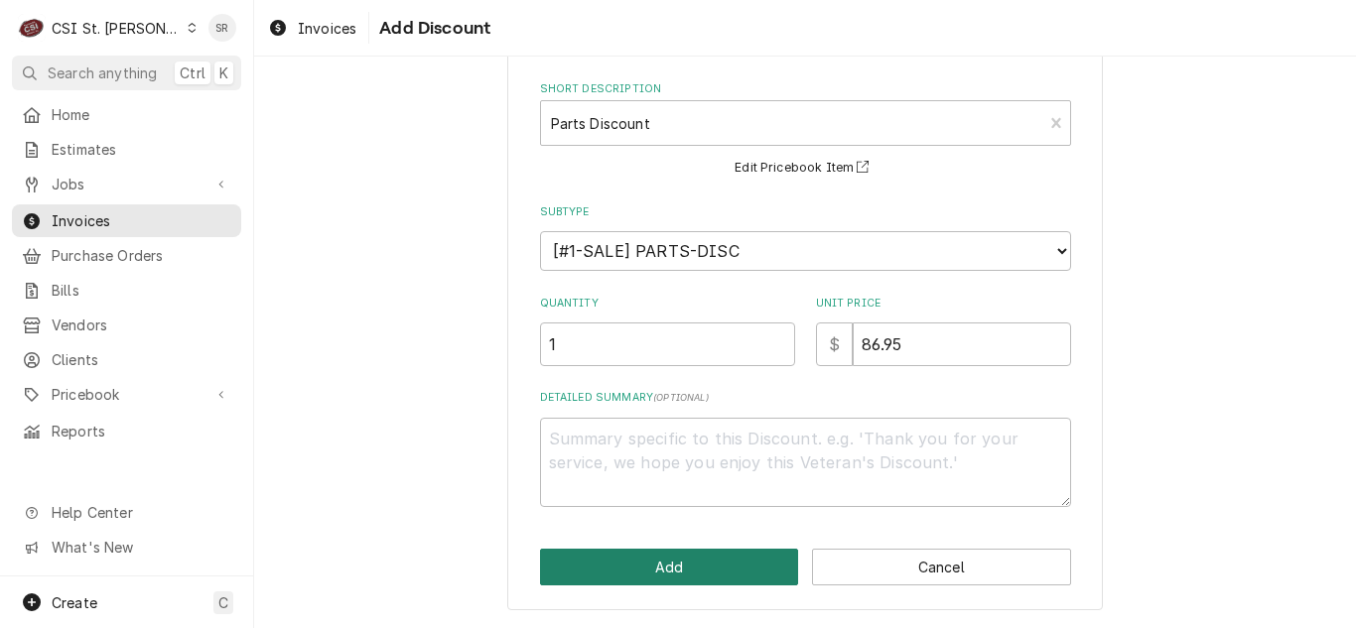
click at [659, 580] on button "Add" at bounding box center [669, 567] width 259 height 37
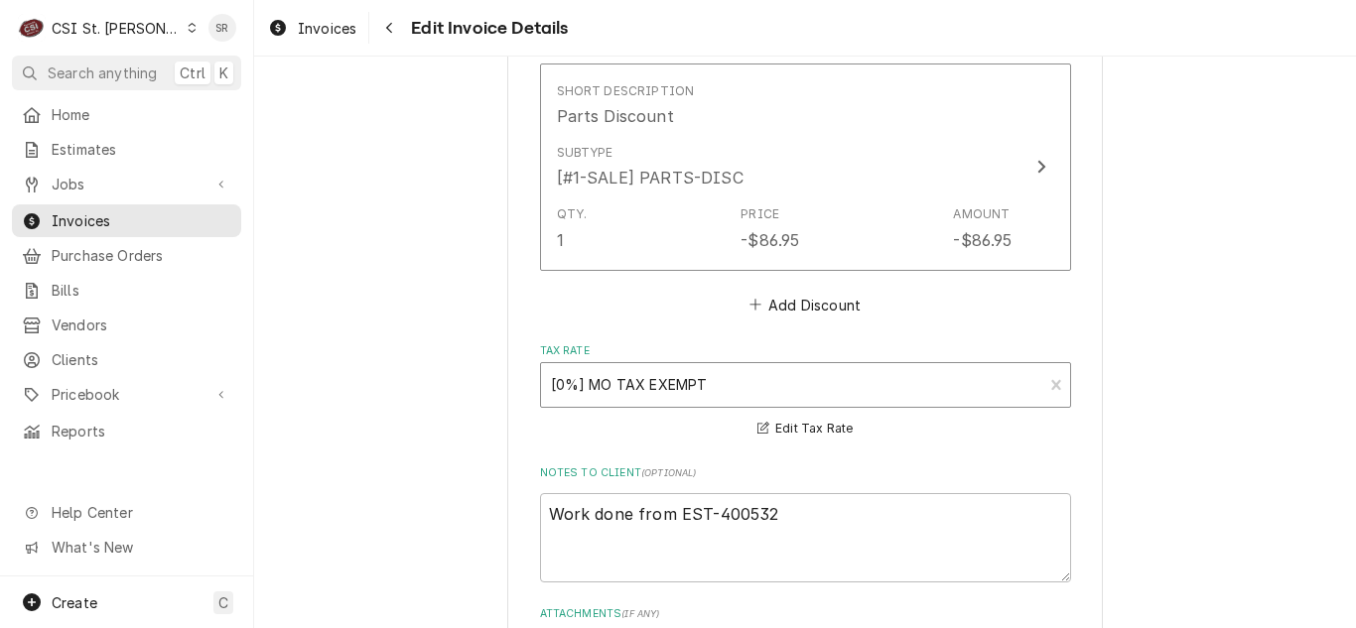
scroll to position [3835, 0]
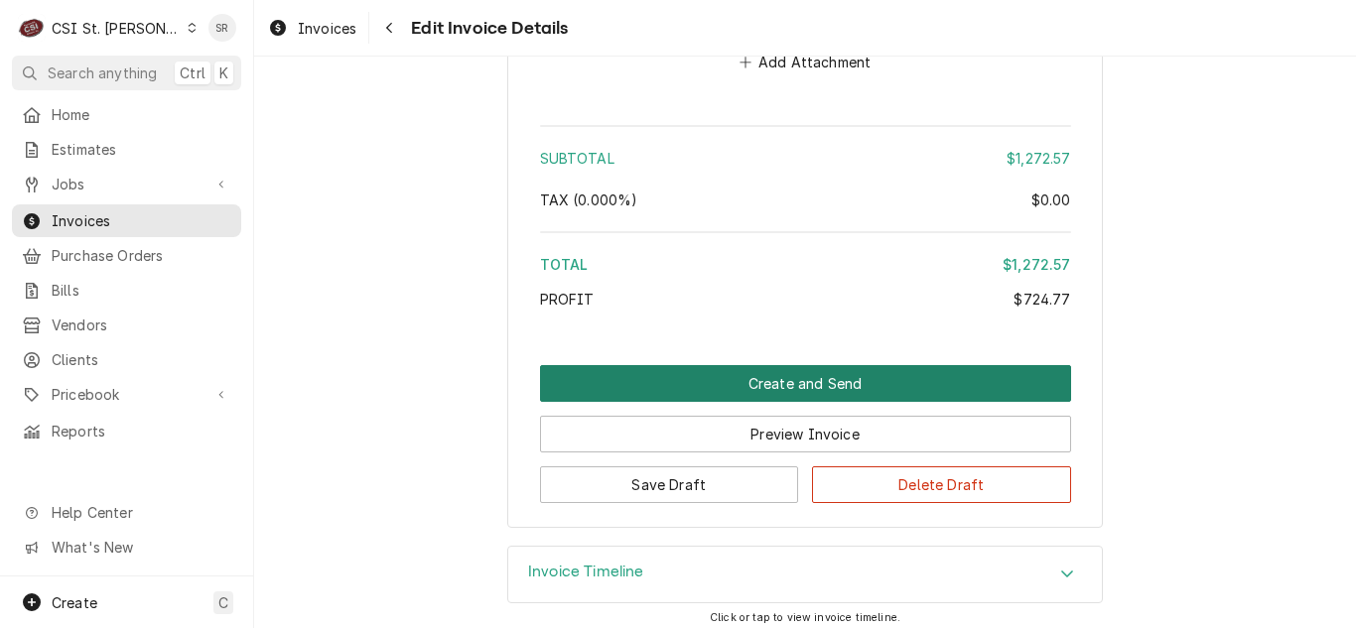
click at [811, 371] on button "Create and Send" at bounding box center [805, 383] width 531 height 37
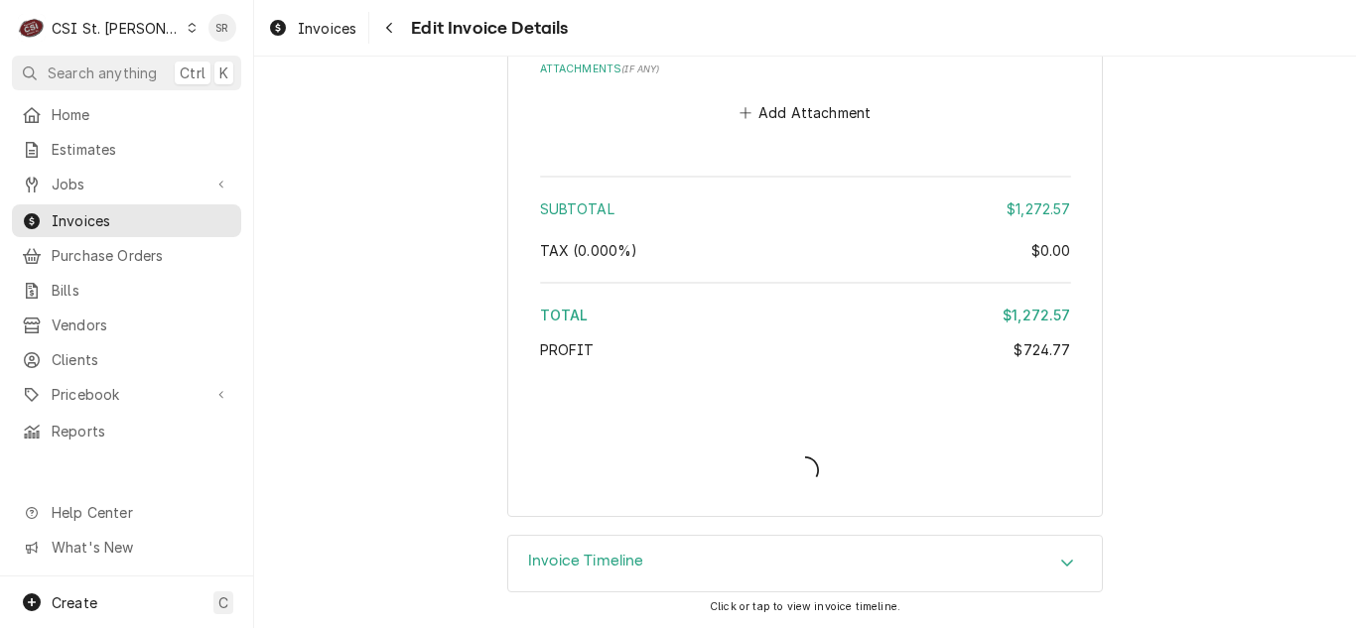
scroll to position [3785, 0]
type textarea "x"
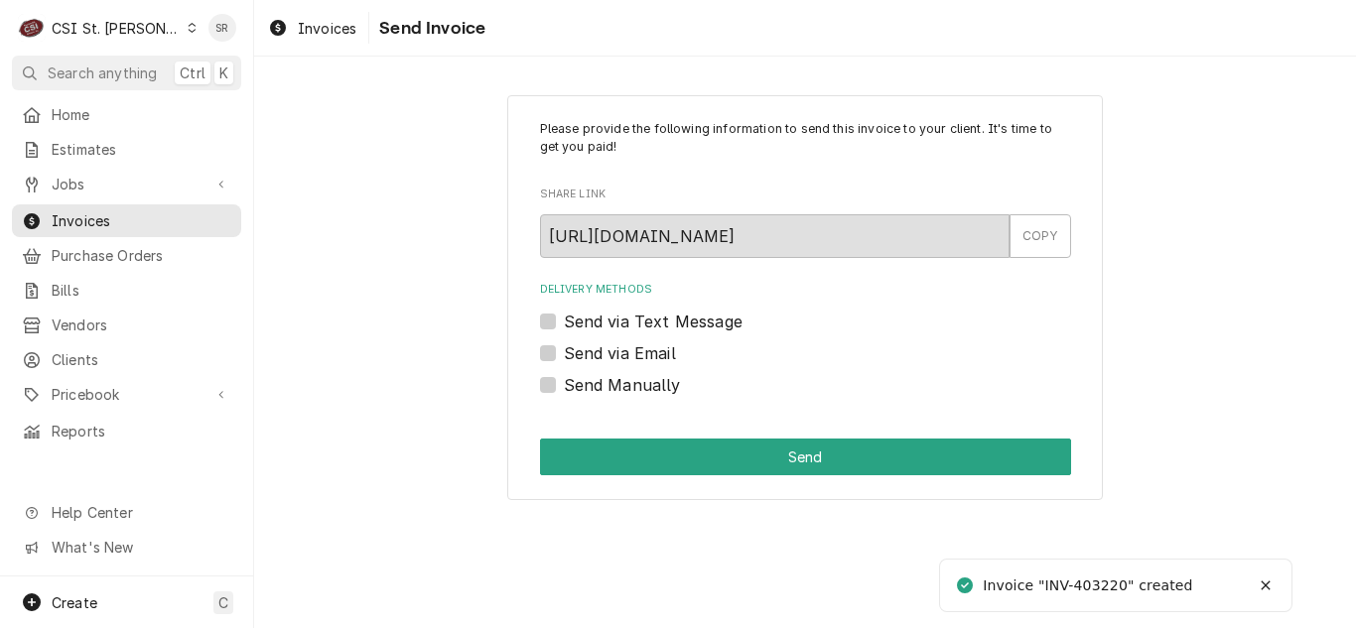
click at [599, 351] on label "Send via Email" at bounding box center [620, 353] width 112 height 24
click at [599, 351] on input "Send via Email" at bounding box center [829, 363] width 531 height 44
checkbox input "true"
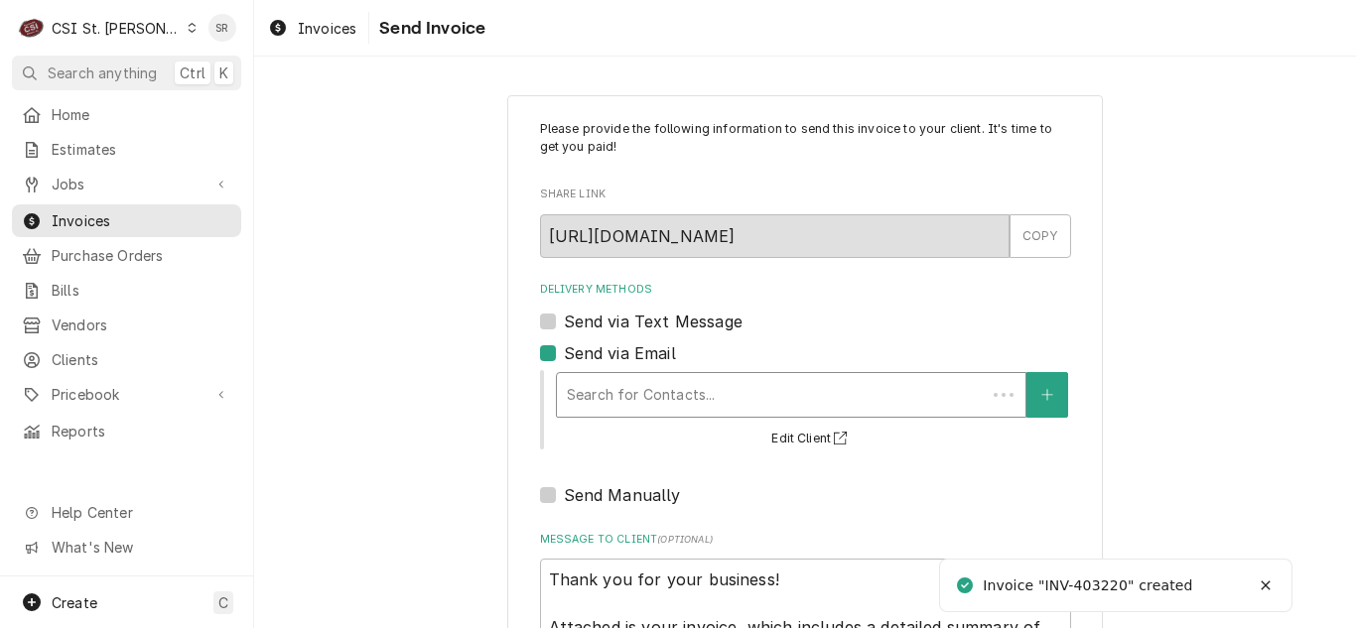
click at [645, 401] on div "Delivery Methods" at bounding box center [771, 395] width 409 height 36
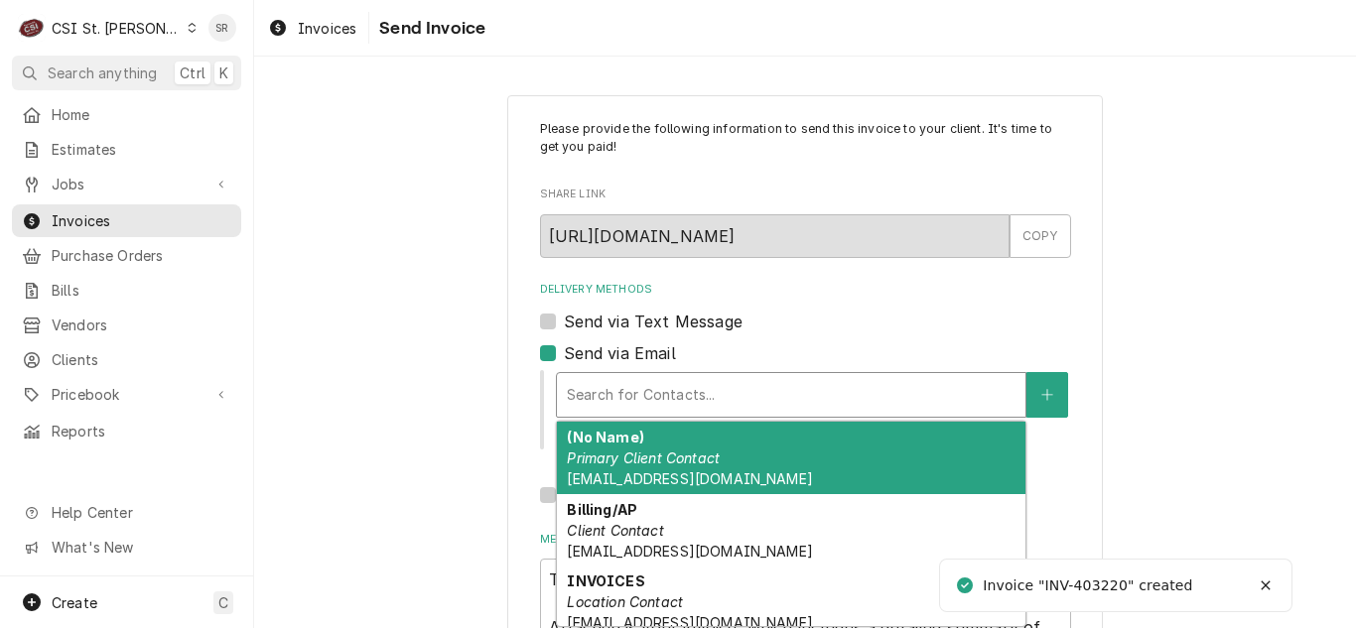
click at [656, 471] on span "[EMAIL_ADDRESS][DOMAIN_NAME]" at bounding box center [689, 479] width 245 height 17
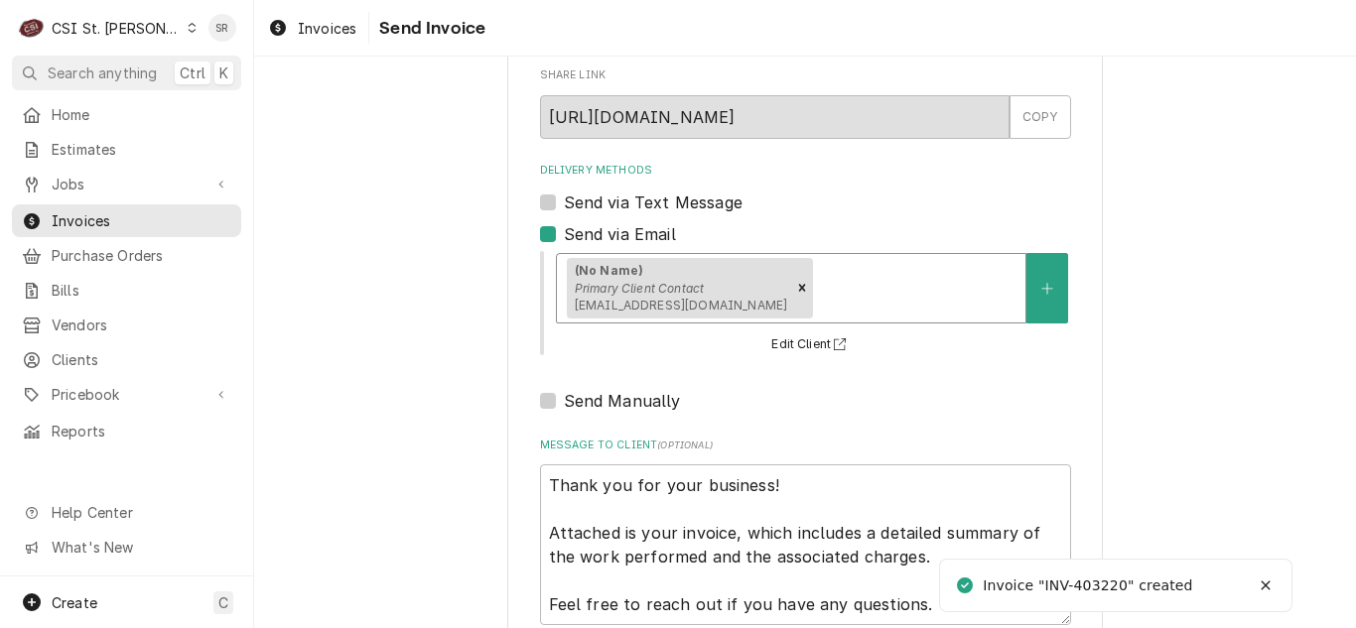
scroll to position [237, 0]
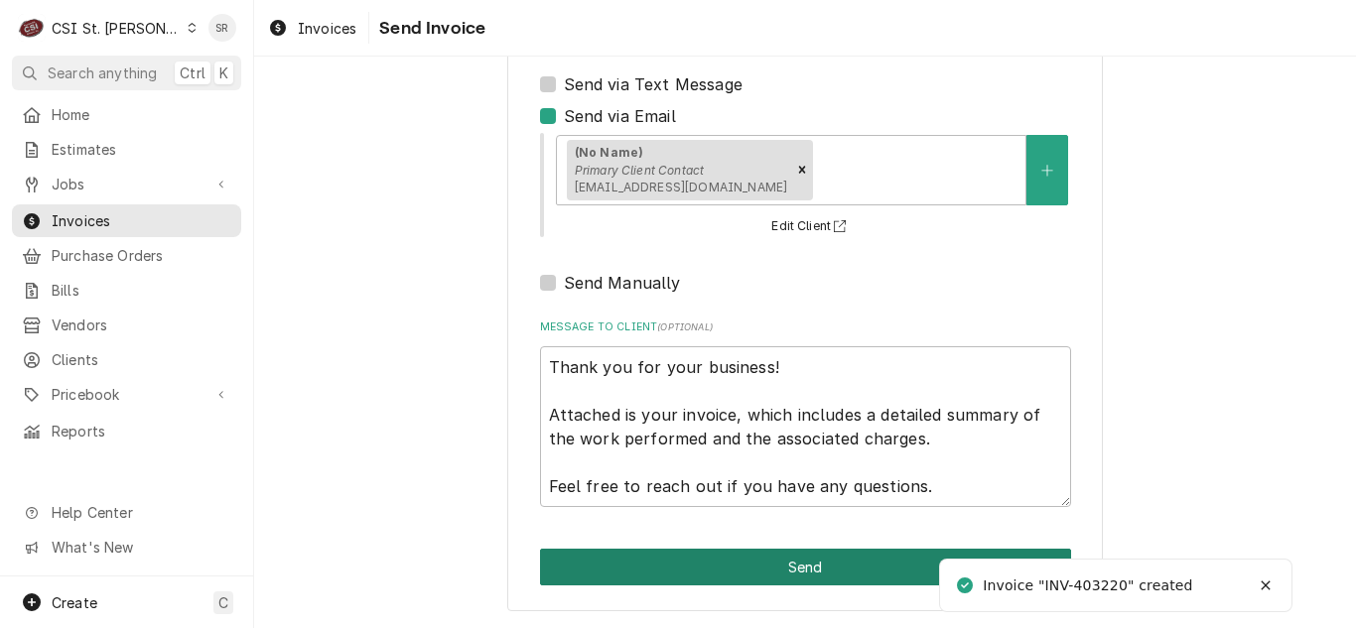
click at [789, 568] on button "Send" at bounding box center [805, 567] width 531 height 37
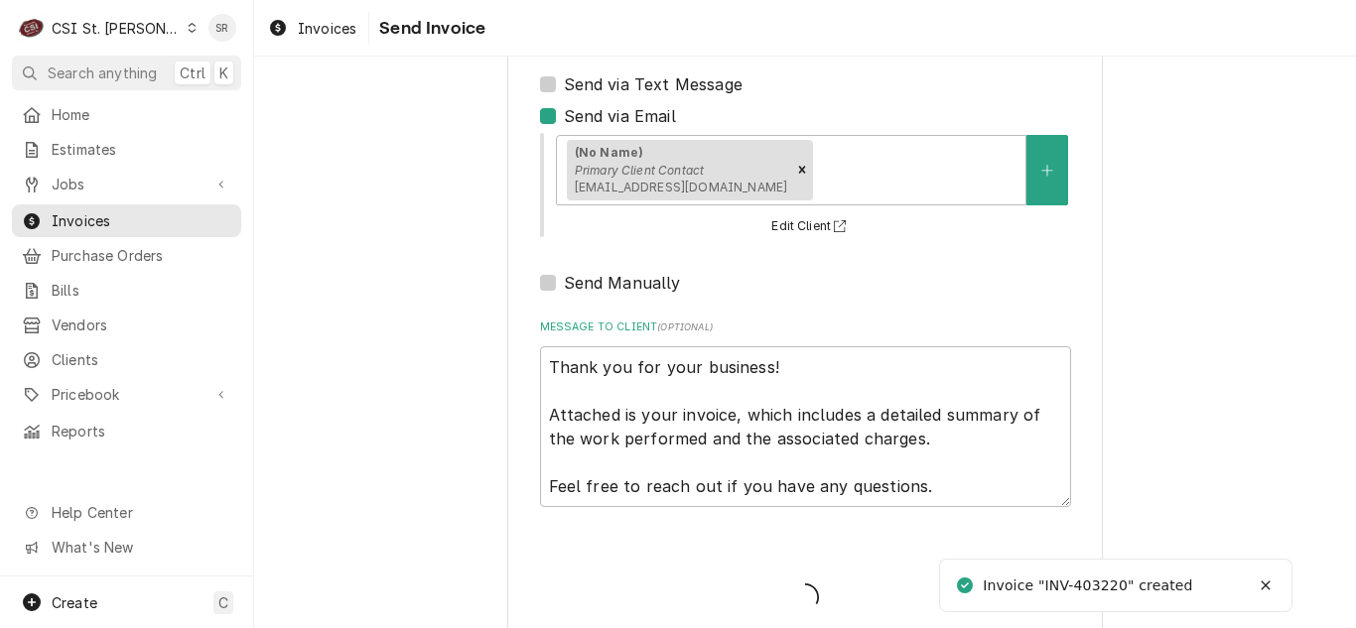
type textarea "x"
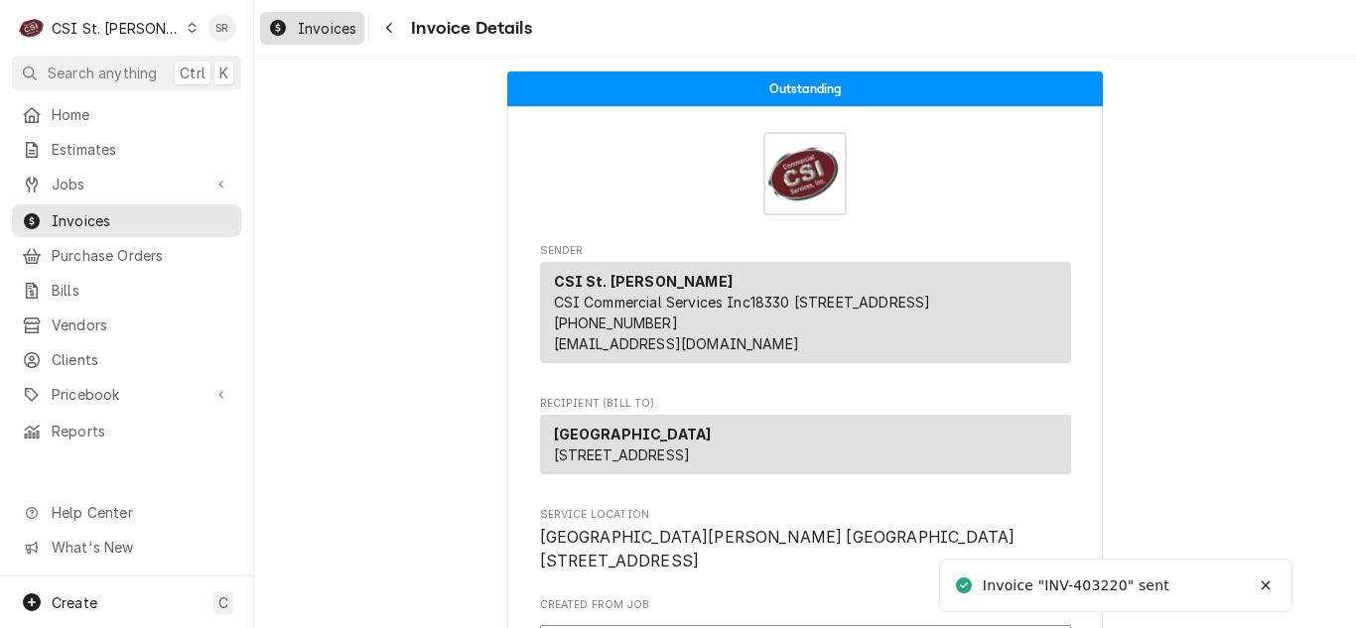
click at [329, 37] on span "Invoices" at bounding box center [327, 28] width 59 height 21
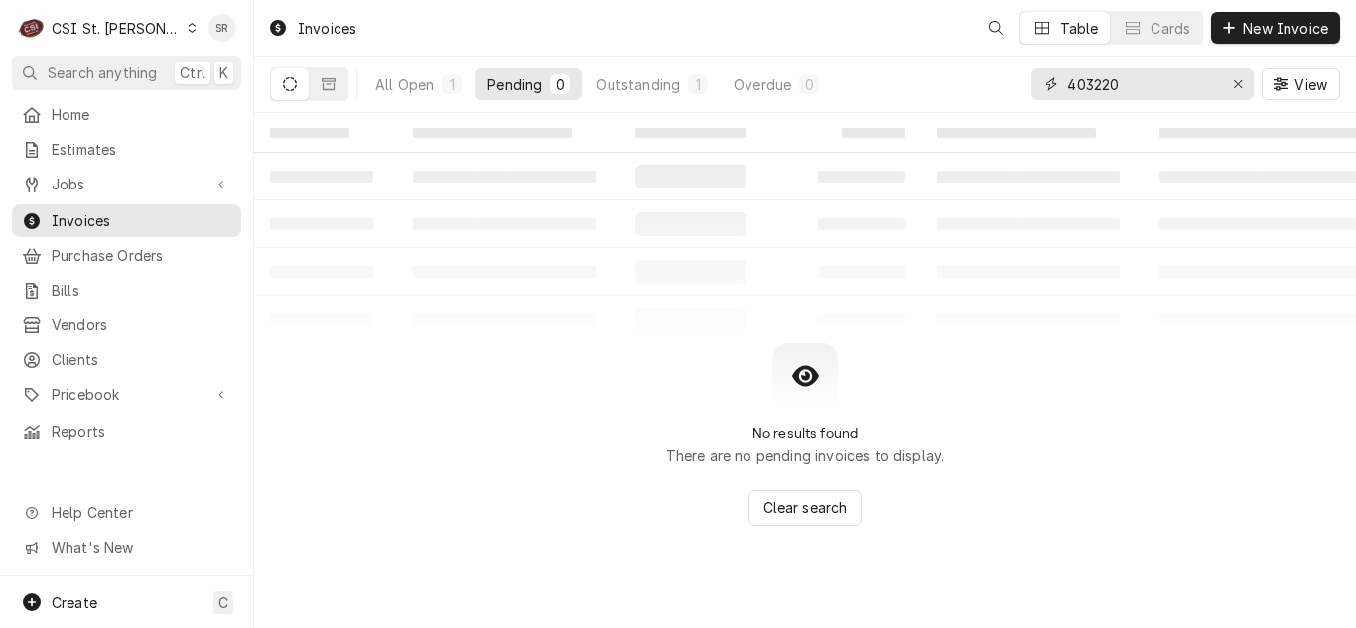
click at [1071, 80] on input "403220" at bounding box center [1141, 84] width 149 height 32
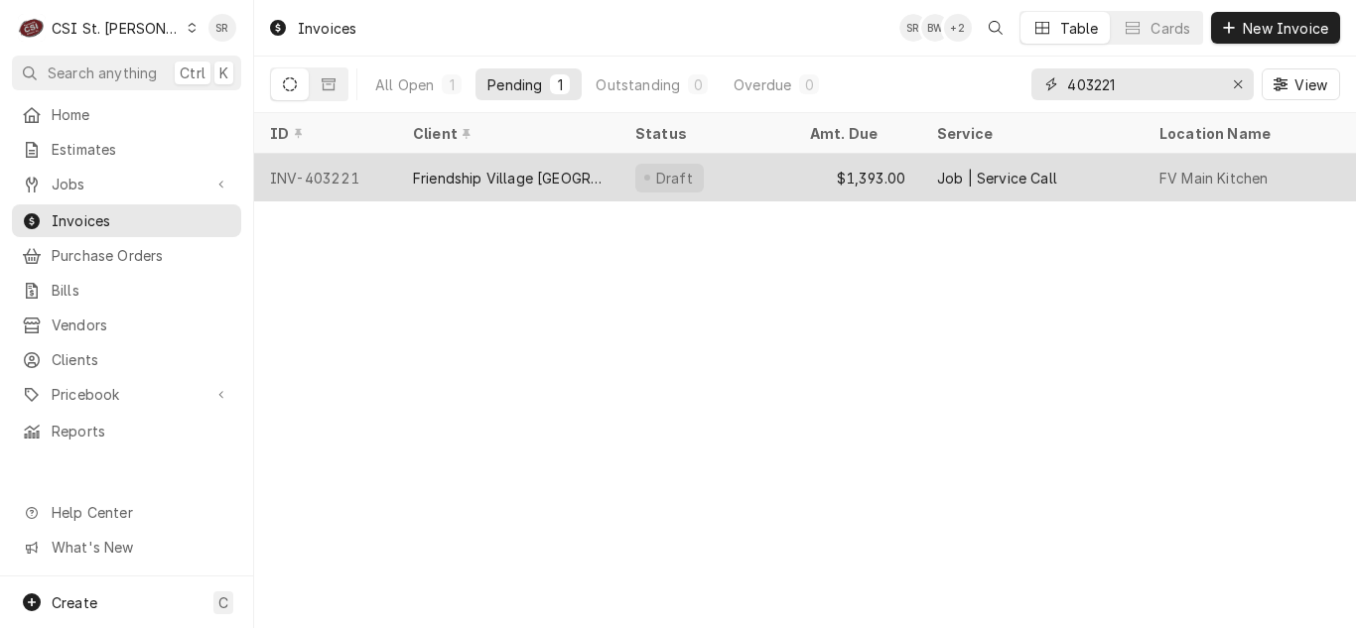
type input "403221"
click at [619, 177] on div "Draft" at bounding box center [706, 178] width 175 height 48
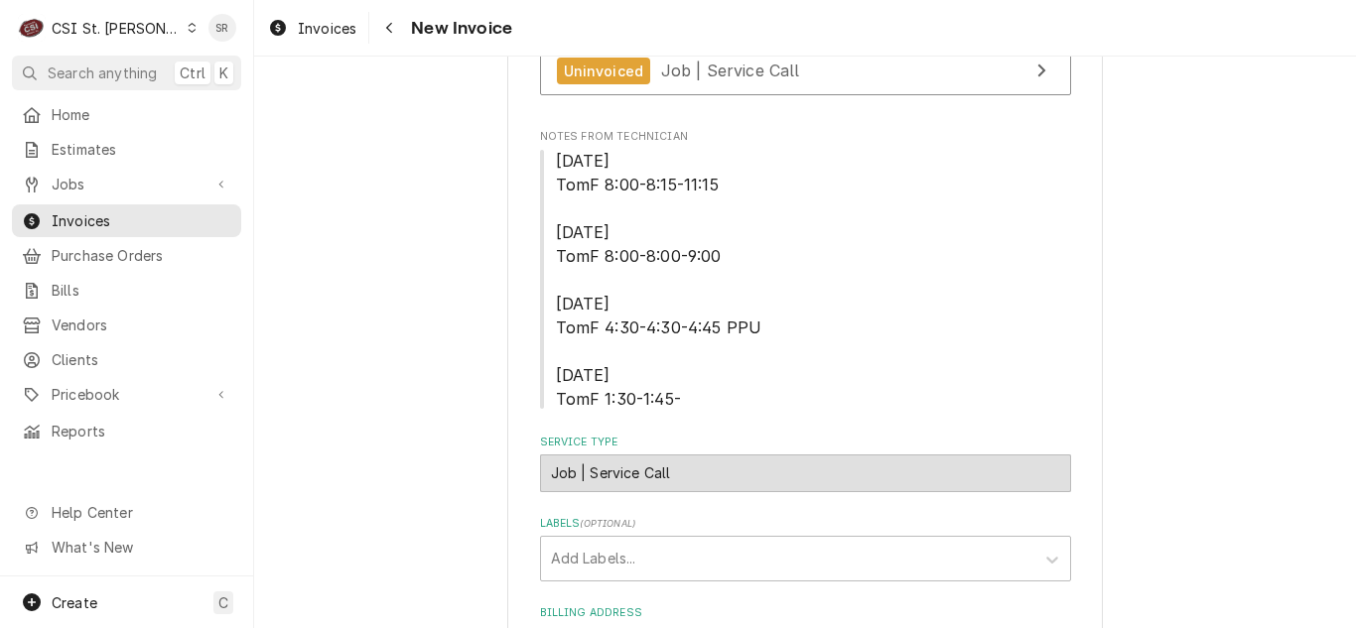
scroll to position [596, 0]
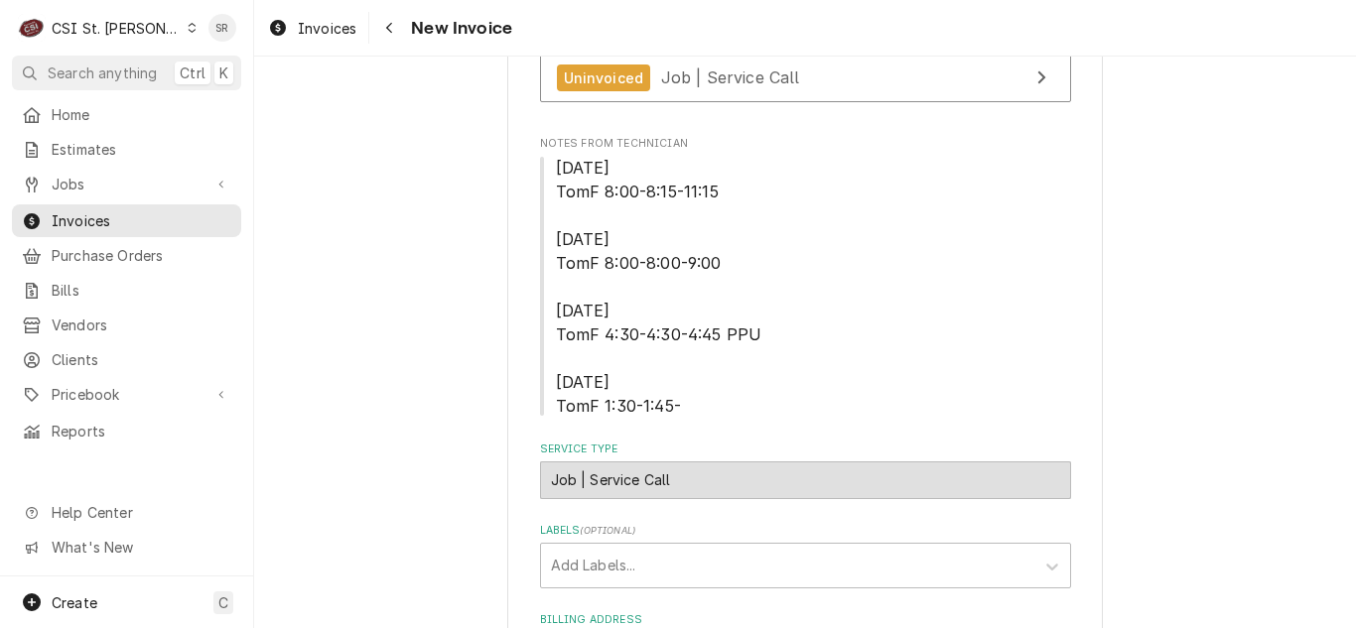
click at [866, 326] on span "[DATE] TomF 8:00-8:15-11:15 [DATE] TomF 8:00-8:00-9:00 [DATE] TomF 4:30-4:30-4:…" at bounding box center [805, 287] width 531 height 262
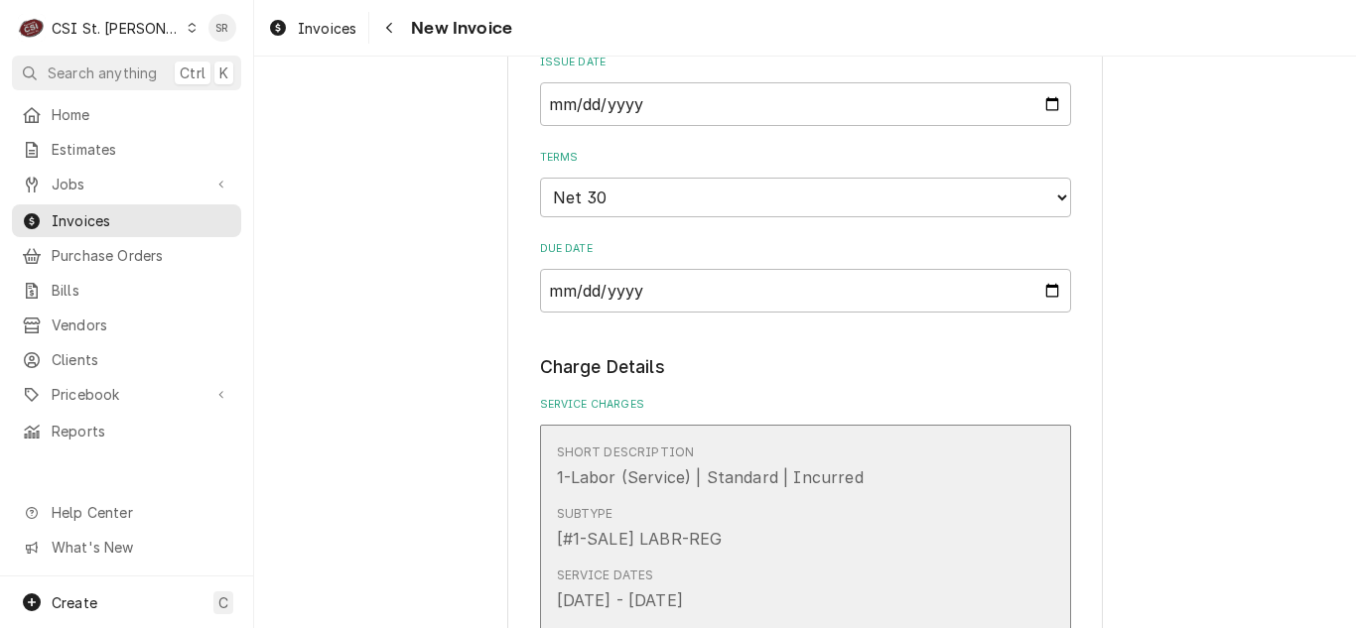
scroll to position [1588, 0]
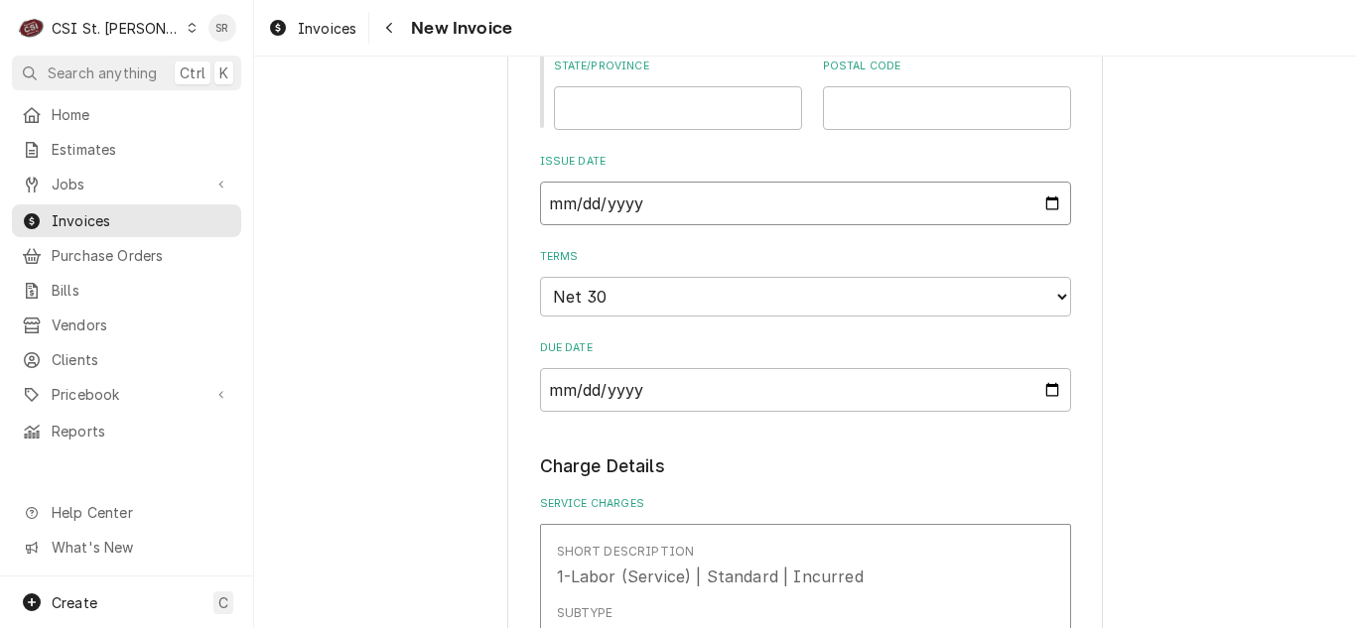
click at [1043, 201] on input "[DATE]" at bounding box center [805, 204] width 531 height 44
type input "[DATE]"
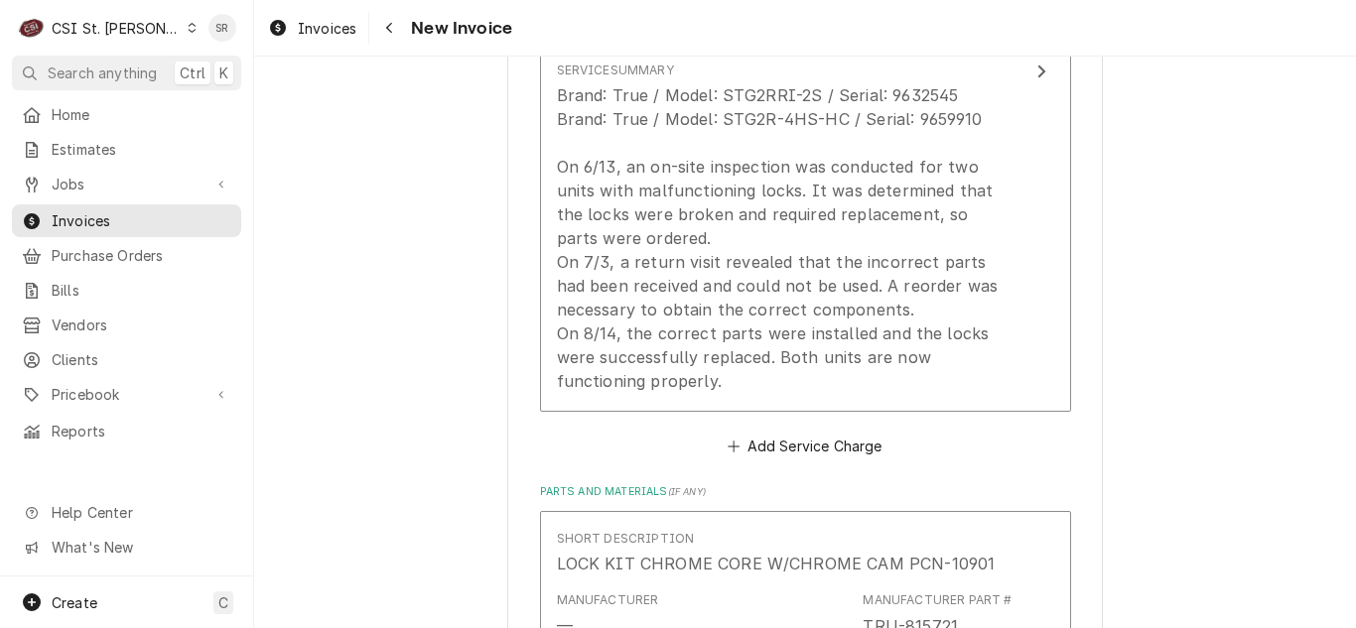
scroll to position [2382, 0]
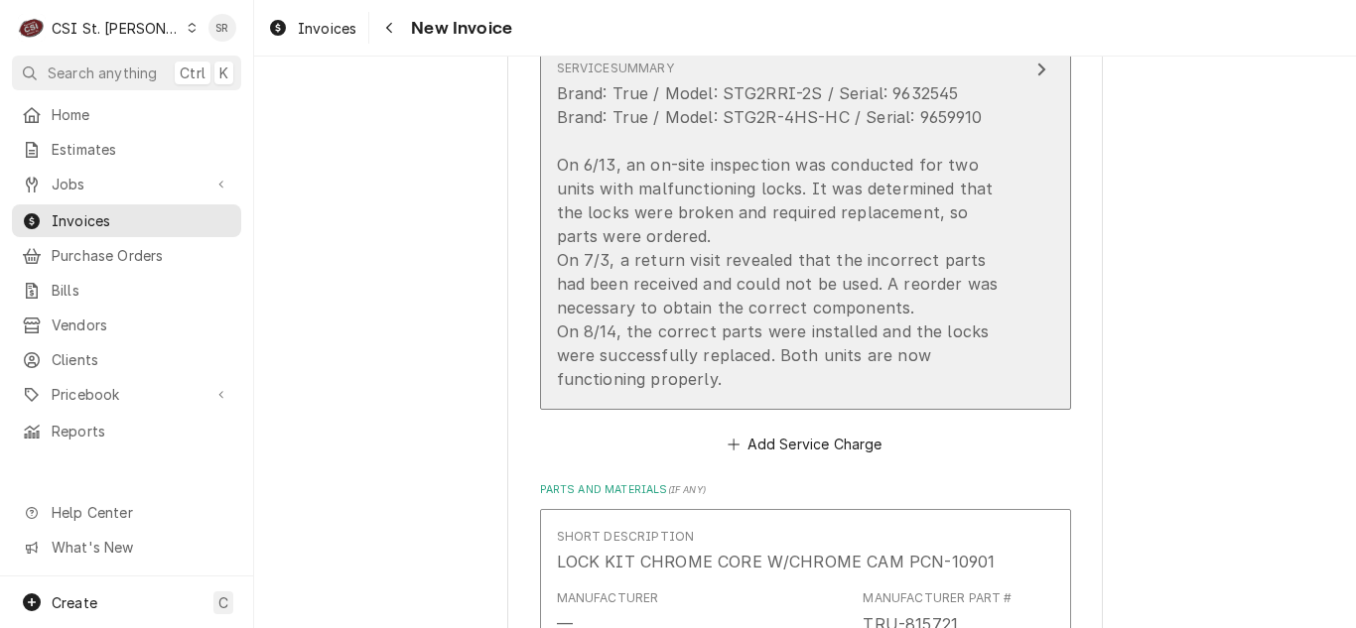
click at [842, 309] on div "Brand: True / Model: STG2RRI-2S / Serial: 9632545 Brand: True / Model: STG2R-4H…" at bounding box center [785, 236] width 456 height 310
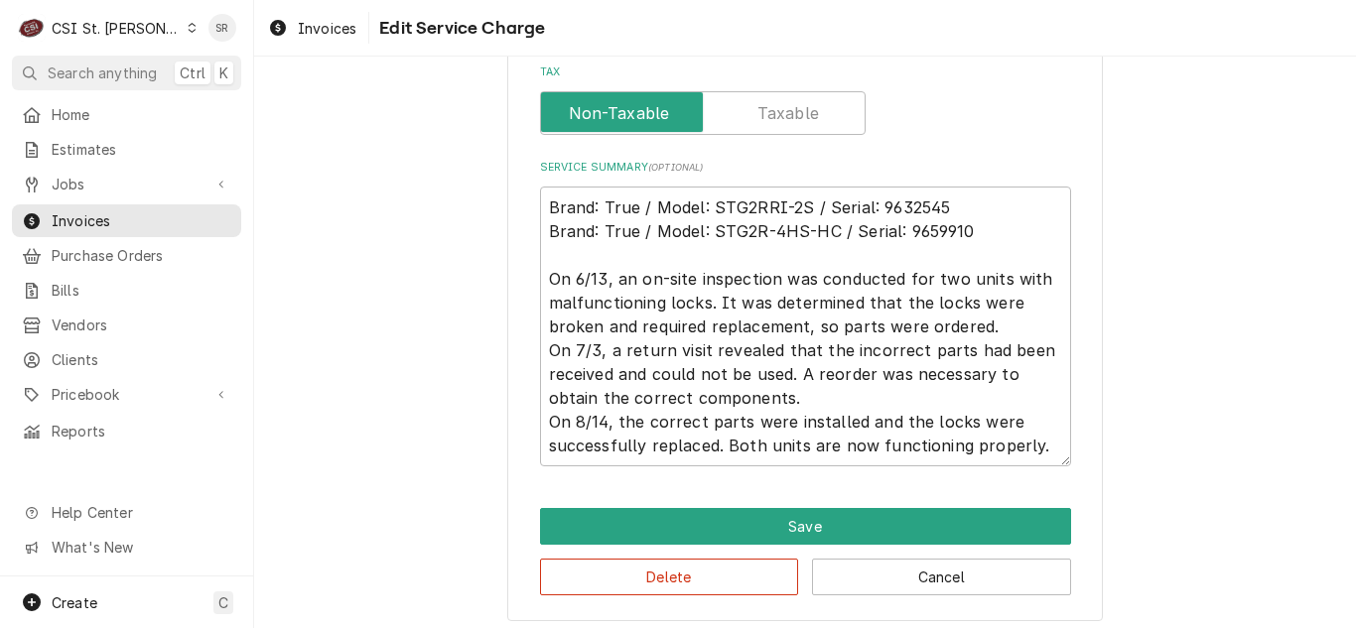
scroll to position [776, 0]
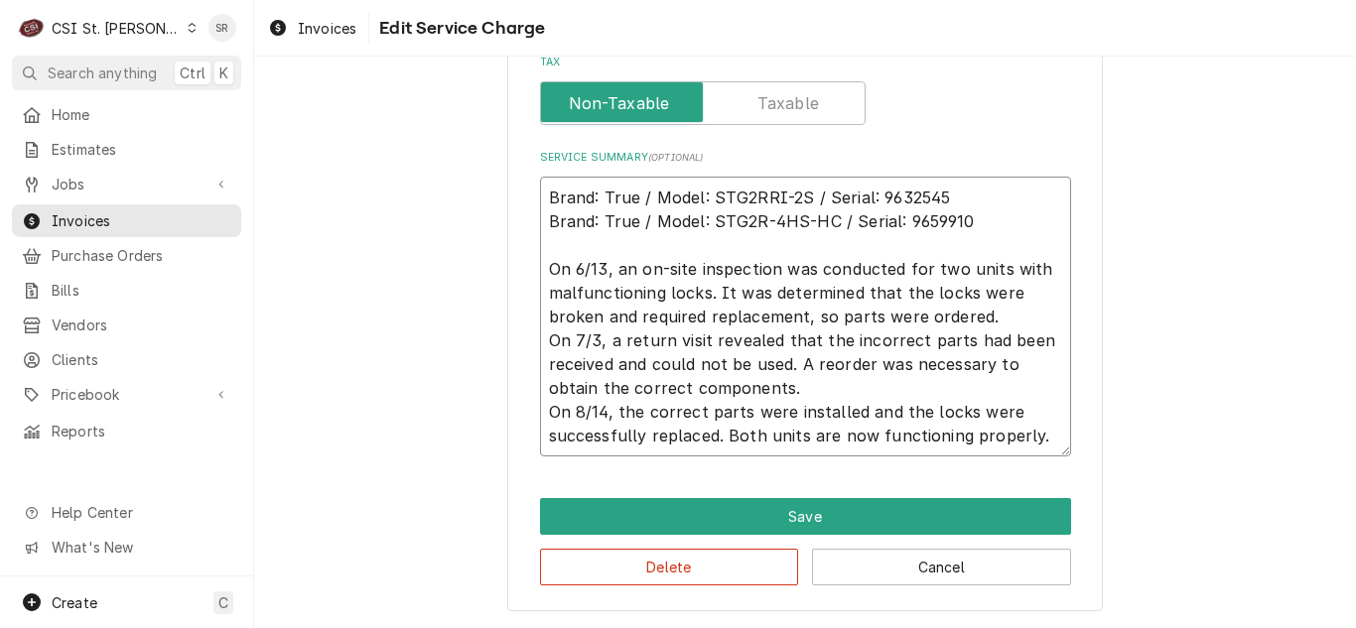
drag, startPoint x: 791, startPoint y: 391, endPoint x: 522, endPoint y: 341, distance: 273.5
type textarea "x"
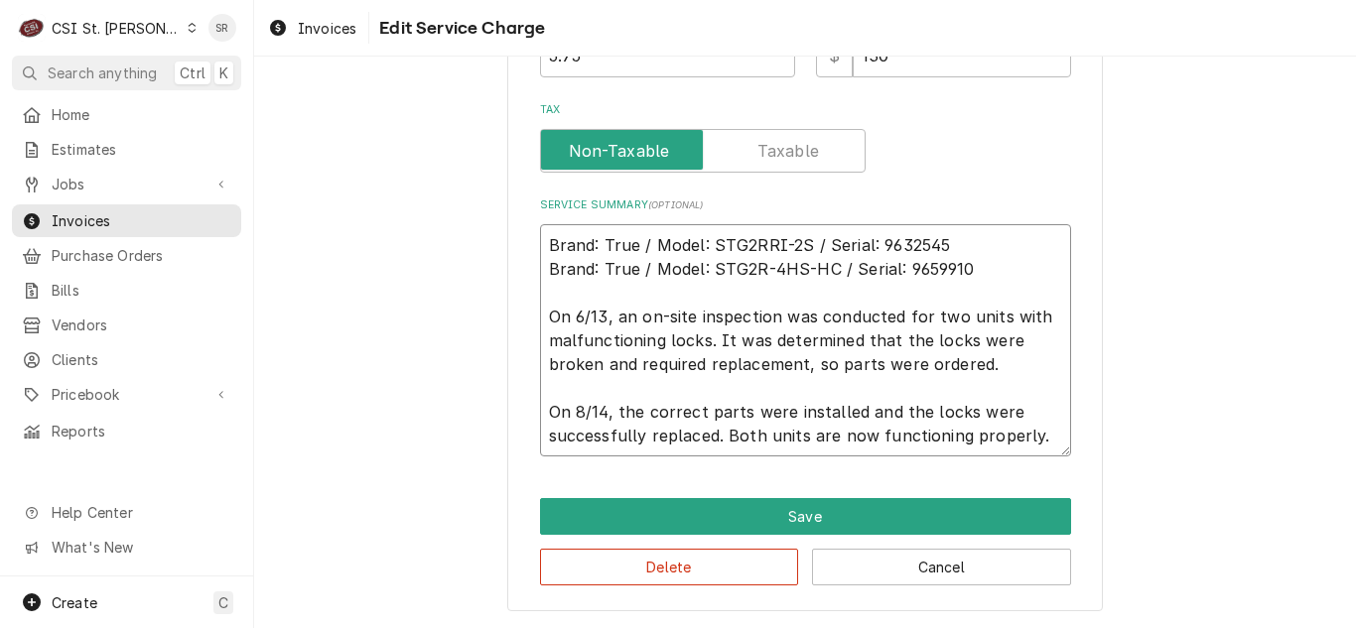
scroll to position [729, 0]
type textarea "Brand: True / Model: STG2RRI-2S / Serial: 9632545 Brand: True / Model: STG2R-4H…"
click at [890, 567] on button "Cancel" at bounding box center [941, 567] width 259 height 37
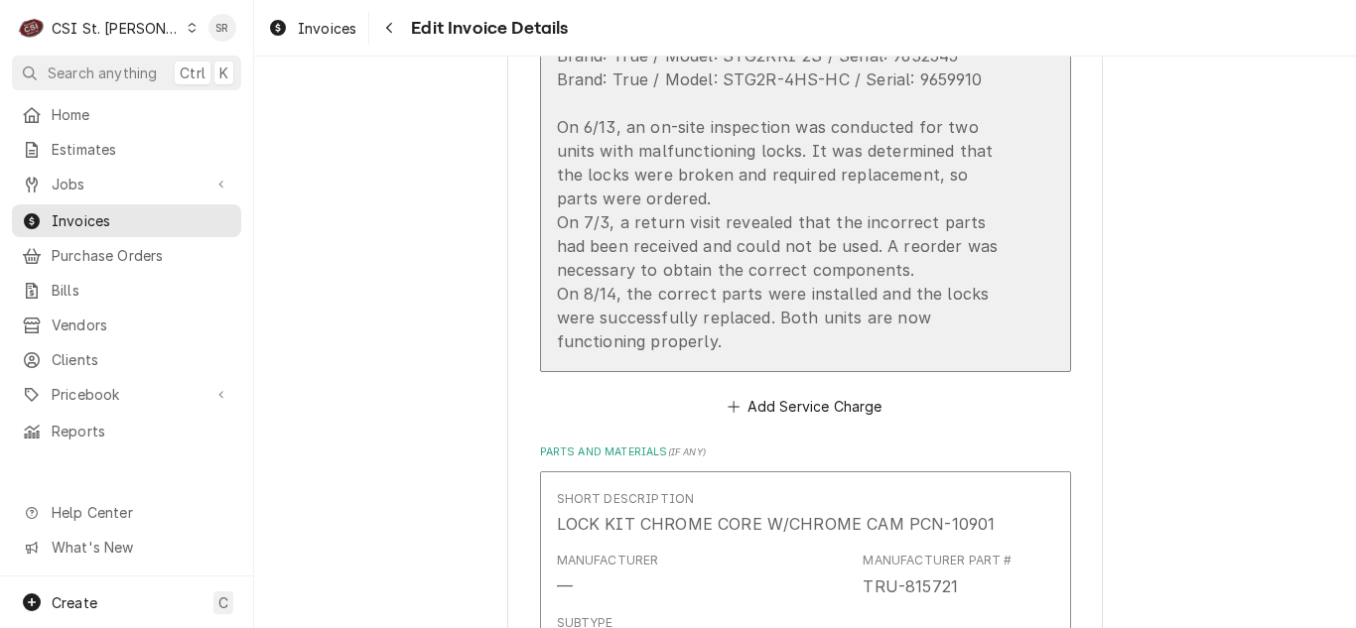
click at [763, 259] on div "Brand: True / Model: STG2RRI-2S / Serial: 9632545 Brand: True / Model: STG2R-4H…" at bounding box center [785, 199] width 456 height 310
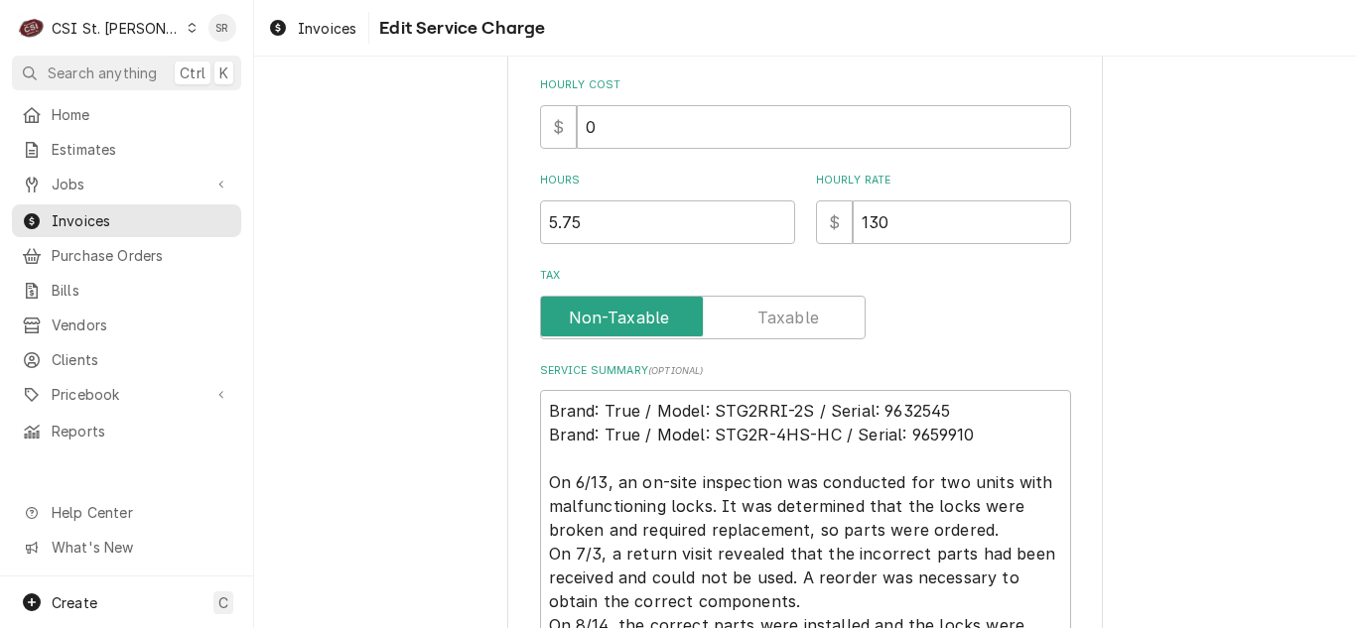
type textarea "x"
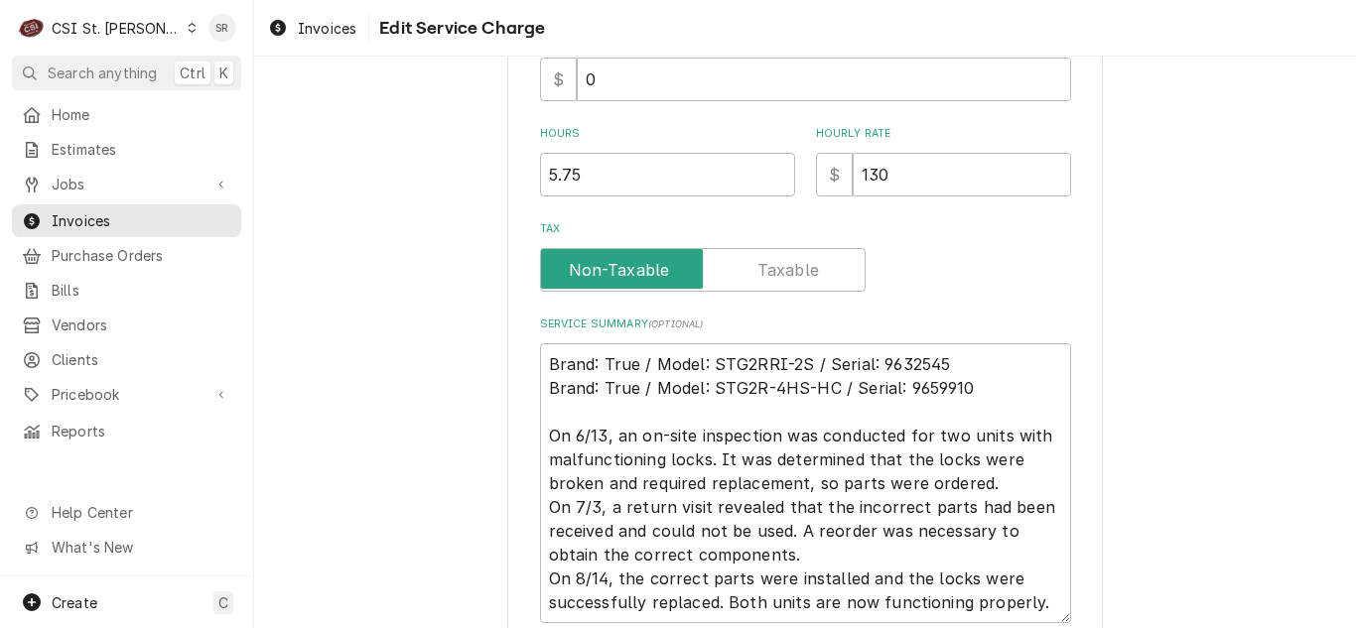
scroll to position [695, 0]
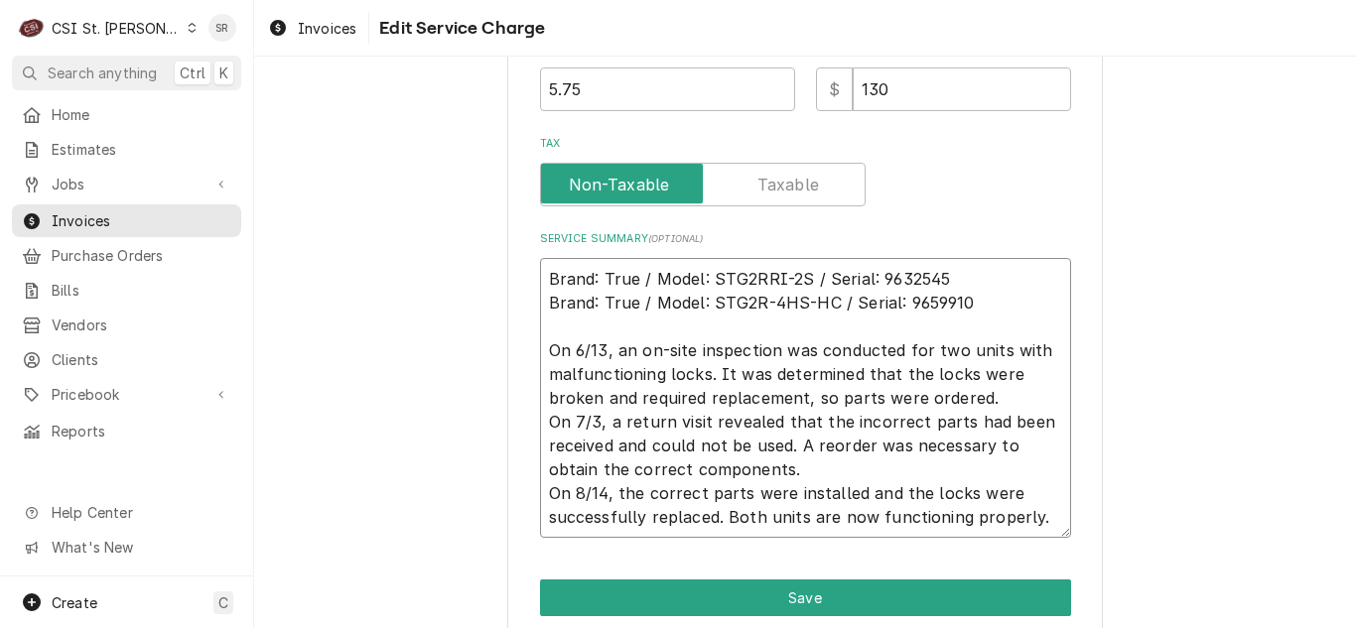
drag, startPoint x: 1038, startPoint y: 521, endPoint x: 532, endPoint y: 351, distance: 533.9
click at [540, 351] on textarea "Brand: True / Model: STG2RRI-2S / Serial: 9632545 Brand: True / Model: STG2R-4H…" at bounding box center [805, 398] width 531 height 280
click at [794, 474] on textarea "Brand: True / Model: STG2RRI-2S / Serial: 9632545 Brand: True / Model: STG2R-4H…" at bounding box center [805, 398] width 531 height 280
drag, startPoint x: 803, startPoint y: 471, endPoint x: 530, endPoint y: 425, distance: 276.8
click at [530, 425] on div "Use the fields below to edit this service charge Short Description 1-Labor (Ser…" at bounding box center [805, 46] width 596 height 1292
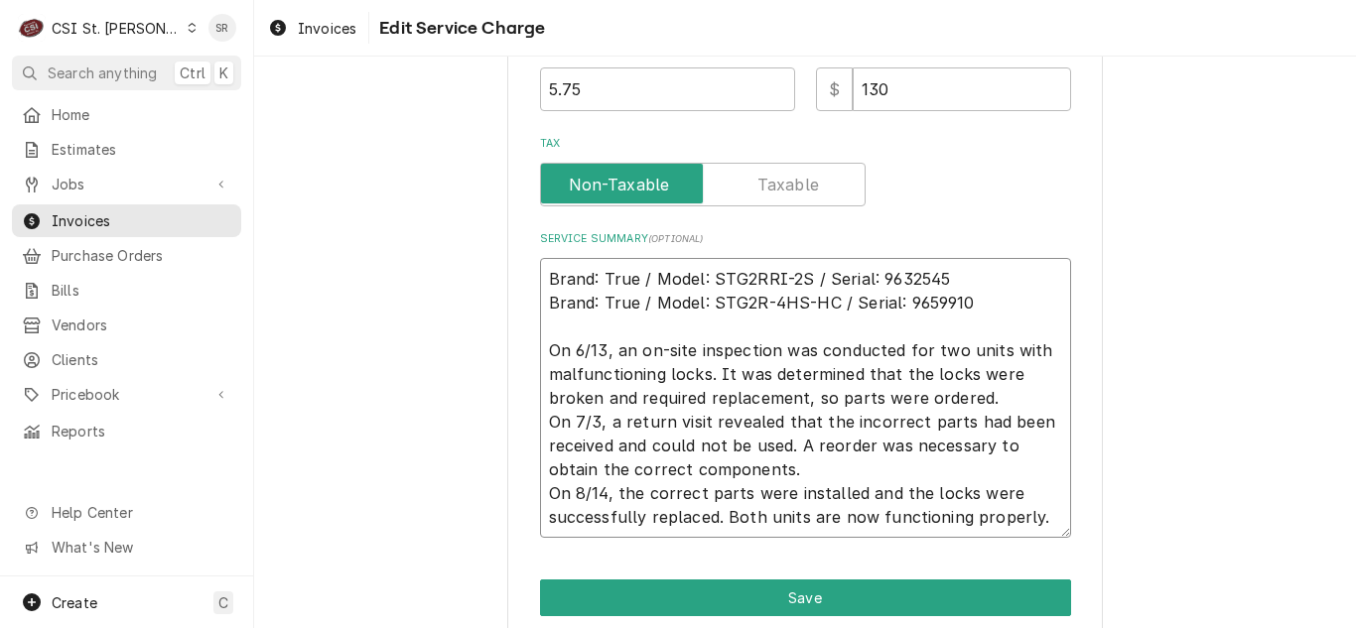
type textarea "Brand: True / Model: STG2RRI-2S / Serial: 9632545 Brand: True / Model: STG2R-4H…"
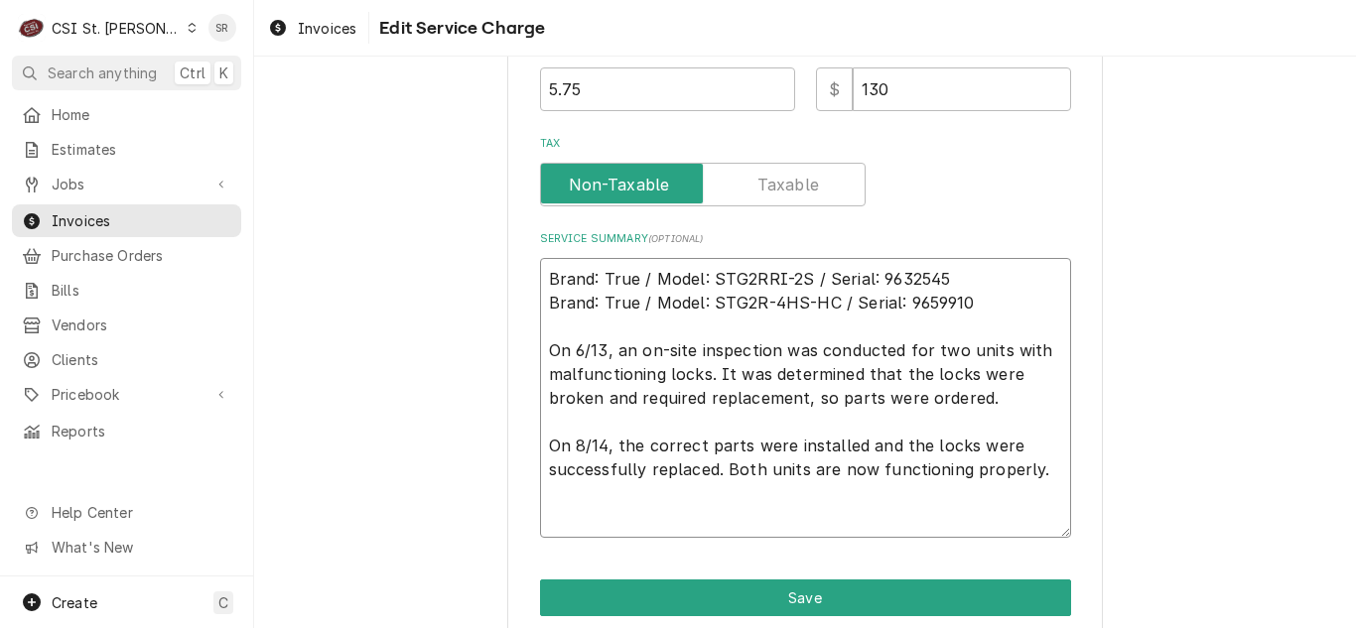
type textarea "x"
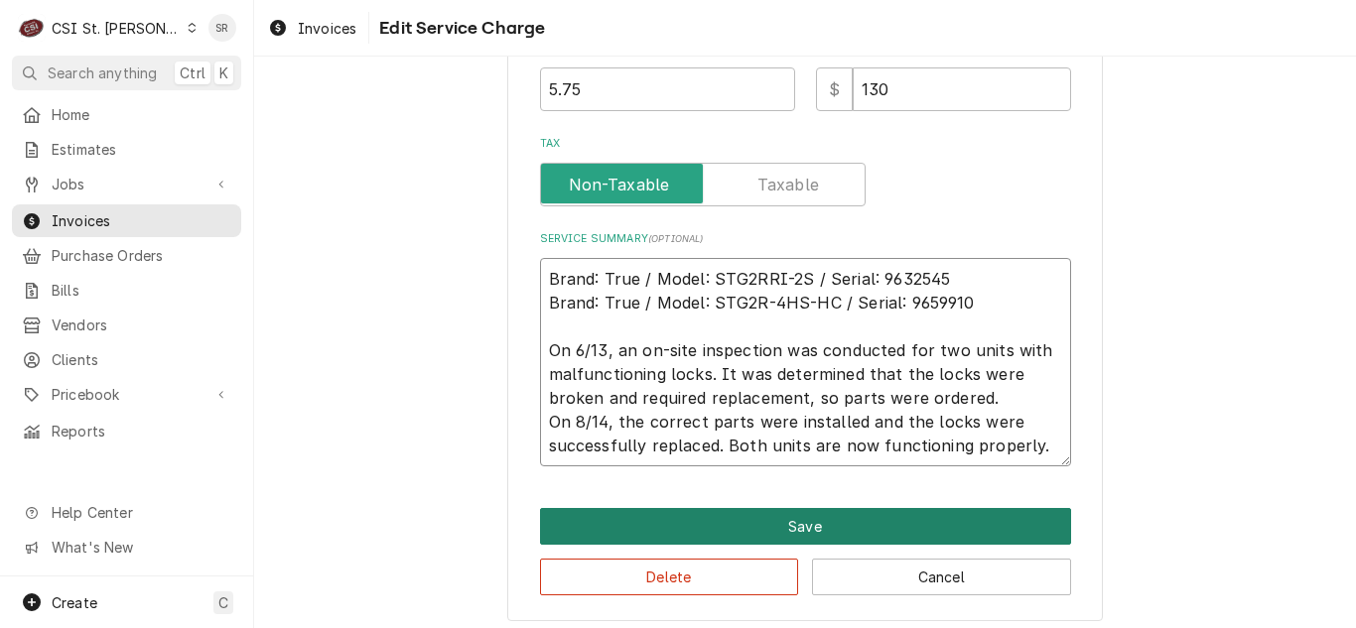
type textarea "Brand: True / Model: STG2RRI-2S / Serial: 9632545 Brand: True / Model: STG2R-4H…"
click at [782, 523] on button "Save" at bounding box center [805, 526] width 531 height 37
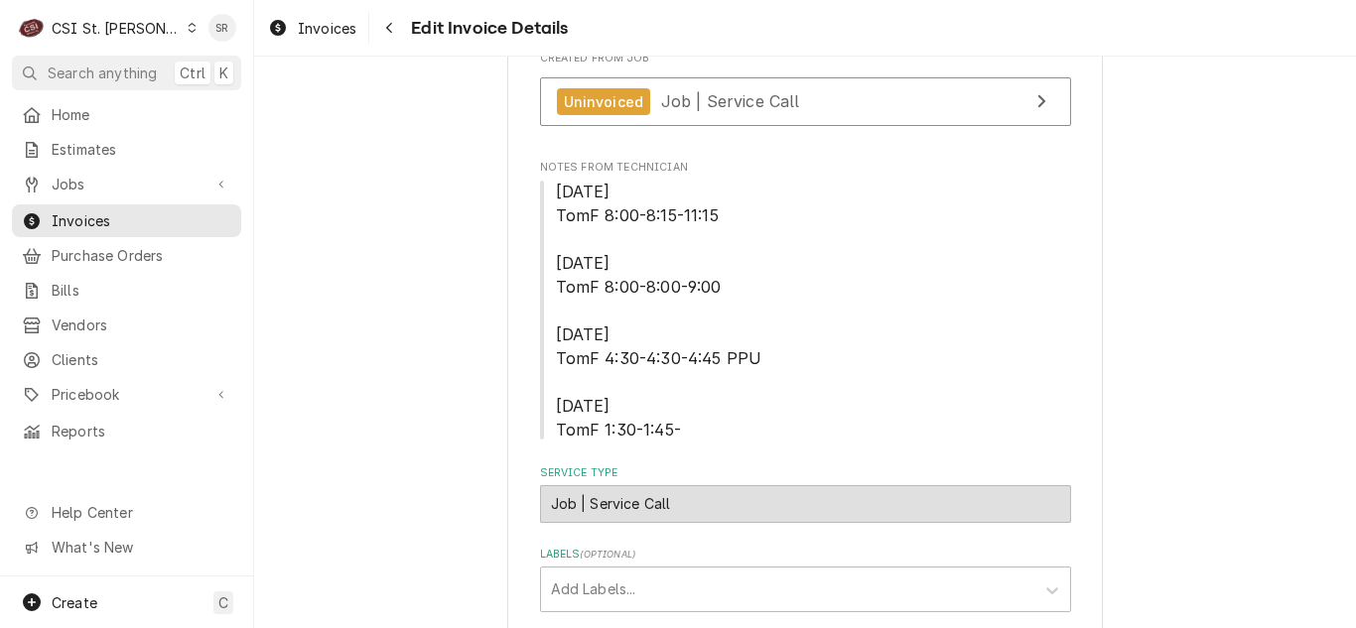
scroll to position [472, 0]
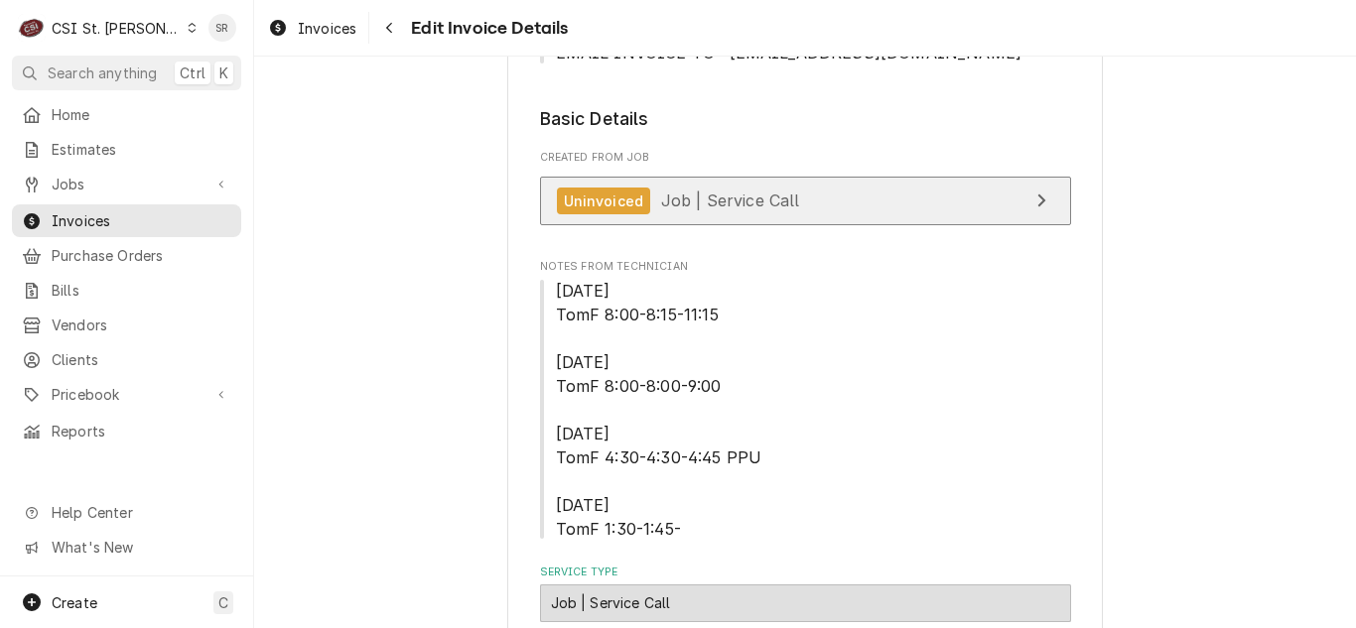
click at [711, 206] on span "Job | Service Call" at bounding box center [730, 201] width 139 height 20
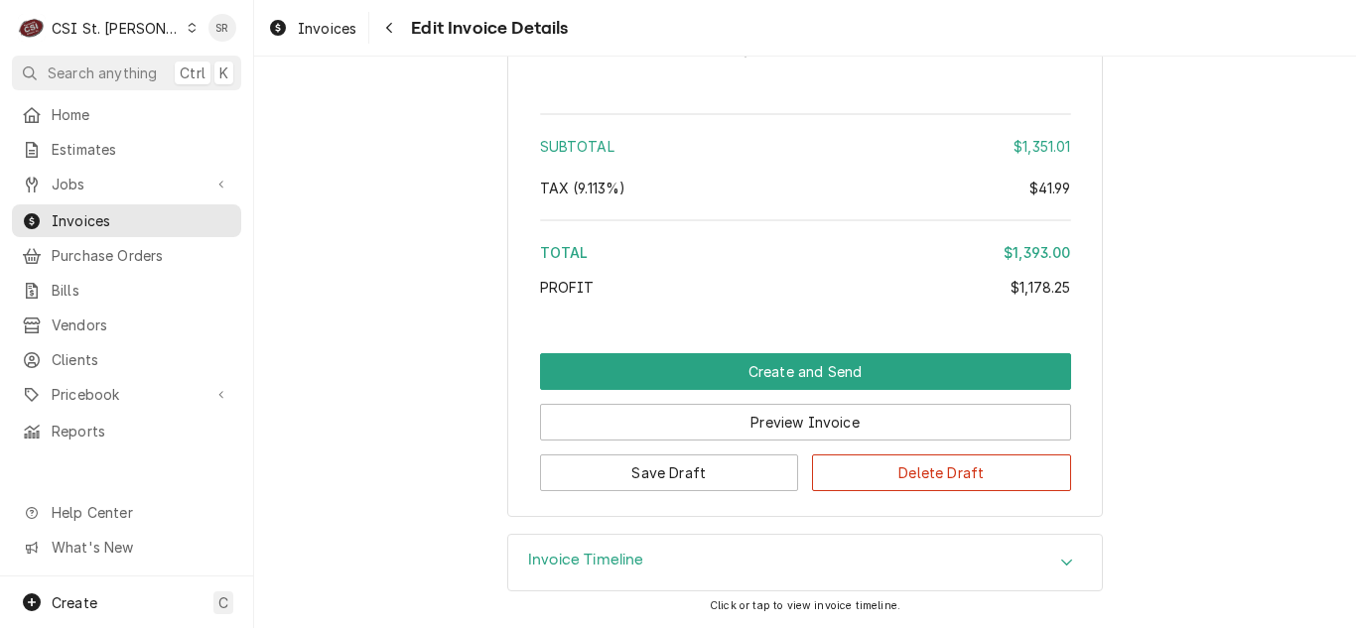
click at [596, 554] on h3 "Invoice Timeline" at bounding box center [586, 560] width 116 height 19
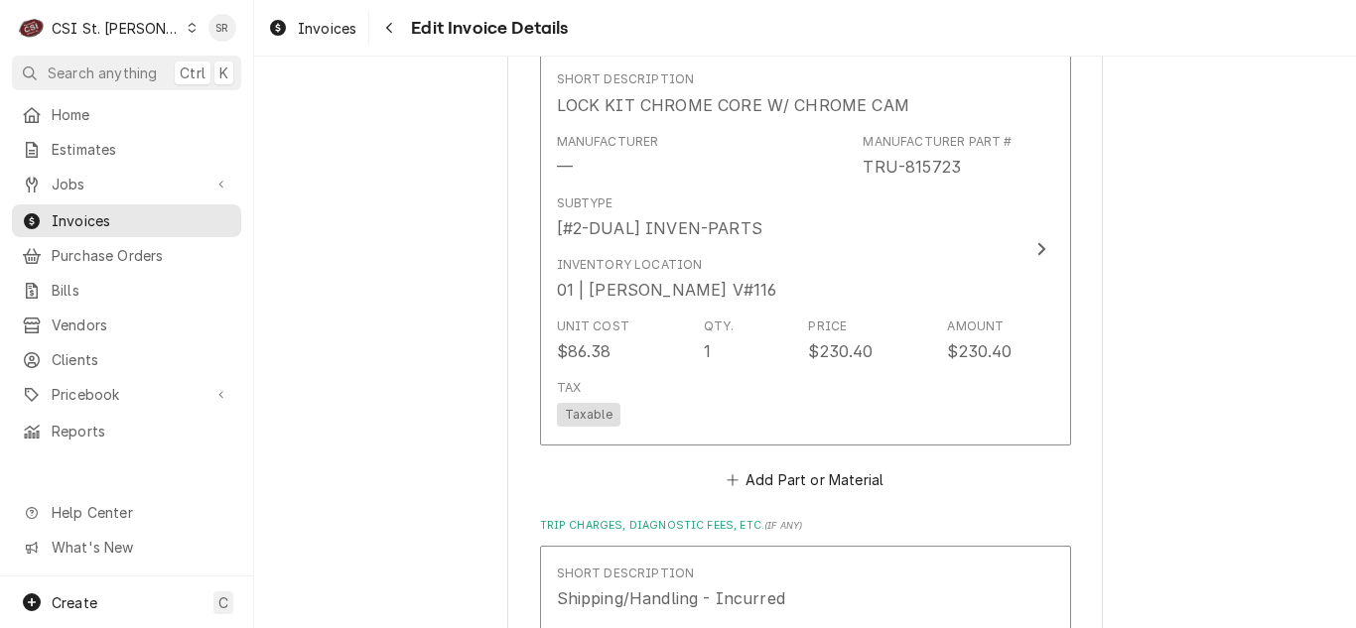
scroll to position [2956, 0]
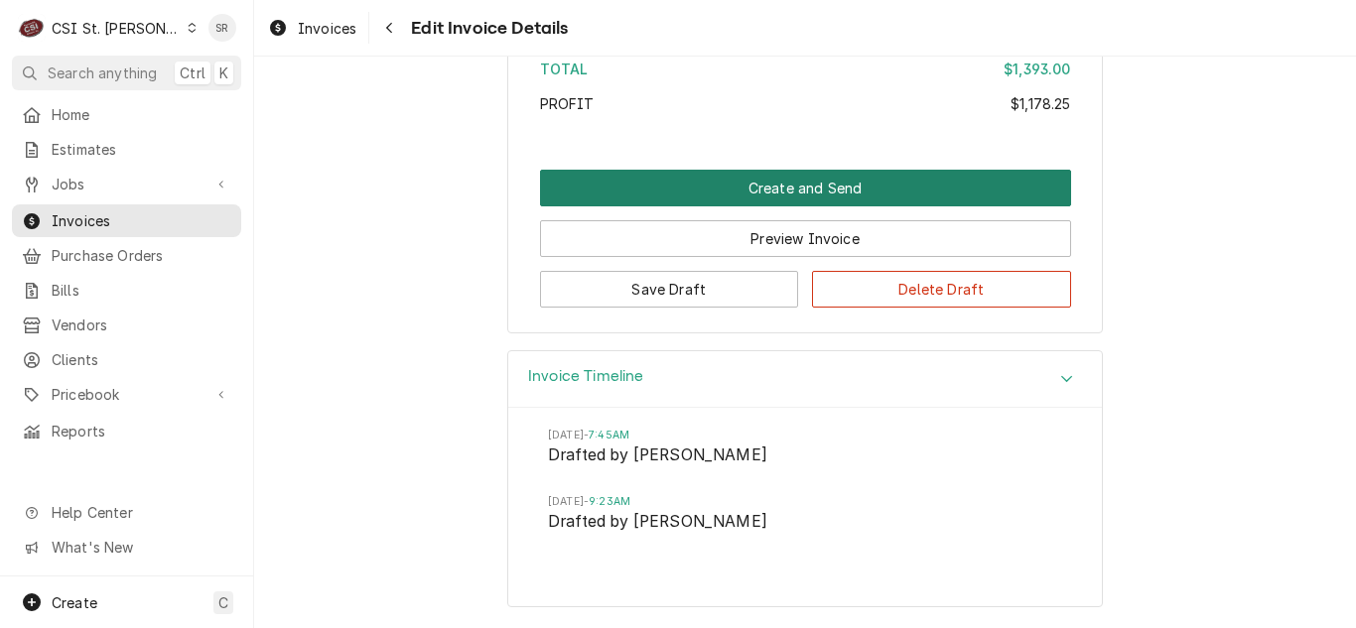
click at [763, 190] on button "Create and Send" at bounding box center [805, 188] width 531 height 37
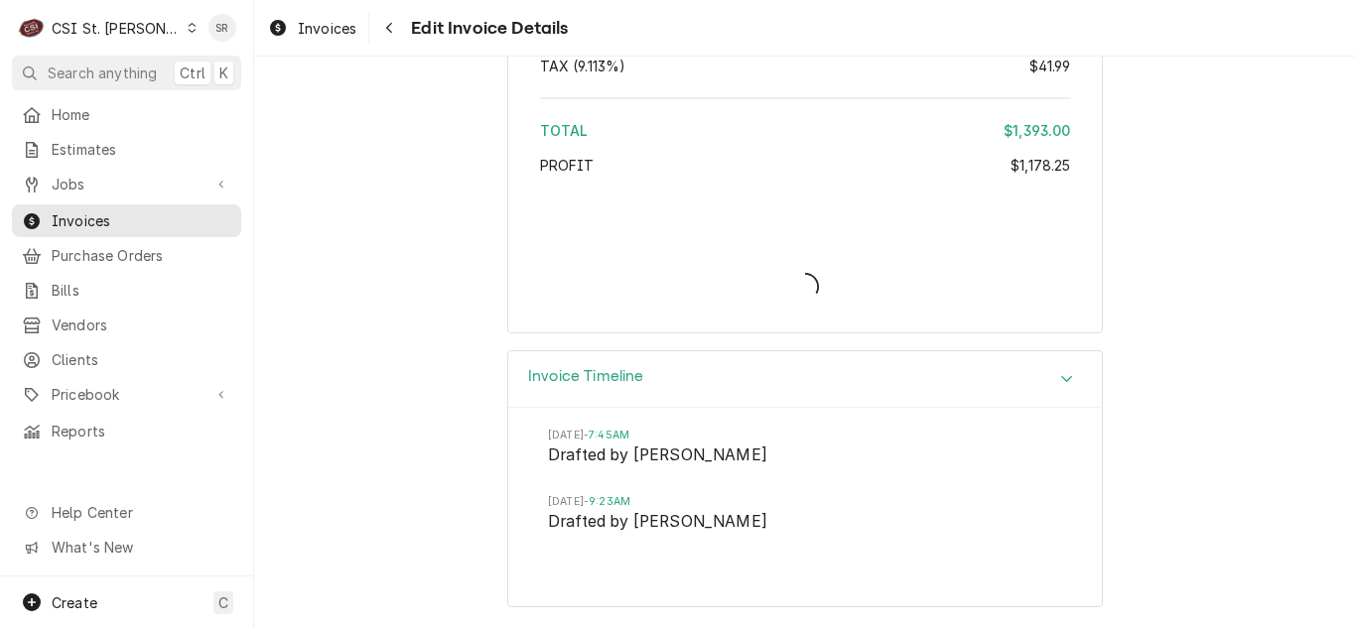
scroll to position [4880, 0]
type textarea "x"
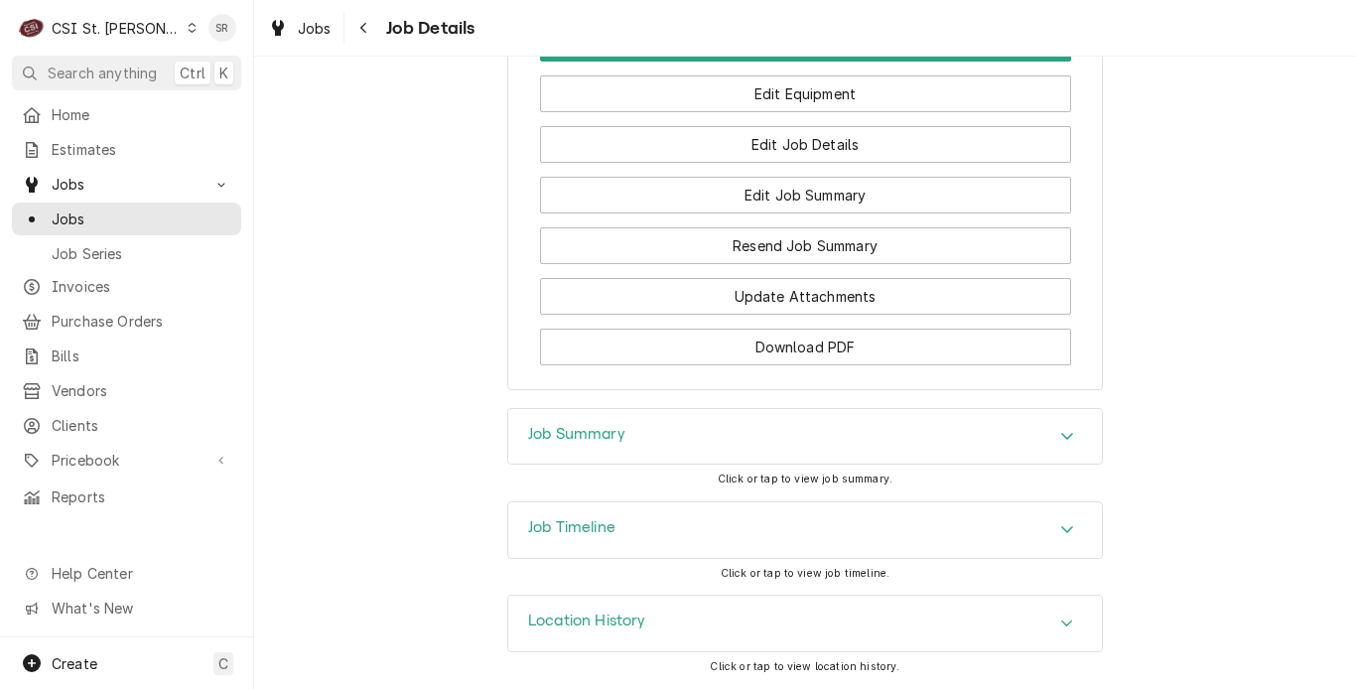
scroll to position [2736, 0]
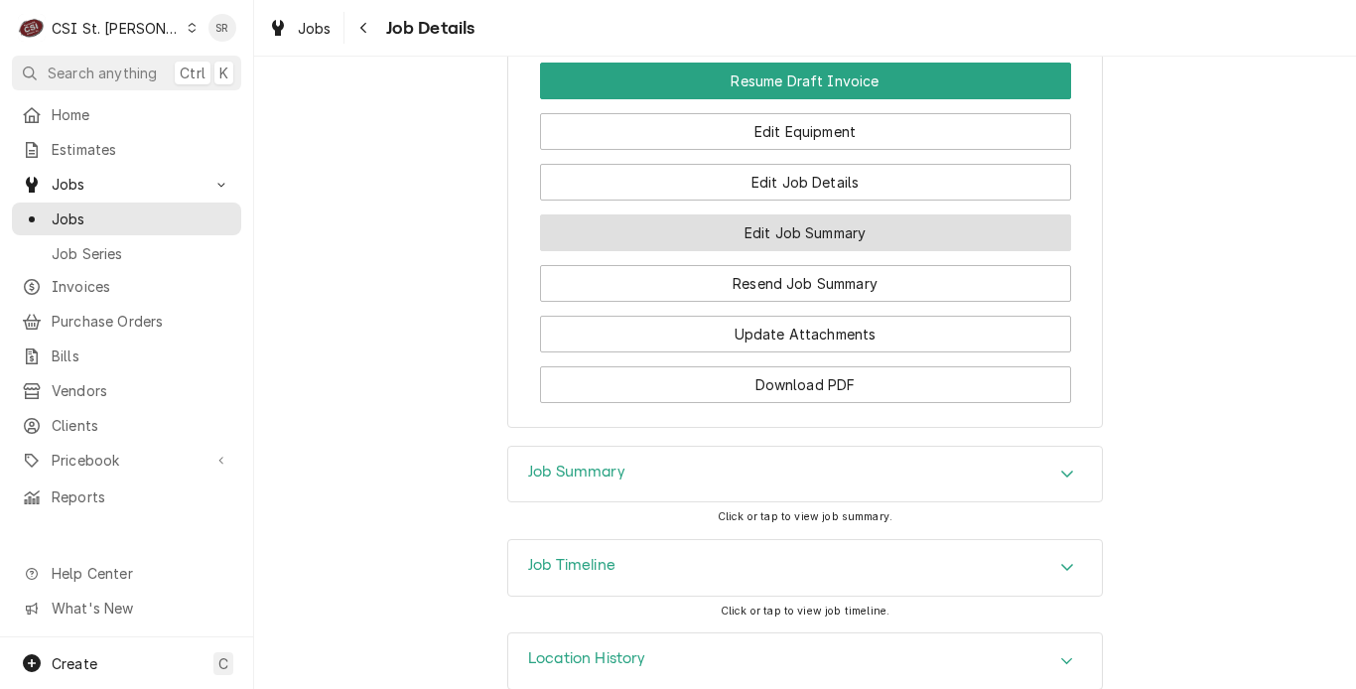
click at [749, 251] on button "Edit Job Summary" at bounding box center [805, 232] width 531 height 37
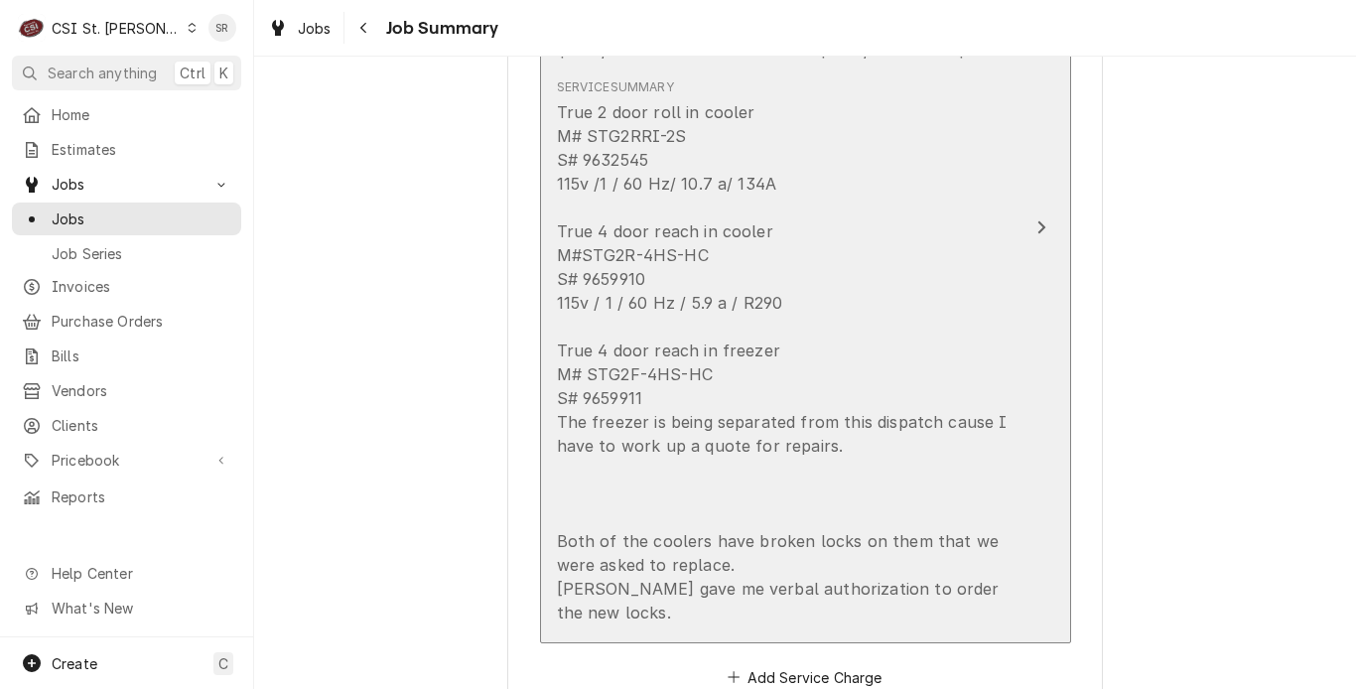
click at [737, 431] on div "True 2 door roll in cooler M# STG2RRI-2S S# 9632545 115v /1 / 60 Hz/ 10.7 a/ 13…" at bounding box center [785, 362] width 456 height 524
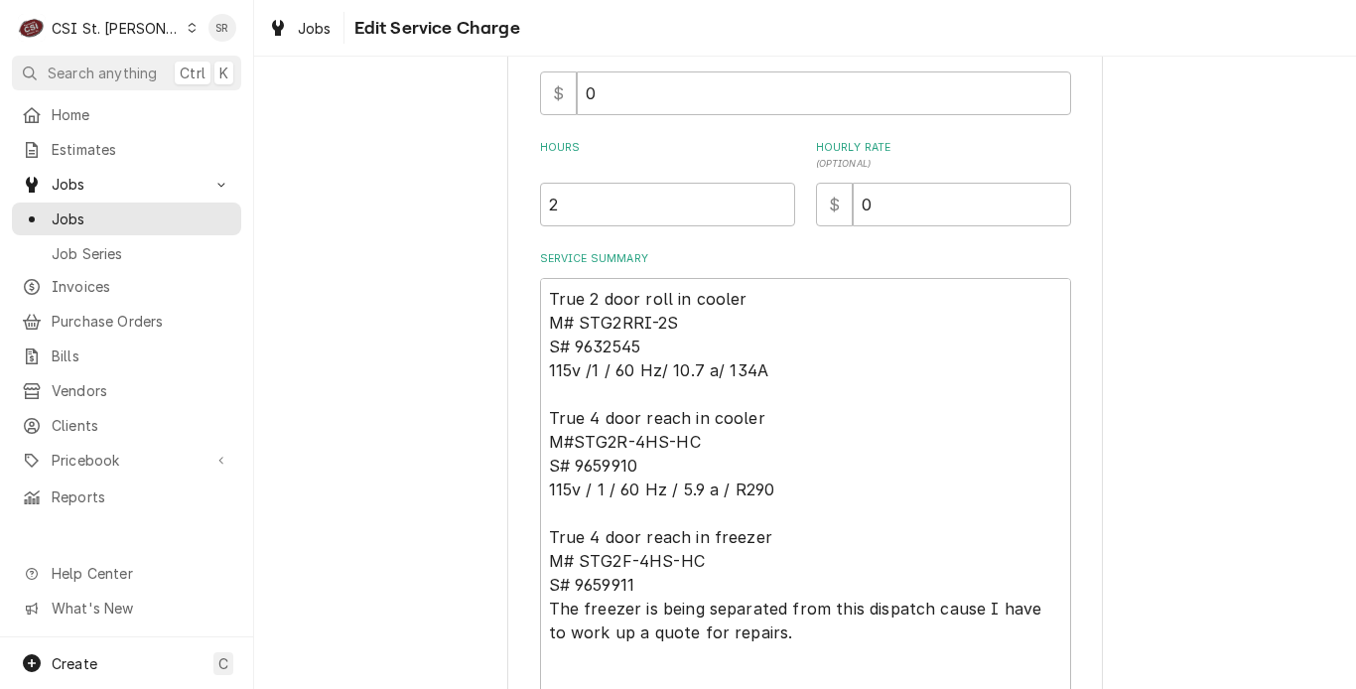
scroll to position [875, 0]
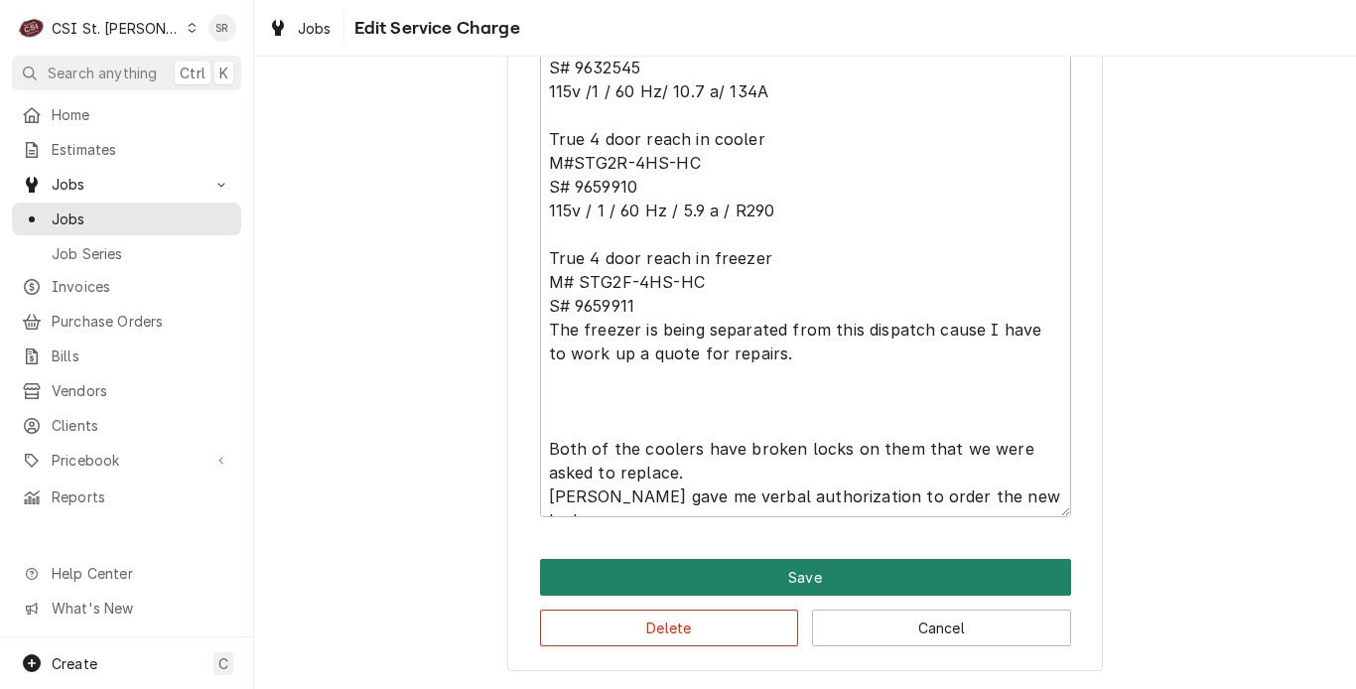
click at [758, 577] on button "Save" at bounding box center [805, 577] width 531 height 37
type textarea "x"
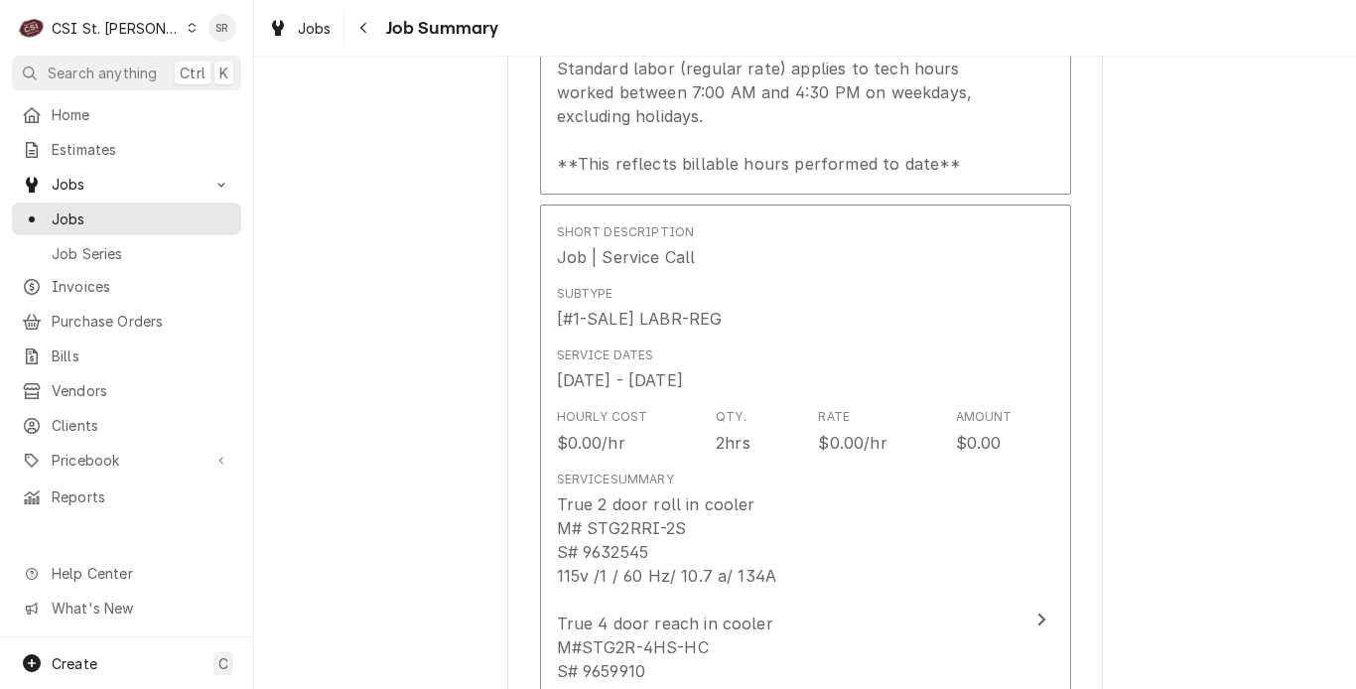
scroll to position [203, 0]
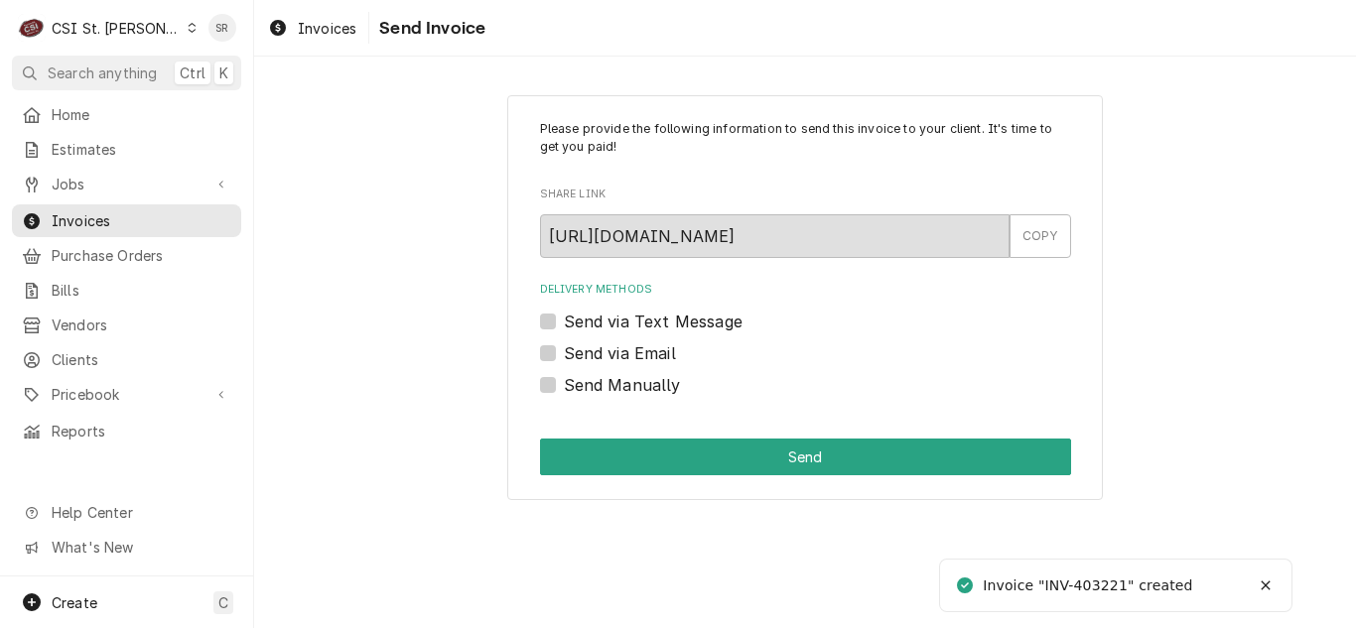
drag, startPoint x: 597, startPoint y: 352, endPoint x: 620, endPoint y: 360, distance: 25.1
click at [597, 351] on label "Send via Email" at bounding box center [620, 353] width 112 height 24
click at [597, 351] on input "Send via Email" at bounding box center [829, 363] width 531 height 44
checkbox input "true"
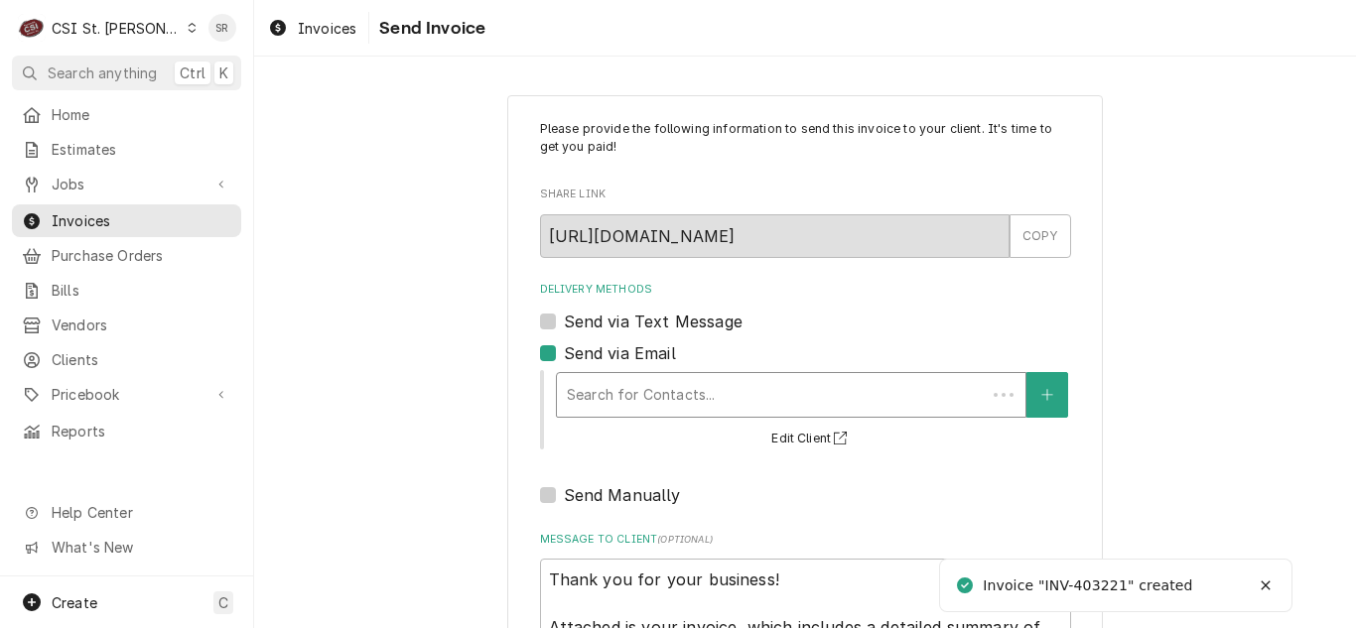
click at [687, 384] on div "Delivery Methods" at bounding box center [771, 395] width 409 height 36
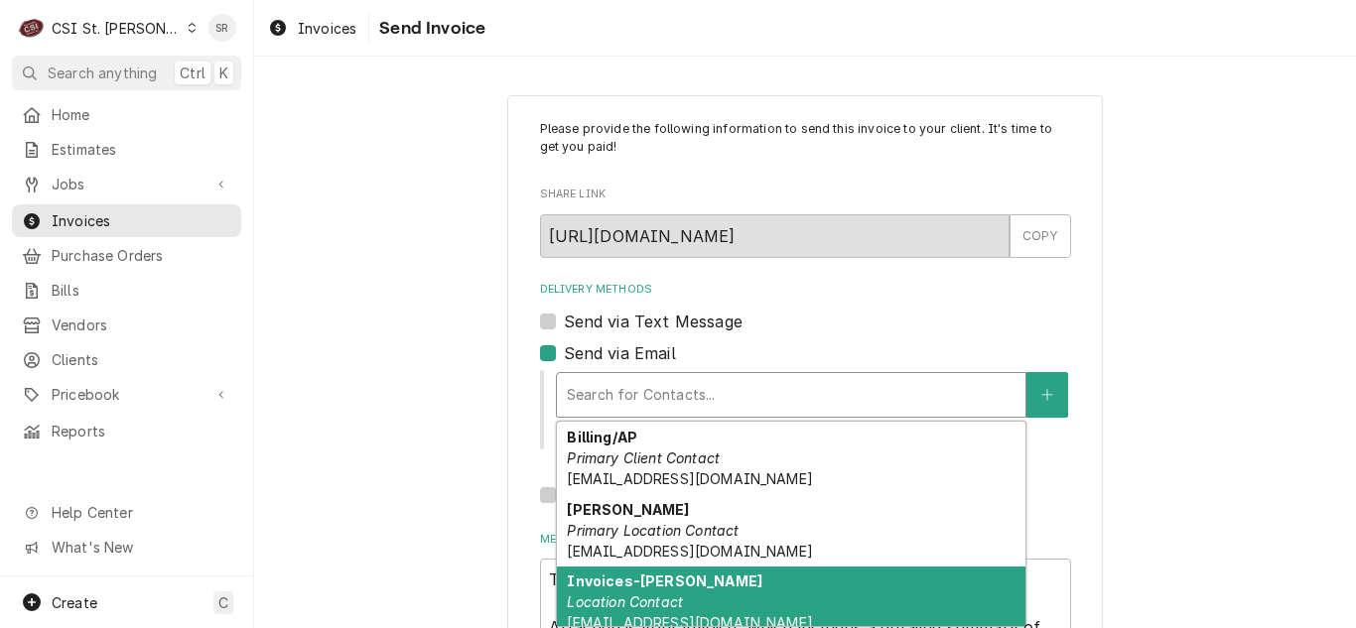
click at [679, 601] on div "Invoices-[PERSON_NAME] Location Contact [EMAIL_ADDRESS][DOMAIN_NAME]" at bounding box center [791, 603] width 469 height 72
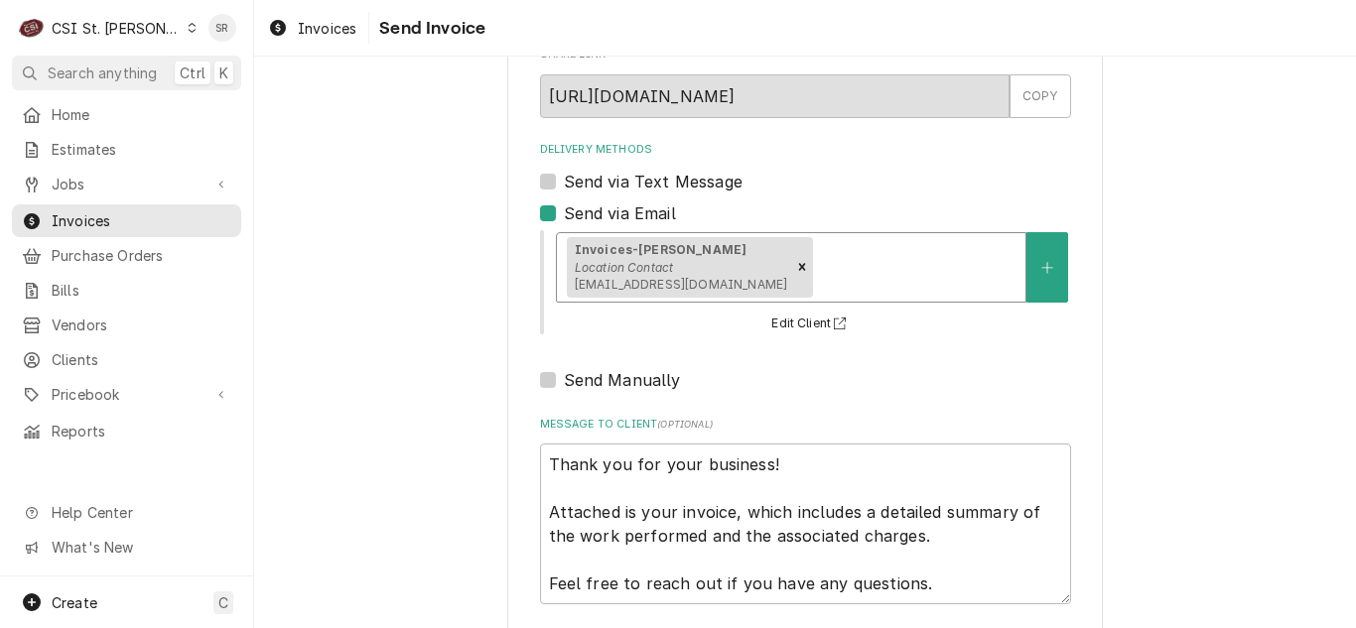
scroll to position [237, 0]
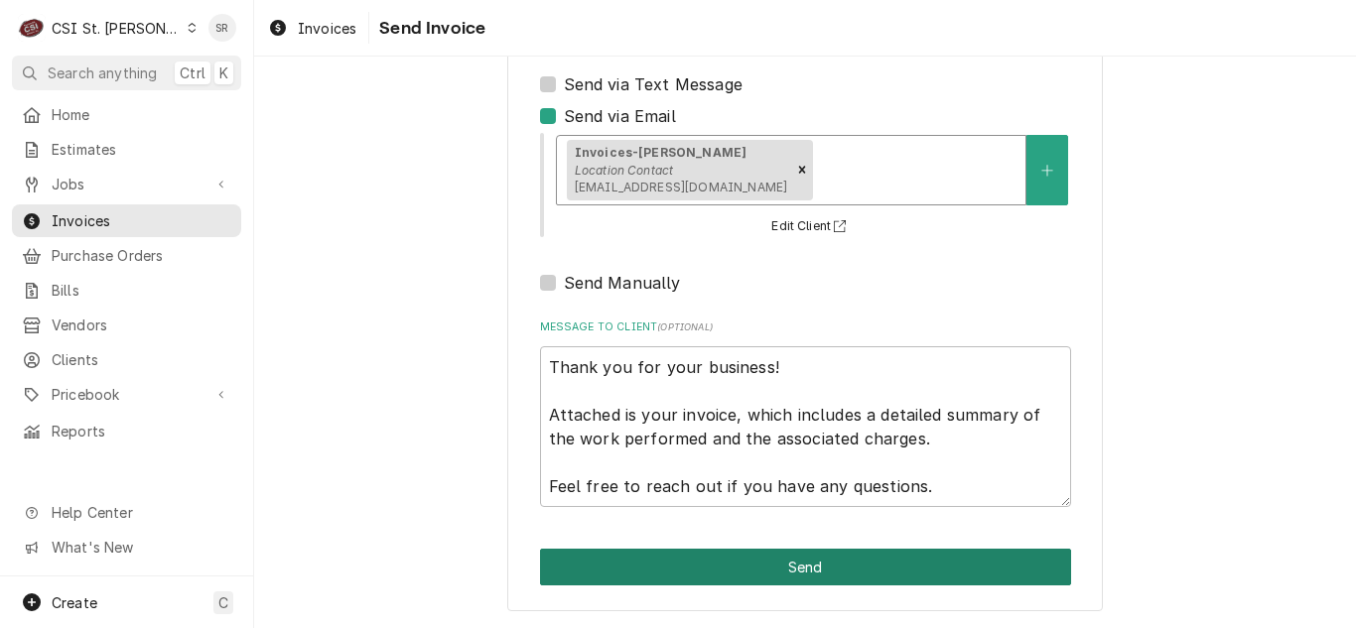
click at [812, 578] on button "Send" at bounding box center [805, 567] width 531 height 37
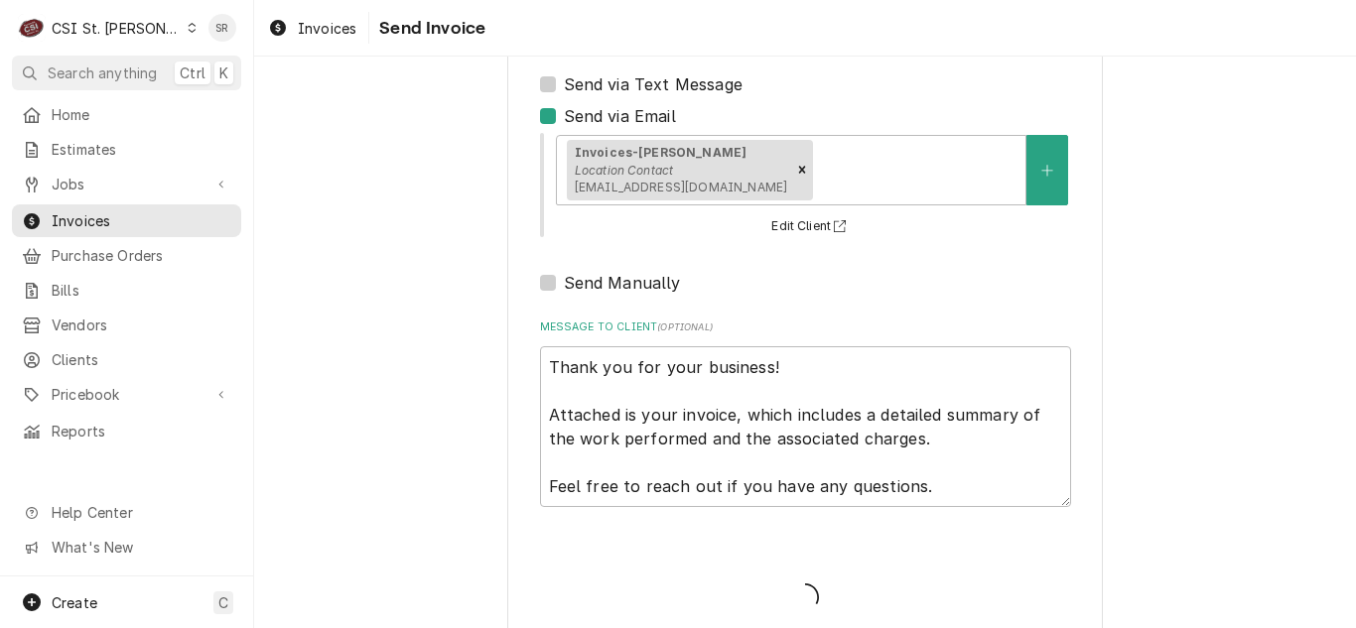
type textarea "x"
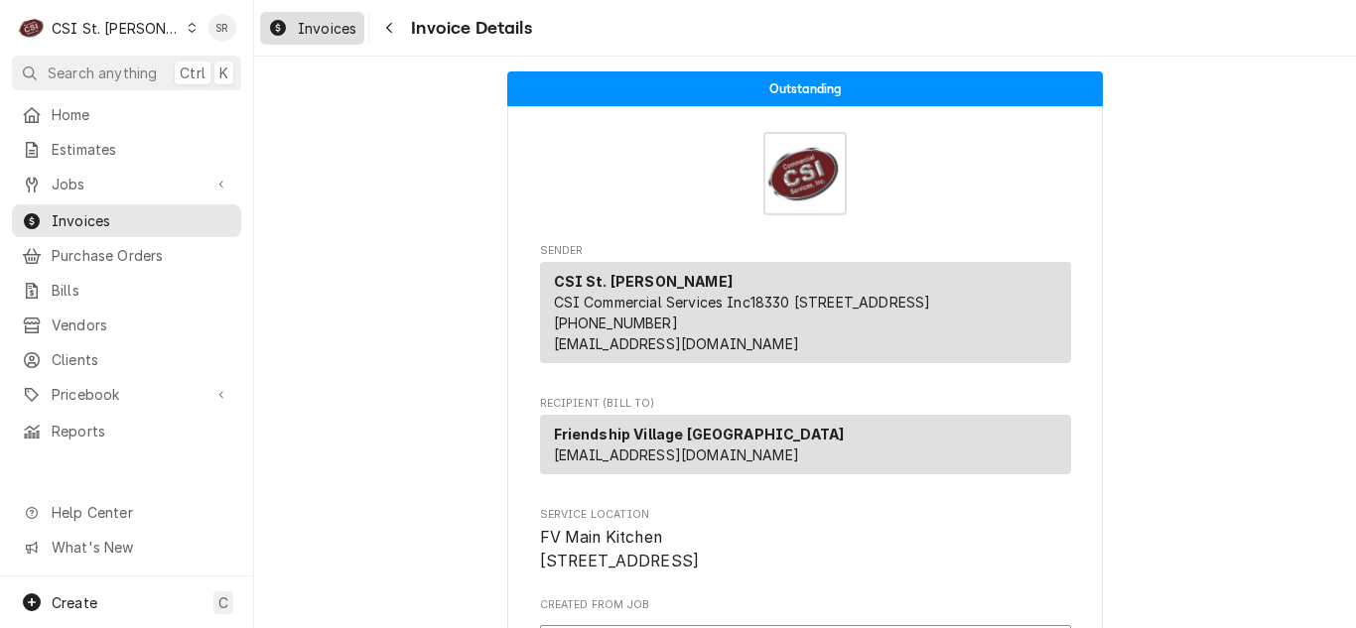
click at [352, 36] on span "Invoices" at bounding box center [327, 28] width 59 height 21
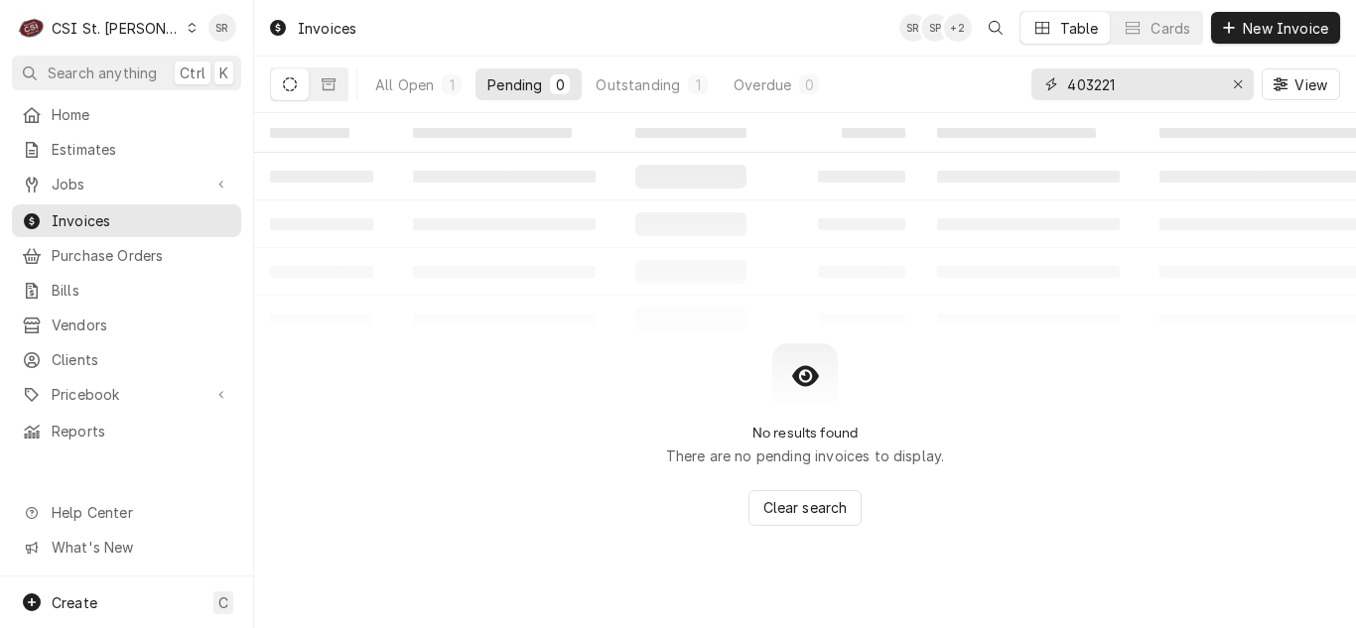
click at [1134, 87] on input "403221" at bounding box center [1141, 84] width 149 height 32
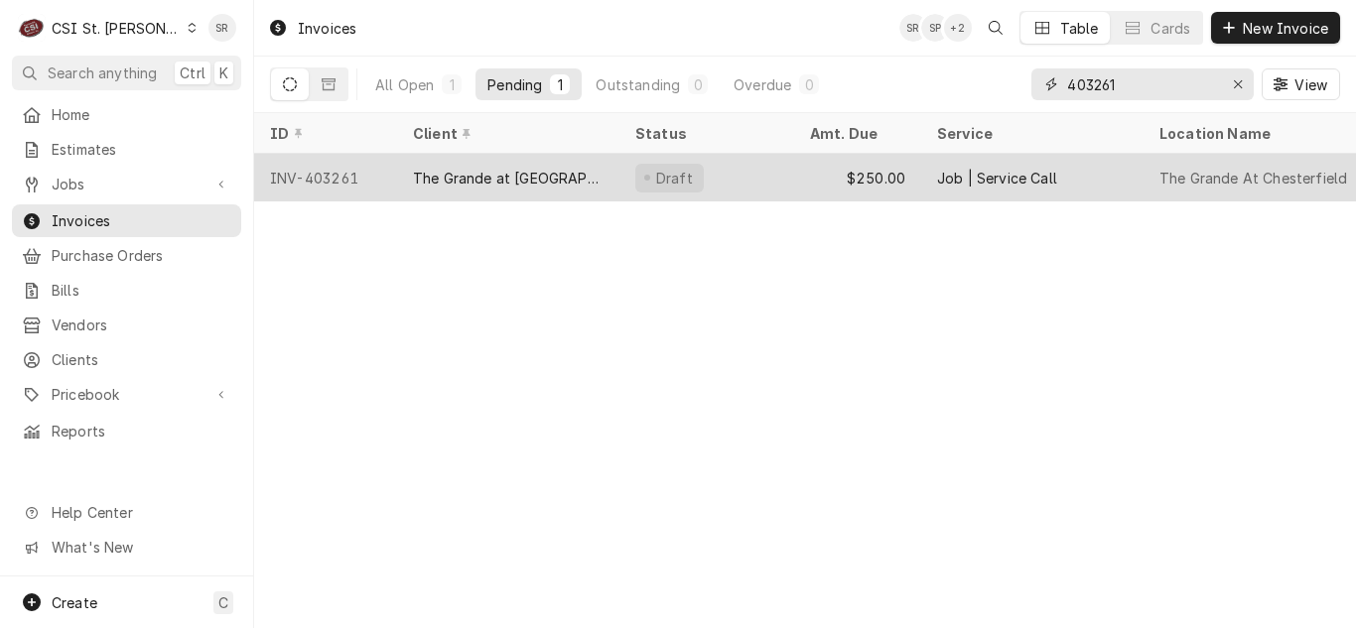
type input "403261"
click at [540, 188] on div "The Grande at Chesterfield" at bounding box center [508, 178] width 222 height 48
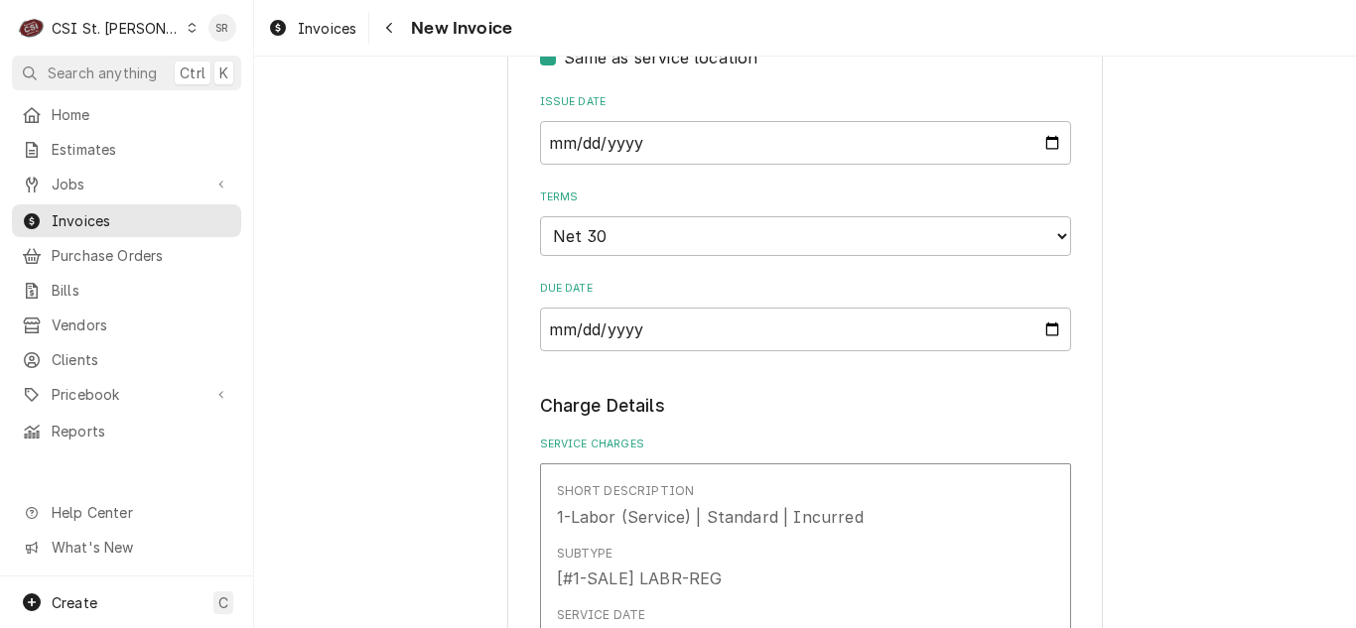
scroll to position [993, 0]
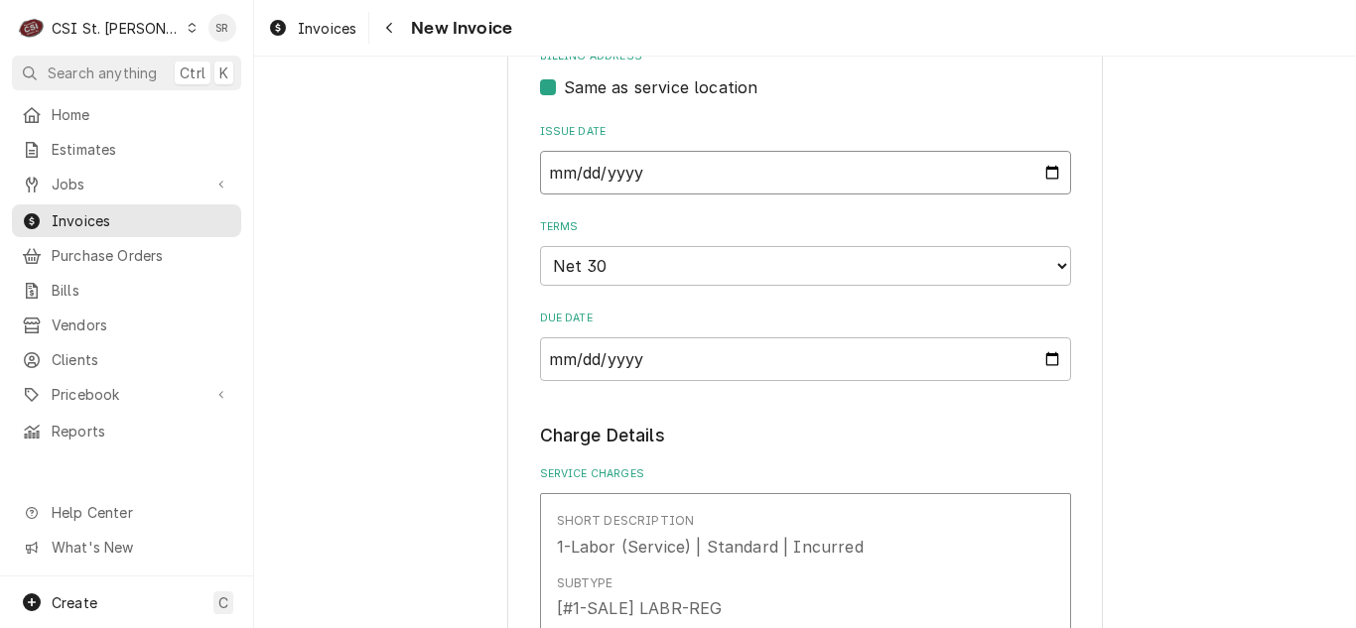
click at [1044, 151] on input "2025-08-18" at bounding box center [805, 173] width 531 height 44
type textarea "x"
type input "2025-08-31"
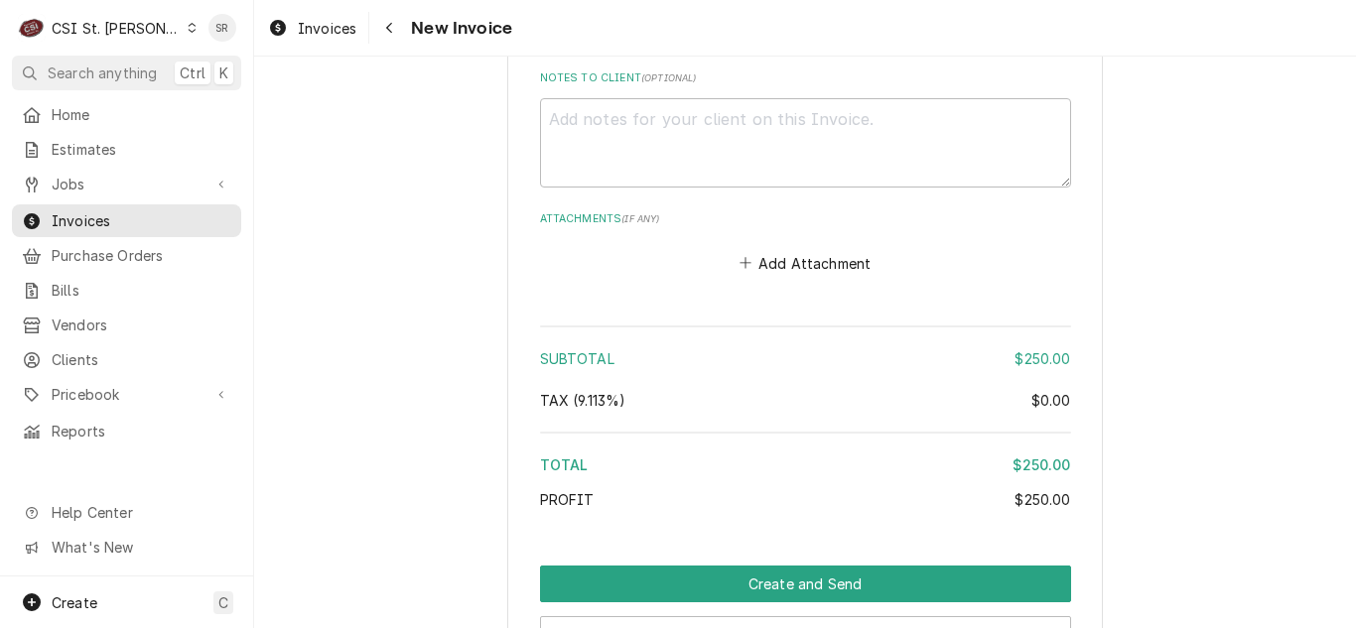
scroll to position [2877, 0]
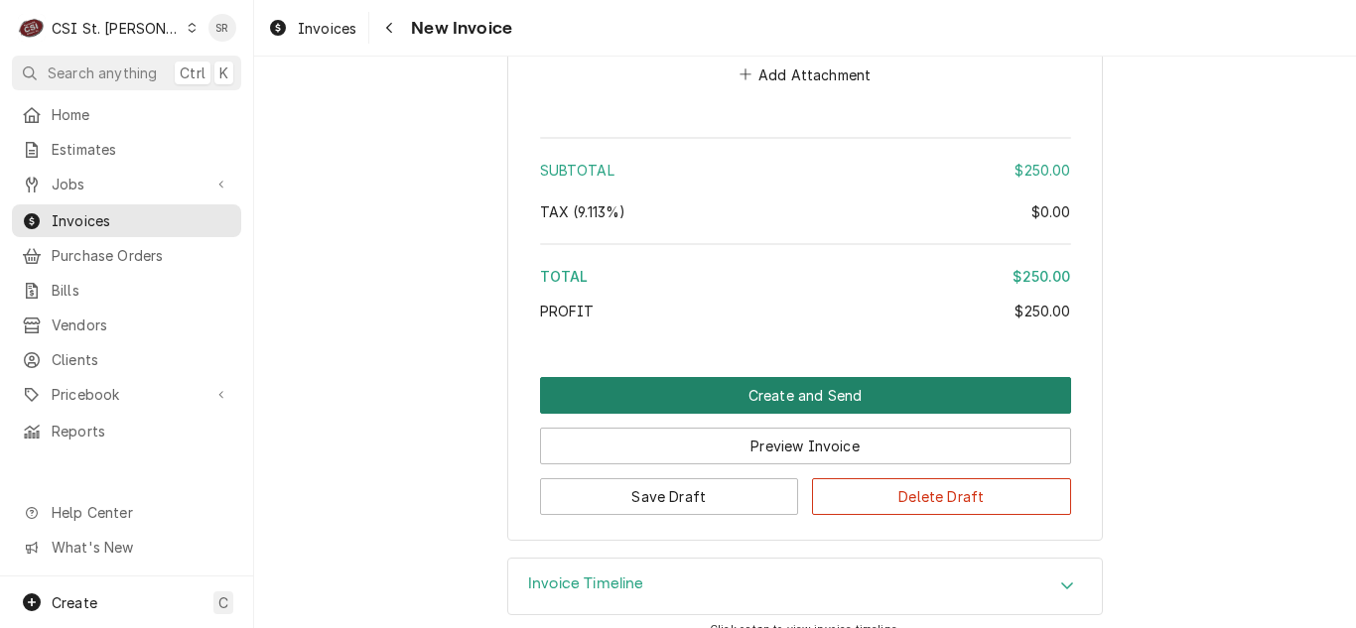
click at [791, 377] on button "Create and Send" at bounding box center [805, 395] width 531 height 37
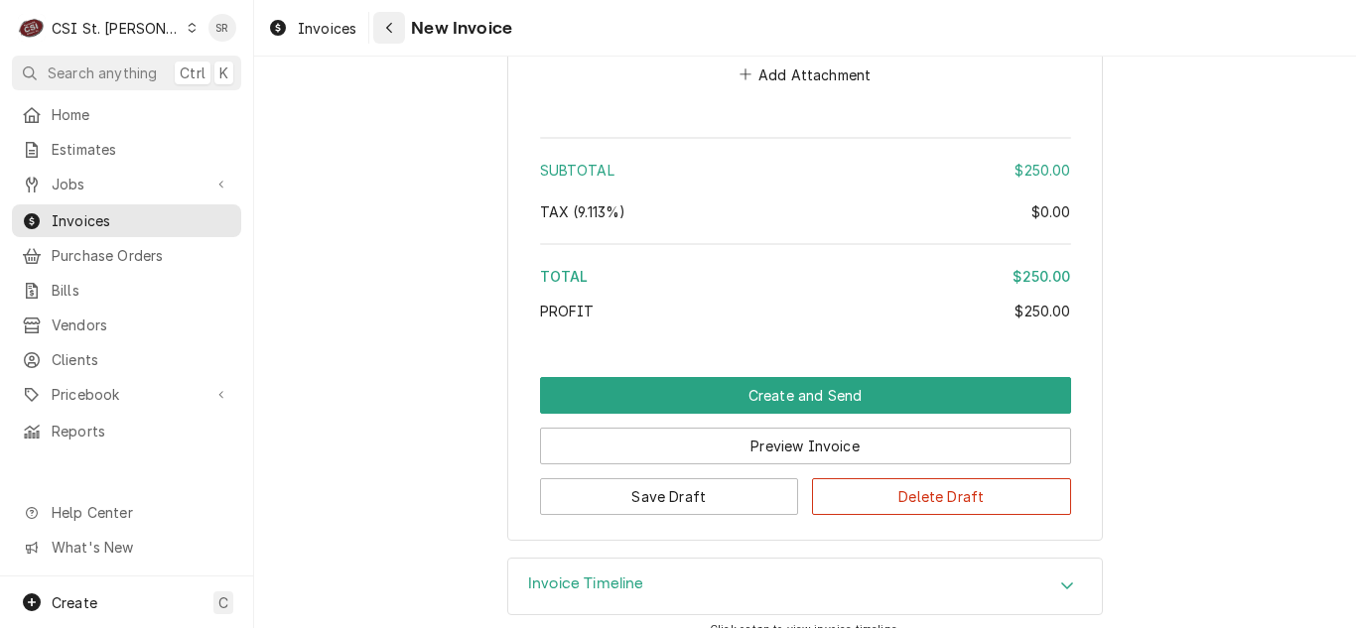
scroll to position [2815, 0]
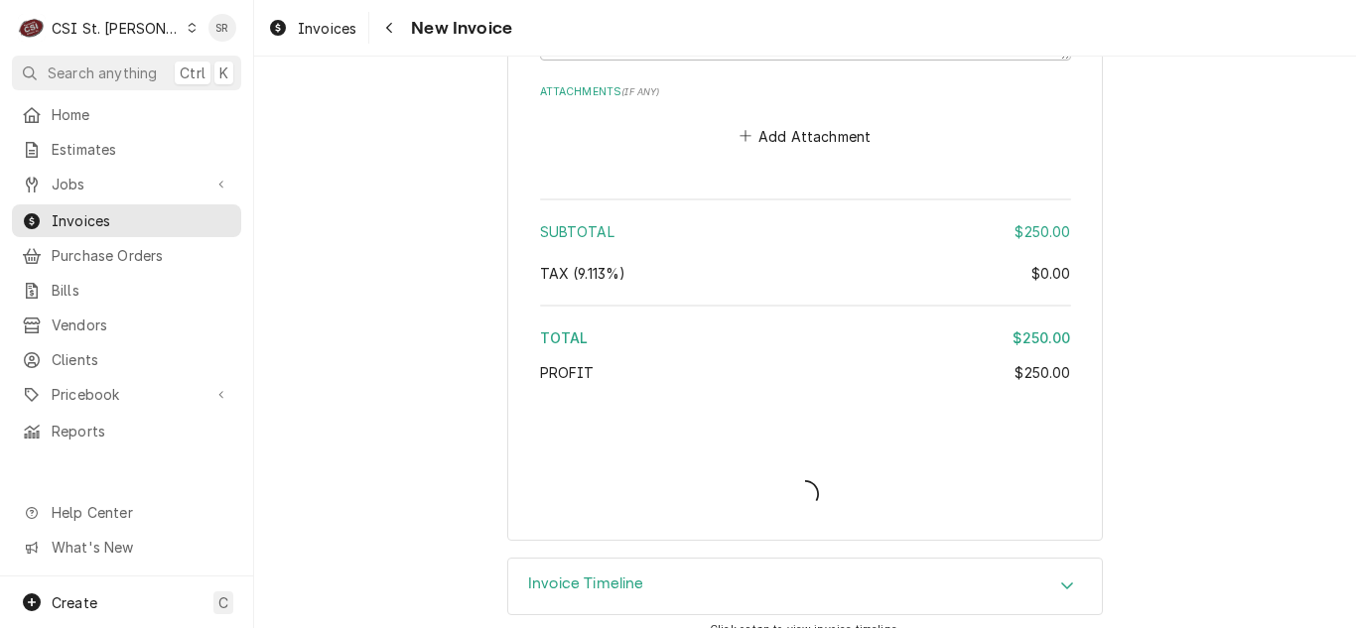
type textarea "x"
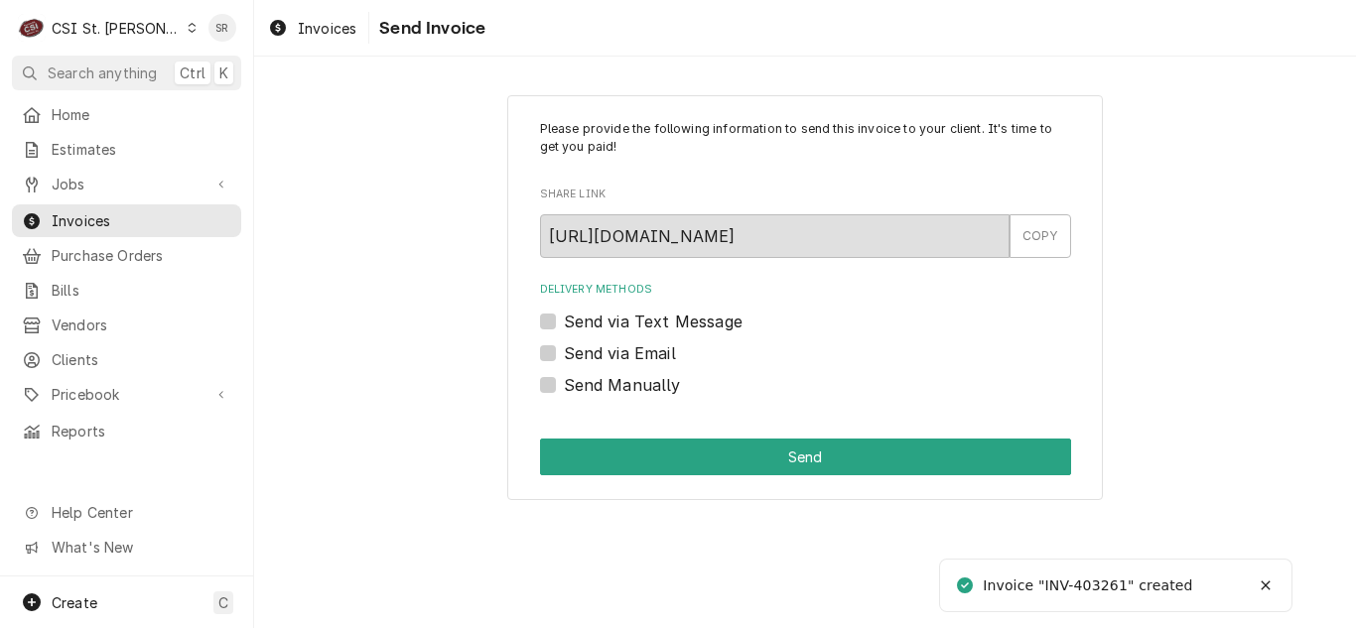
click at [587, 354] on label "Send via Email" at bounding box center [620, 353] width 112 height 24
click at [587, 354] on input "Send via Email" at bounding box center [829, 363] width 531 height 44
checkbox input "true"
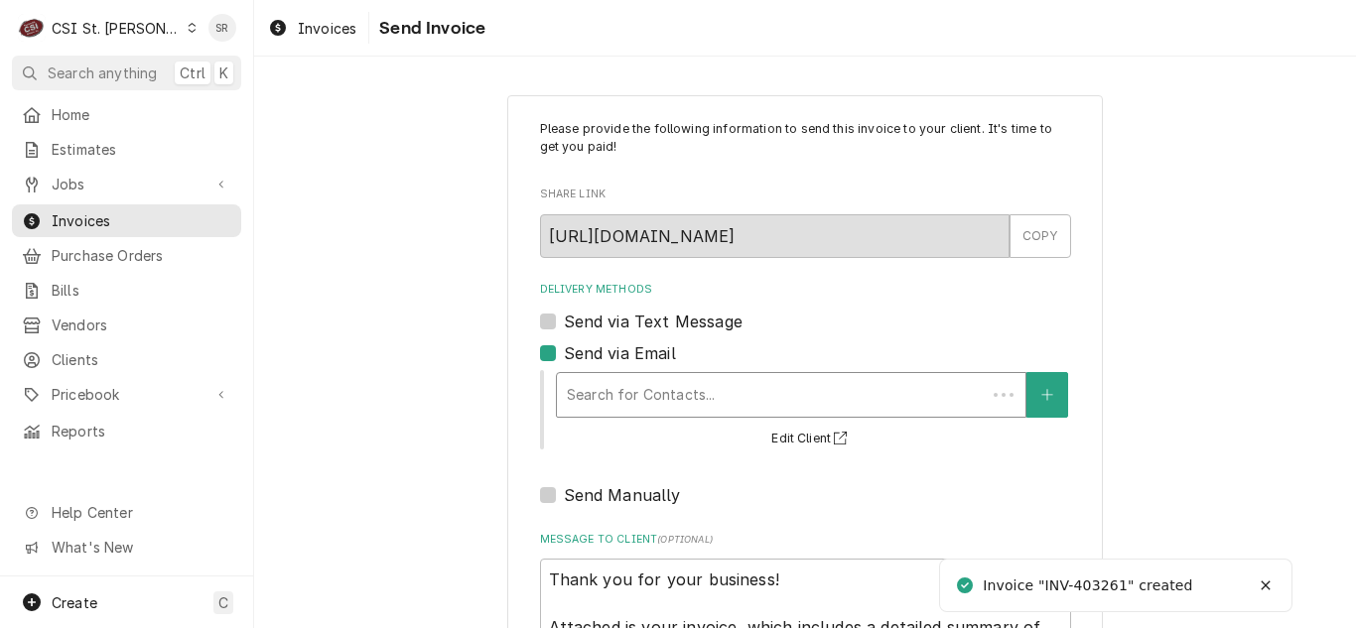
click at [687, 389] on div "Delivery Methods" at bounding box center [771, 395] width 409 height 36
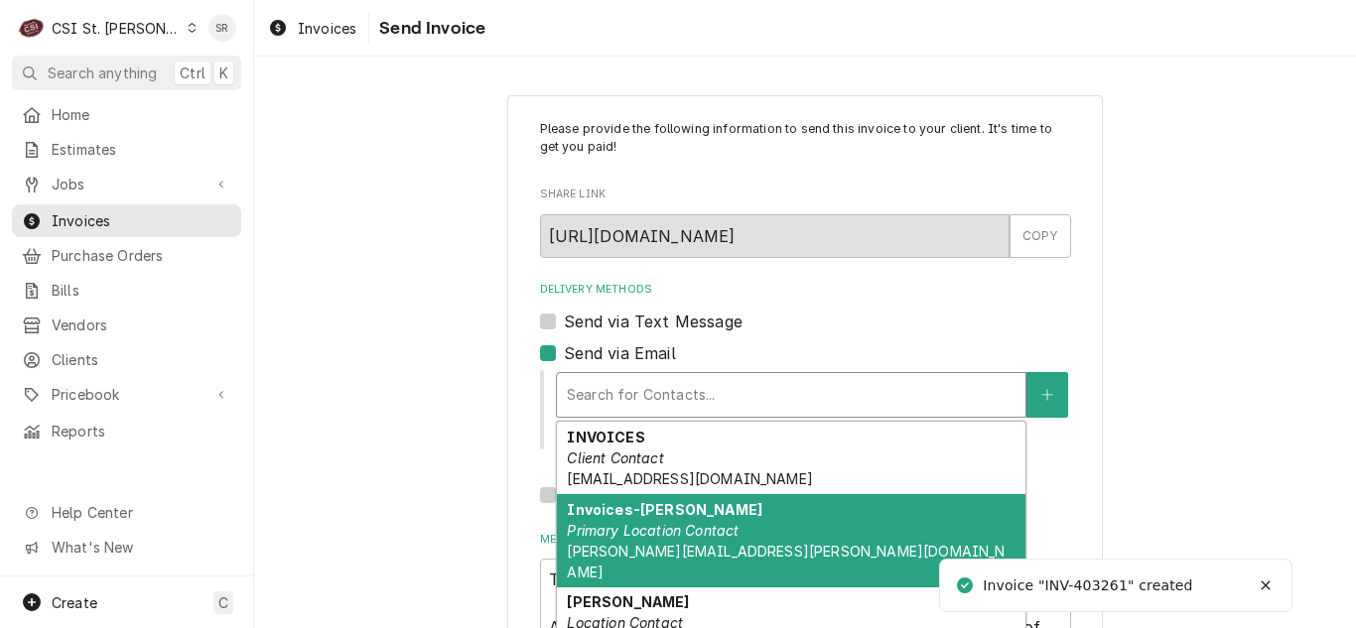
click at [694, 505] on strong "Invoices-Emily Becke" at bounding box center [665, 509] width 196 height 17
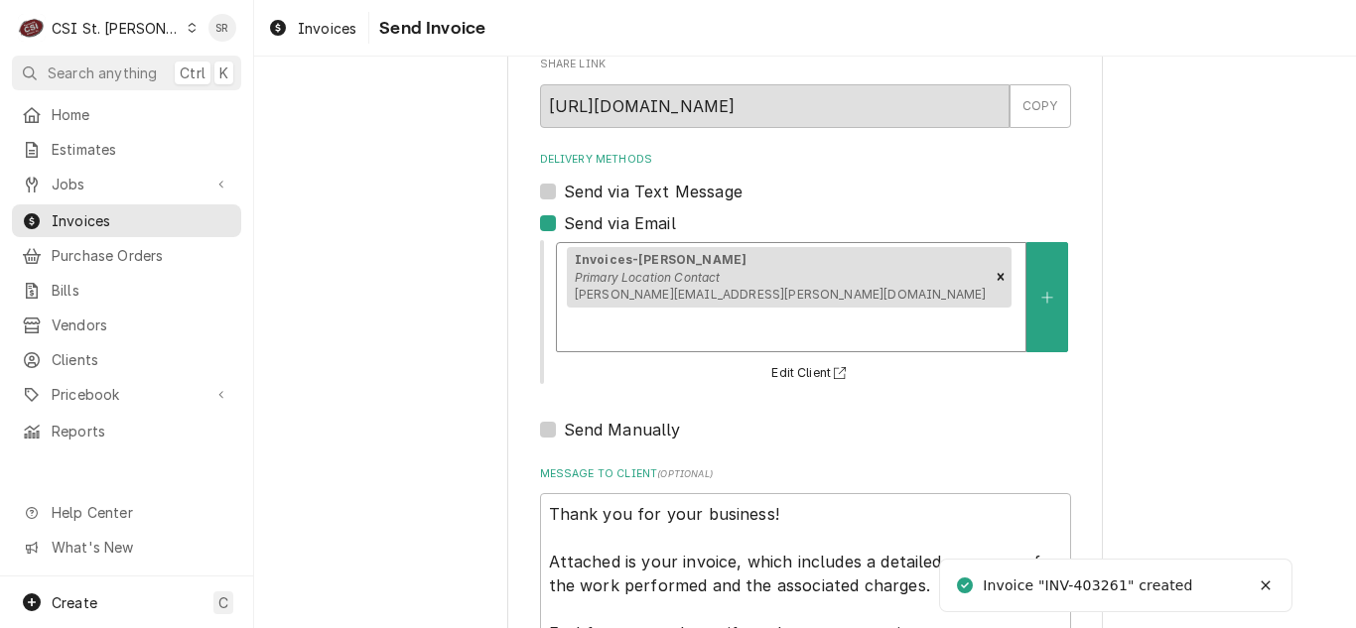
scroll to position [237, 0]
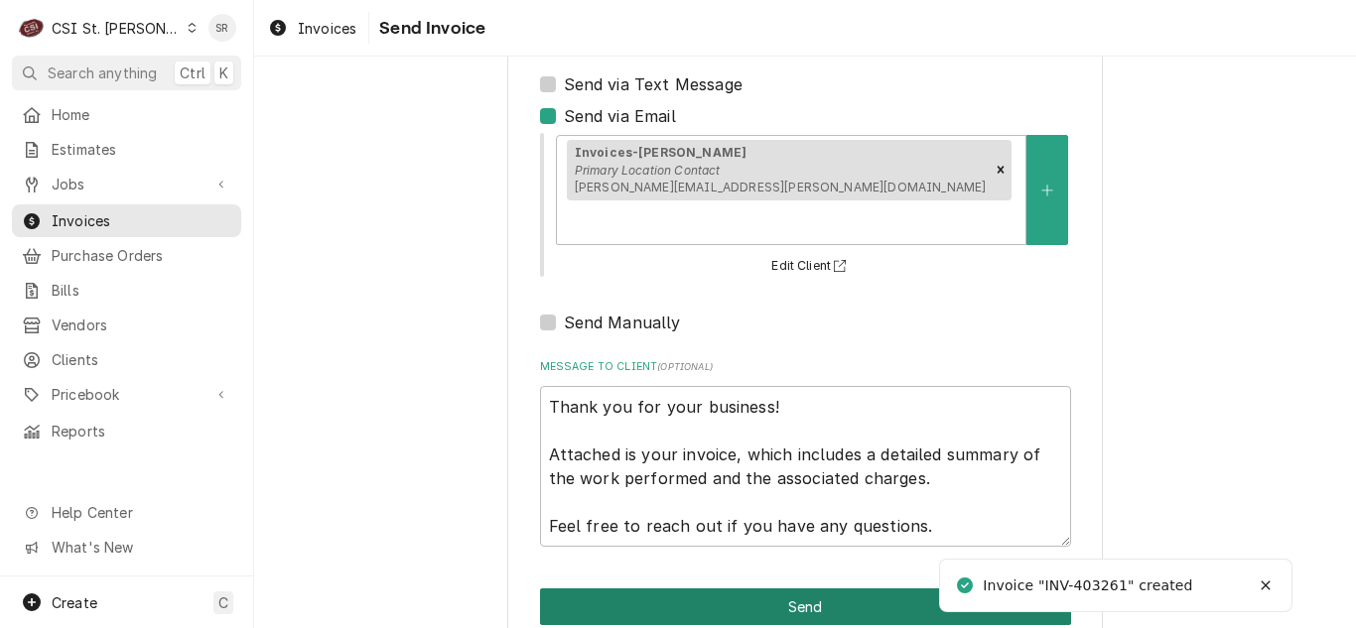
click at [797, 589] on button "Send" at bounding box center [805, 607] width 531 height 37
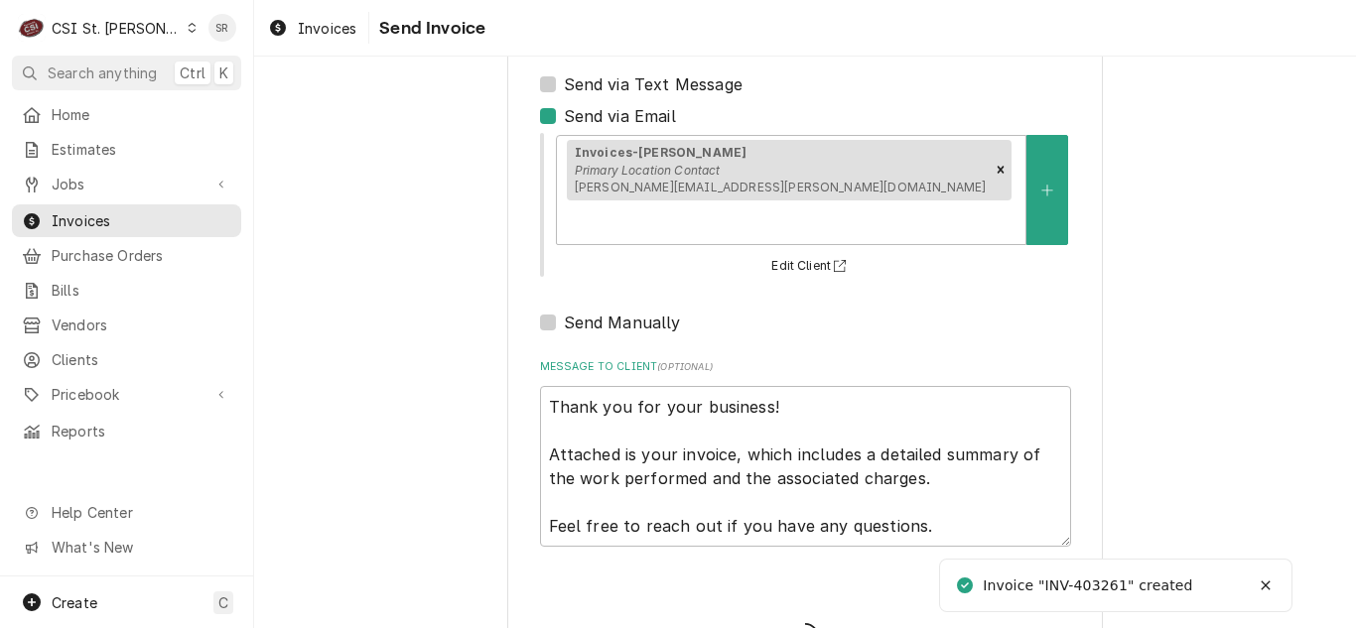
type textarea "x"
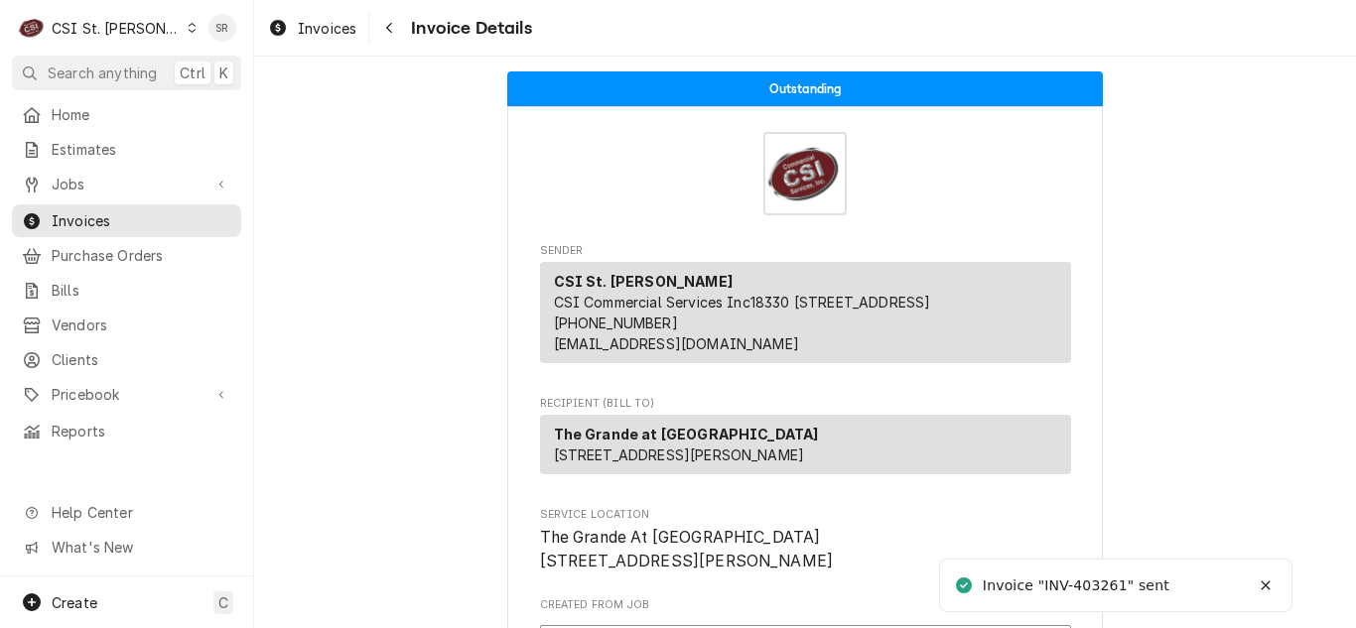
click at [313, 11] on div "Invoices Invoice Details" at bounding box center [805, 28] width 1102 height 56
click at [315, 27] on span "Invoices" at bounding box center [327, 28] width 59 height 21
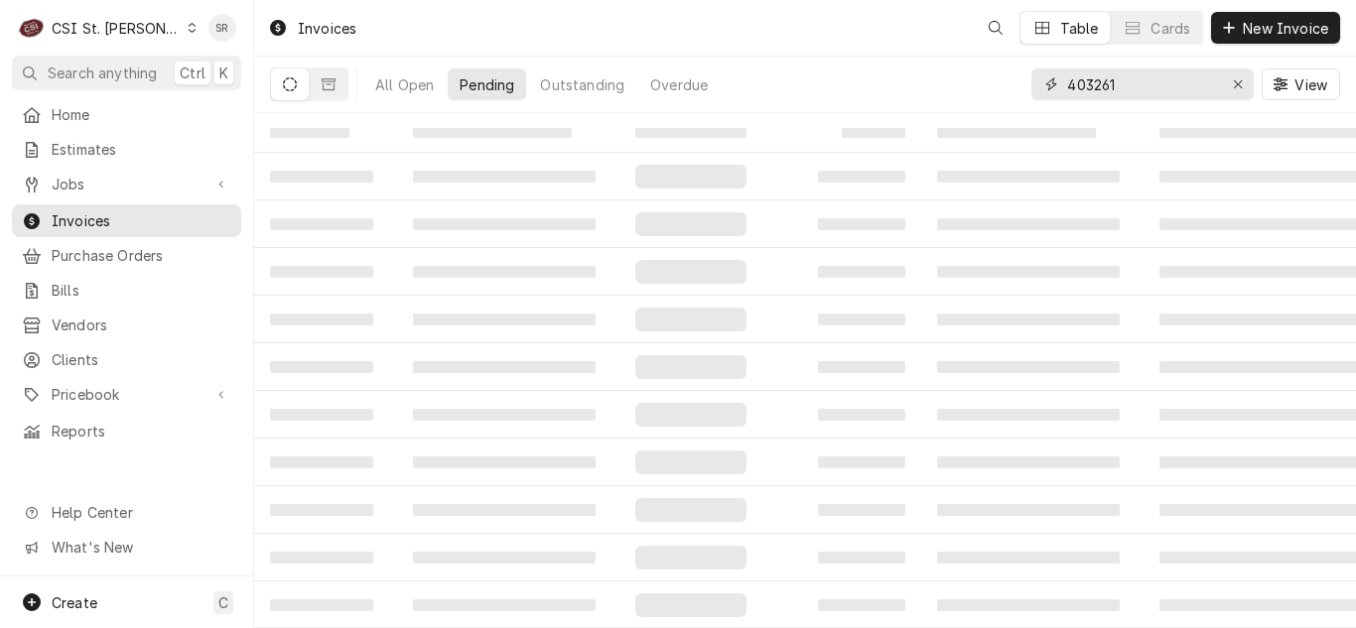
click at [1173, 80] on input "403261" at bounding box center [1141, 84] width 149 height 32
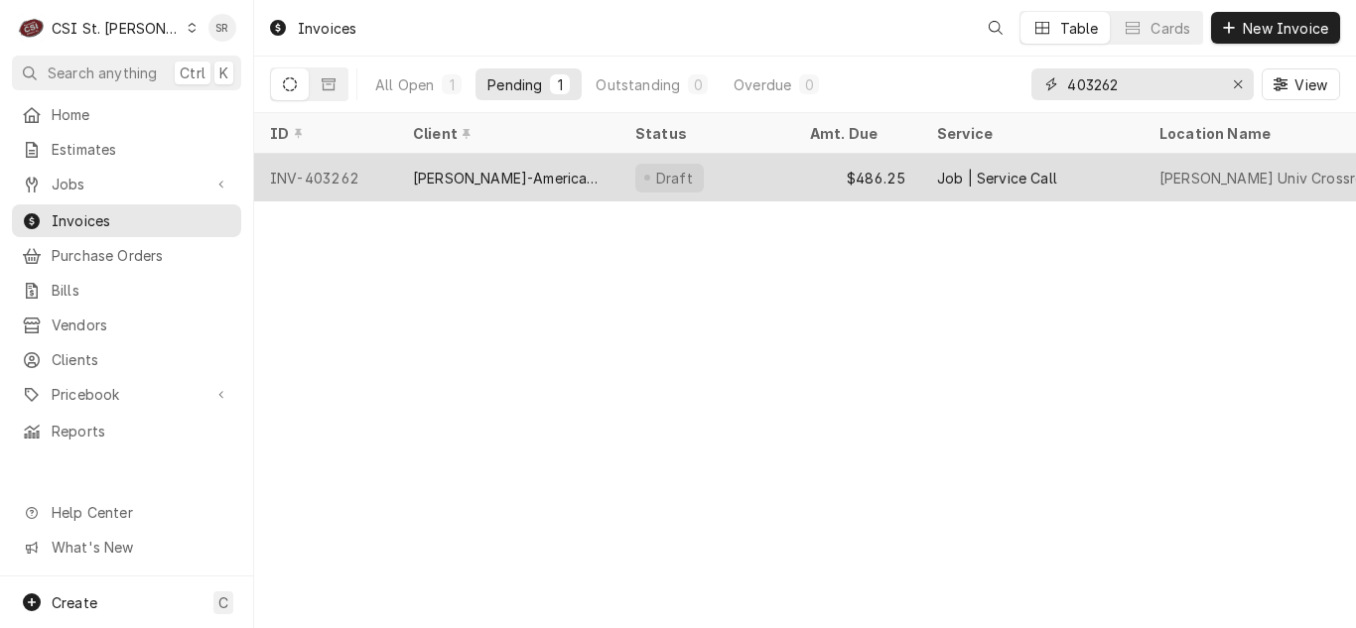
type input "403262"
click at [587, 181] on div "[PERSON_NAME]-American Dining Creations" at bounding box center [508, 178] width 191 height 21
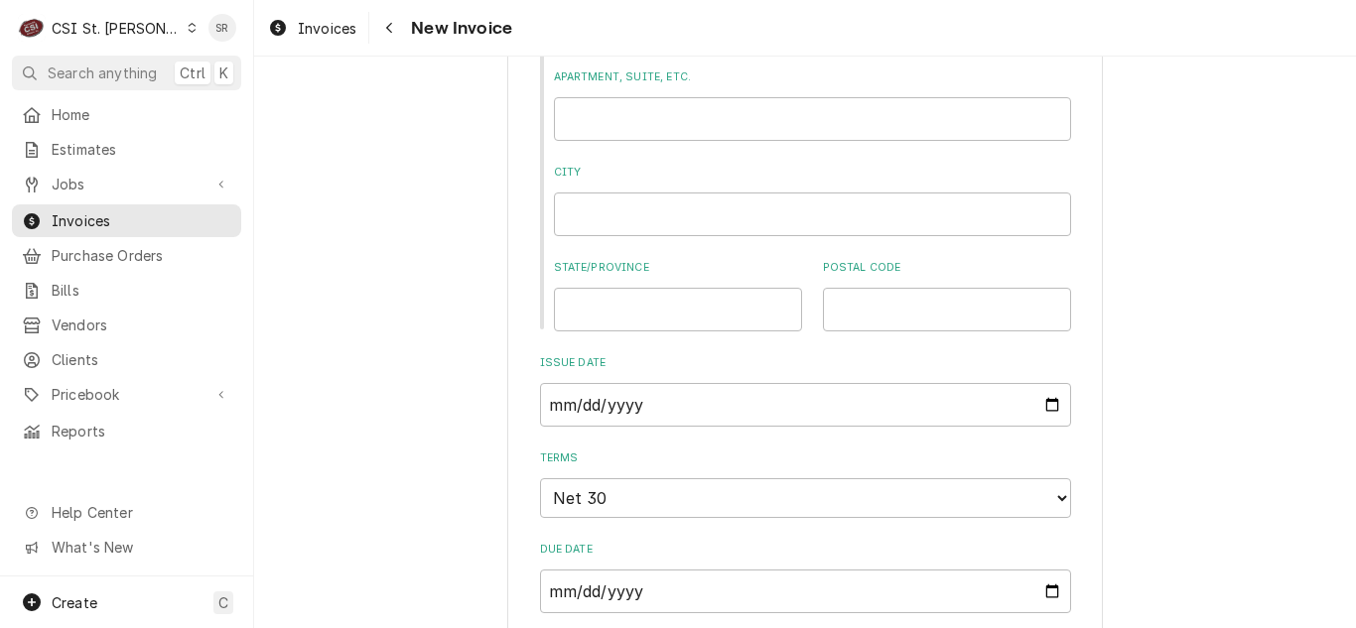
scroll to position [1092, 0]
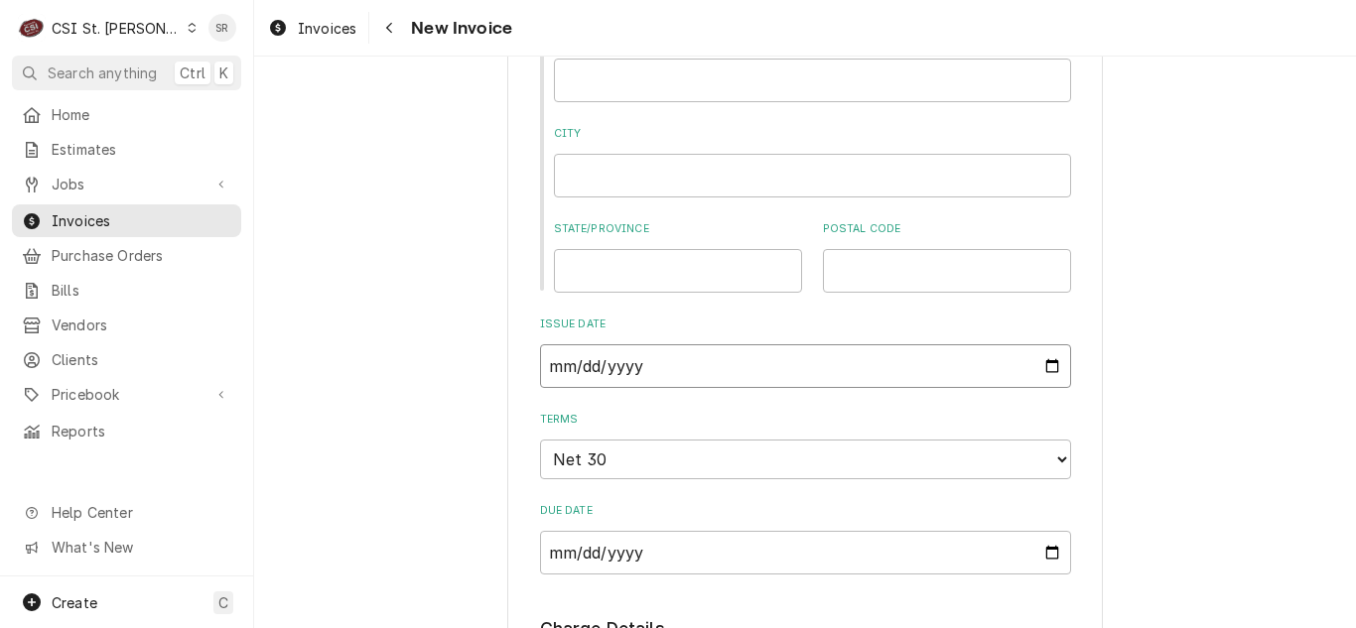
click at [1043, 363] on input "[DATE]" at bounding box center [805, 366] width 531 height 44
type textarea "x"
type input "[DATE]"
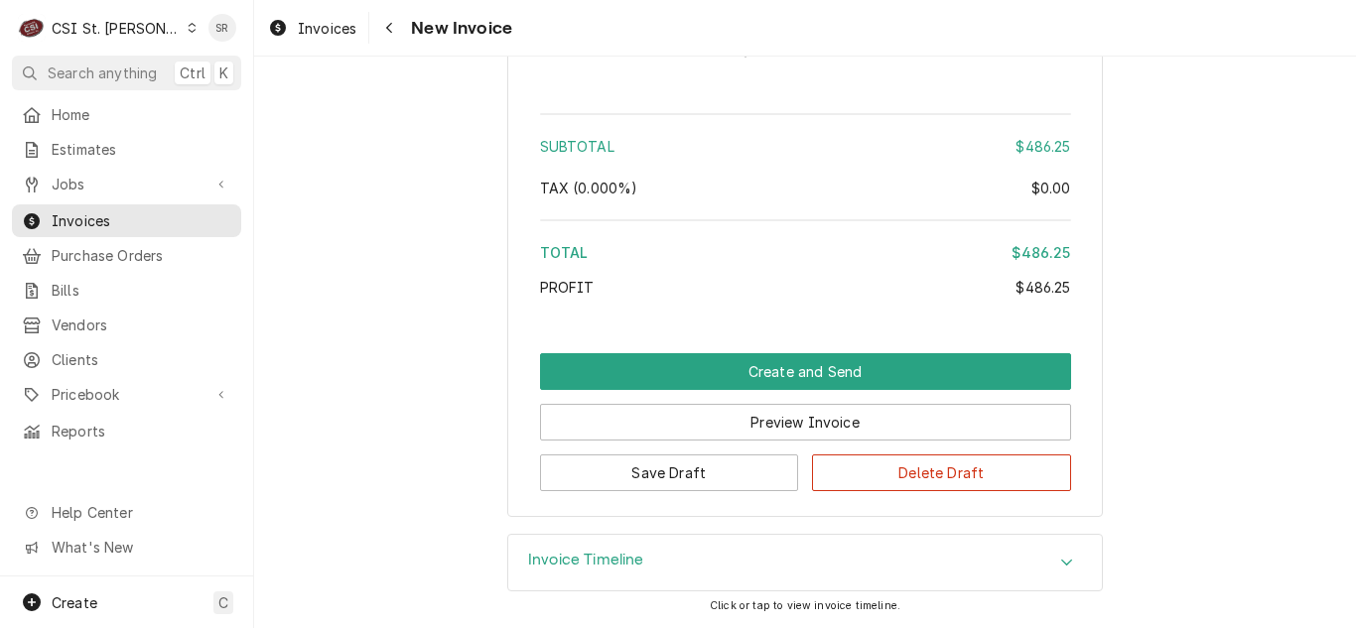
scroll to position [2767, 0]
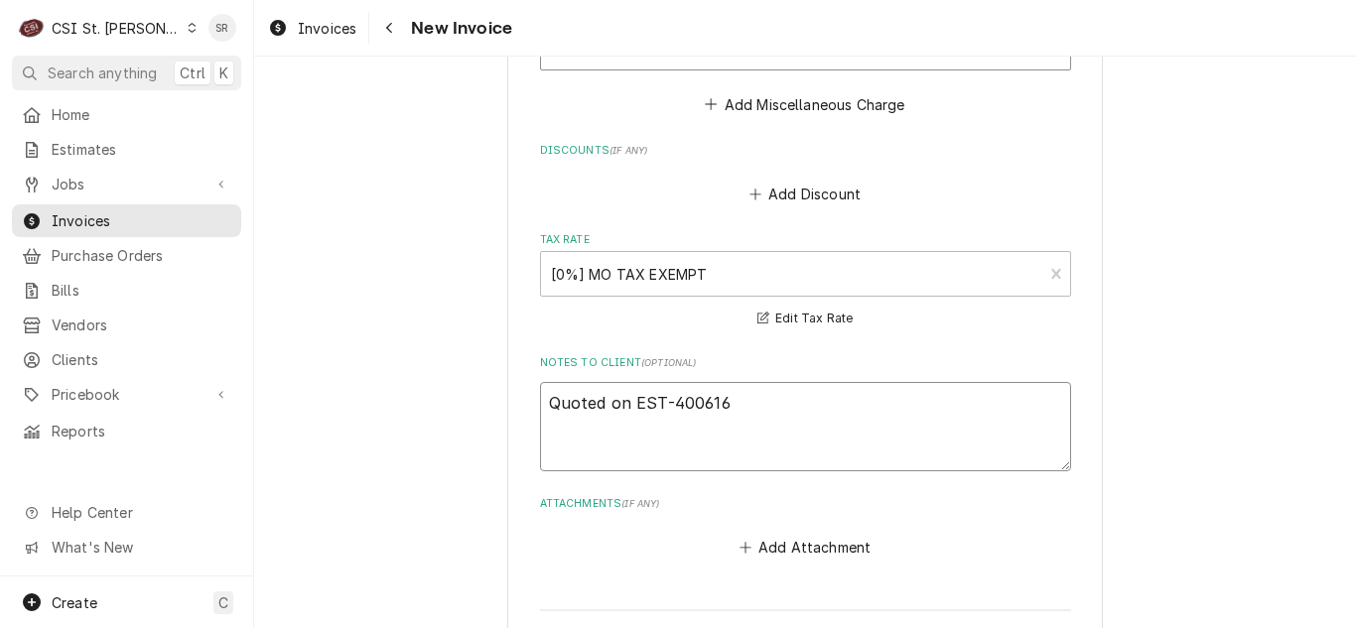
drag, startPoint x: 725, startPoint y: 407, endPoint x: 668, endPoint y: 405, distance: 56.6
click at [668, 405] on textarea "Quoted on EST-400616" at bounding box center [805, 426] width 531 height 89
click at [747, 403] on textarea "Quoted on EST-400616" at bounding box center [805, 426] width 531 height 89
drag, startPoint x: 730, startPoint y: 403, endPoint x: 666, endPoint y: 402, distance: 63.5
click at [666, 402] on textarea "Quoted on EST-400616" at bounding box center [805, 426] width 531 height 89
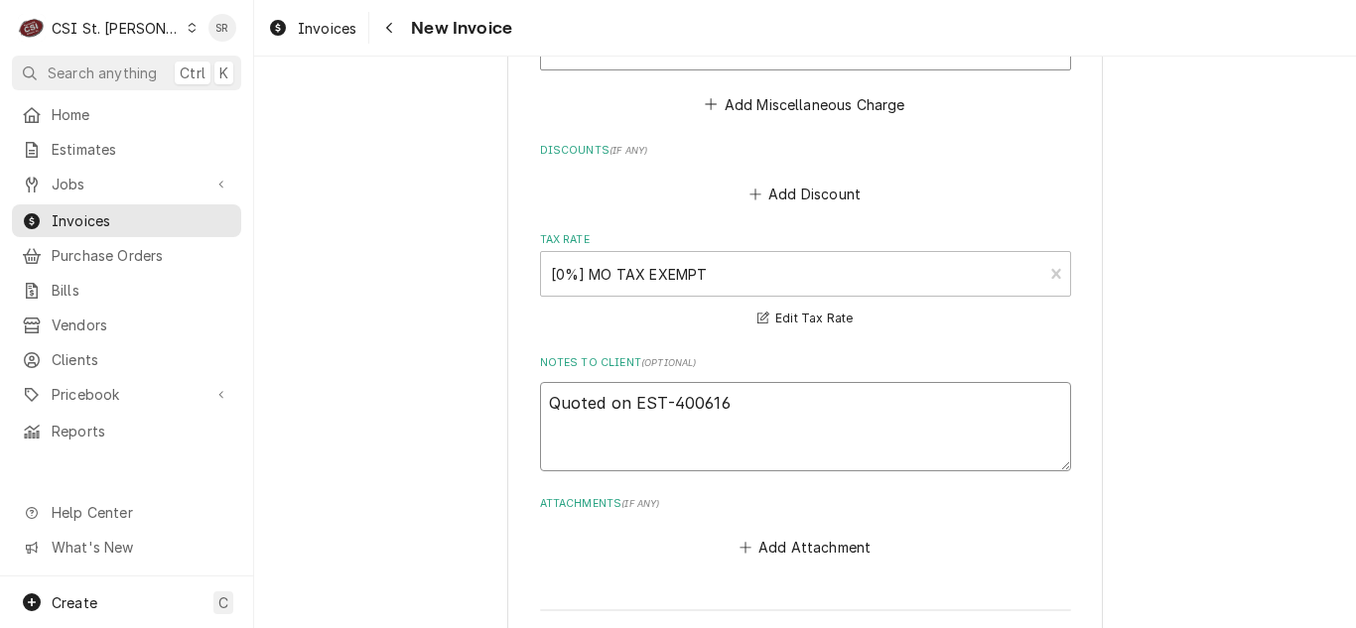
click at [823, 426] on textarea "Quoted on EST-400616" at bounding box center [805, 426] width 531 height 89
drag, startPoint x: 622, startPoint y: 406, endPoint x: 483, endPoint y: 402, distance: 139.0
type textarea "x"
type textarea "EST-400616"
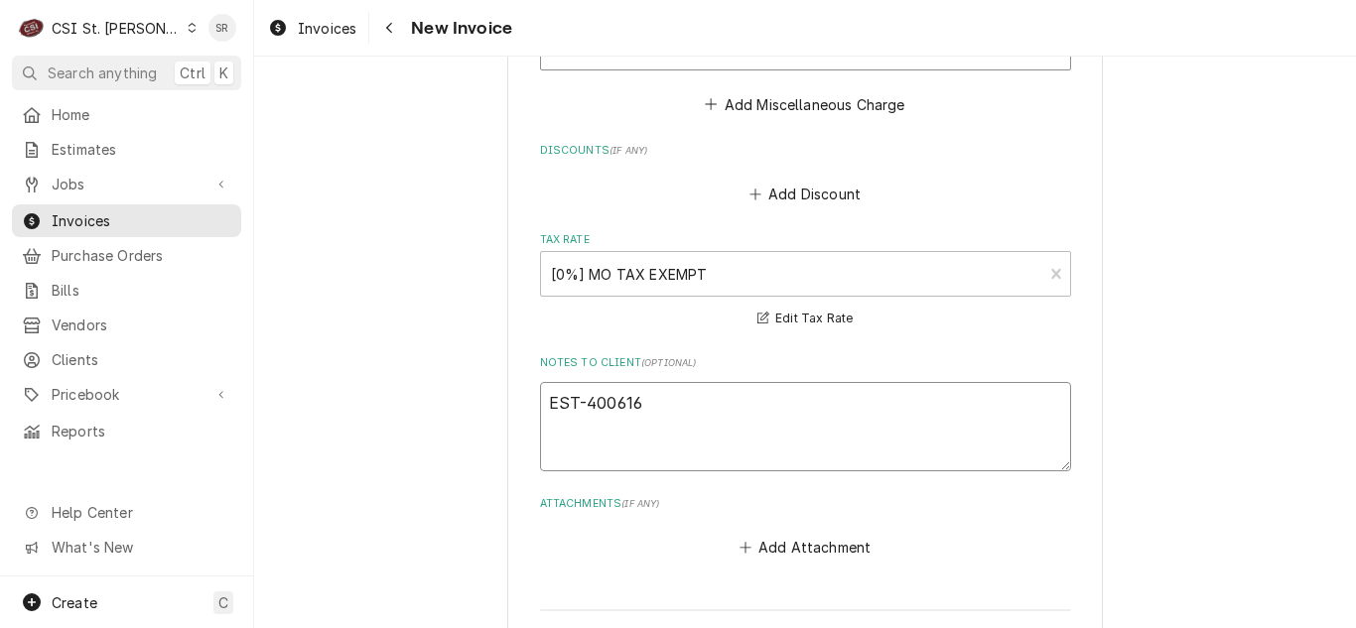
click at [670, 414] on textarea "EST-400616" at bounding box center [805, 426] width 531 height 89
type textarea "x"
type textarea "EST-400616"
type textarea "x"
type textarea "EST-400616 a"
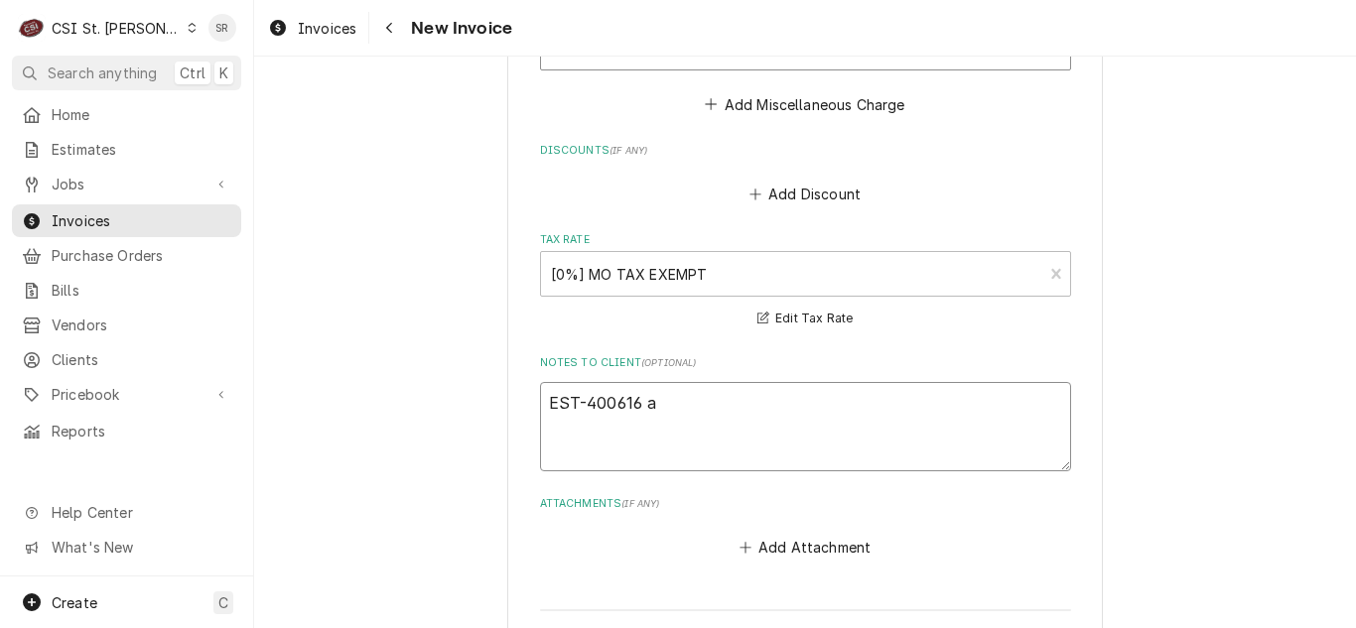
type textarea "x"
type textarea "EST-400616 ap"
type textarea "x"
type textarea "EST-400616 appr"
type textarea "x"
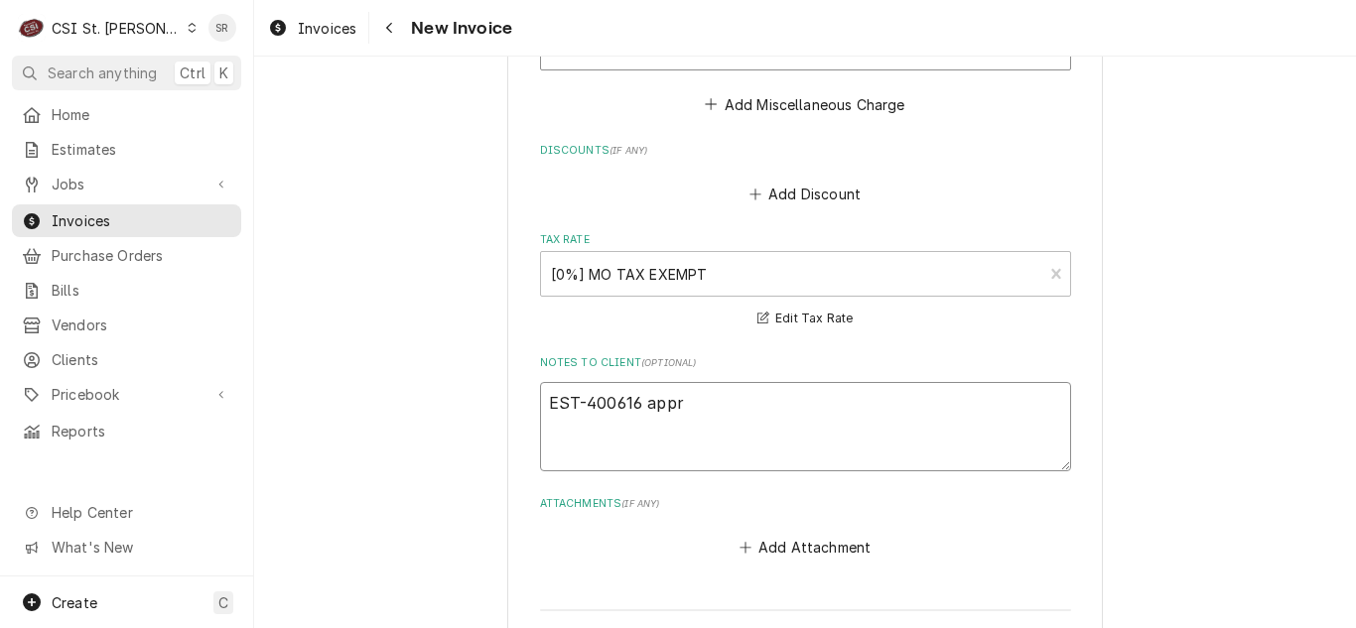
type textarea "EST-400616 appro"
type textarea "x"
type textarea "EST-400616 approv"
type textarea "x"
type textarea "EST-400616 approve"
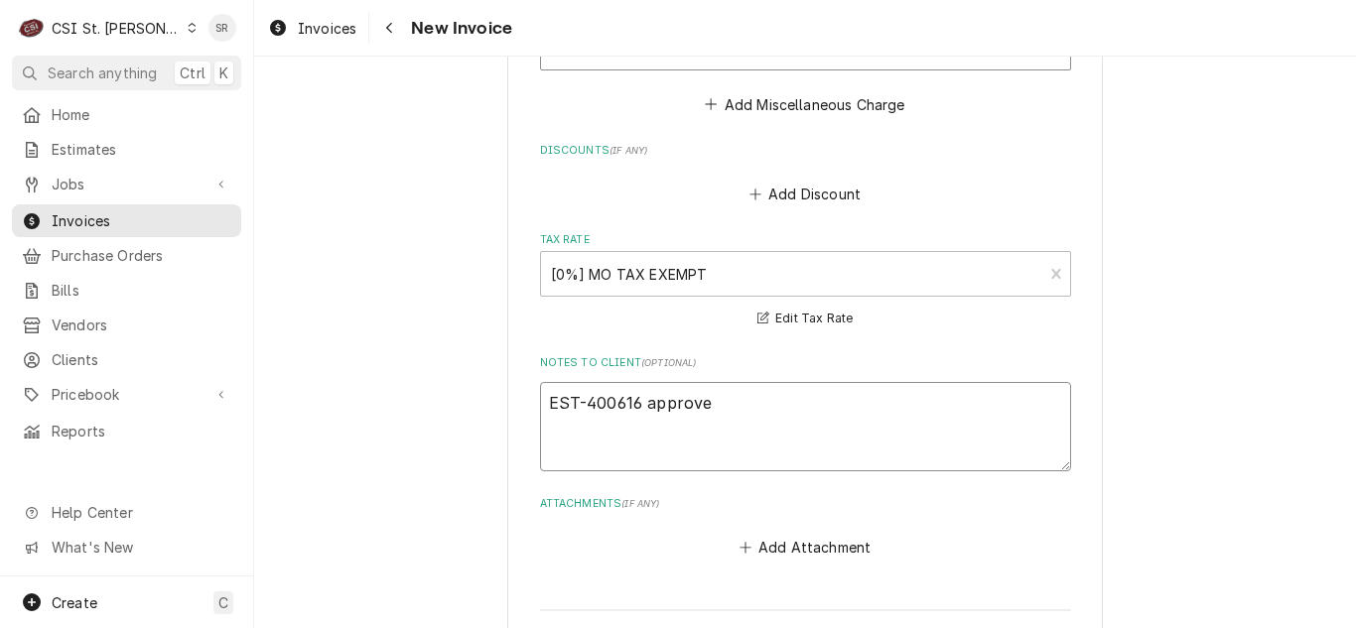
type textarea "x"
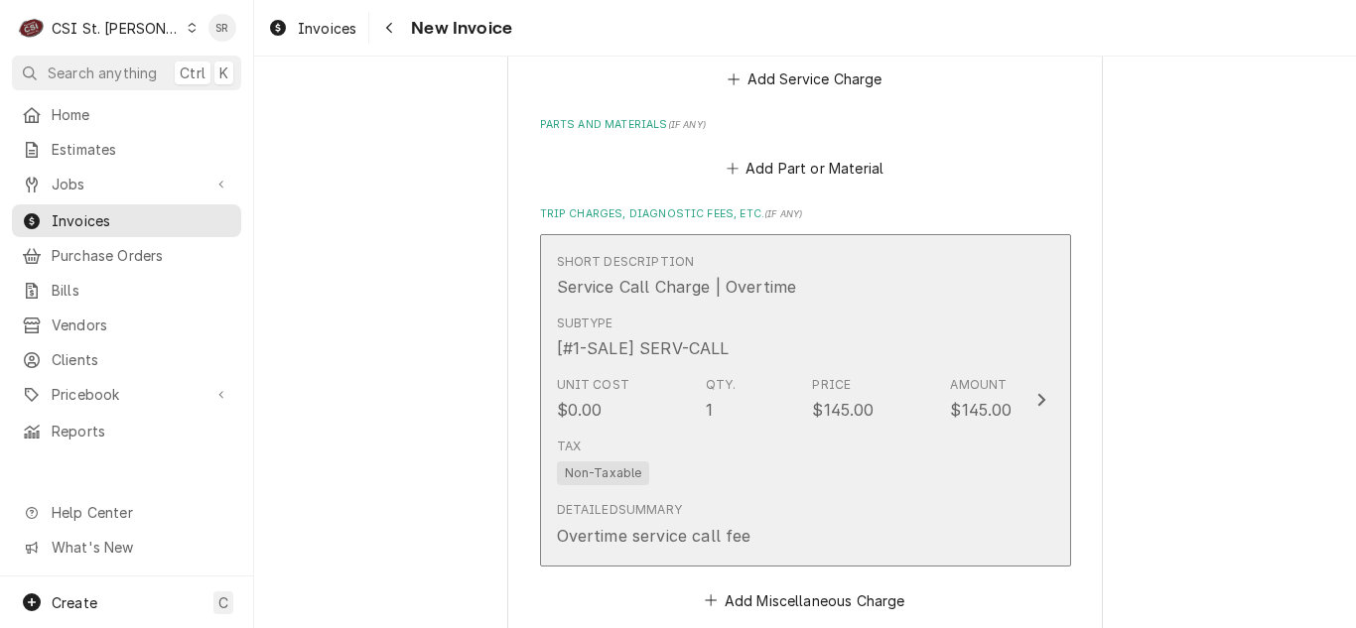
type textarea "EST-400616 approved"
click at [679, 298] on div "Service Call Charge | Overtime" at bounding box center [677, 287] width 240 height 24
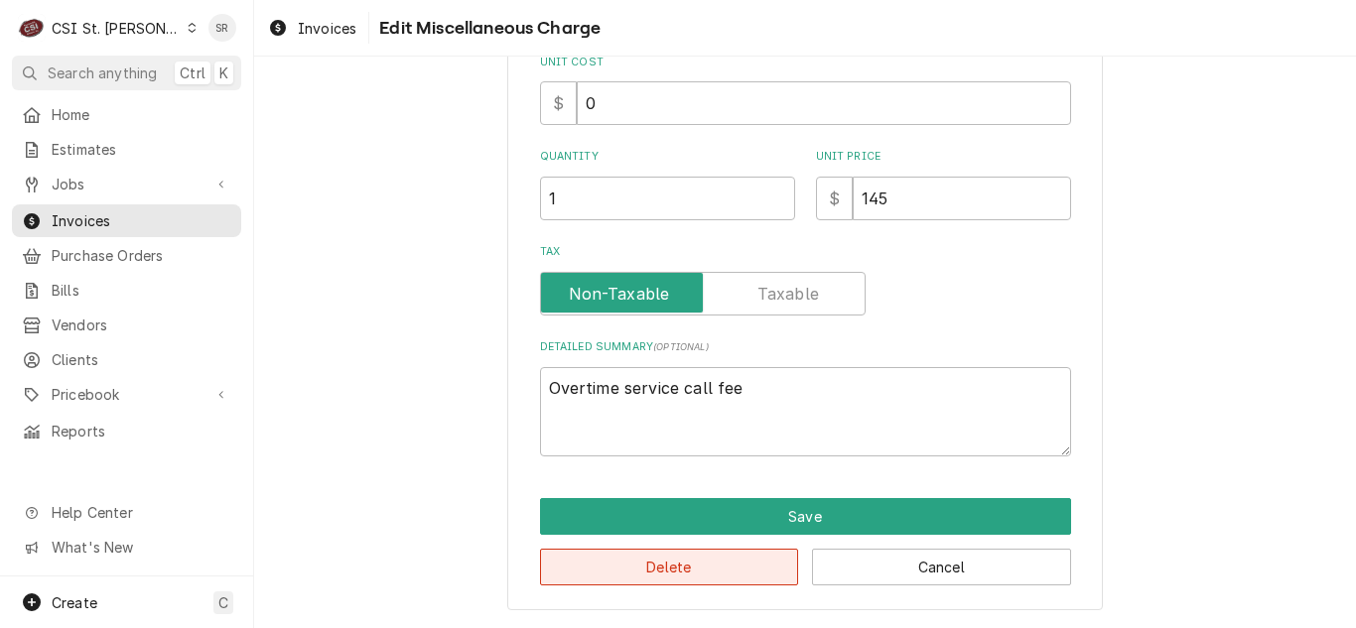
click at [666, 565] on button "Delete" at bounding box center [669, 567] width 259 height 37
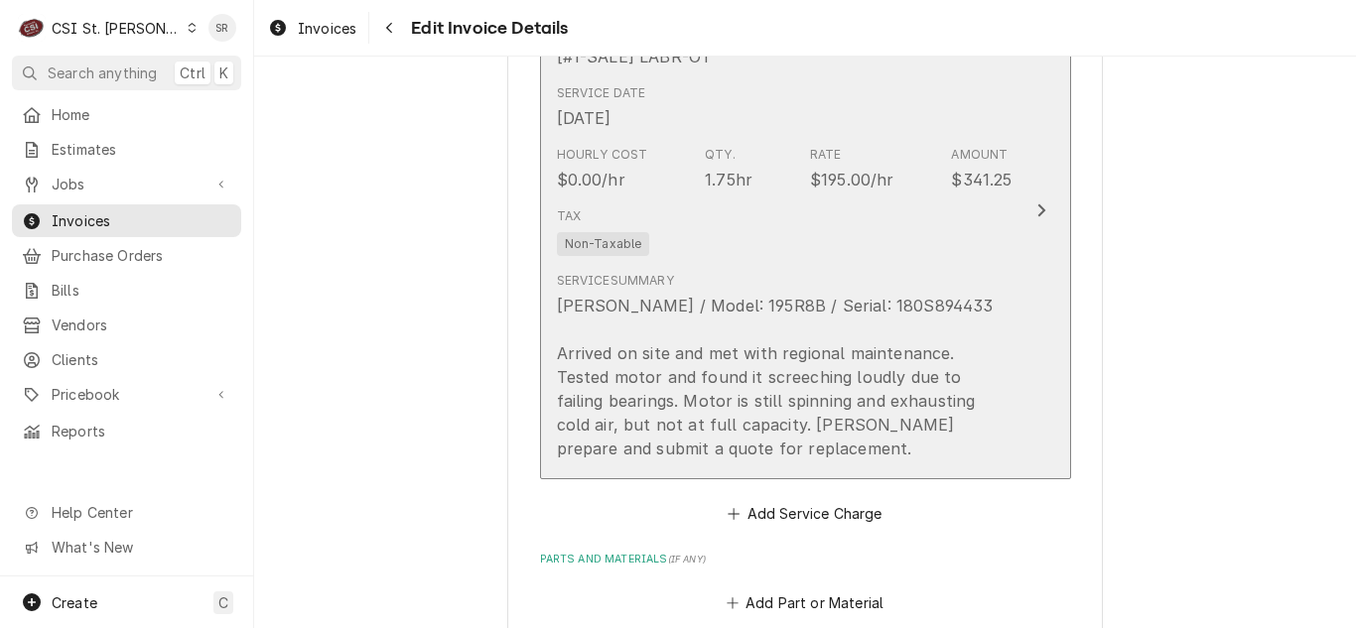
click at [802, 289] on div "Service Summary Loren Cook / Model: 195R8B / Serial: 180S894433 Arrived on site…" at bounding box center [785, 366] width 456 height 189
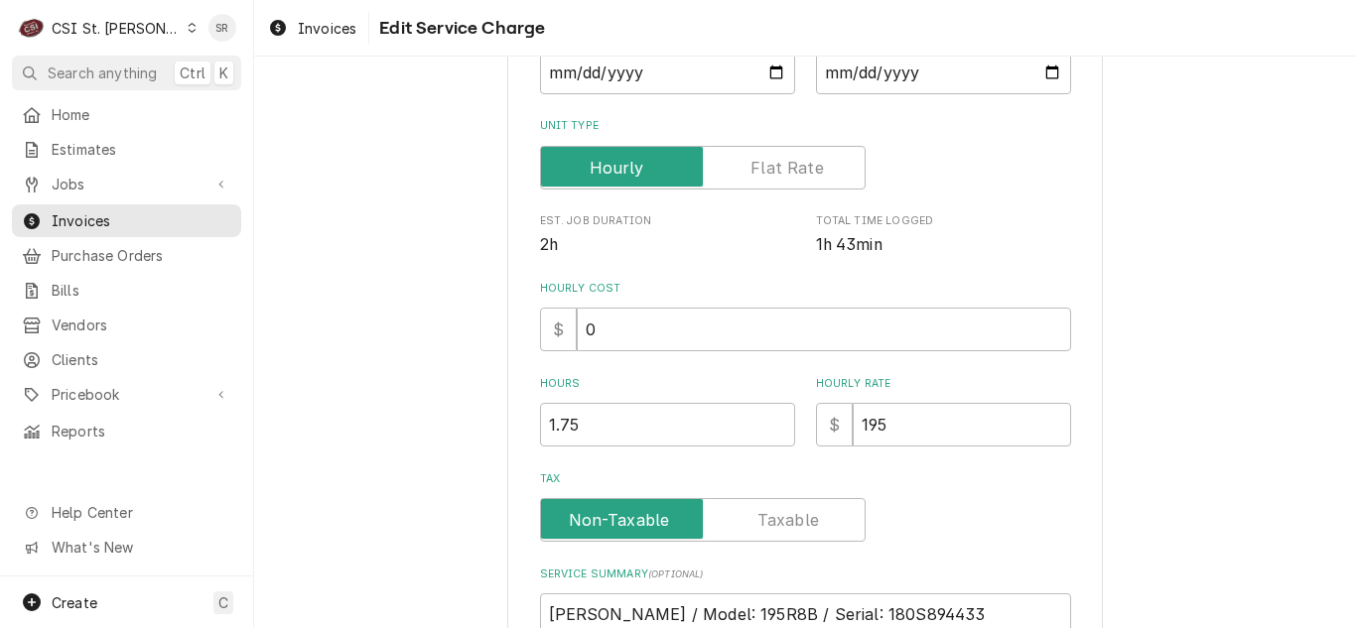
scroll to position [596, 0]
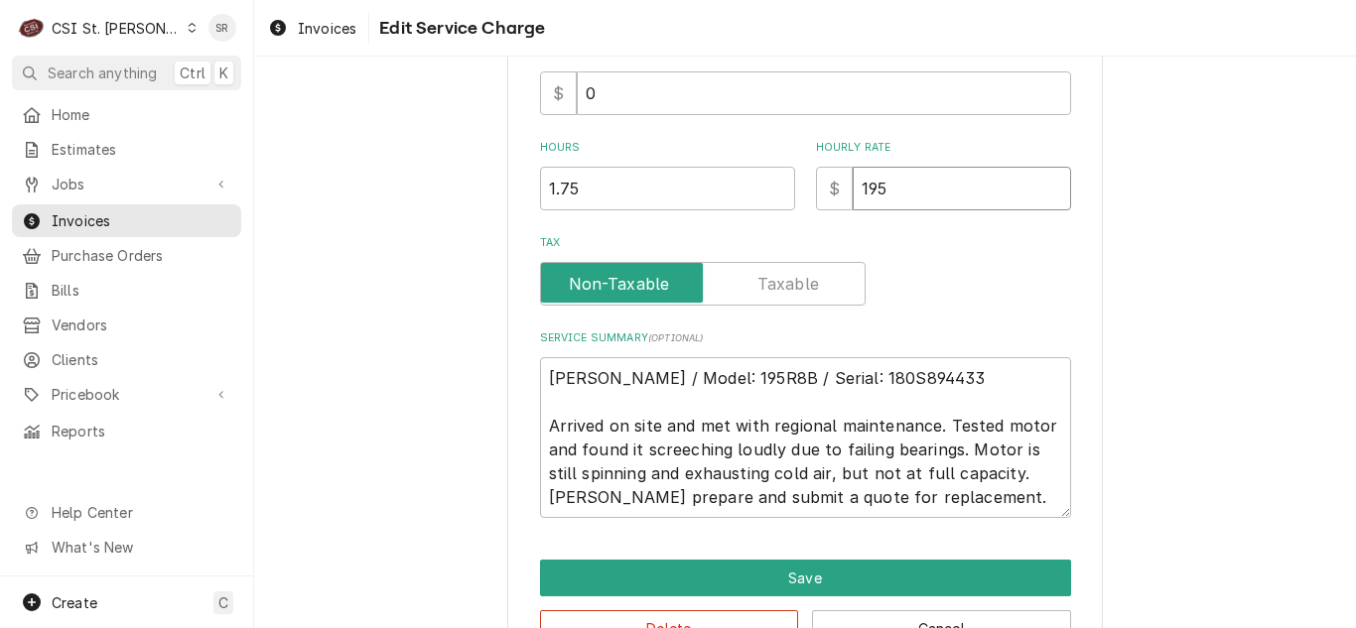
drag, startPoint x: 816, startPoint y: 176, endPoint x: 798, endPoint y: 172, distance: 18.3
click at [798, 172] on div "Hours 1.75 Hourly Rate $ 195" at bounding box center [805, 175] width 531 height 70
type textarea "x"
type input "0"
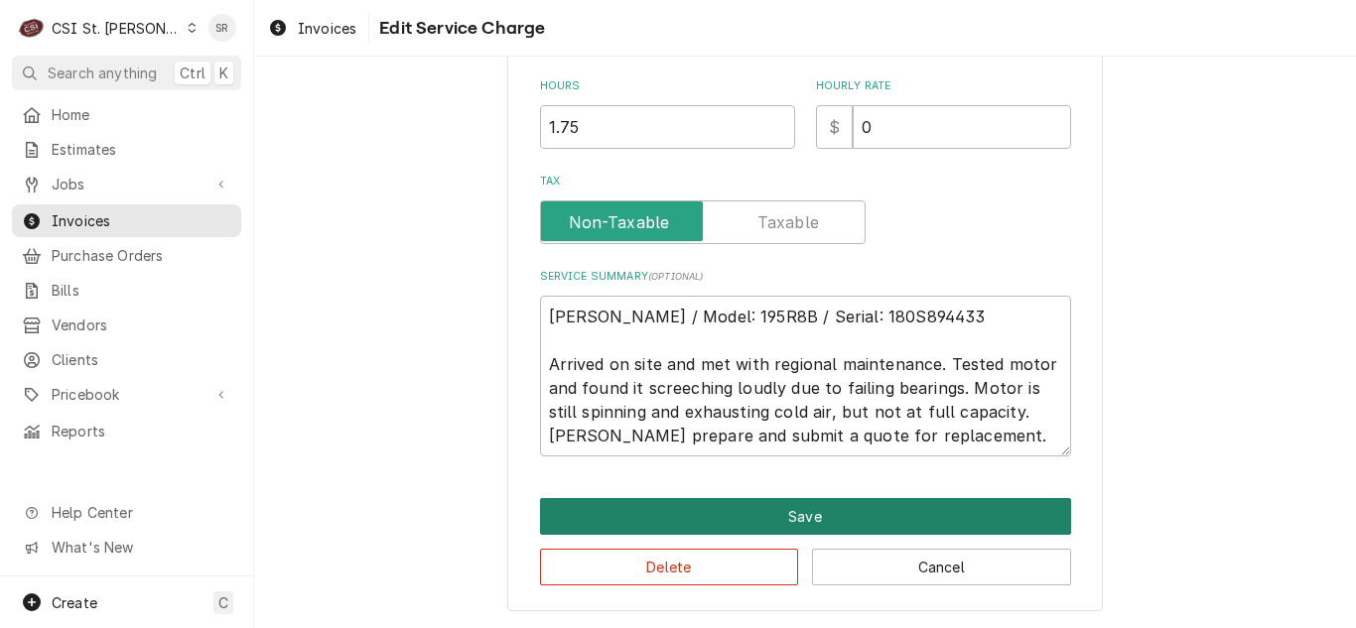
click at [767, 515] on button "Save" at bounding box center [805, 516] width 531 height 37
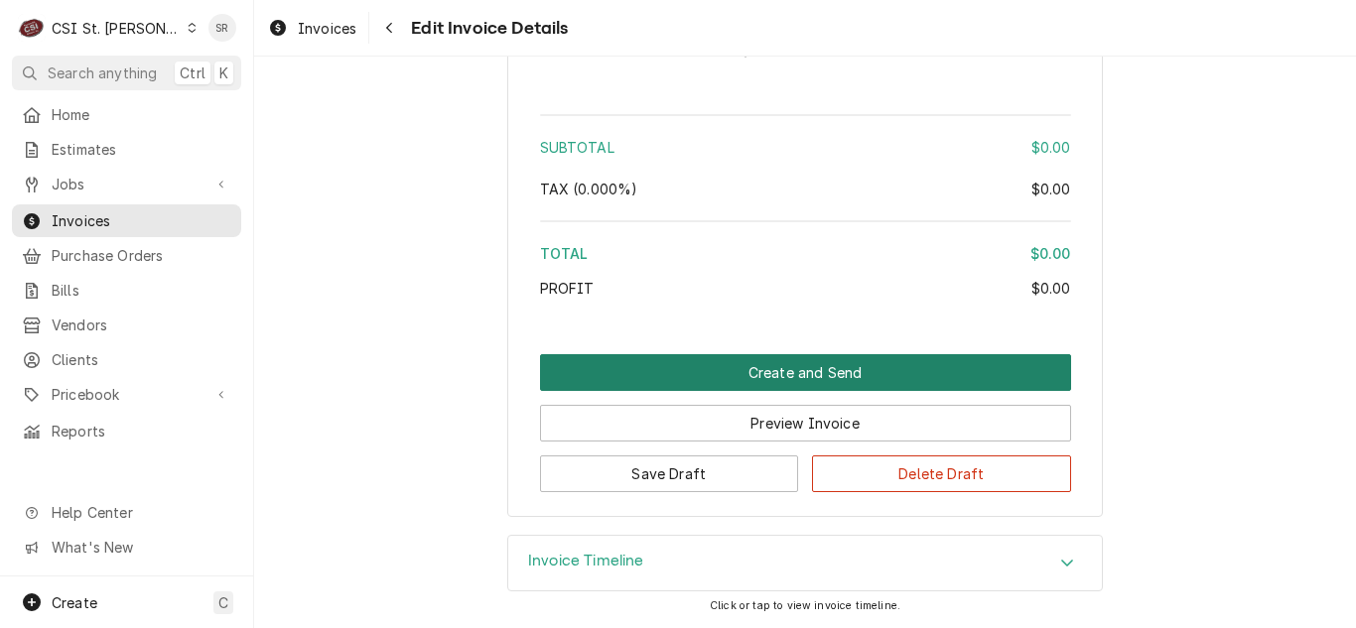
click at [818, 367] on button "Create and Send" at bounding box center [805, 372] width 531 height 37
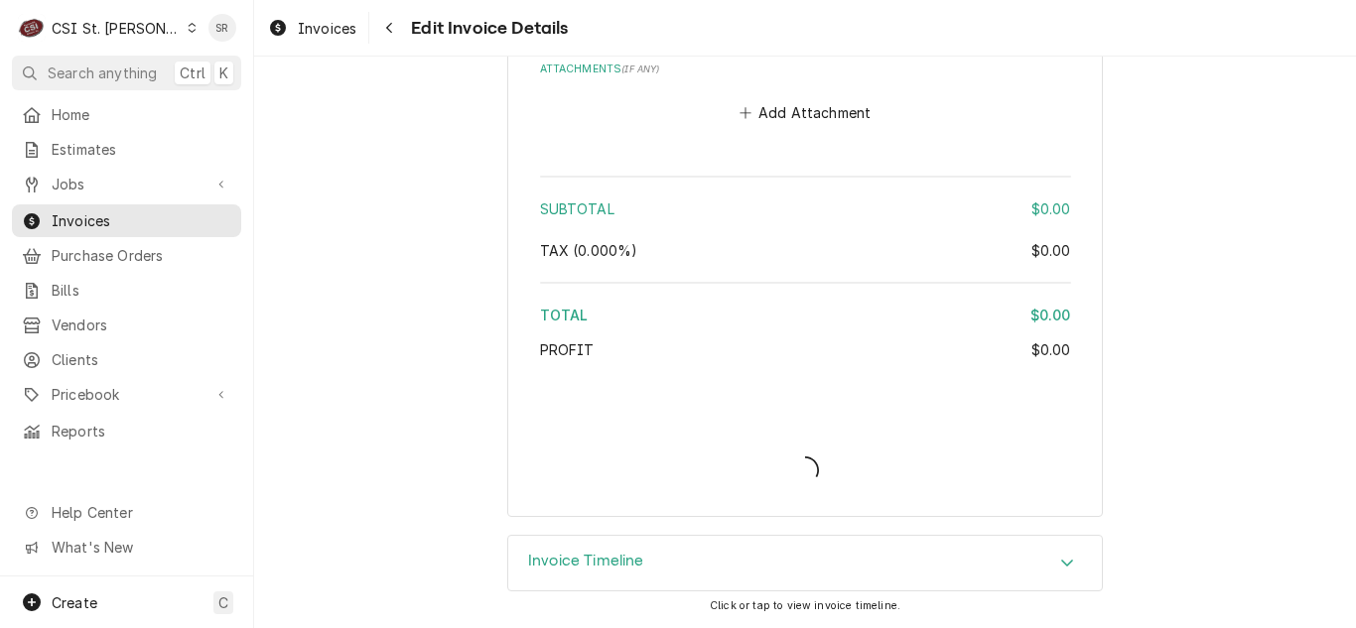
scroll to position [2860, 0]
type textarea "x"
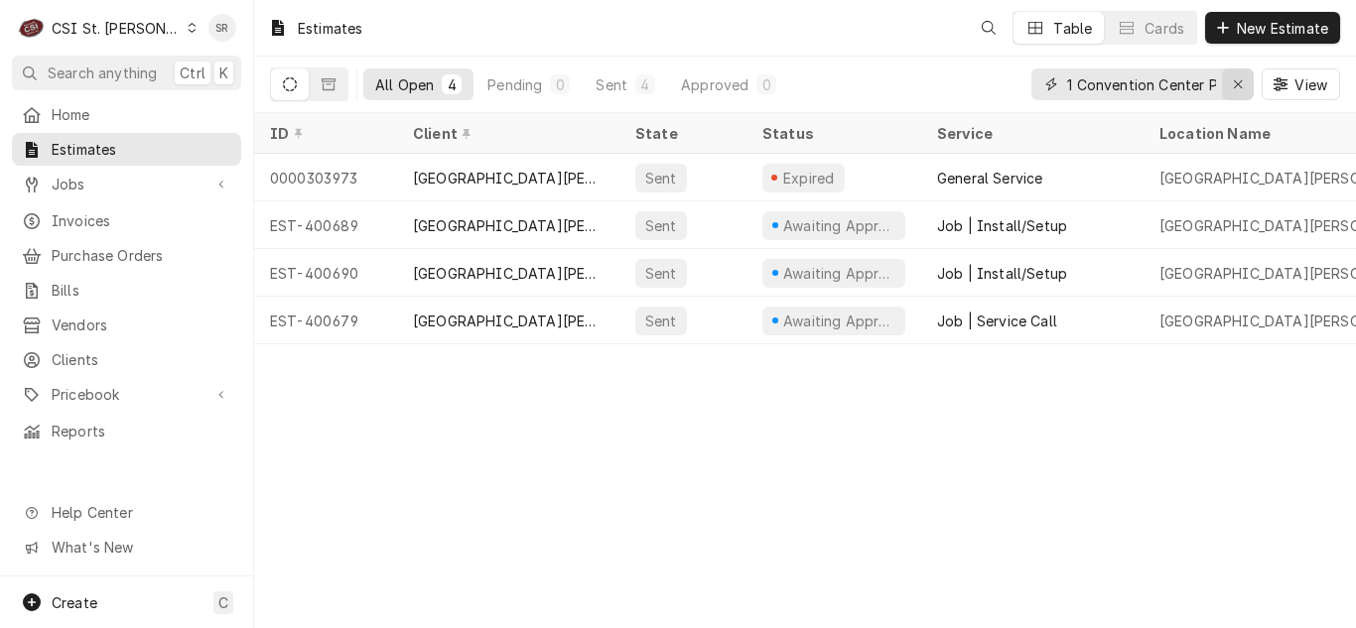
click at [1229, 81] on div "Erase input" at bounding box center [1238, 84] width 20 height 20
paste input "400616"
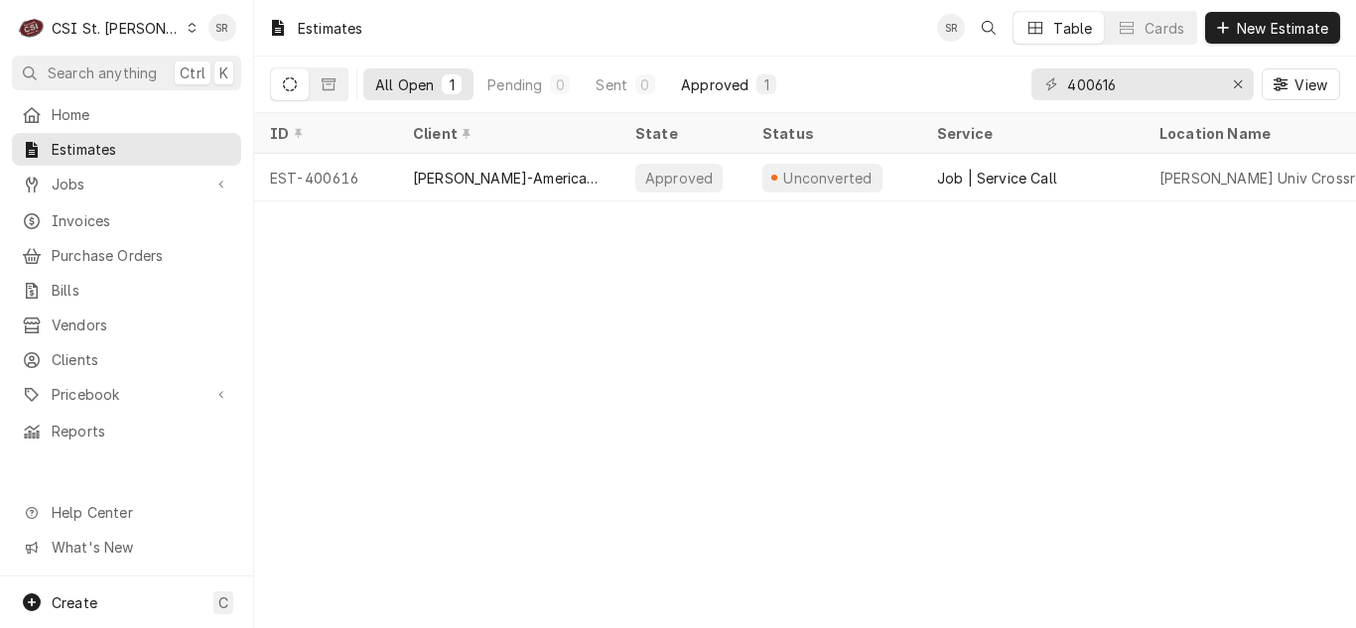
click at [701, 82] on div "Approved" at bounding box center [714, 84] width 67 height 21
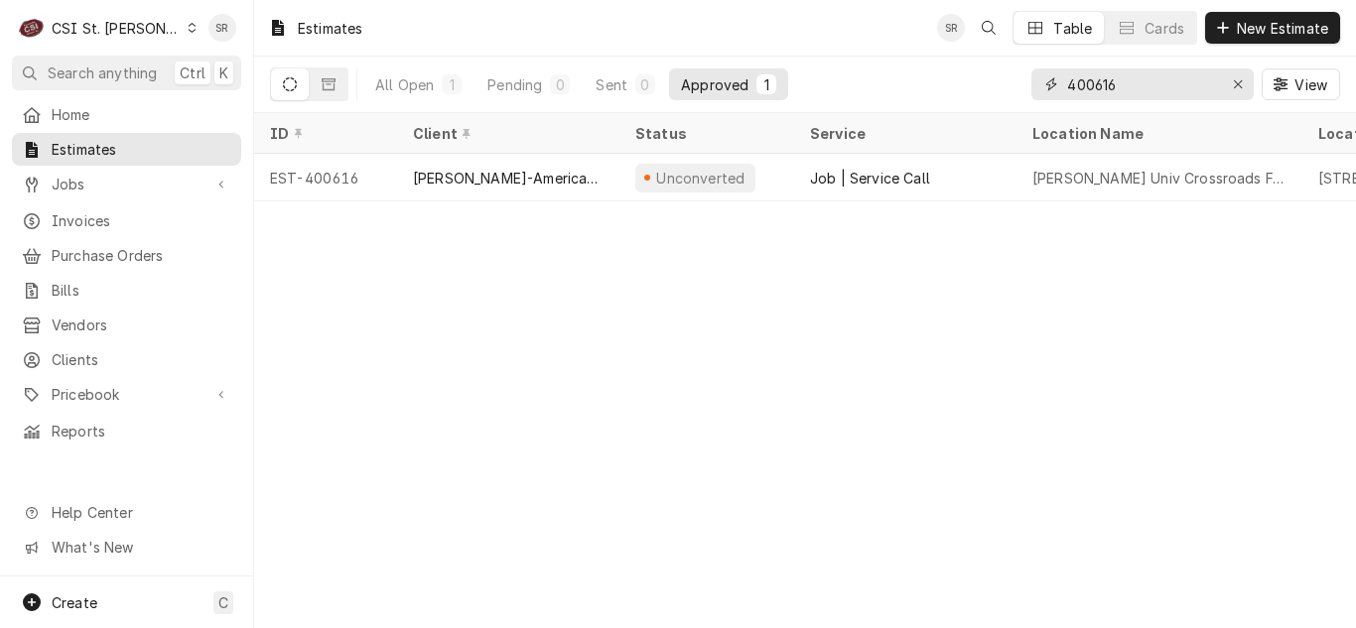
click at [1127, 78] on input "400616" at bounding box center [1141, 84] width 149 height 32
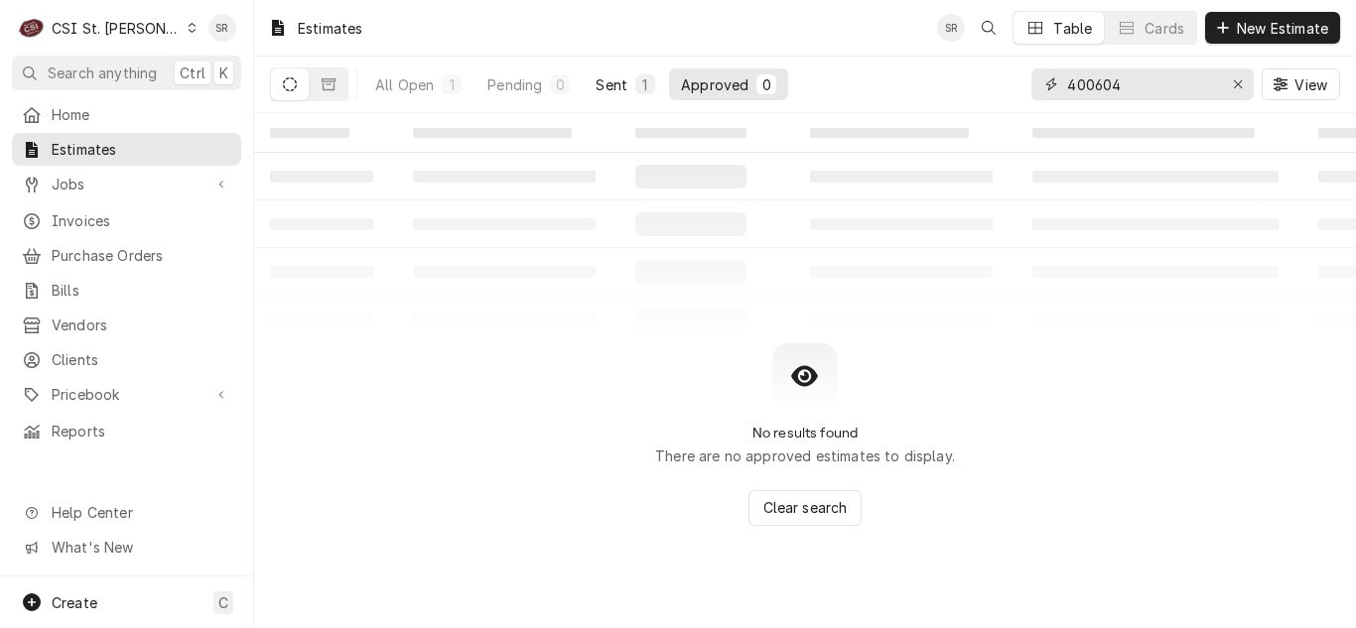
type input "400604"
click at [596, 77] on div "Sent" at bounding box center [612, 84] width 32 height 21
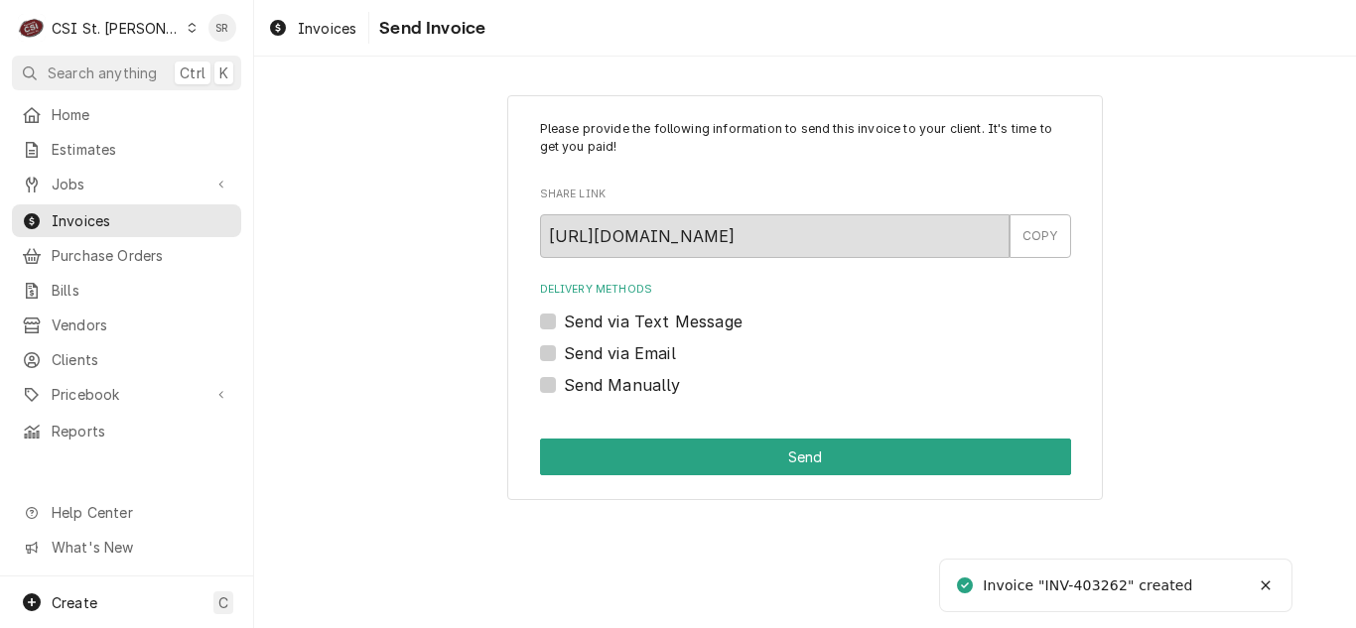
click at [602, 393] on label "Send Manually" at bounding box center [622, 385] width 117 height 24
click at [602, 393] on input "Send Manually" at bounding box center [829, 395] width 531 height 44
checkbox input "true"
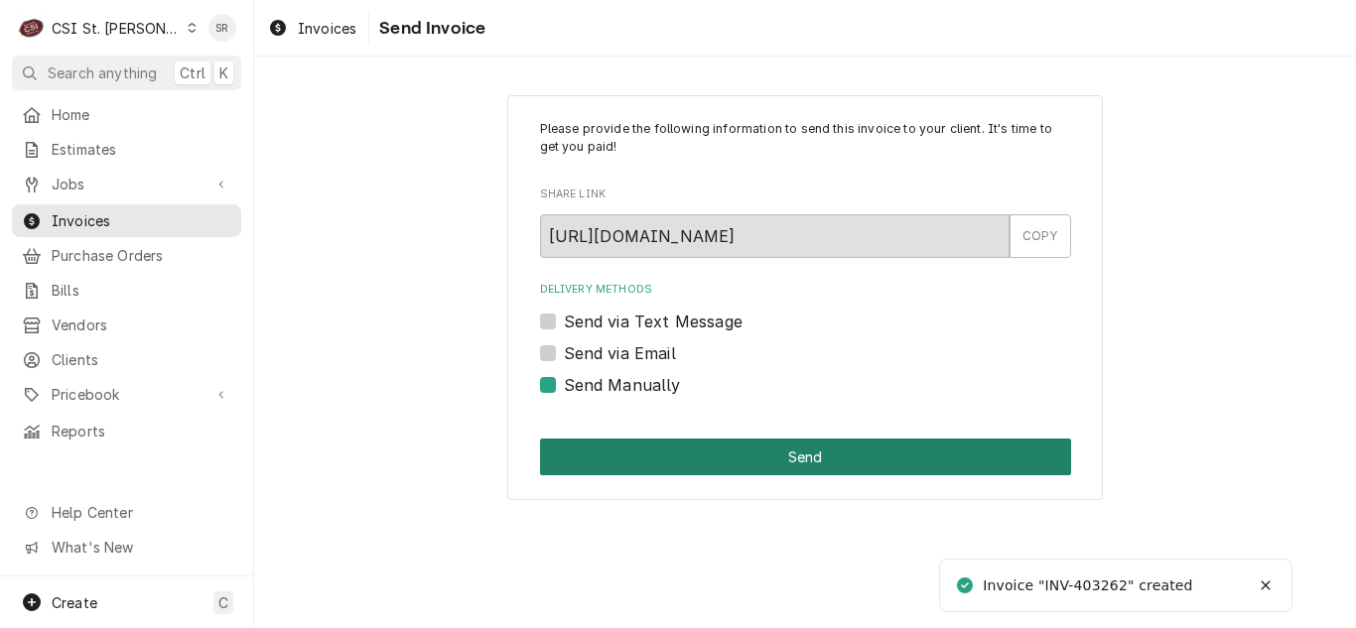
click at [735, 466] on button "Send" at bounding box center [805, 457] width 531 height 37
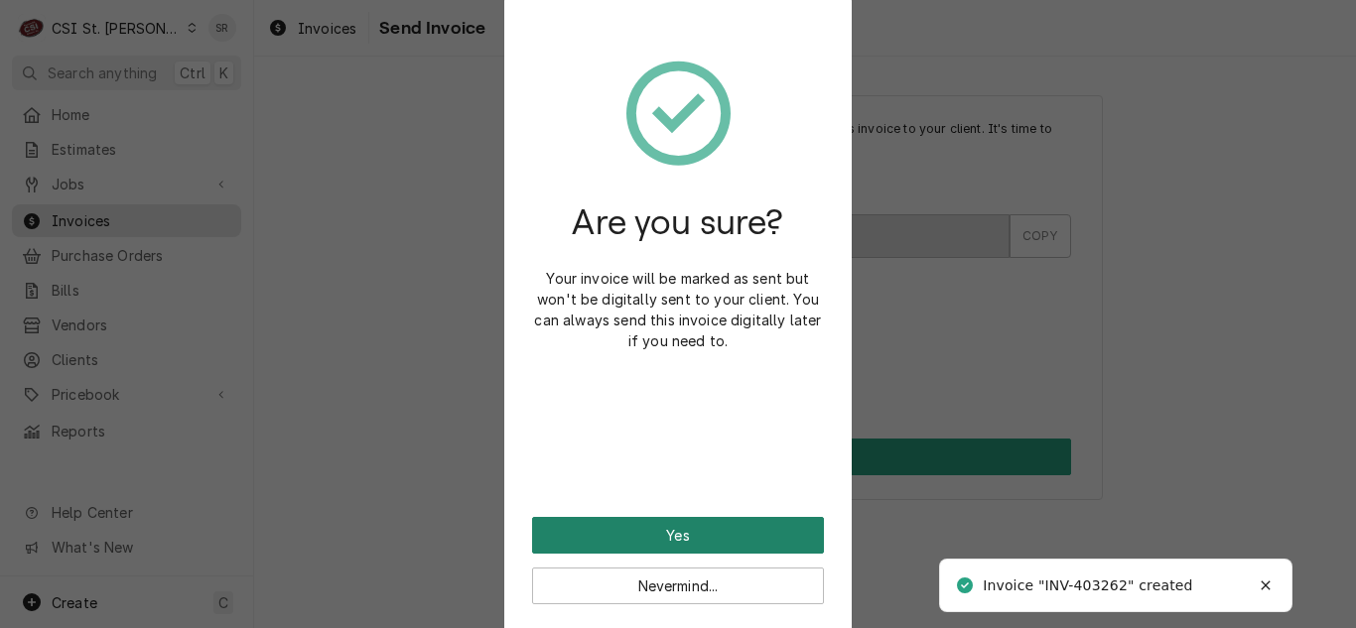
click at [723, 523] on button "Yes" at bounding box center [678, 535] width 292 height 37
